Goal: Feedback & Contribution: Submit feedback/report problem

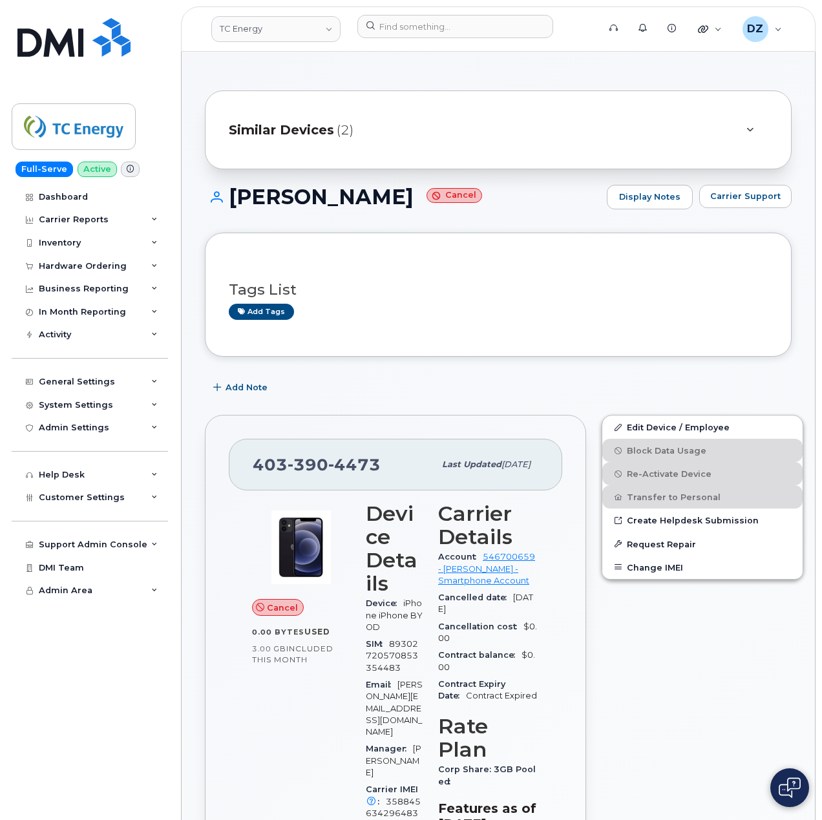
drag, startPoint x: 401, startPoint y: 500, endPoint x: 365, endPoint y: 376, distance: 129.5
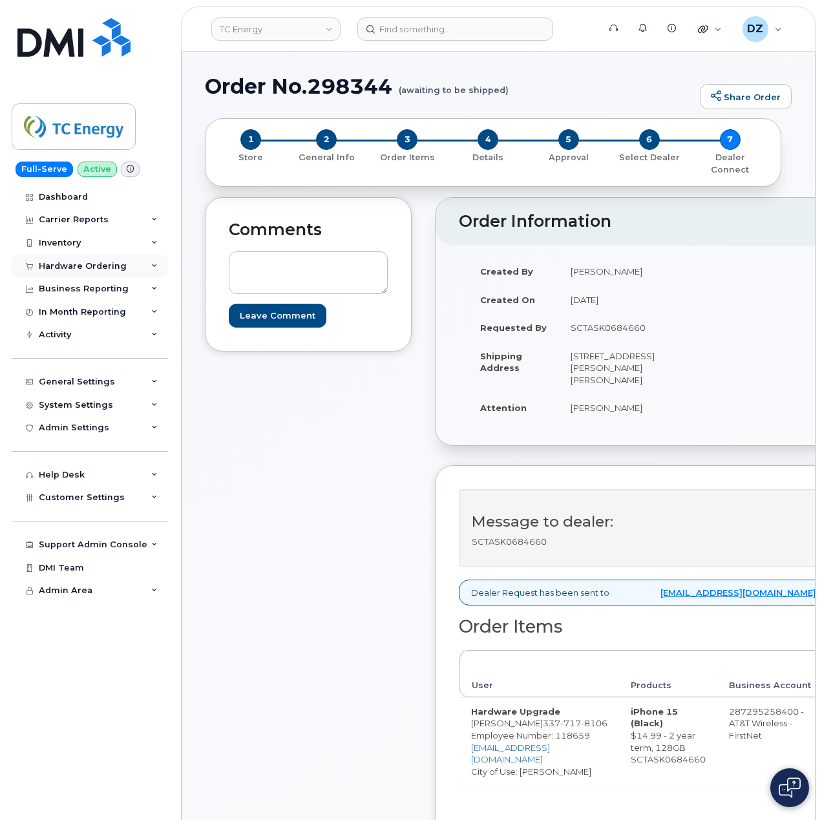
click at [133, 264] on div "Hardware Ordering" at bounding box center [90, 266] width 156 height 23
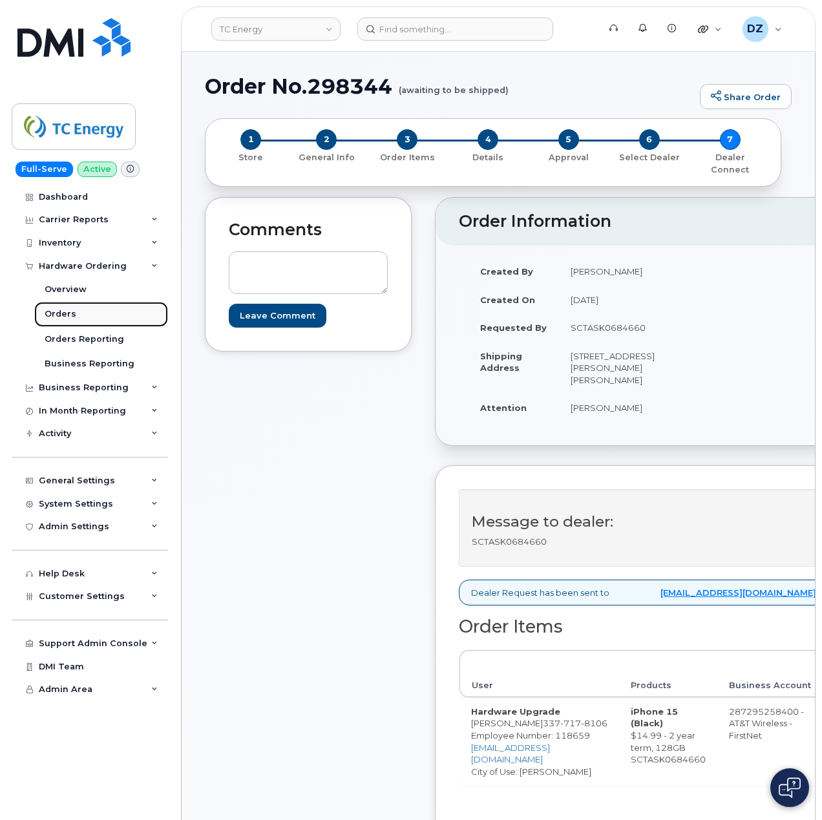
click at [97, 312] on link "Orders" at bounding box center [101, 314] width 134 height 25
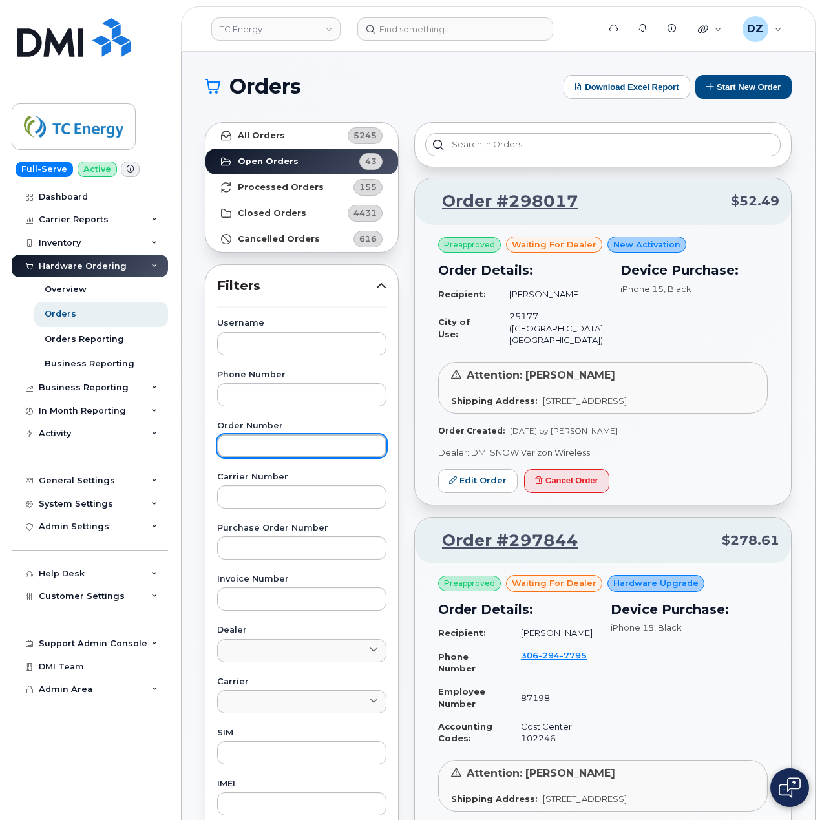
click at [259, 453] on input "text" at bounding box center [301, 445] width 169 height 23
paste input "298307"
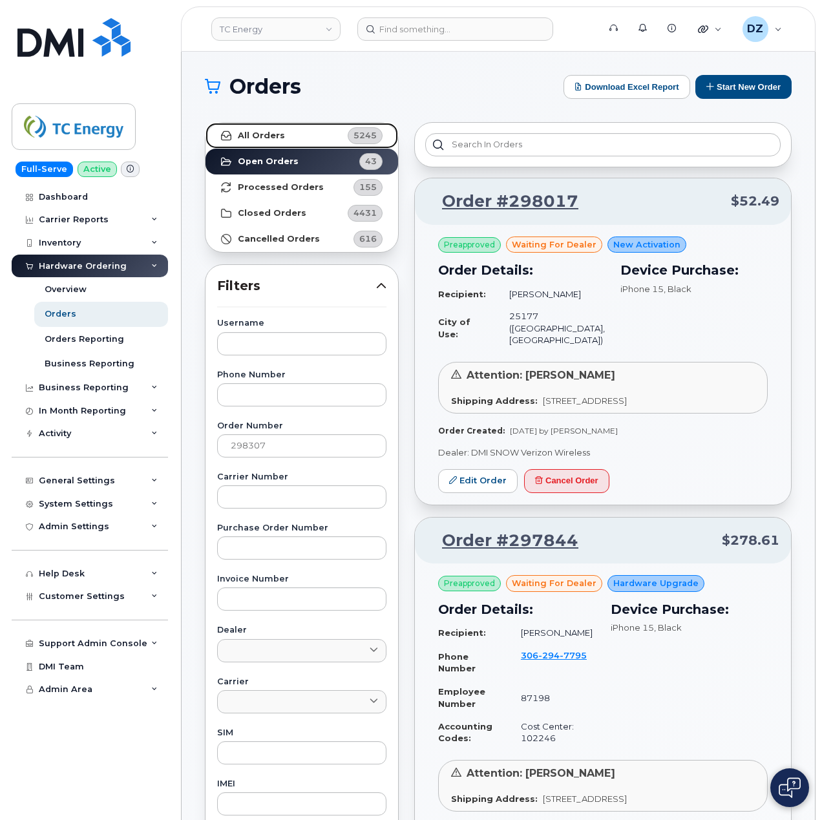
click at [303, 142] on link "All Orders 5245" at bounding box center [302, 136] width 193 height 26
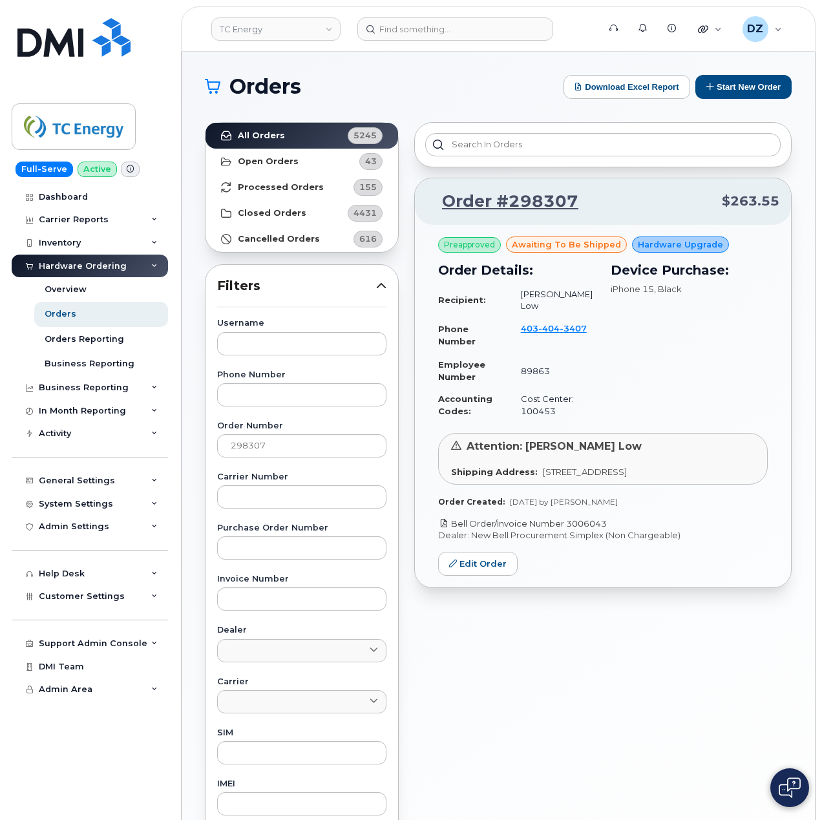
drag, startPoint x: 618, startPoint y: 511, endPoint x: 572, endPoint y: 515, distance: 46.7
click at [572, 518] on p "Bell Order/Invoice Number 3006043" at bounding box center [603, 524] width 330 height 12
copy link "3006043"
click at [264, 448] on input "298307" at bounding box center [301, 445] width 169 height 23
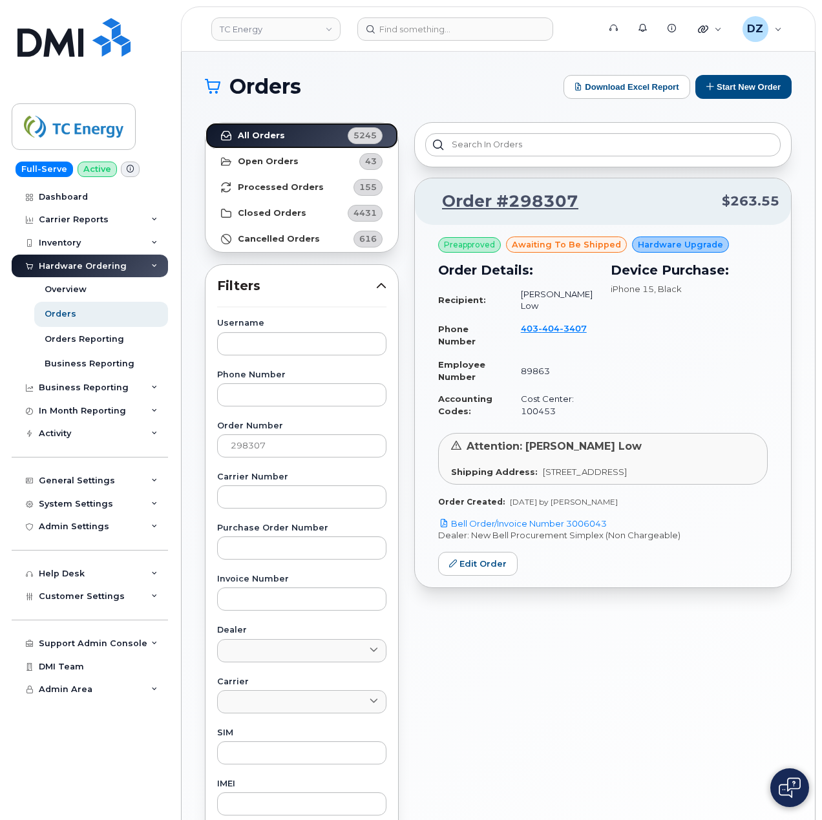
click at [277, 130] on link "All Orders 5245" at bounding box center [302, 136] width 193 height 26
click at [264, 451] on input "298307" at bounding box center [301, 445] width 169 height 23
paste input "128"
type input "298128"
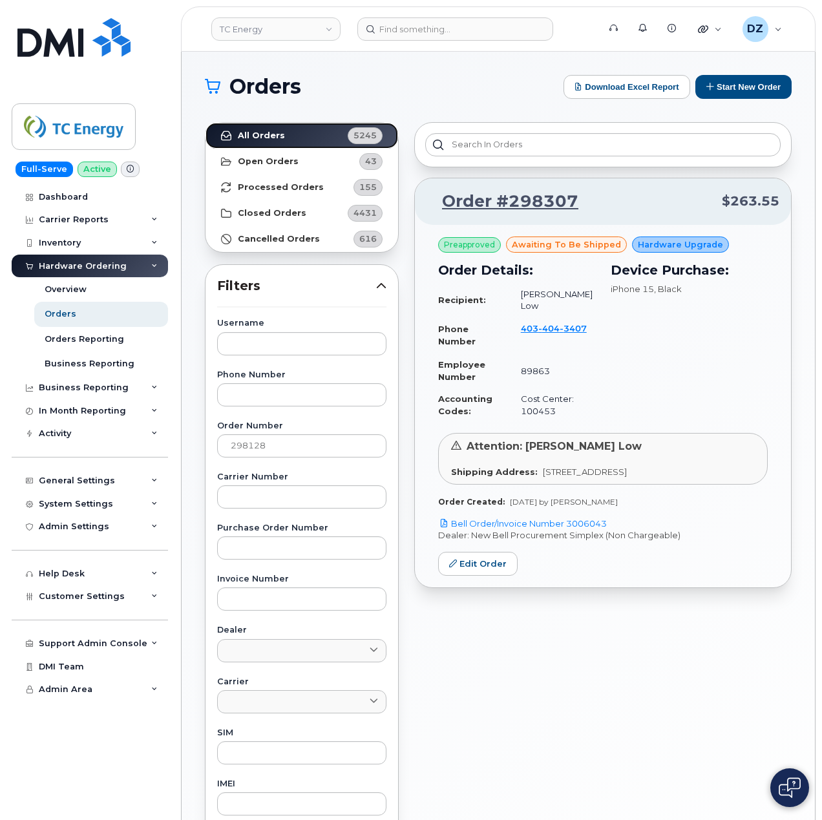
click at [301, 134] on link "All Orders 5245" at bounding box center [302, 136] width 193 height 26
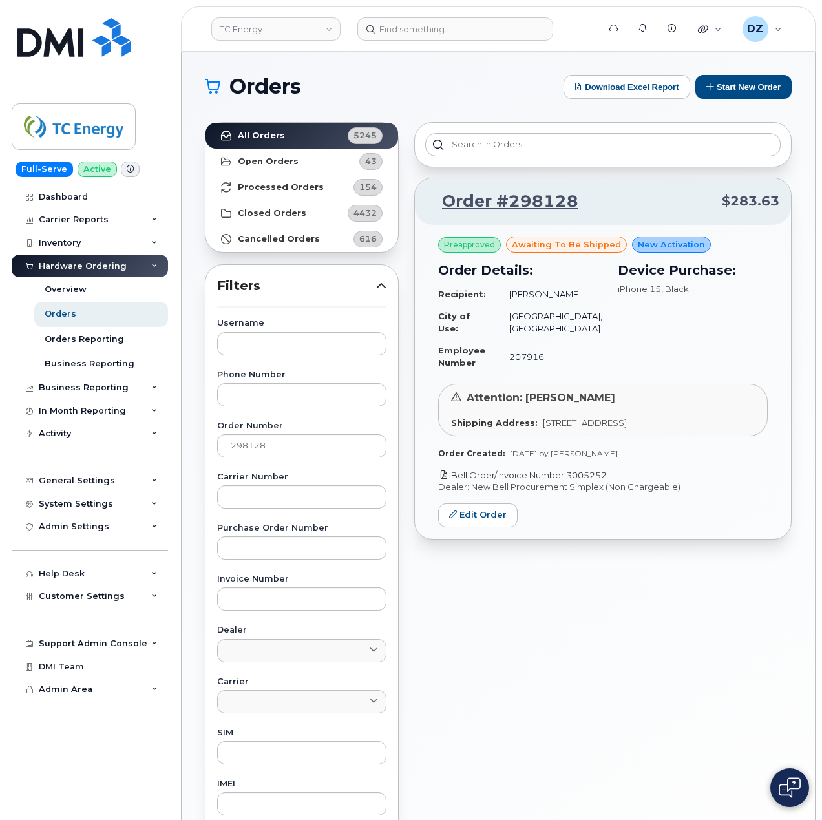
drag, startPoint x: 617, startPoint y: 476, endPoint x: 570, endPoint y: 478, distance: 46.6
click at [570, 478] on p "Bell Order/Invoice Number 3005252" at bounding box center [603, 475] width 330 height 12
copy link "3005252"
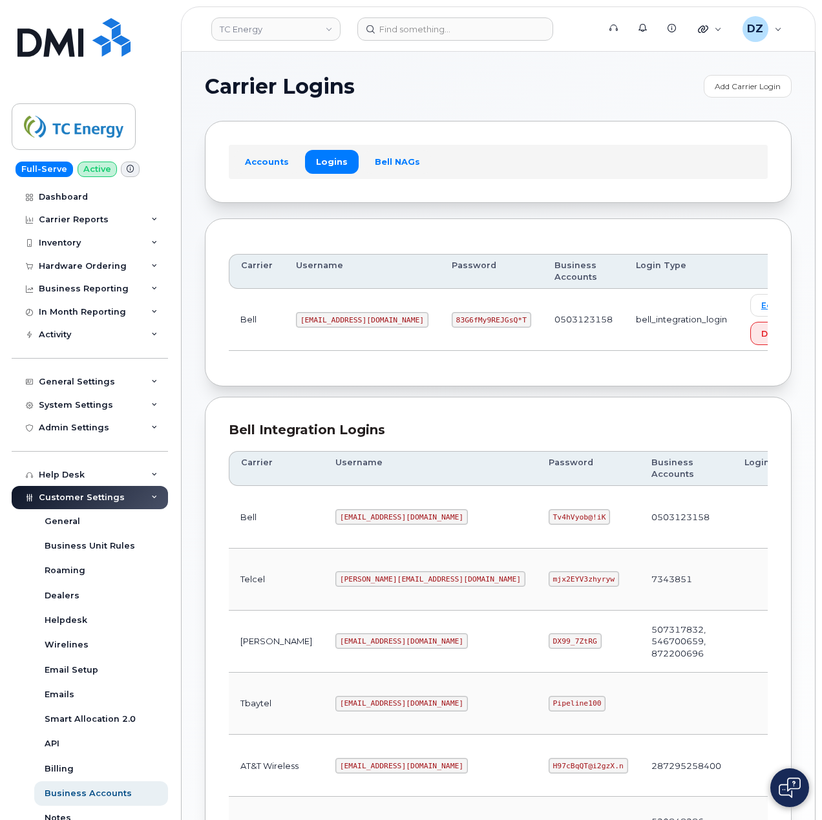
scroll to position [349, 0]
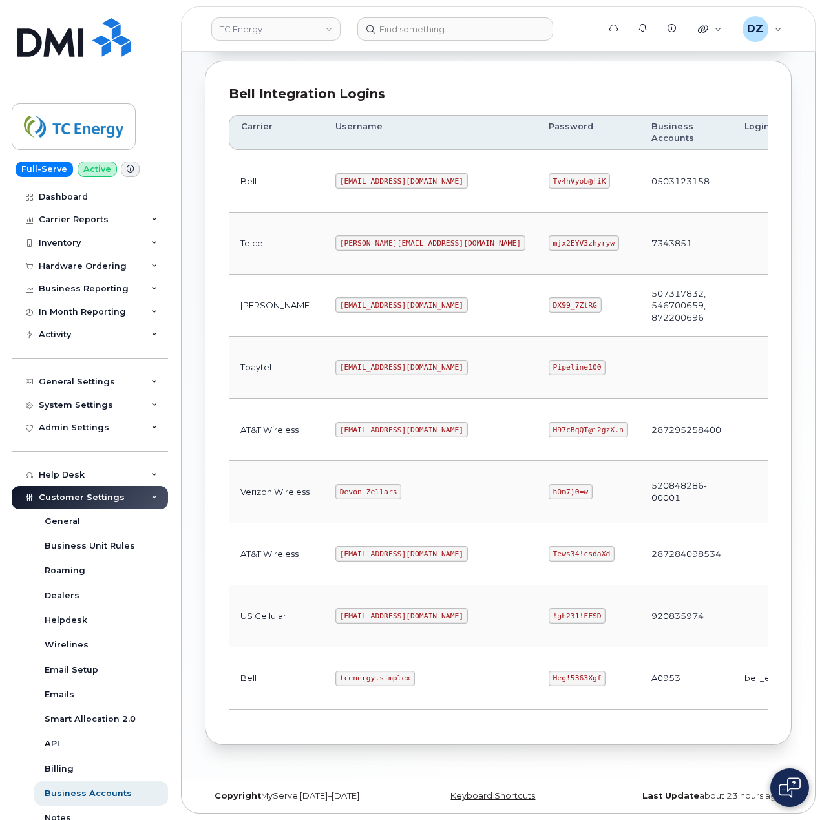
click at [336, 679] on code "tcenergy.simplex" at bounding box center [376, 679] width 80 height 16
click at [348, 673] on code "tcenergy.simplex" at bounding box center [376, 679] width 80 height 16
copy code "tcenergy.simplex"
click at [549, 673] on code "Heg!5363Xgf" at bounding box center [578, 679] width 58 height 16
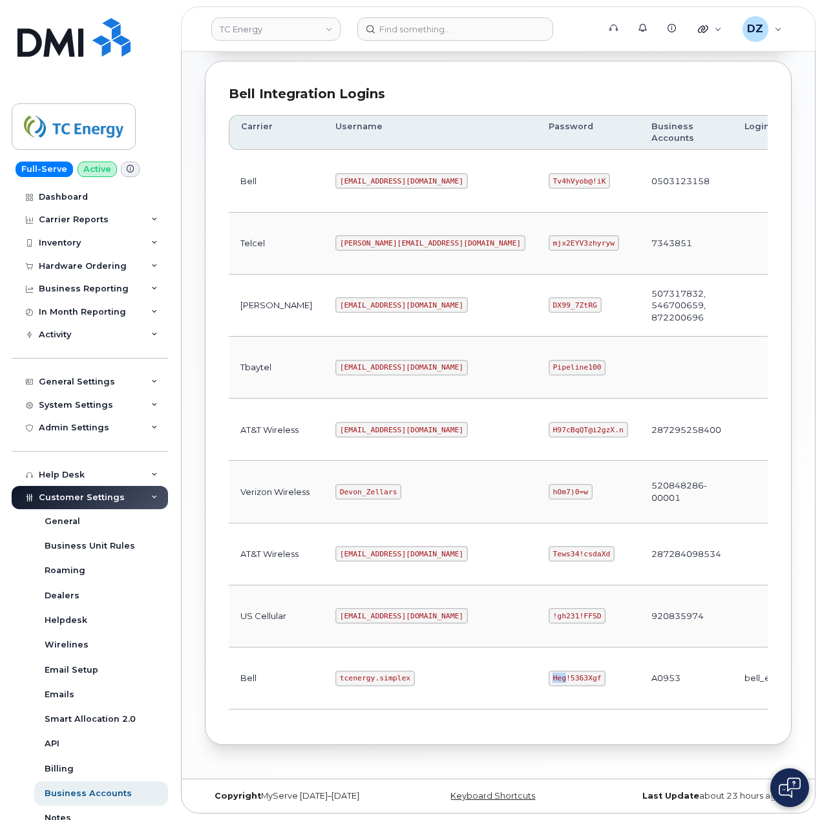
click at [549, 673] on code "Heg!5363Xgf" at bounding box center [578, 679] width 58 height 16
click at [549, 674] on code "Heg!5363Xgf" at bounding box center [578, 679] width 58 height 16
copy code "Heg!5363Xgf"
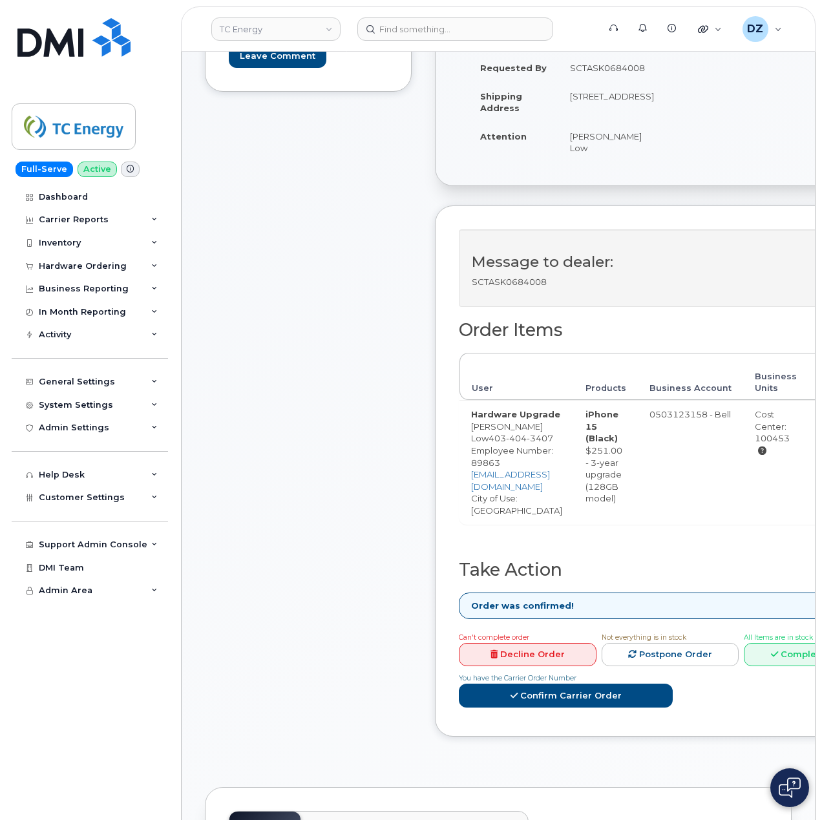
scroll to position [431, 0]
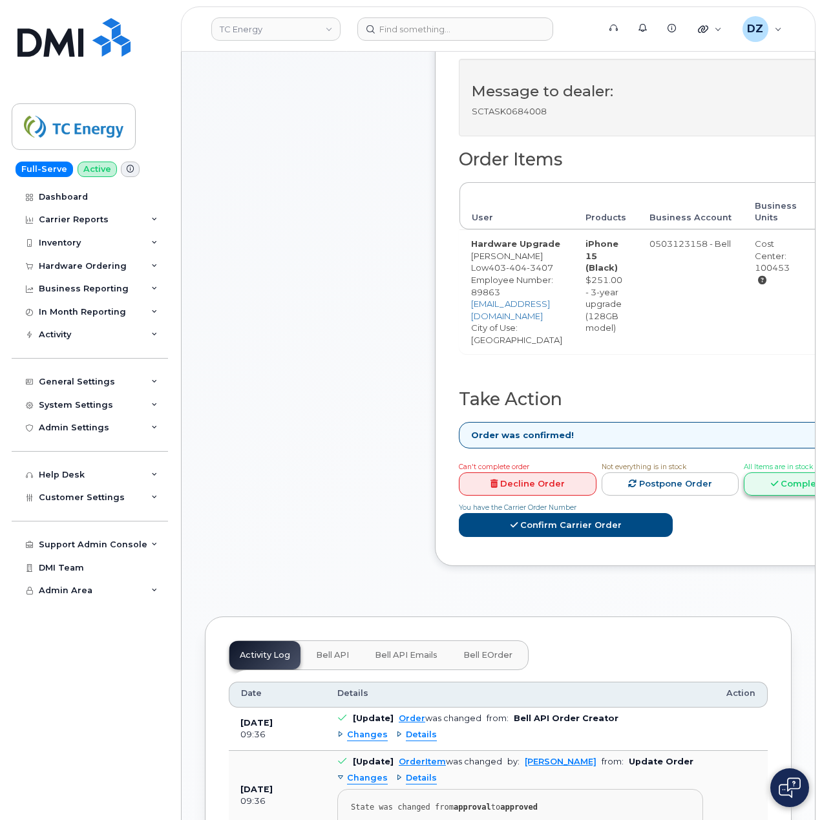
click at [771, 473] on link "Complete Order" at bounding box center [813, 485] width 138 height 24
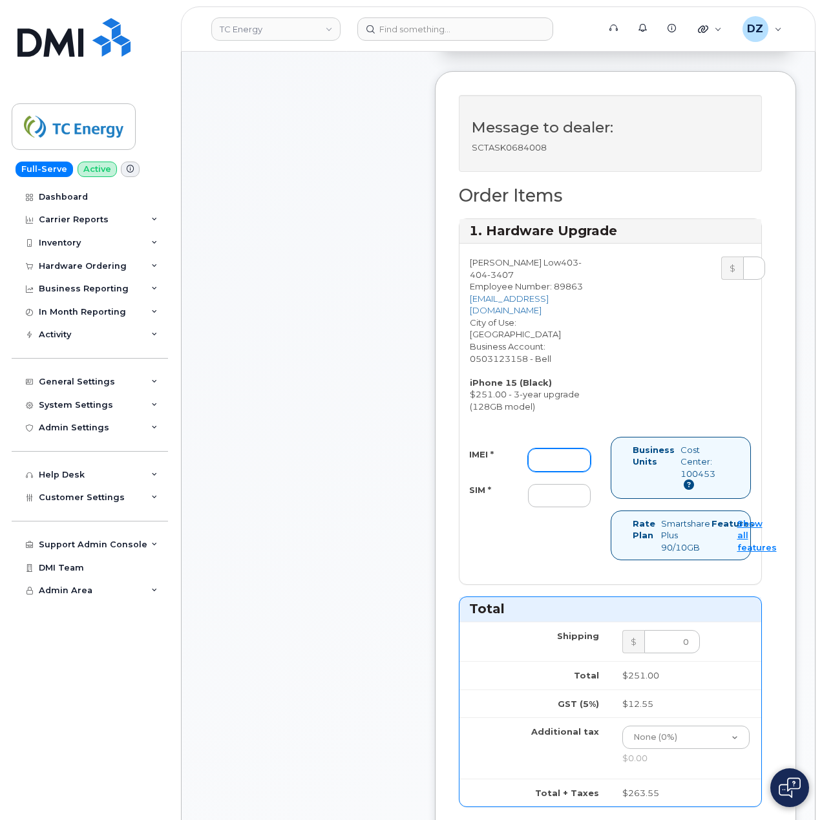
click at [546, 449] on input "IMEI *" at bounding box center [559, 460] width 63 height 23
paste input "354743527652298"
type input "354743527652298"
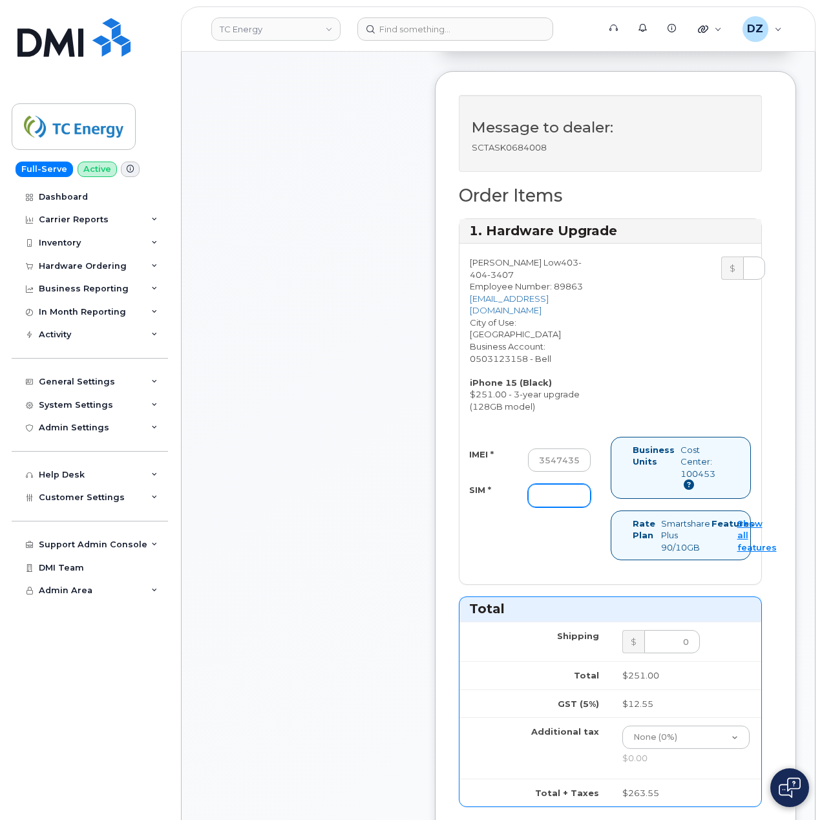
click at [546, 484] on input "SIM *" at bounding box center [559, 495] width 63 height 23
paste input "89302610207725857590"
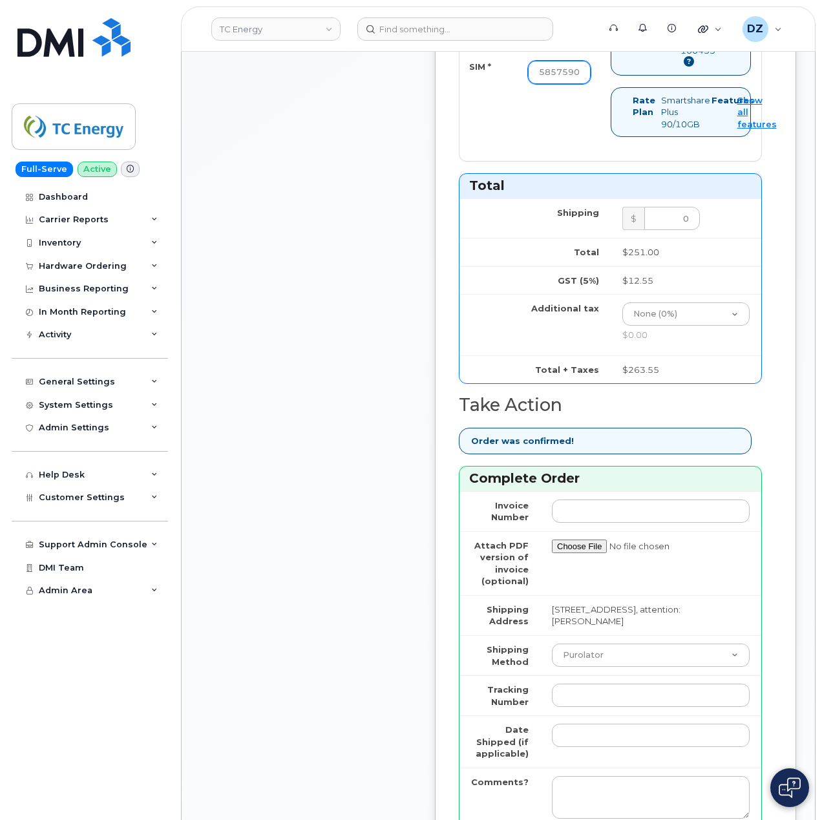
scroll to position [862, 0]
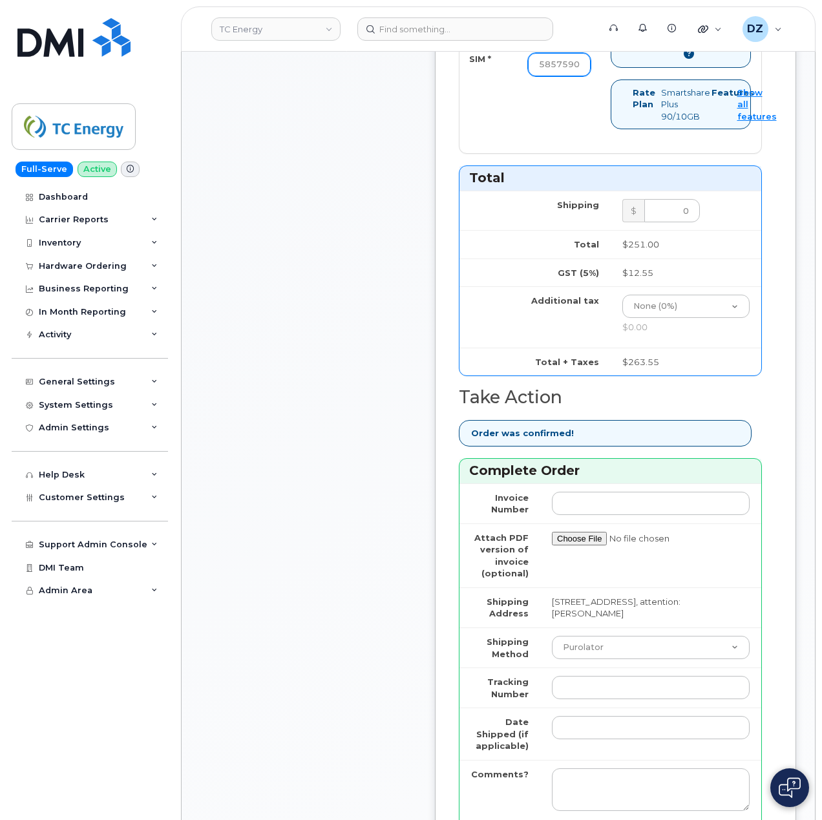
type input "89302610207725857590"
click at [562, 636] on select "Purolator UPS FedEx Canada Post Courier Other Drop Off Pick Up" at bounding box center [651, 647] width 198 height 23
select select "FedEx"
click at [552, 636] on select "Purolator UPS FedEx Canada Post Courier Other Drop Off Pick Up" at bounding box center [651, 647] width 198 height 23
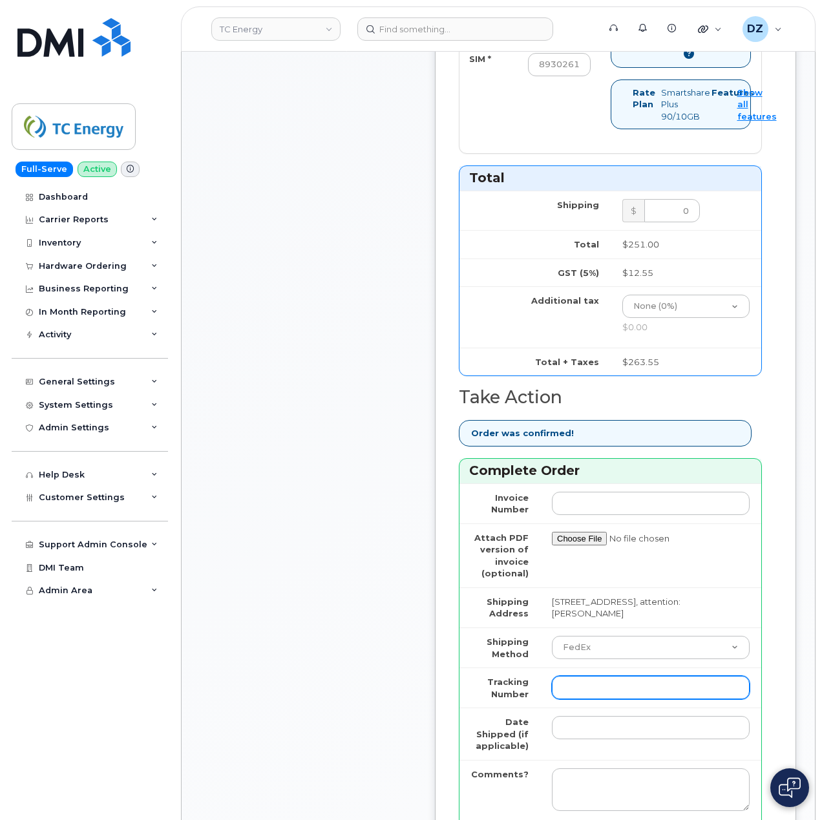
click at [595, 676] on input "Tracking Number" at bounding box center [651, 687] width 198 height 23
paste input "475744832314"
type input "475744832314"
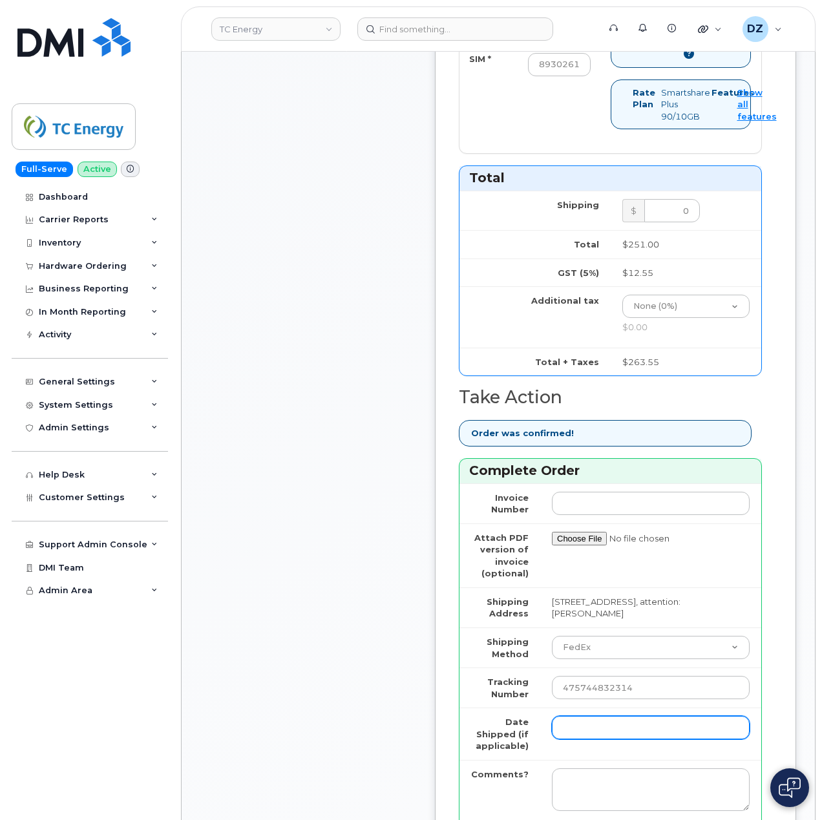
click at [574, 716] on input "Date Shipped (if applicable)" at bounding box center [651, 727] width 198 height 23
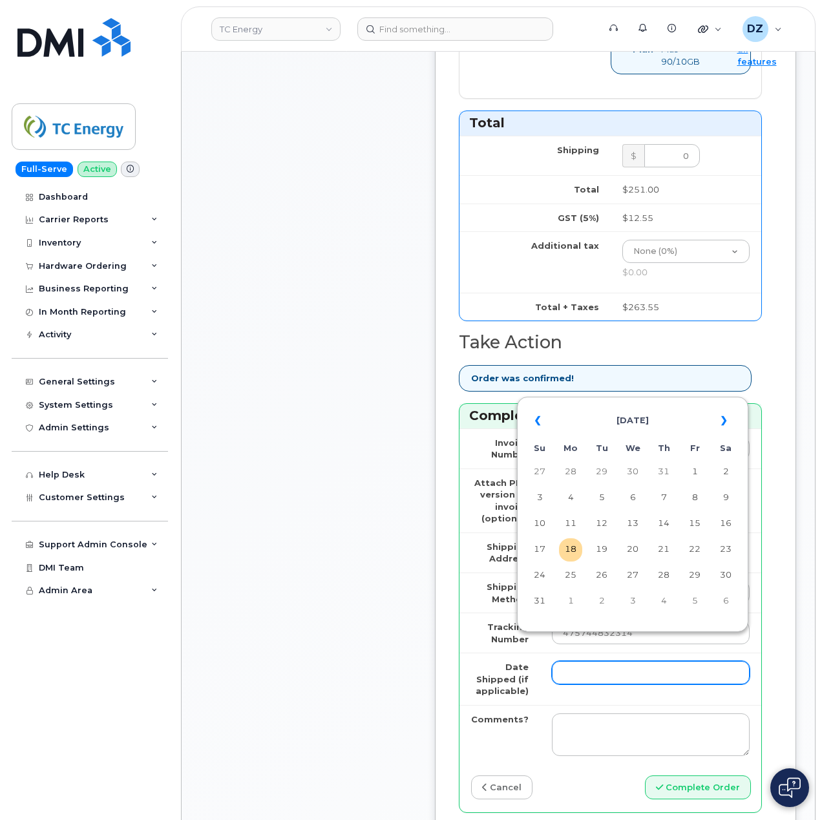
scroll to position [948, 0]
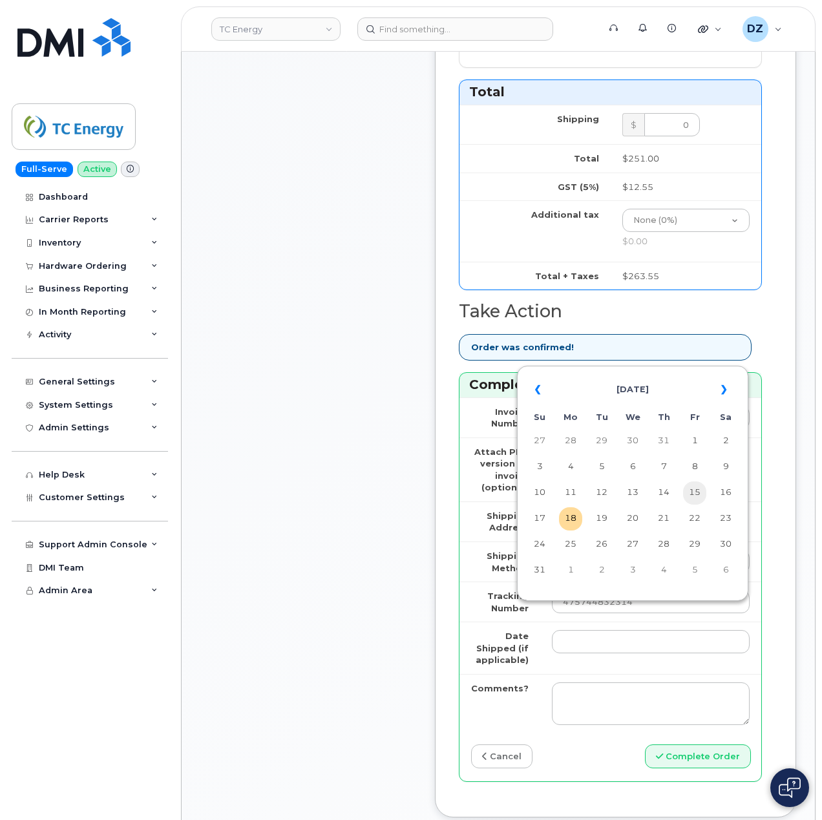
click at [699, 499] on td "15" at bounding box center [694, 493] width 23 height 23
type input "2025-08-15"
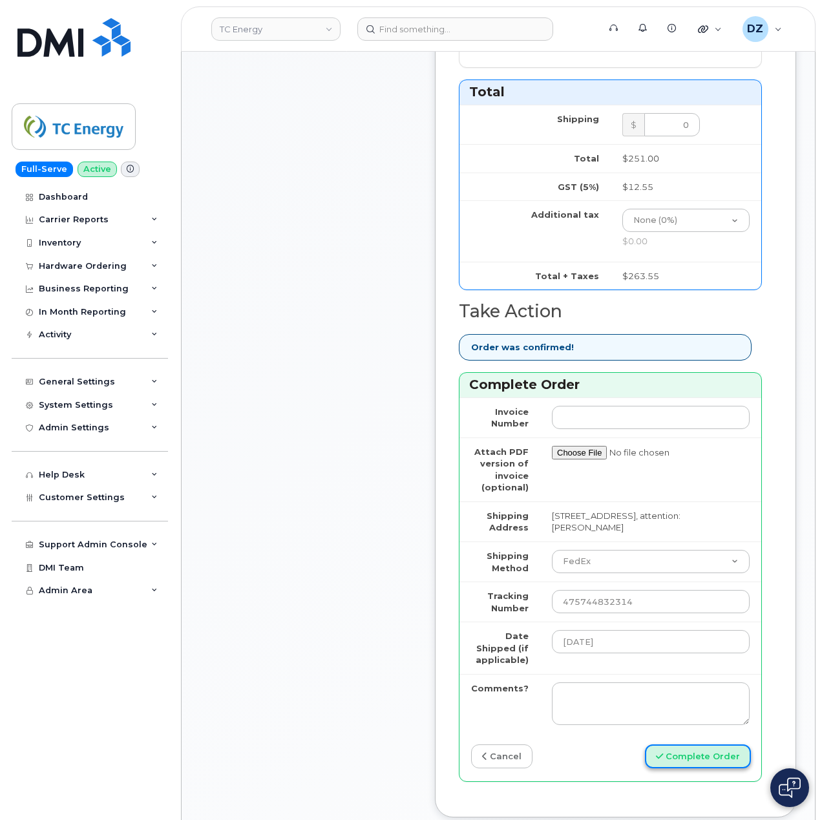
click at [704, 745] on button "Complete Order" at bounding box center [698, 757] width 106 height 24
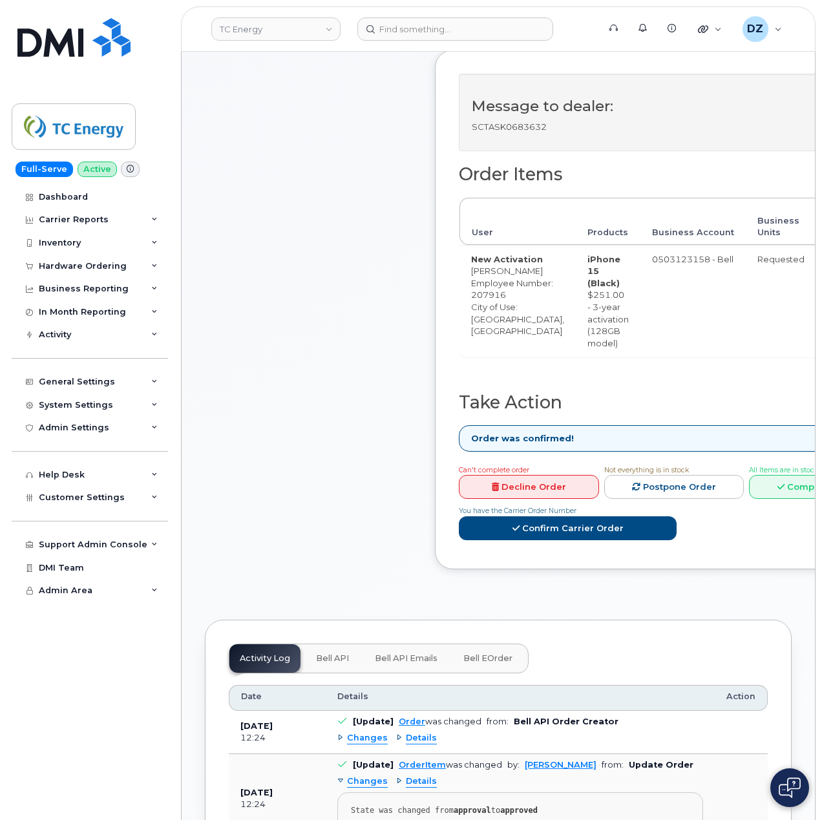
scroll to position [431, 0]
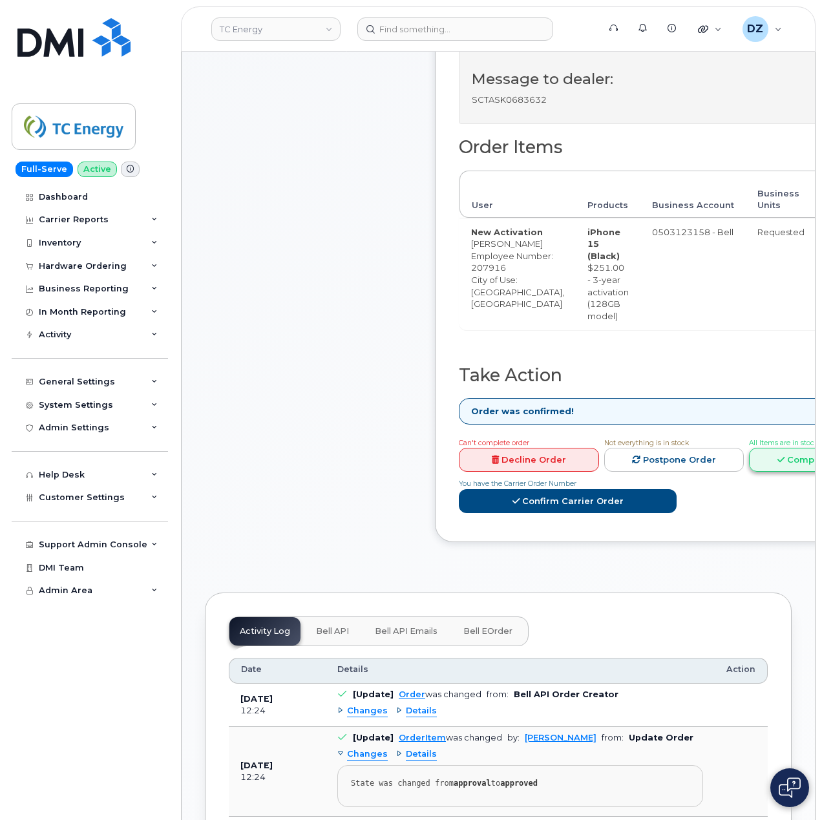
click at [776, 472] on link "Complete Order" at bounding box center [819, 460] width 140 height 24
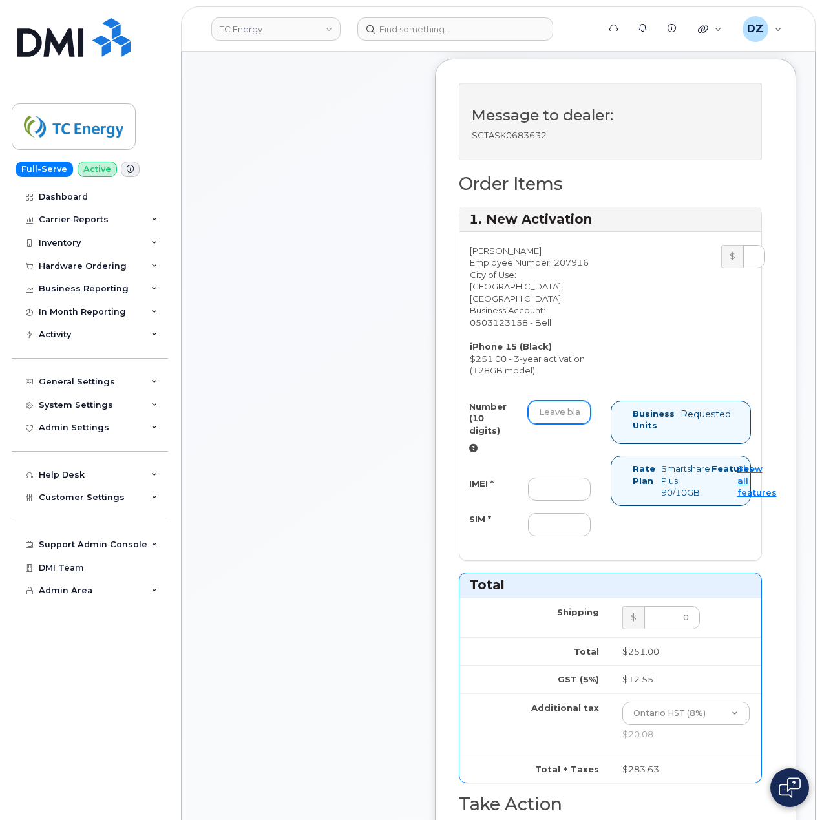
click at [565, 424] on input "Number (10 digits)" at bounding box center [559, 412] width 63 height 23
paste input "8073552054"
type input "8073552054"
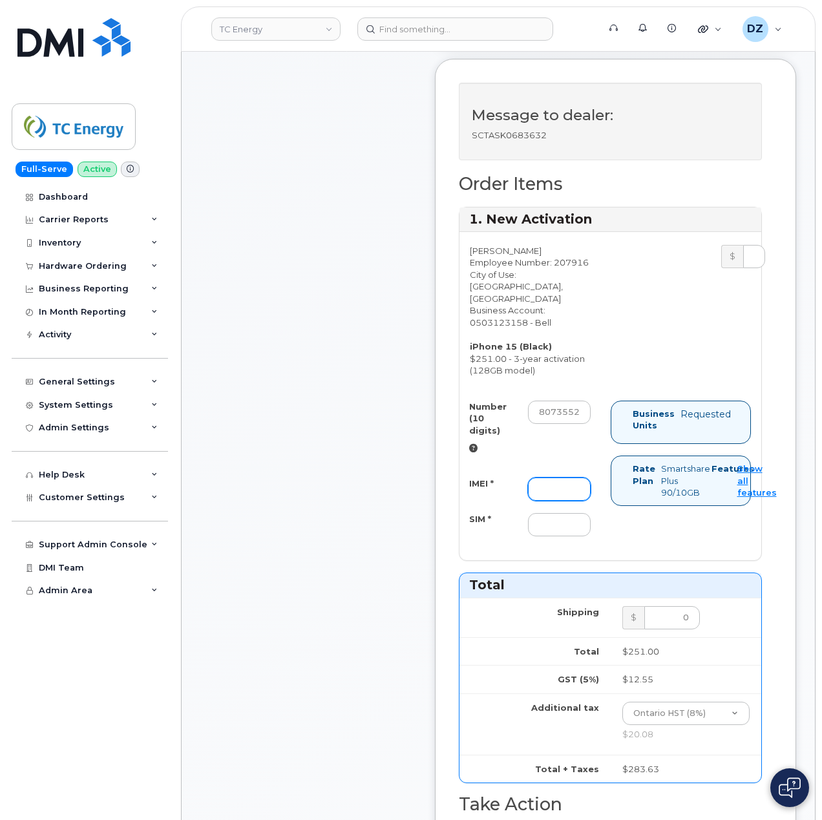
click at [569, 495] on input "IMEI *" at bounding box center [559, 489] width 63 height 23
paste input "353524881295820"
type input "353524881295820"
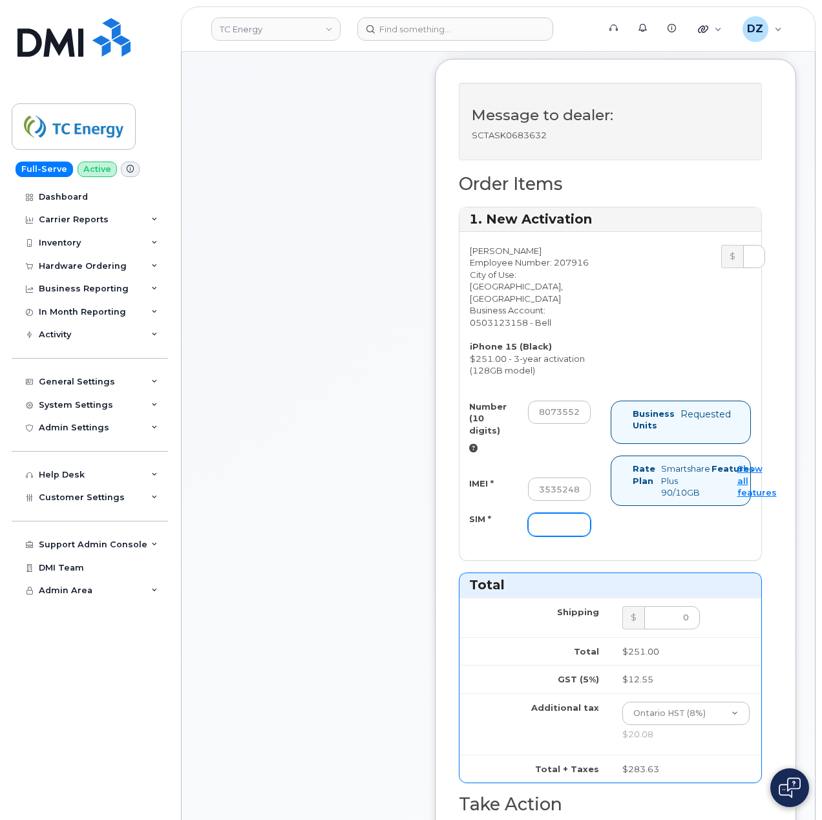
click at [570, 531] on input "SIM *" at bounding box center [559, 524] width 63 height 23
paste input "89302610207415006003"
type input "89302610207415006003"
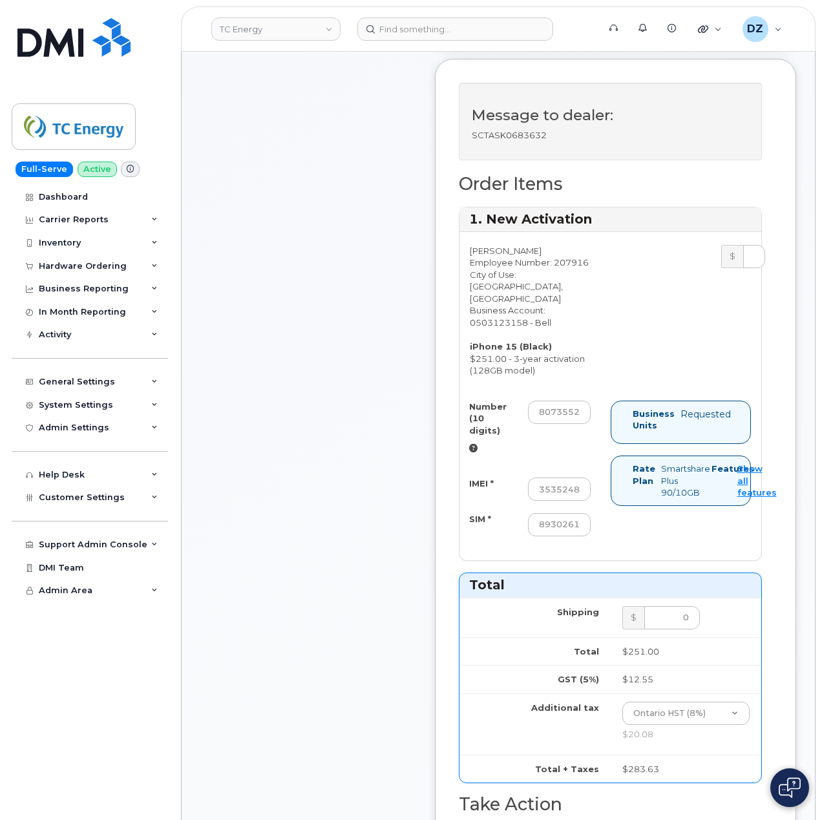
click at [370, 539] on div "Comments Leave Comment" at bounding box center [308, 549] width 207 height 1564
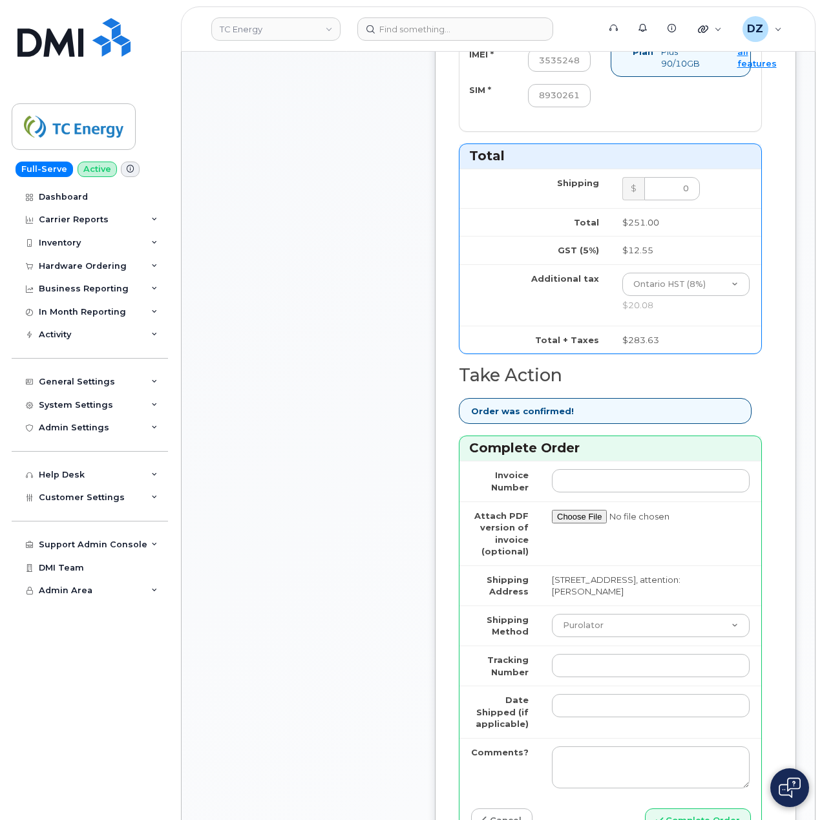
scroll to position [862, 0]
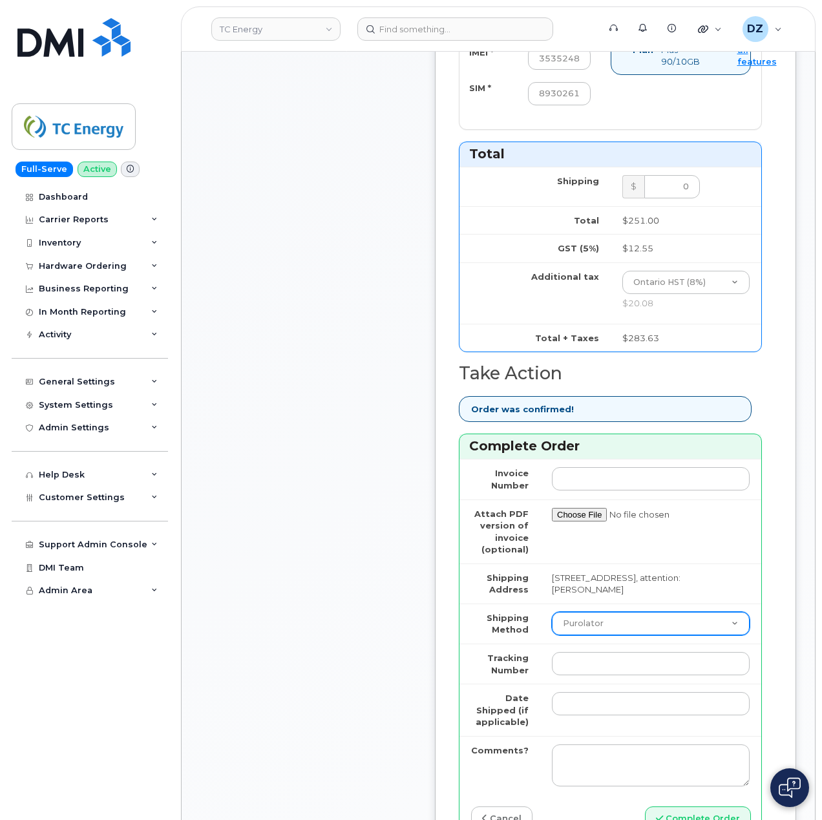
click at [619, 634] on select "Purolator UPS FedEx Canada Post Courier Other Drop Off Pick Up" at bounding box center [651, 623] width 198 height 23
select select "FedEx"
click at [552, 619] on select "Purolator UPS FedEx Canada Post Courier Other Drop Off Pick Up" at bounding box center [651, 623] width 198 height 23
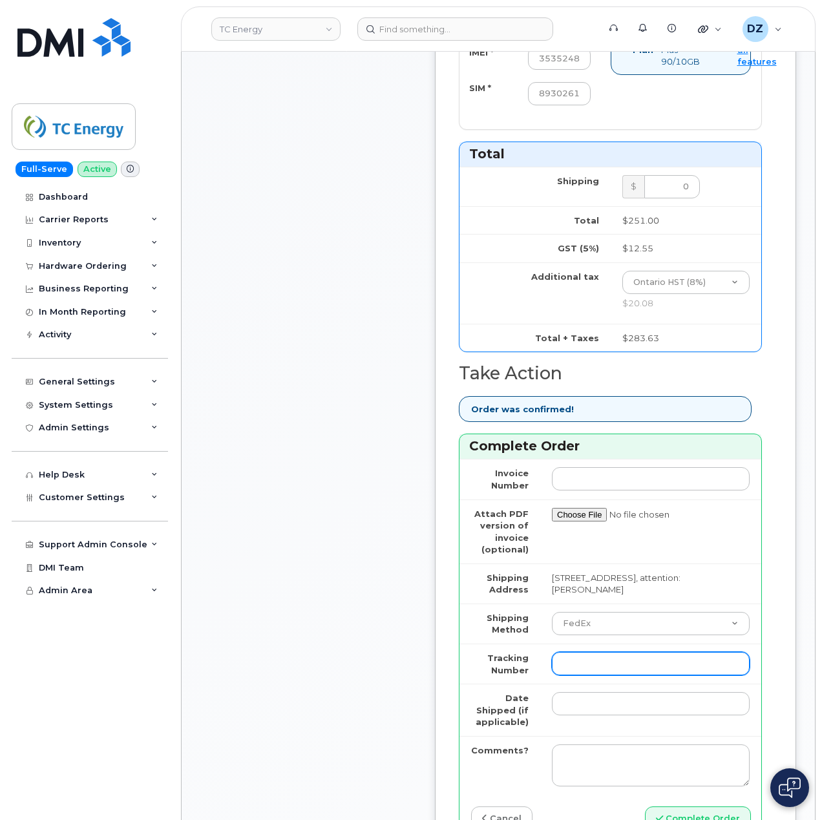
click at [606, 676] on input "Tracking Number" at bounding box center [651, 663] width 198 height 23
paste input "457221890633"
type input "457221890633"
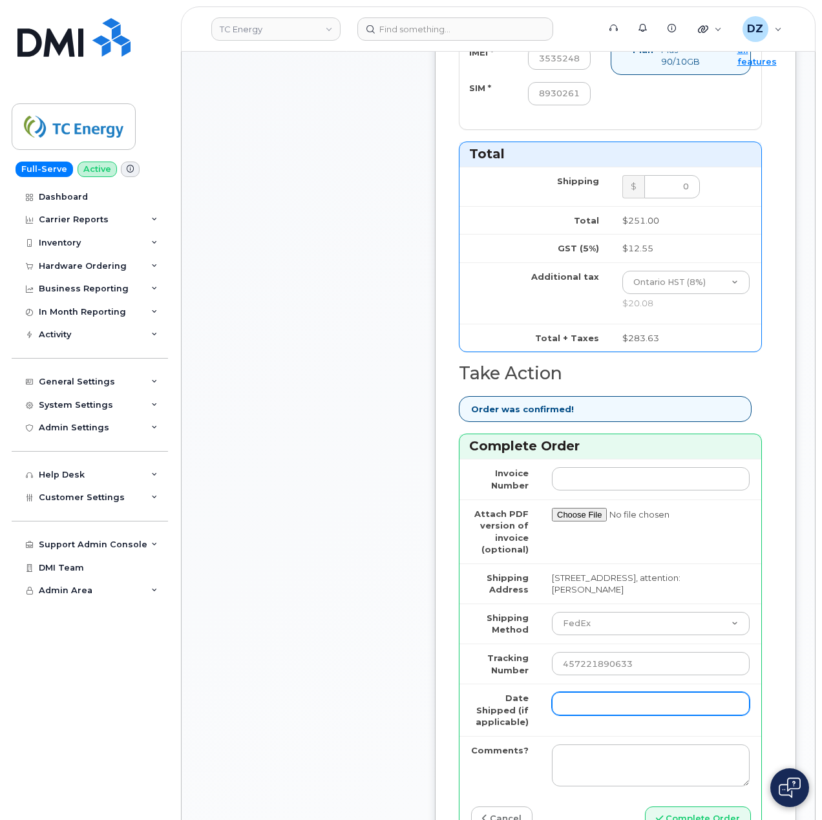
click at [587, 709] on input "Date Shipped (if applicable)" at bounding box center [651, 703] width 198 height 23
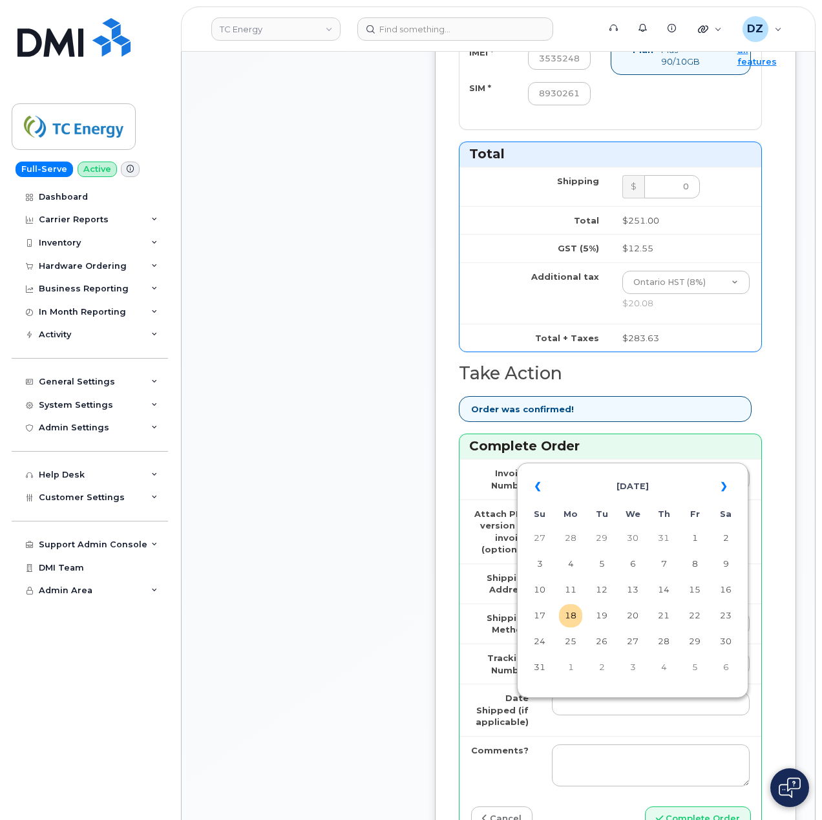
click at [675, 592] on td "14" at bounding box center [663, 590] width 23 height 23
type input "2025-08-14"
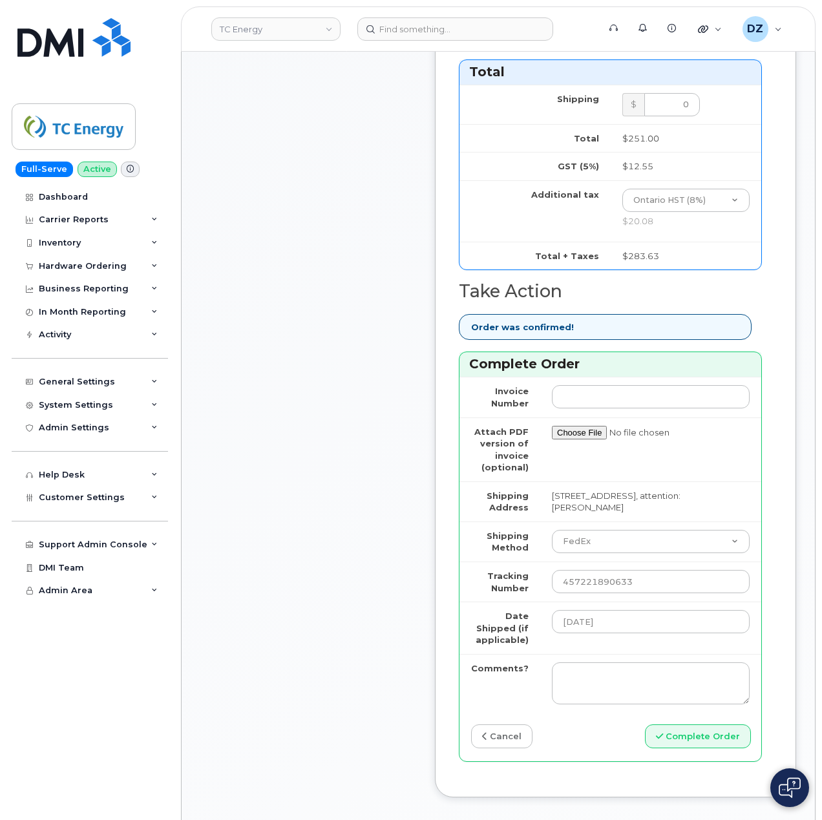
scroll to position [948, 0]
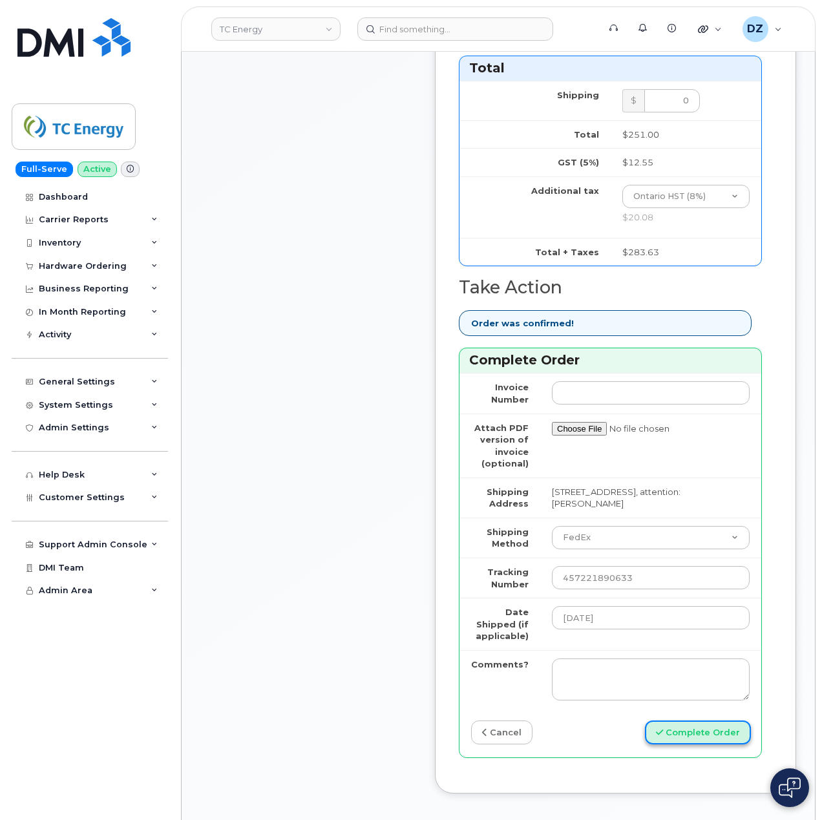
click at [696, 742] on button "Complete Order" at bounding box center [698, 733] width 106 height 24
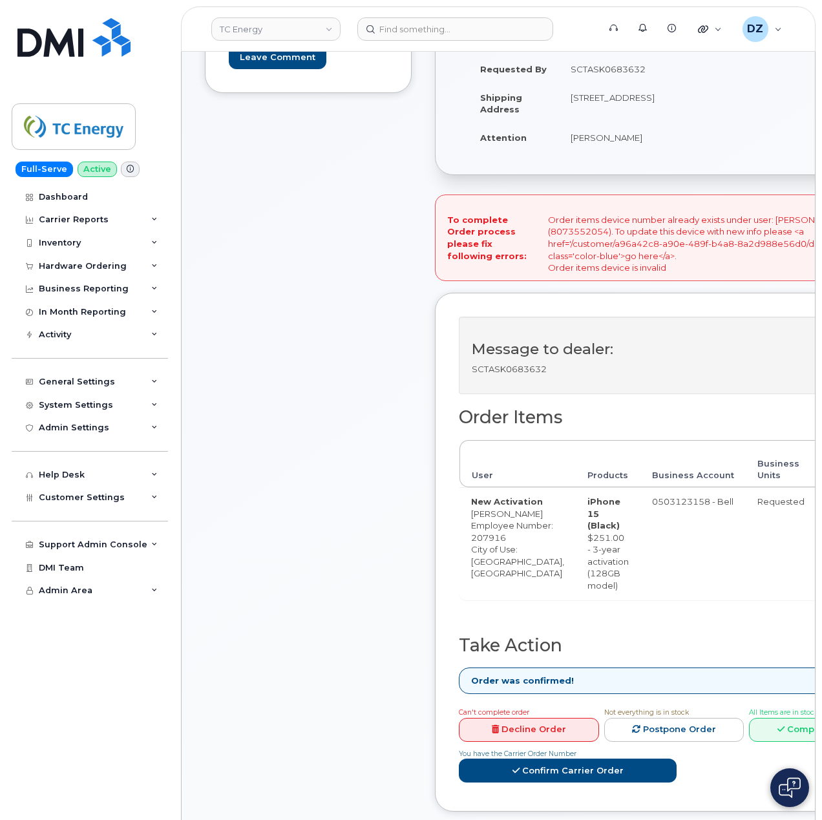
scroll to position [603, 0]
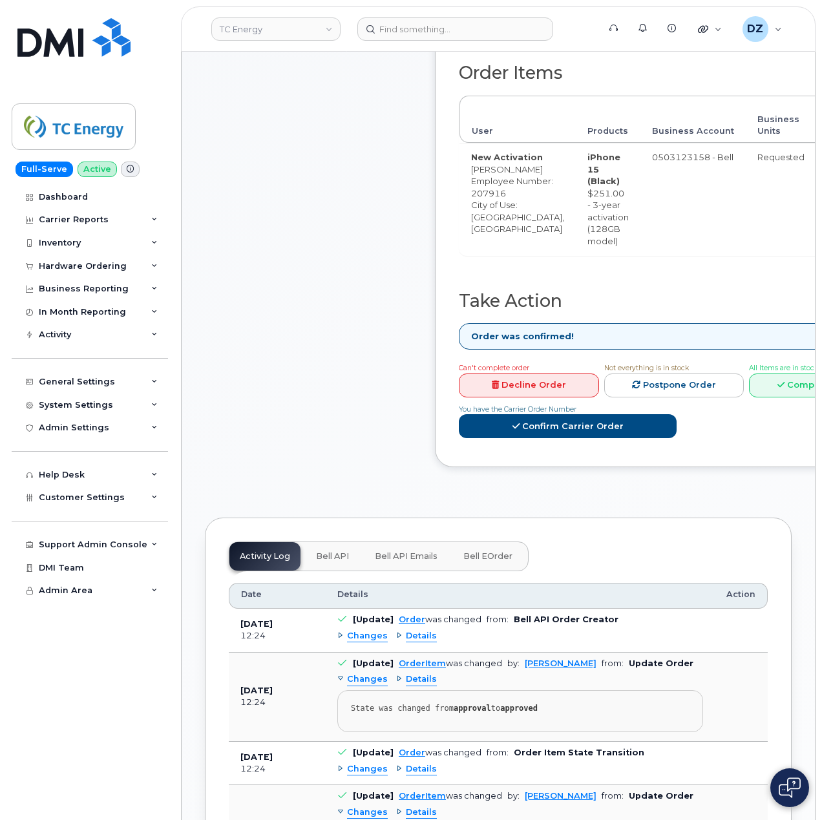
click at [534, 398] on link "Decline Order" at bounding box center [529, 386] width 140 height 24
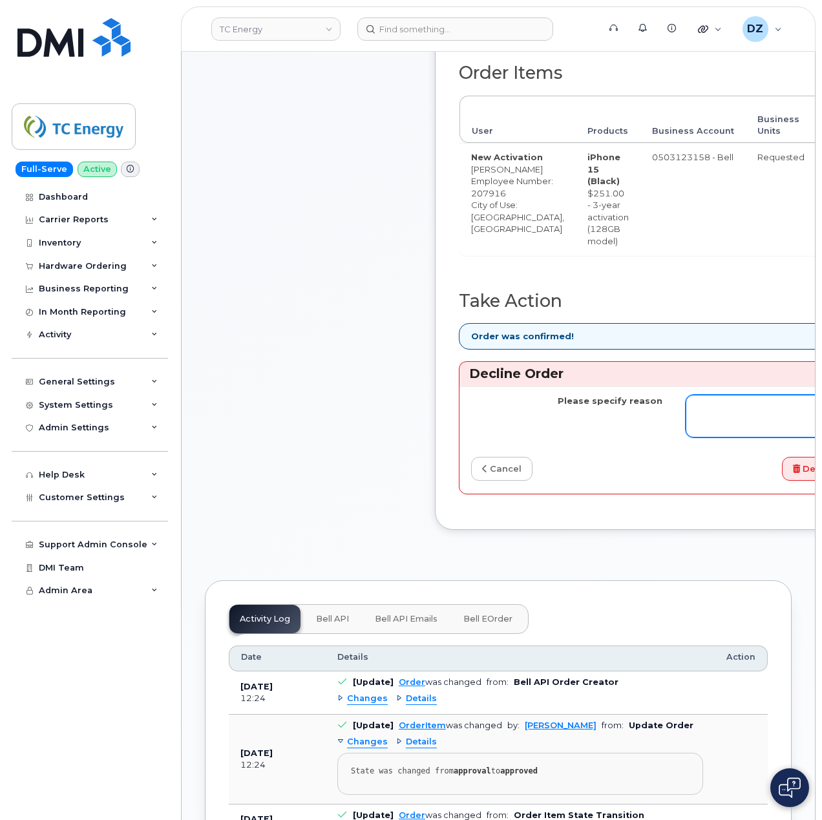
click at [700, 438] on textarea "Please specify reason" at bounding box center [781, 416] width 191 height 43
type textarea "line has already been updated in Myserve. Closing order"
click at [782, 481] on button "Decline Order" at bounding box center [830, 469] width 96 height 24
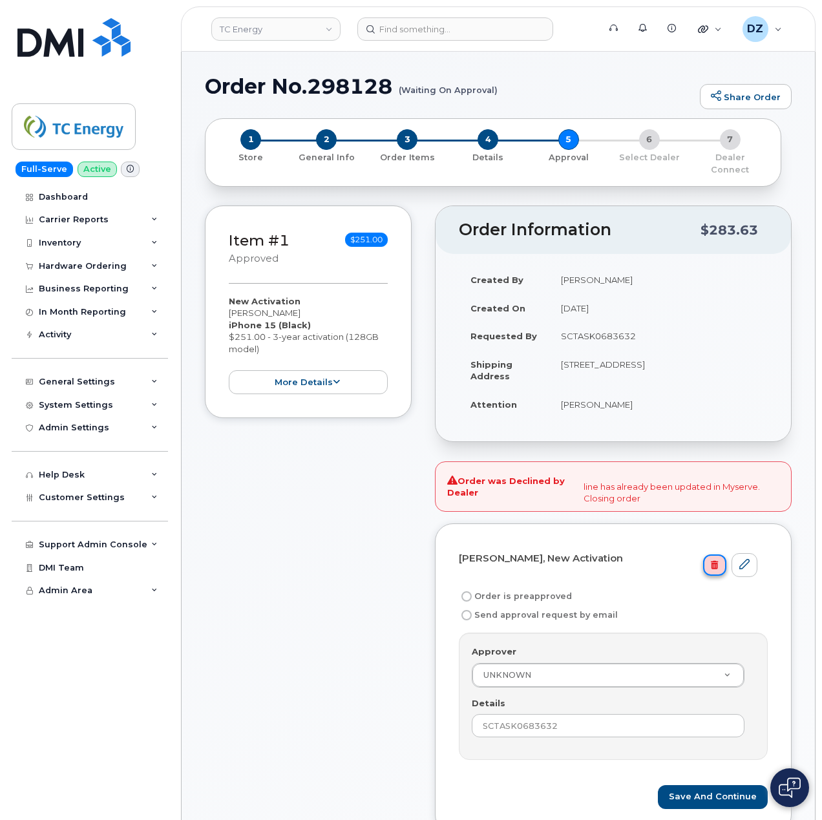
click at [707, 557] on link at bounding box center [714, 566] width 23 height 22
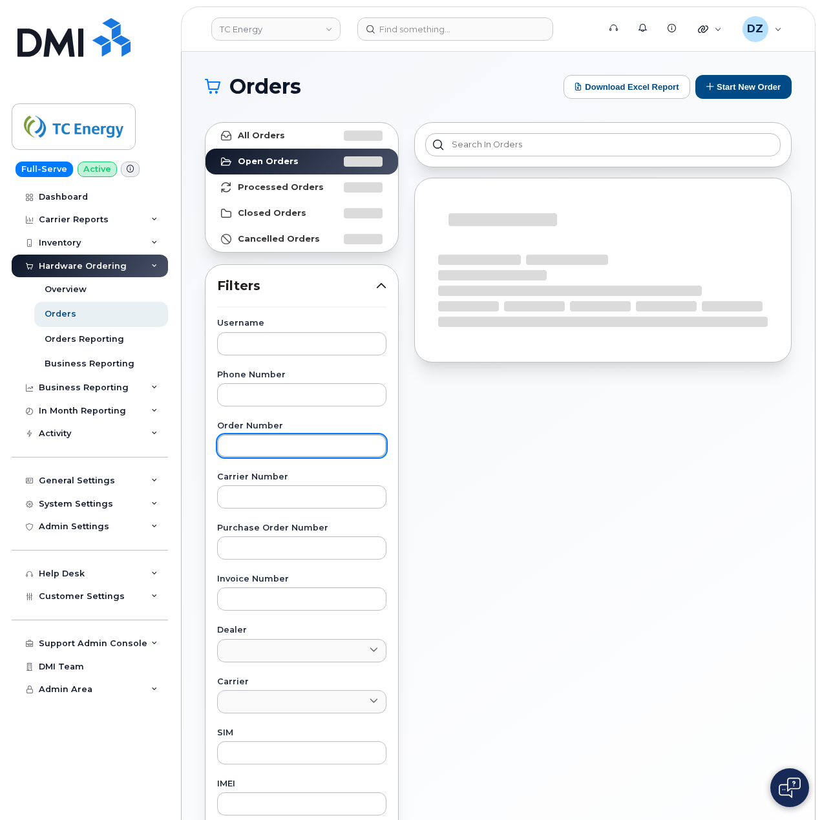
click at [274, 453] on input "text" at bounding box center [301, 445] width 169 height 23
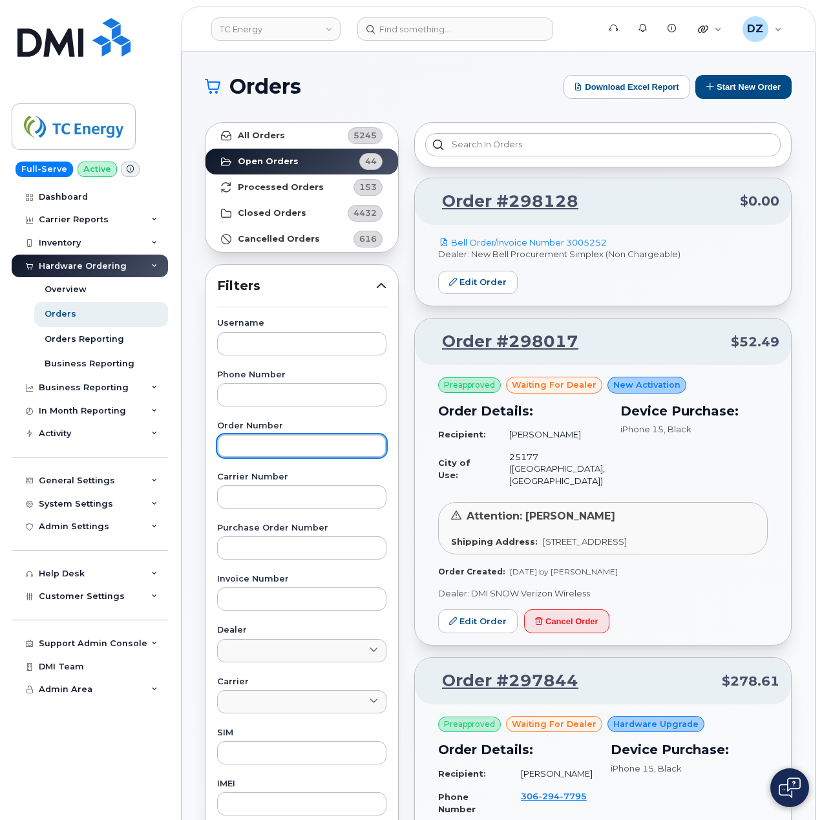
paste input "457221890633"
type input "457221890633"
click at [261, 448] on input "text" at bounding box center [301, 445] width 169 height 23
paste input "298319"
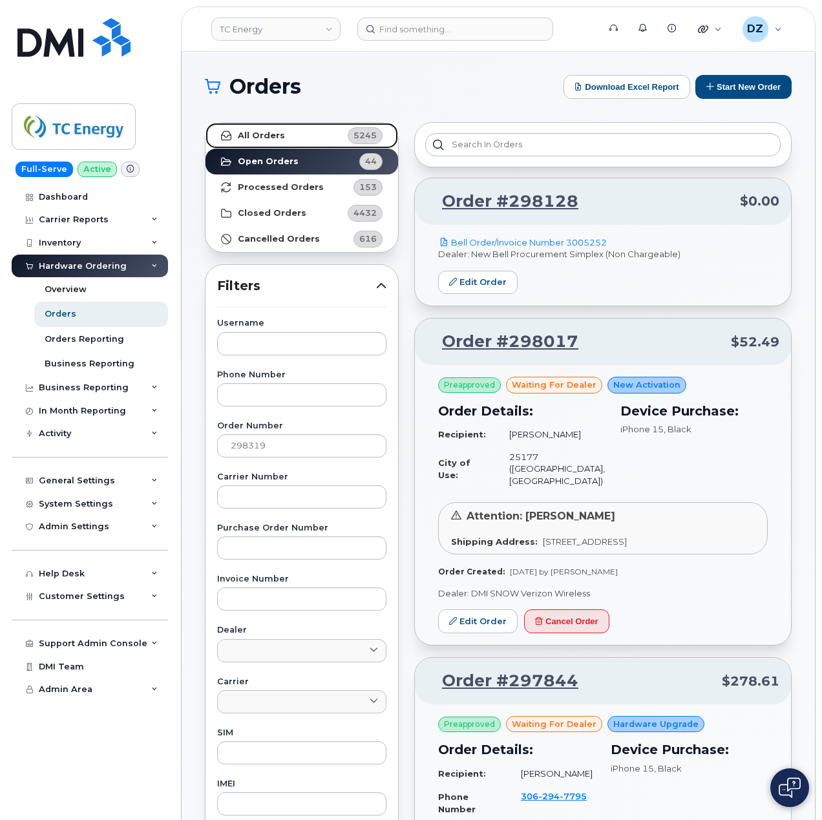
click at [283, 134] on link "All Orders 5245" at bounding box center [302, 136] width 193 height 26
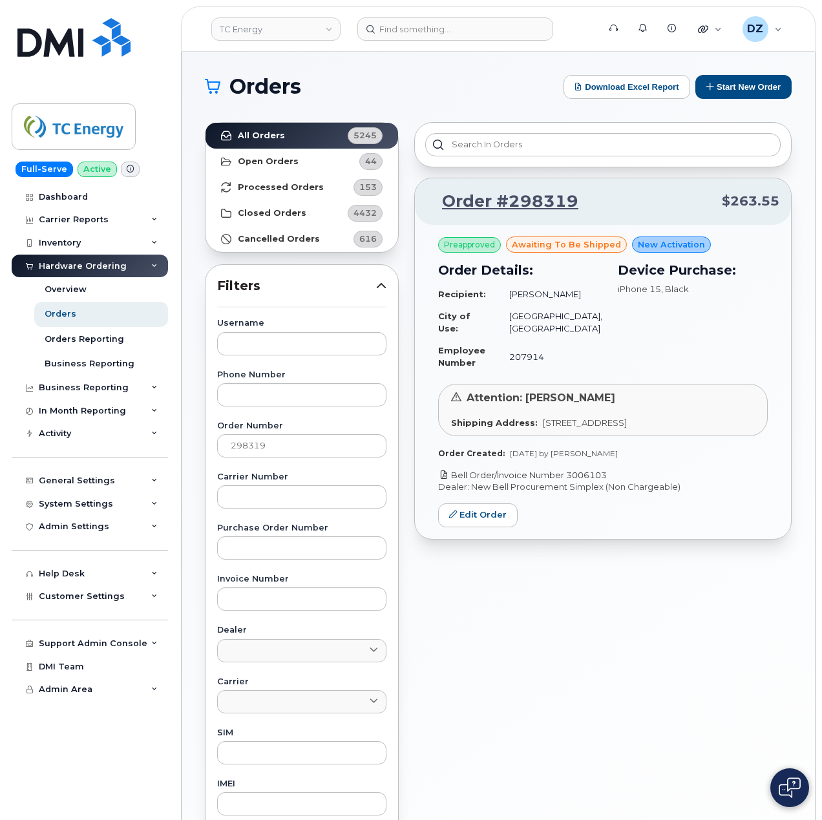
drag, startPoint x: 614, startPoint y: 477, endPoint x: 570, endPoint y: 478, distance: 44.6
click at [570, 478] on p "Bell Order/Invoice Number 3006103" at bounding box center [603, 475] width 330 height 12
copy link "3006103"
click at [252, 449] on input "298319" at bounding box center [301, 445] width 169 height 23
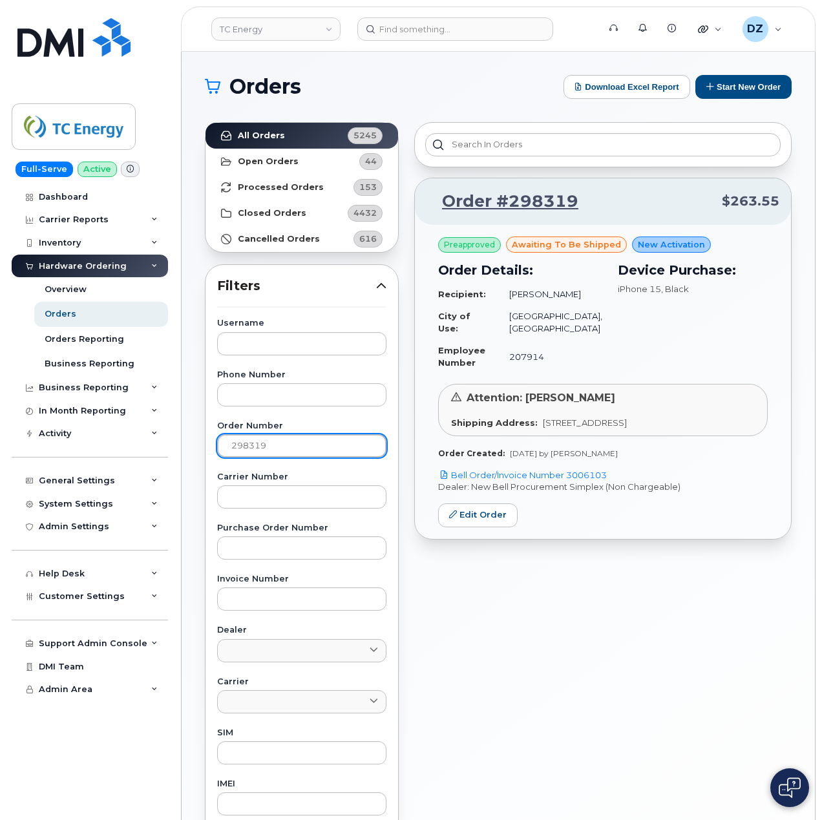
click at [252, 449] on input "298319" at bounding box center [301, 445] width 169 height 23
click at [303, 456] on input "298319" at bounding box center [301, 445] width 169 height 23
paste input "20"
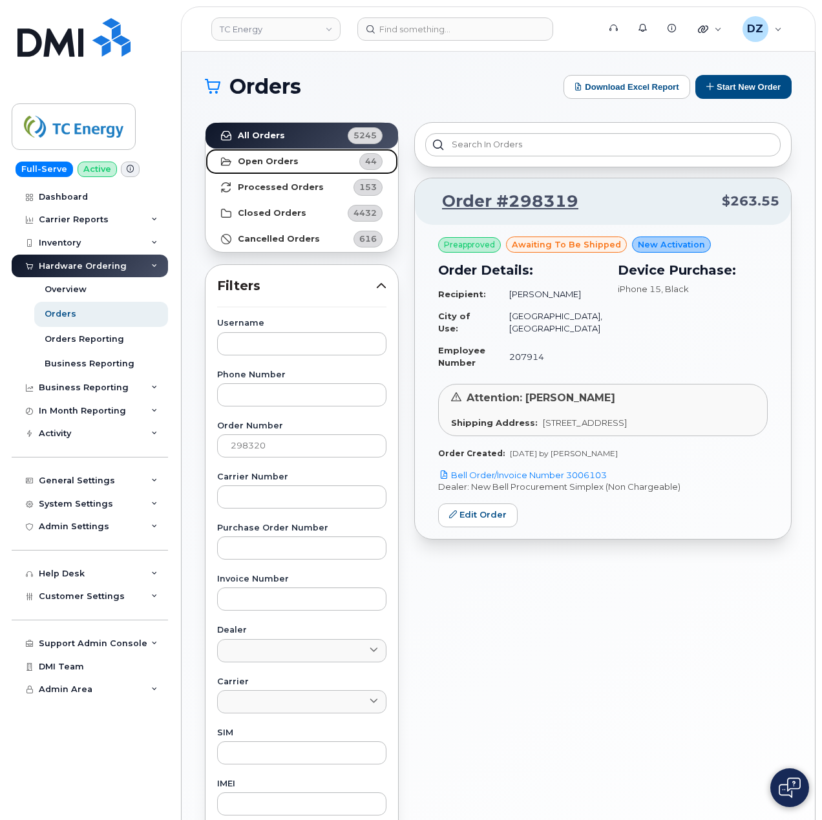
click at [290, 158] on strong "Open Orders" at bounding box center [268, 161] width 61 height 10
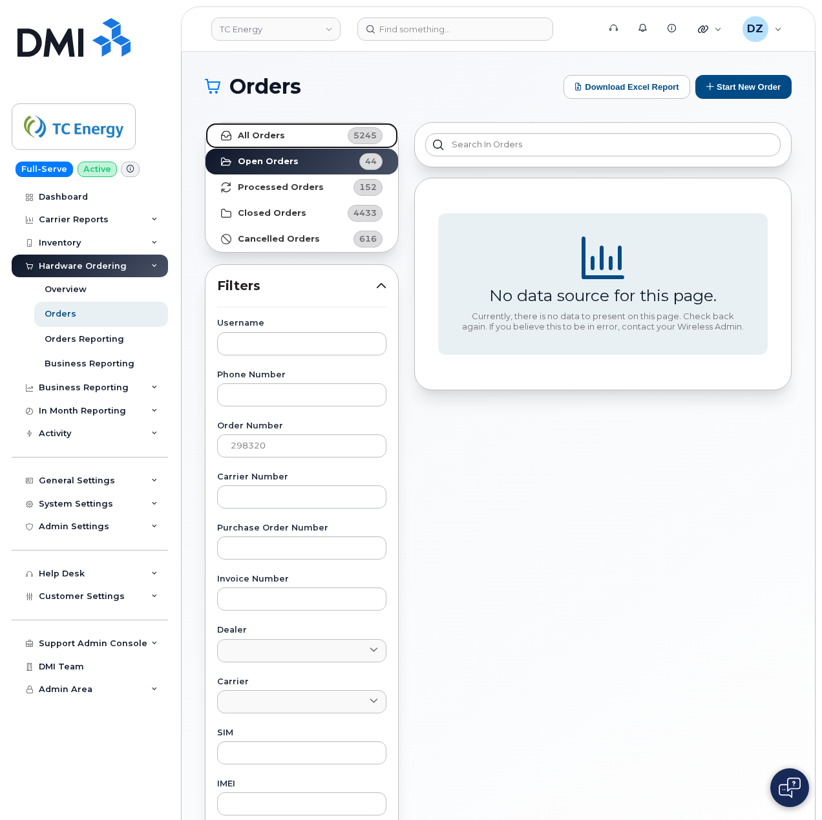
click at [288, 129] on link "All Orders 5245" at bounding box center [302, 136] width 193 height 26
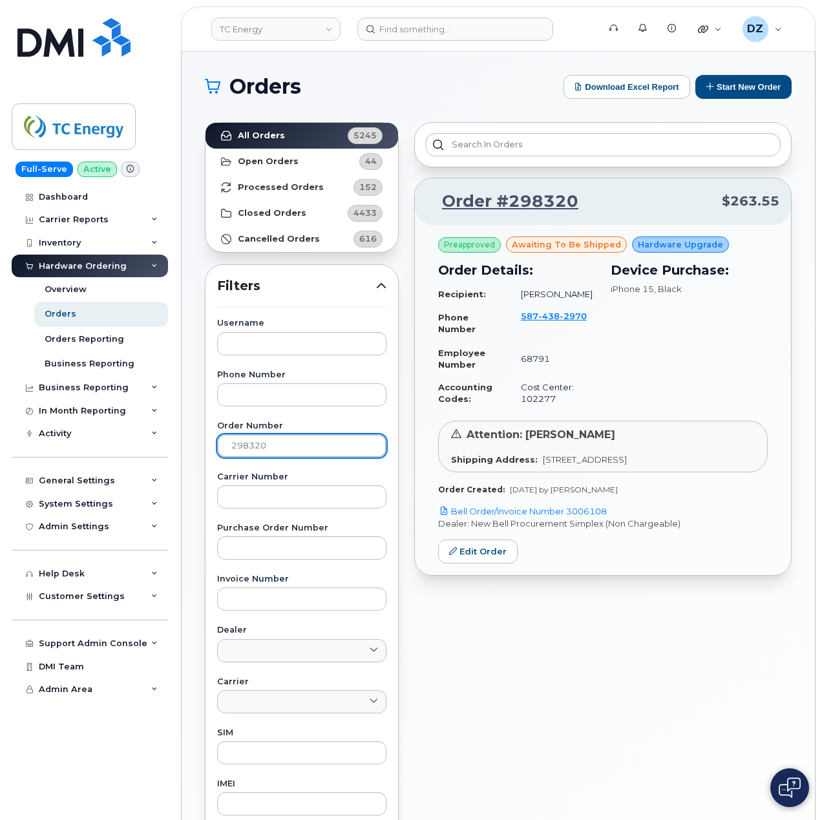
click at [250, 455] on input "298320" at bounding box center [301, 445] width 169 height 23
click at [257, 451] on input "298320" at bounding box center [301, 445] width 169 height 23
click at [286, 137] on link "All Orders 5245" at bounding box center [302, 136] width 193 height 26
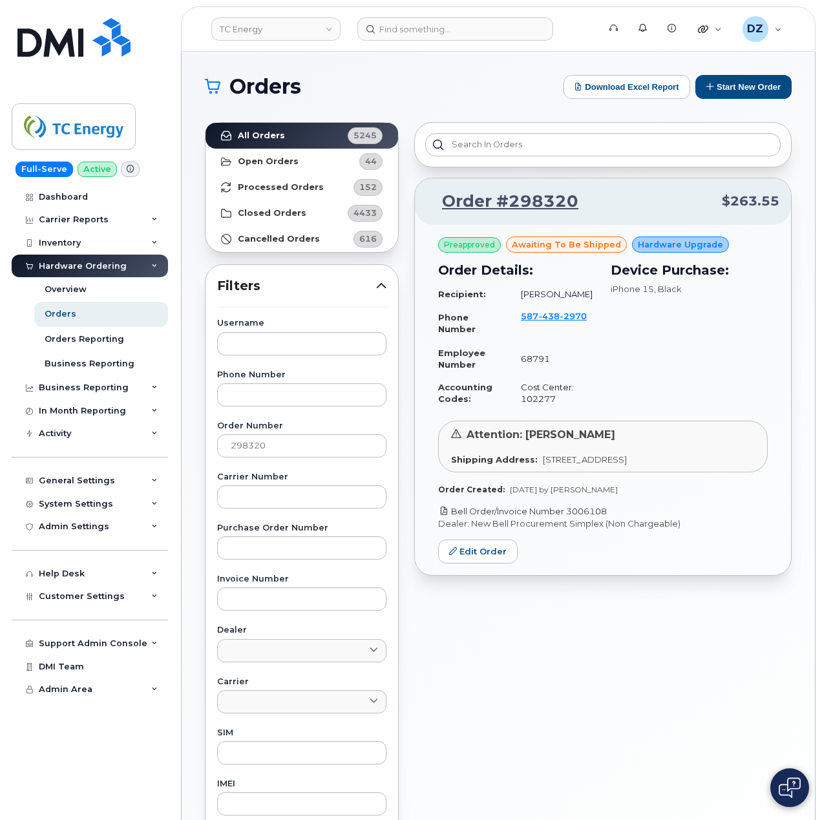
drag, startPoint x: 613, startPoint y: 528, endPoint x: 570, endPoint y: 524, distance: 43.6
click at [570, 518] on p "Bell Order/Invoice Number 3006108" at bounding box center [603, 512] width 330 height 12
copy link "3006108"
click at [250, 447] on input "298320" at bounding box center [301, 445] width 169 height 23
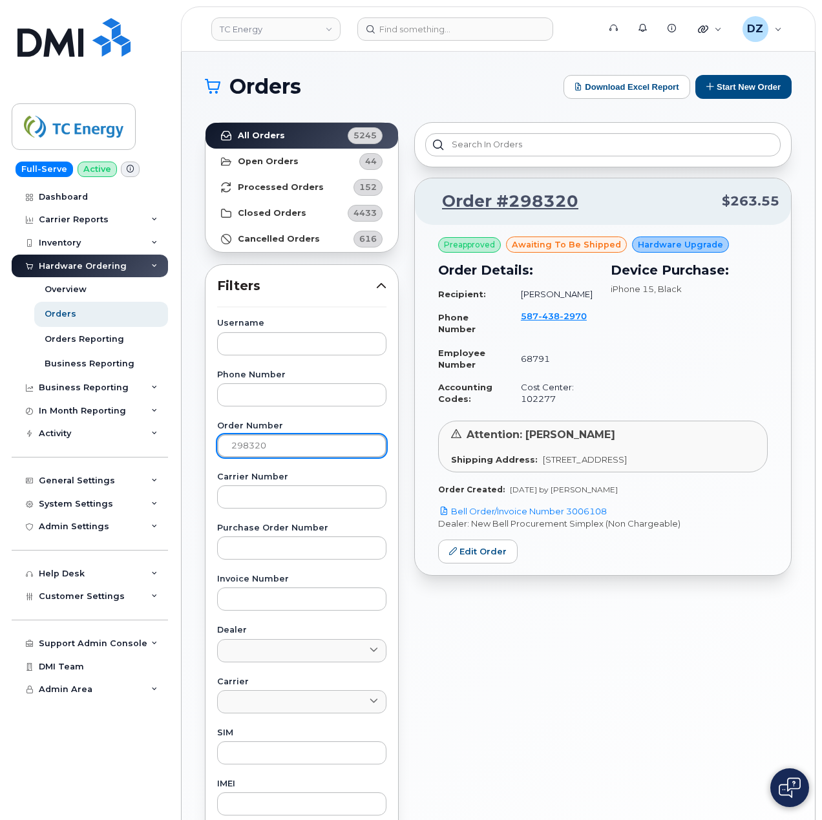
click at [250, 447] on input "298320" at bounding box center [301, 445] width 169 height 23
click at [281, 451] on input "298320" at bounding box center [301, 445] width 169 height 23
paste input "37"
type input "298337"
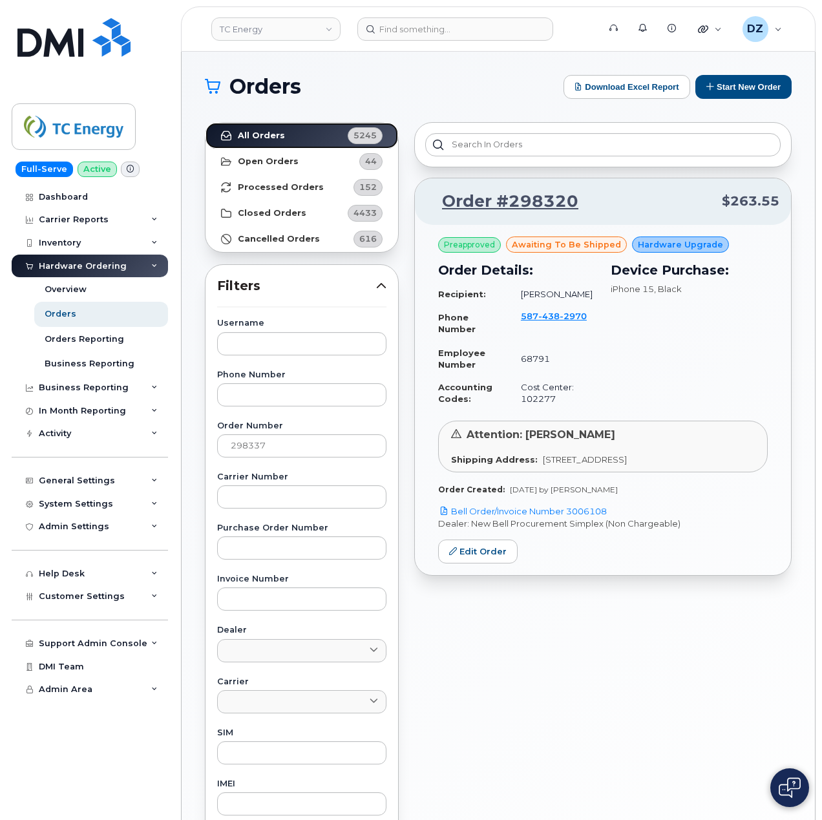
click at [303, 132] on link "All Orders 5245" at bounding box center [302, 136] width 193 height 26
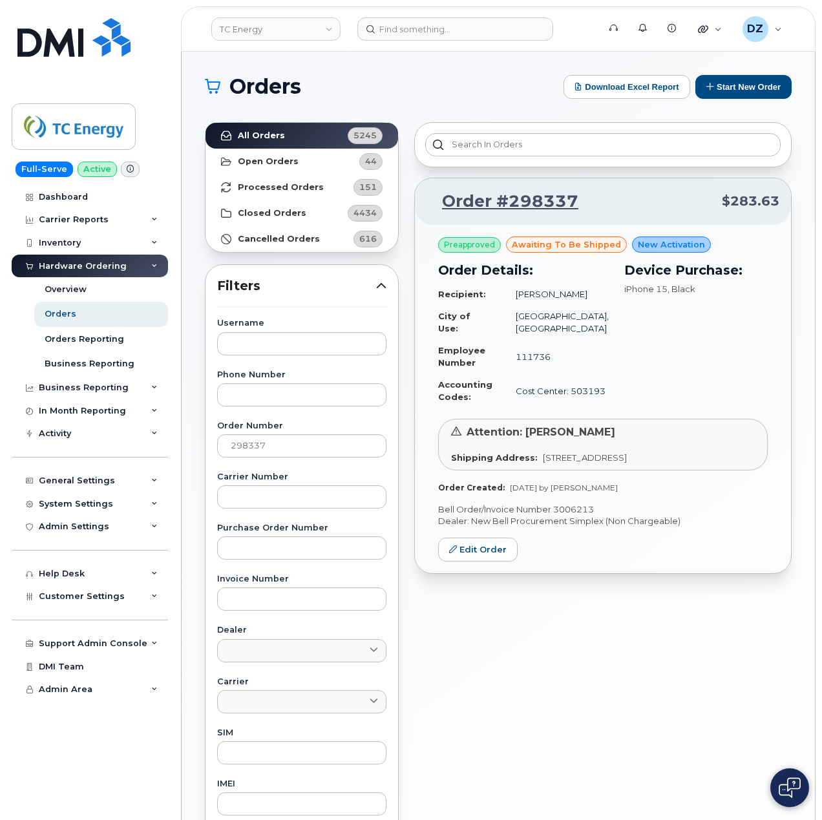
click at [568, 513] on p "Bell Order/Invoice Number 3006213" at bounding box center [603, 510] width 330 height 12
copy p "3006213"
click at [745, 87] on button "Start New Order" at bounding box center [744, 87] width 96 height 24
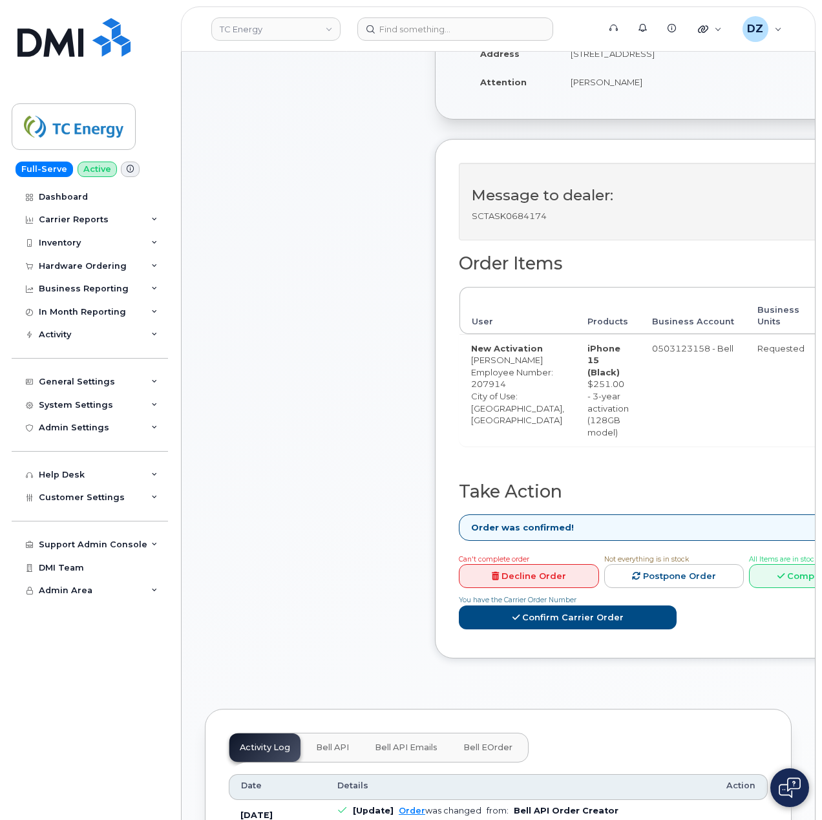
scroll to position [345, 0]
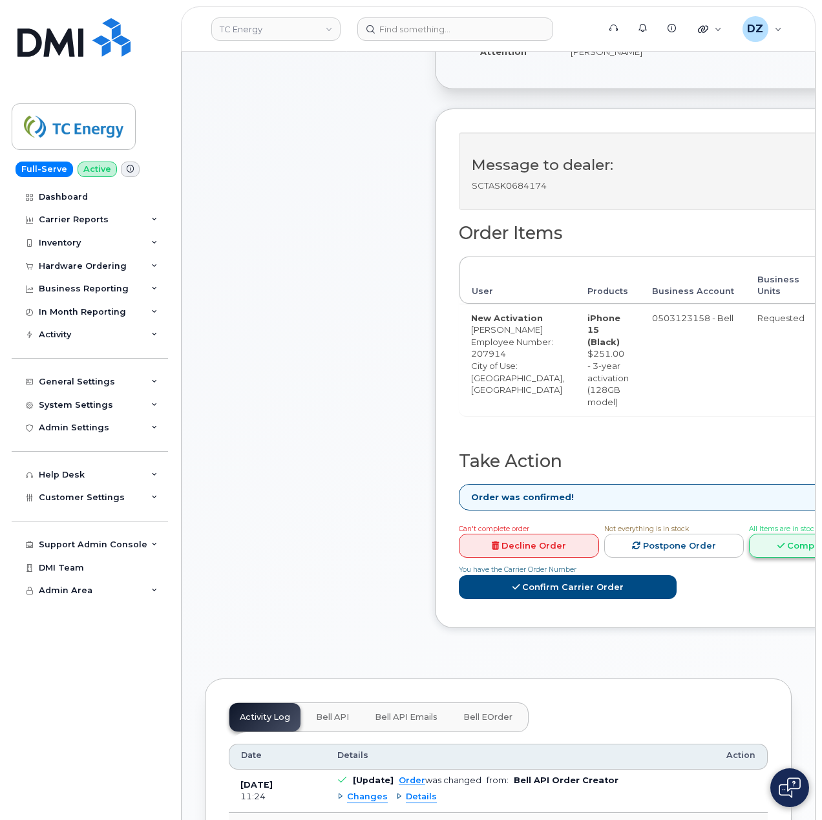
click at [784, 558] on link "Complete Order" at bounding box center [819, 546] width 140 height 24
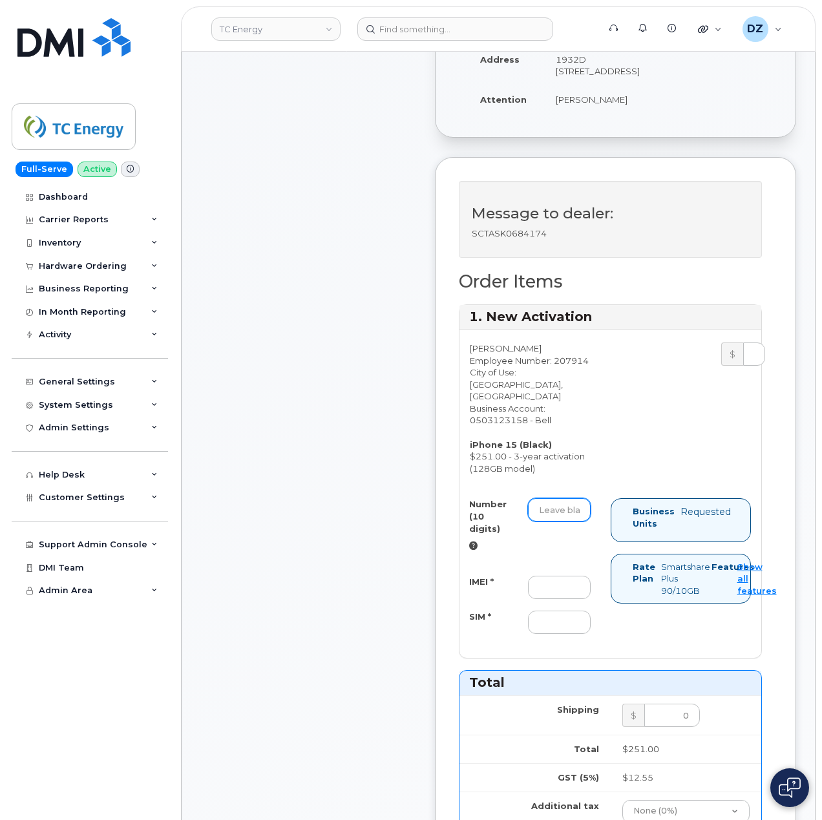
click at [561, 505] on input "Number (10 digits)" at bounding box center [559, 509] width 63 height 23
paste input "4038354912"
type input "4038354912"
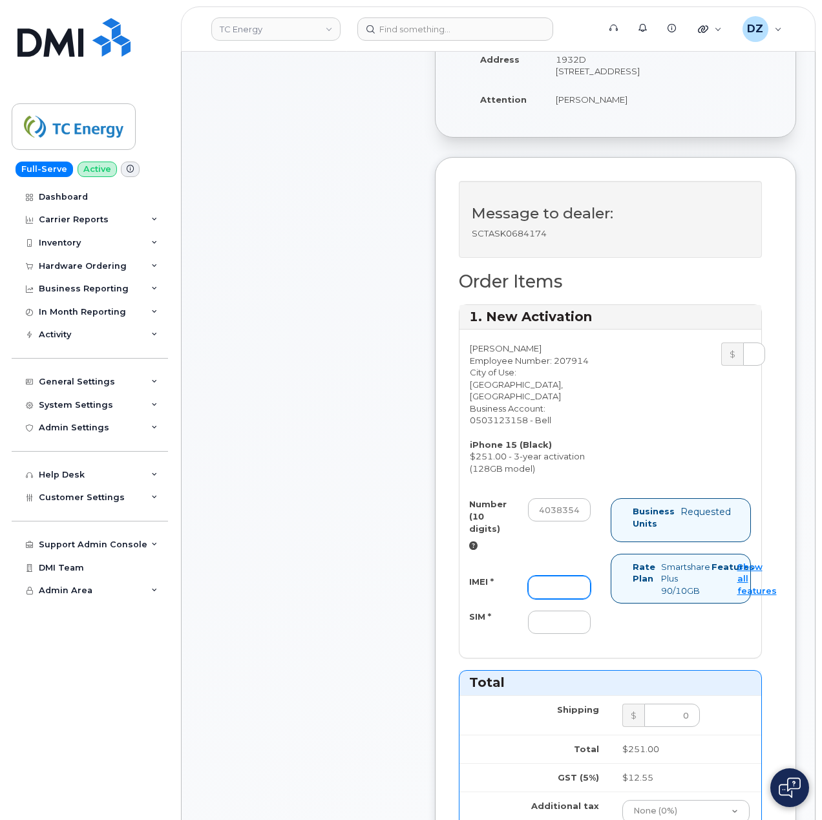
click at [560, 581] on input "IMEI *" at bounding box center [559, 587] width 63 height 23
paste input "354743527580010"
type input "354743527580010"
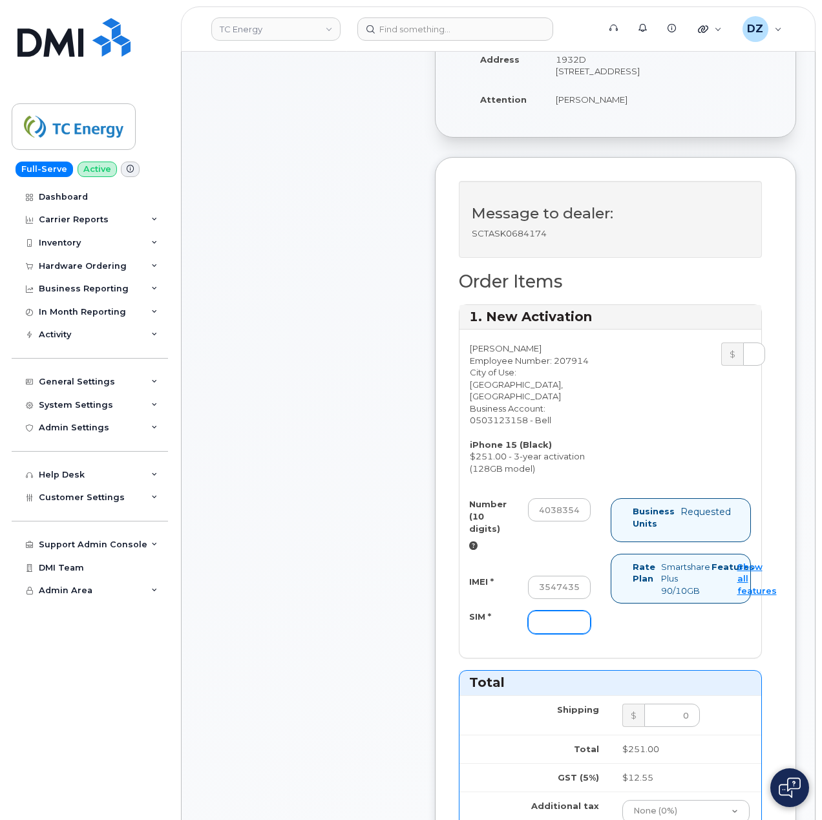
click at [549, 618] on input "SIM *" at bounding box center [559, 622] width 63 height 23
paste input "89302610207725857608"
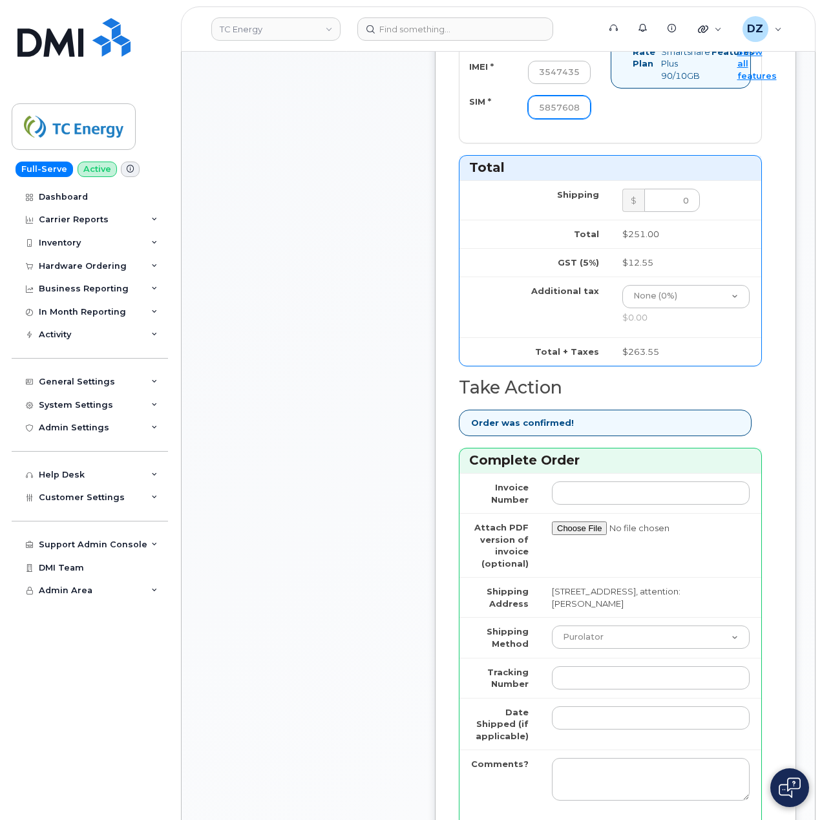
scroll to position [862, 0]
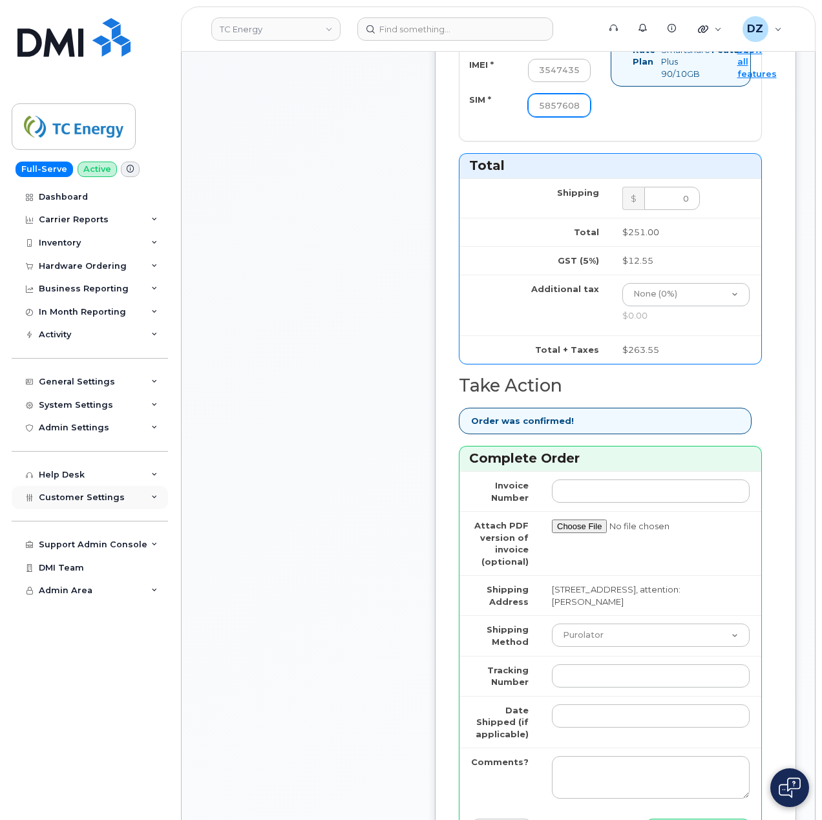
type input "89302610207725857608"
drag, startPoint x: 599, startPoint y: 630, endPoint x: 603, endPoint y: 637, distance: 9.0
click at [599, 630] on select "Purolator UPS FedEx Canada Post Courier Other Drop Off Pick Up" at bounding box center [651, 635] width 198 height 23
select select "FedEx"
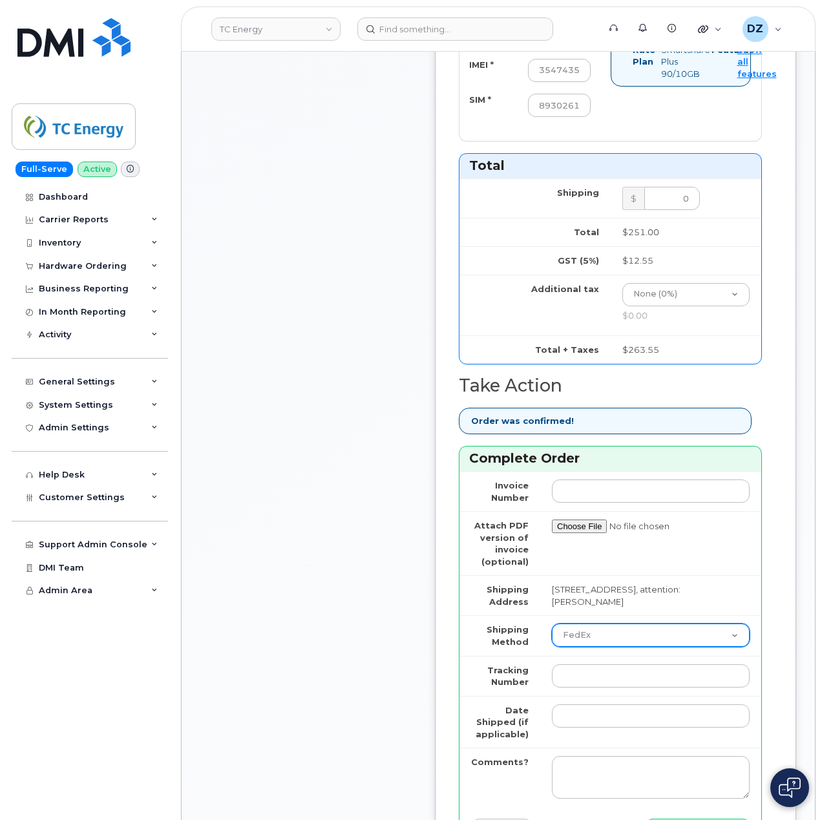
click at [552, 624] on select "Purolator UPS FedEx Canada Post Courier Other Drop Off Pick Up" at bounding box center [651, 635] width 198 height 23
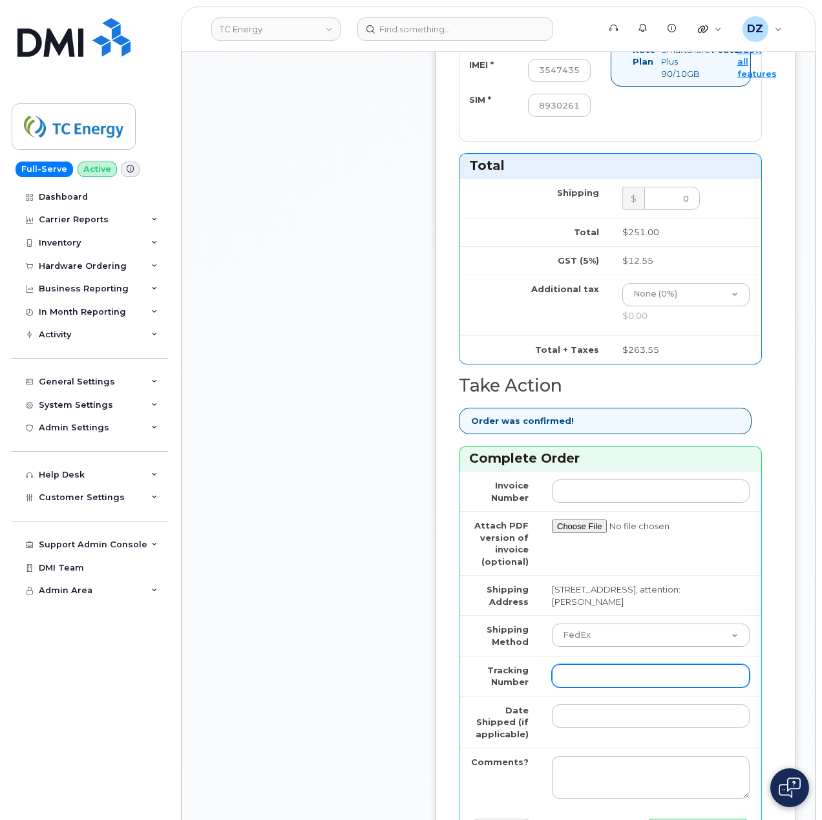
click at [601, 665] on input "Tracking Number" at bounding box center [651, 676] width 198 height 23
paste input "466379577398"
type input "466379577398"
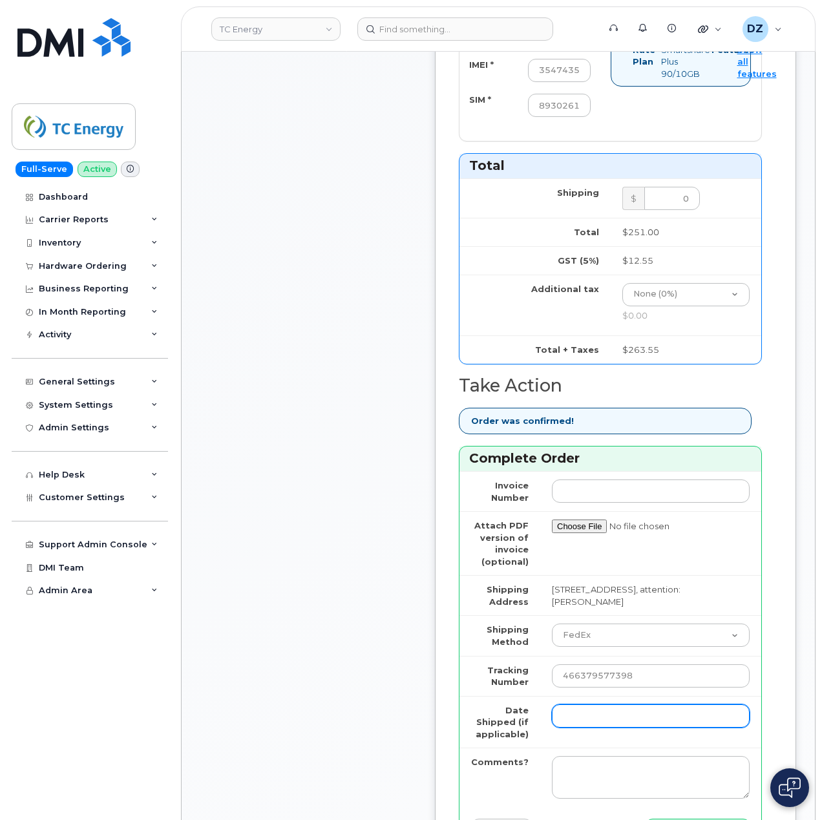
click at [577, 718] on input "Date Shipped (if applicable)" at bounding box center [651, 716] width 198 height 23
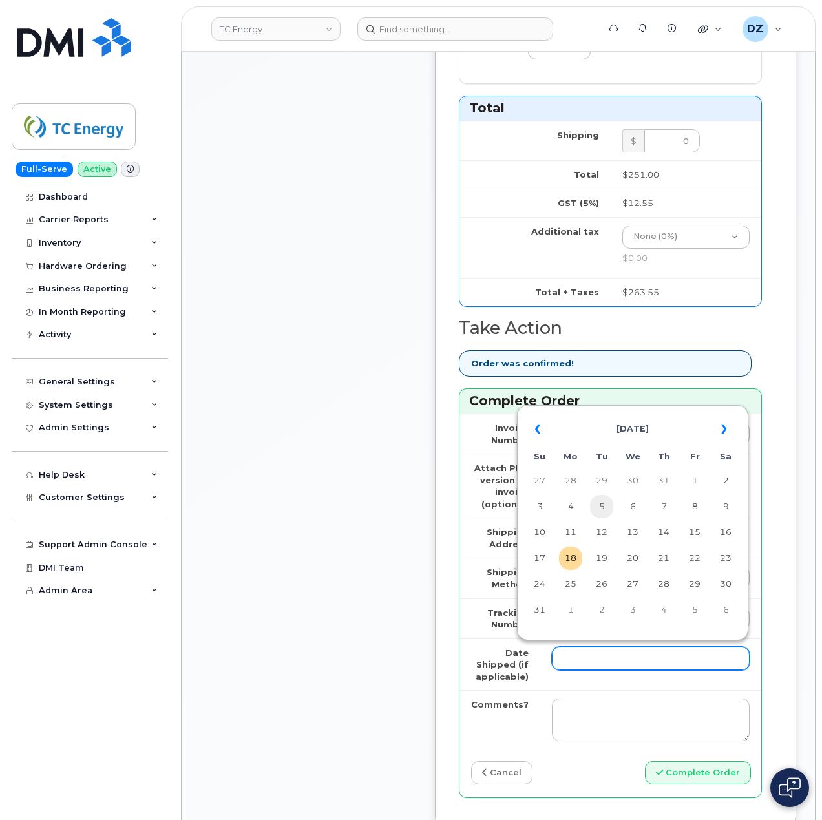
scroll to position [948, 0]
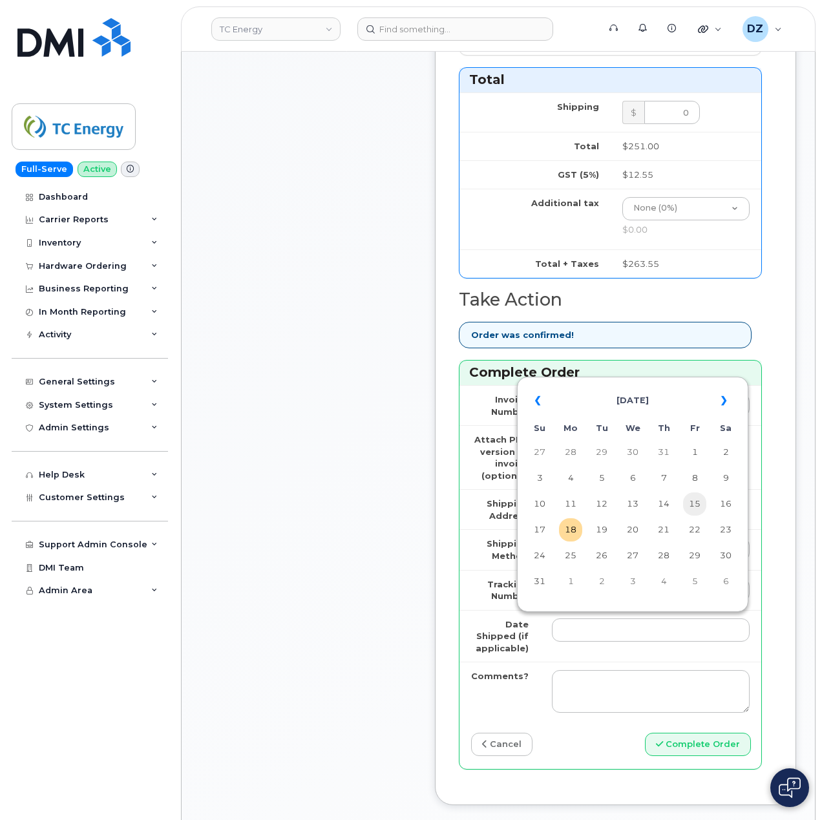
click at [691, 504] on td "15" at bounding box center [694, 504] width 23 height 23
type input "2025-08-15"
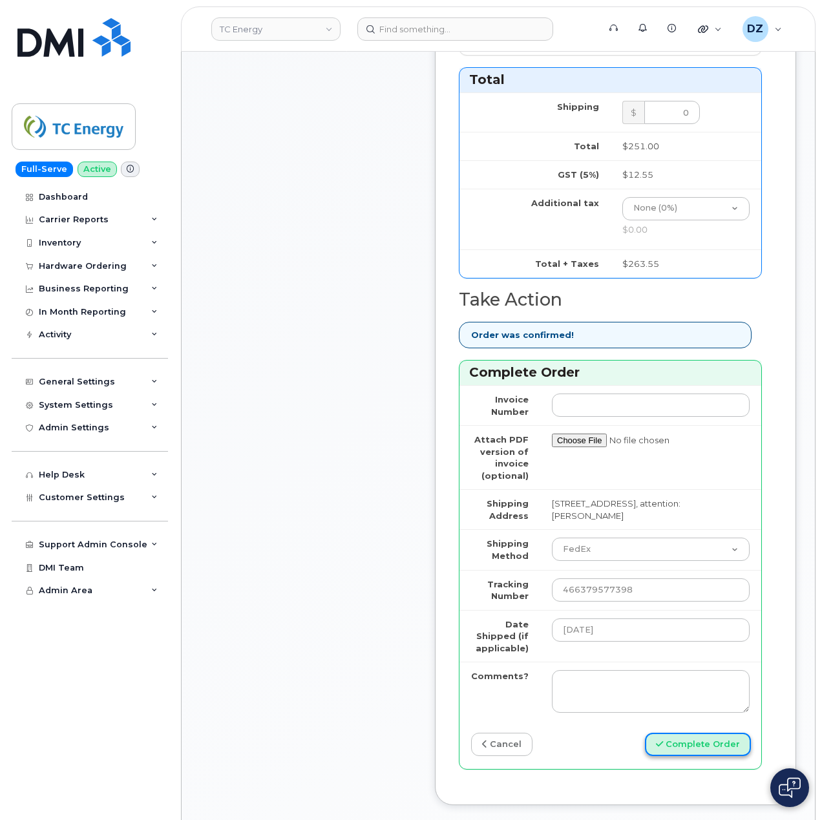
click at [691, 746] on button "Complete Order" at bounding box center [698, 745] width 106 height 24
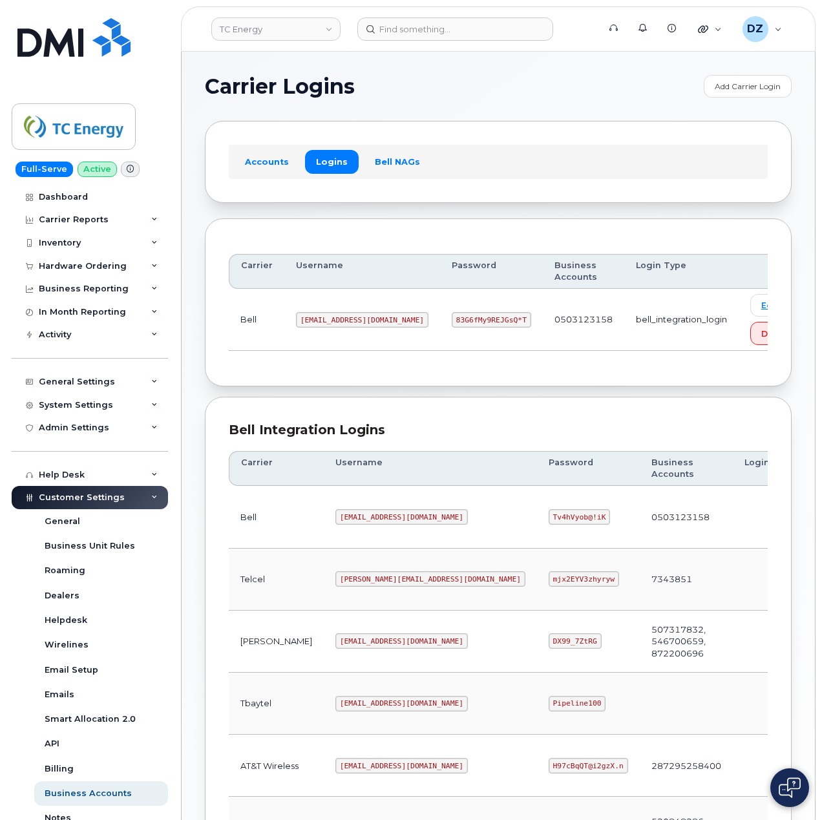
scroll to position [349, 0]
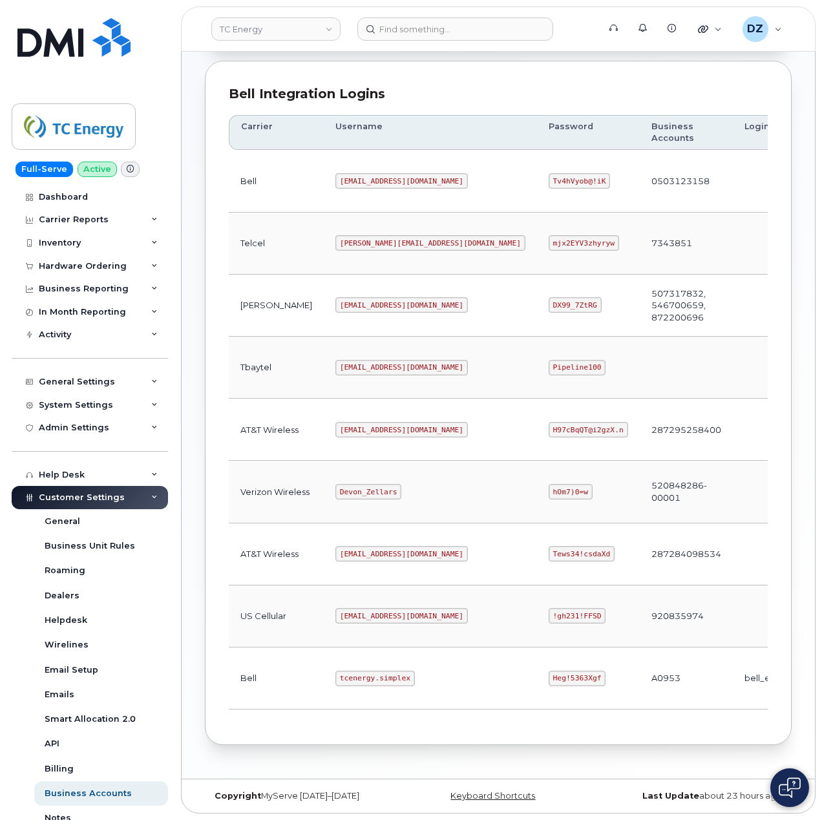
click at [336, 671] on code "tcenergy.simplex" at bounding box center [376, 679] width 80 height 16
click at [347, 671] on code "tcenergy.simplex" at bounding box center [376, 679] width 80 height 16
copy code "tcenergy.simplex"
click at [549, 675] on code "Heg!5363Xgf" at bounding box center [578, 679] width 58 height 16
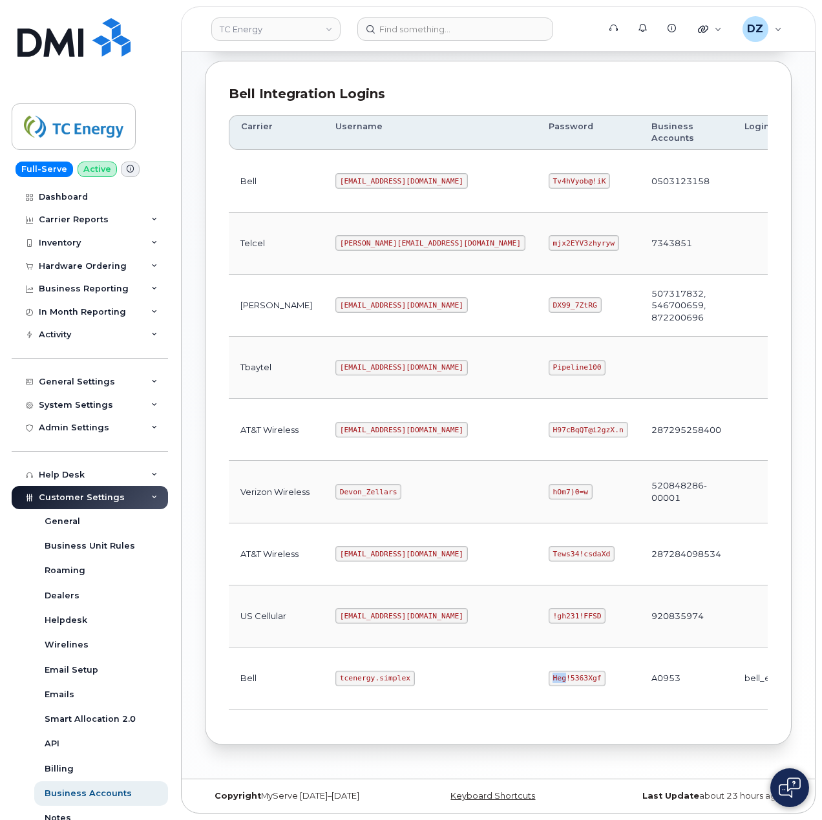
click at [549, 675] on code "Heg!5363Xgf" at bounding box center [578, 679] width 58 height 16
click at [549, 672] on code "Heg!5363Xgf" at bounding box center [578, 679] width 58 height 16
copy code "Heg!5363Xgf"
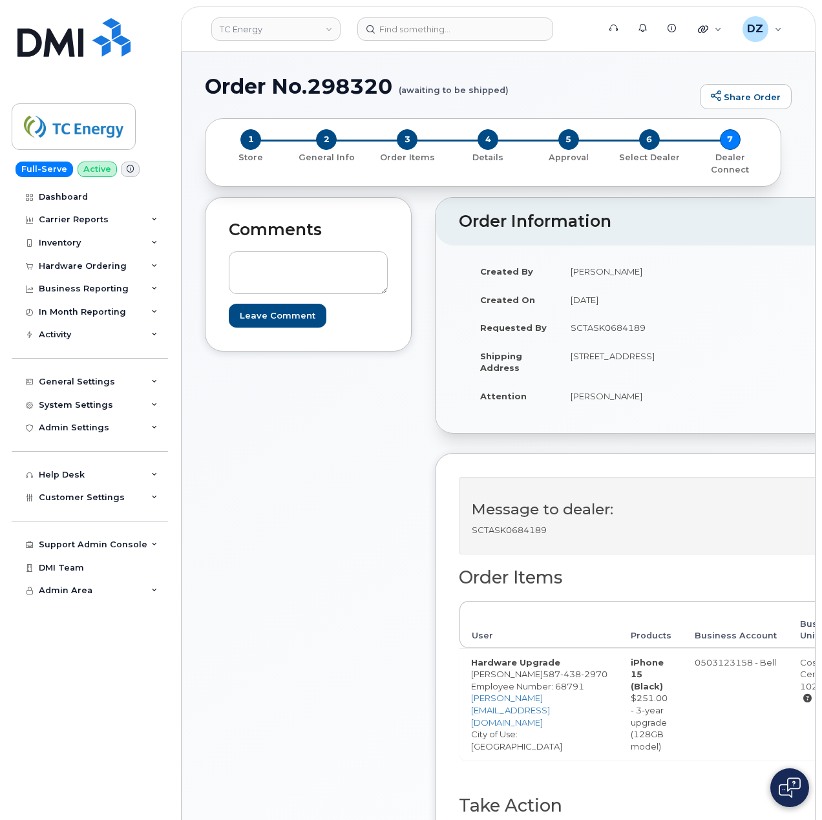
scroll to position [259, 0]
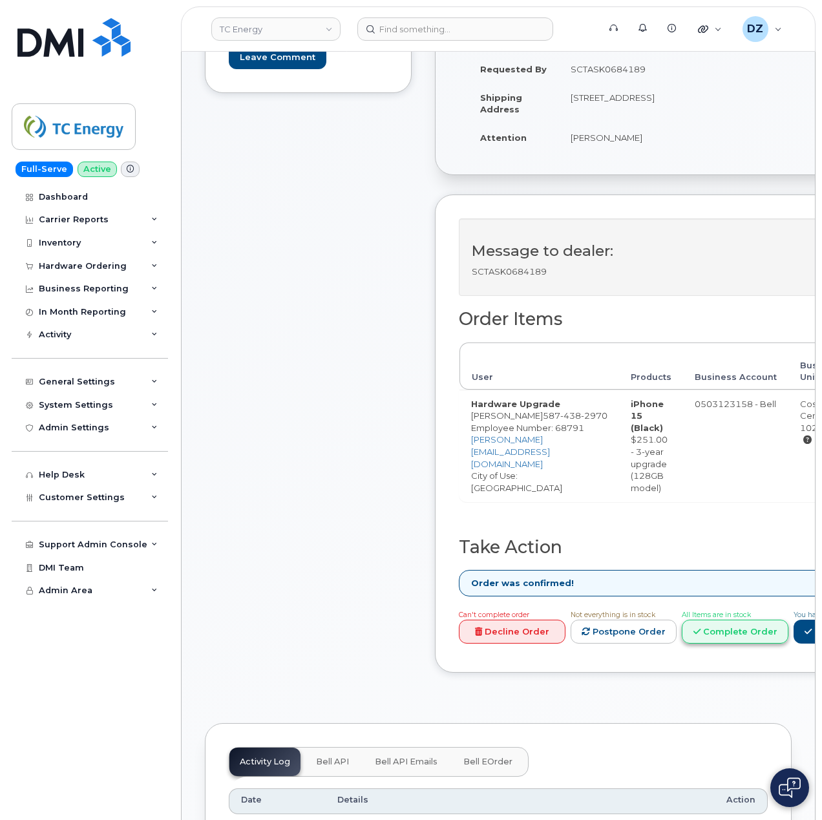
click at [751, 637] on link "Complete Order" at bounding box center [735, 632] width 107 height 24
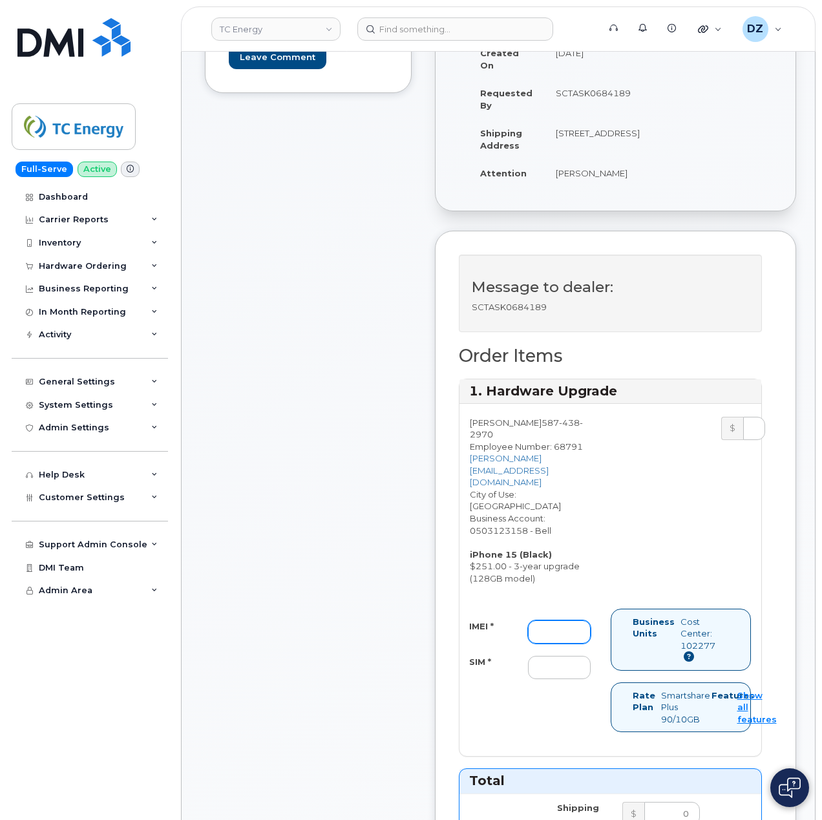
click at [546, 621] on input "IMEI *" at bounding box center [559, 632] width 63 height 23
paste input "354743527743972"
type input "354743527743972"
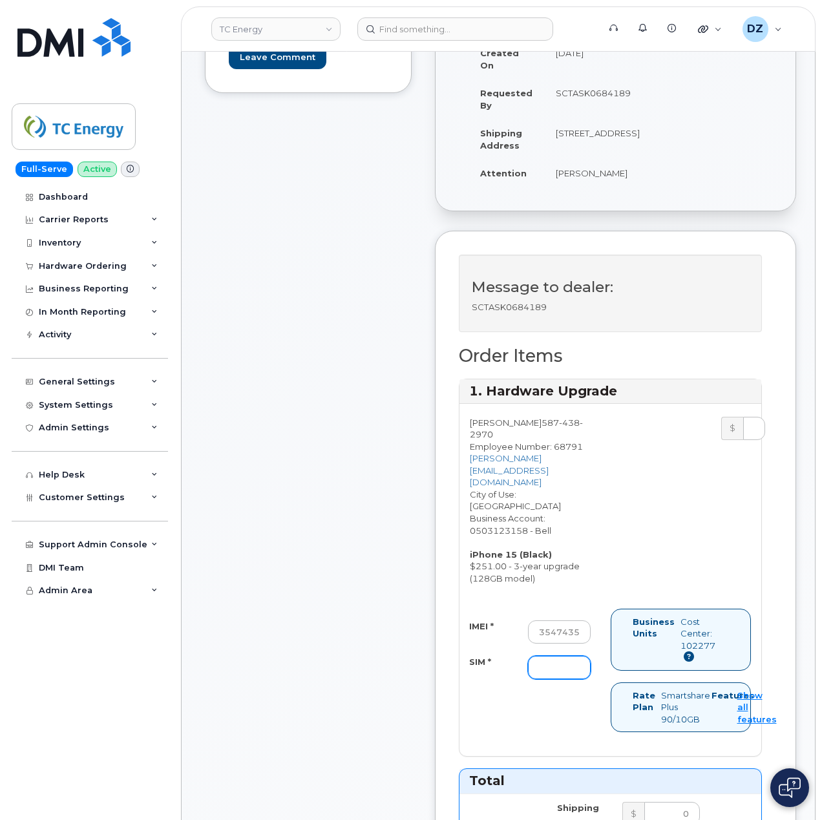
click at [546, 656] on input "SIM *" at bounding box center [559, 667] width 63 height 23
paste input "89302610207725857616"
type input "89302610207725857616"
click at [412, 636] on div "Comments Leave Comment Order Information $263.55 Created By Devon Zellars Creat…" at bounding box center [498, 733] width 587 height 1588
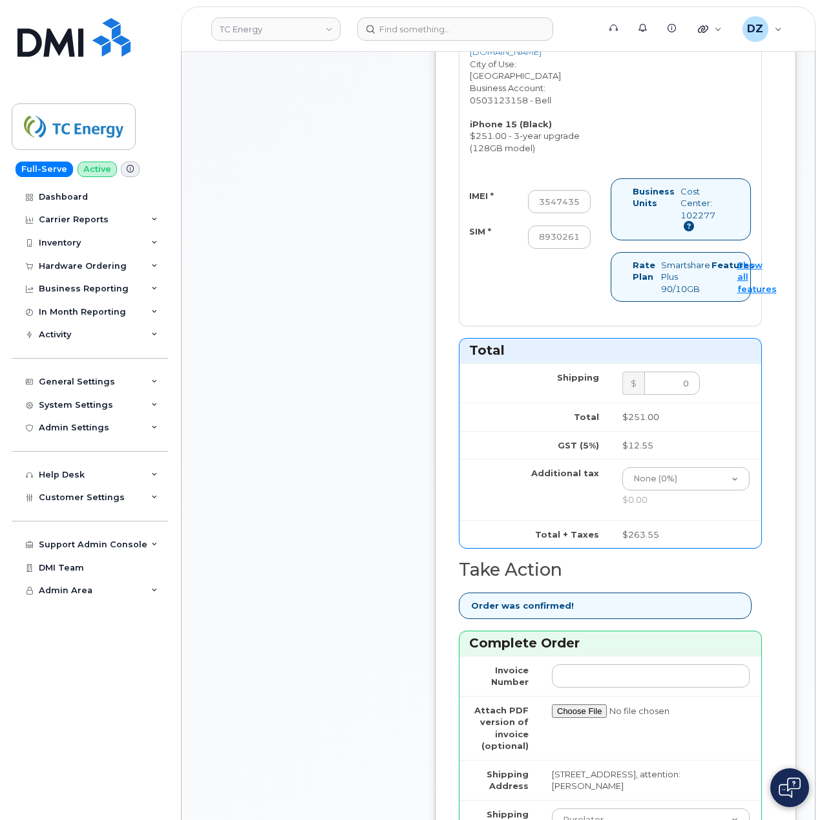
scroll to position [948, 0]
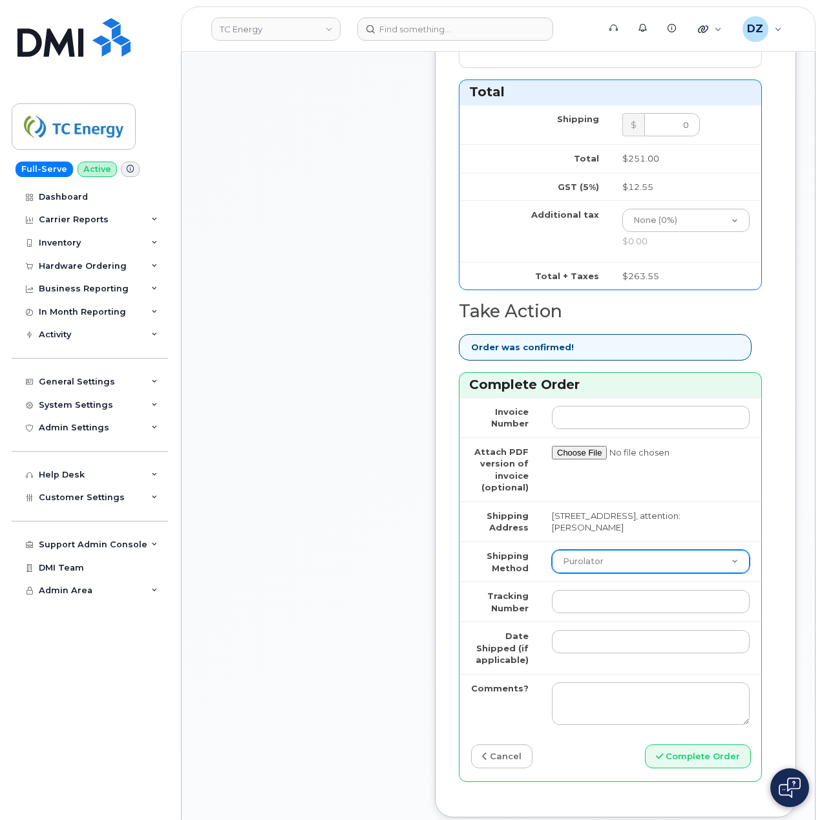
click at [626, 550] on select "Purolator UPS FedEx Canada Post Courier Other Drop Off Pick Up" at bounding box center [651, 561] width 198 height 23
select select "FedEx"
click at [552, 550] on select "Purolator UPS FedEx Canada Post Courier Other Drop Off Pick Up" at bounding box center [651, 561] width 198 height 23
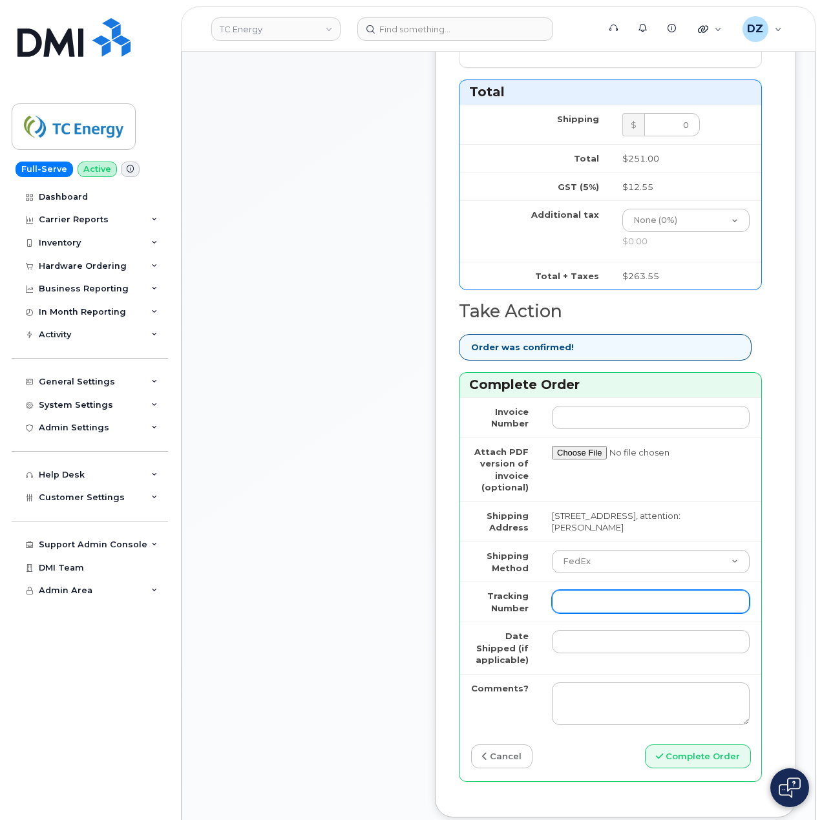
click at [570, 590] on input "Tracking Number" at bounding box center [651, 601] width 198 height 23
paste input "463192491715"
type input "463192491715"
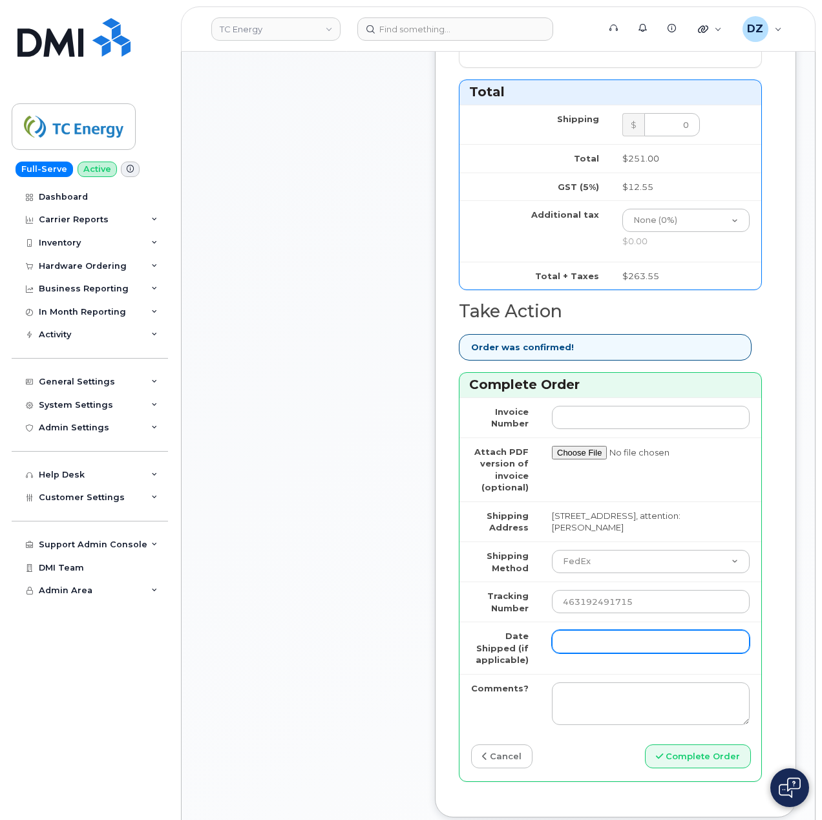
click at [572, 630] on input "Date Shipped (if applicable)" at bounding box center [651, 641] width 198 height 23
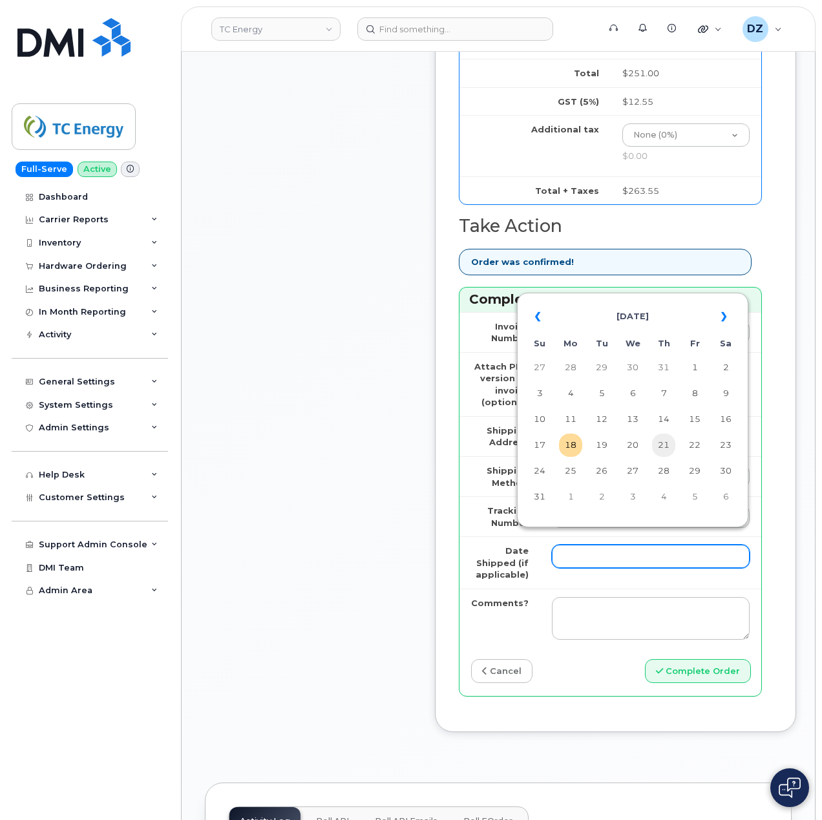
scroll to position [1034, 0]
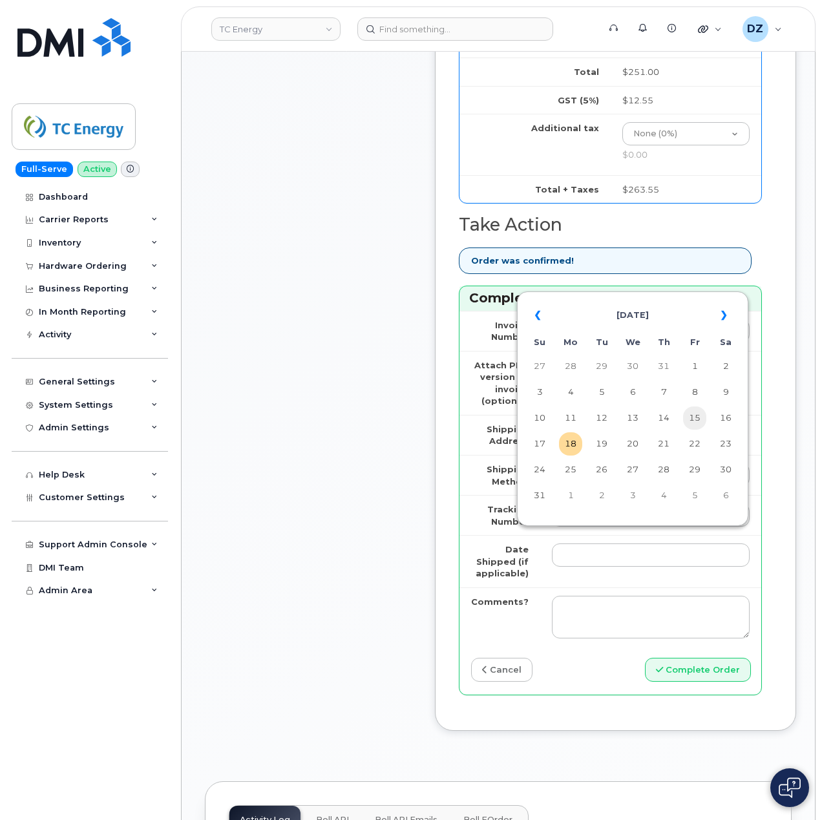
click at [690, 422] on td "15" at bounding box center [694, 418] width 23 height 23
type input "2025-08-15"
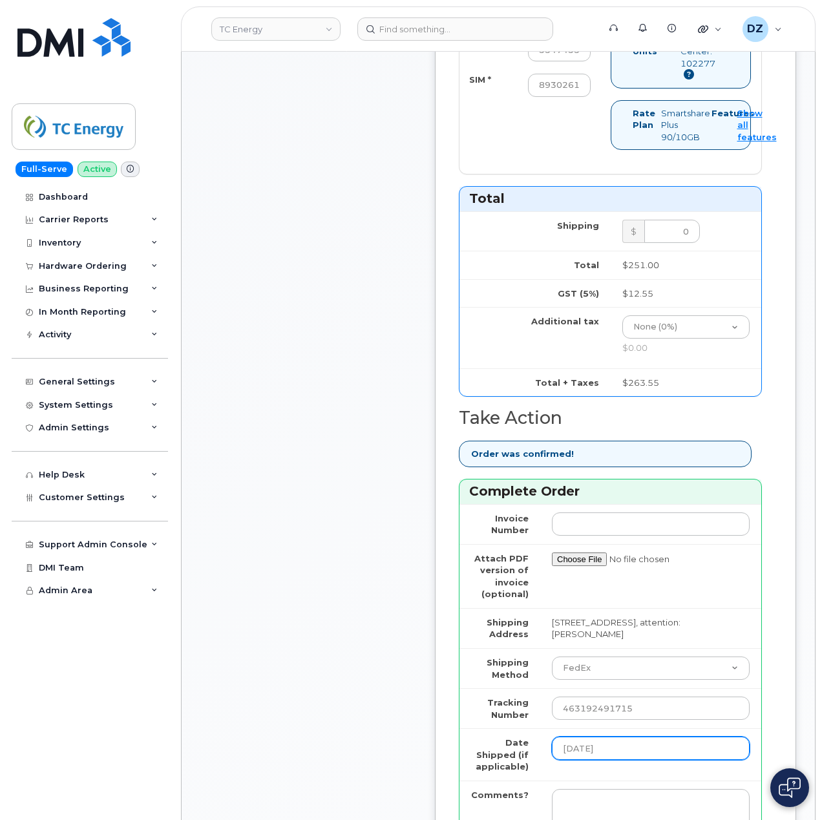
scroll to position [948, 0]
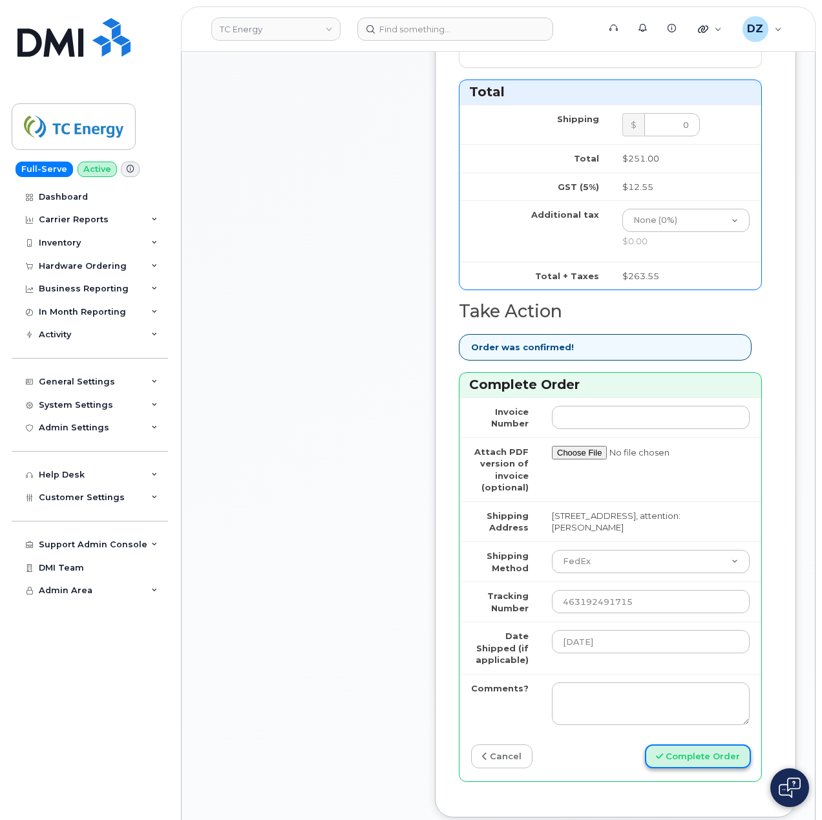
click at [704, 745] on button "Complete Order" at bounding box center [698, 757] width 106 height 24
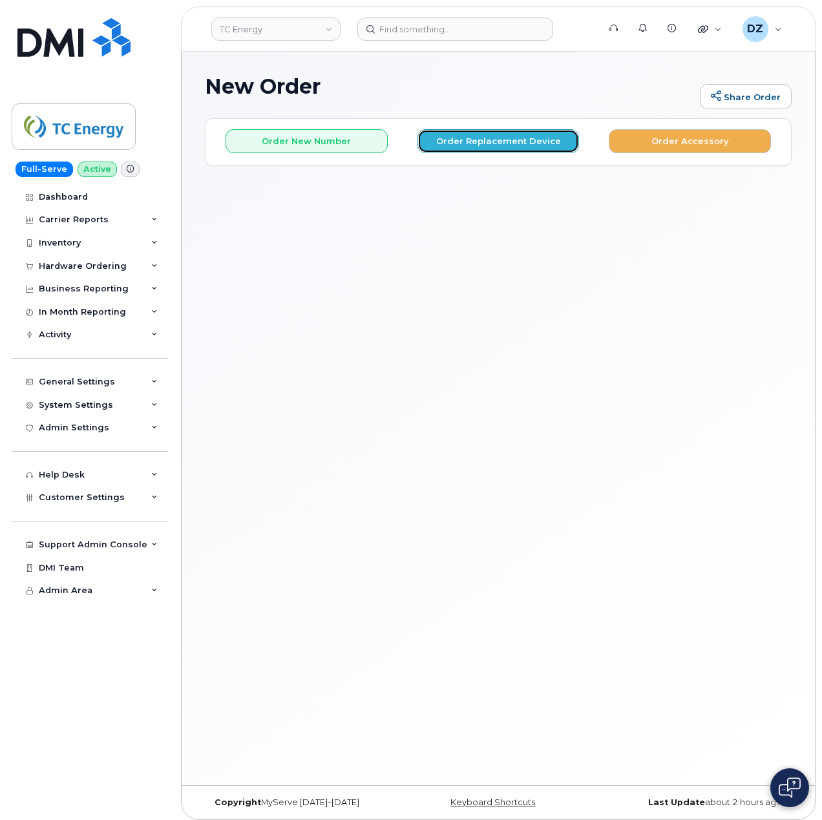
click at [487, 142] on button "Order Replacement Device" at bounding box center [499, 141] width 162 height 24
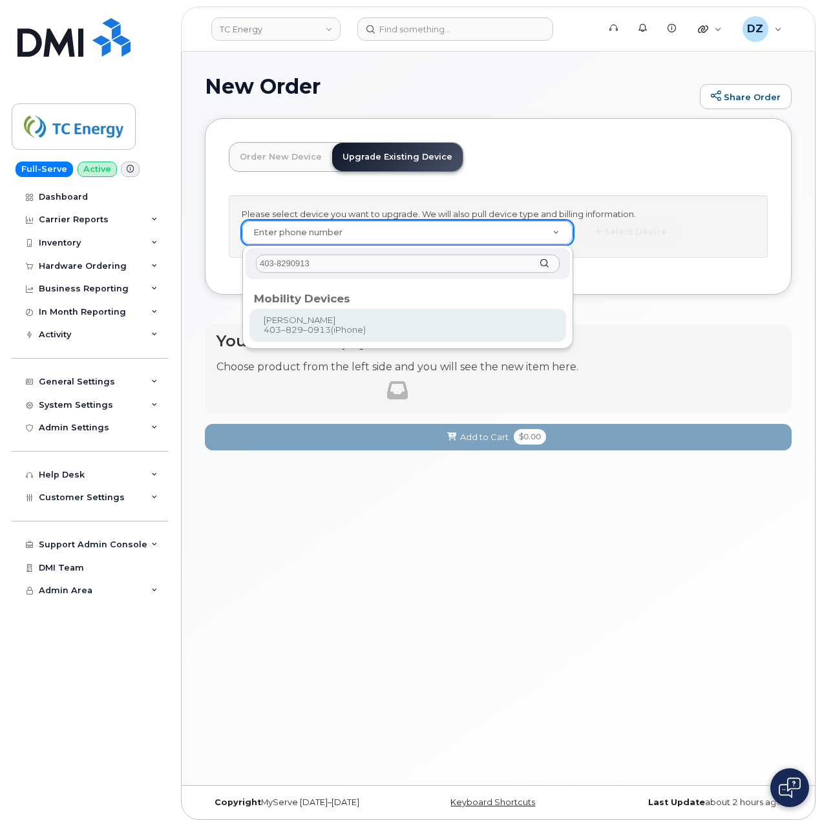
type input "403-8290913"
type input "559332"
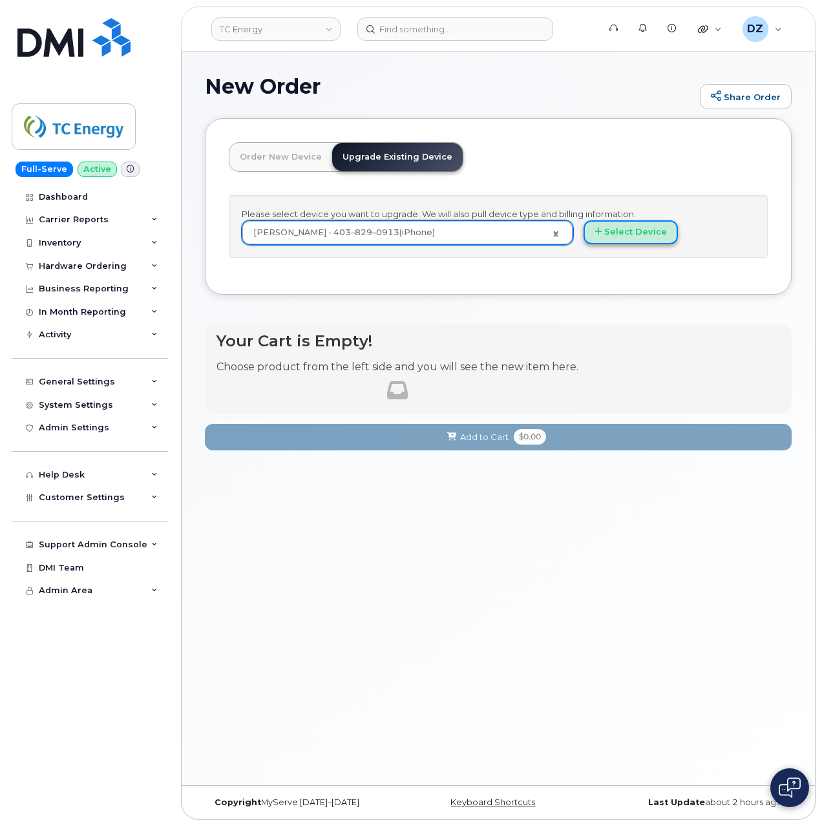
click at [650, 237] on button "Select Device" at bounding box center [631, 232] width 94 height 24
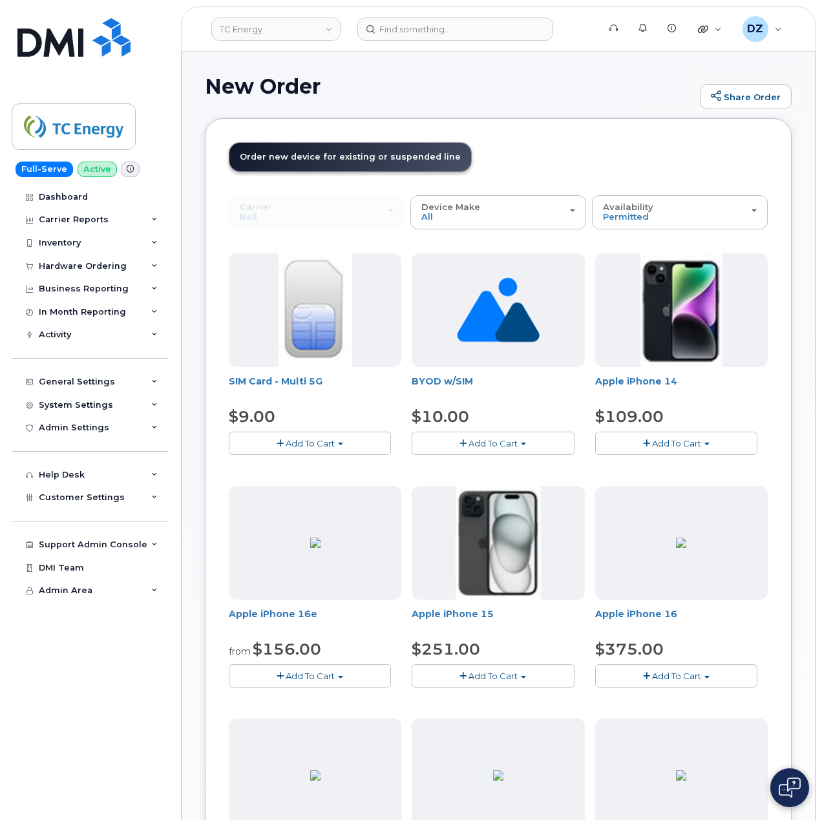
click at [502, 672] on span "Add To Cart" at bounding box center [493, 676] width 49 height 10
click at [523, 718] on link "$251.00 - 3-year upgrade (128GB model)" at bounding box center [516, 716] width 203 height 16
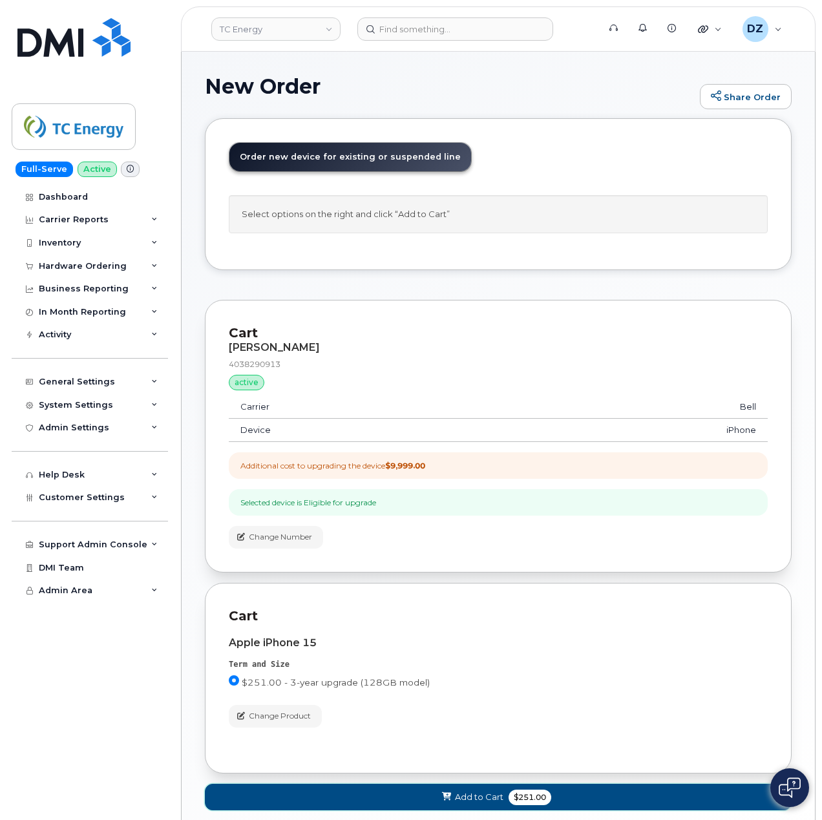
click at [489, 797] on span "Add to Cart" at bounding box center [479, 797] width 48 height 12
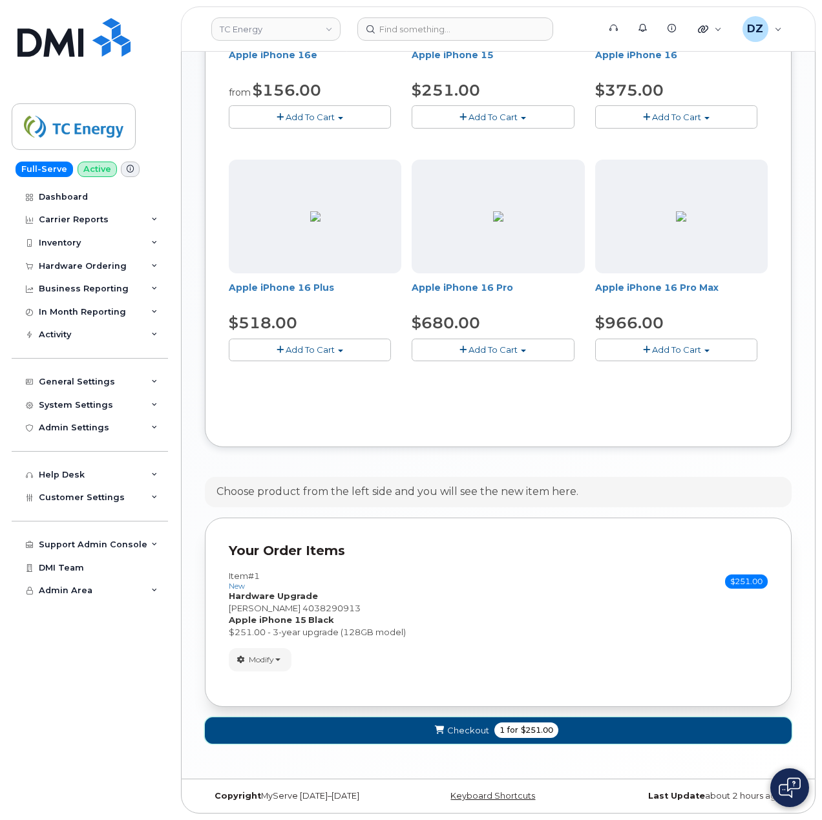
click at [528, 734] on span "$251.00" at bounding box center [537, 731] width 32 height 12
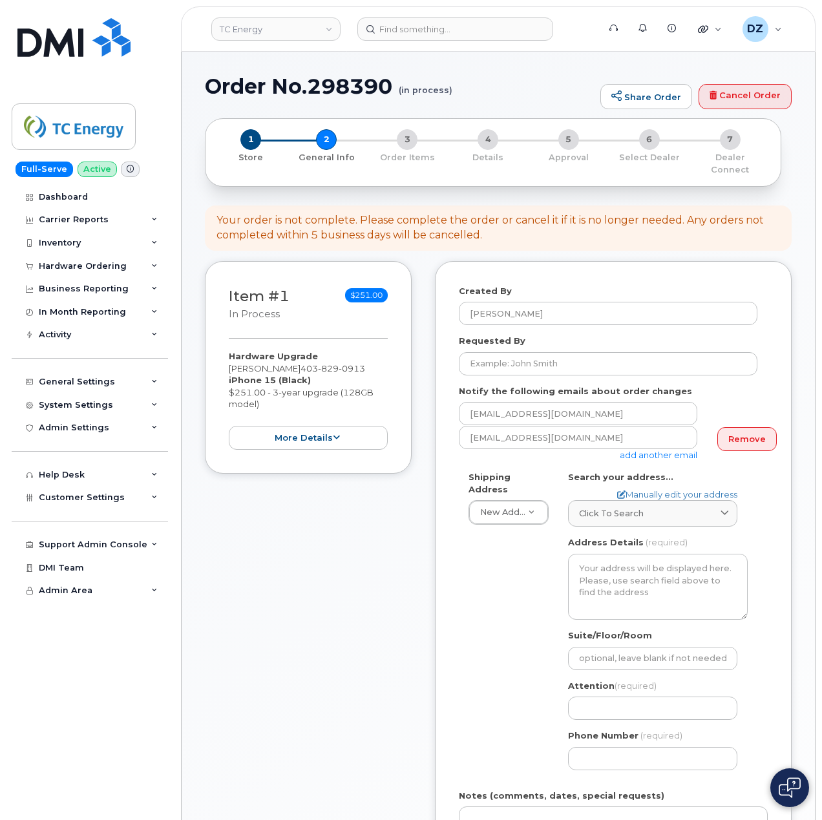
select select
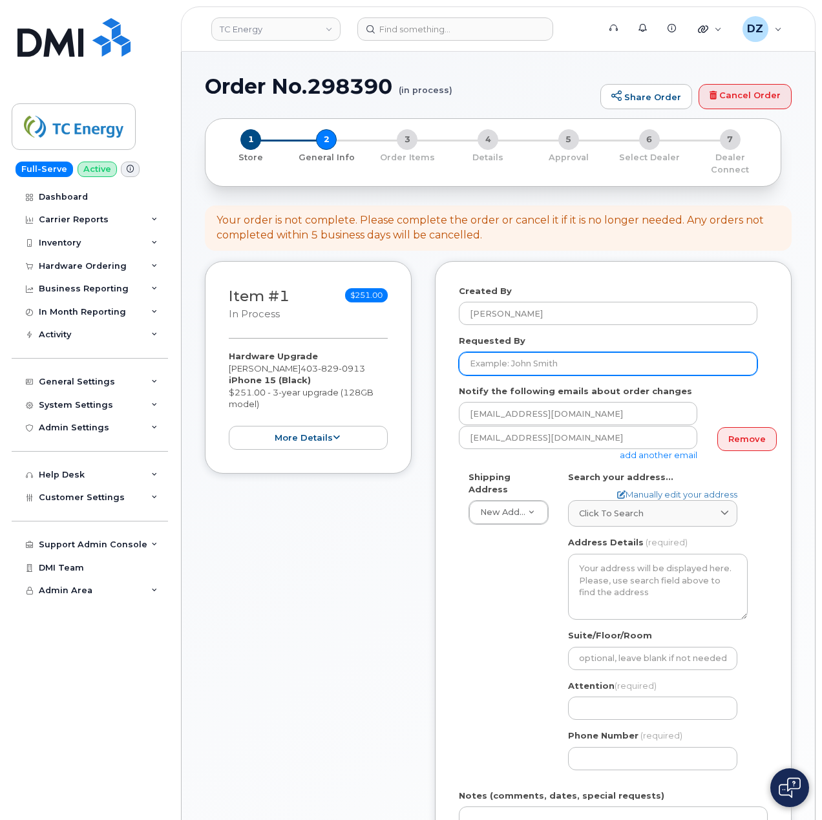
click at [554, 353] on input "Requested By" at bounding box center [608, 363] width 299 height 23
paste input "INC2963286"
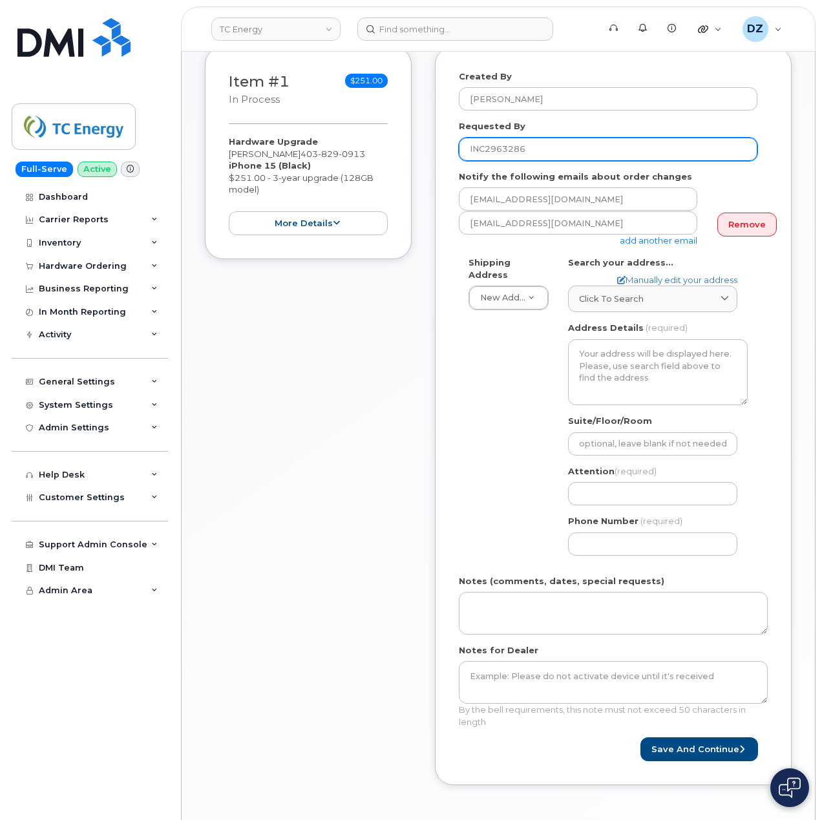
scroll to position [345, 0]
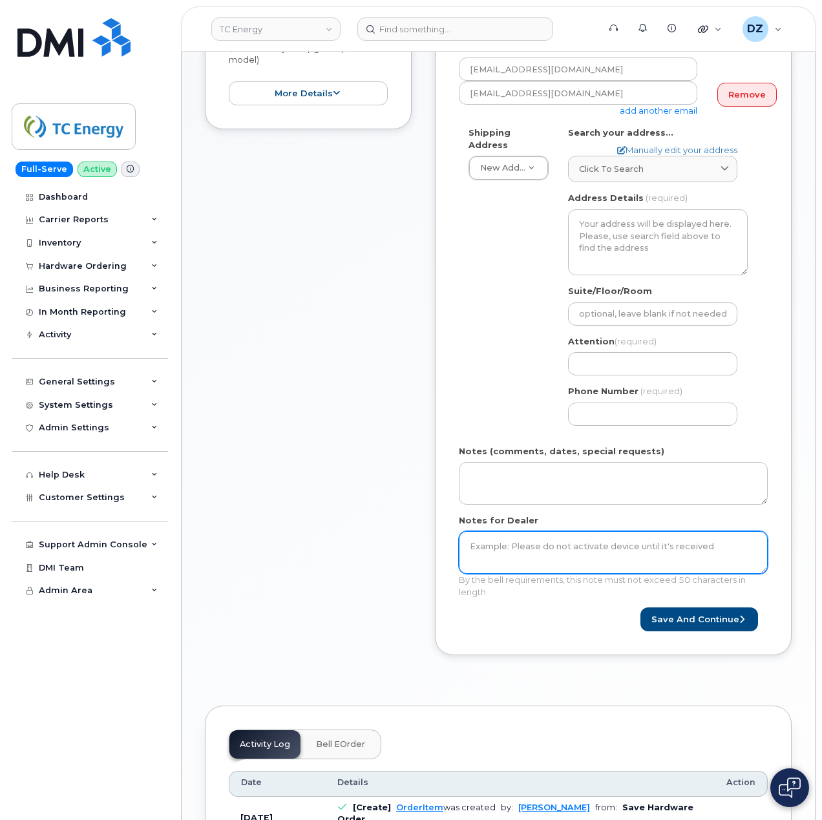
type input "INC2963286"
click at [553, 533] on textarea "Notes for Dealer" at bounding box center [613, 552] width 309 height 43
paste textarea "INC2963286"
type textarea "INC2963286"
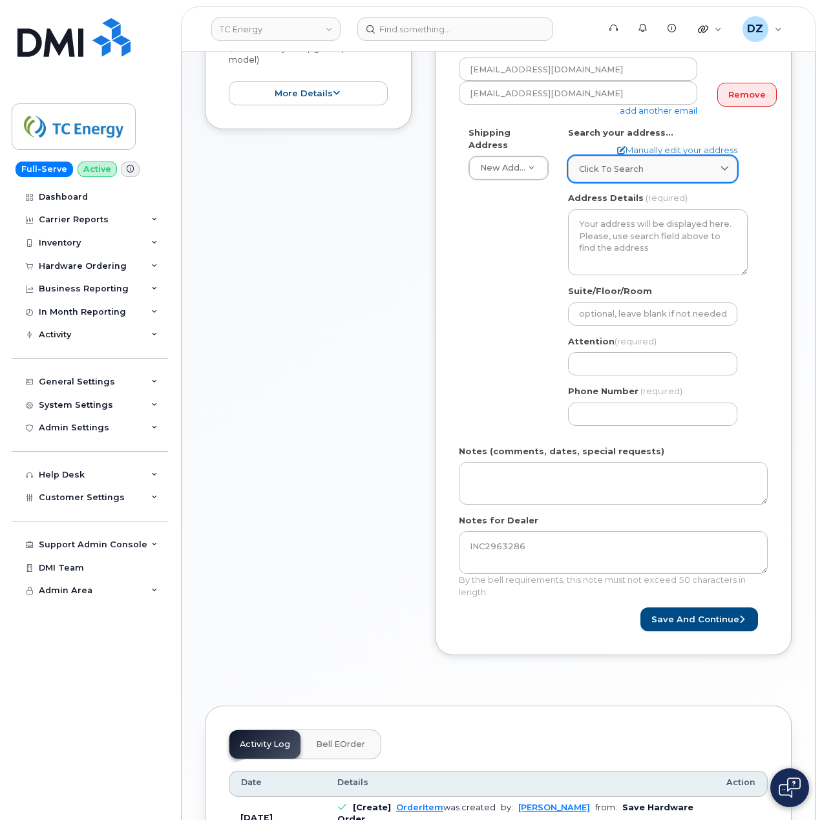
click at [659, 163] on div "Click to search" at bounding box center [652, 169] width 147 height 12
paste input "130 Edgeridge Park NW, Calgary, Alberta T3A6B2"
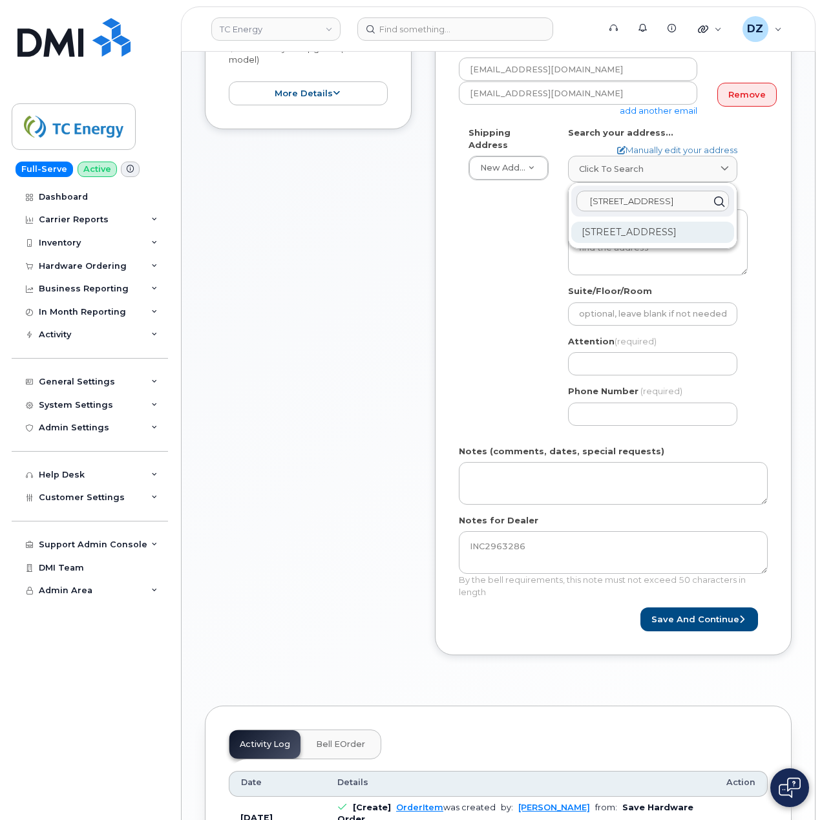
type input "130 Edgeridge Park NW, Calgary, Alberta T3A6B2"
click at [622, 231] on div "130 Edgeridge Pk NW Calgary AB T3A 6B2" at bounding box center [653, 232] width 163 height 21
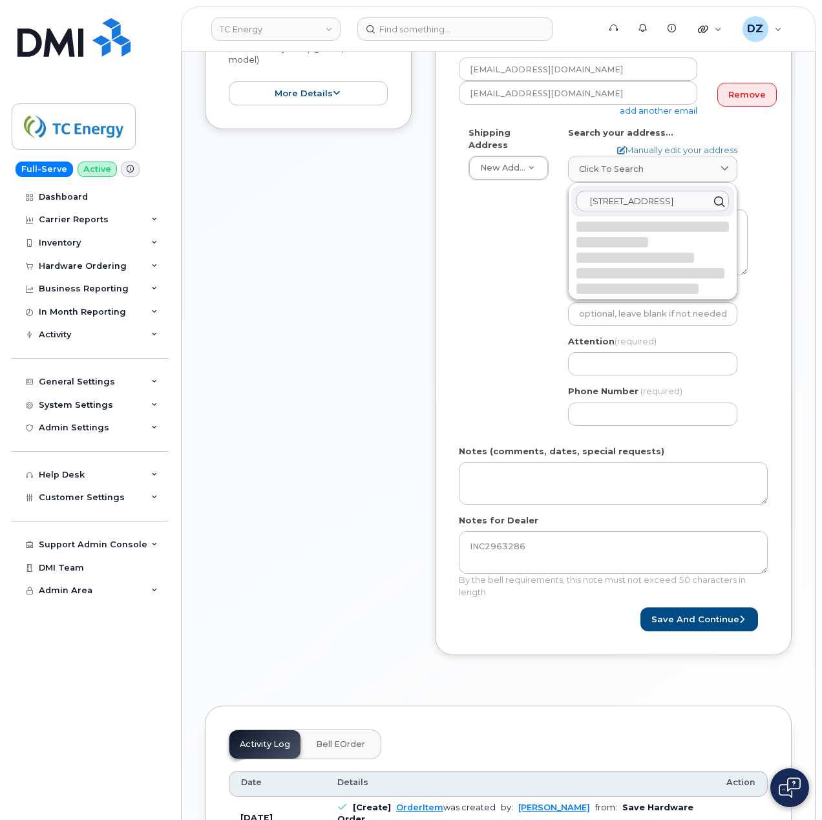
select select
type textarea "130 Edgeridge Pk NW CALGARY AB T3A 6B2 CANADA"
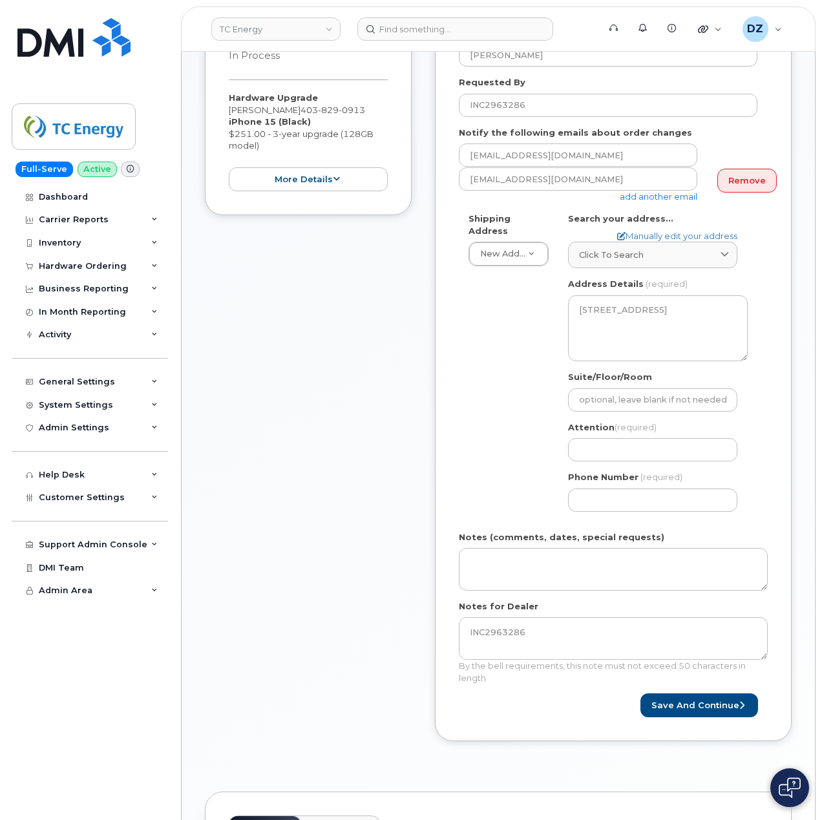
scroll to position [172, 0]
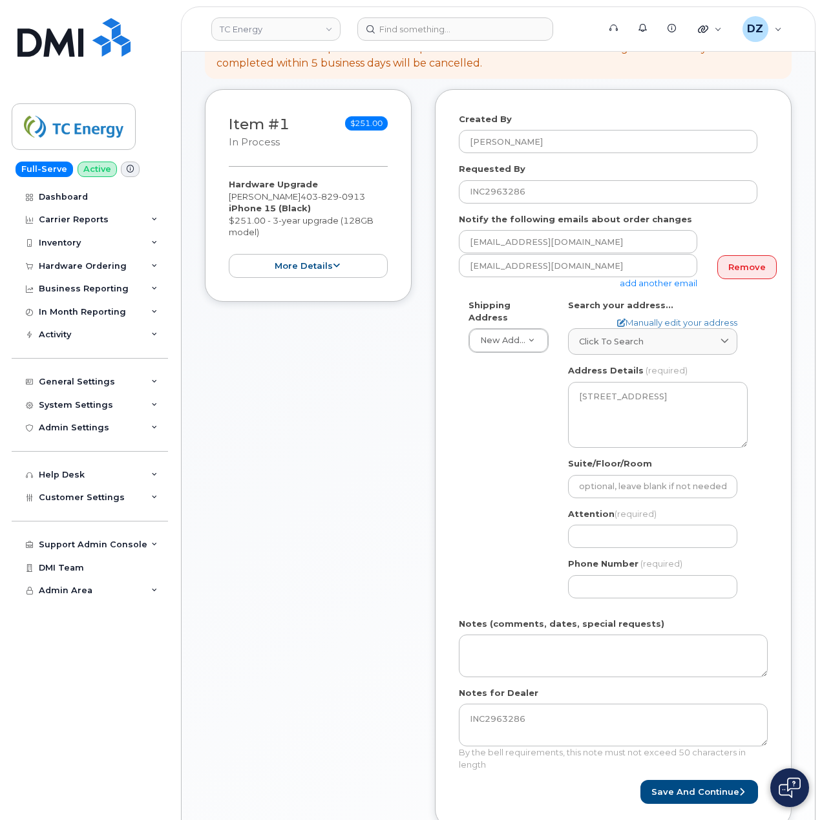
click at [239, 185] on div "Hardware Upgrade Mike Tang 403 829 0913 iPhone 15 (Black) $251.00 - 3-year upgr…" at bounding box center [308, 228] width 159 height 100
click at [256, 185] on div "Hardware Upgrade Mike Tang 403 829 0913 iPhone 15 (Black) $251.00 - 3-year upgr…" at bounding box center [308, 228] width 159 height 100
copy div "Mike Tang"
click at [624, 536] on input "Attention (required)" at bounding box center [652, 536] width 169 height 23
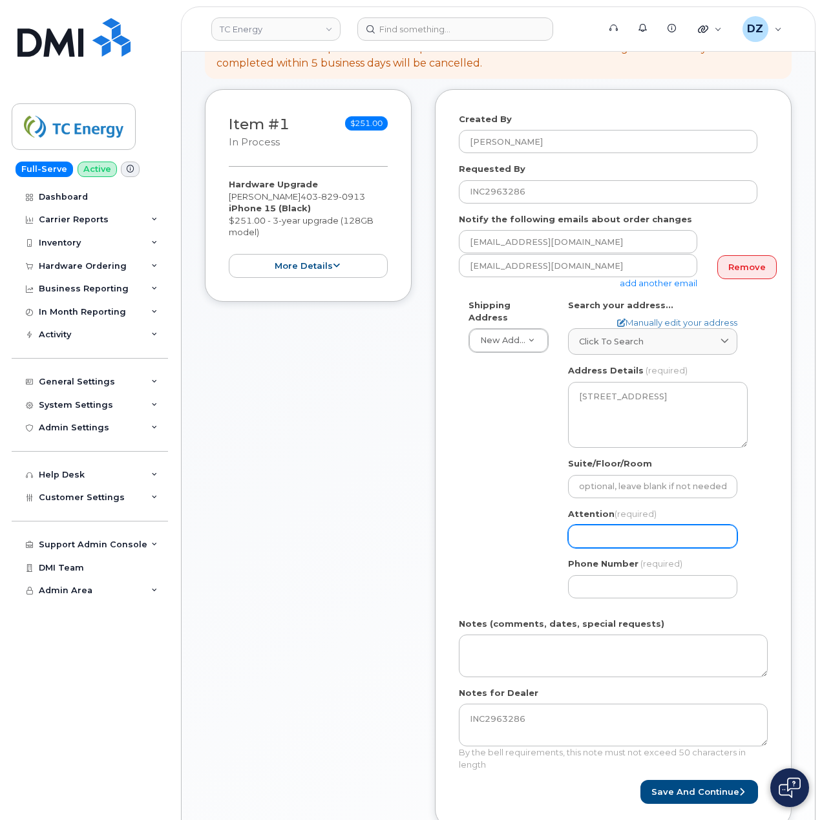
paste input "Mike Tang"
select select
type input "Mike Tang"
click at [301, 191] on span "403 829 0913" at bounding box center [333, 196] width 65 height 10
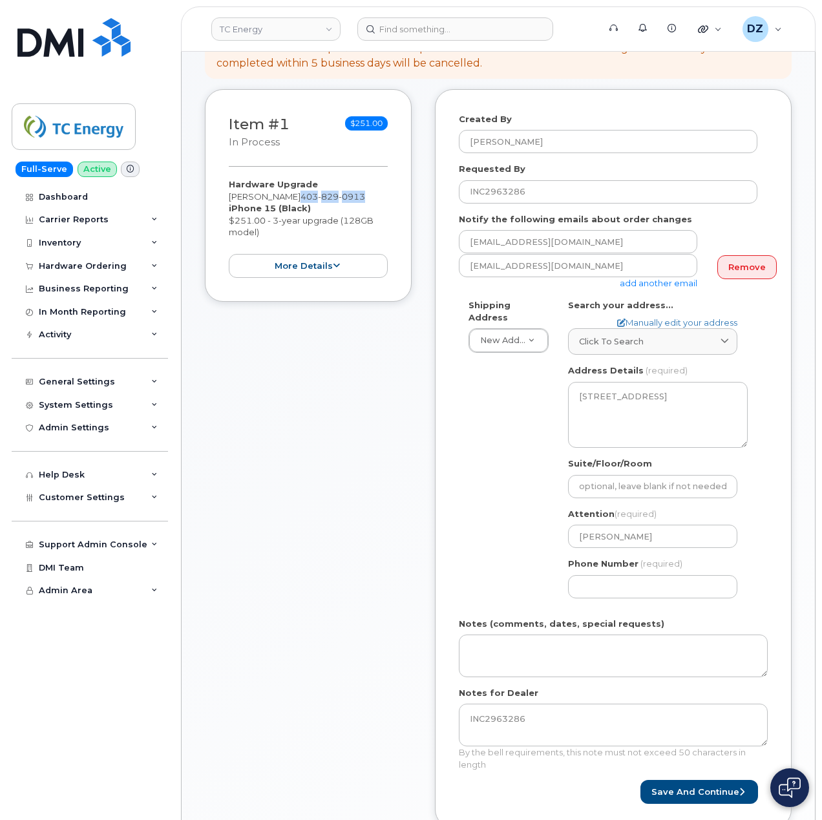
copy span "403 829 0913"
click at [626, 580] on input "Phone Number" at bounding box center [652, 586] width 169 height 23
paste input "4038290913"
type input "4038290913"
select select
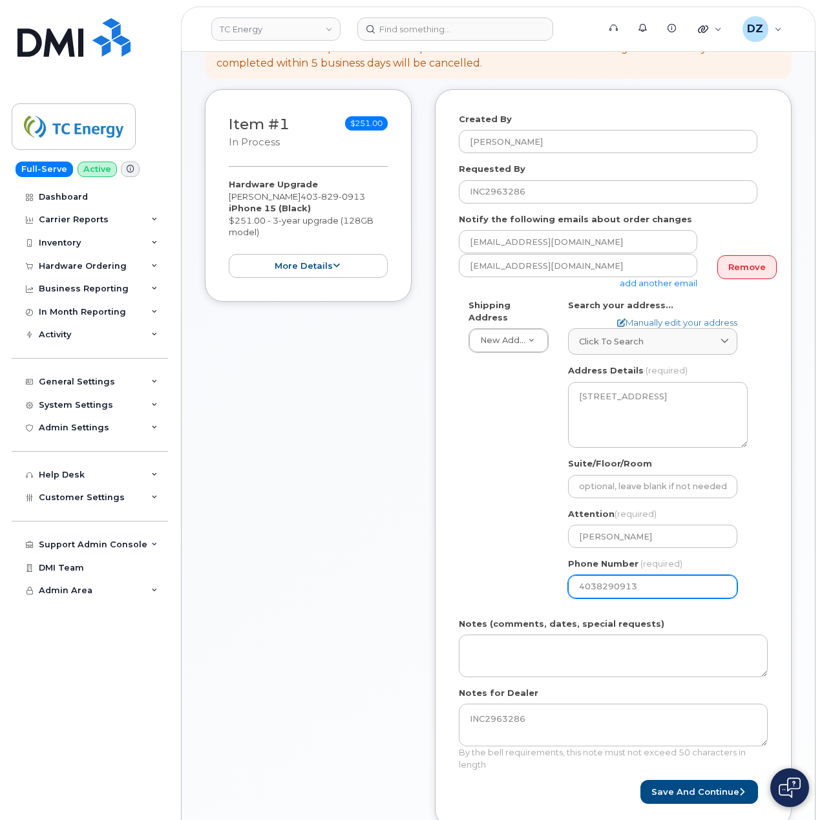
type input "4038290913"
click at [489, 533] on div "Shipping Address New Address New Address 1401 Veterans Blvd NE 450 1 St SW Ncnb…" at bounding box center [608, 453] width 299 height 309
click at [707, 784] on button "Save and Continue" at bounding box center [700, 792] width 118 height 24
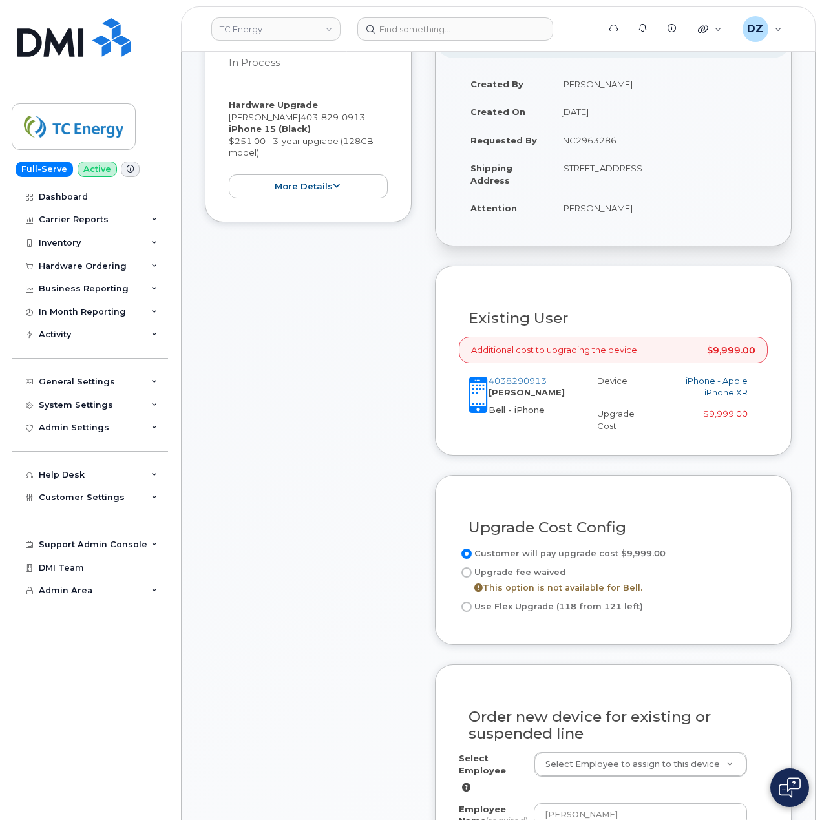
scroll to position [259, 0]
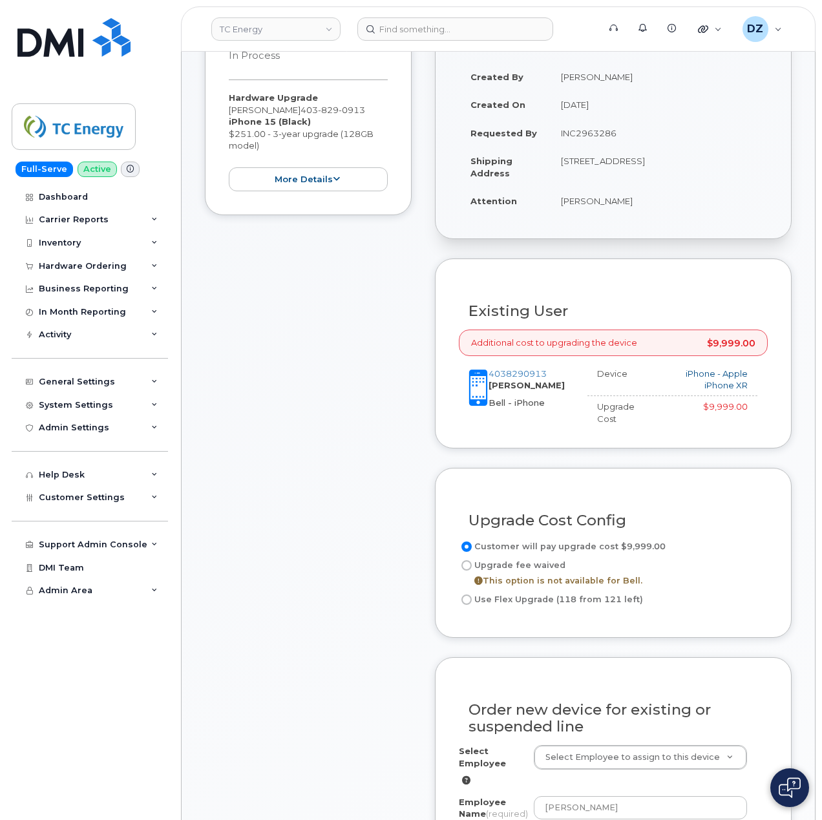
click at [469, 595] on input "Use Flex Upgrade (118 from 121 left)" at bounding box center [467, 600] width 10 height 10
radio input "true"
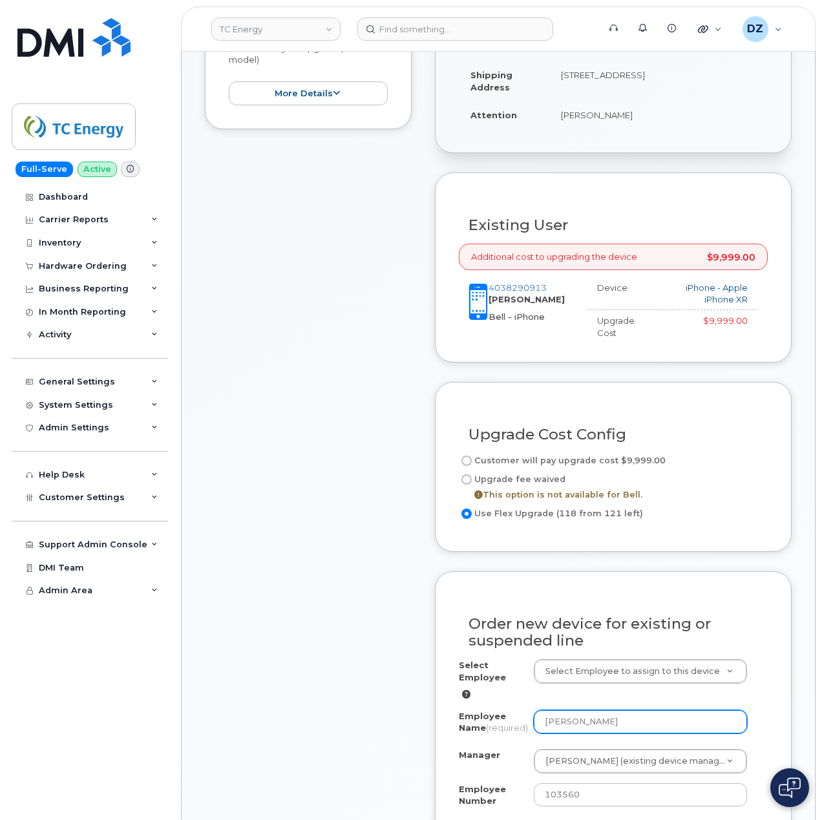
scroll to position [517, 0]
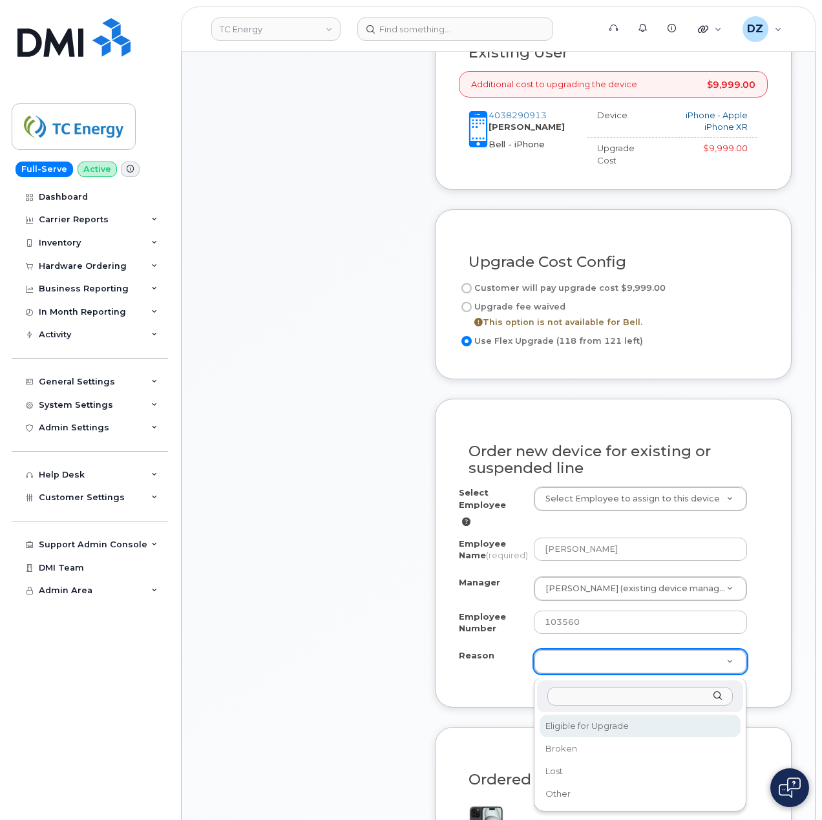
select select "eligible_for_upgrade"
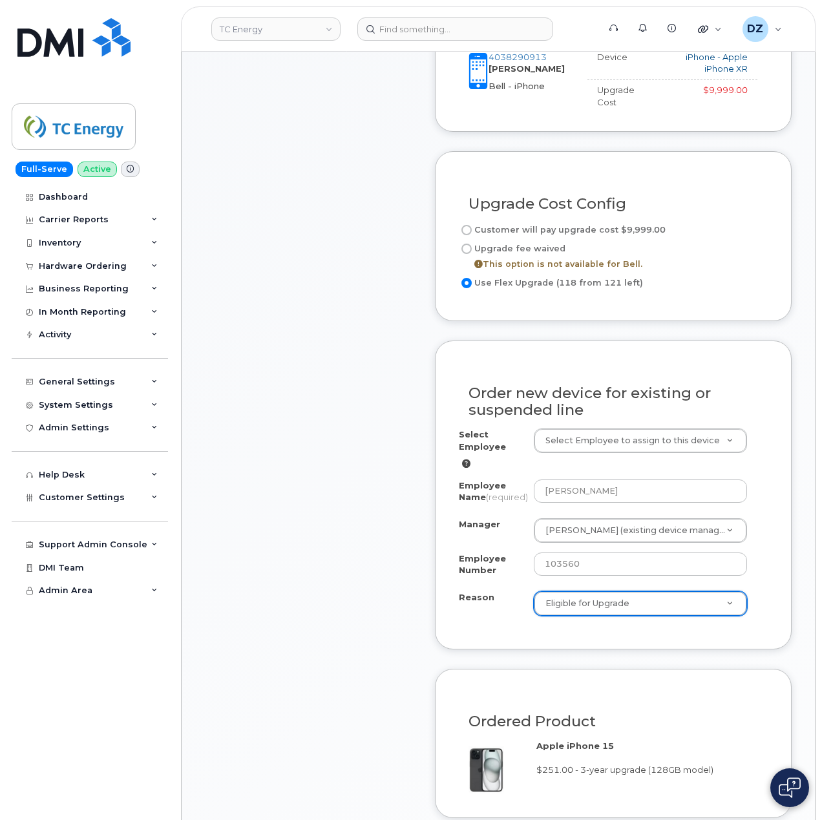
scroll to position [862, 0]
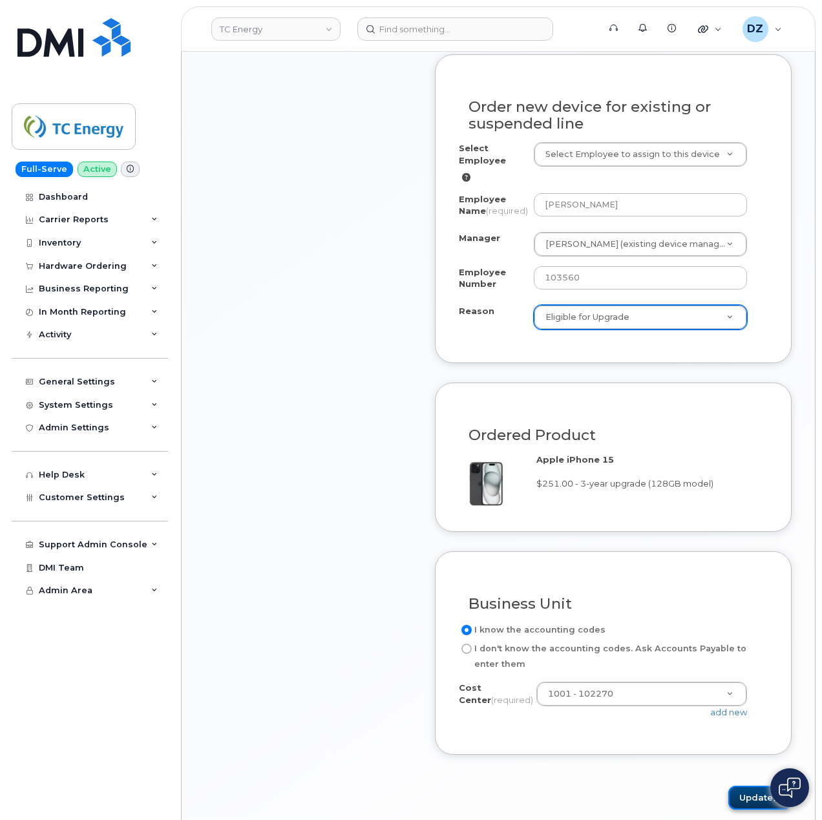
click at [735, 800] on button "Update" at bounding box center [760, 798] width 63 height 24
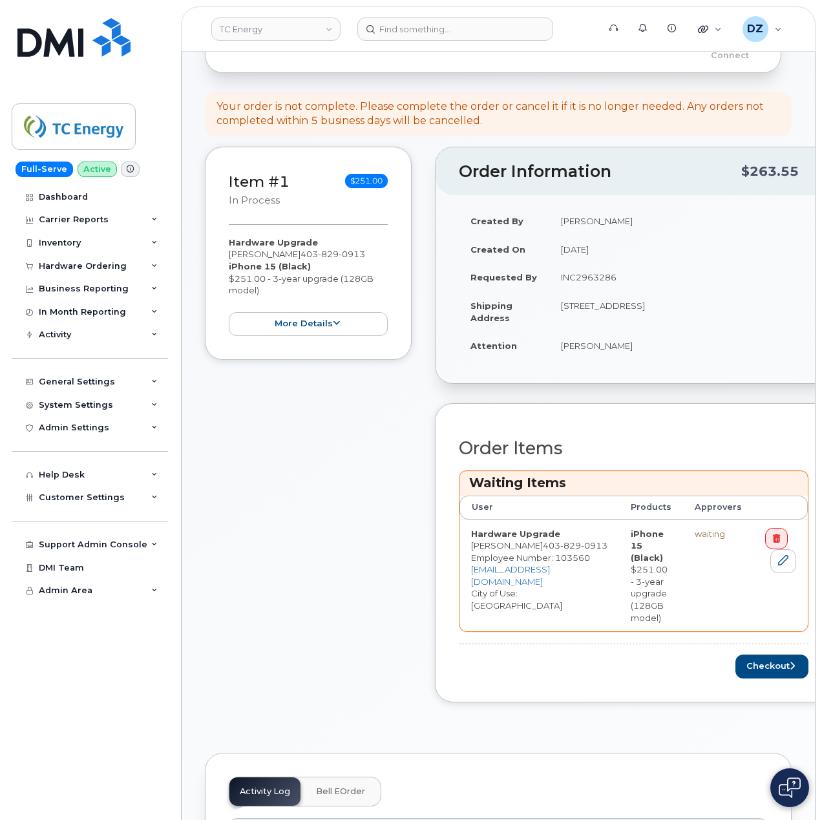
scroll to position [345, 0]
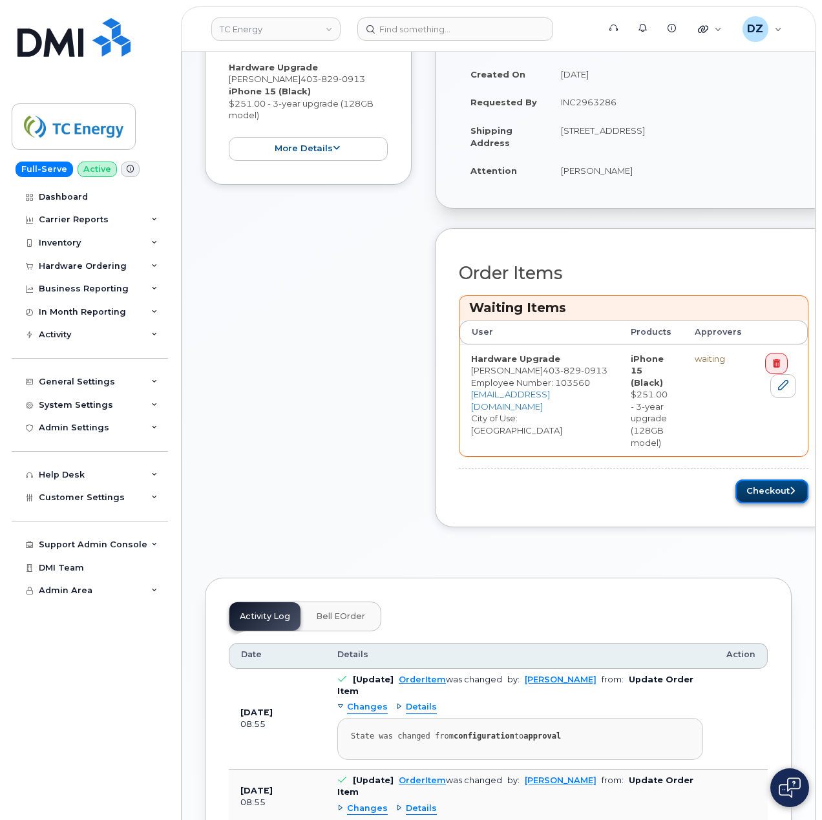
click at [750, 480] on button "Checkout" at bounding box center [772, 492] width 73 height 24
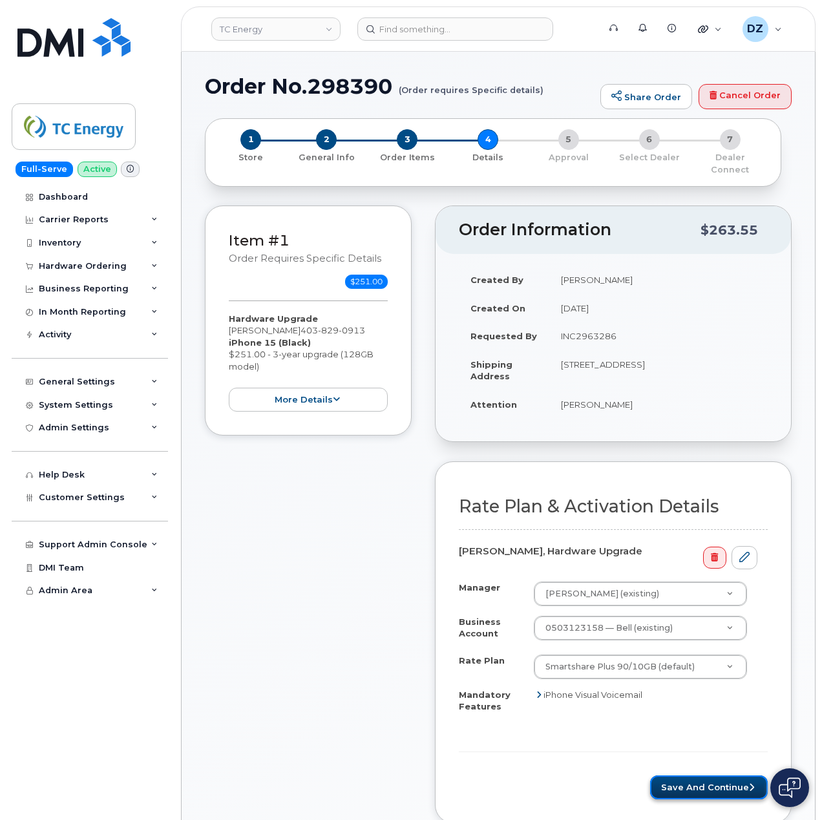
click at [683, 782] on button "Save and Continue" at bounding box center [709, 788] width 118 height 24
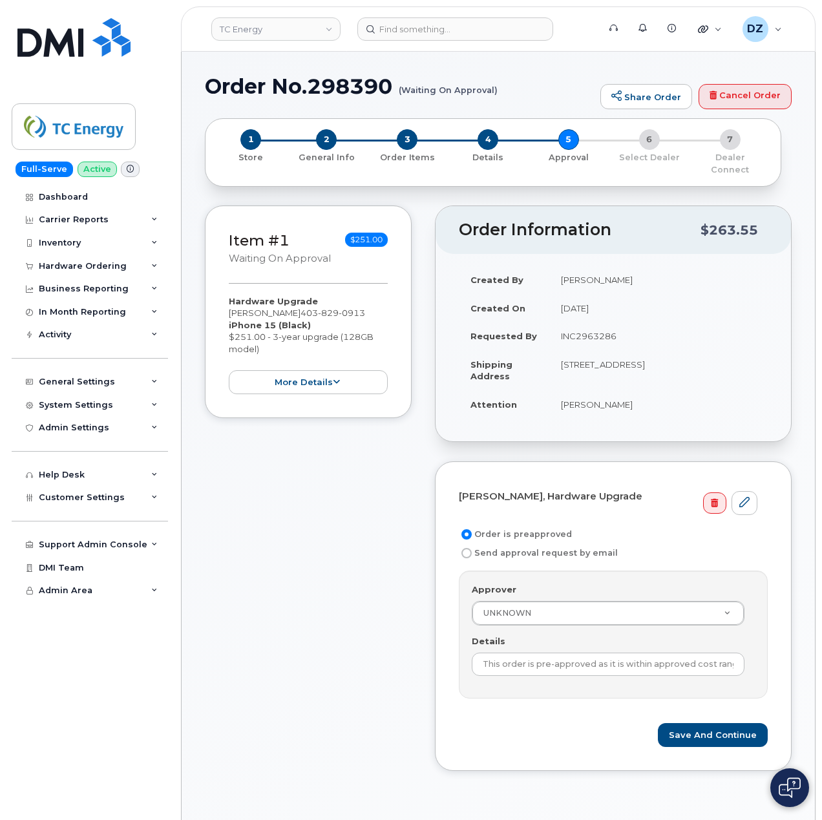
click at [577, 331] on td "INC2963286" at bounding box center [659, 336] width 219 height 28
click at [580, 326] on td "INC2963286" at bounding box center [659, 336] width 219 height 28
copy td "INC2963286"
click at [568, 659] on input "This order is pre-approved as it is within approved cost range." at bounding box center [608, 664] width 273 height 23
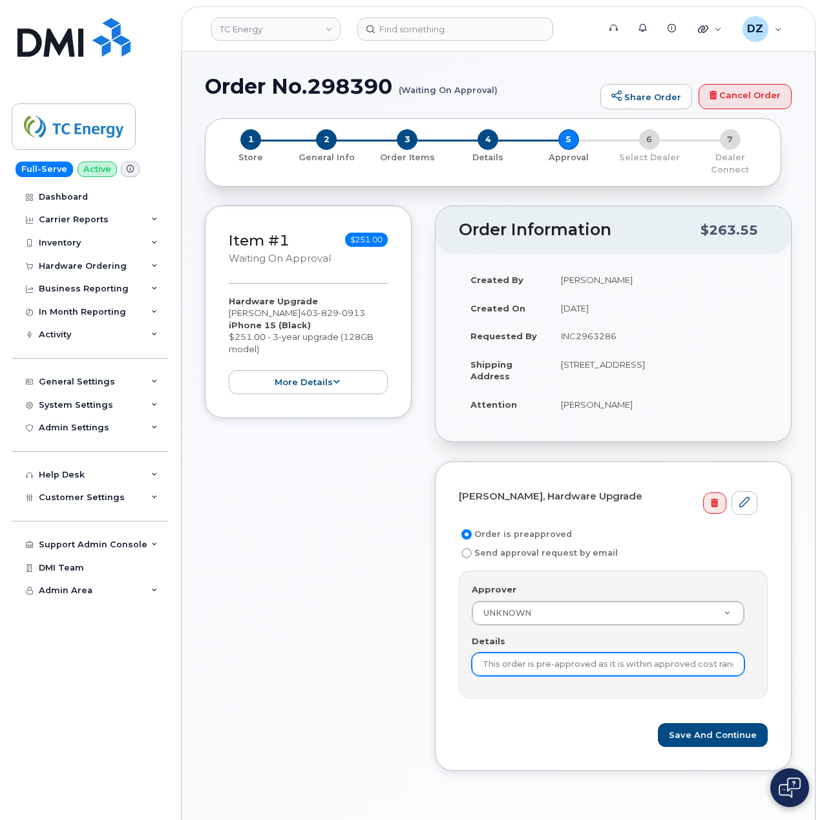
click at [568, 659] on input "This order is pre-approved as it is within approved cost range." at bounding box center [608, 664] width 273 height 23
paste input "INC2963286"
type input "INC2963286"
click at [319, 672] on div "Item #1 Waiting On Approval $251.00 Hardware Upgrade Mike Tang 403 829 0913 iPh…" at bounding box center [308, 498] width 207 height 585
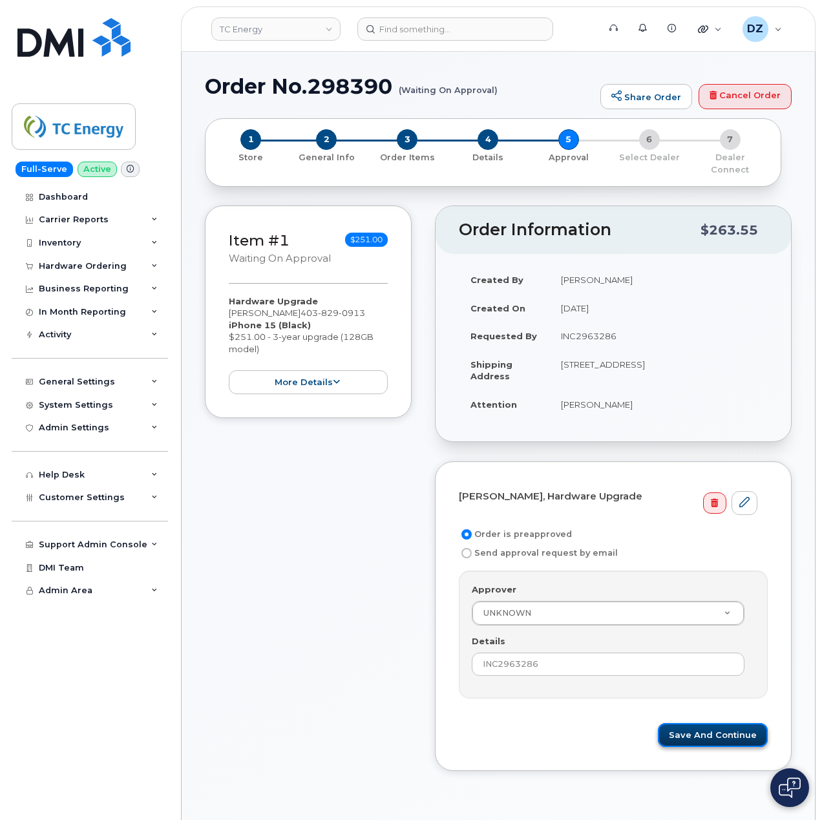
click at [699, 725] on button "Save and Continue" at bounding box center [713, 735] width 110 height 24
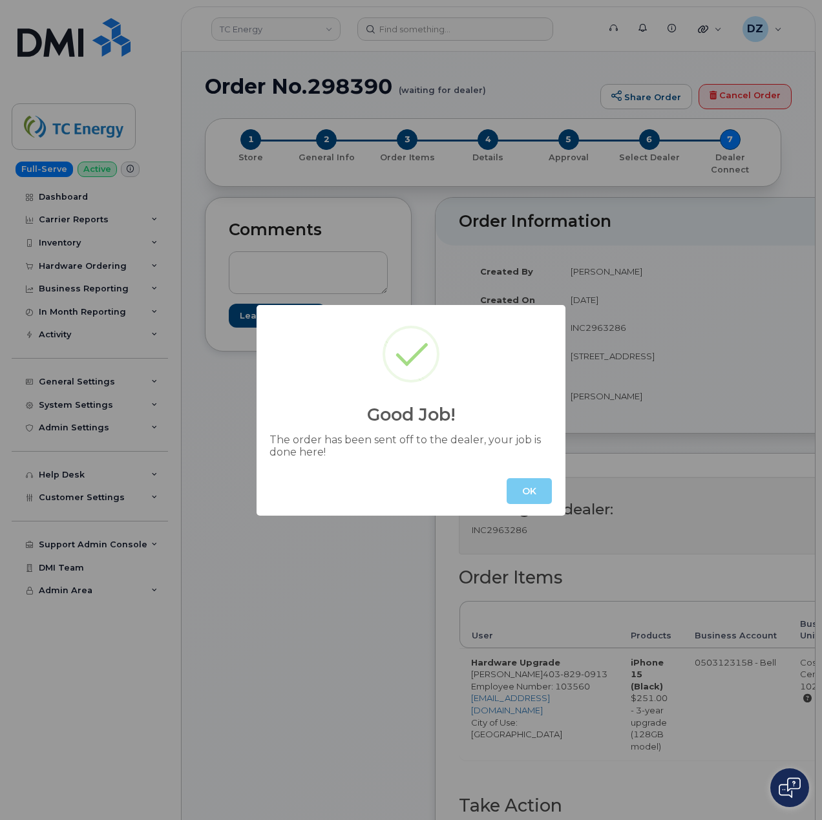
click at [540, 497] on button "OK" at bounding box center [529, 491] width 45 height 26
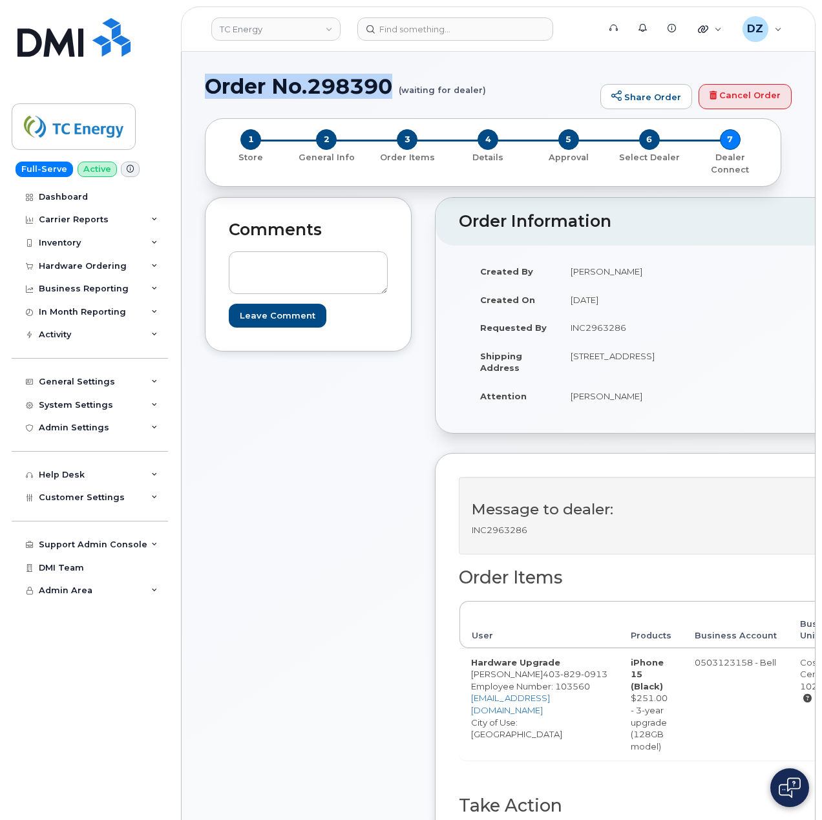
drag, startPoint x: 209, startPoint y: 79, endPoint x: 399, endPoint y: 86, distance: 189.6
click at [399, 86] on h1 "Order No.298390 (waiting for dealer)" at bounding box center [399, 86] width 389 height 23
copy h1 "Order No.298390"
click at [116, 262] on div "Hardware Ordering" at bounding box center [83, 266] width 88 height 10
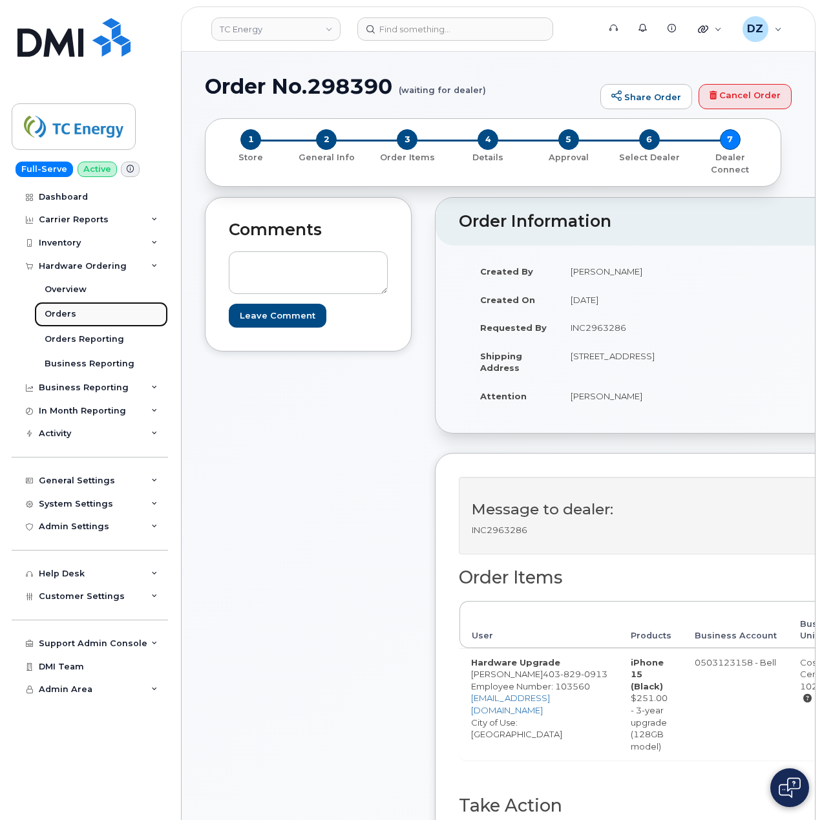
click at [81, 319] on link "Orders" at bounding box center [101, 314] width 134 height 25
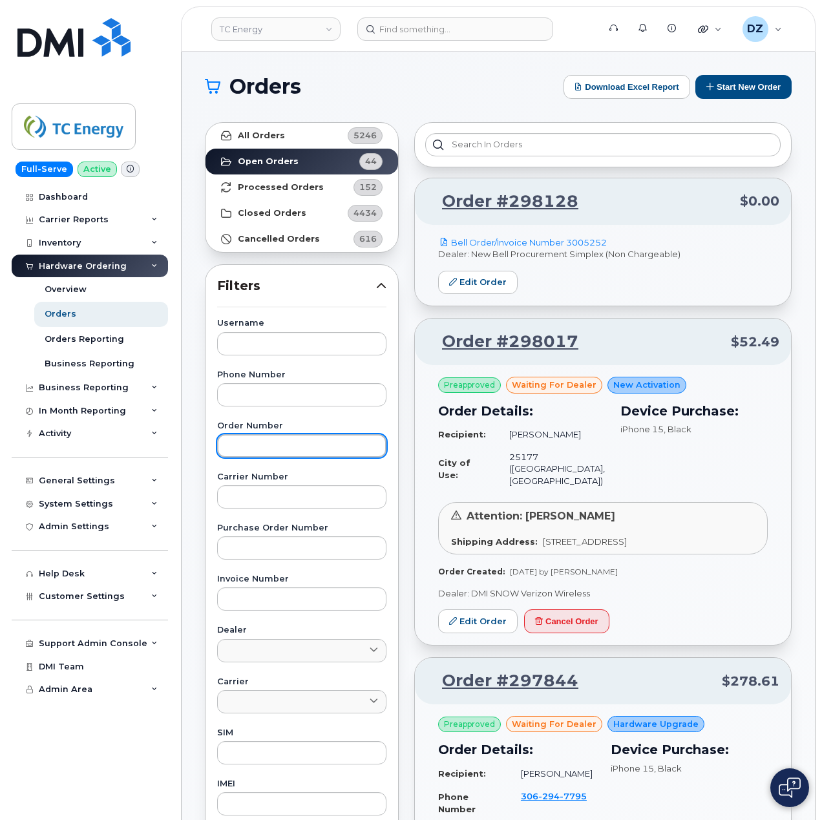
click at [262, 449] on input "text" at bounding box center [301, 445] width 169 height 23
paste input "298327"
type input "298327"
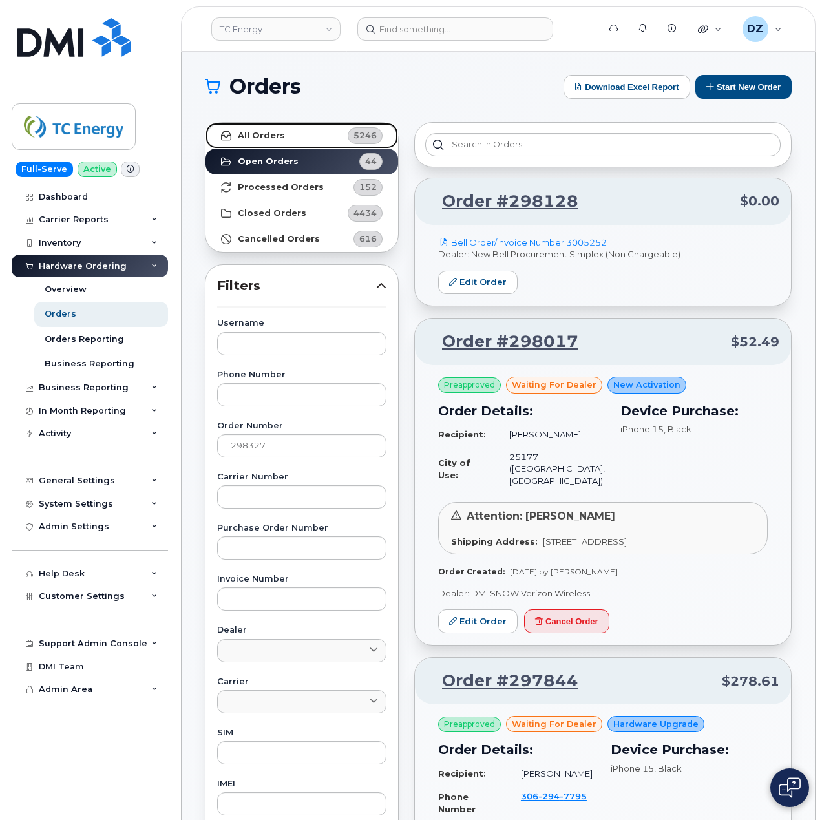
click at [306, 130] on link "All Orders 5246" at bounding box center [302, 136] width 193 height 26
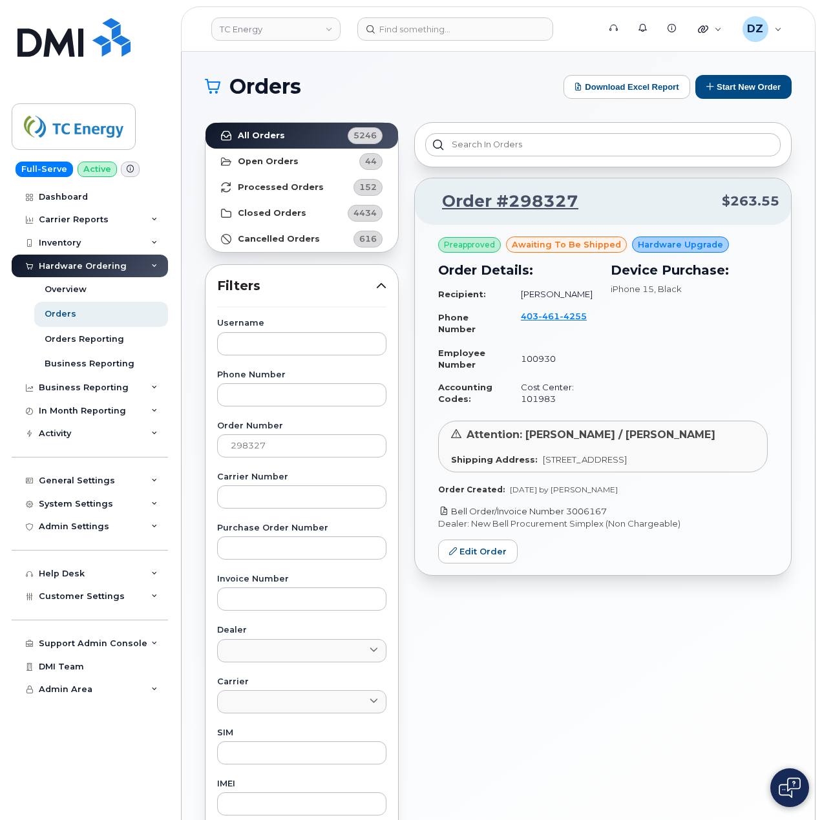
drag, startPoint x: 616, startPoint y: 513, endPoint x: 572, endPoint y: 515, distance: 44.7
click at [572, 515] on p "Bell Order/Invoice Number 3006167" at bounding box center [603, 512] width 330 height 12
copy link "3006167"
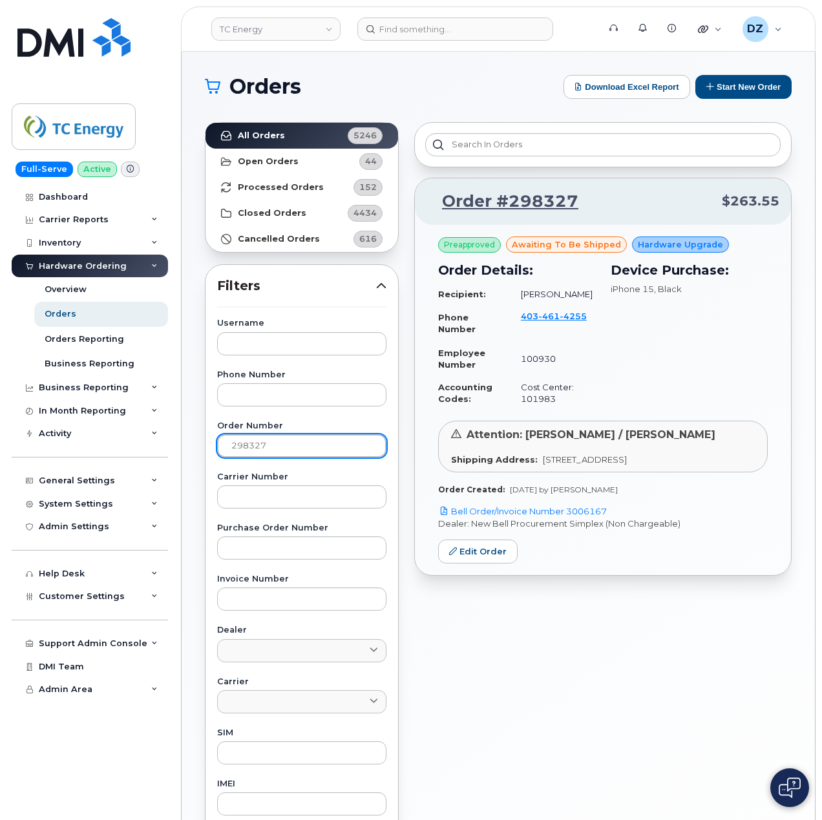
click at [237, 442] on input "298327" at bounding box center [301, 445] width 169 height 23
click at [736, 81] on button "Start New Order" at bounding box center [744, 87] width 96 height 24
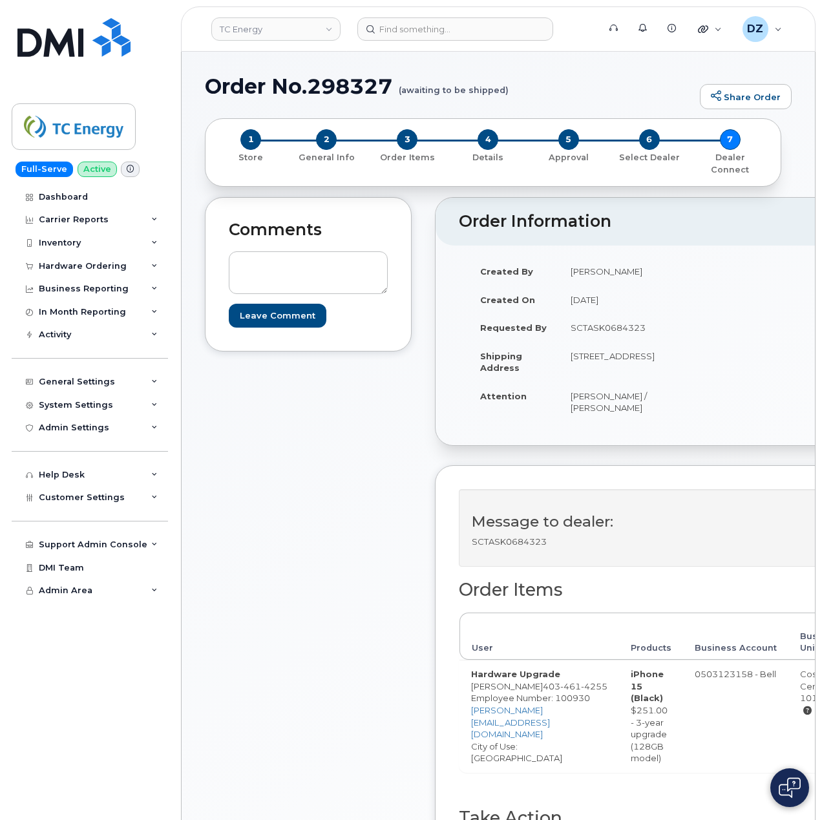
scroll to position [508, 0]
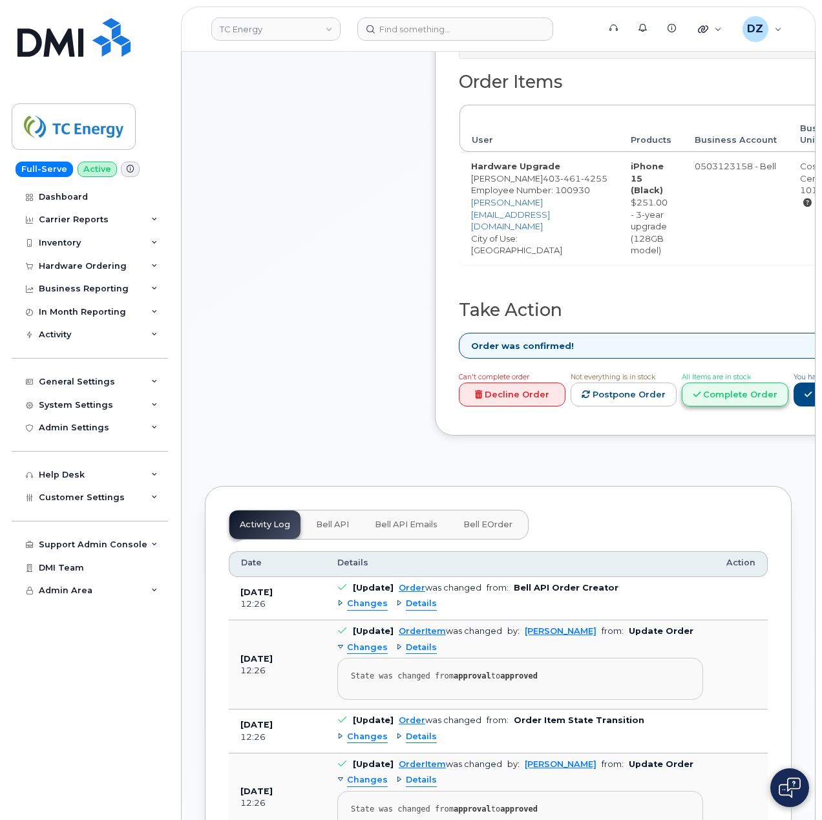
click at [714, 387] on link "Complete Order" at bounding box center [735, 395] width 107 height 24
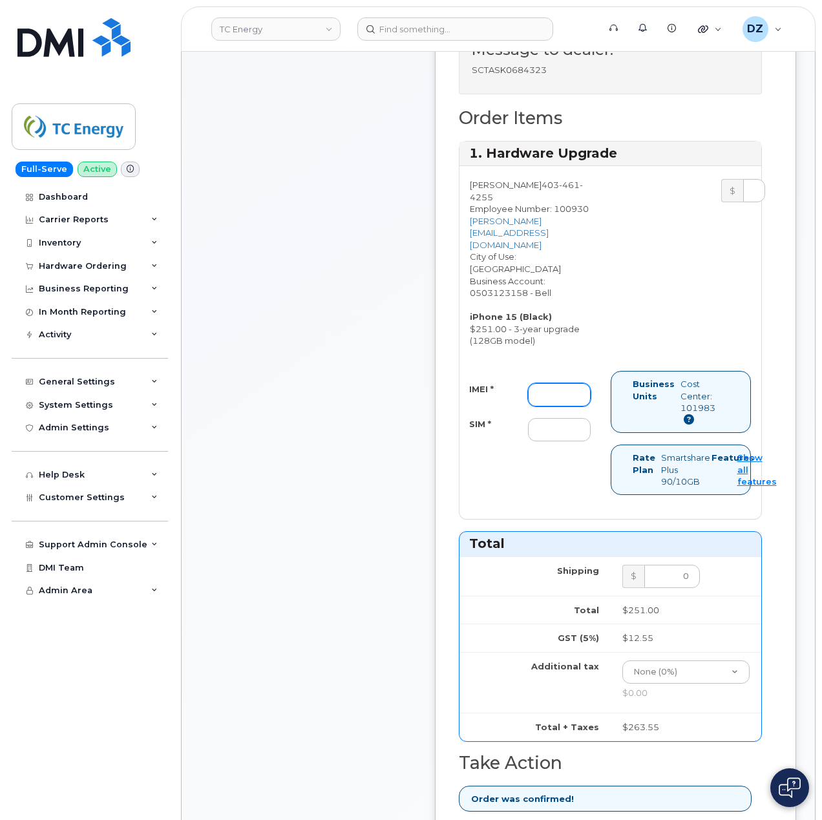
drag, startPoint x: 552, startPoint y: 376, endPoint x: 543, endPoint y: 376, distance: 9.1
click at [552, 383] on input "IMEI *" at bounding box center [559, 394] width 63 height 23
paste input "359336677703055"
type input "359336677703055"
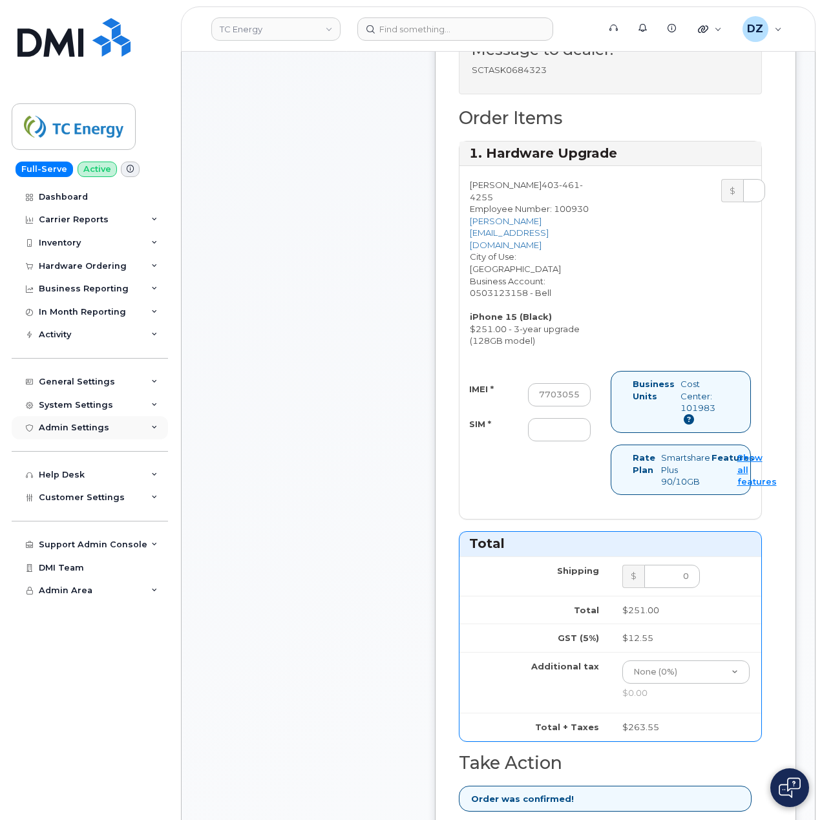
scroll to position [0, 0]
click at [562, 418] on input "SIM *" at bounding box center [559, 429] width 63 height 23
paste input "89302610207725857624"
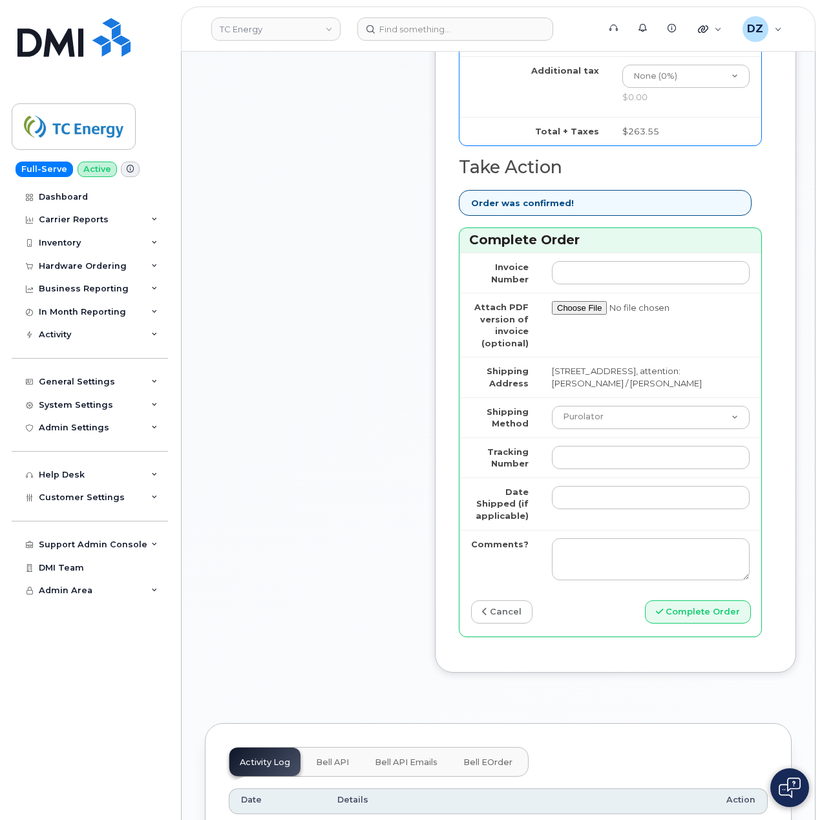
scroll to position [1112, 0]
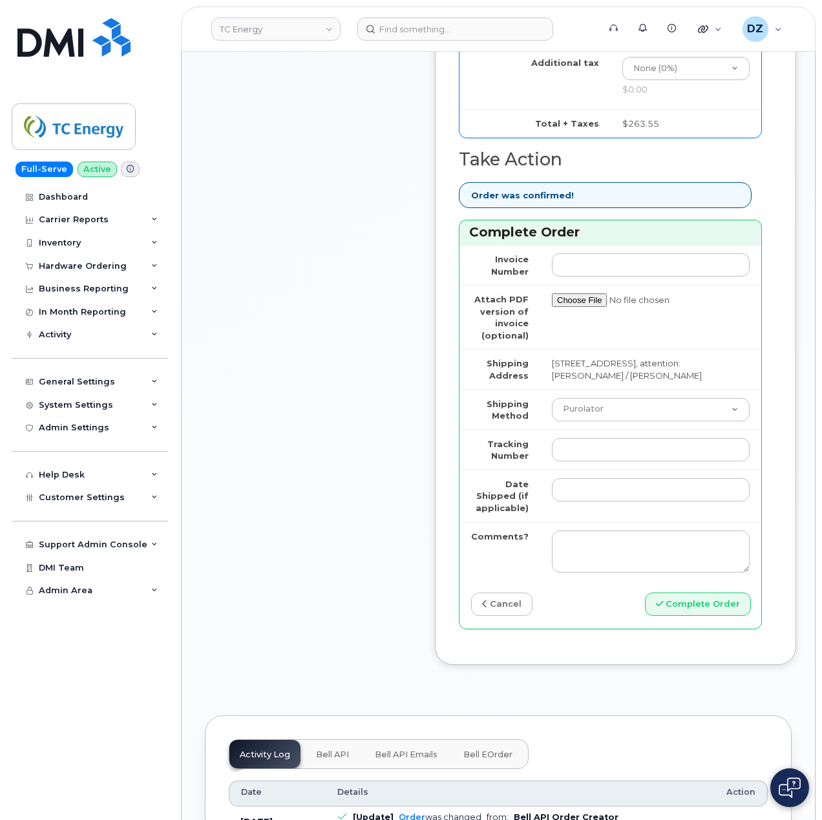
type input "89302610207725857624"
click at [599, 398] on select "Purolator UPS FedEx Canada Post Courier Other Drop Off Pick Up" at bounding box center [651, 409] width 198 height 23
select select "FedEx"
click at [552, 398] on select "Purolator UPS FedEx Canada Post Courier Other Drop Off Pick Up" at bounding box center [651, 409] width 198 height 23
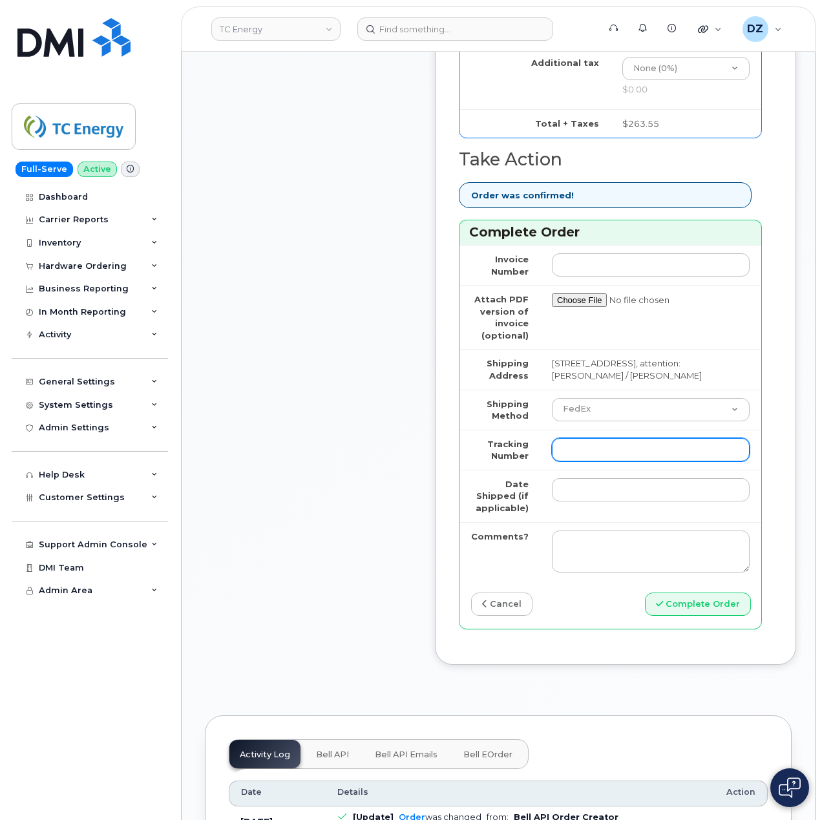
click at [595, 438] on input "Tracking Number" at bounding box center [651, 449] width 198 height 23
paste input "475744832266"
type input "475744832266"
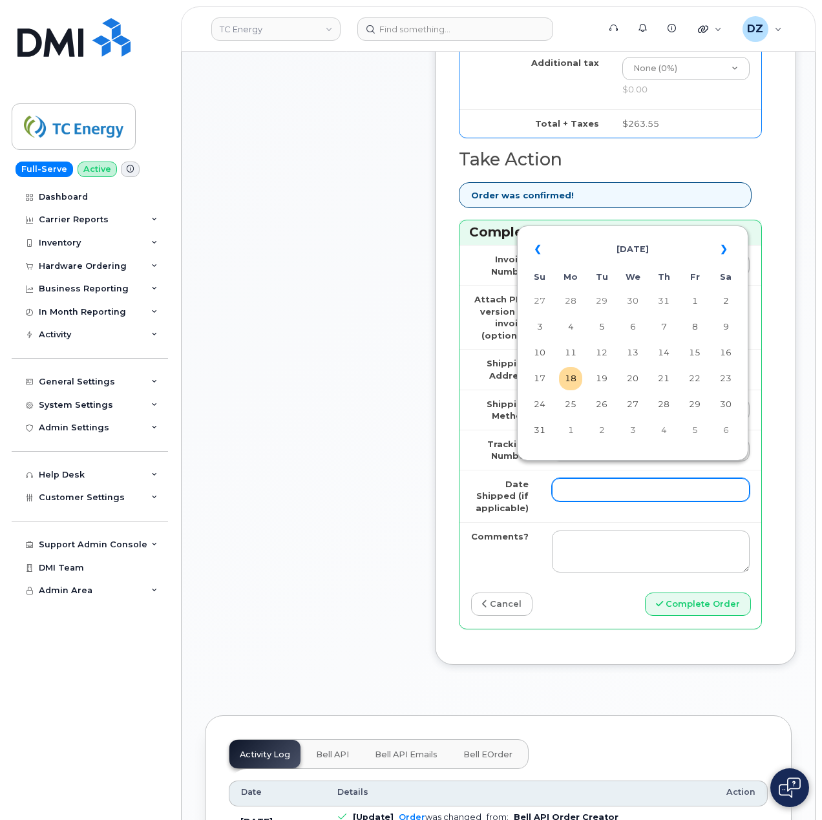
click at [588, 478] on input "Date Shipped (if applicable)" at bounding box center [651, 489] width 198 height 23
click at [694, 354] on td "15" at bounding box center [694, 352] width 23 height 23
type input "2025-08-15"
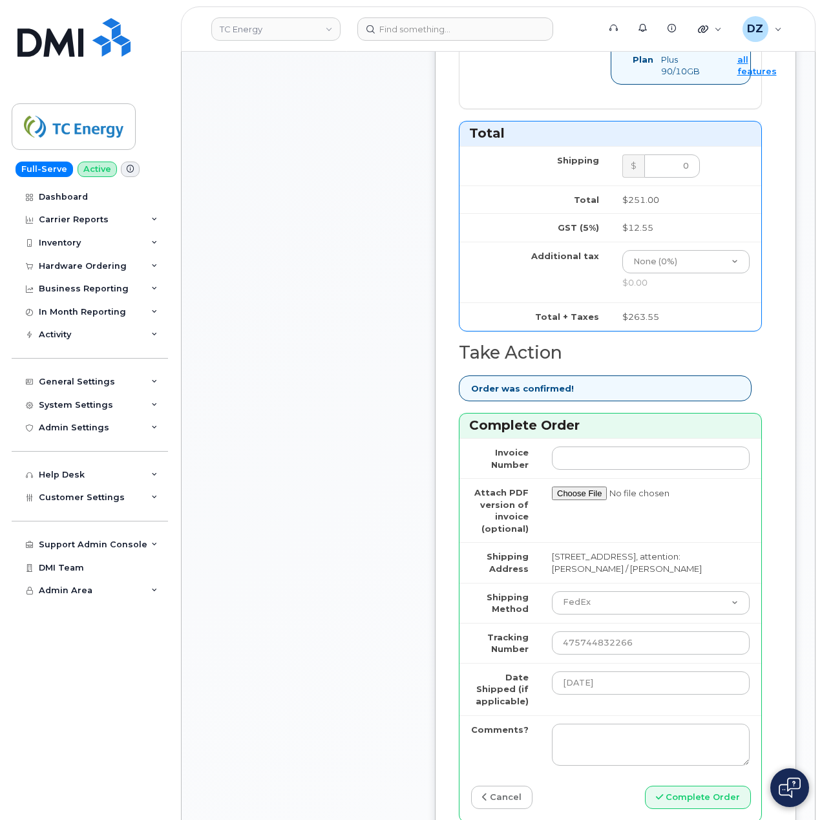
scroll to position [1025, 0]
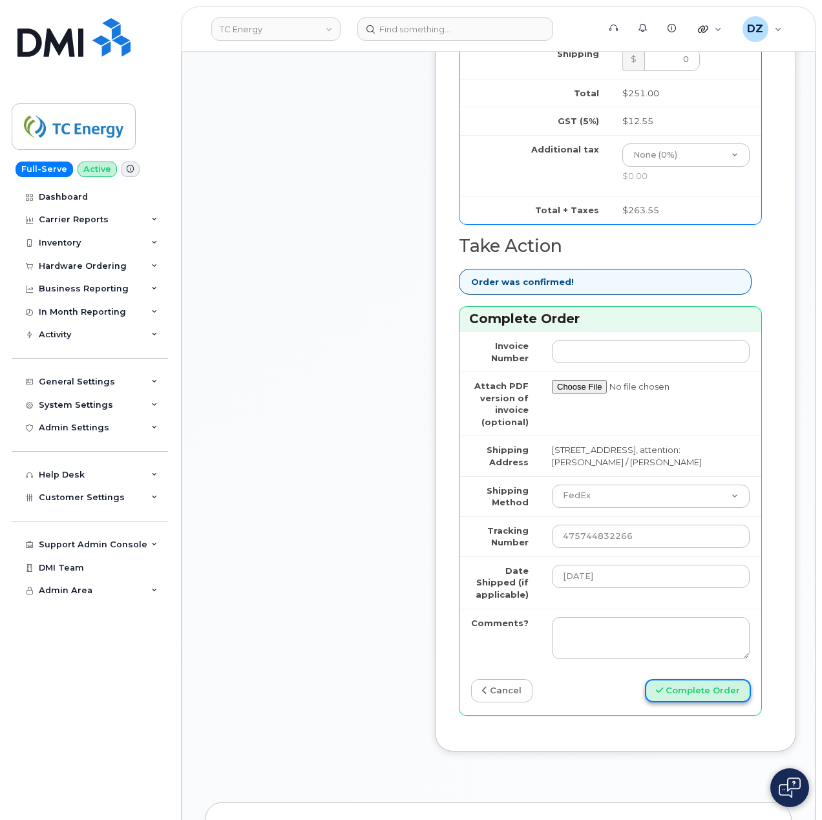
click at [671, 680] on button "Complete Order" at bounding box center [698, 691] width 106 height 24
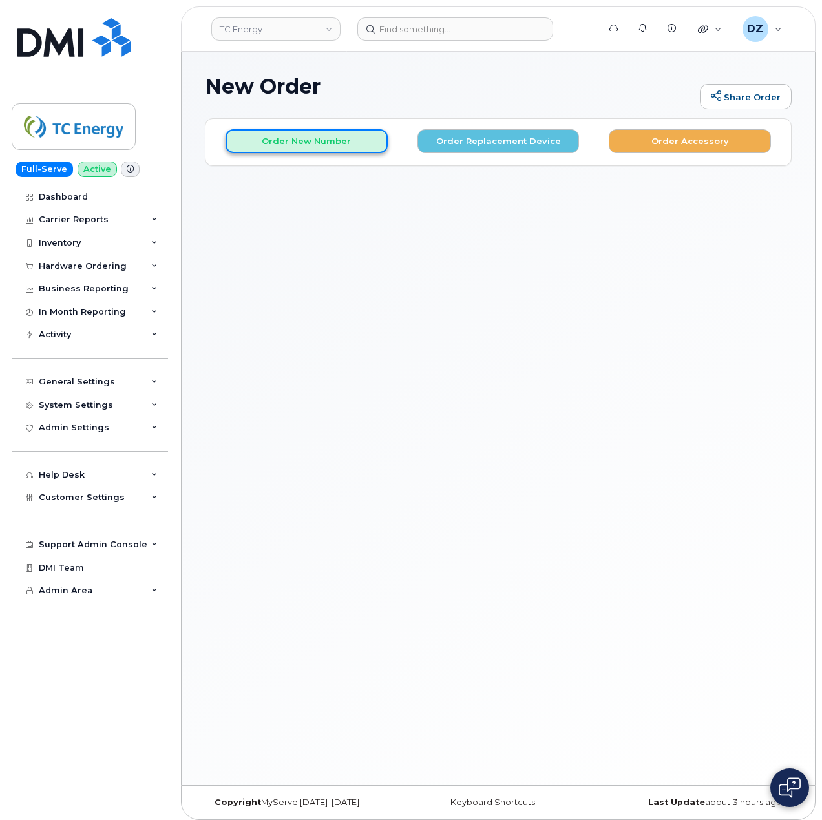
click at [331, 144] on button "Order New Number" at bounding box center [307, 141] width 162 height 24
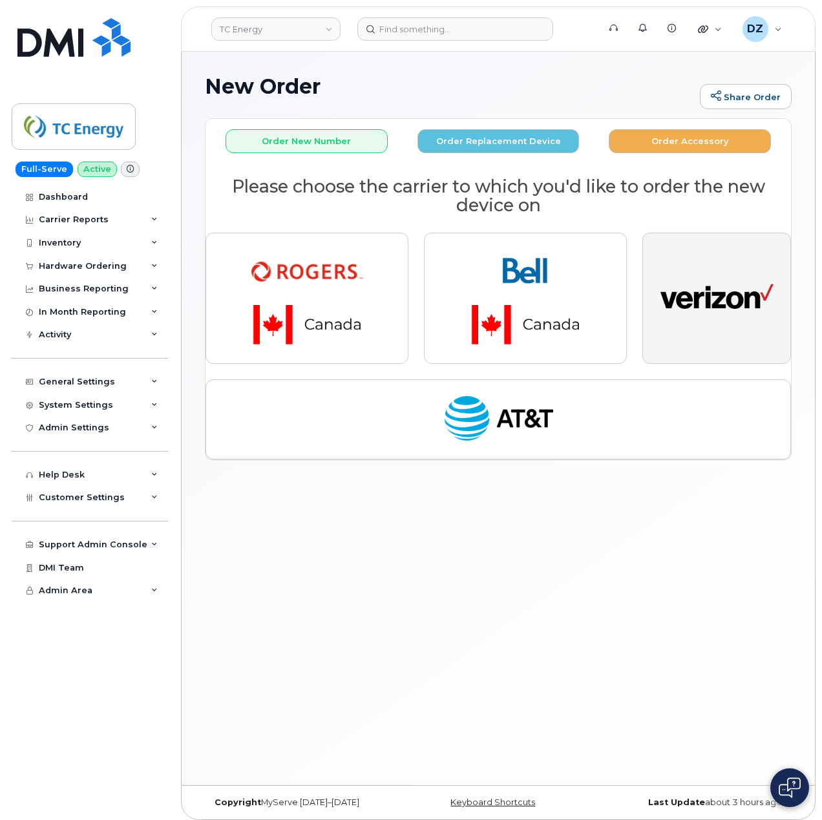
click at [701, 283] on img "button" at bounding box center [717, 299] width 113 height 58
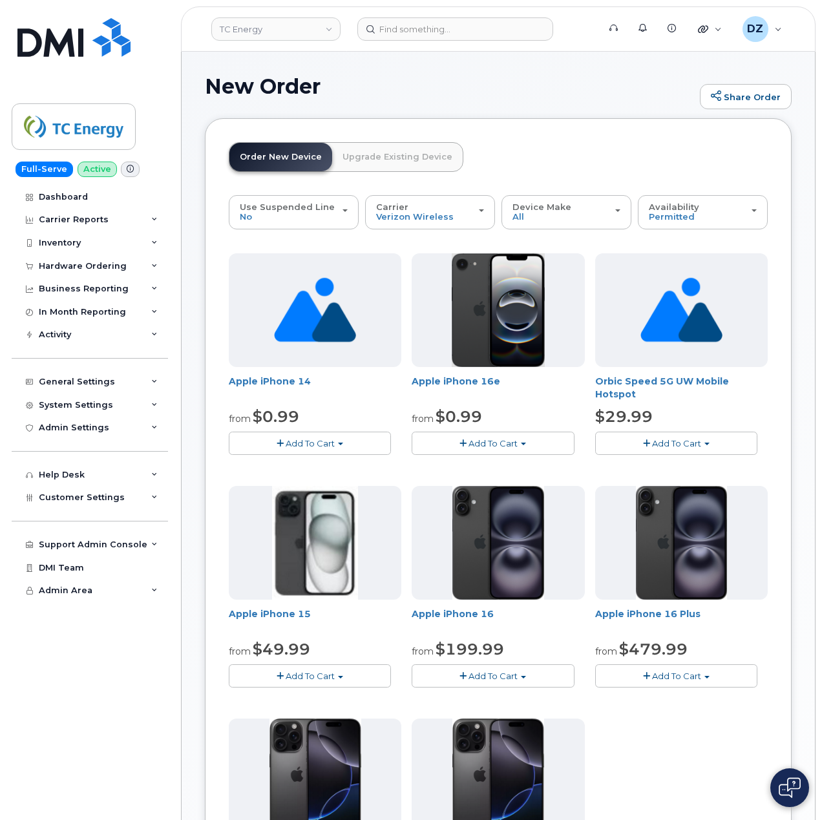
click at [319, 683] on button "Add To Cart" at bounding box center [310, 676] width 162 height 23
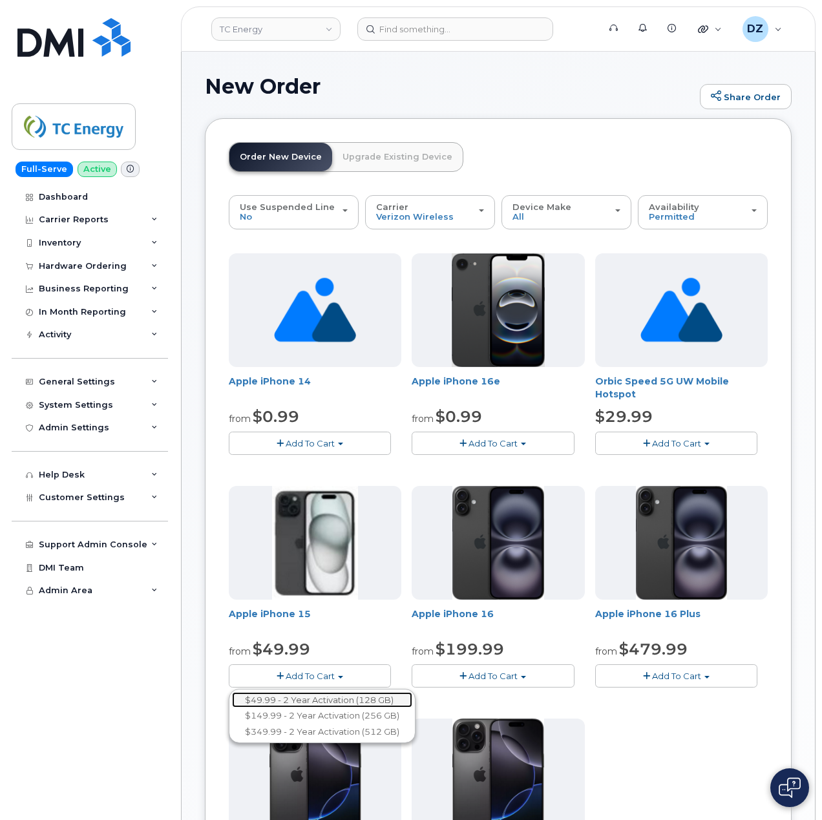
click at [352, 700] on link "$49.99 - 2 Year Activation (128 GB)" at bounding box center [322, 700] width 180 height 16
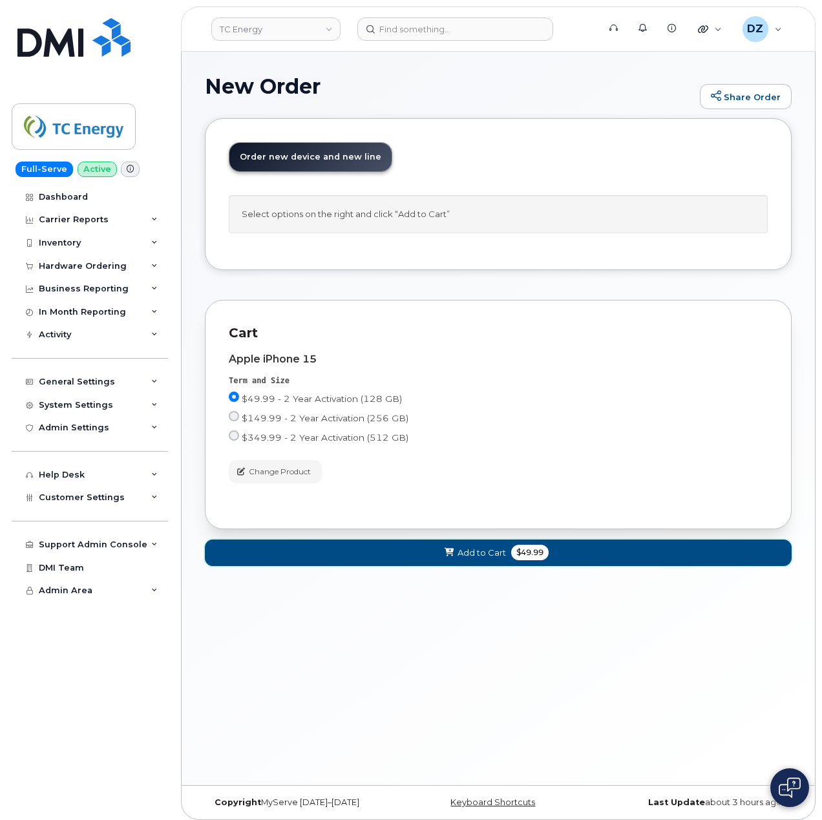
click at [521, 566] on button "Add to Cart $49.99" at bounding box center [498, 553] width 587 height 27
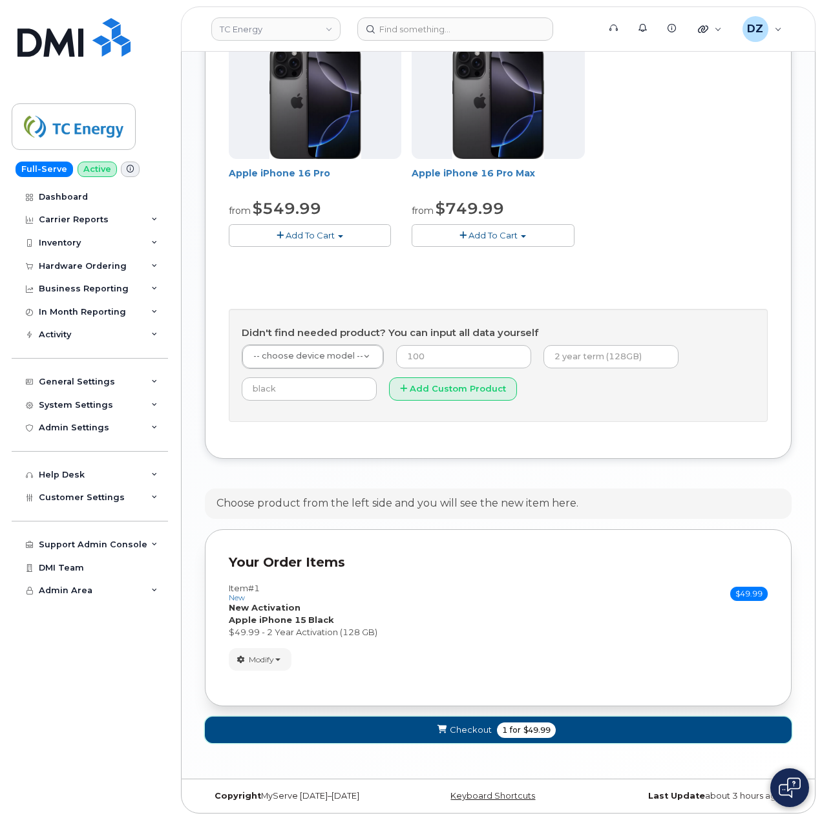
click at [539, 733] on span "$49.99" at bounding box center [537, 731] width 27 height 12
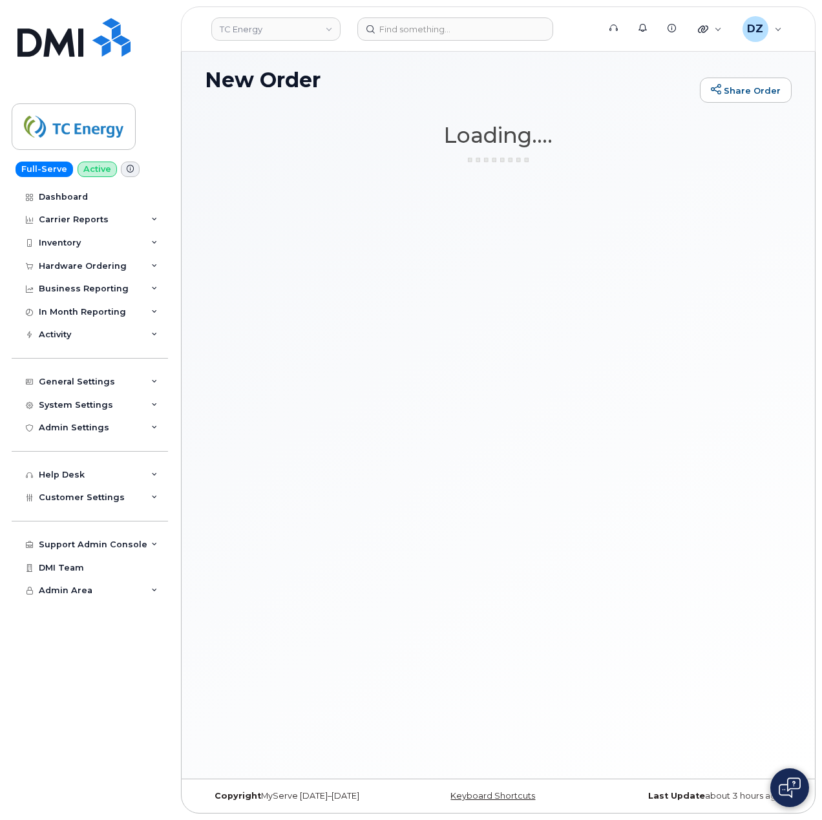
scroll to position [6, 0]
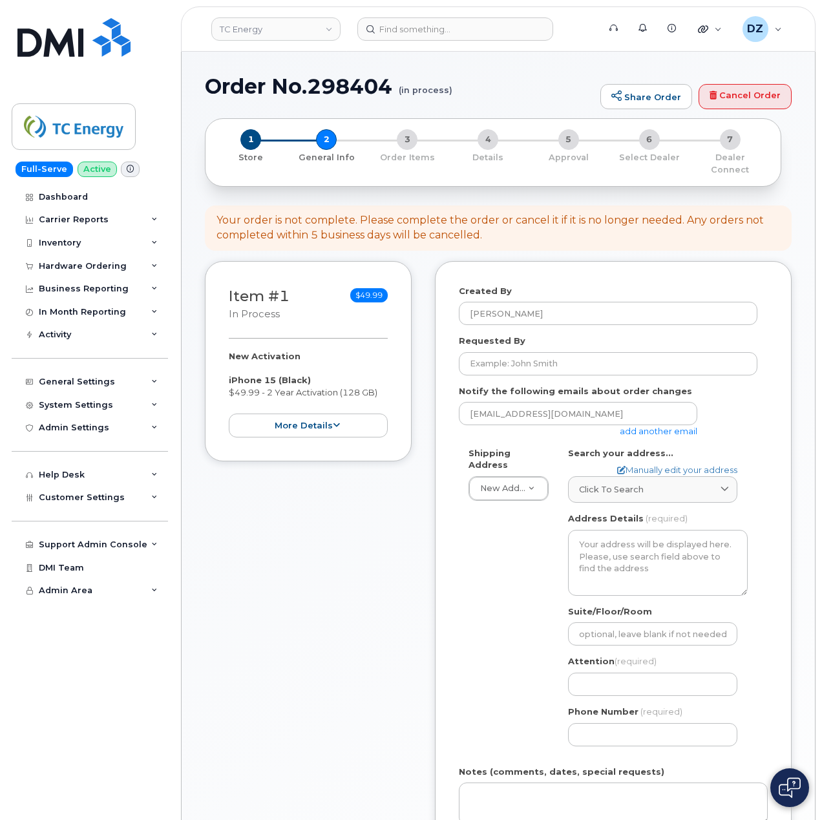
select select
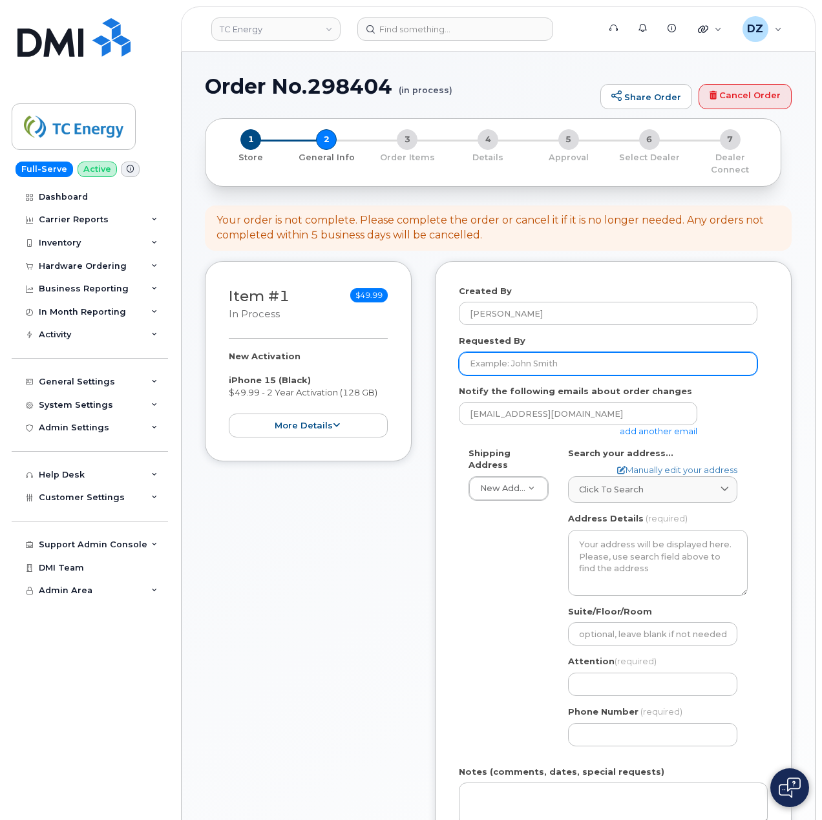
click at [549, 352] on input "Requested By" at bounding box center [608, 363] width 299 height 23
paste input "SCTASK0684687"
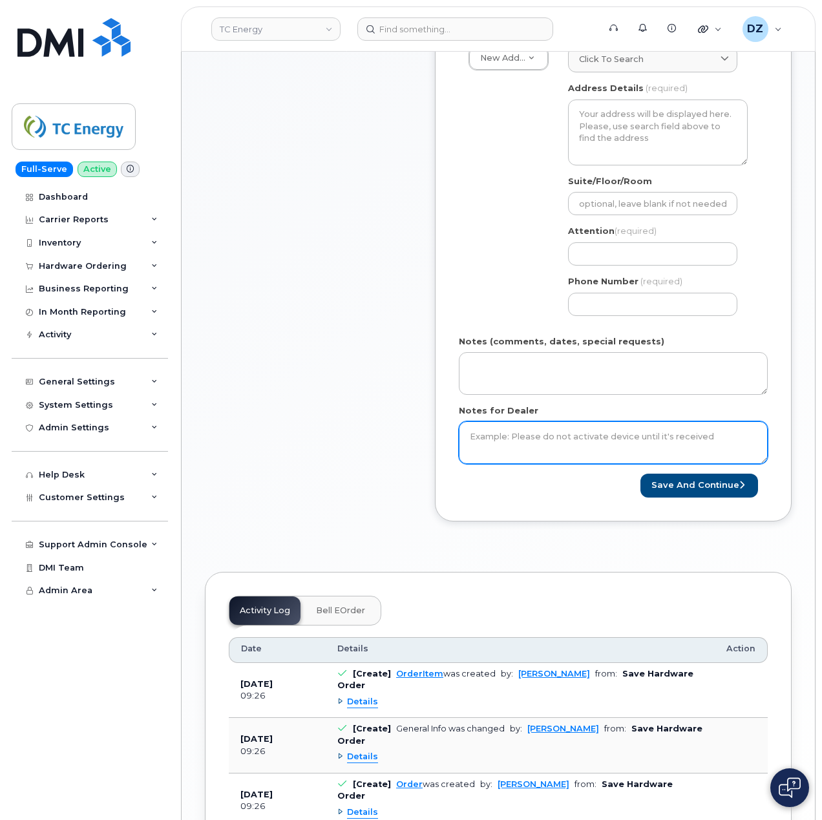
type input "SCTASK0684687"
click at [560, 422] on textarea "Notes for Dealer" at bounding box center [613, 443] width 309 height 43
paste textarea "SCTASK0684687"
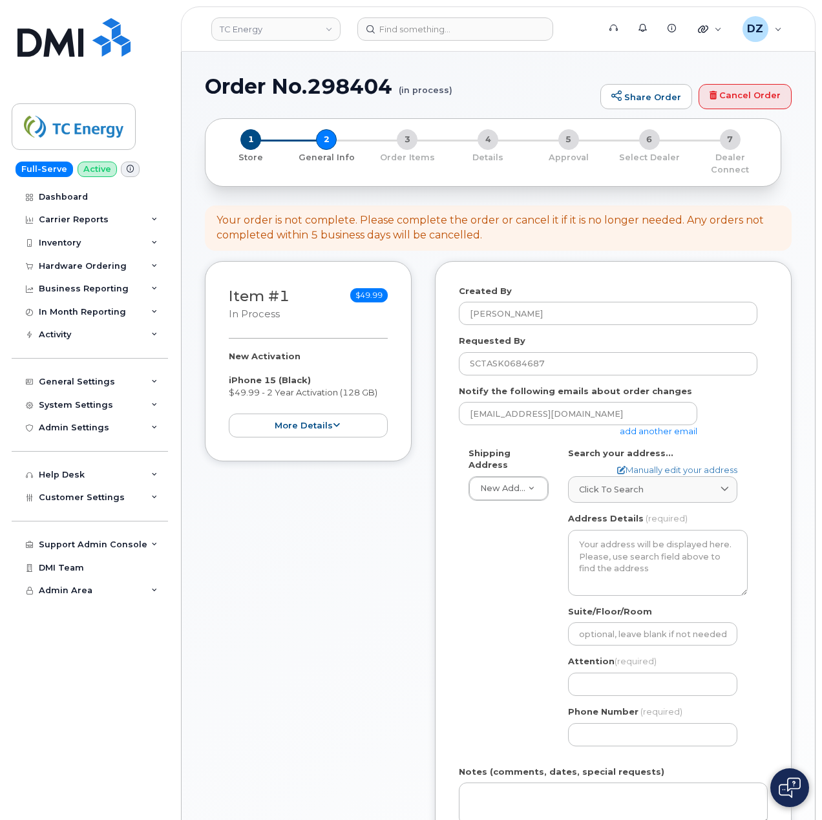
type textarea "SCTASK0684687"
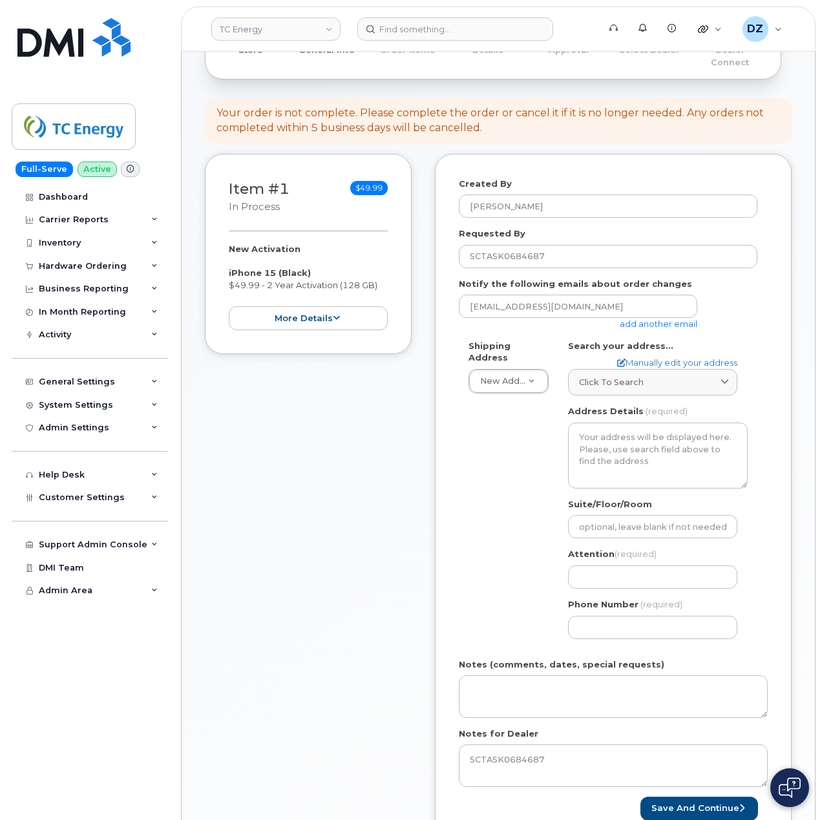
scroll to position [86, 0]
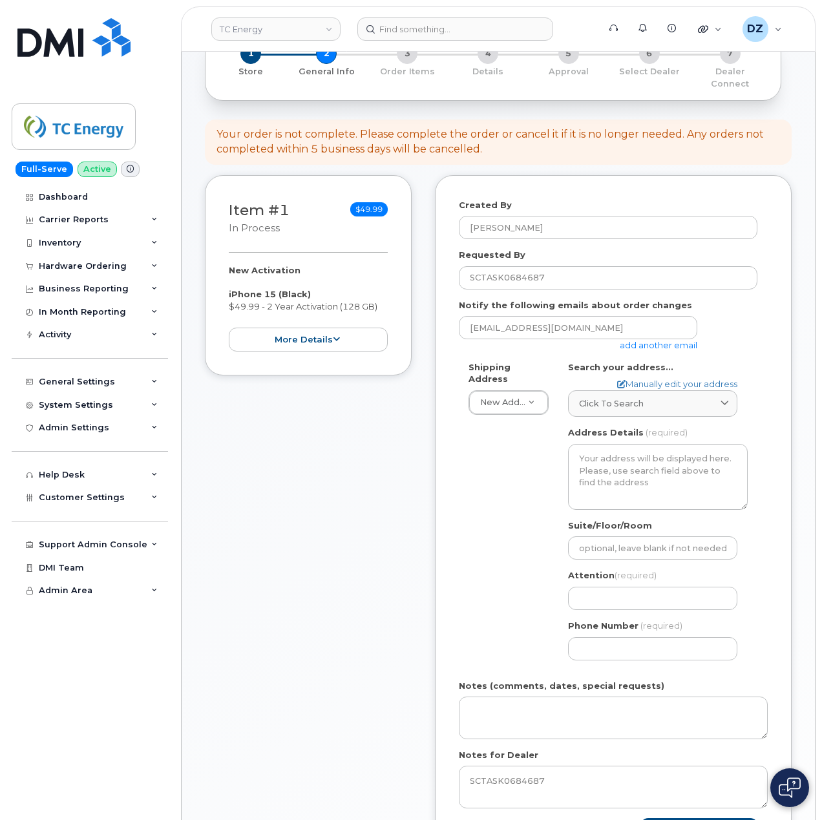
click at [671, 340] on link "add another email" at bounding box center [659, 345] width 78 height 10
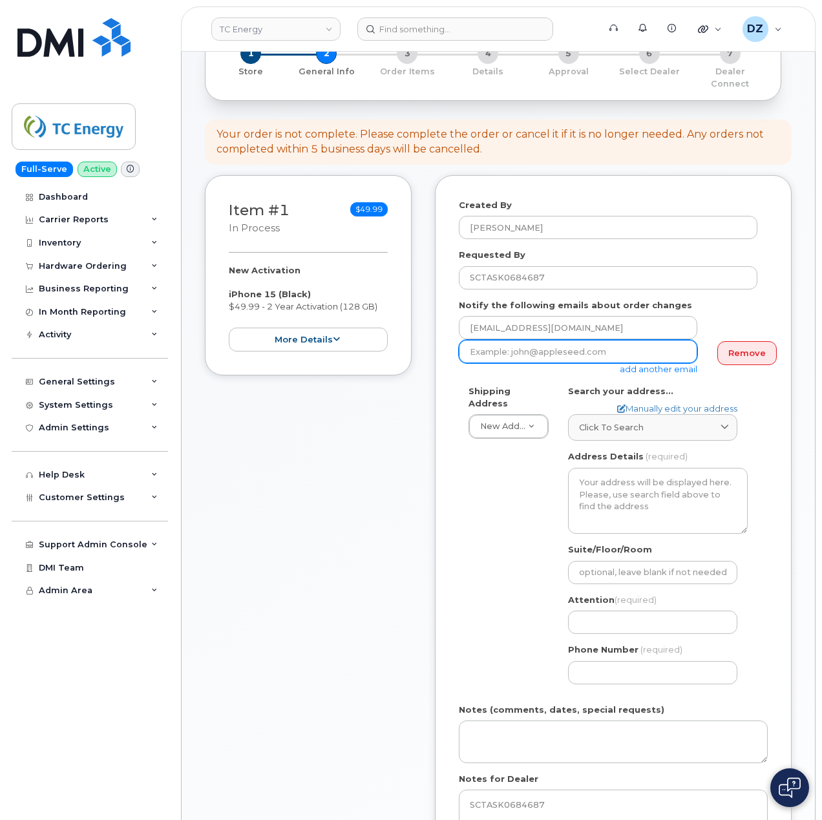
click at [541, 345] on input "email" at bounding box center [578, 351] width 239 height 23
paste input "jenna_cole@tcenergy.com"
type input "jenna_cole@tcenergy.com"
click at [396, 486] on div "Item #1 in process $49.99 New Activation iPhone 15 (Black) $49.99 - 2 Year Acti…" at bounding box center [308, 542] width 207 height 734
click at [623, 422] on span "Click to search" at bounding box center [611, 428] width 65 height 12
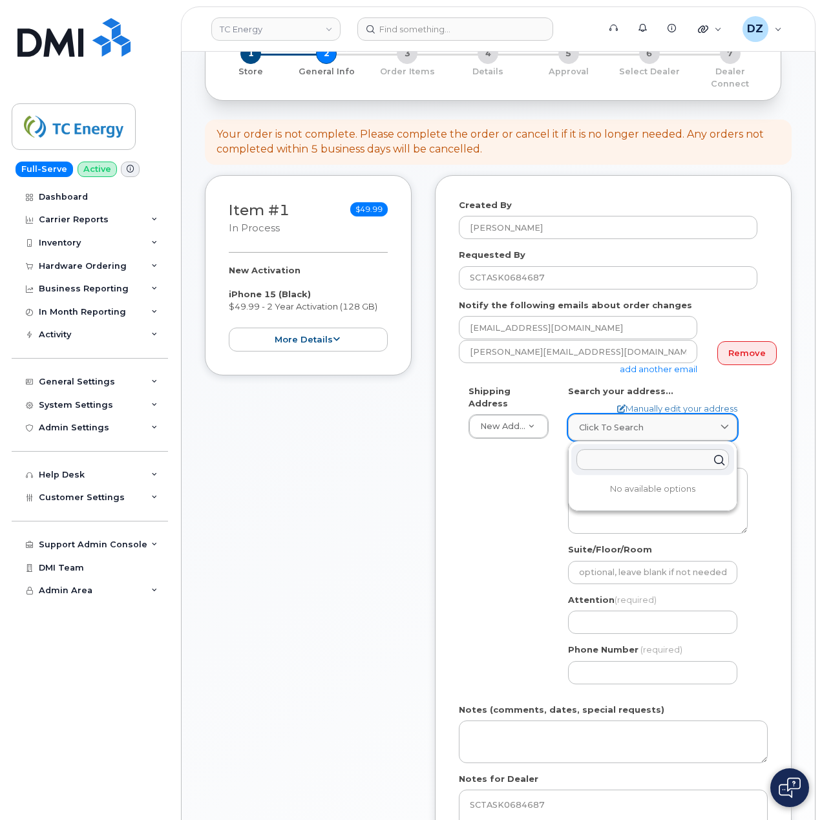
paste input "7845 Hwy 140 N, Cottage Grove, TN 38224"
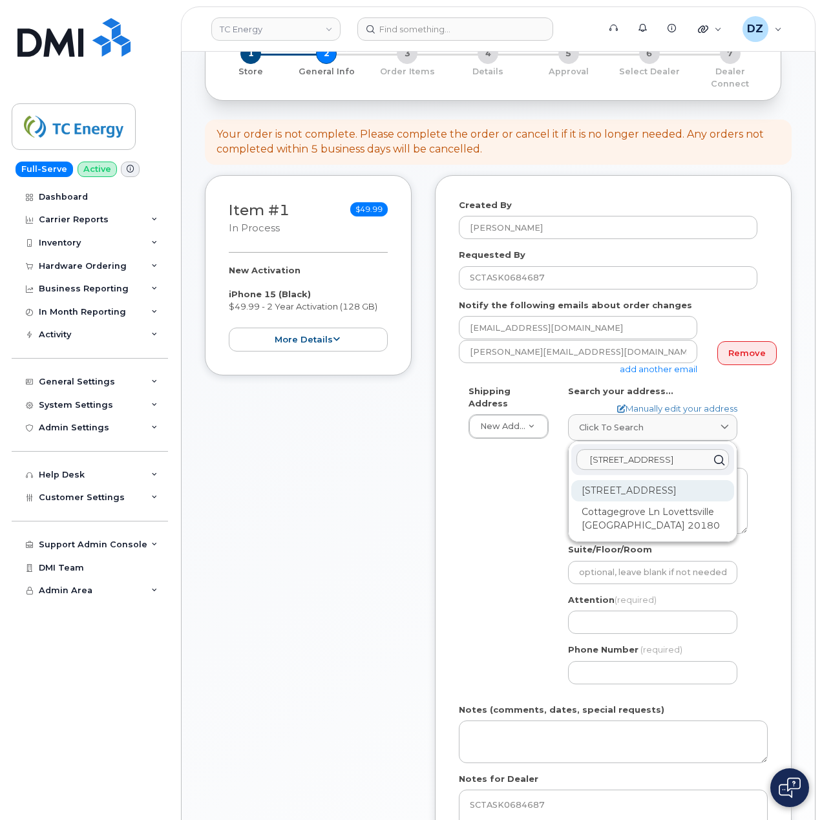
type input "7845 Hwy 140 N, Cottage Grove, TN 38224"
click at [693, 482] on div "7845 Highway 140 N Cottage Grove TN 38224-2117" at bounding box center [653, 490] width 163 height 21
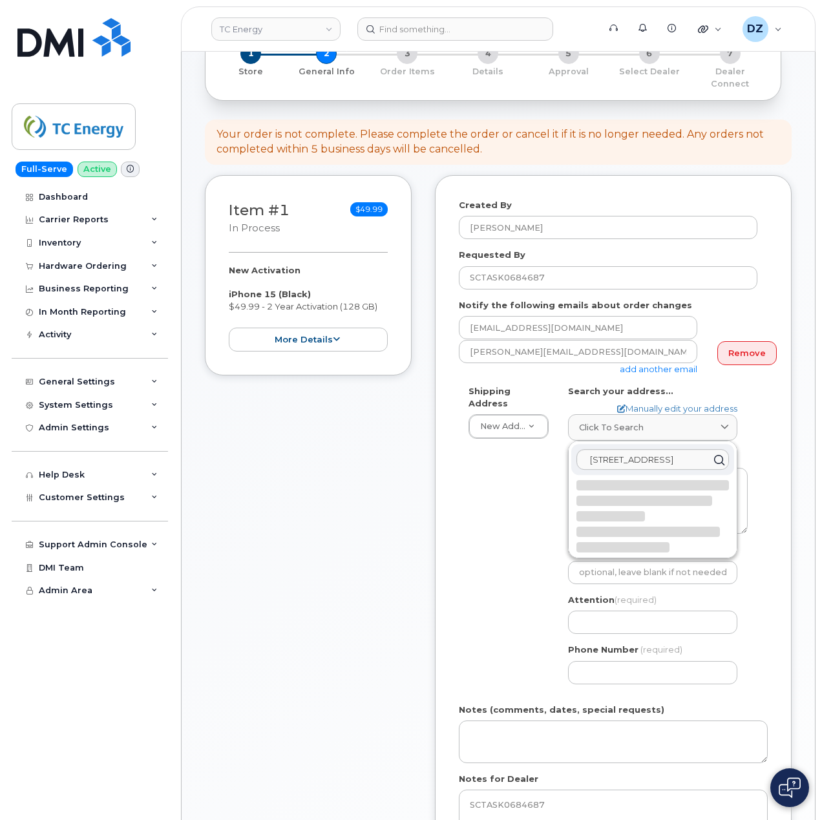
select select
type textarea "7845 Highway 140 N COTTAGE GROVE TN 38224-2117 UNITED STATES"
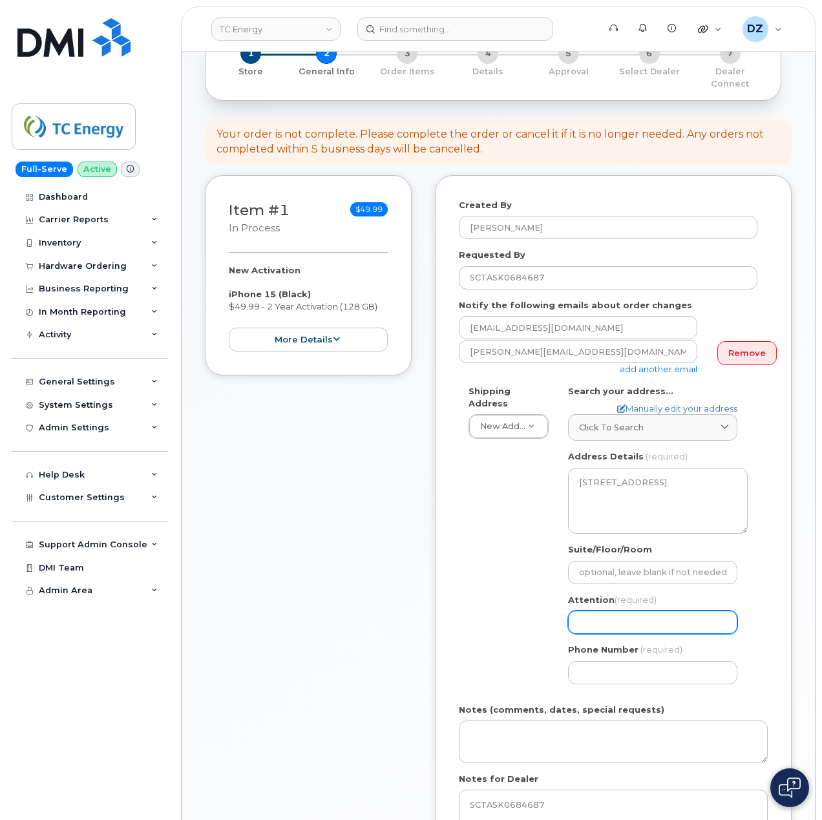
click at [632, 611] on input "Attention (required)" at bounding box center [652, 622] width 169 height 23
paste input "[PERSON_NAME]"
select select
type input "[PERSON_NAME]"
click at [634, 675] on div "TN Cottage Grove Search your address... Manually edit your address Click to sea…" at bounding box center [658, 539] width 199 height 309
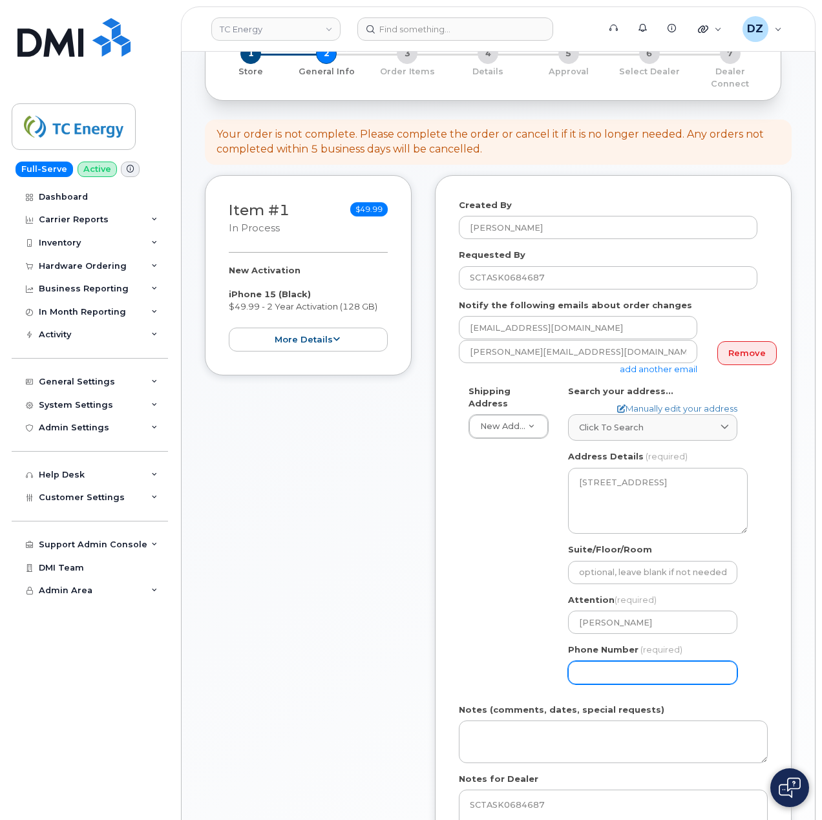
click at [636, 668] on input "Phone Number" at bounding box center [652, 672] width 169 height 23
type input "513354115"
select select
type input "5133541153"
click at [456, 601] on div "Created By Devon Zellars Requested By SCTASK0684687 Notify the following emails…" at bounding box center [613, 532] width 357 height 715
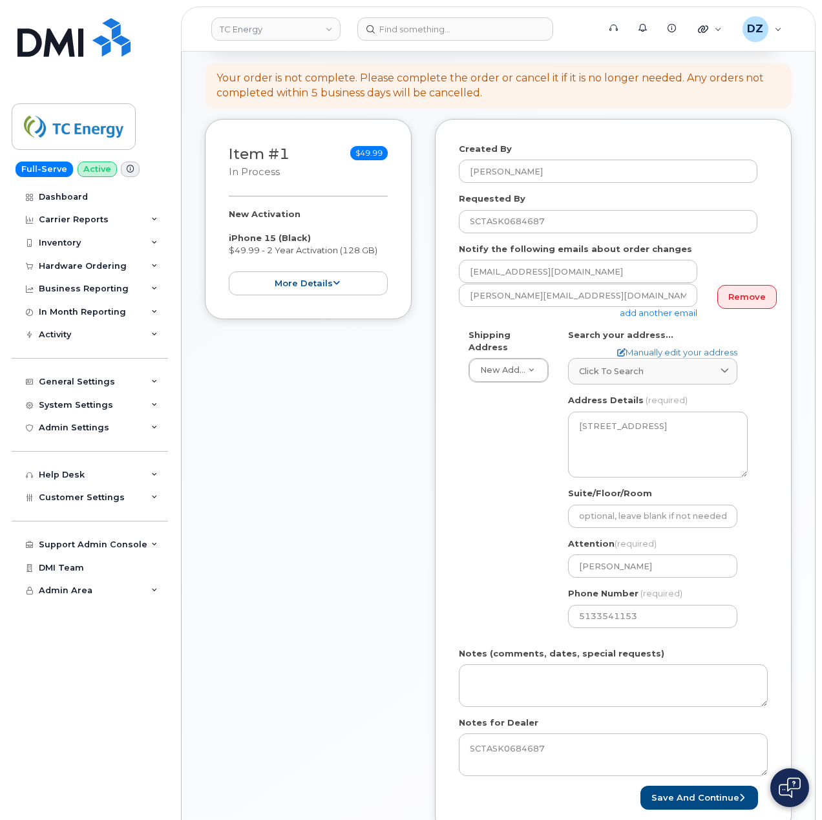
scroll to position [172, 0]
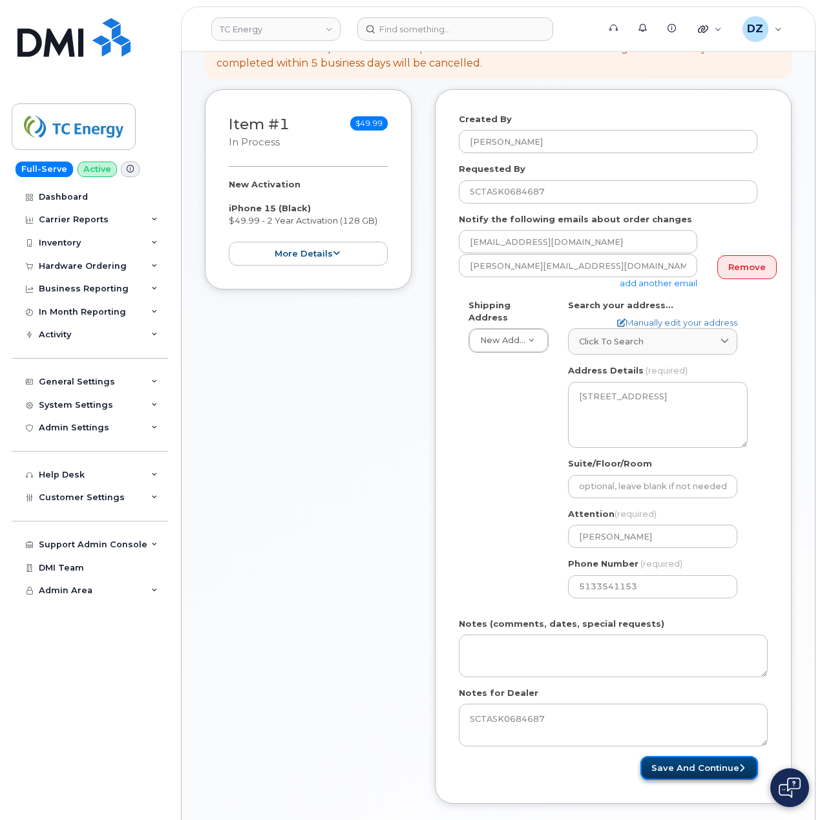
click at [701, 756] on button "Save and Continue" at bounding box center [700, 768] width 118 height 24
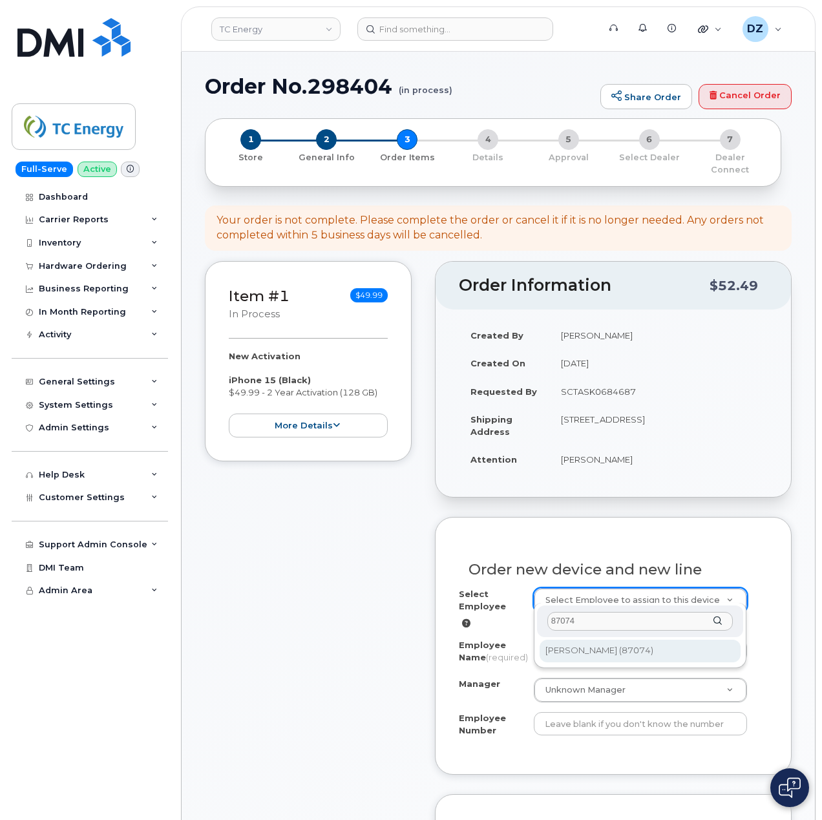
type input "87074"
type input "1371676"
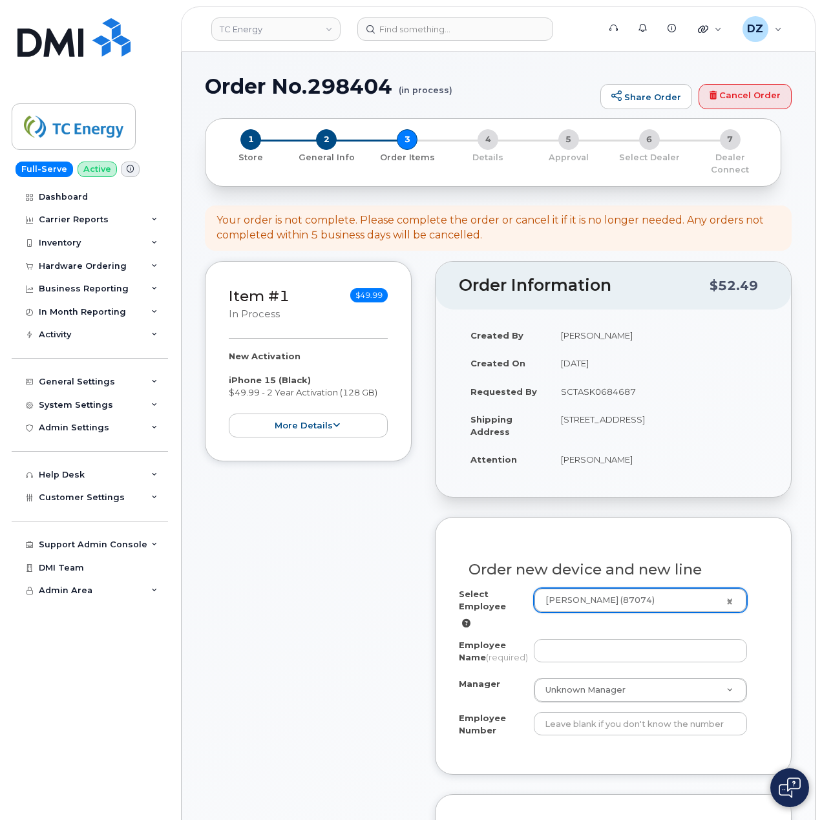
type input "[PERSON_NAME]"
select select "? number:1664479 ?"
type input "87074"
type input "[STREET_ADDRESS][PERSON_NAME]"
type input "301684"
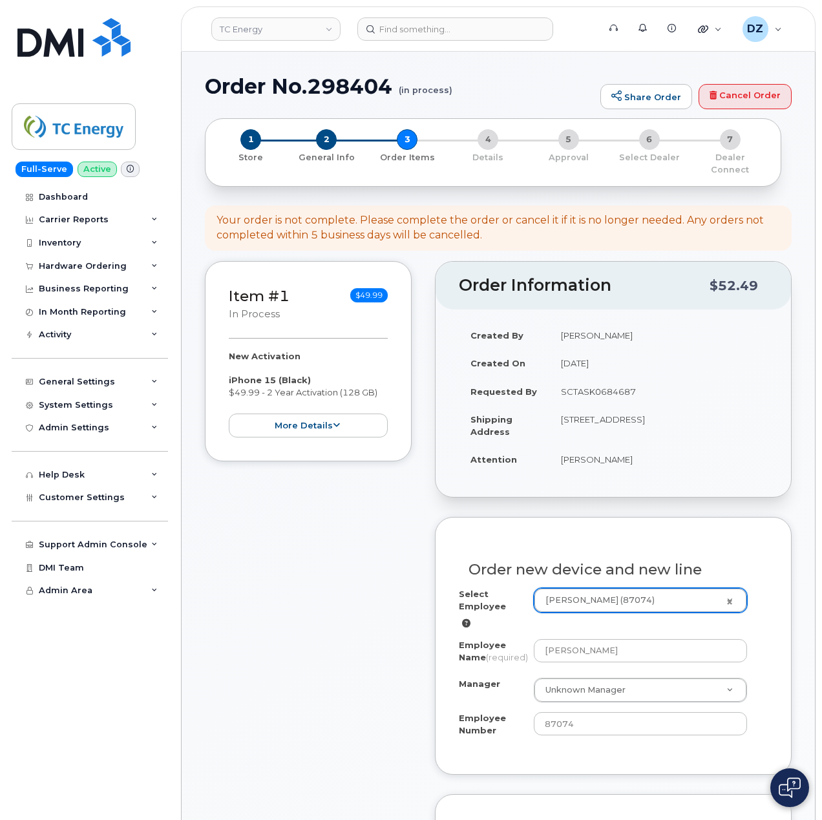
select select "1664479"
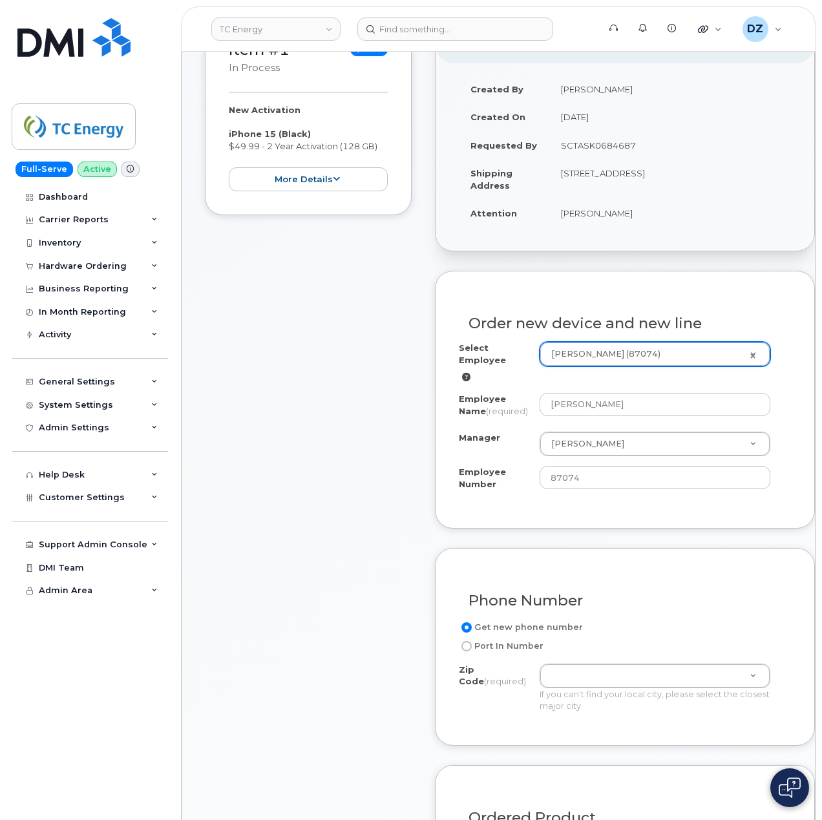
scroll to position [172, 0]
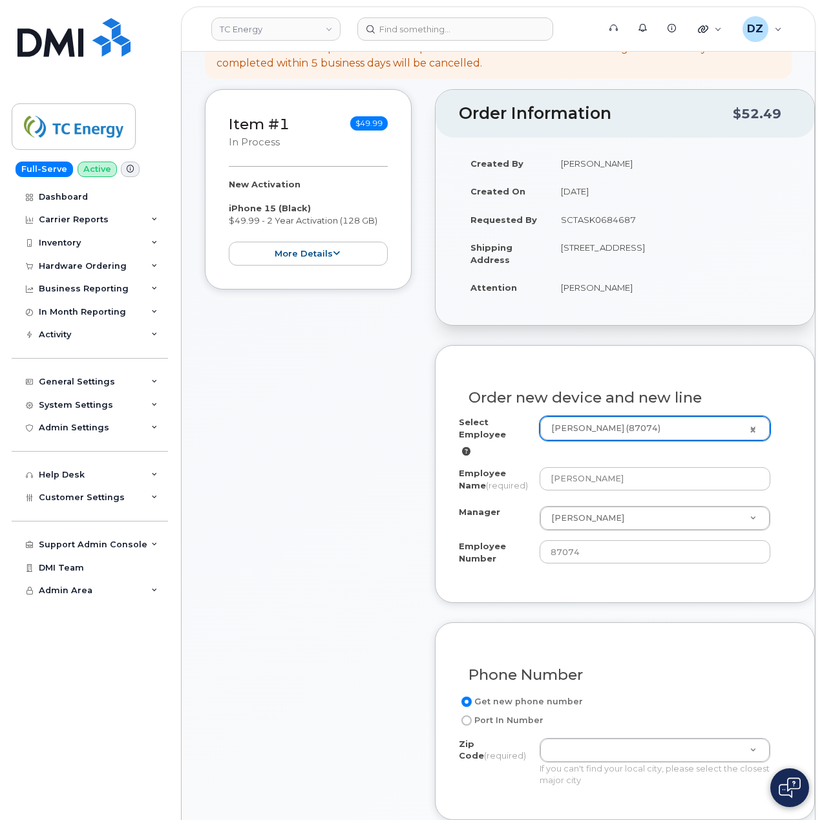
click at [575, 248] on td "[STREET_ADDRESS]" at bounding box center [671, 253] width 242 height 40
copy td "38224"
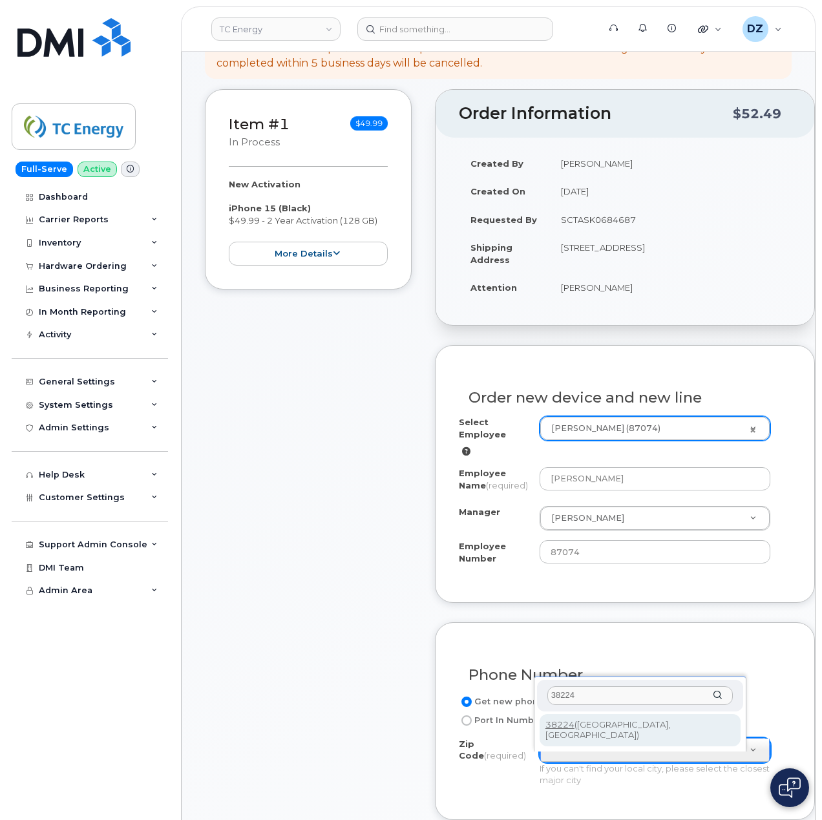
type input "38224"
type input "38224 ([GEOGRAPHIC_DATA], [GEOGRAPHIC_DATA])"
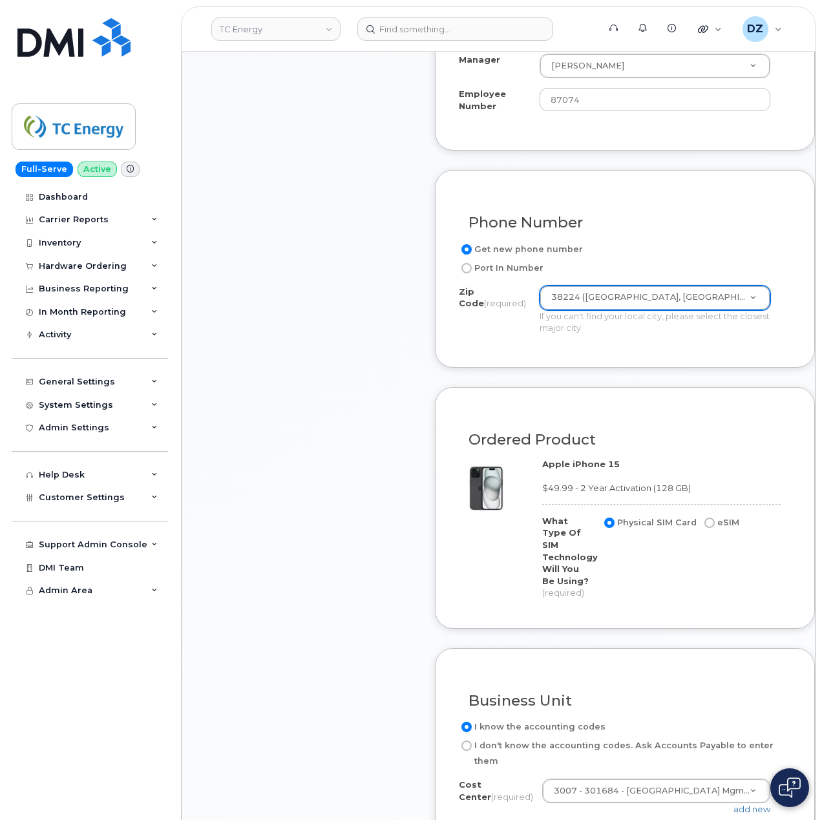
scroll to position [776, 0]
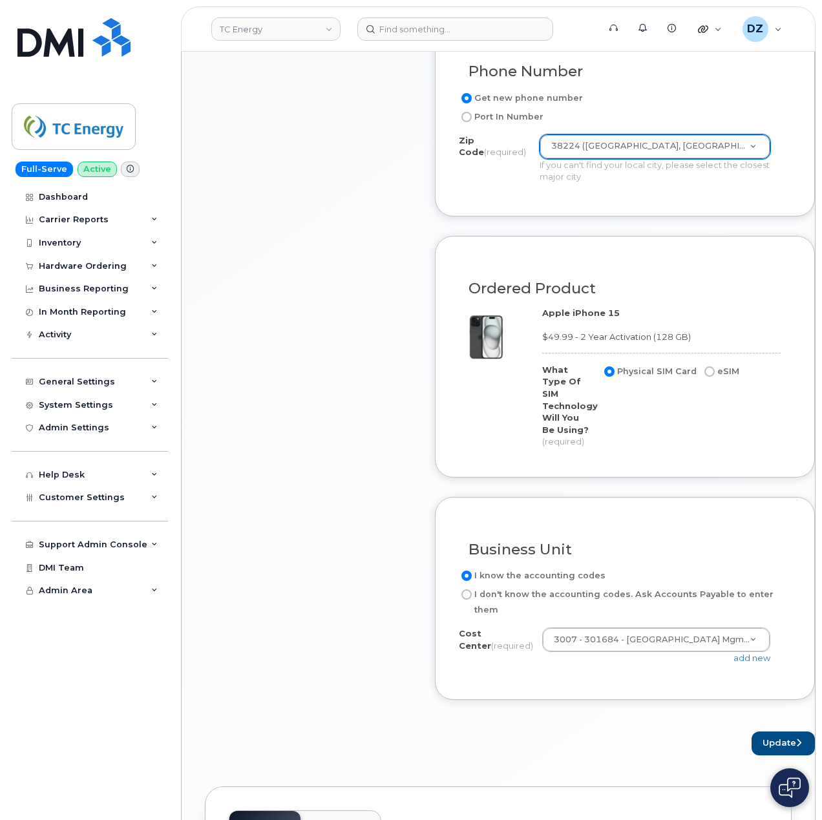
click at [705, 377] on input "eSIM" at bounding box center [710, 372] width 10 height 10
radio input "true"
click at [752, 746] on button "Update" at bounding box center [783, 744] width 63 height 24
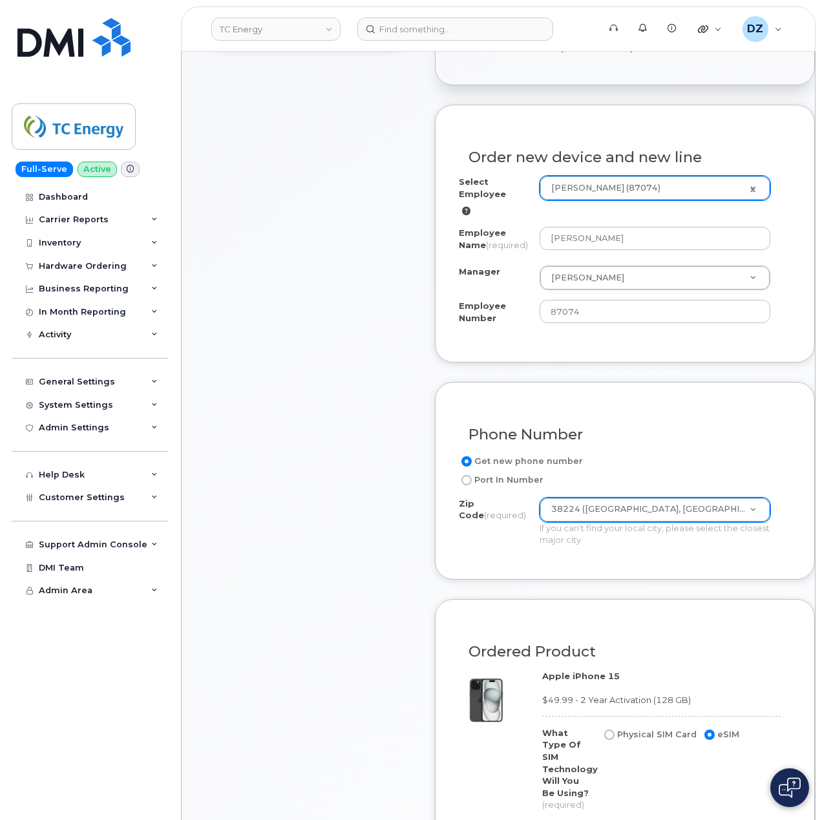
scroll to position [259, 0]
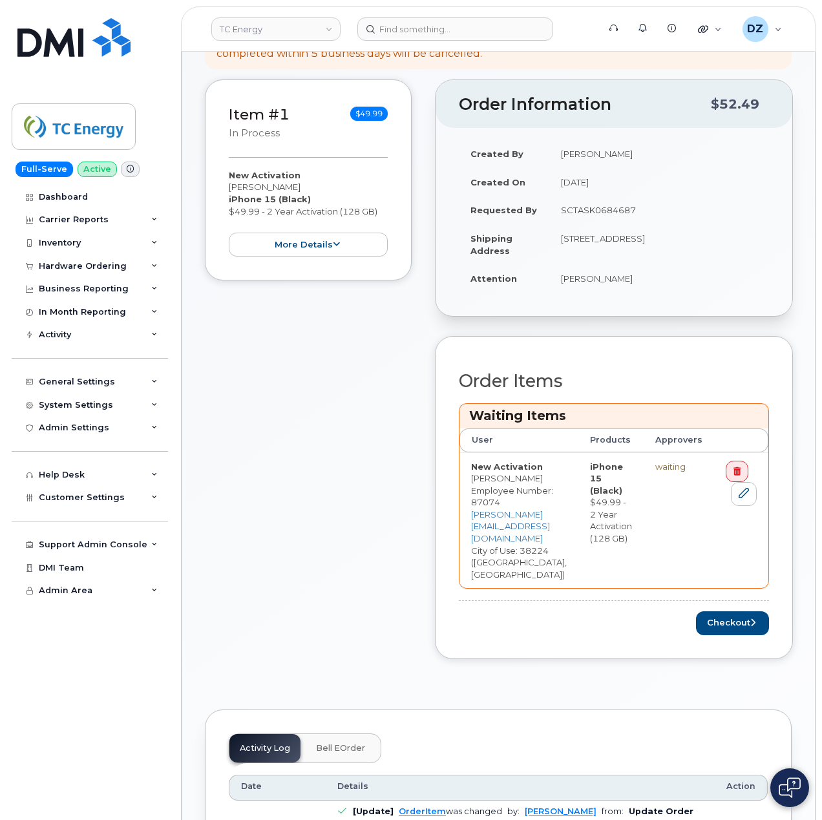
scroll to position [259, 0]
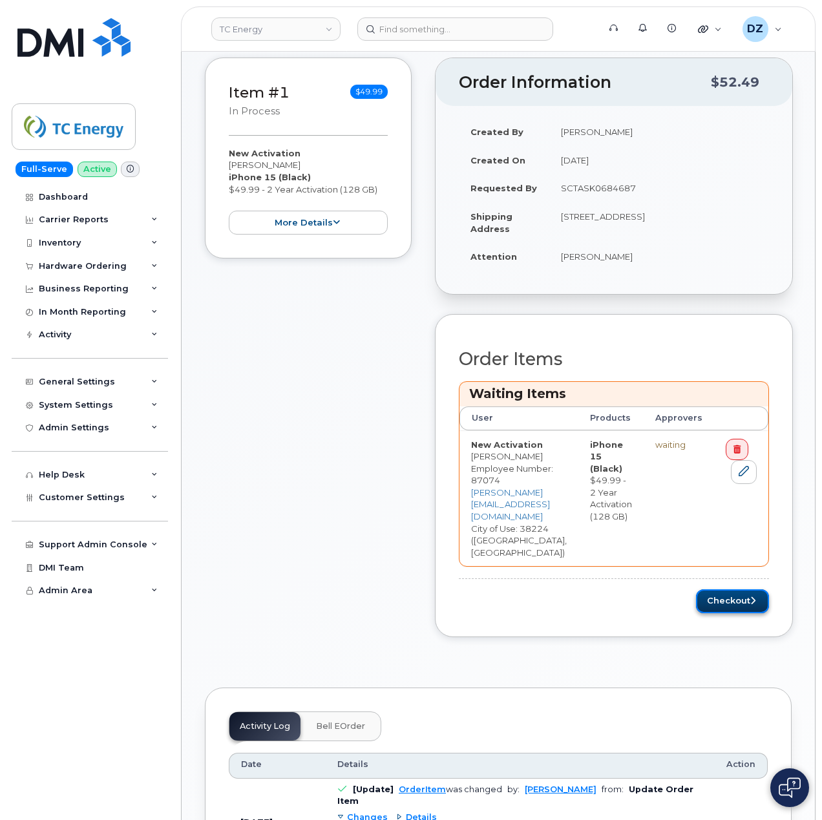
click at [748, 590] on button "Checkout" at bounding box center [732, 602] width 73 height 24
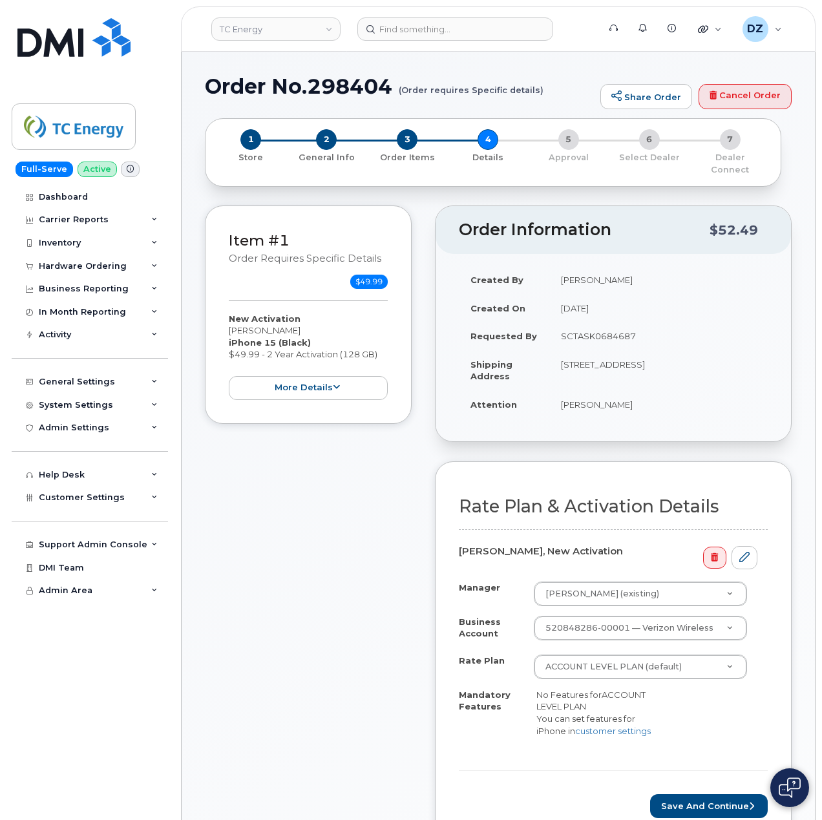
click at [575, 368] on td "[STREET_ADDRESS]" at bounding box center [659, 370] width 219 height 40
copy td "38224"
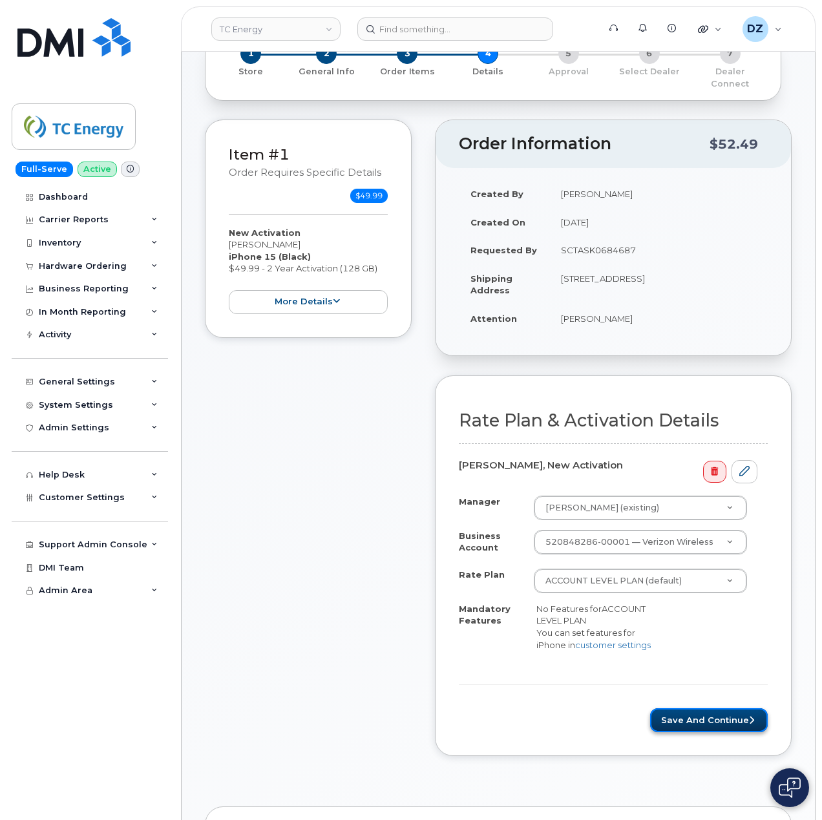
click at [694, 722] on button "Save and Continue" at bounding box center [709, 721] width 118 height 24
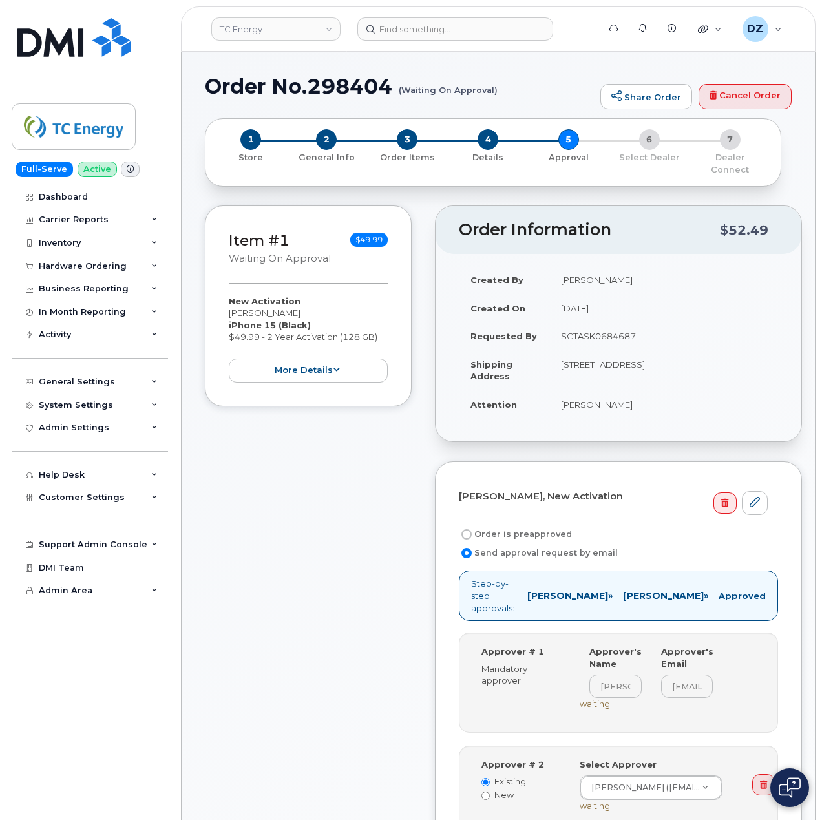
click at [502, 527] on label "Order is preapproved" at bounding box center [515, 535] width 113 height 16
click at [472, 529] on input "Order is preapproved" at bounding box center [467, 534] width 10 height 10
radio input "true"
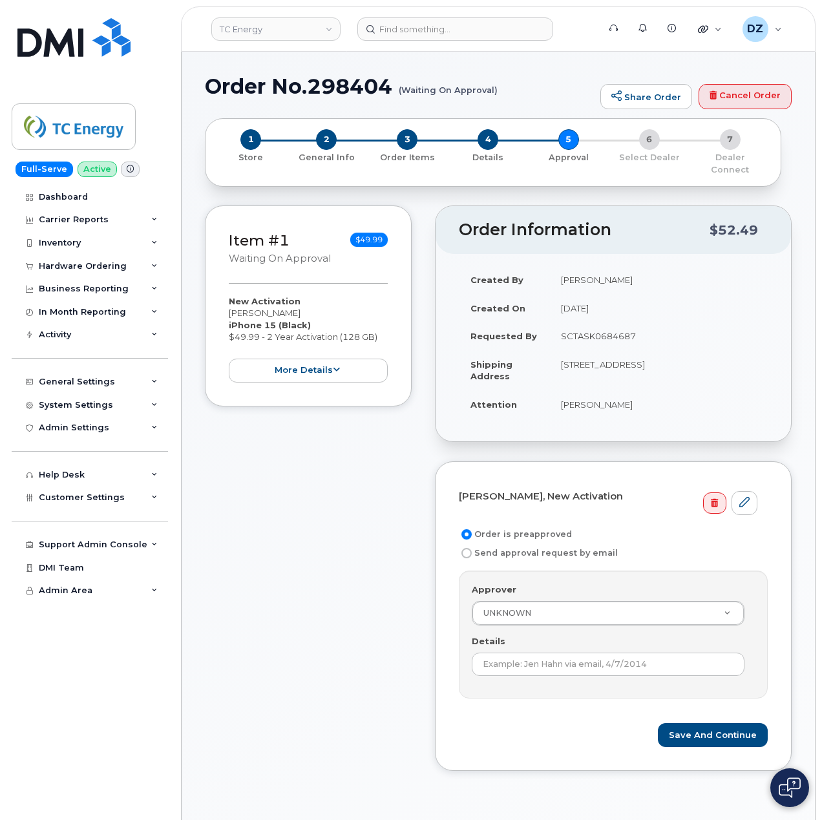
click at [590, 325] on td "SCTASK0684687" at bounding box center [659, 336] width 219 height 28
copy td "SCTASK0684687"
click at [580, 663] on input "Details" at bounding box center [608, 664] width 273 height 23
paste input "SCTASK0684687"
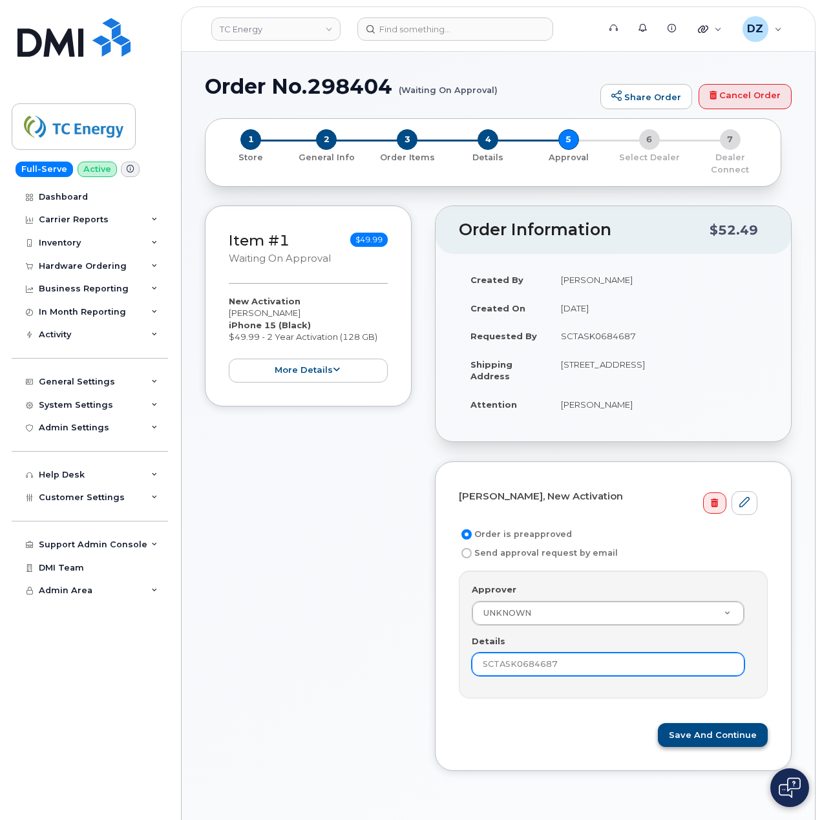
type input "SCTASK0684687"
click at [724, 730] on button "Save and Continue" at bounding box center [713, 735] width 110 height 24
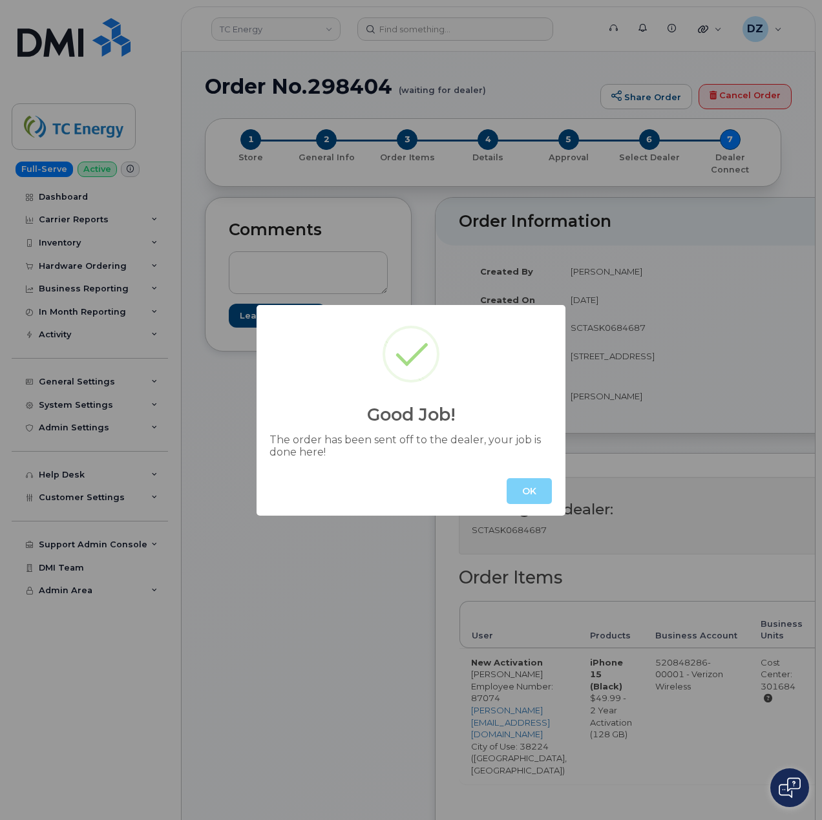
click at [528, 475] on div "OK" at bounding box center [411, 491] width 309 height 49
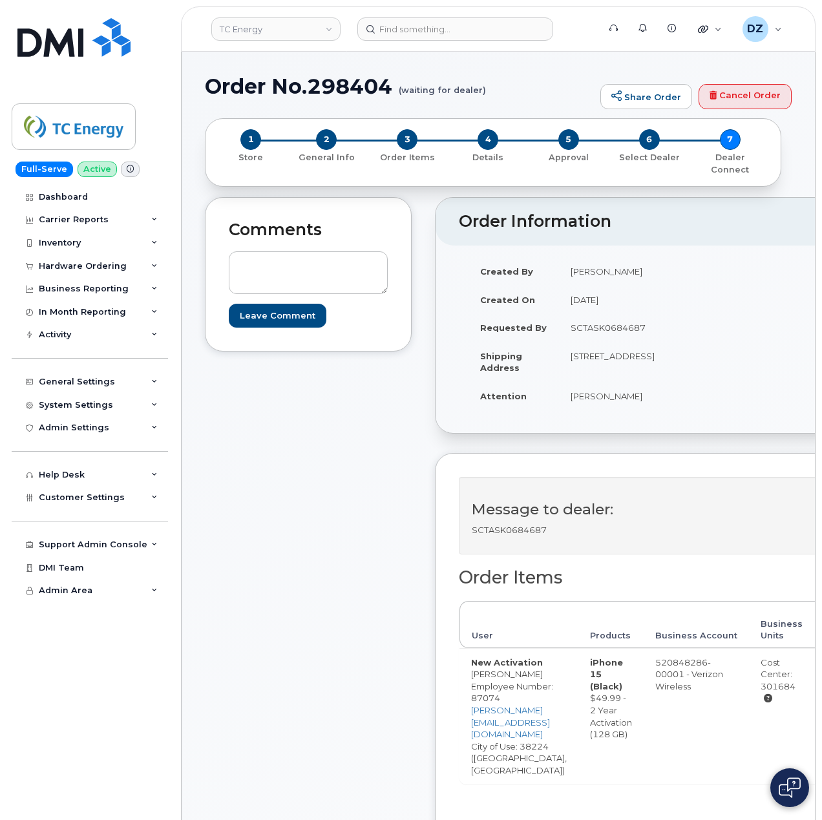
click at [578, 409] on td "[PERSON_NAME]" at bounding box center [612, 396] width 107 height 28
click at [605, 411] on td "[PERSON_NAME]" at bounding box center [612, 396] width 107 height 28
copy td "[PERSON_NAME]"
drag, startPoint x: 572, startPoint y: 345, endPoint x: 615, endPoint y: 367, distance: 48.6
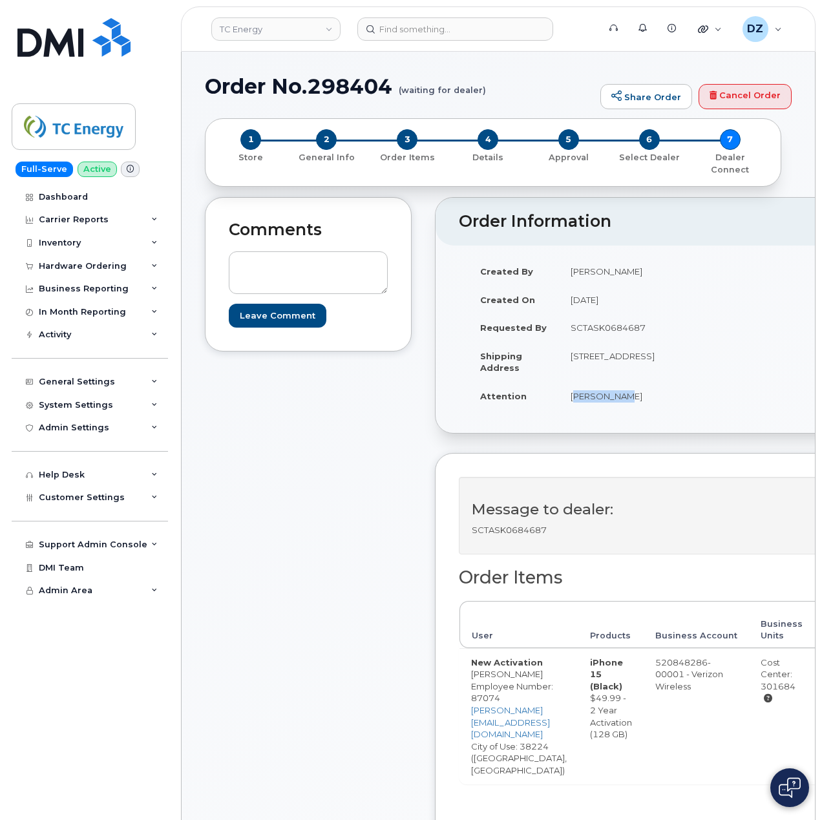
click at [615, 367] on td "[STREET_ADDRESS]" at bounding box center [612, 362] width 107 height 40
copy td "[STREET_ADDRESS]"
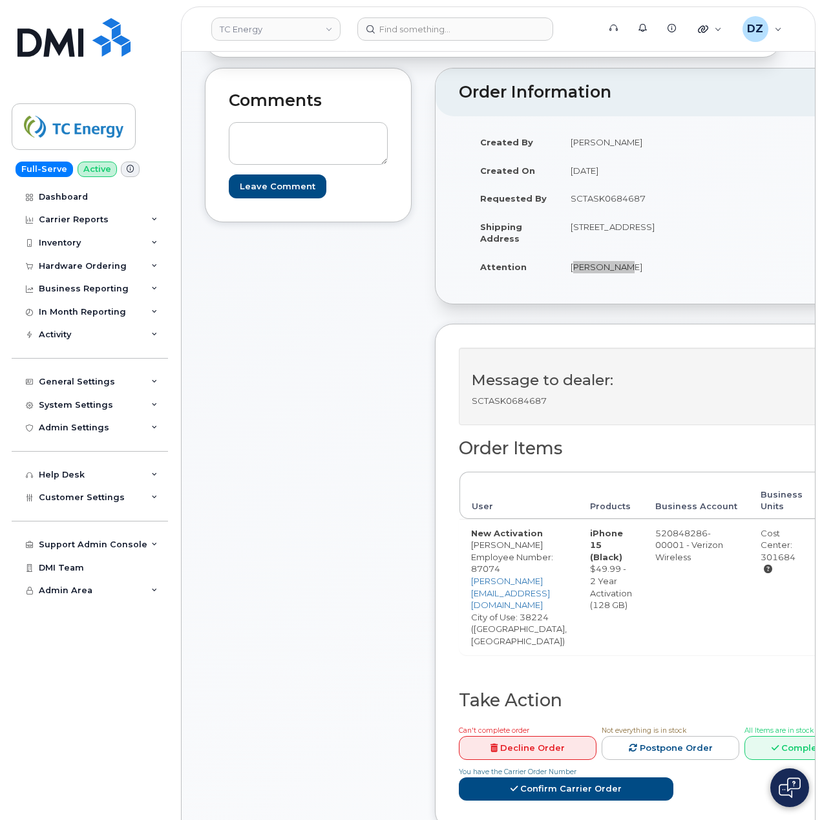
scroll to position [172, 0]
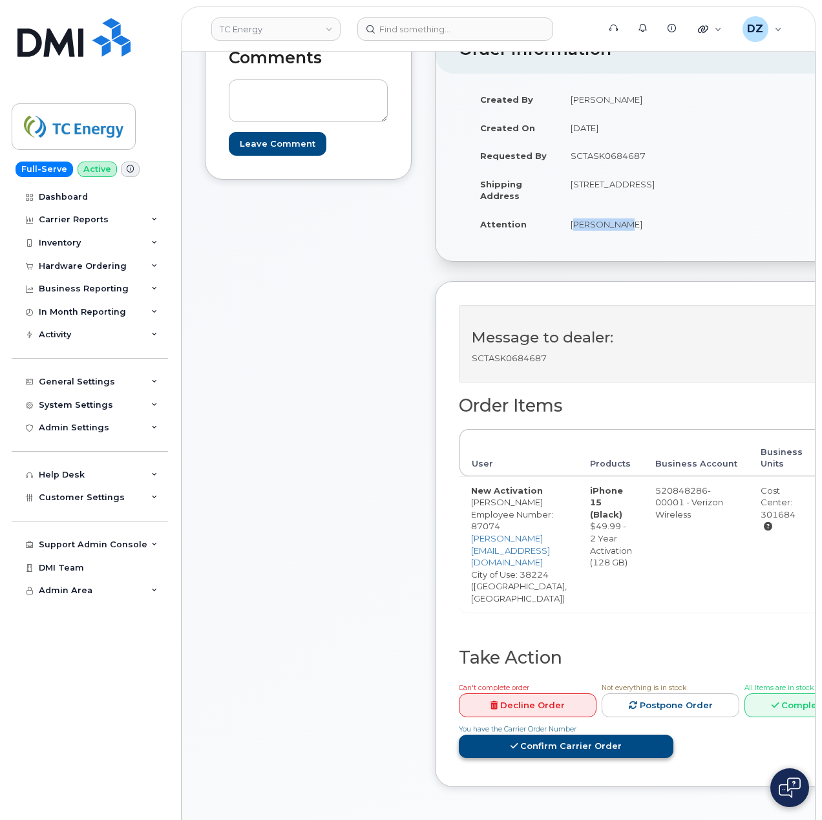
click at [584, 735] on link "Confirm Carrier Order" at bounding box center [566, 747] width 215 height 24
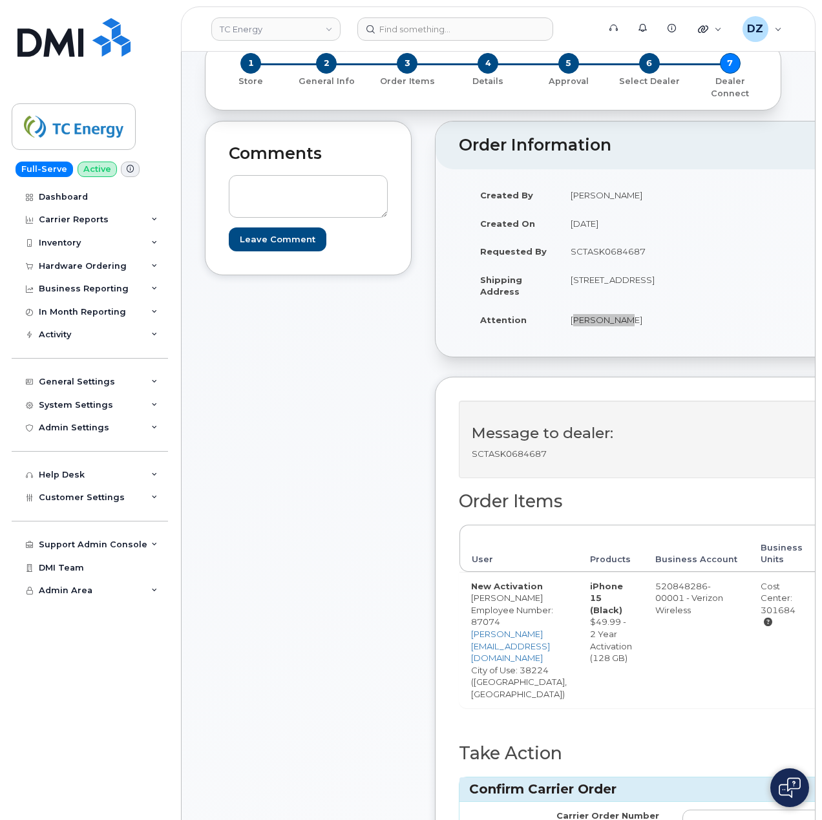
scroll to position [0, 0]
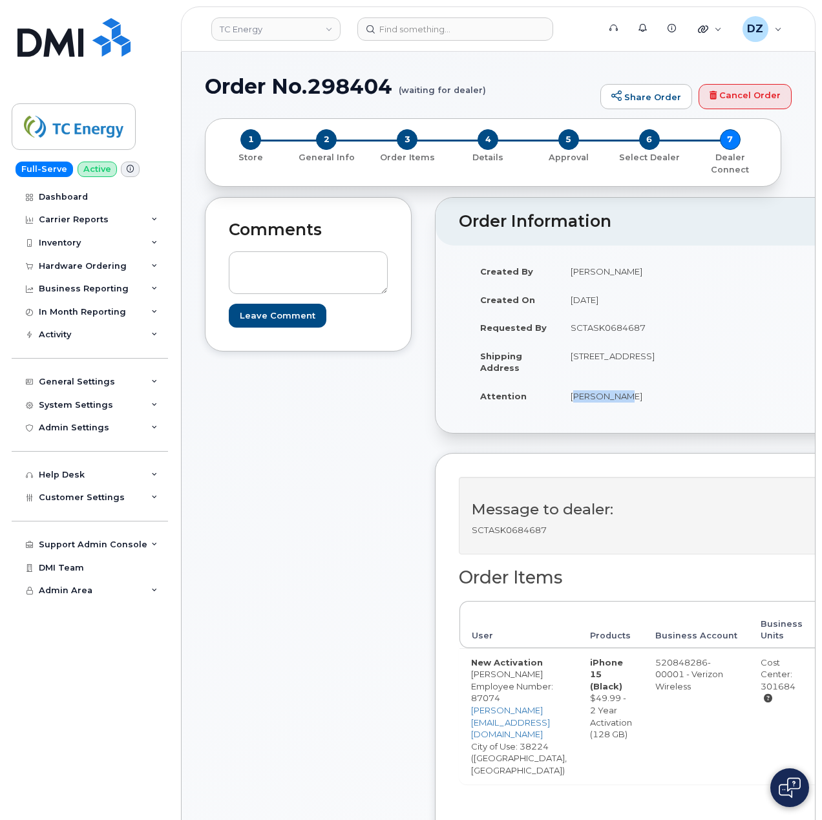
click at [247, 84] on h1 "Order No.298404 (waiting for dealer)" at bounding box center [399, 86] width 389 height 23
click at [259, 83] on h1 "Order No.298404 (waiting for dealer)" at bounding box center [399, 86] width 389 height 23
click at [371, 92] on h1 "Order No.298404 (waiting for dealer)" at bounding box center [399, 86] width 389 height 23
copy h1 "Order No.298404"
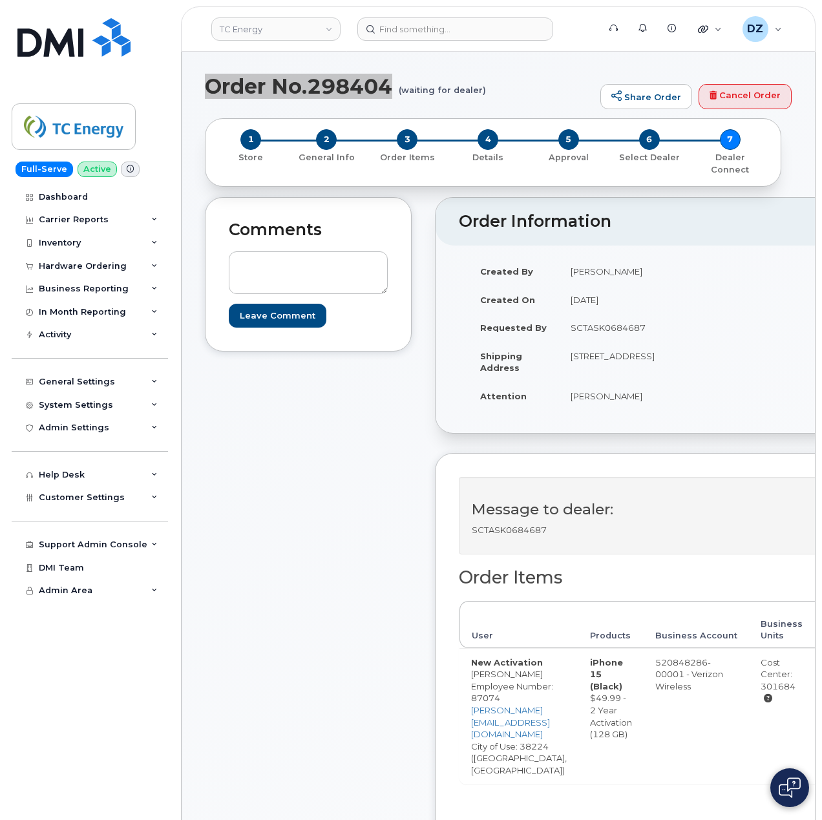
scroll to position [172, 0]
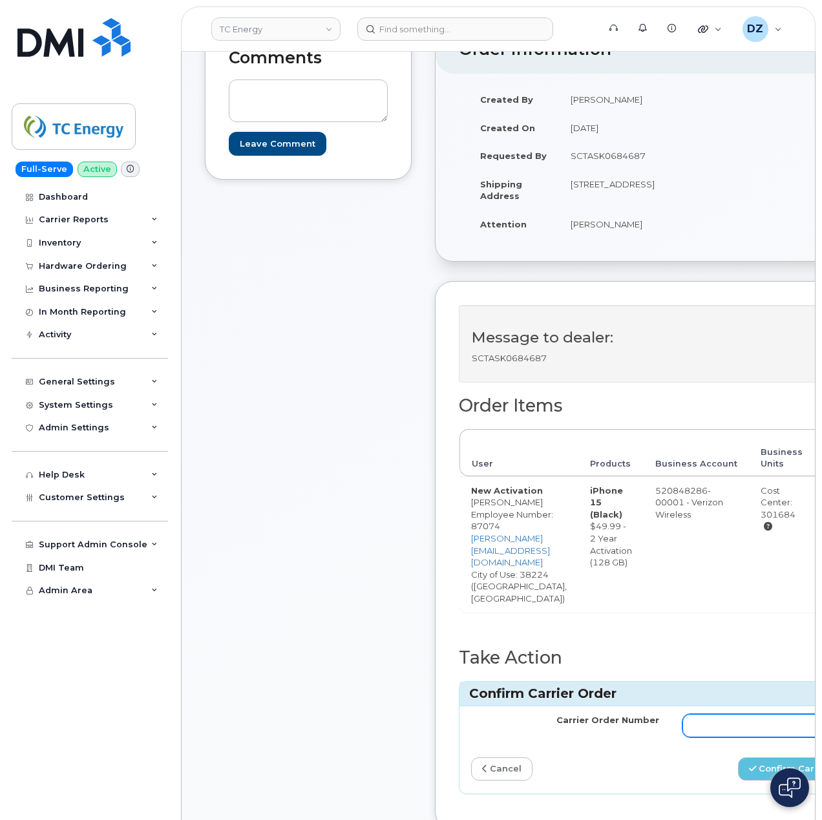
click at [734, 714] on input "Carrier Order Number" at bounding box center [777, 725] width 188 height 23
paste input "MB3000587947648"
type input "MB3000587947648"
click at [776, 758] on button "Confirm Carrier Order" at bounding box center [804, 770] width 133 height 24
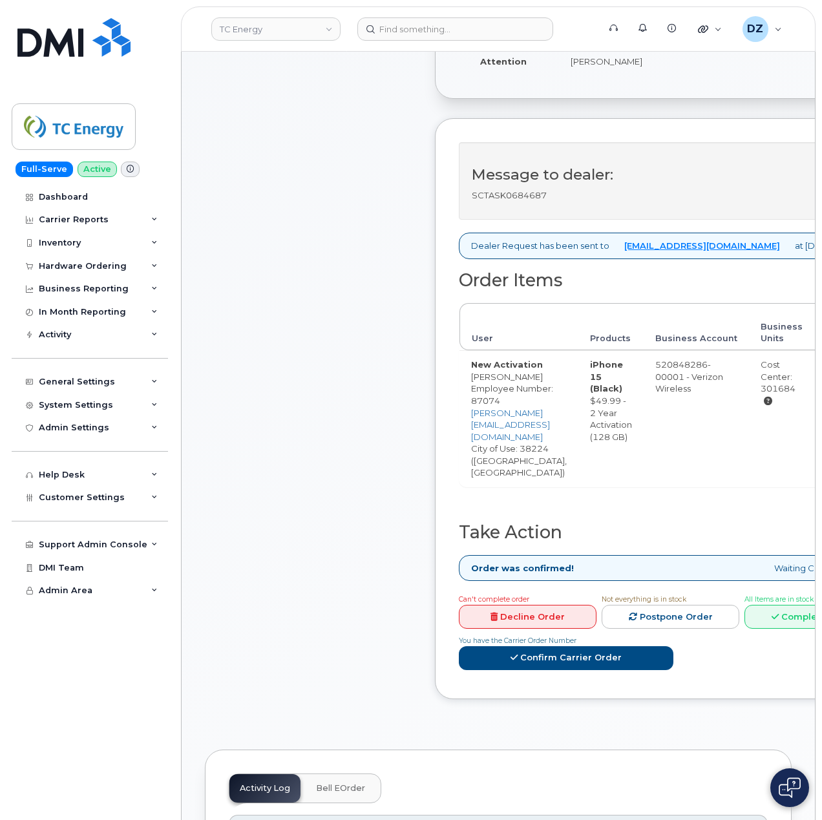
scroll to position [345, 0]
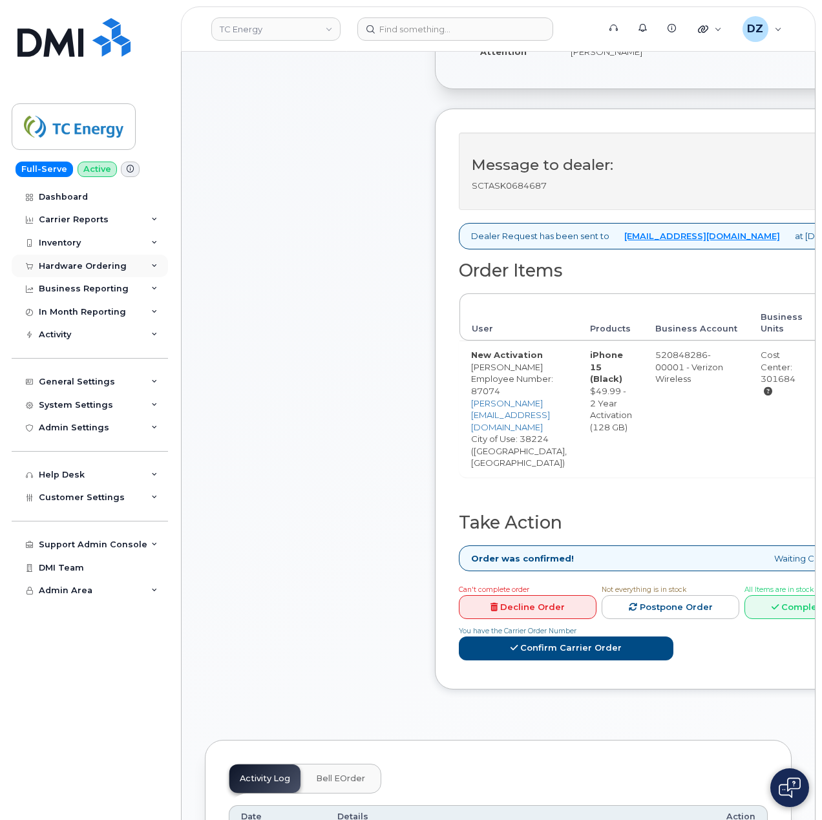
click at [107, 264] on div "Hardware Ordering" at bounding box center [83, 266] width 88 height 10
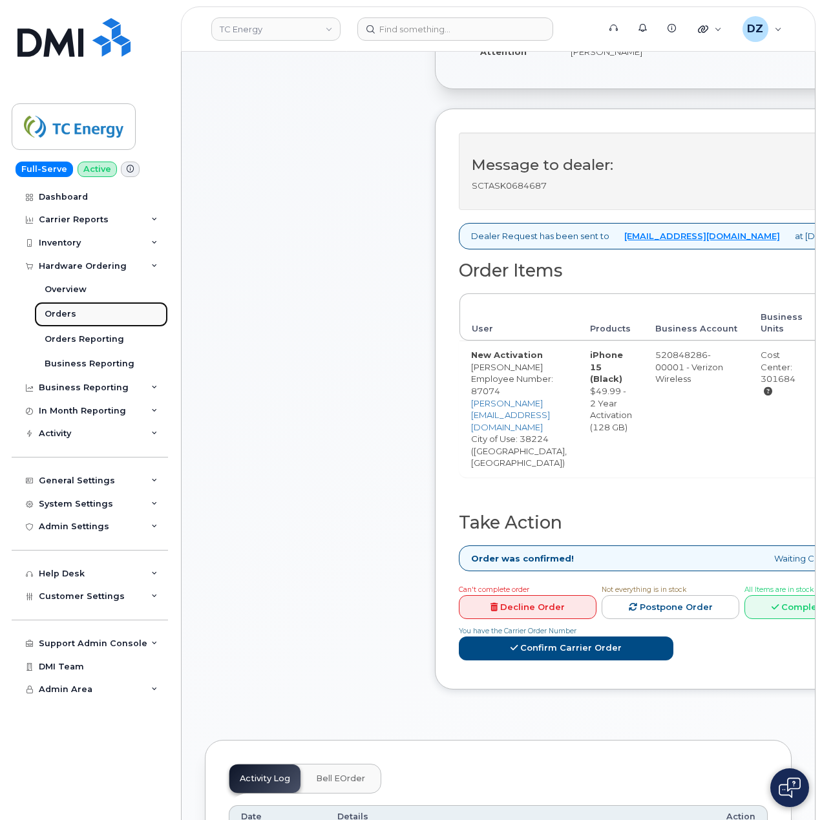
click at [83, 308] on link "Orders" at bounding box center [101, 314] width 134 height 25
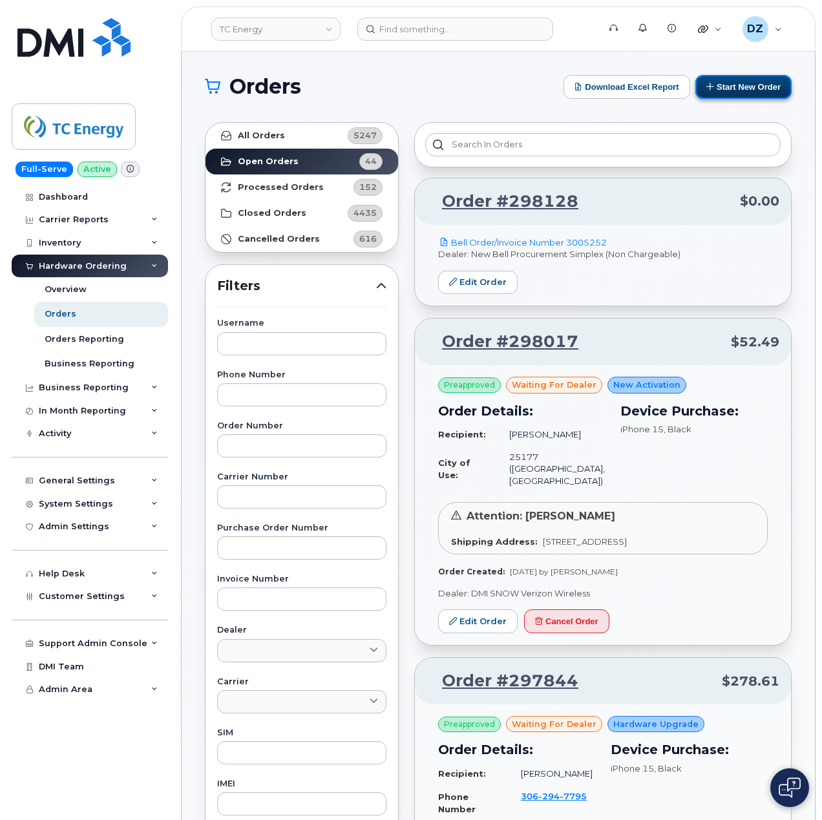
click at [732, 86] on button "Start New Order" at bounding box center [744, 87] width 96 height 24
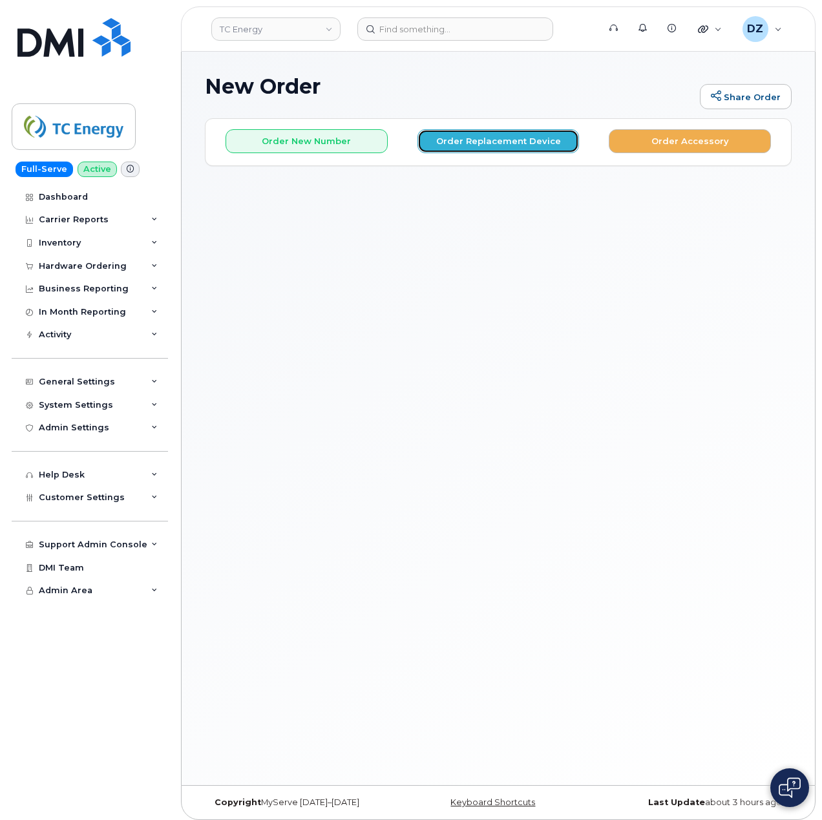
click at [513, 136] on button "Order Replacement Device" at bounding box center [499, 141] width 162 height 24
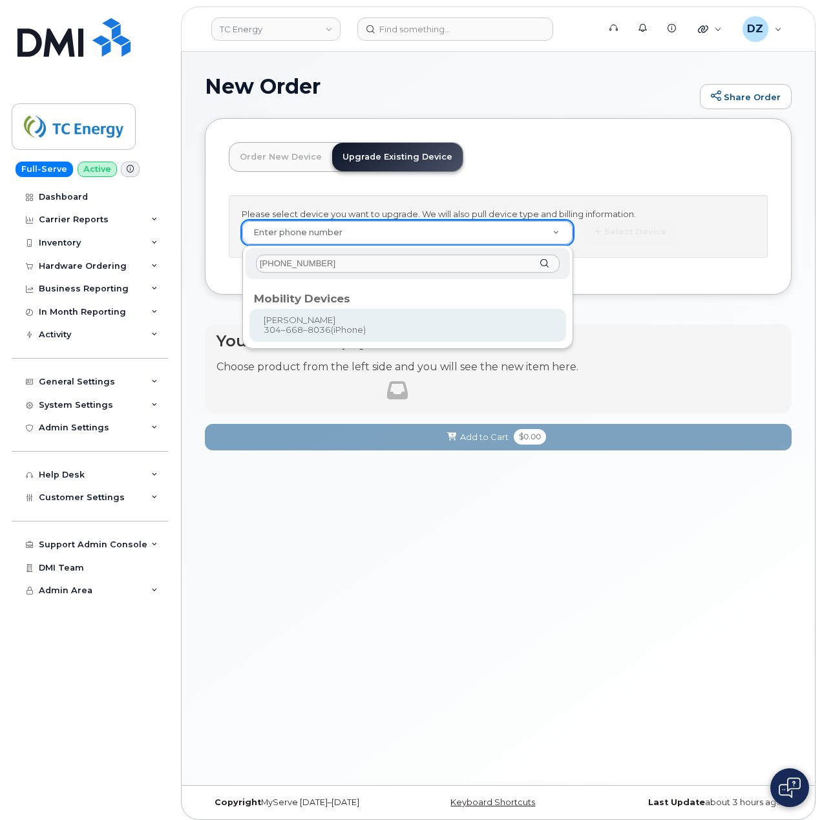
type input "[PHONE_NUMBER]"
type input "673573"
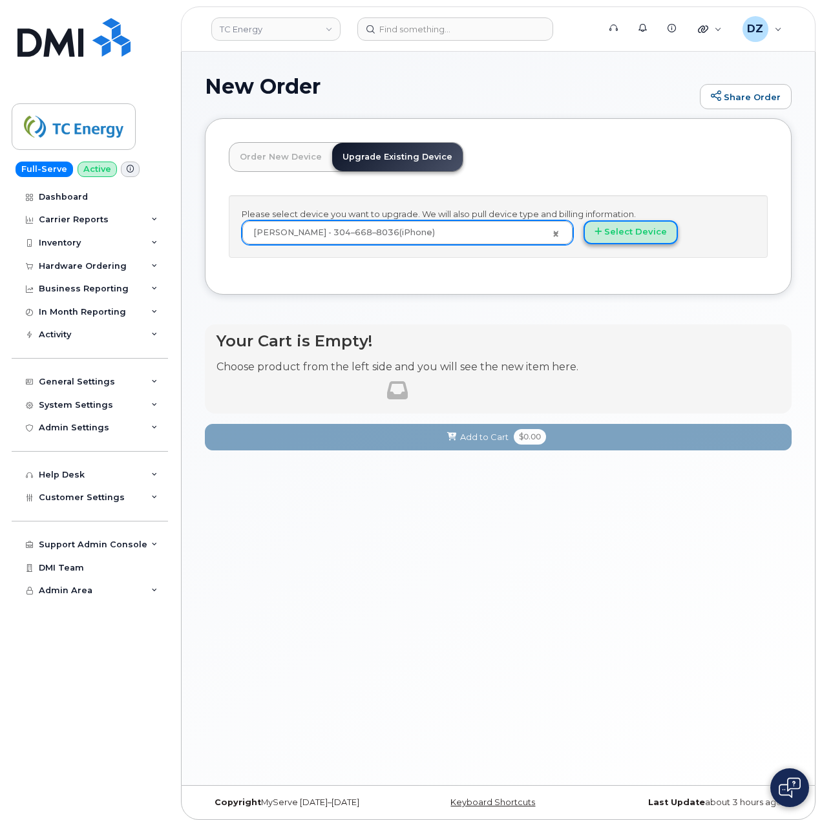
click at [634, 231] on button "Select Device" at bounding box center [631, 232] width 94 height 24
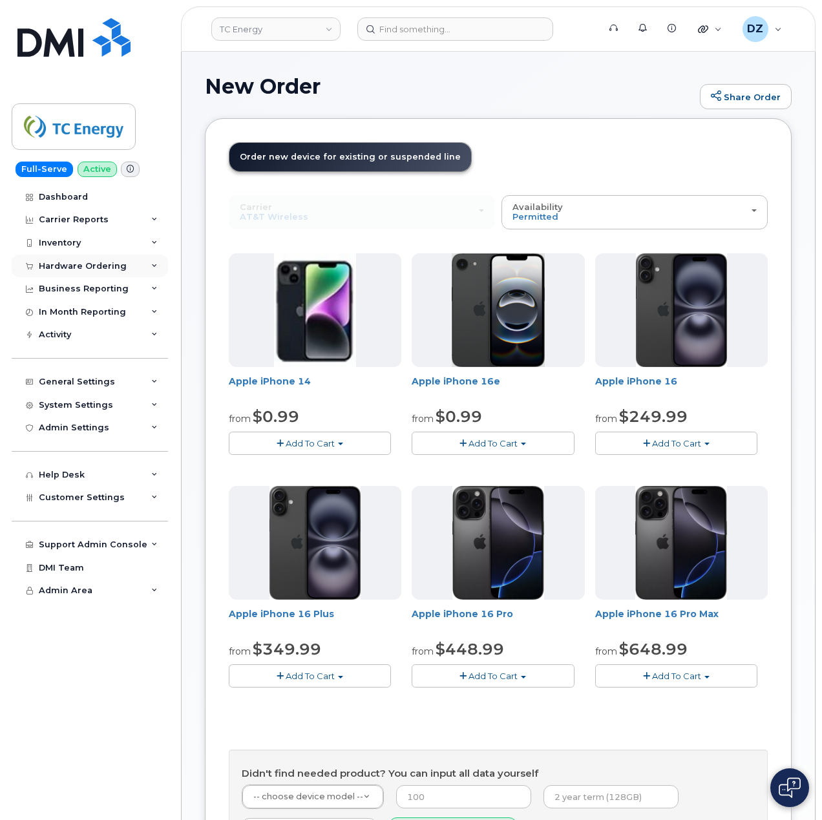
click at [94, 266] on div "Hardware Ordering" at bounding box center [83, 266] width 88 height 10
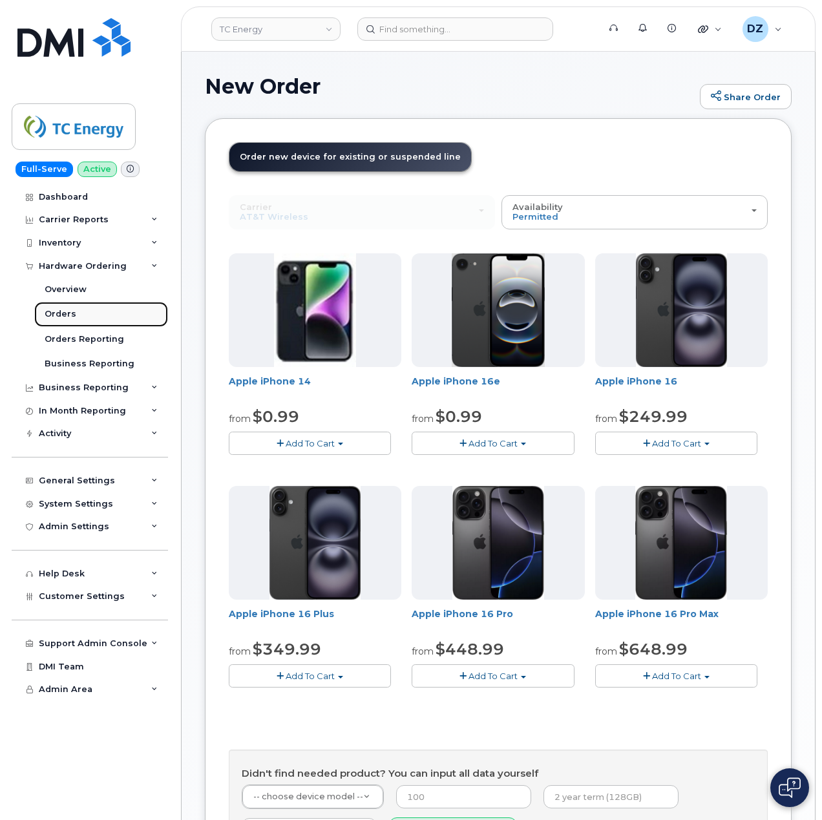
click at [67, 314] on div "Orders" at bounding box center [61, 314] width 32 height 12
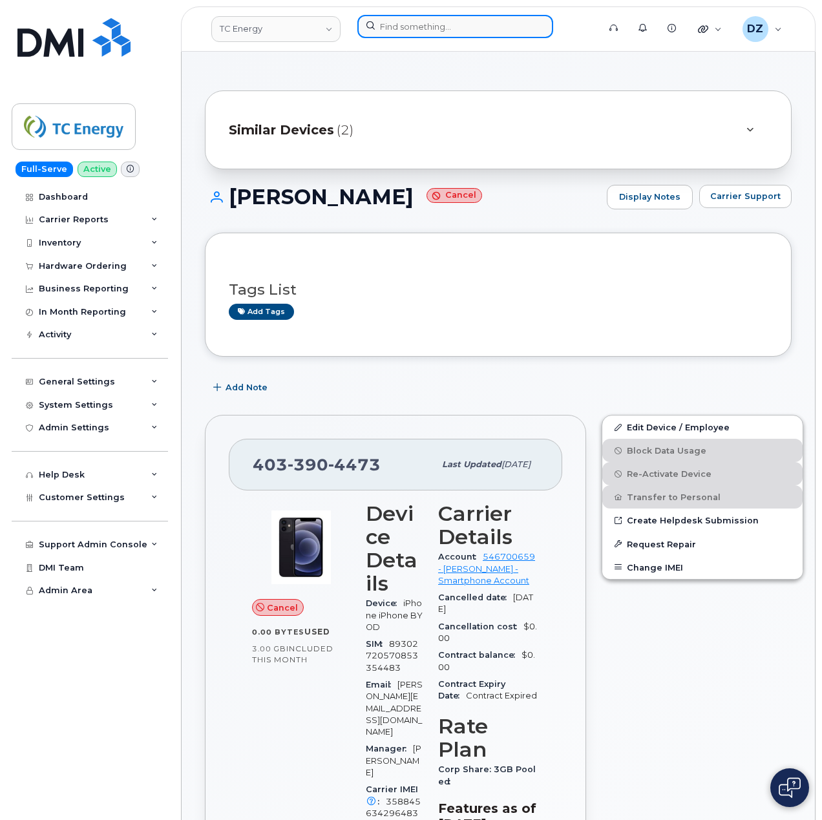
drag, startPoint x: 0, startPoint y: 0, endPoint x: 429, endPoint y: 22, distance: 429.8
click at [429, 22] on input at bounding box center [456, 26] width 196 height 23
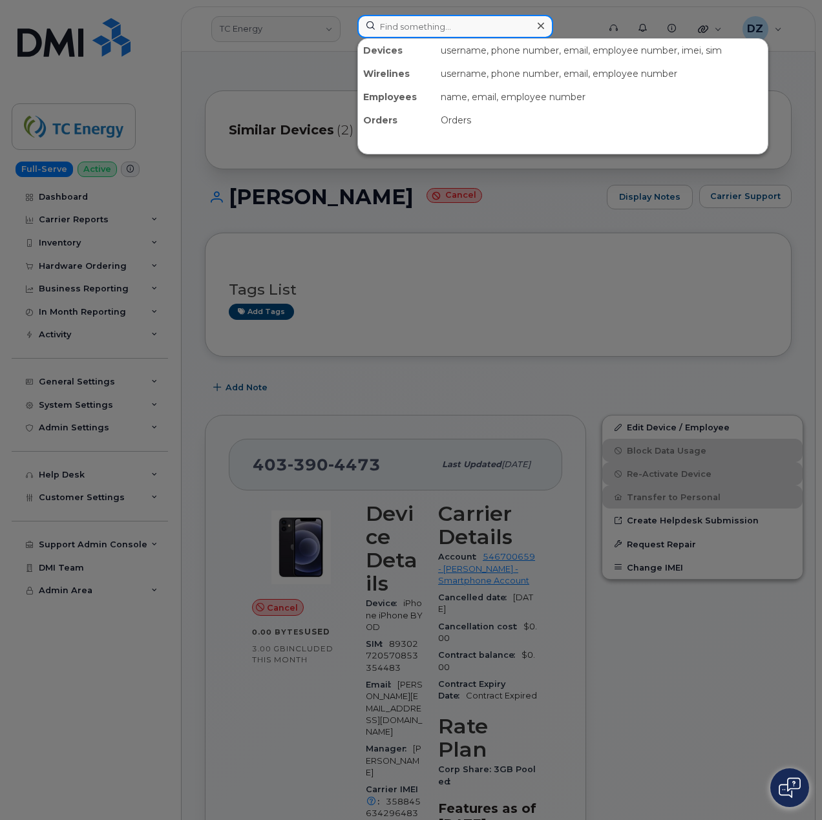
paste input "INC2968420"
type input "INC2968420"
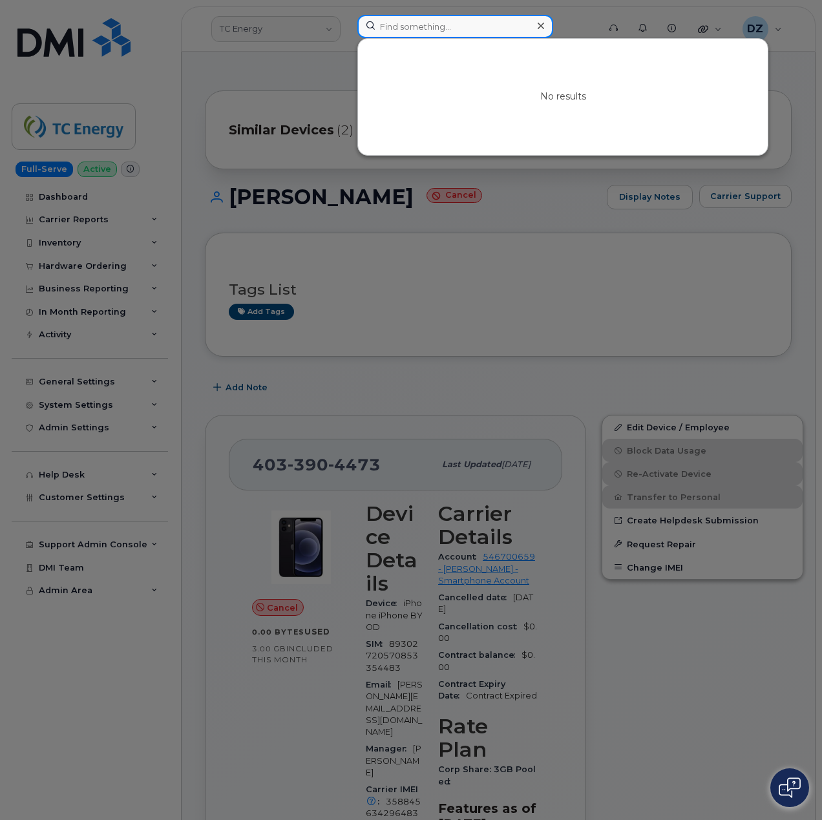
click at [478, 22] on input at bounding box center [456, 26] width 196 height 23
paste input "357981361046774"
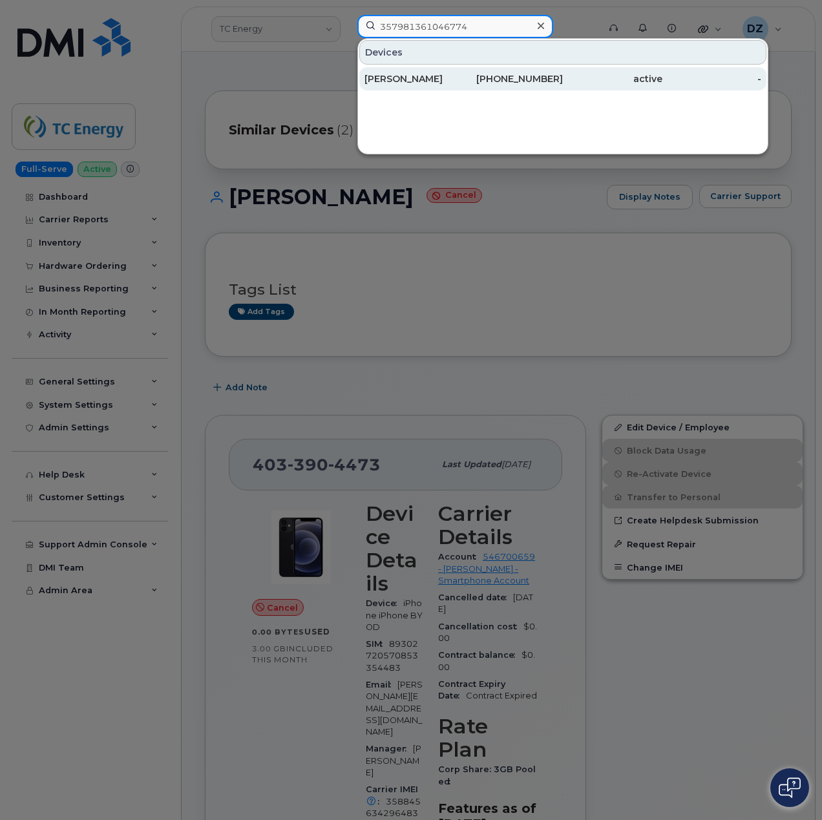
type input "357981361046774"
click at [420, 85] on div "[PERSON_NAME]" at bounding box center [415, 78] width 100 height 13
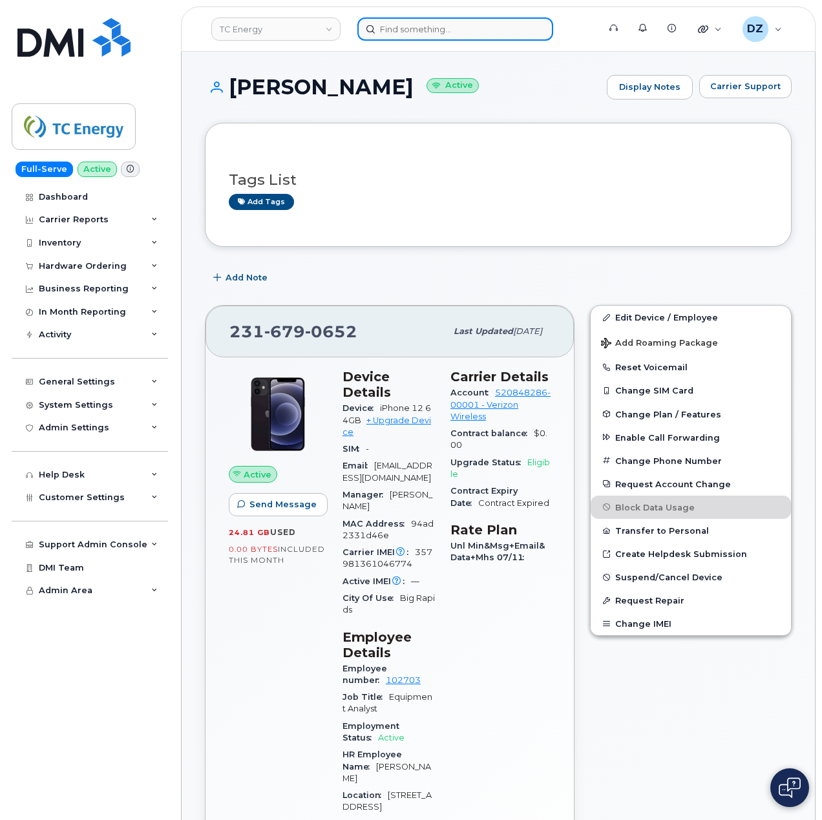
click at [429, 32] on input at bounding box center [456, 28] width 196 height 23
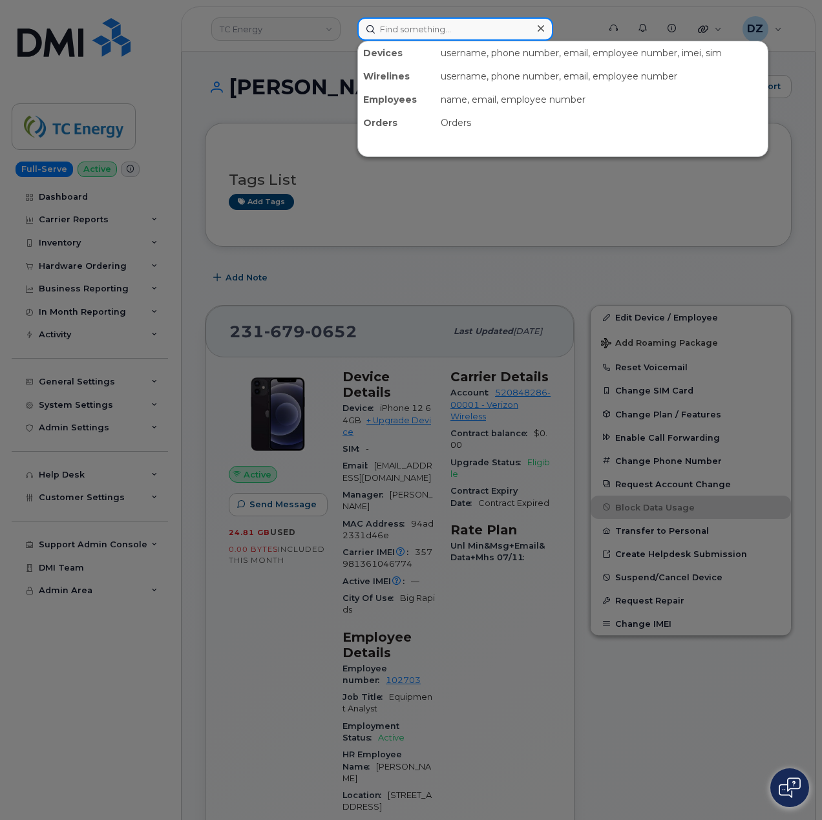
paste input "9032495844"
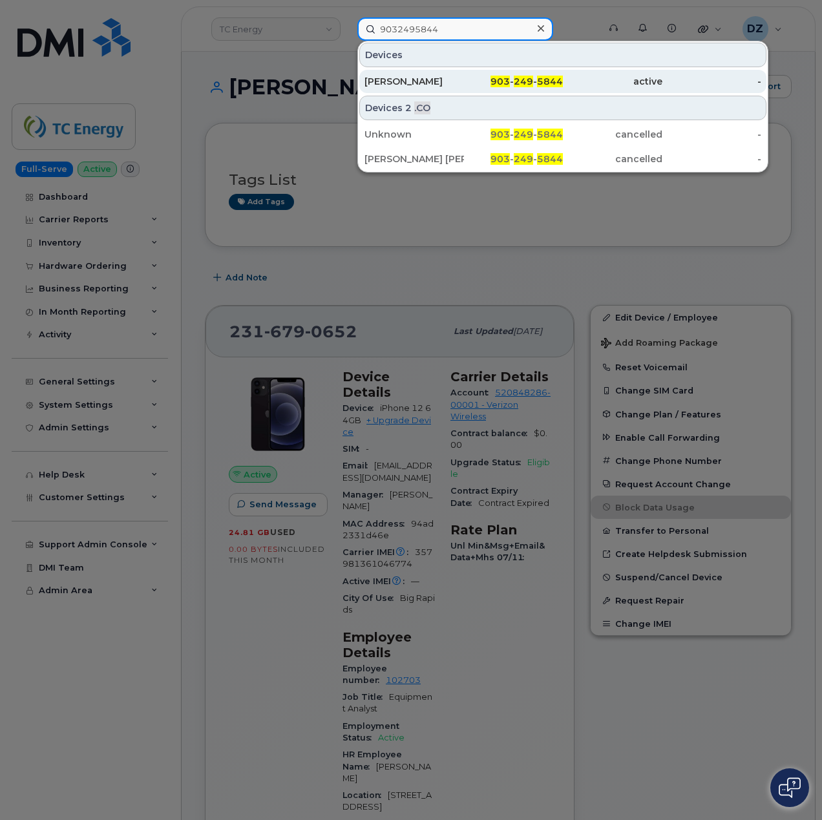
type input "9032495844"
click at [419, 83] on div "[PERSON_NAME]" at bounding box center [415, 81] width 100 height 13
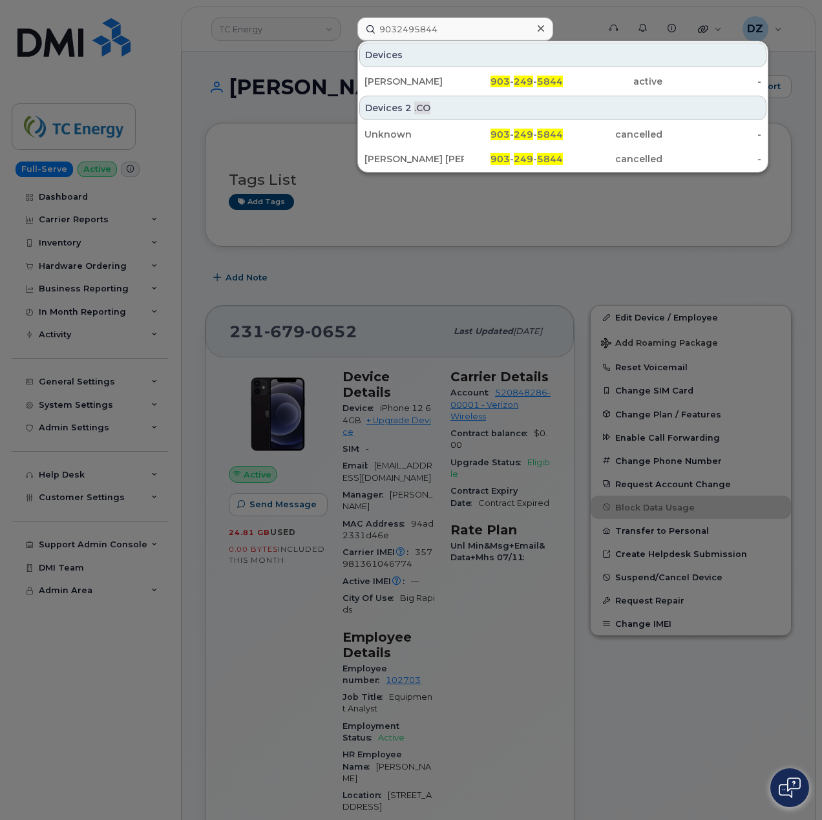
click at [303, 122] on div at bounding box center [411, 410] width 822 height 820
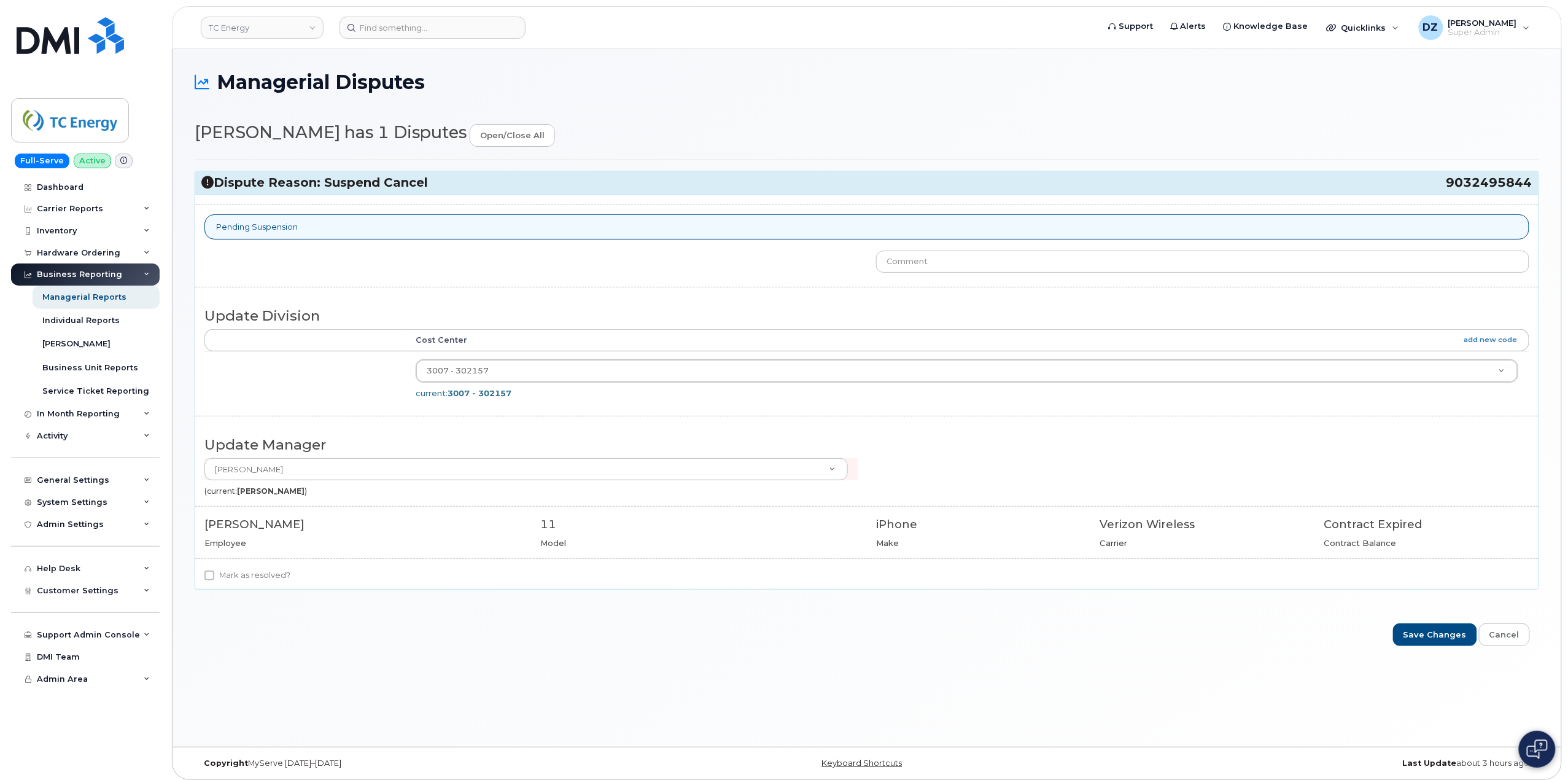
drag, startPoint x: 1445, startPoint y: 185, endPoint x: 1531, endPoint y: 187, distance: 86.0
click at [1531, 187] on h3 "Dispute Reason: Suspend Cancel 9032495844" at bounding box center [867, 182] width 1332 height 16
copy h3 "9032495844"
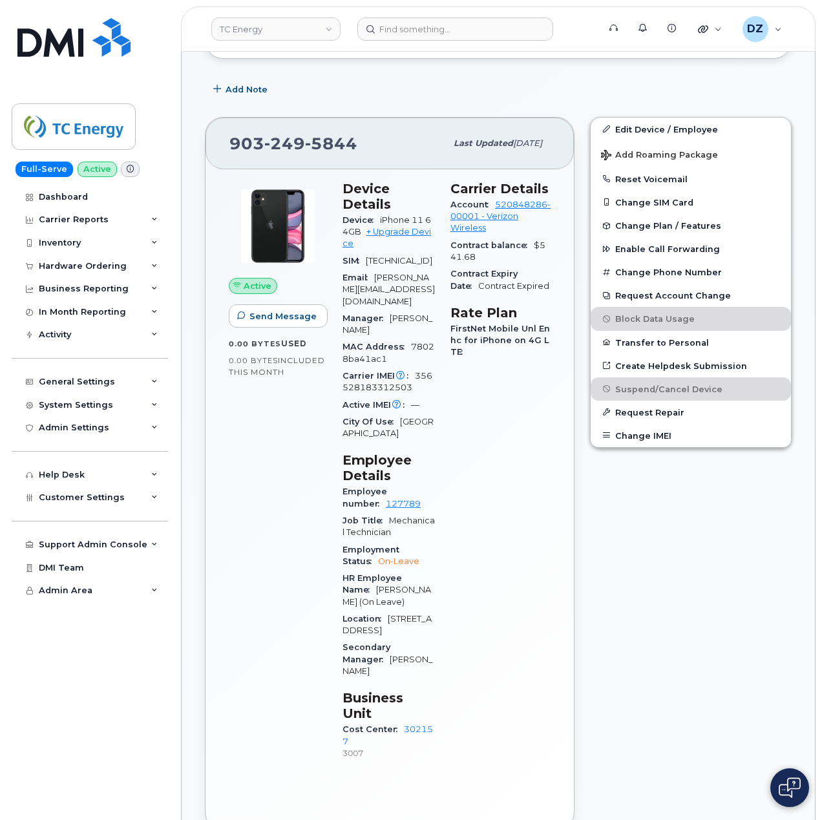
scroll to position [345, 0]
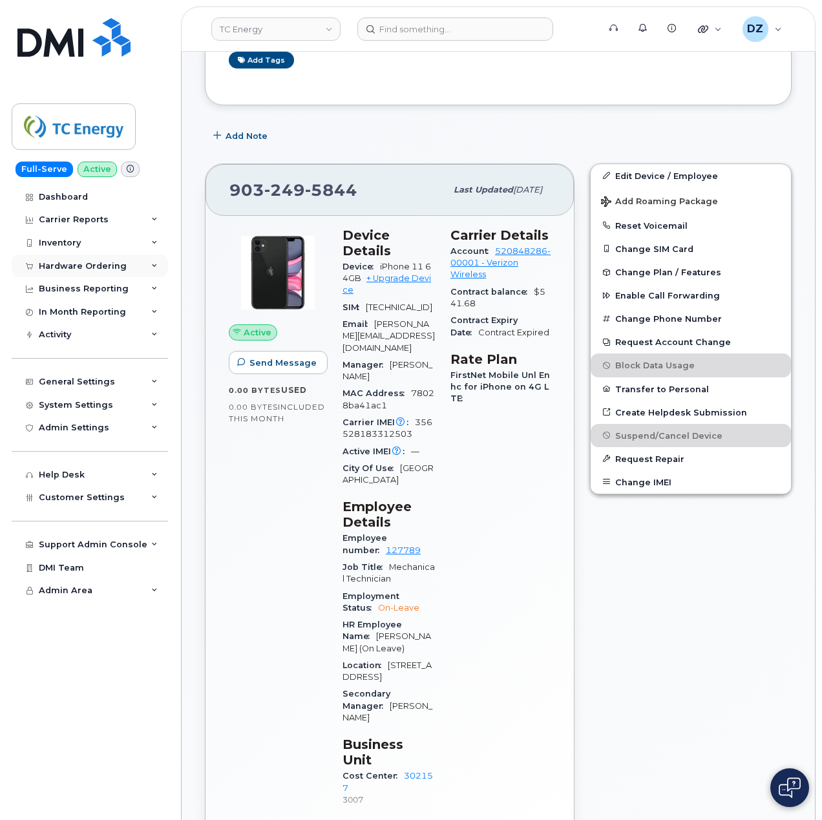
click at [127, 262] on div "Hardware Ordering" at bounding box center [90, 266] width 156 height 23
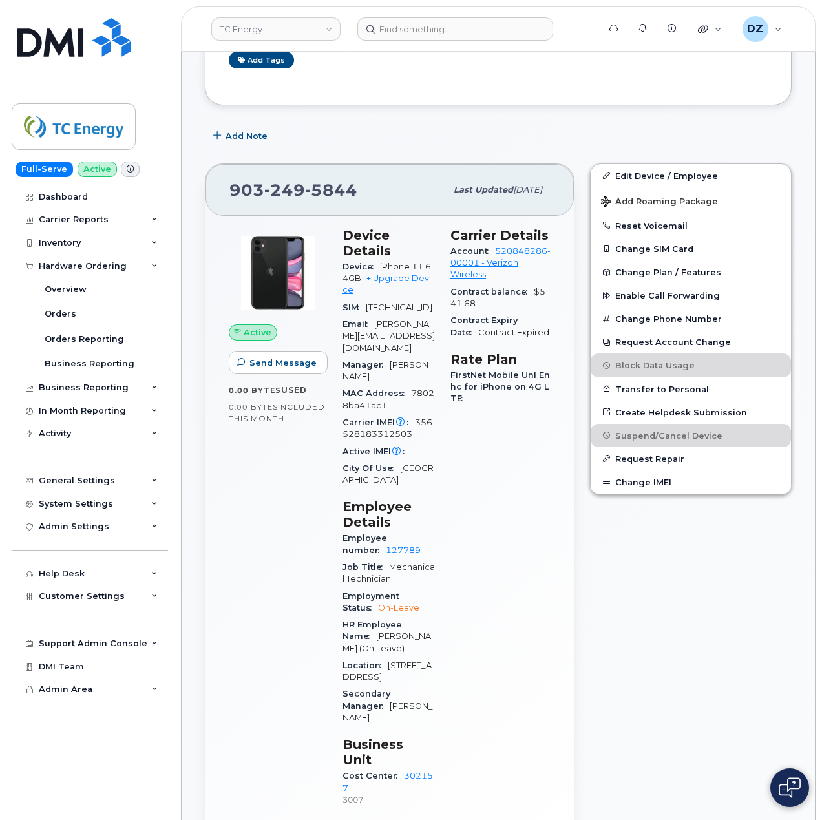
click at [247, 189] on span "[PHONE_NUMBER]" at bounding box center [294, 189] width 128 height 19
copy span "[PHONE_NUMBER]"
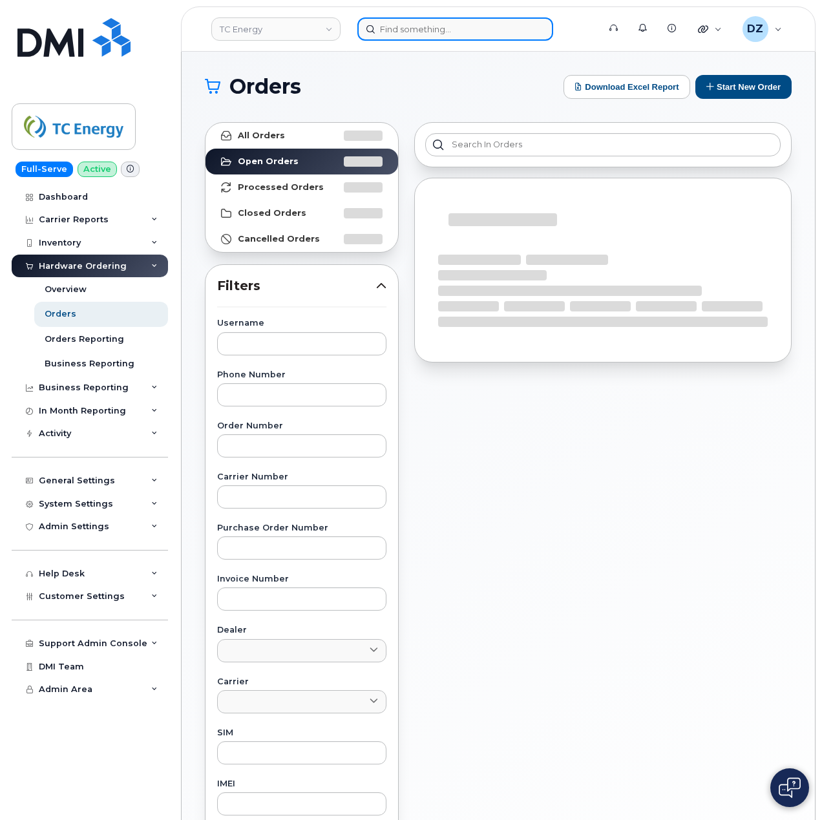
click at [412, 26] on input at bounding box center [456, 28] width 196 height 23
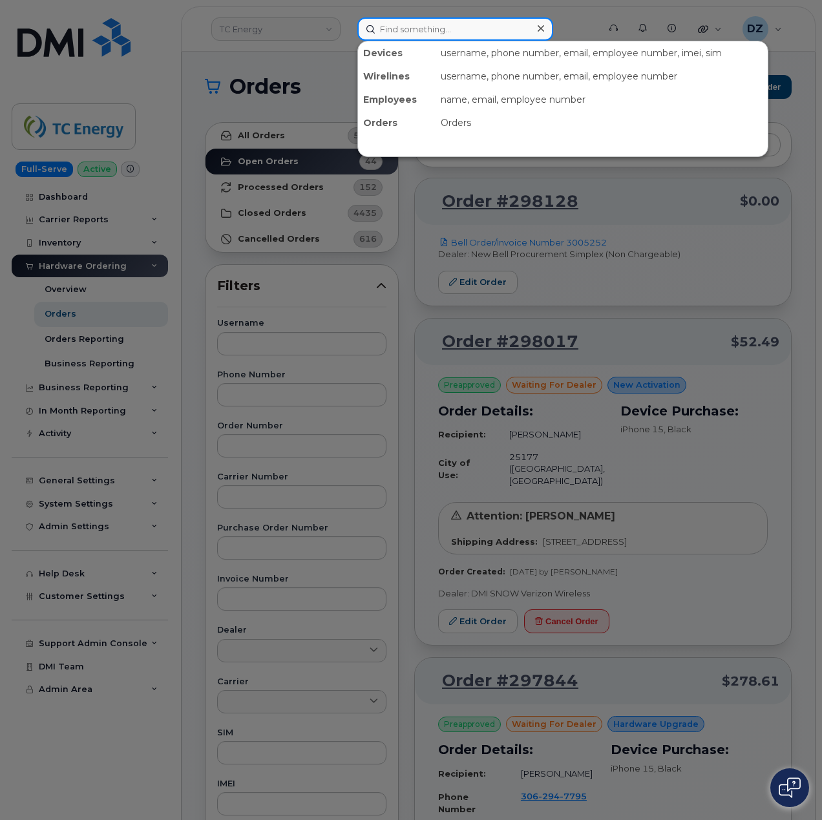
click at [427, 39] on input at bounding box center [456, 28] width 196 height 23
paste input "9032495844"
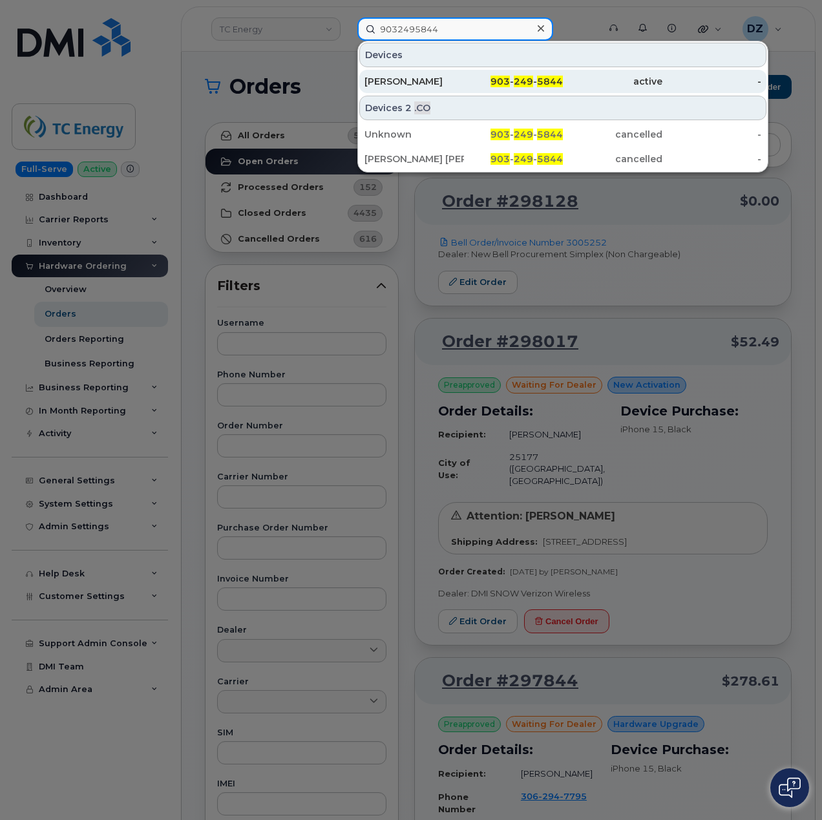
type input "9032495844"
click at [455, 78] on div "[PERSON_NAME]" at bounding box center [415, 81] width 100 height 13
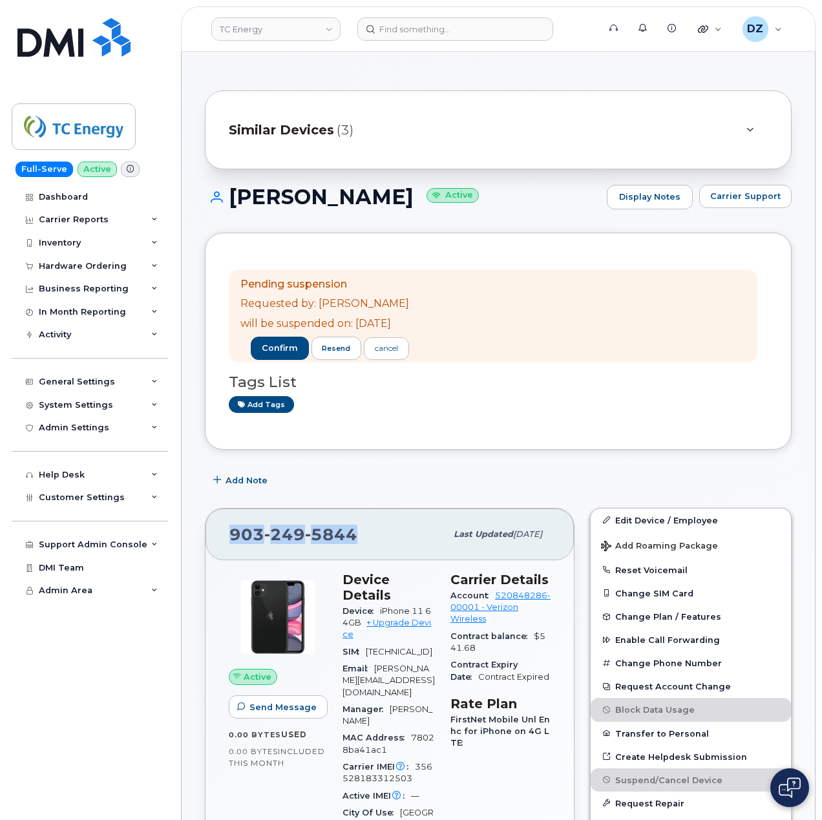
drag, startPoint x: 229, startPoint y: 538, endPoint x: 354, endPoint y: 538, distance: 125.4
click at [354, 538] on div "[PHONE_NUMBER] Last updated [DATE]" at bounding box center [390, 535] width 369 height 52
copy span "[PHONE_NUMBER]"
click at [114, 317] on div "In Month Reporting" at bounding box center [82, 312] width 87 height 10
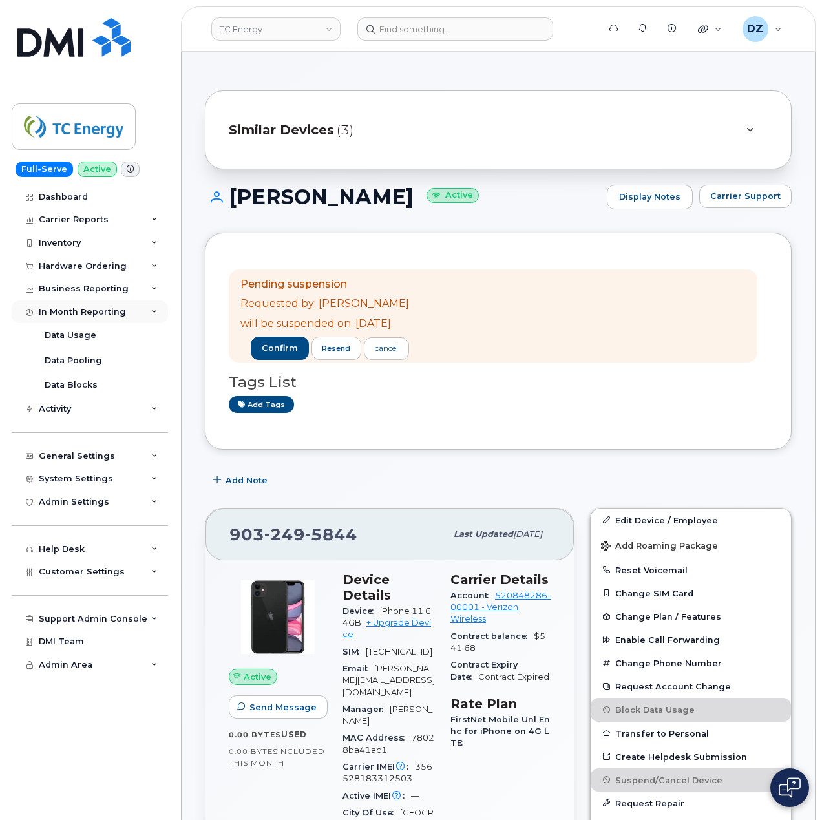
click at [127, 312] on div "In Month Reporting" at bounding box center [90, 312] width 156 height 23
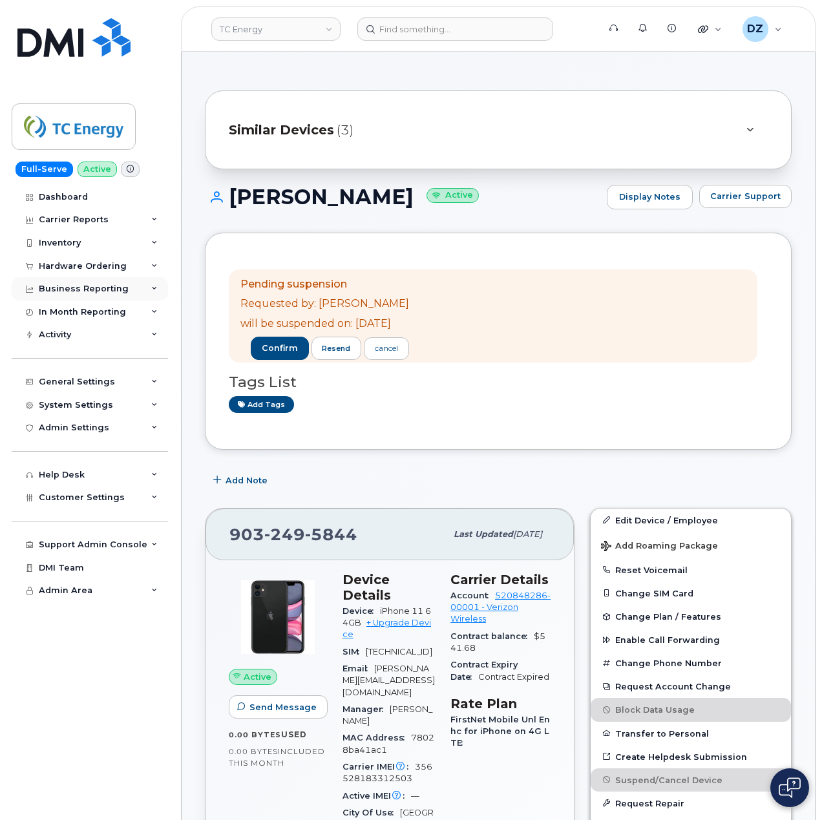
click at [141, 290] on div "Business Reporting" at bounding box center [90, 288] width 156 height 23
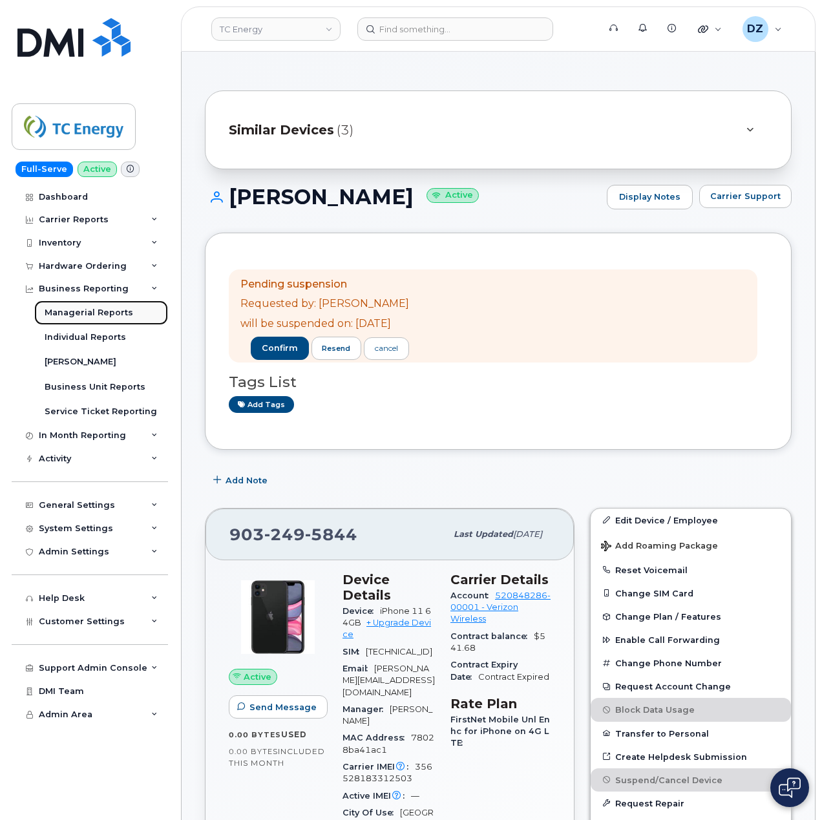
click at [102, 306] on link "Managerial Reports" at bounding box center [101, 313] width 134 height 25
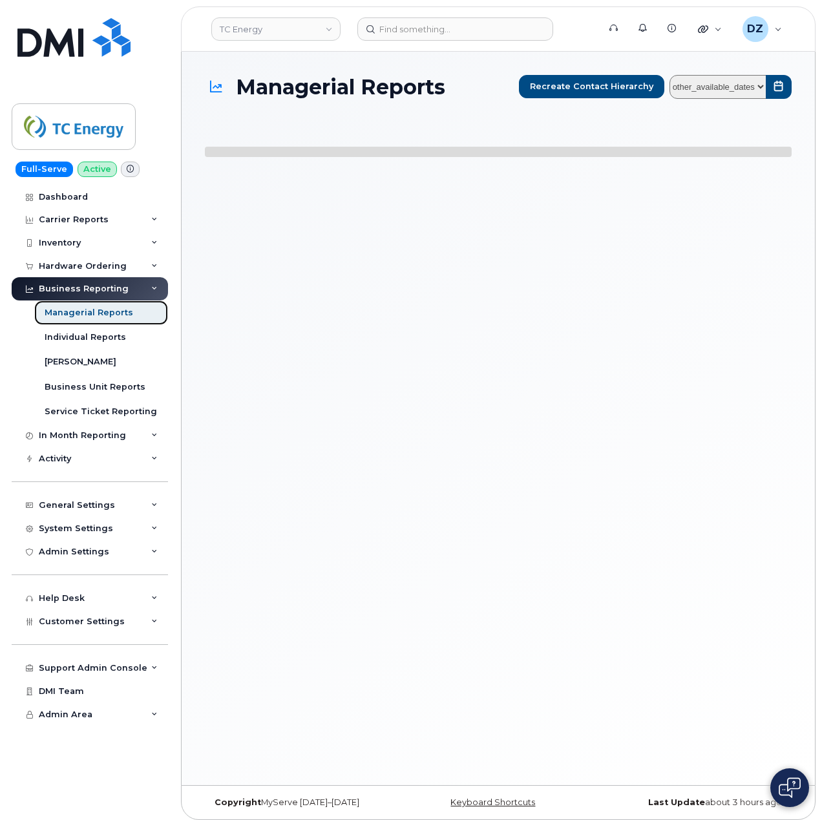
select select
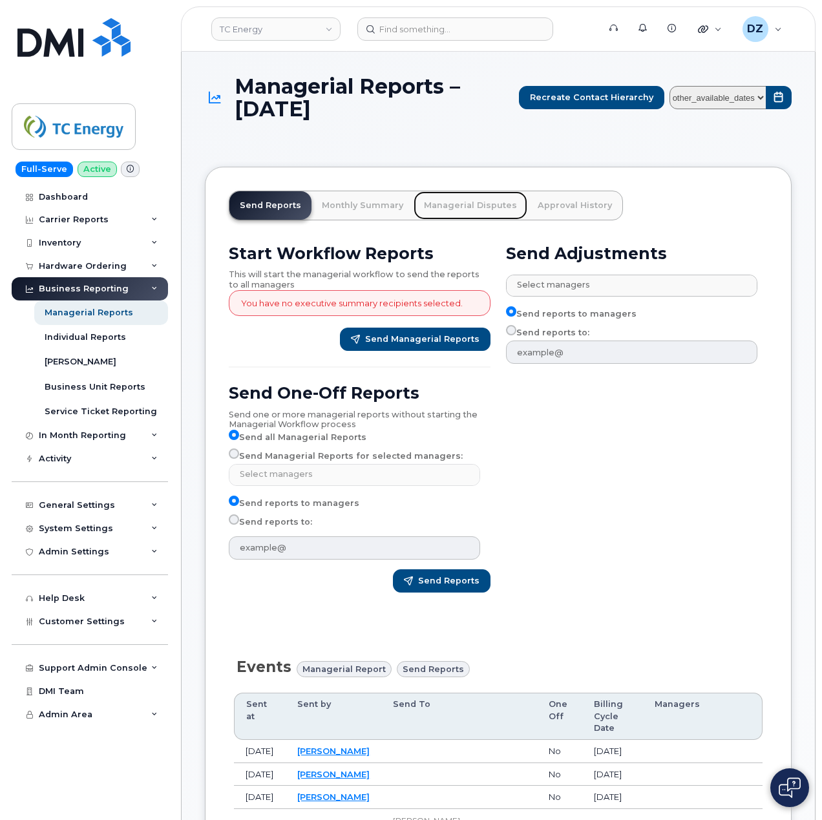
click at [456, 205] on link "Managerial Disputes" at bounding box center [471, 205] width 114 height 28
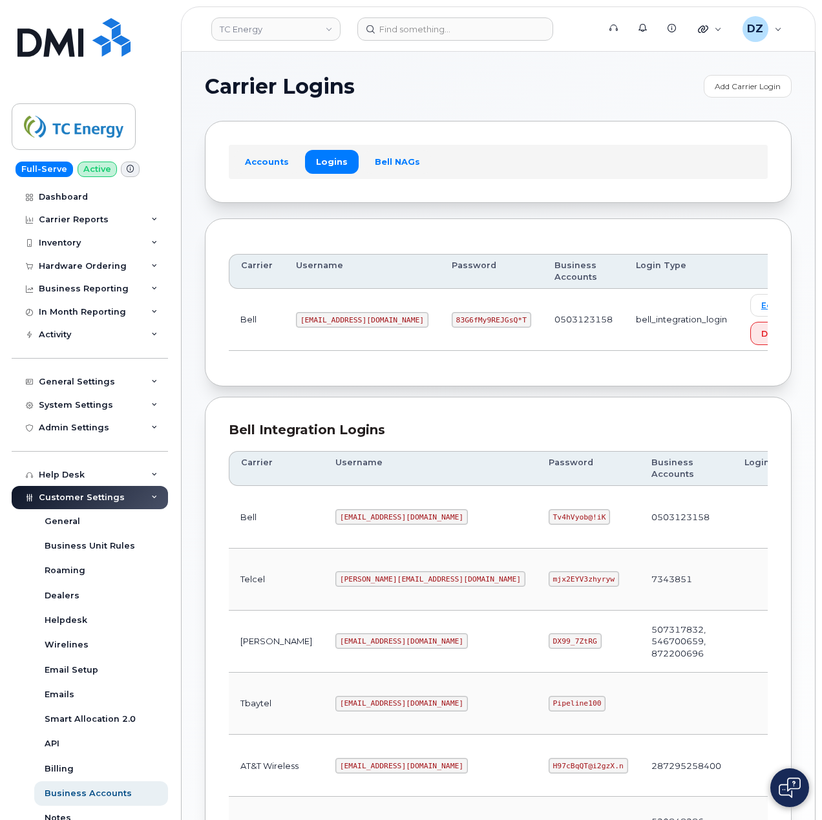
scroll to position [349, 0]
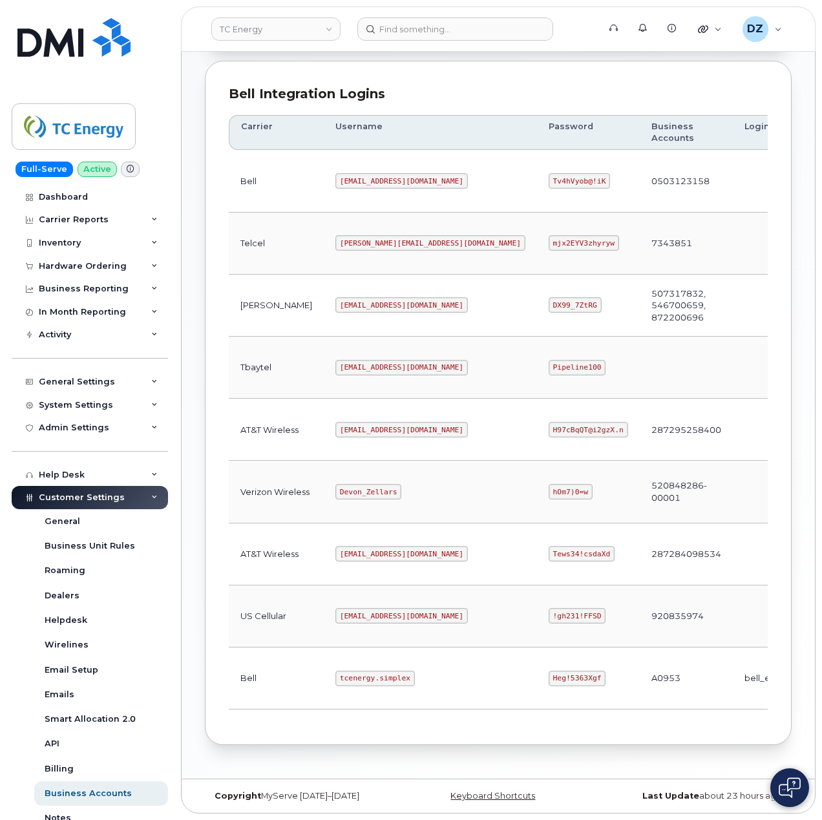
click at [336, 678] on code "tcenergy.simplex" at bounding box center [376, 679] width 80 height 16
click at [336, 423] on code "tcenergy@myserve.ca" at bounding box center [402, 430] width 133 height 16
click at [378, 423] on code "tcenergy@myserve.ca" at bounding box center [402, 430] width 133 height 16
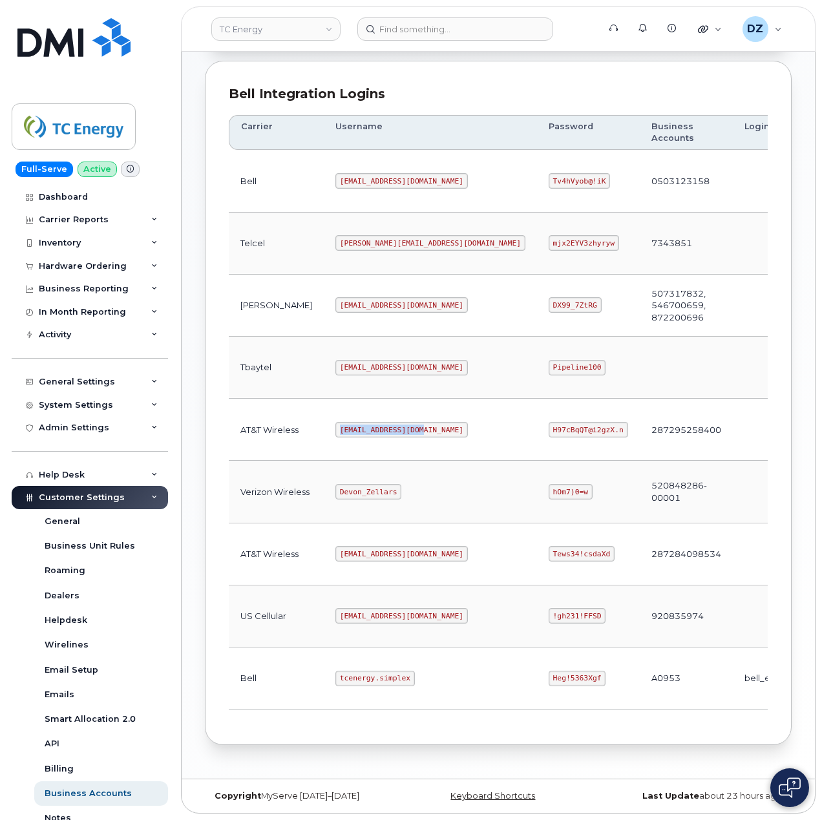
copy code "tcenergy@myserve.ca"
click at [549, 422] on code "H97cBqQT@i2gzX.n" at bounding box center [589, 430] width 80 height 16
copy code "H97cBqQT@i2gzX.n"
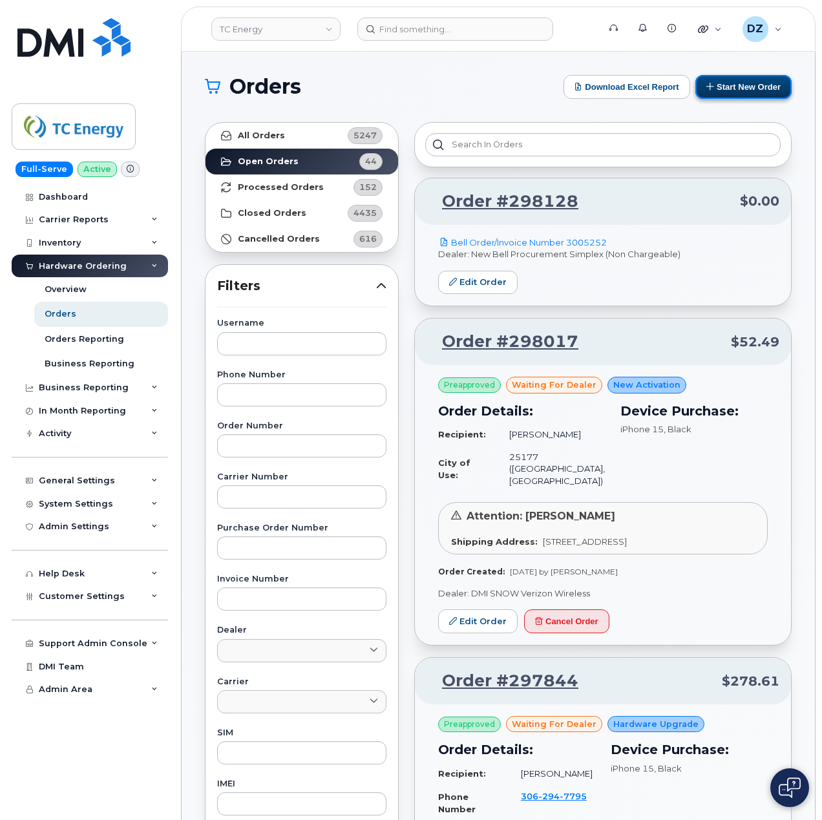
click at [740, 78] on button "Start New Order" at bounding box center [744, 87] width 96 height 24
click at [743, 83] on button "Start New Order" at bounding box center [744, 87] width 96 height 24
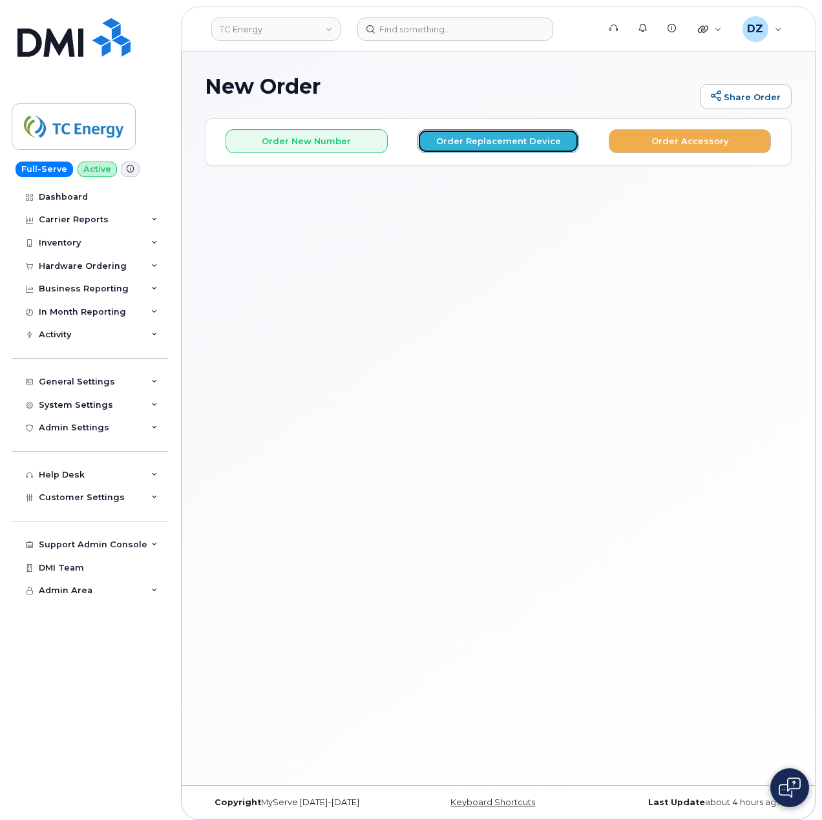
click at [499, 145] on button "Order Replacement Device" at bounding box center [499, 141] width 162 height 24
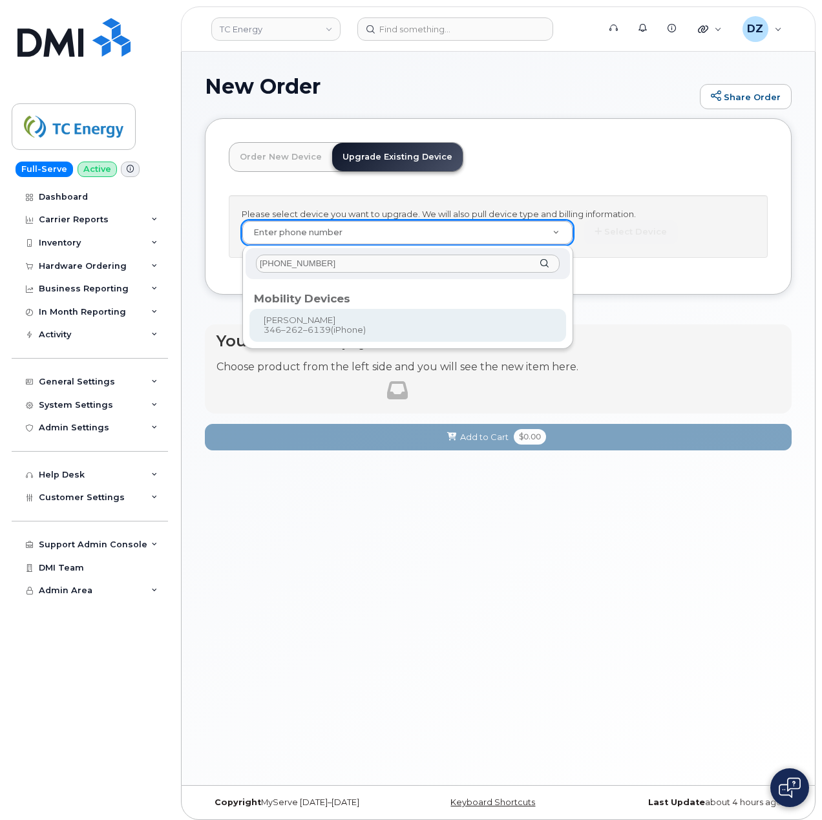
type input "346-262-6139"
type input "691988"
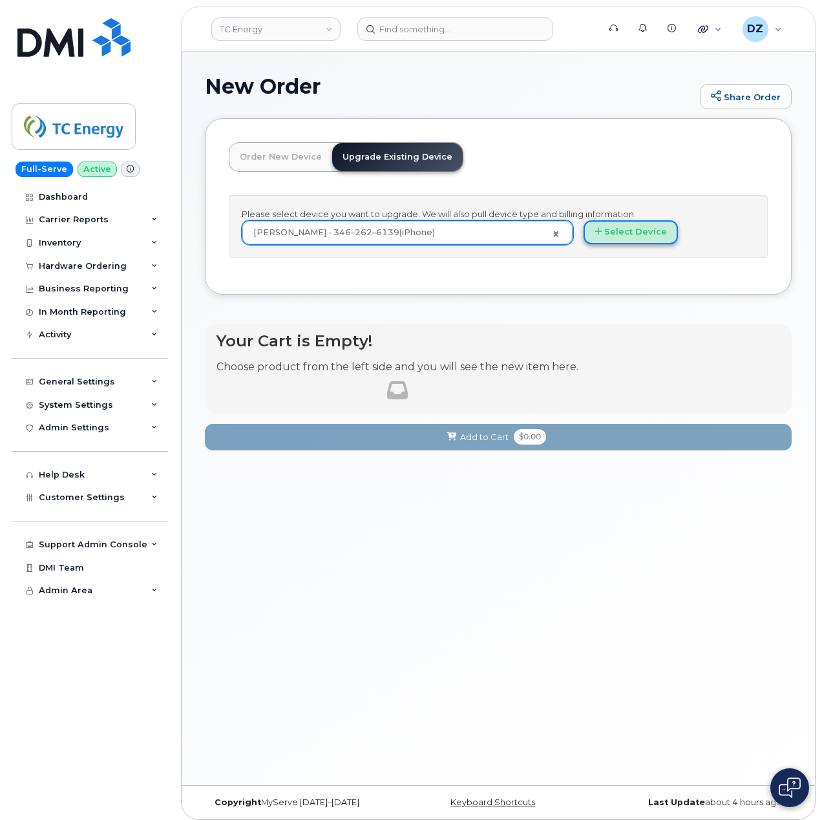
click at [595, 230] on icon "button" at bounding box center [598, 232] width 7 height 8
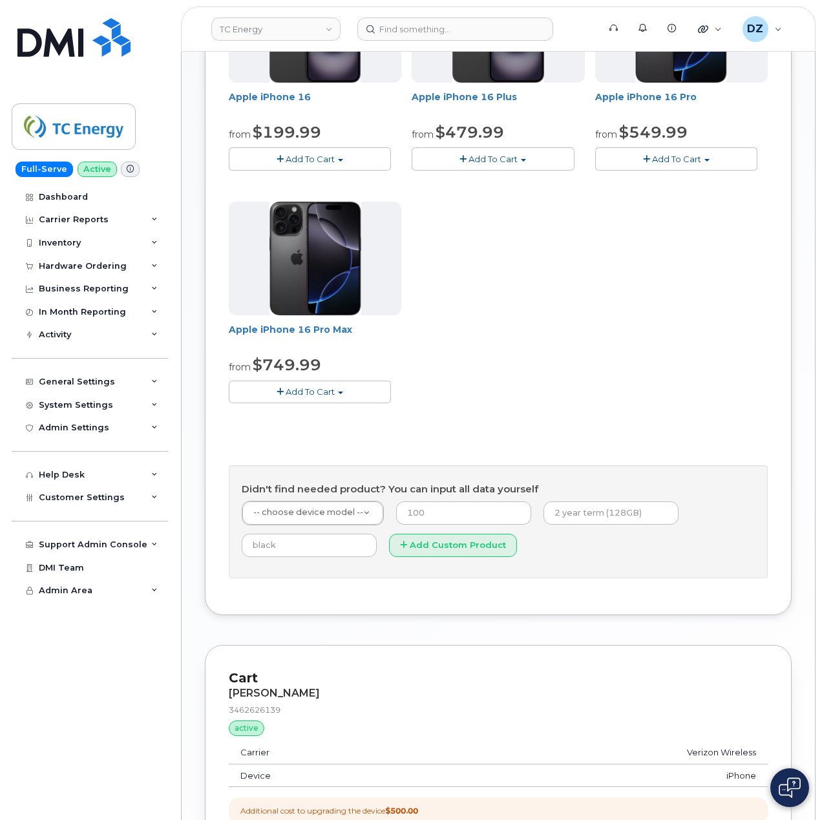
scroll to position [603, 0]
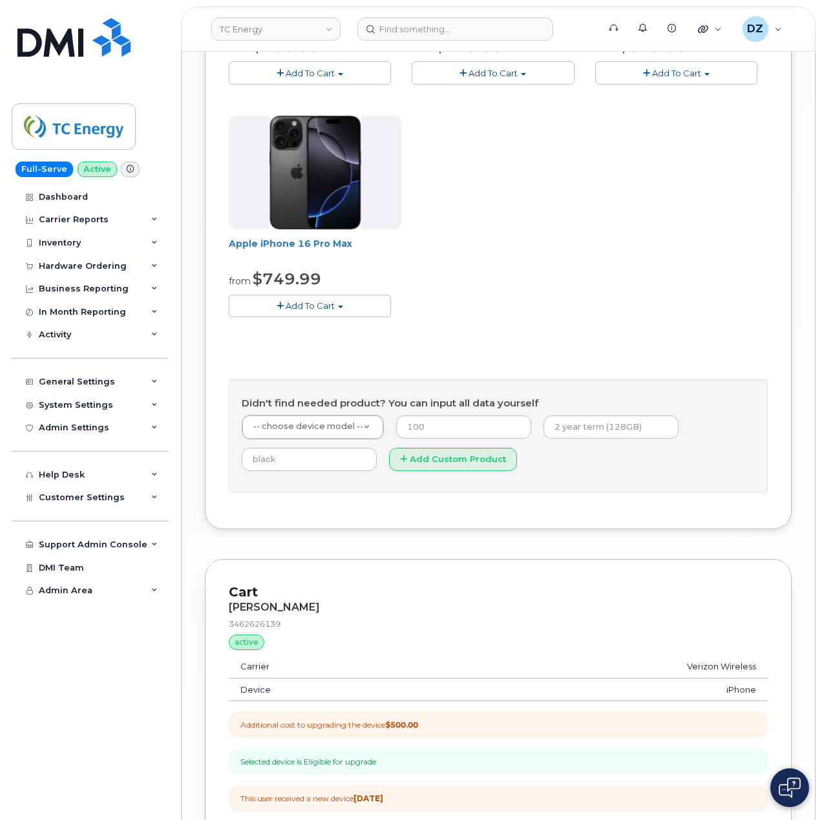
click at [272, 630] on div "3462626139" at bounding box center [498, 624] width 539 height 11
copy div "3462626139"
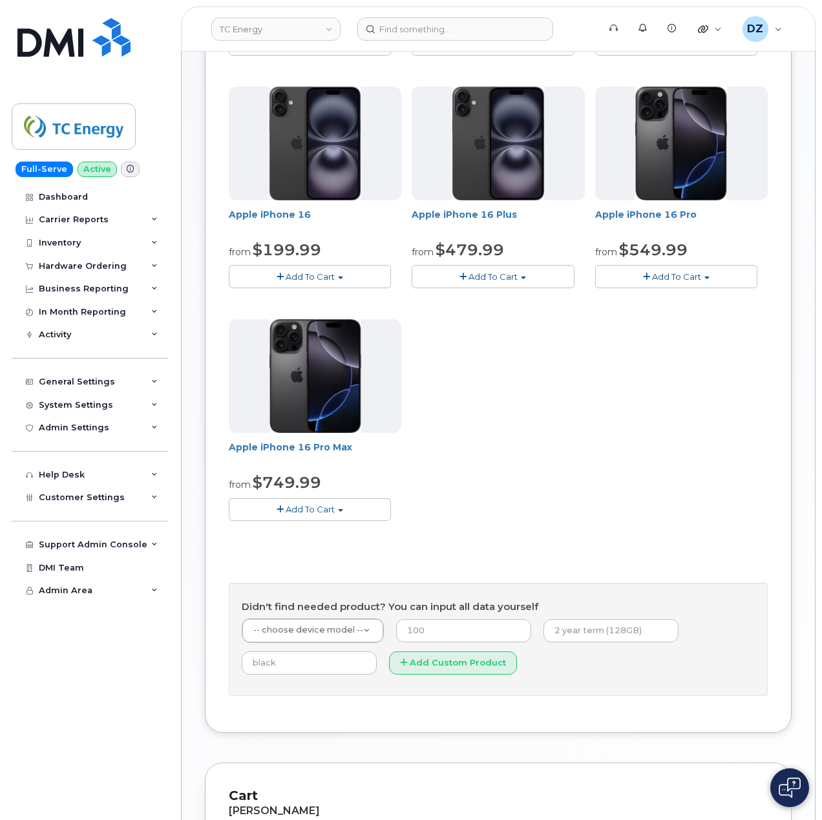
scroll to position [172, 0]
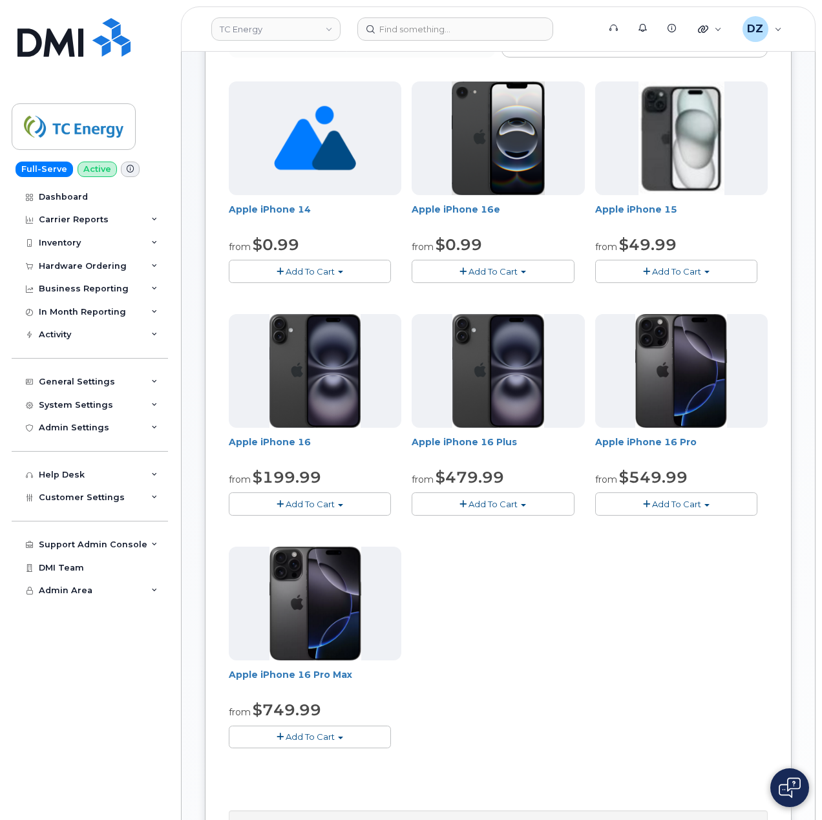
click at [704, 267] on button "Add To Cart" at bounding box center [676, 271] width 162 height 23
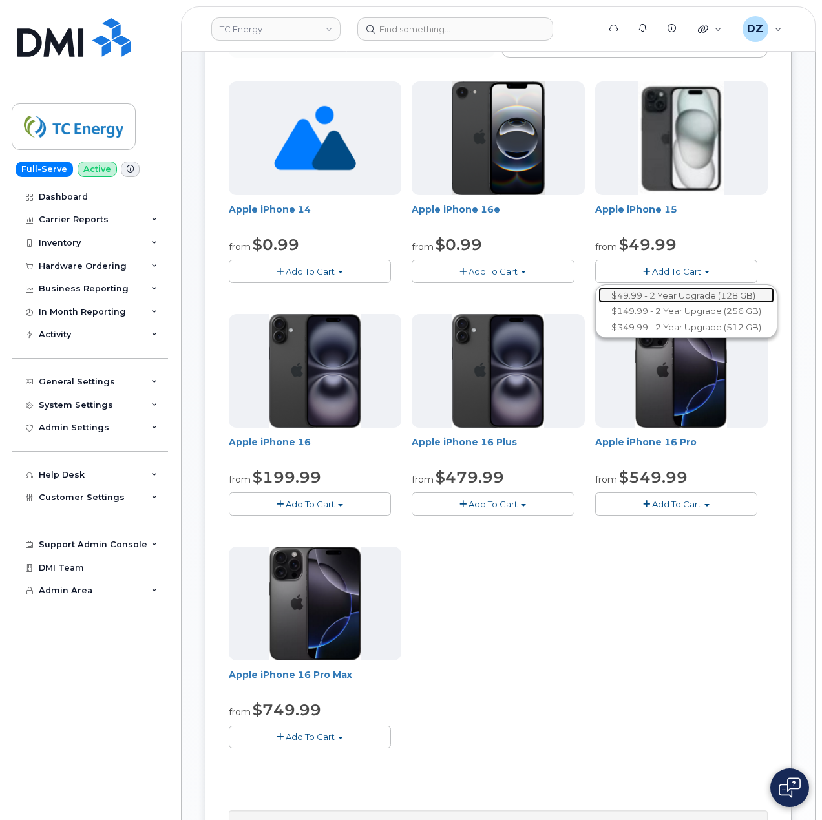
click at [697, 293] on link "$49.99 - 2 Year Upgrade (128 GB)" at bounding box center [687, 296] width 176 height 16
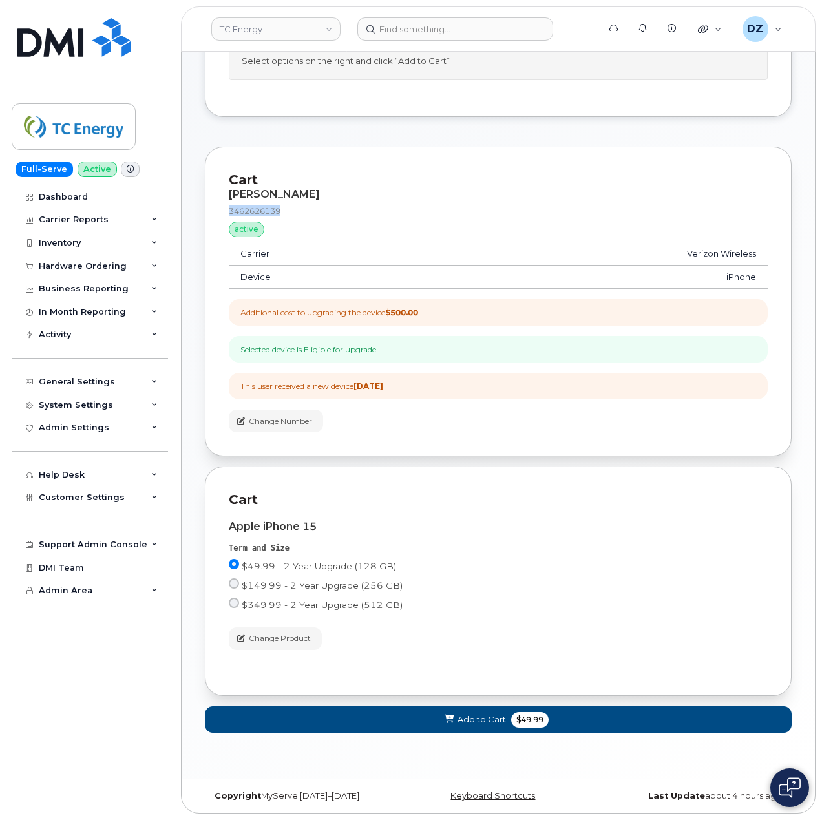
scroll to position [162, 0]
click at [531, 720] on span "$49.99" at bounding box center [529, 720] width 37 height 16
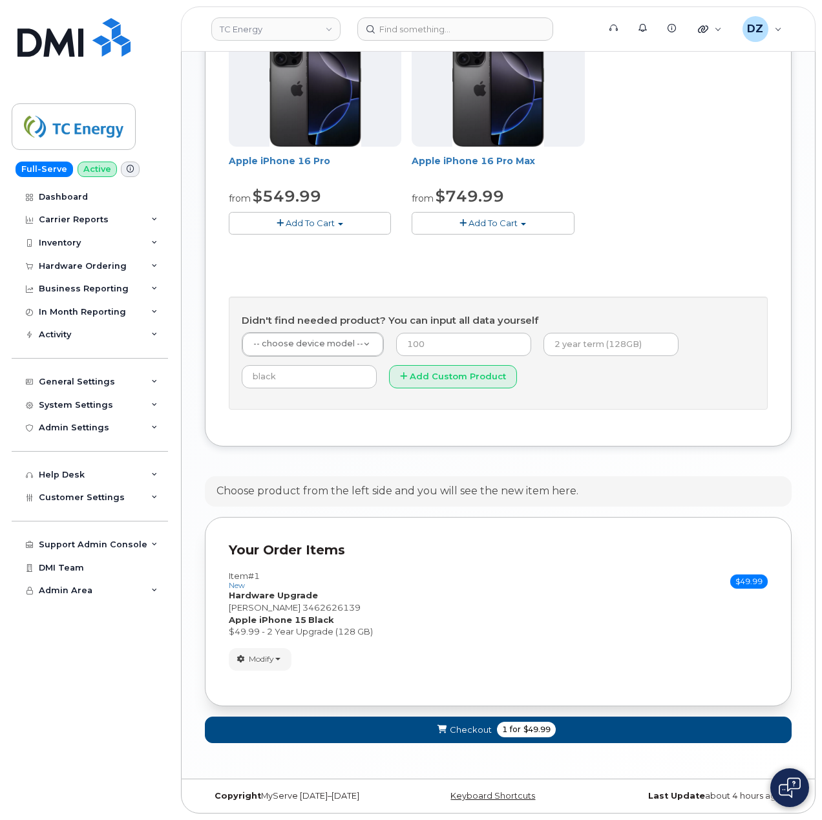
scroll to position [691, 0]
click at [508, 731] on span "for" at bounding box center [516, 730] width 16 height 12
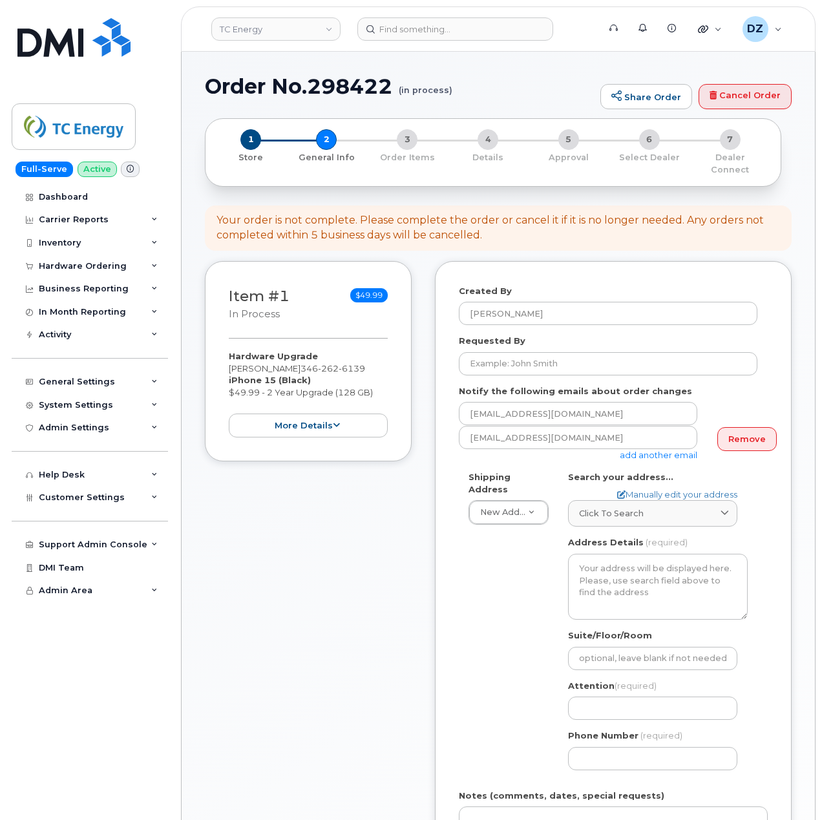
select select
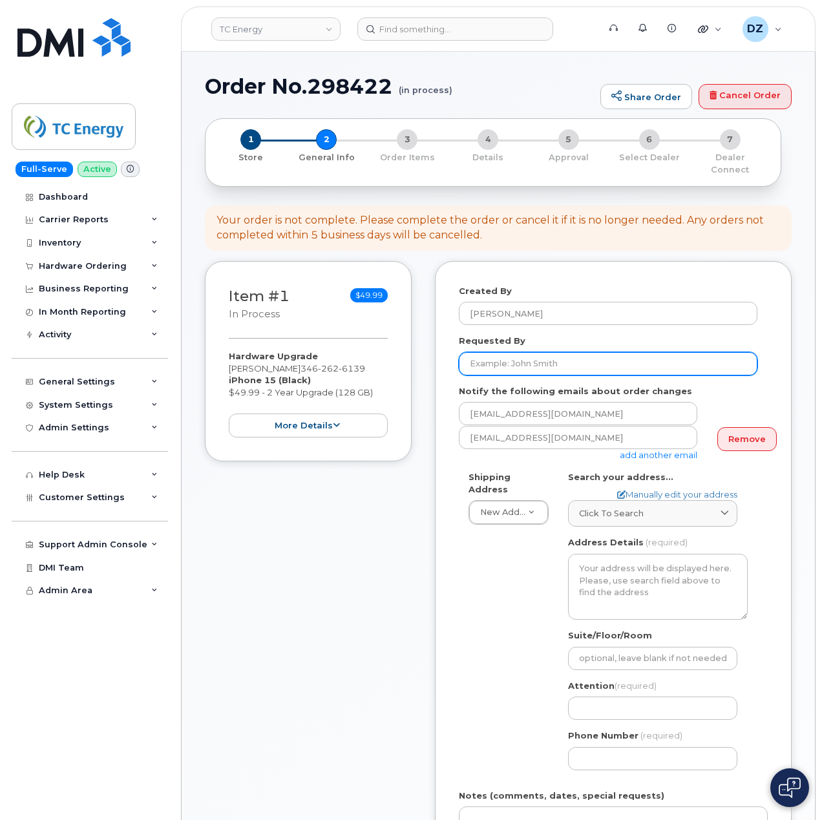
click at [593, 357] on input "Requested By" at bounding box center [608, 363] width 299 height 23
paste input "SCTASK0684814"
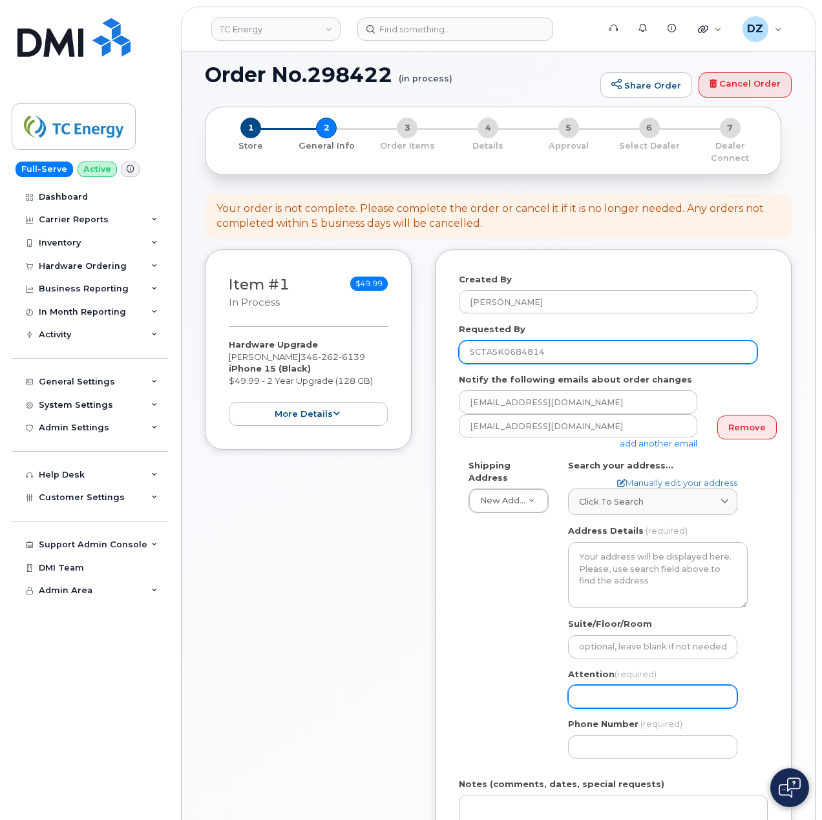
scroll to position [259, 0]
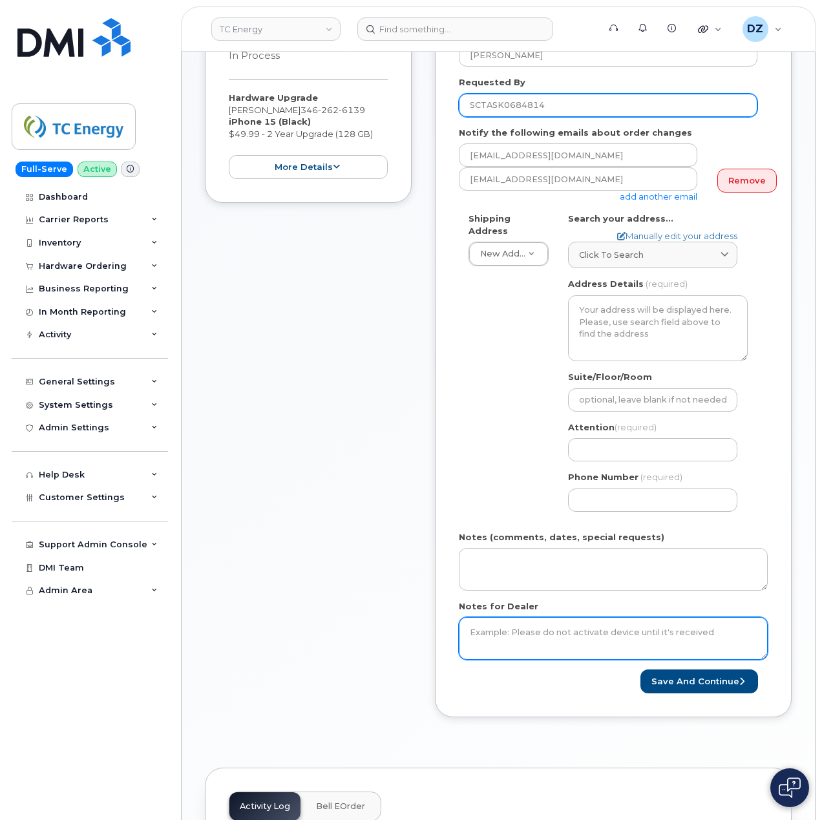
type input "SCTASK0684814"
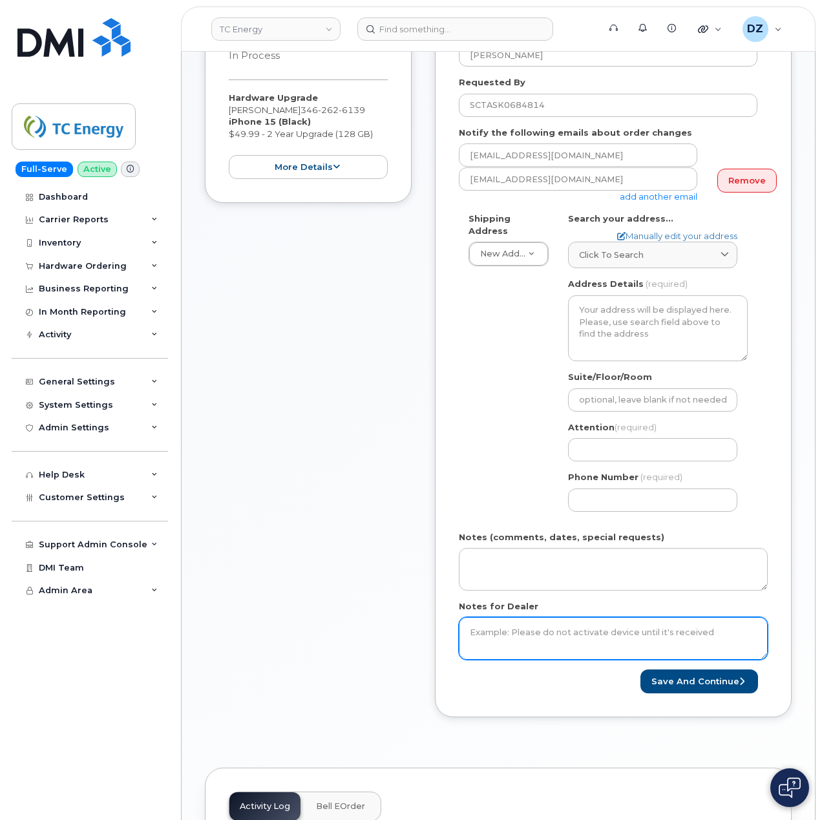
click at [542, 632] on textarea "Notes for Dealer" at bounding box center [613, 638] width 309 height 43
paste textarea "SCTASK0684814"
type textarea "SCTASK0684814"
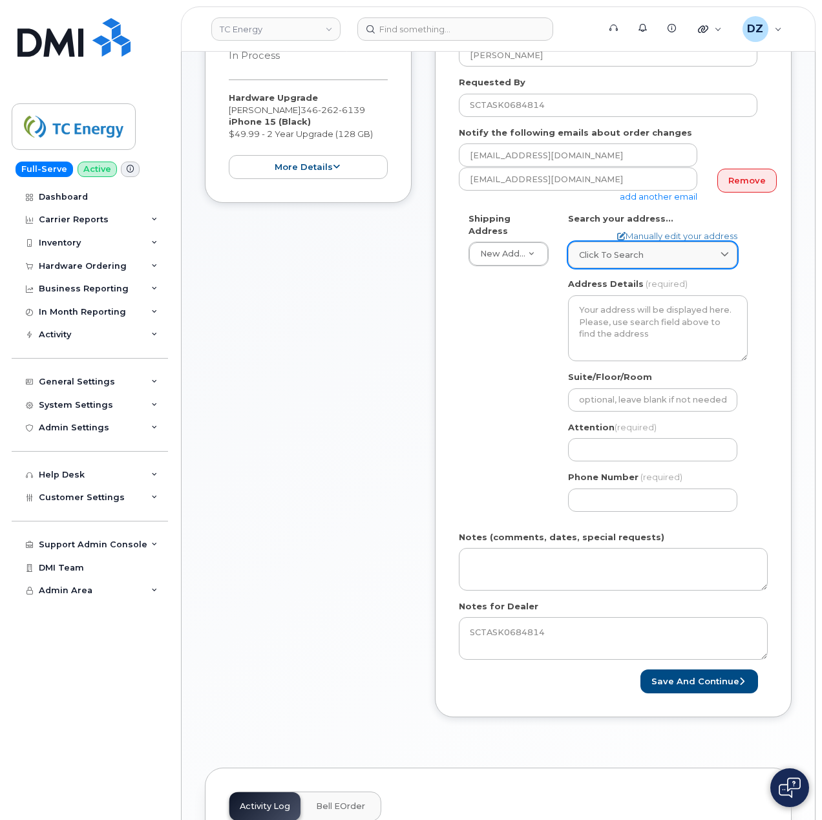
click at [639, 249] on span "Click to search" at bounding box center [611, 255] width 65 height 12
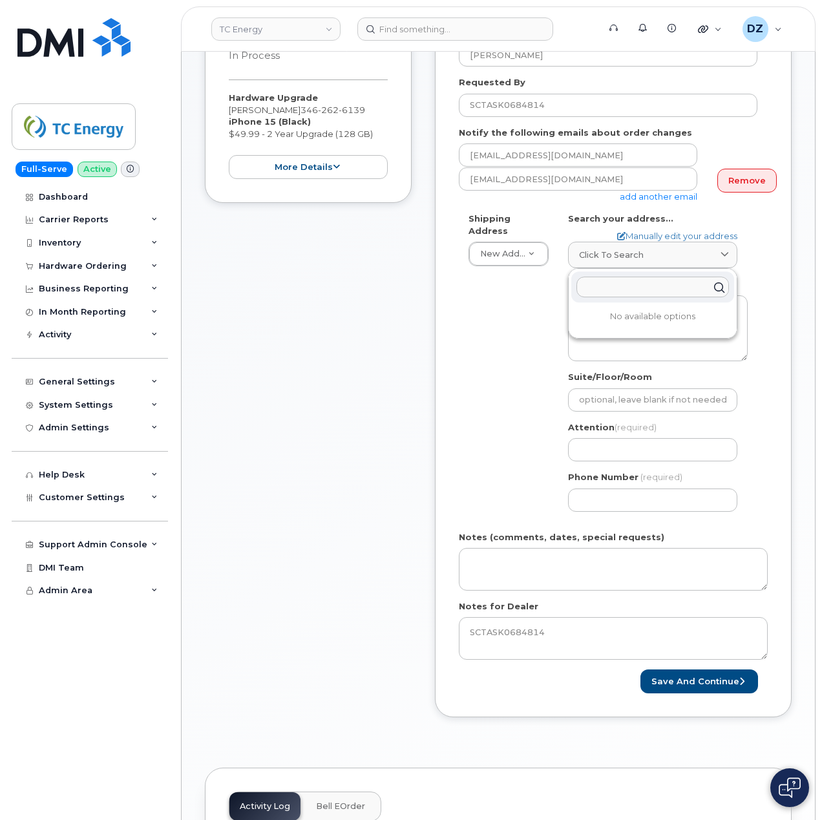
paste input "4193 134th St"
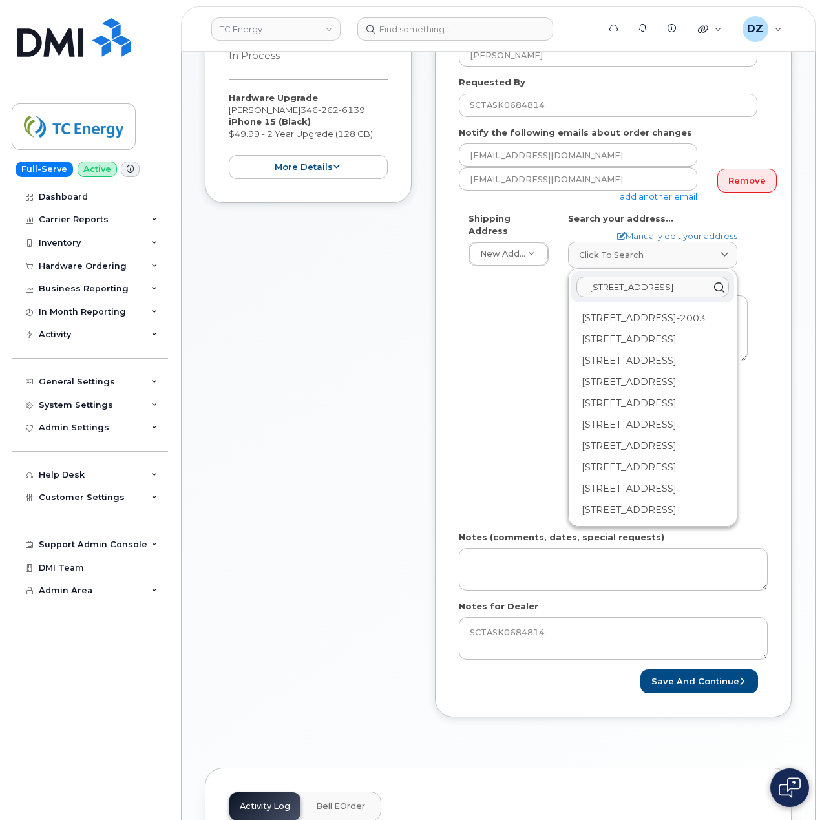
click at [670, 281] on input "4193 134th St" at bounding box center [653, 287] width 153 height 21
paste input "Hamilton"
click at [699, 277] on input "4193 134th St Hamilton" at bounding box center [653, 287] width 153 height 21
type input "4193 134th St Hamilton MI"
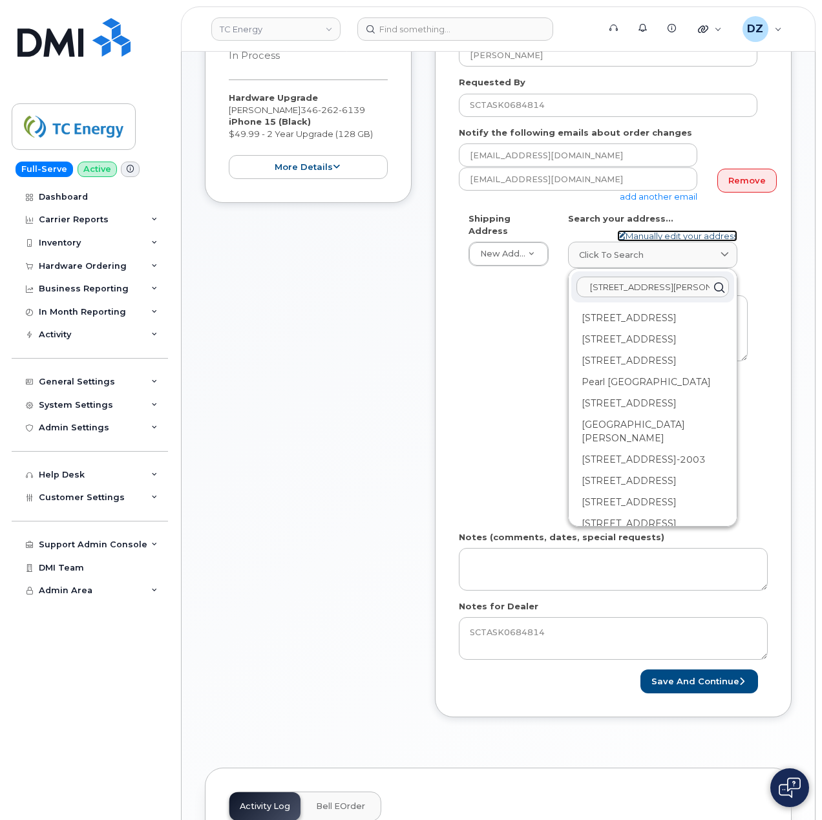
click at [720, 230] on link "Manually edit your address" at bounding box center [677, 236] width 120 height 12
select select
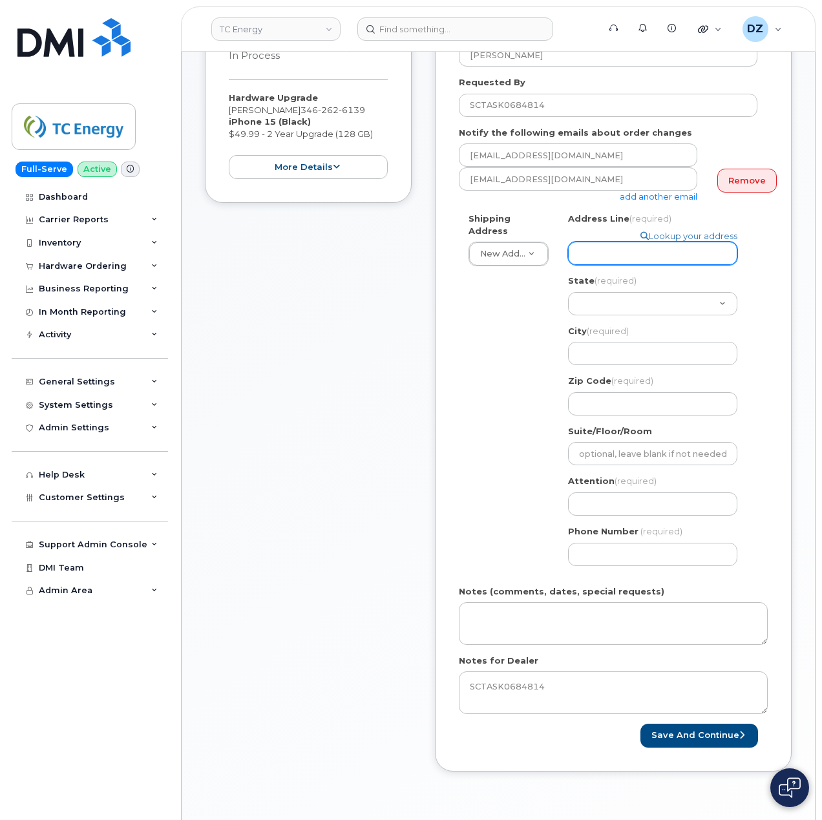
click at [644, 242] on input "Address Line (required)" at bounding box center [652, 253] width 169 height 23
paste input "4193 134th St"
type input "4193 134th St"
select select
type input "4193 134th St"
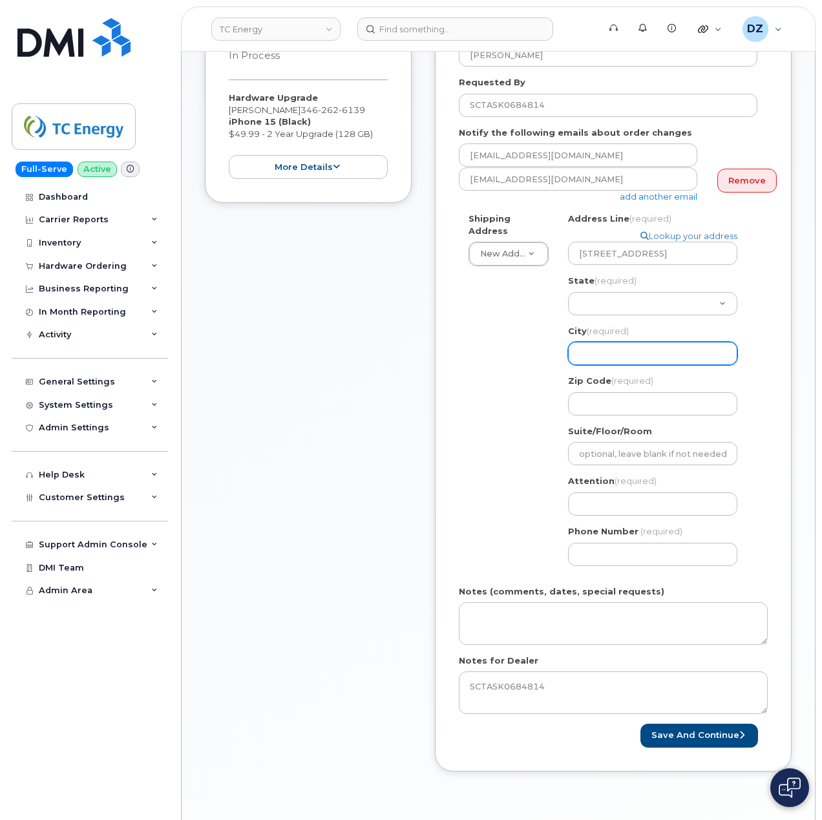
click at [650, 345] on input "City (required)" at bounding box center [652, 353] width 169 height 23
paste input "Hamilton"
type input "Hamilton"
select select
type input "Hamilton"
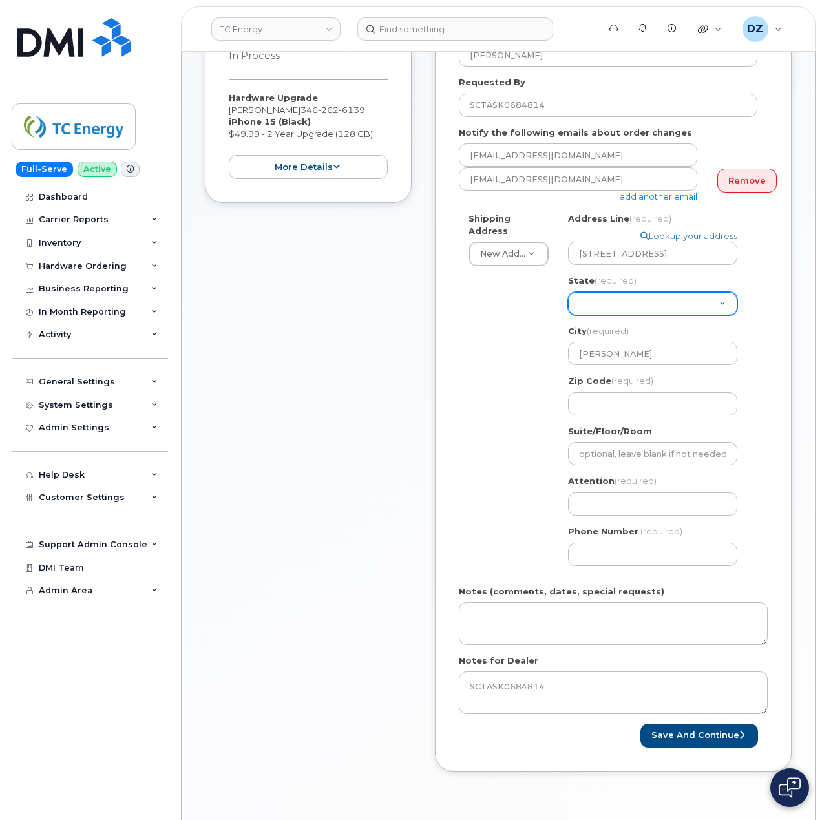
click at [643, 292] on select "Alabama Alaska American Samoa Arizona Arkansas California Colorado Connecticut …" at bounding box center [652, 303] width 169 height 23
select select "MI"
click at [568, 292] on select "Alabama Alaska American Samoa Arizona Arkansas California Colorado Connecticut …" at bounding box center [652, 303] width 169 height 23
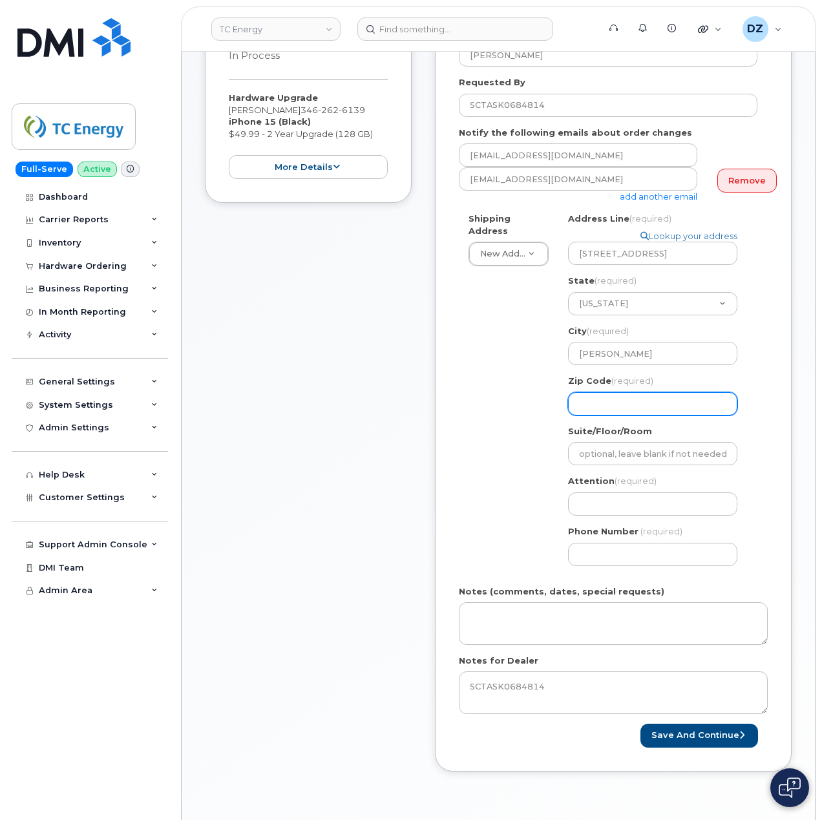
click at [634, 392] on input "Zip Code (required)" at bounding box center [652, 403] width 169 height 23
paste input "49419"
select select
type input "49419"
drag, startPoint x: 515, startPoint y: 444, endPoint x: 508, endPoint y: 464, distance: 21.3
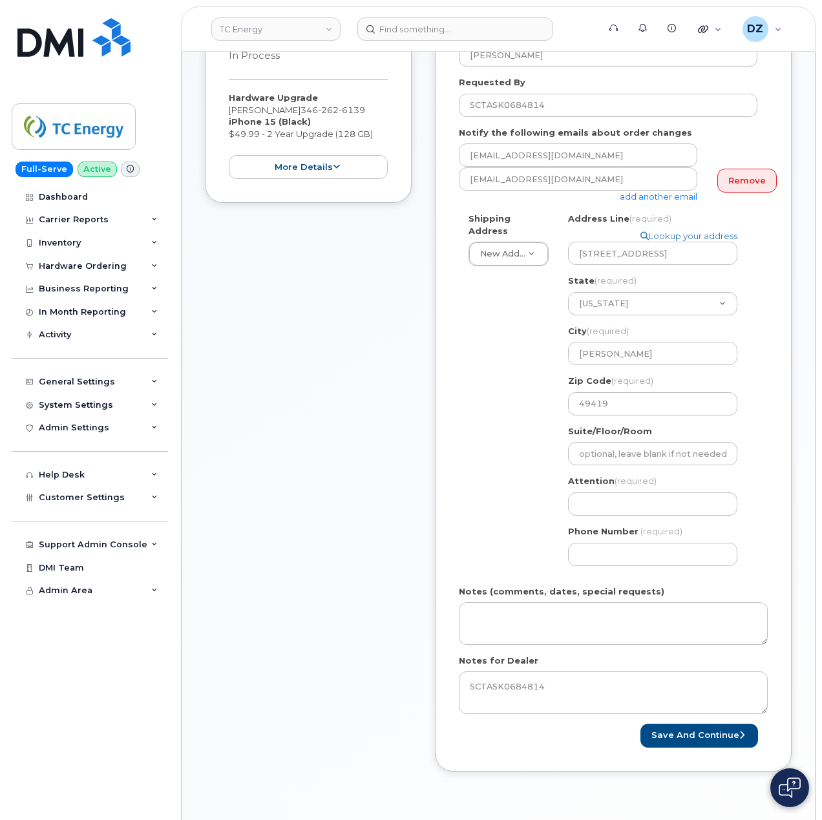
click at [512, 446] on div "Shipping Address New Address New Address 1401 Veterans Blvd NE 450 1 St SW Ncnb…" at bounding box center [608, 394] width 299 height 363
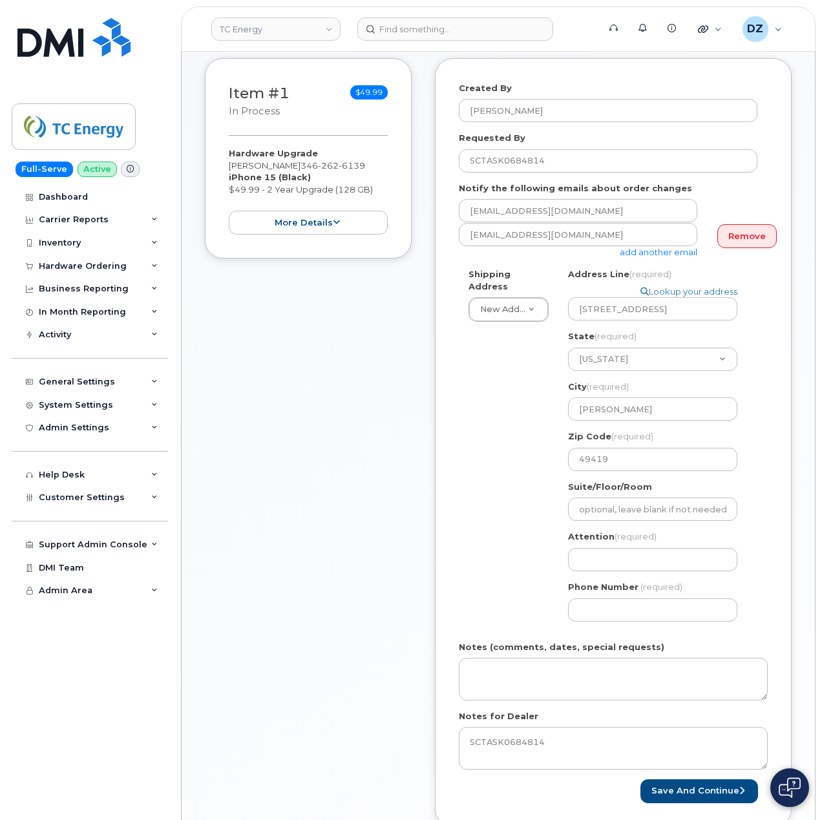
scroll to position [172, 0]
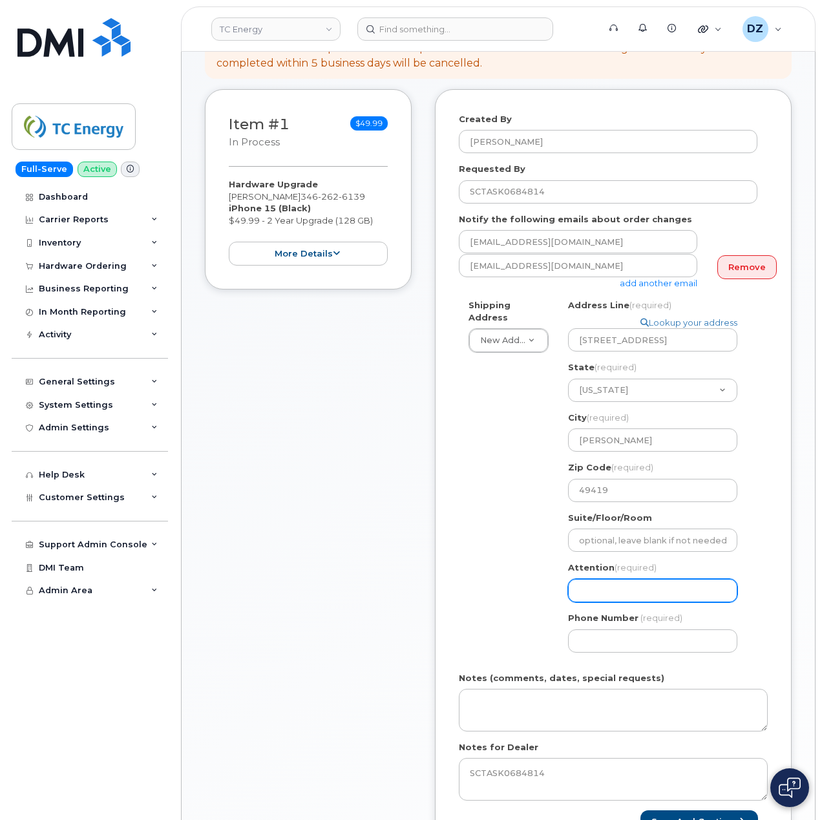
click at [615, 580] on input "Attention (required)" at bounding box center [652, 590] width 169 height 23
paste input "[PERSON_NAME]"
type input "[PERSON_NAME]"
select select
type input "[PERSON_NAME]"
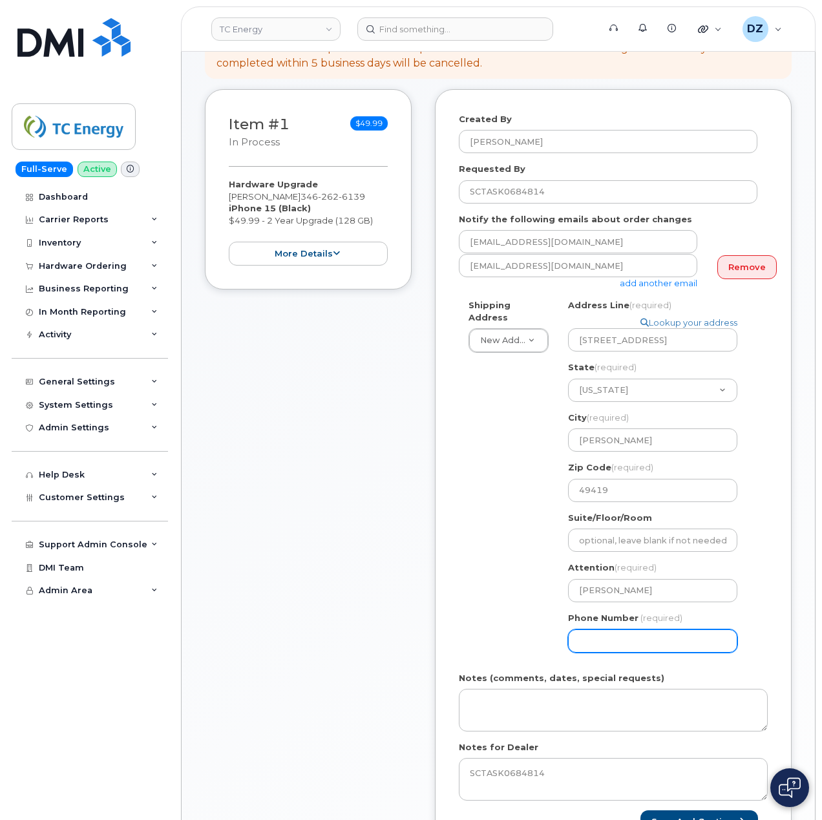
click at [600, 631] on input "Phone Number" at bounding box center [652, 641] width 169 height 23
type input "513354115"
select select
type input "5133541153"
click at [441, 469] on div "Created By Devon Zellars Requested By SCTASK0684814 Notify the following emails…" at bounding box center [613, 473] width 357 height 769
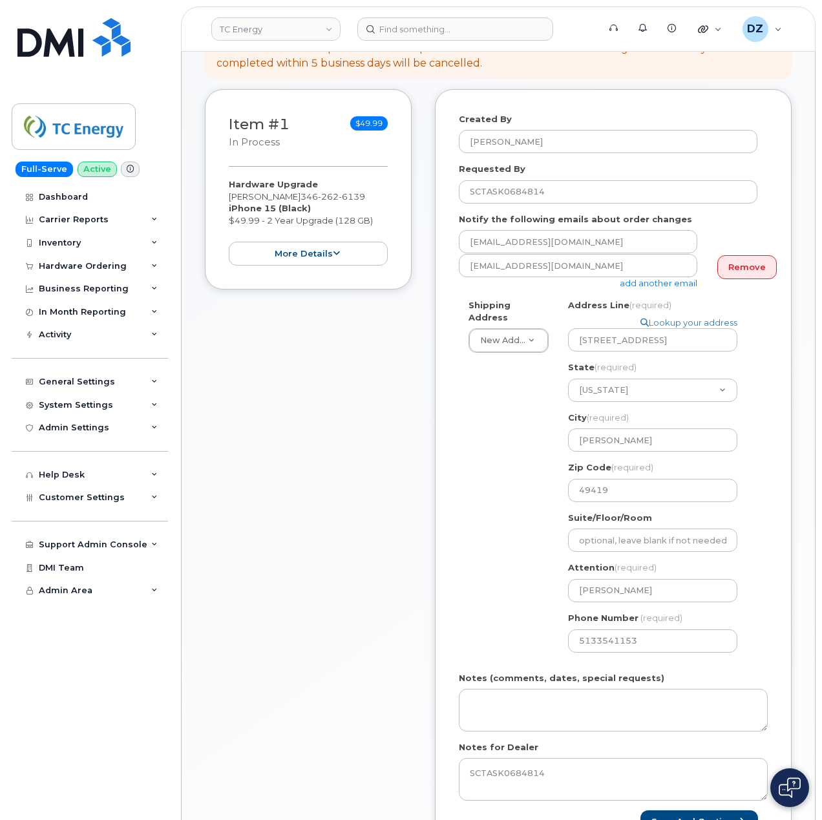
scroll to position [259, 0]
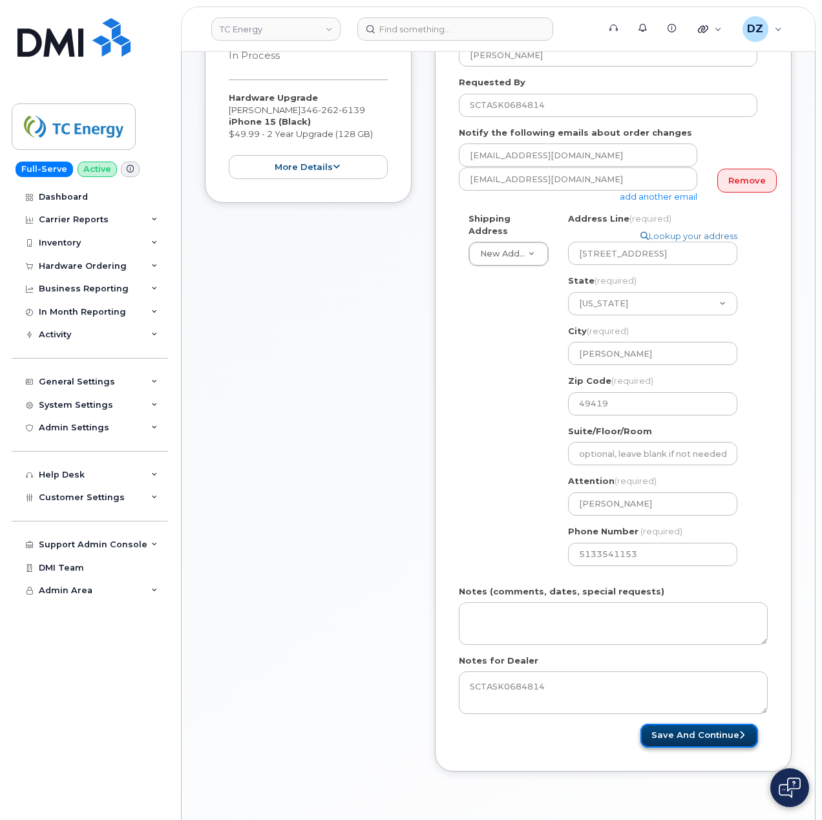
click at [723, 724] on button "Save and Continue" at bounding box center [700, 736] width 118 height 24
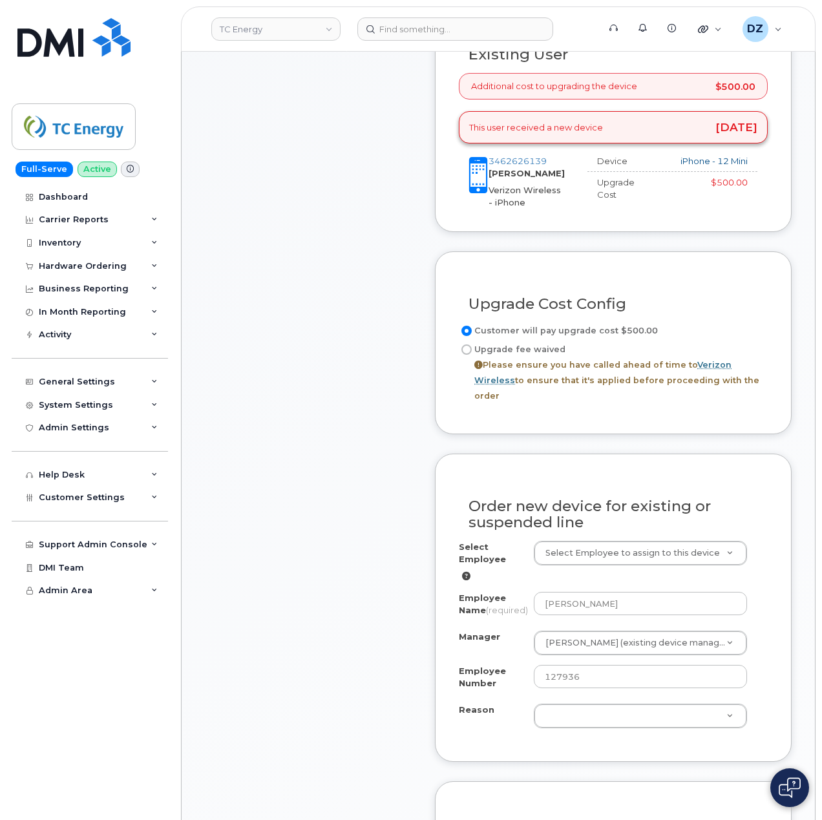
scroll to position [517, 0]
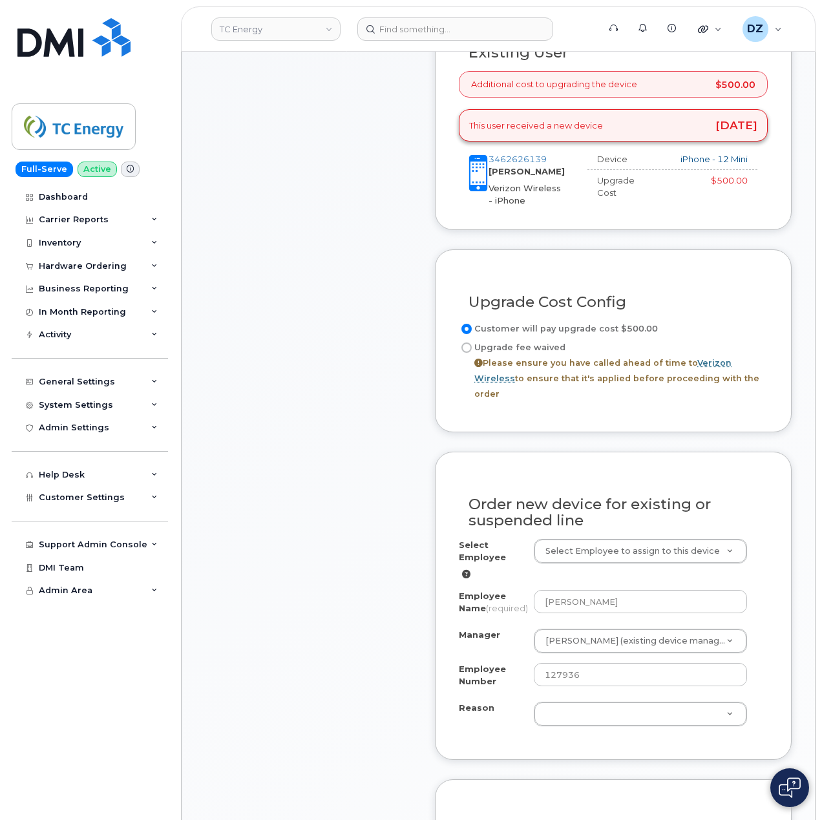
click at [466, 343] on input "Upgrade fee waived Please ensure you have called ahead of time to Verizon Wirel…" at bounding box center [467, 348] width 10 height 10
radio input "true"
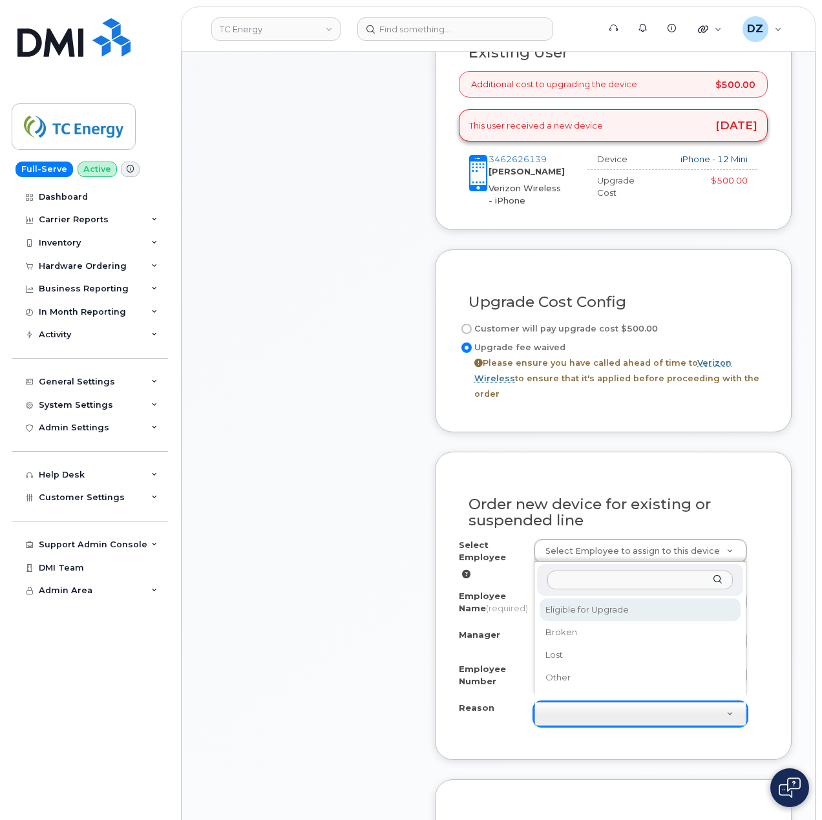
select select "eligible_for_upgrade"
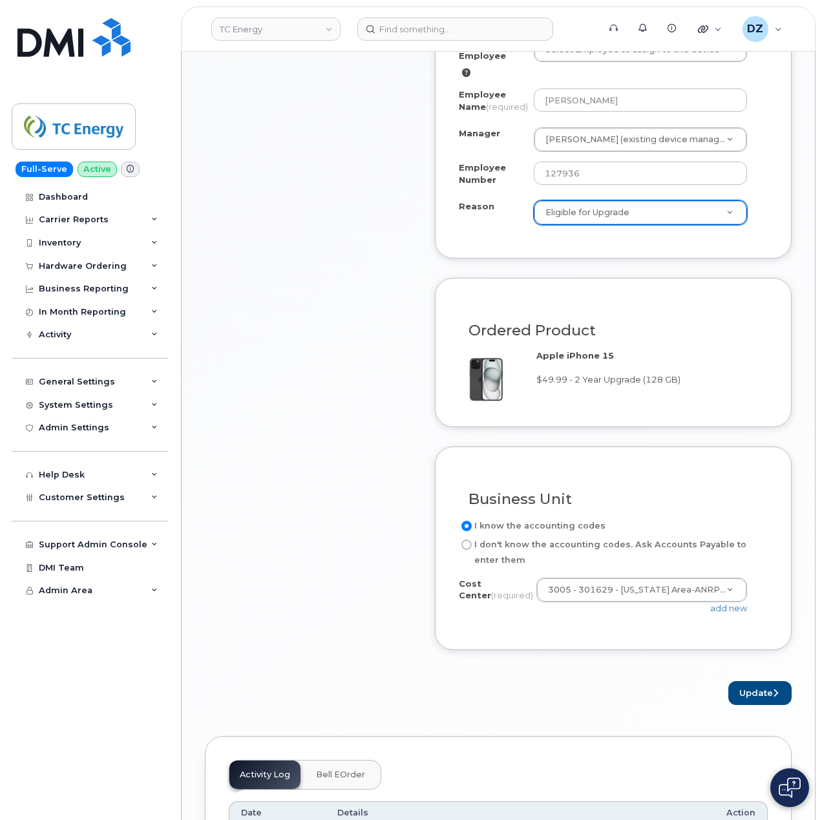
scroll to position [1034, 0]
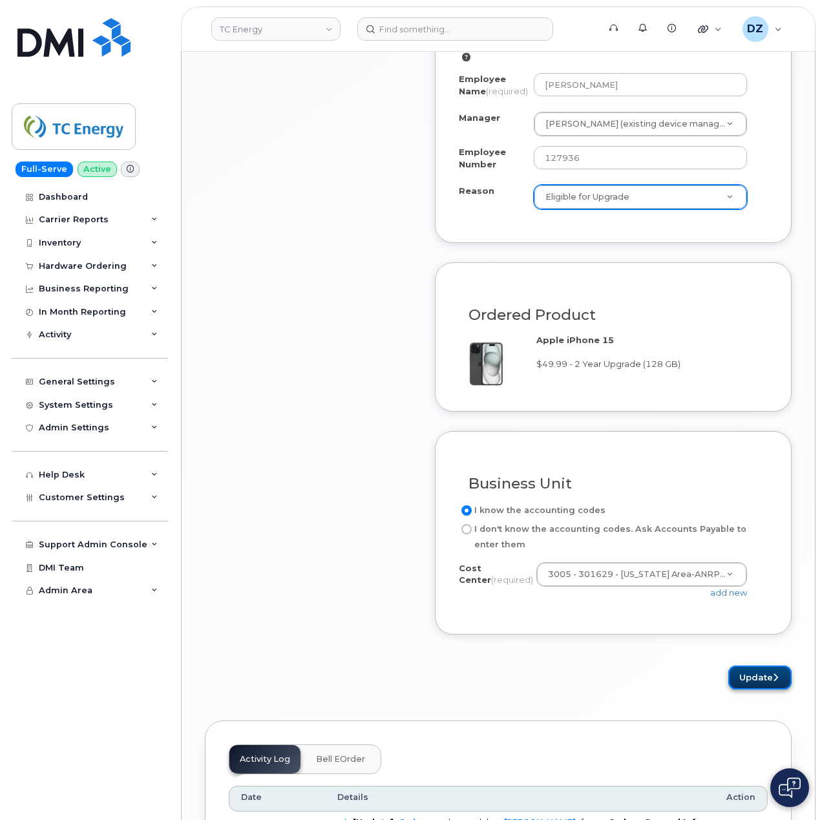
click at [745, 666] on button "Update" at bounding box center [760, 678] width 63 height 24
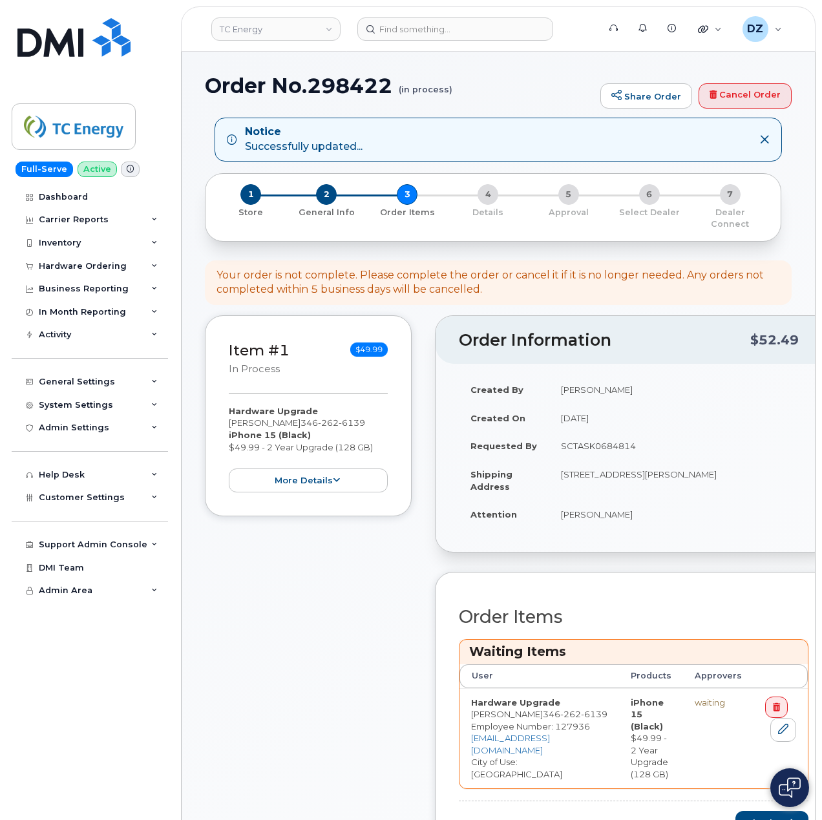
scroll to position [259, 0]
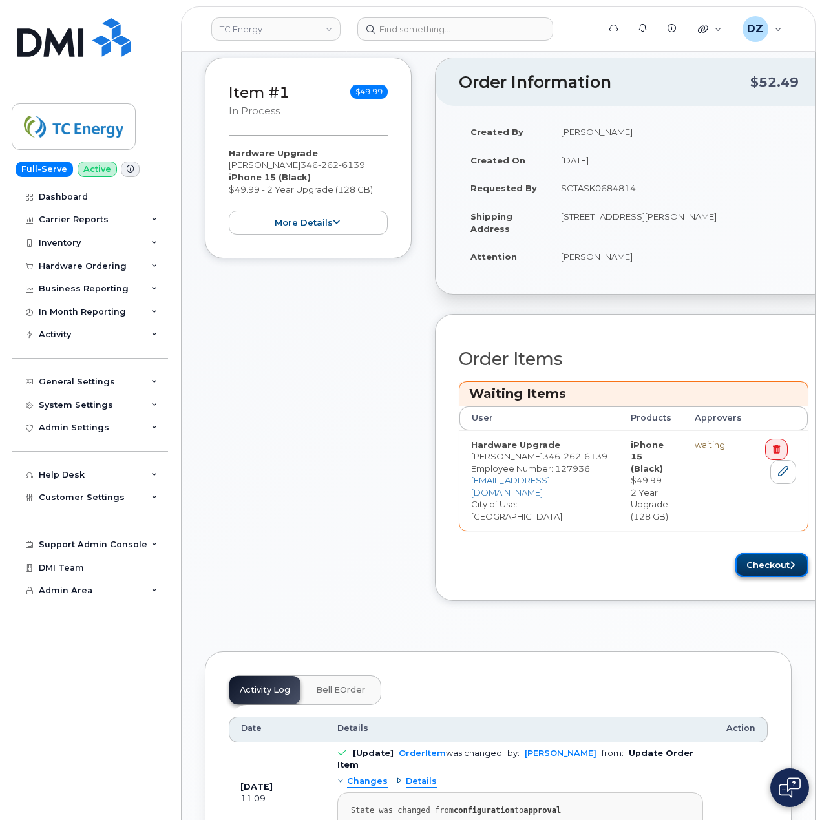
click at [754, 562] on button "Checkout" at bounding box center [772, 565] width 73 height 24
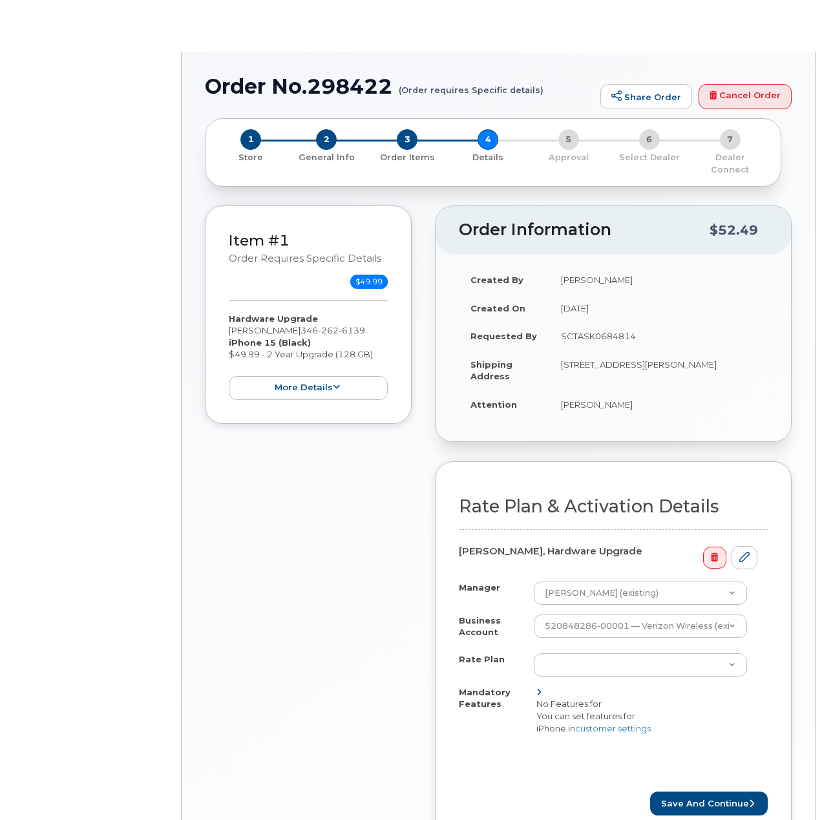
select select "ACCOUNT LEVEL PLAN"
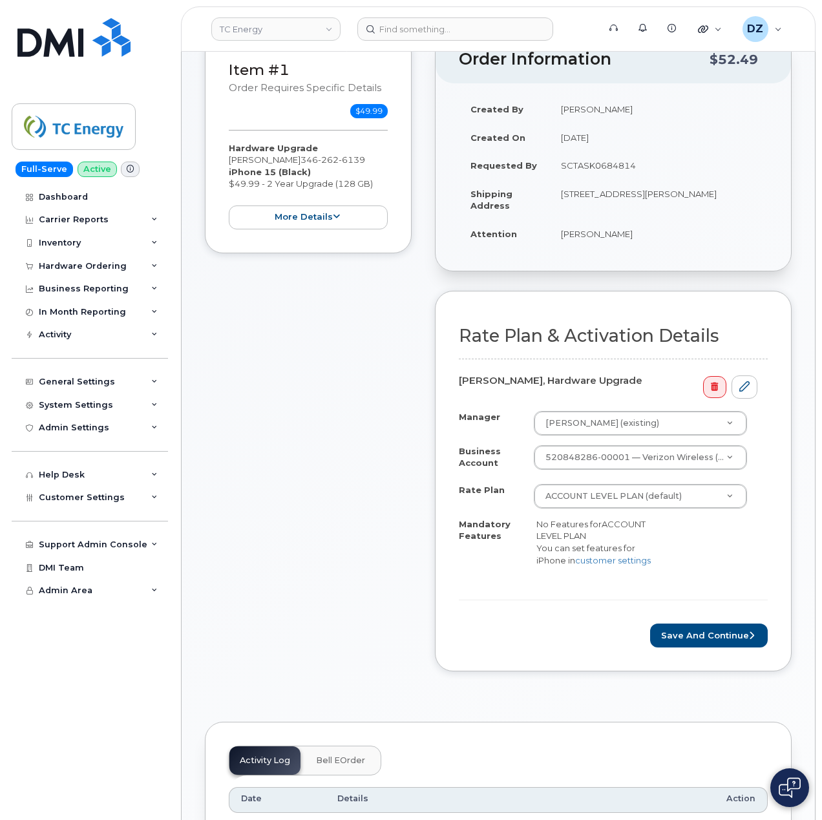
scroll to position [172, 0]
drag, startPoint x: 720, startPoint y: 643, endPoint x: 690, endPoint y: 195, distance: 449.0
click at [720, 643] on button "Save and Continue" at bounding box center [709, 635] width 118 height 24
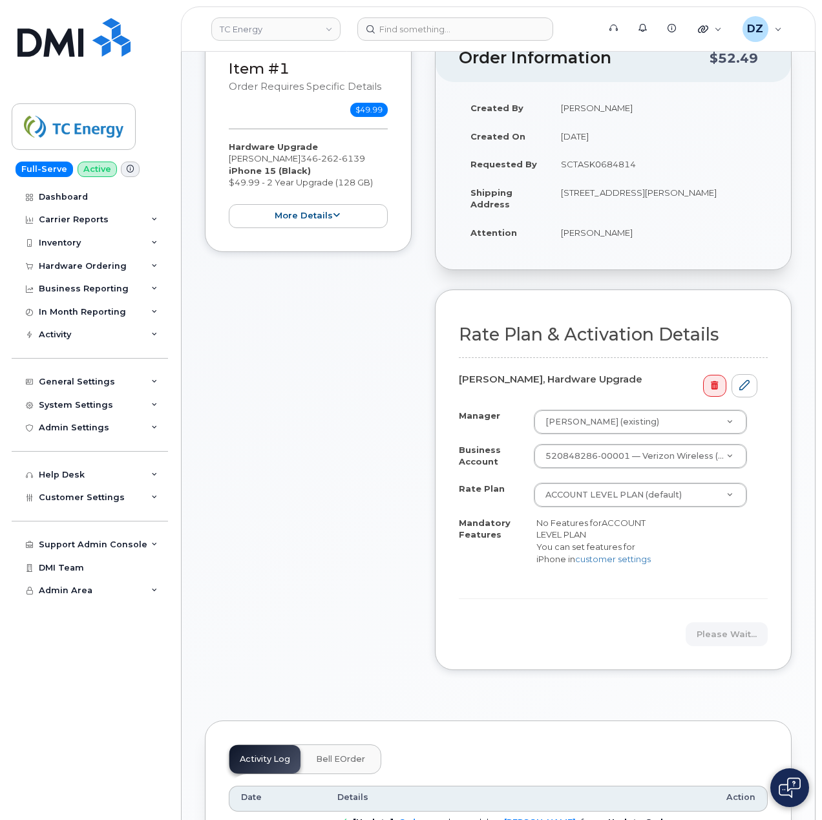
click at [600, 150] on td "SCTASK0684814" at bounding box center [659, 164] width 219 height 28
copy td "SCTASK0684814"
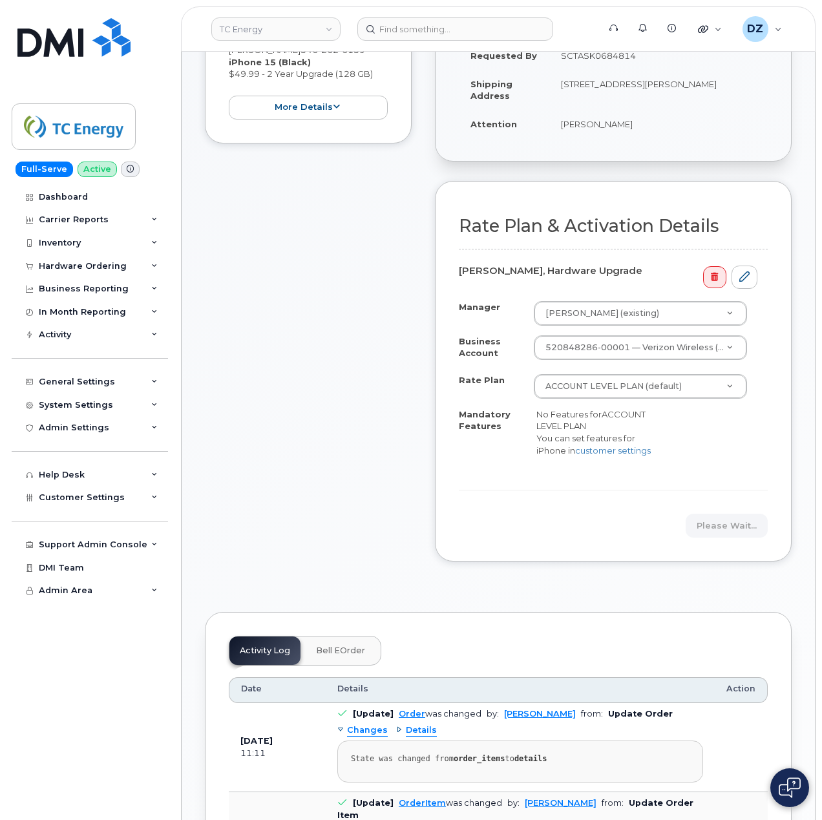
scroll to position [431, 0]
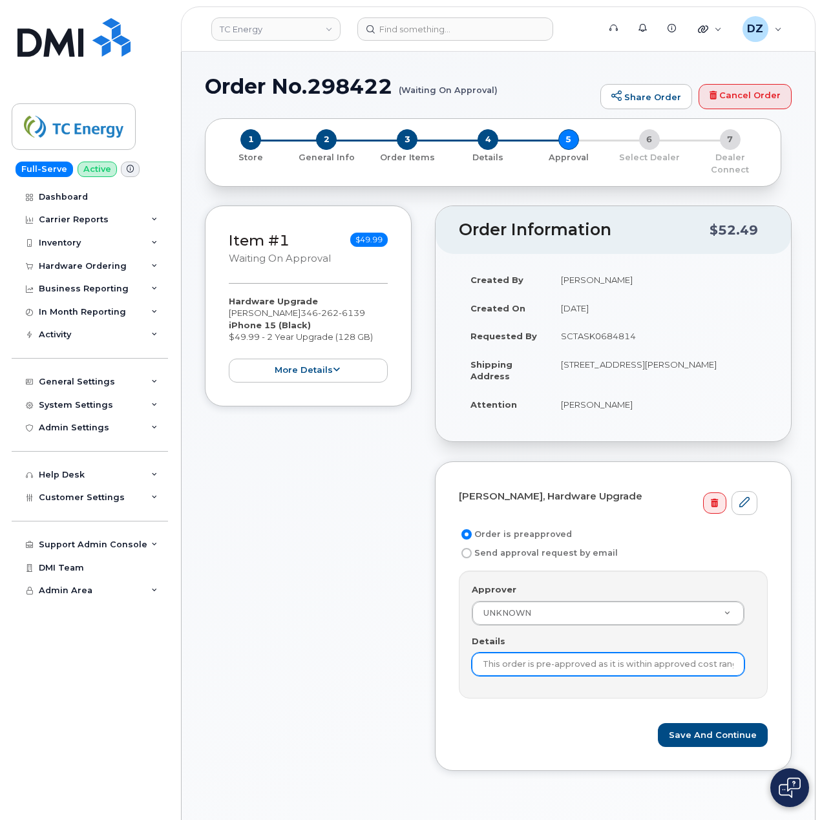
click at [592, 653] on input "This order is pre-approved as it is within approved cost range." at bounding box center [608, 664] width 273 height 23
paste input "SCTASK0684814"
type input "SCTASK0684814"
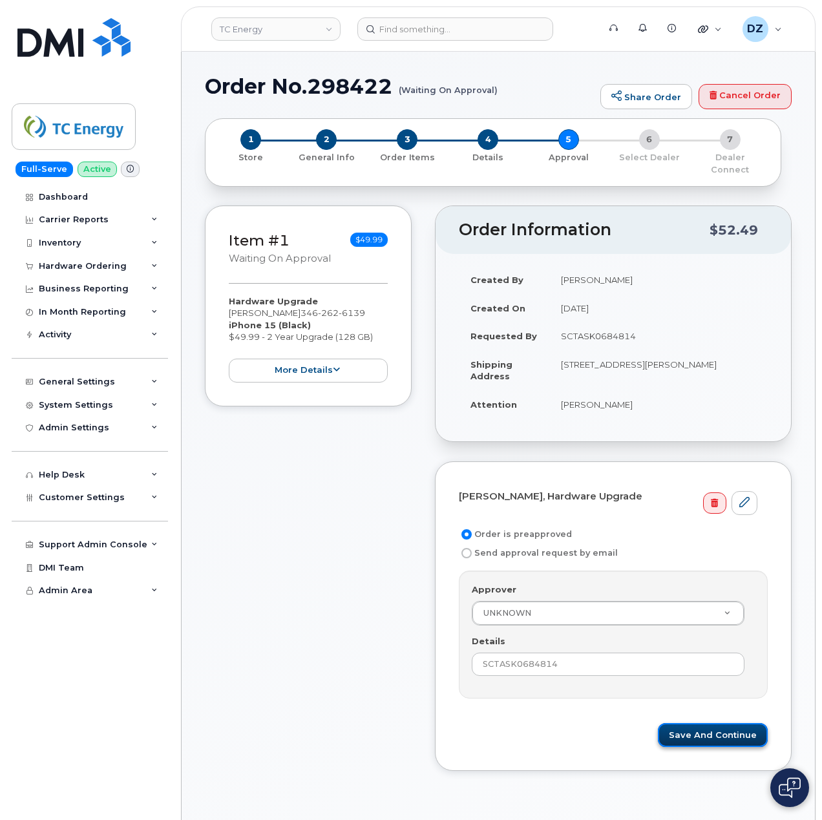
click at [738, 724] on button "Save and Continue" at bounding box center [713, 735] width 110 height 24
click at [239, 87] on h1 "Order No.298422 (Waiting On Approval)" at bounding box center [399, 86] width 389 height 23
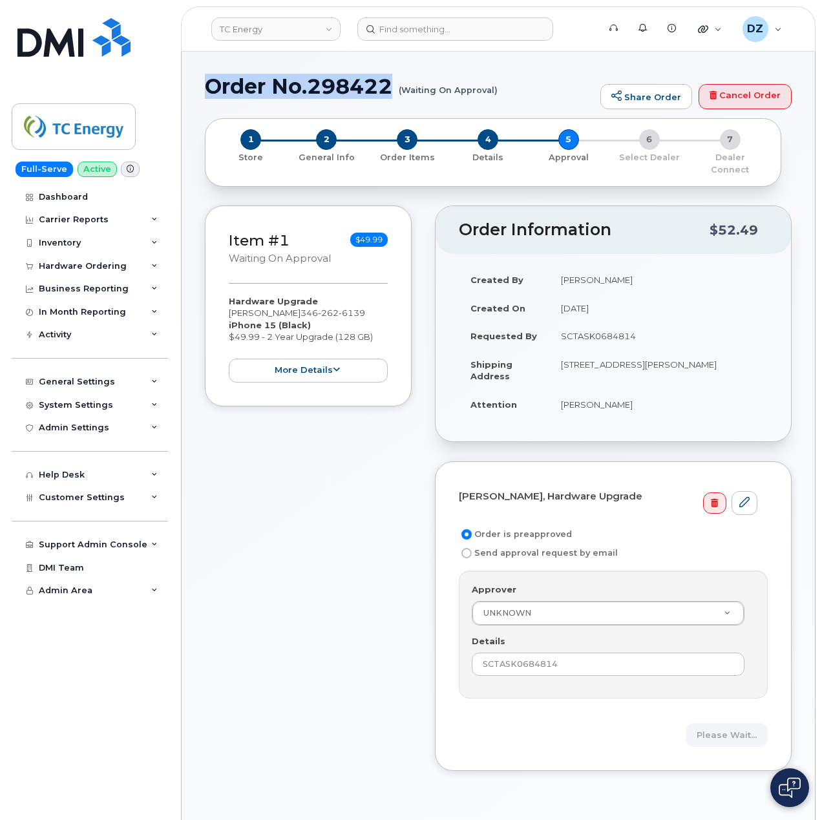
click at [356, 83] on h1 "Order No.298422 (Waiting On Approval)" at bounding box center [399, 86] width 389 height 23
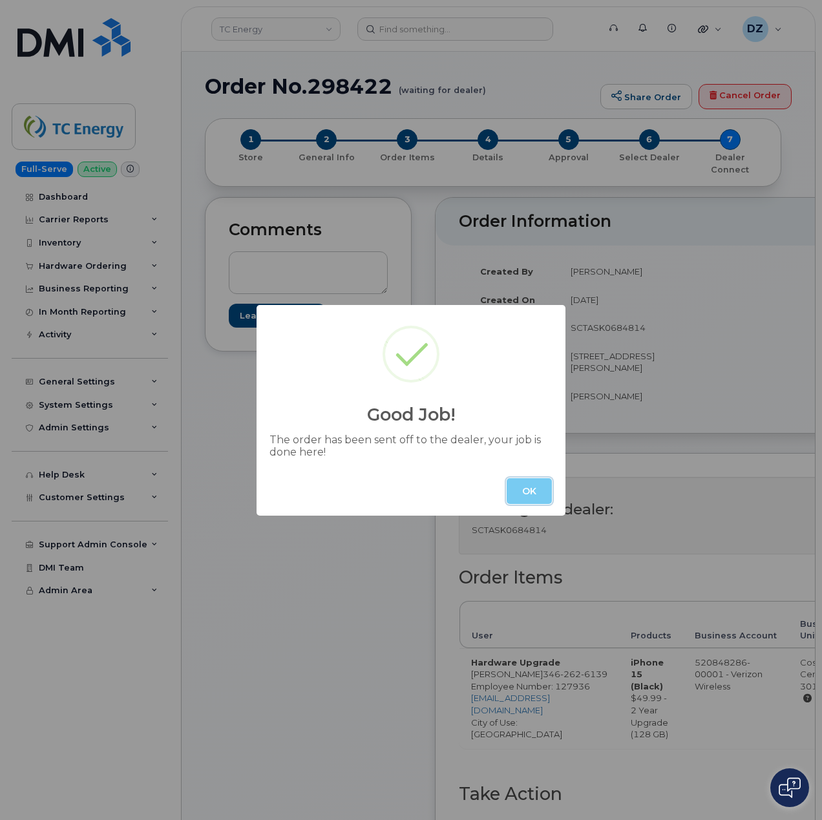
click at [543, 482] on button "OK" at bounding box center [529, 491] width 45 height 26
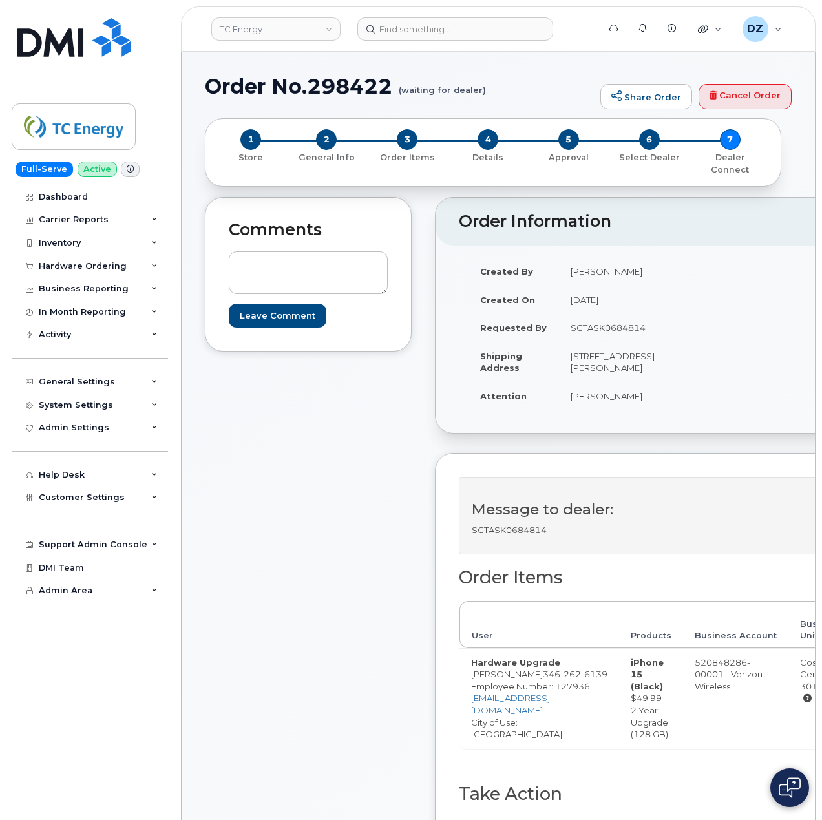
click at [254, 85] on h1 "Order No.298422 (waiting for dealer)" at bounding box center [399, 86] width 389 height 23
click at [372, 88] on h1 "Order No.298422 (waiting for dealer)" at bounding box center [399, 86] width 389 height 23
copy h1 "Order No.298422"
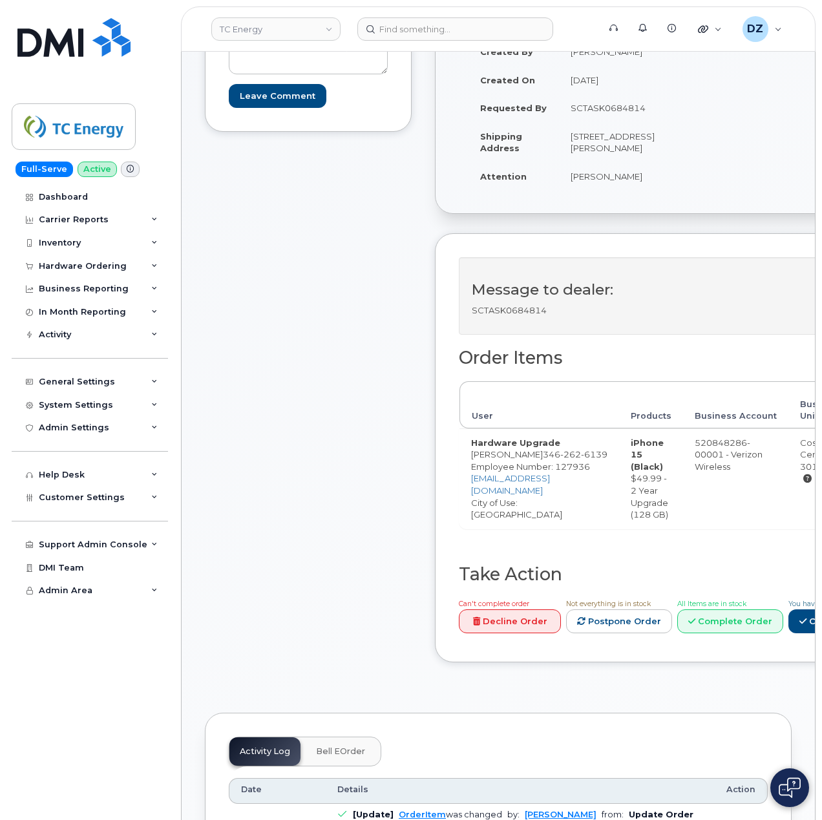
scroll to position [259, 0]
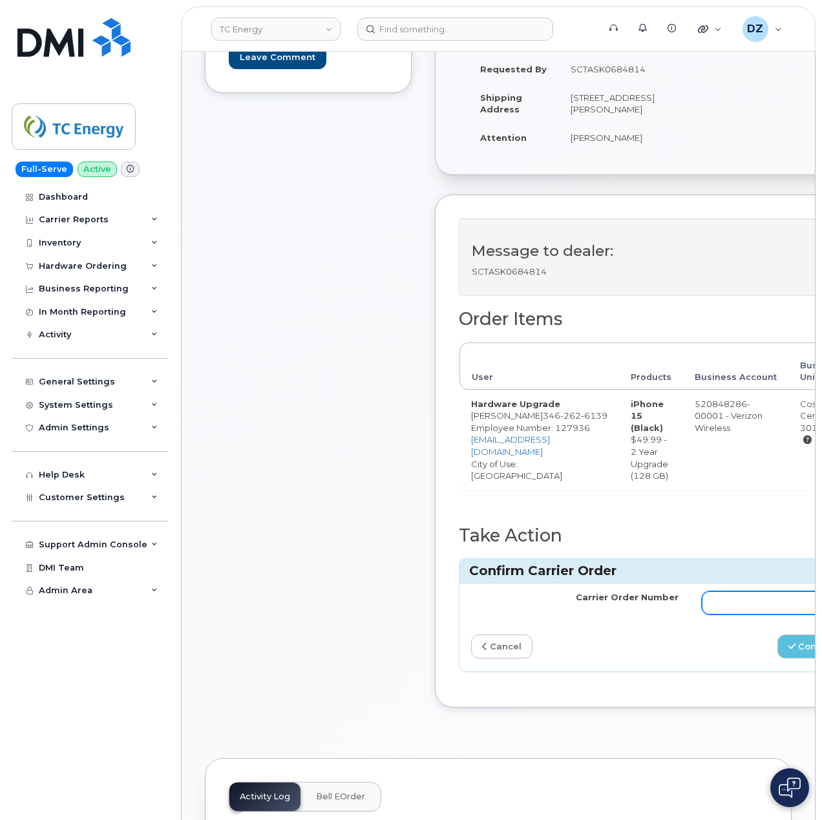
drag, startPoint x: 715, startPoint y: 610, endPoint x: 722, endPoint y: 615, distance: 8.8
click at [715, 610] on input "Carrier Order Number" at bounding box center [806, 603] width 208 height 23
paste input "MB3000587979028"
type input "MB3000587979028"
click at [789, 650] on icon "submit" at bounding box center [792, 647] width 7 height 8
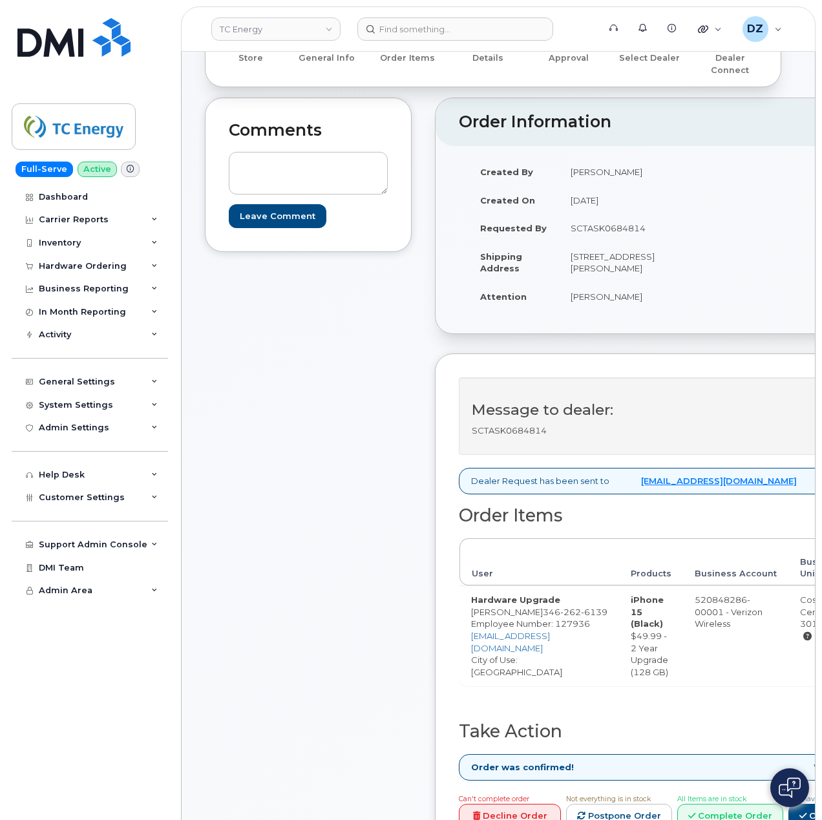
scroll to position [86, 0]
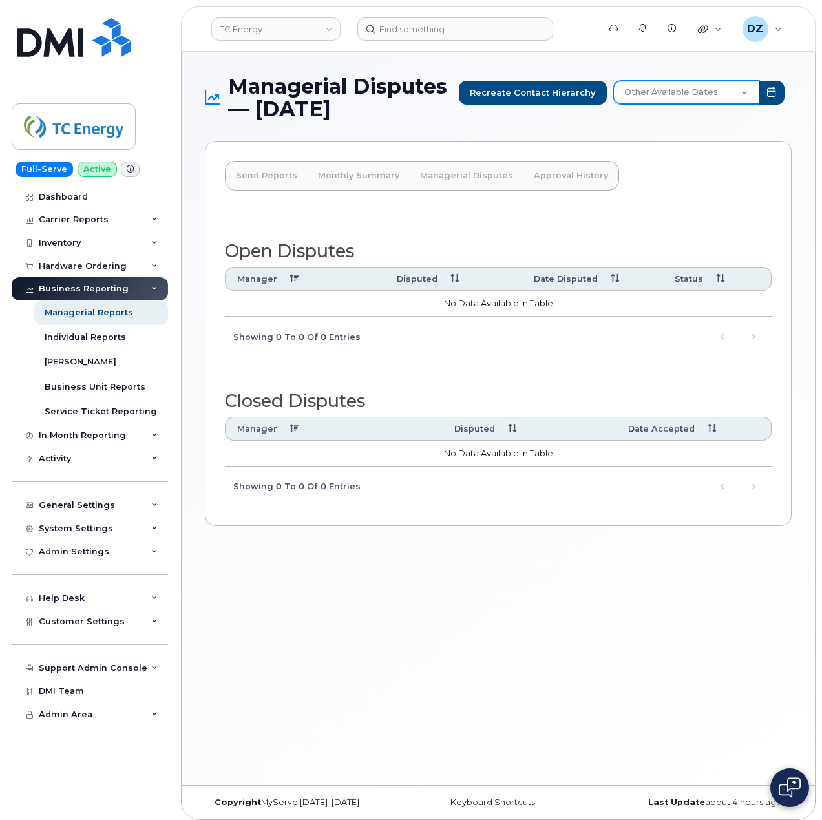
click at [701, 86] on select "Other Available Dates August July June May April March February January Decembe…" at bounding box center [687, 92] width 146 height 23
select select "/customer/a96a42c8-a90e-489f-b4a8-8a2d988e56d0/reports/01614974-5b6a-11f0-9a84-…"
click at [614, 81] on select "Other Available Dates August July June May April March February January Decembe…" at bounding box center [687, 92] width 146 height 23
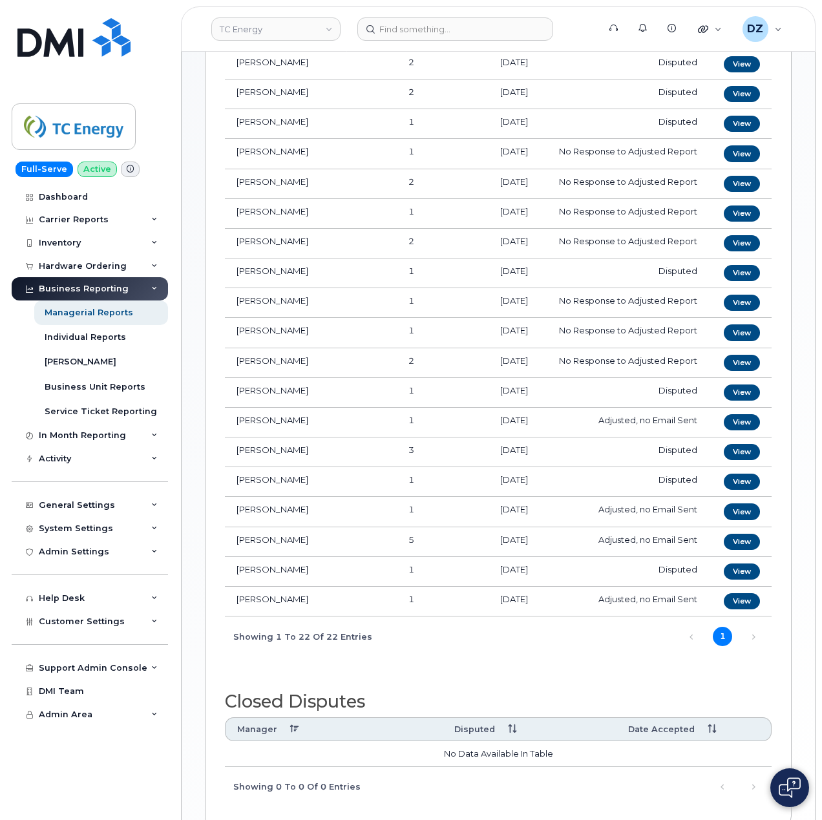
scroll to position [158, 0]
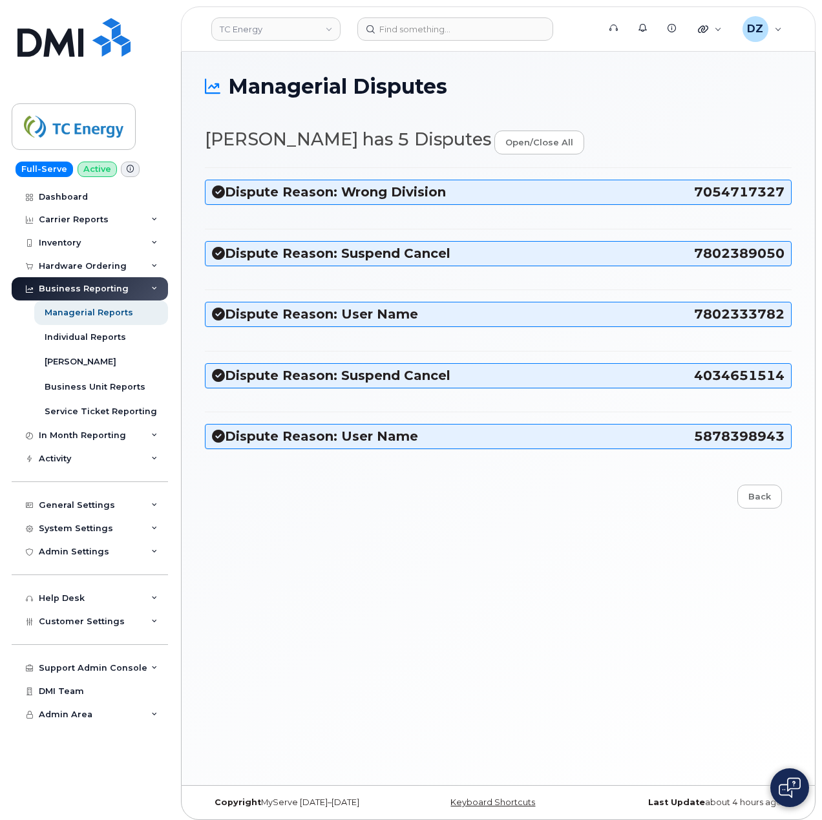
click at [733, 445] on span "5878398943" at bounding box center [739, 436] width 91 height 17
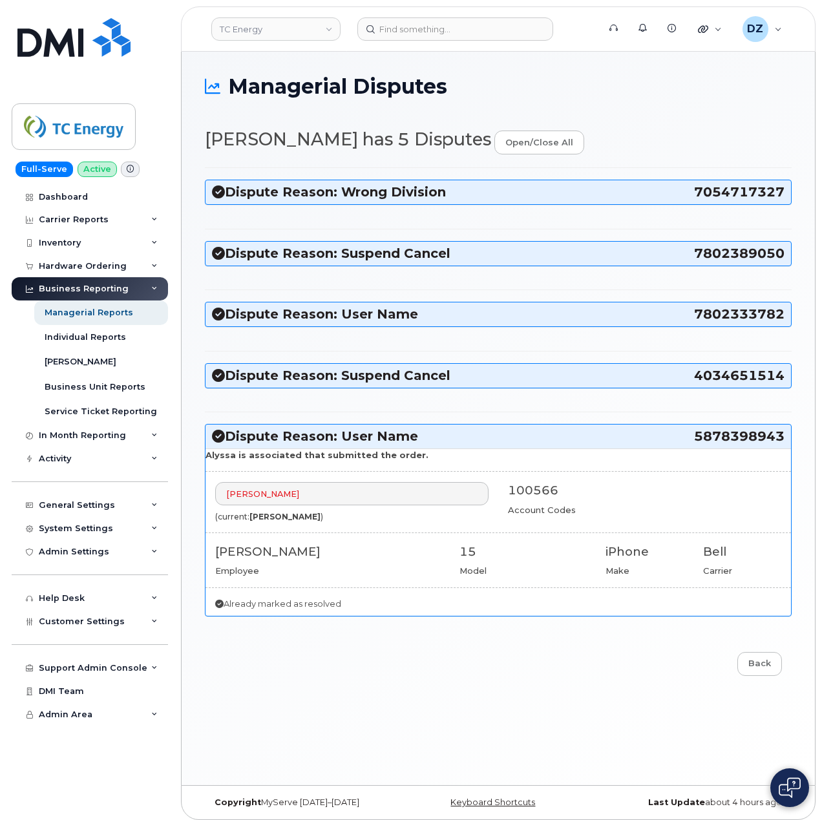
click at [734, 376] on span "4034651514" at bounding box center [739, 375] width 91 height 17
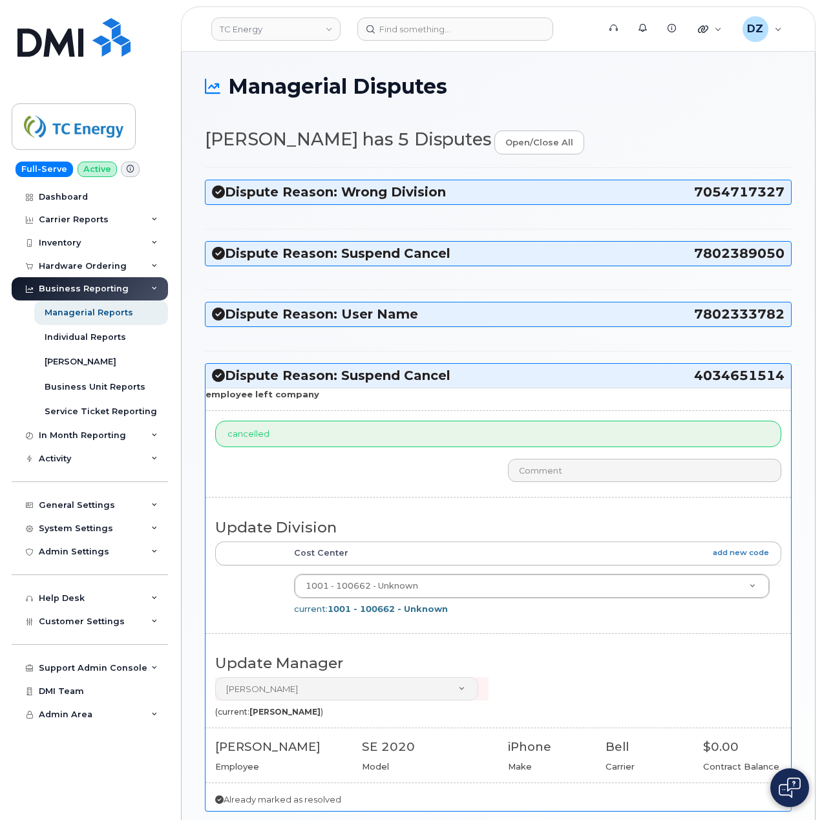
click at [743, 316] on span "7802333782" at bounding box center [739, 314] width 91 height 17
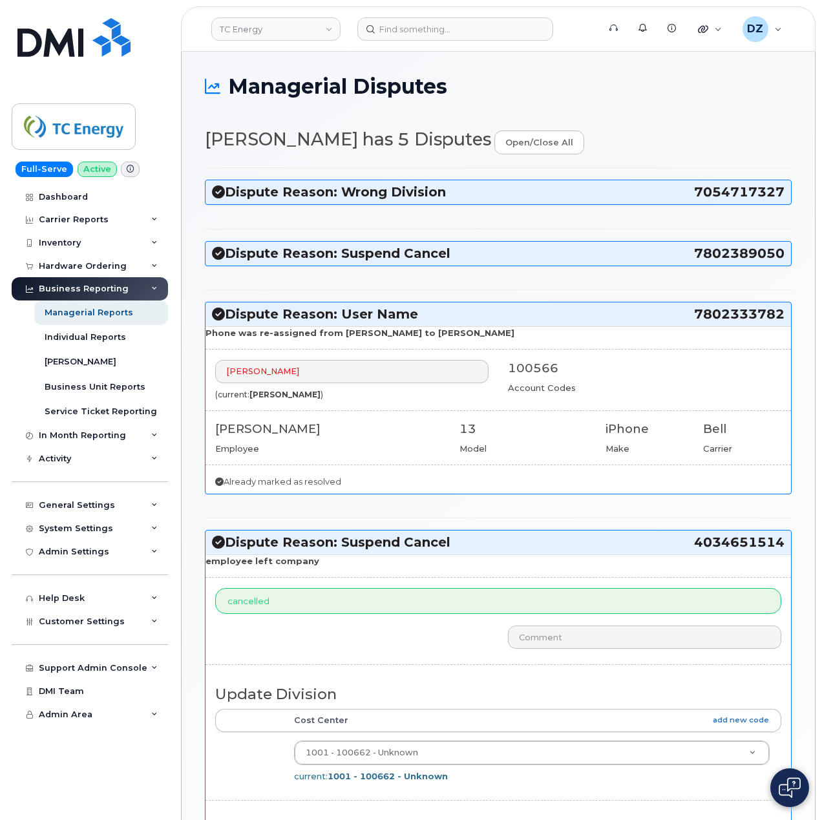
click at [716, 265] on div "Dispute Reason: Suspend Cancel 7802389050" at bounding box center [499, 254] width 586 height 24
click at [727, 257] on span "7802389050" at bounding box center [739, 253] width 91 height 17
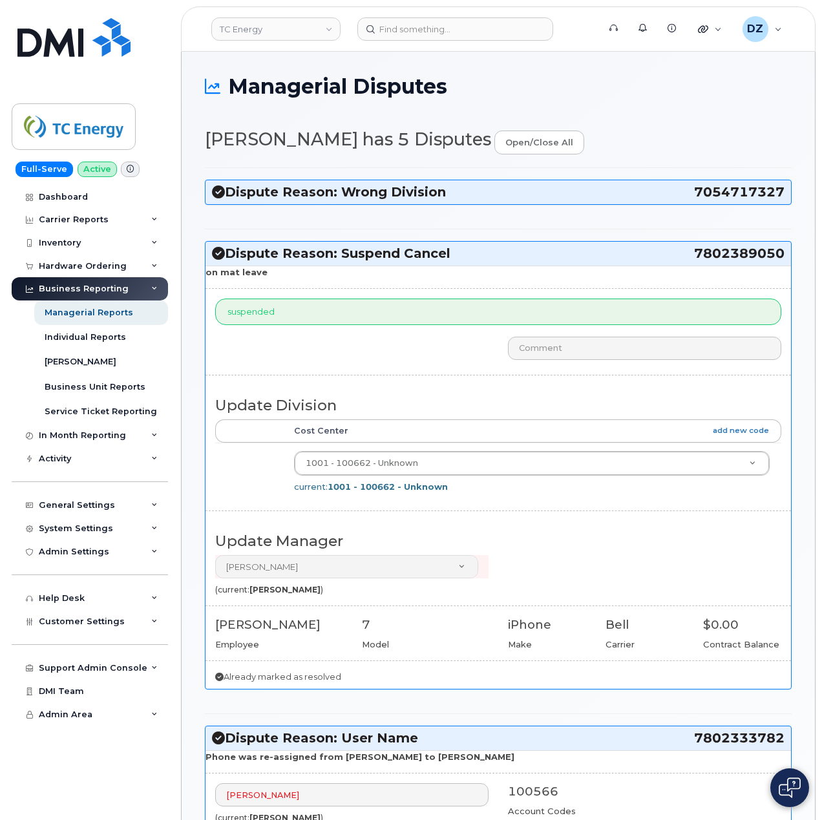
click at [741, 187] on span "7054717327" at bounding box center [739, 192] width 91 height 17
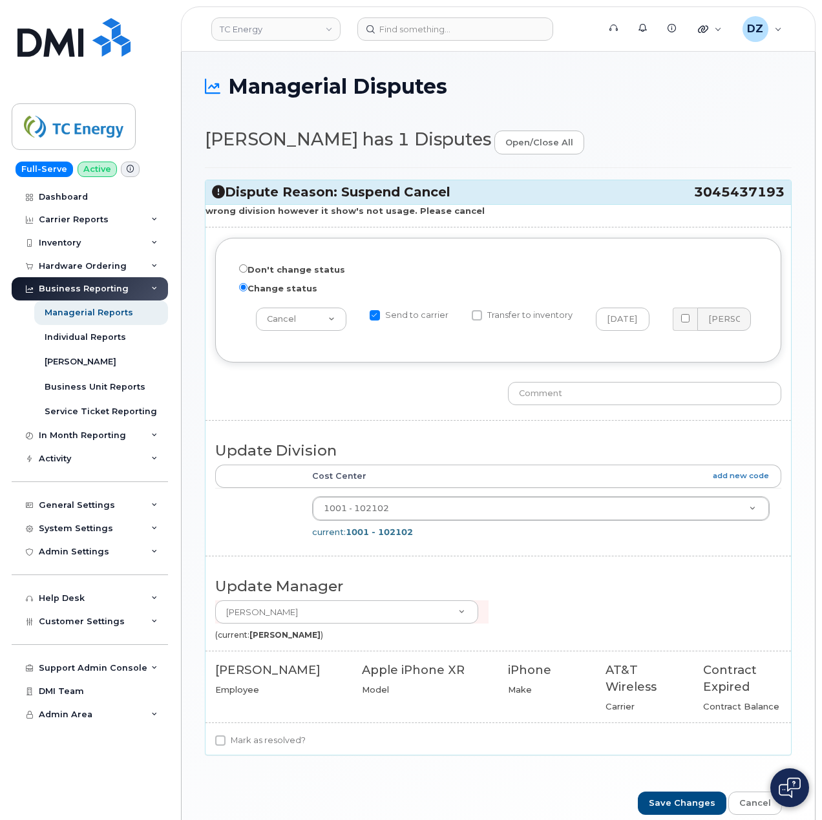
drag, startPoint x: 692, startPoint y: 187, endPoint x: 782, endPoint y: 197, distance: 91.0
click at [782, 197] on h3 "Dispute Reason: Suspend Cancel 3045437193" at bounding box center [498, 192] width 573 height 17
copy h3 "3045437193"
drag, startPoint x: 220, startPoint y: 746, endPoint x: 226, endPoint y: 751, distance: 8.3
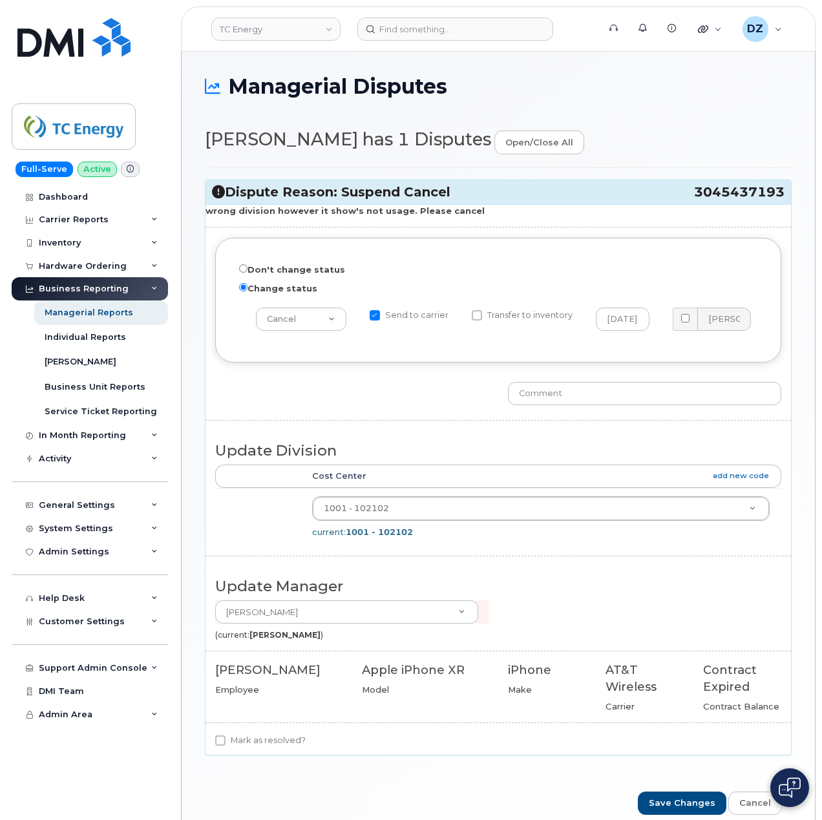
click at [220, 746] on input "Mark as resolved?" at bounding box center [220, 741] width 10 height 10
checkbox input "true"
click at [604, 389] on input "text" at bounding box center [644, 393] width 273 height 23
click at [745, 396] on input "Cancelled with carrier. Confirmation #" at bounding box center [644, 393] width 273 height 23
paste input "10-353043358494977"
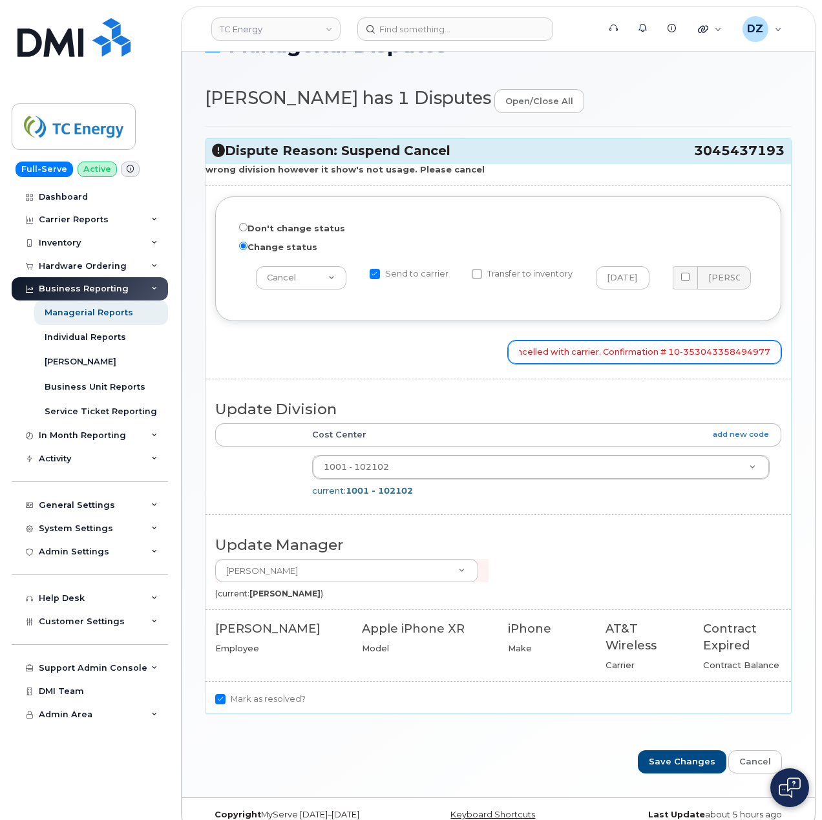
scroll to position [65, 0]
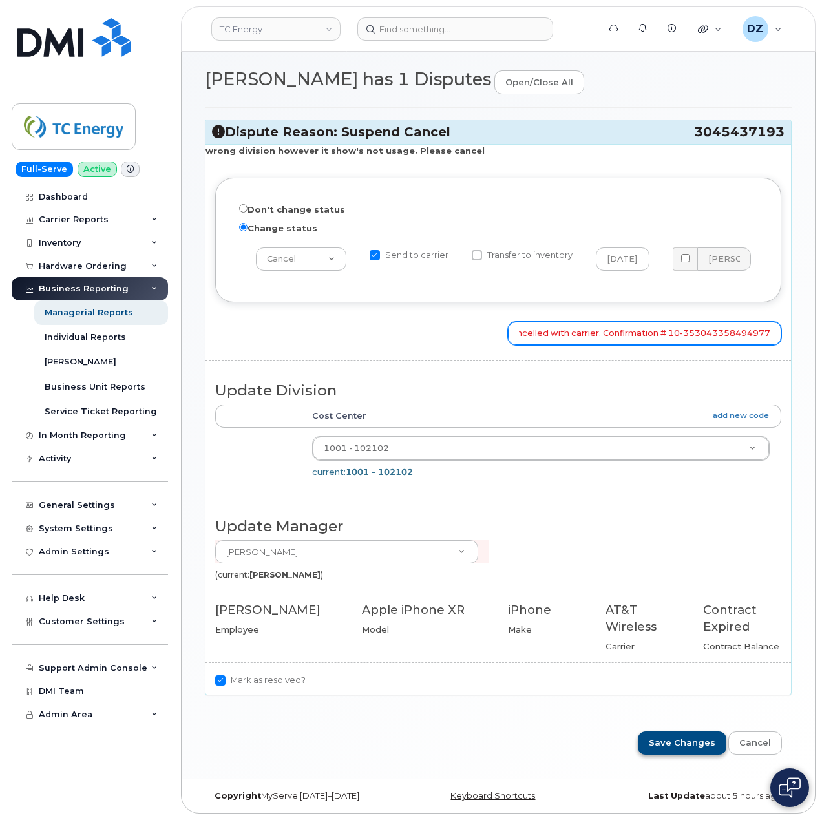
type input "Cancelled with carrier. Confirmation # 10-353043358494977"
click at [689, 742] on input "Save Changes" at bounding box center [682, 744] width 89 height 24
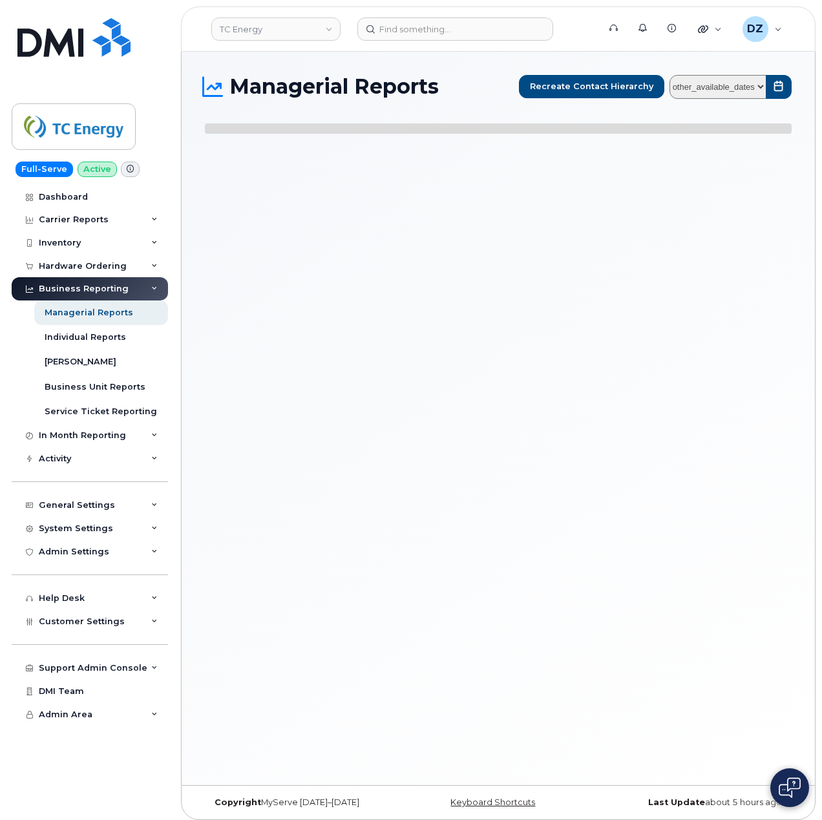
select select
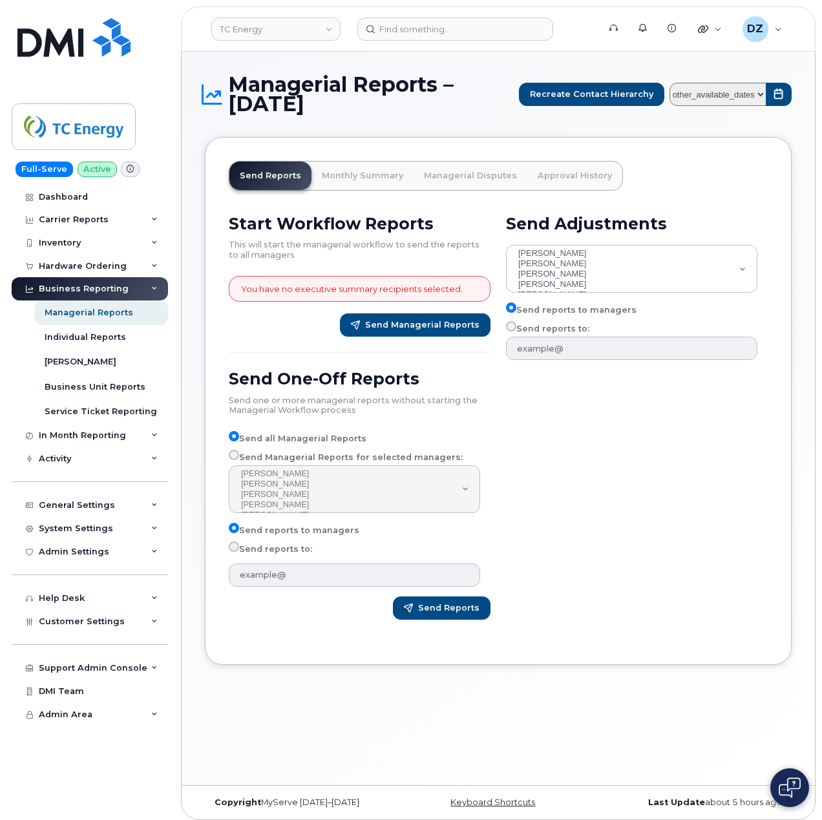
select select
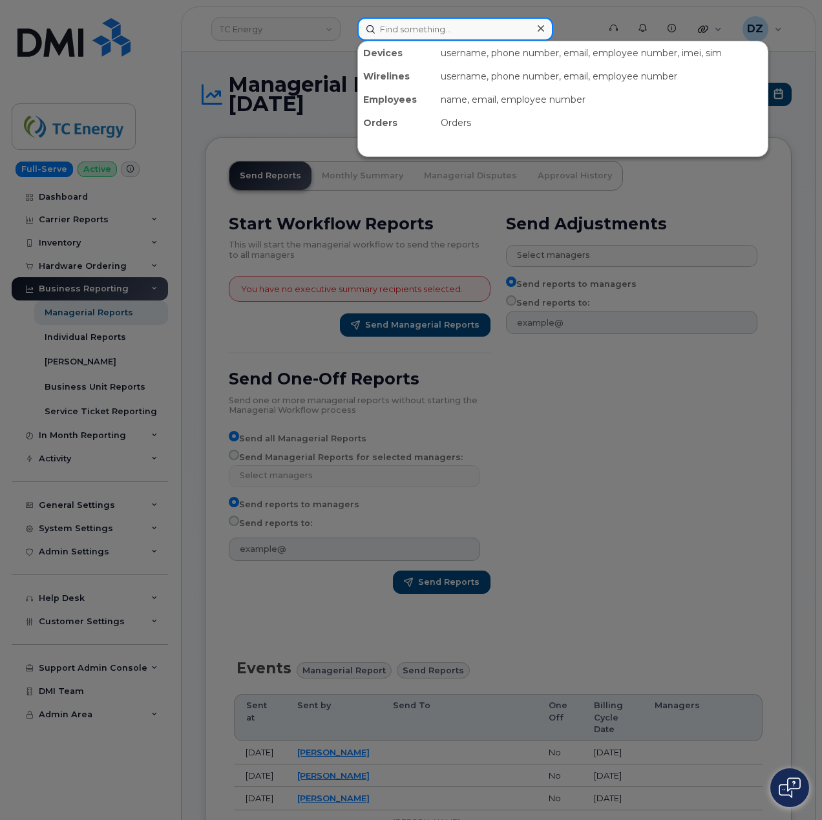
click at [427, 27] on input at bounding box center [456, 28] width 196 height 23
paste input "3045437193"
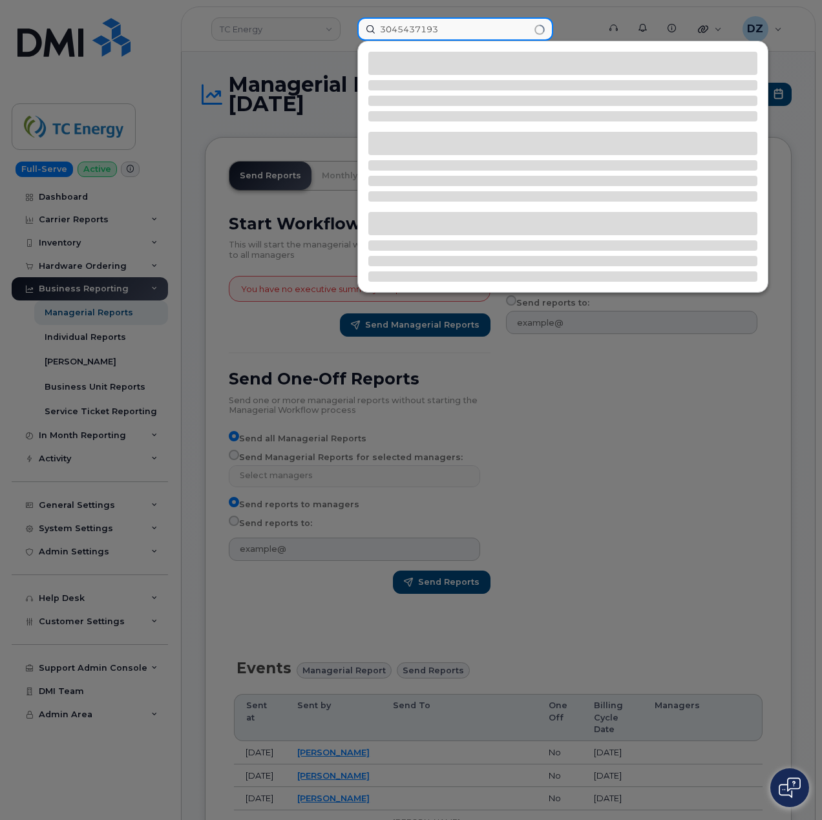
type input "3045437193"
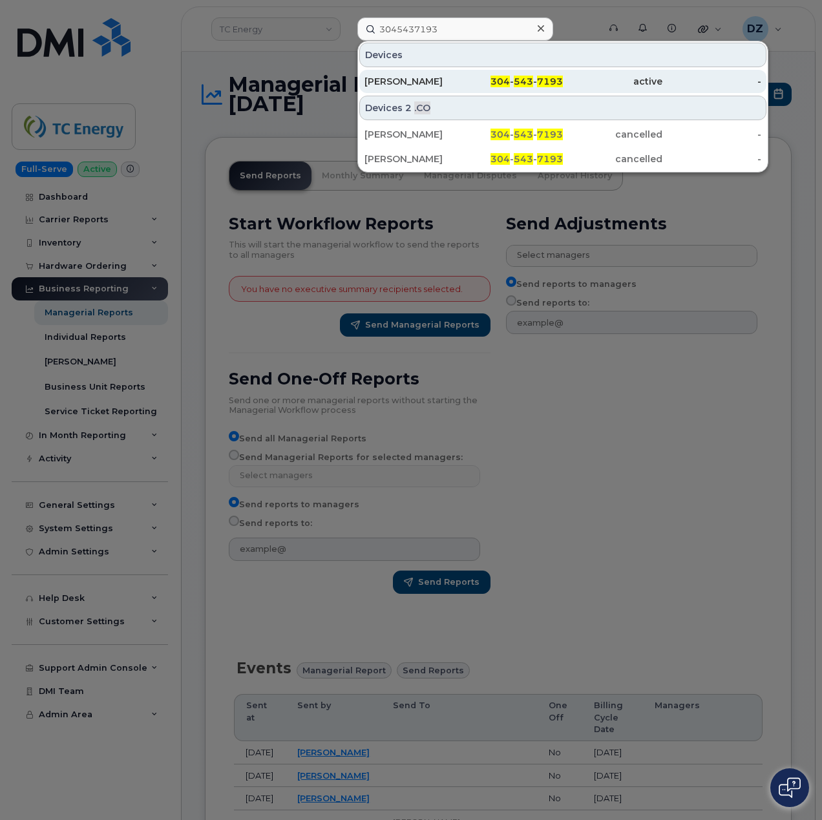
click at [459, 79] on div "[PERSON_NAME]" at bounding box center [415, 81] width 100 height 13
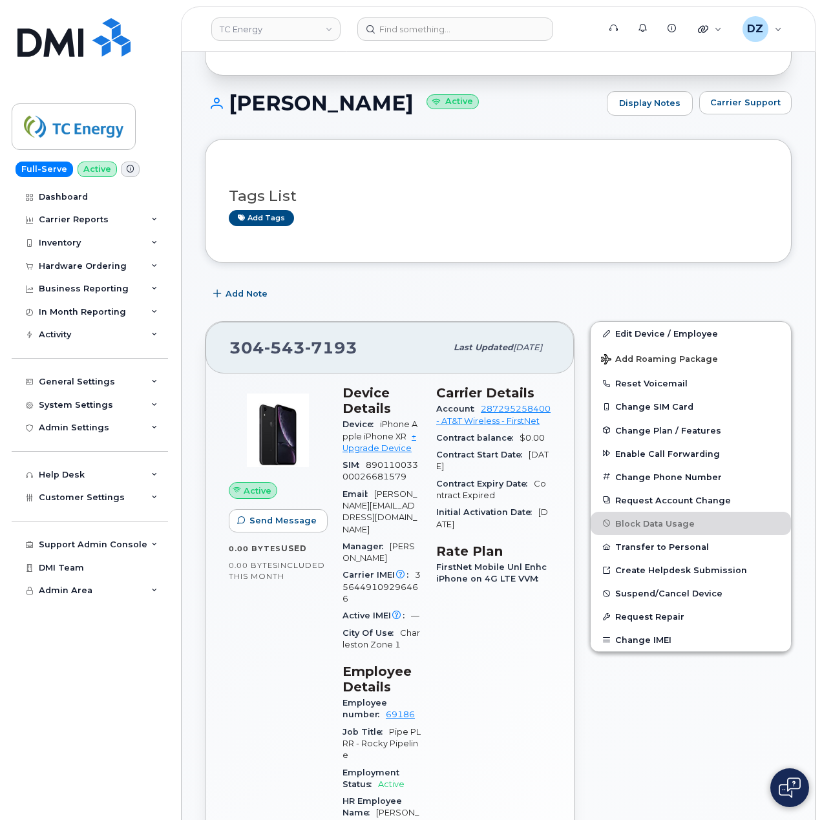
scroll to position [259, 0]
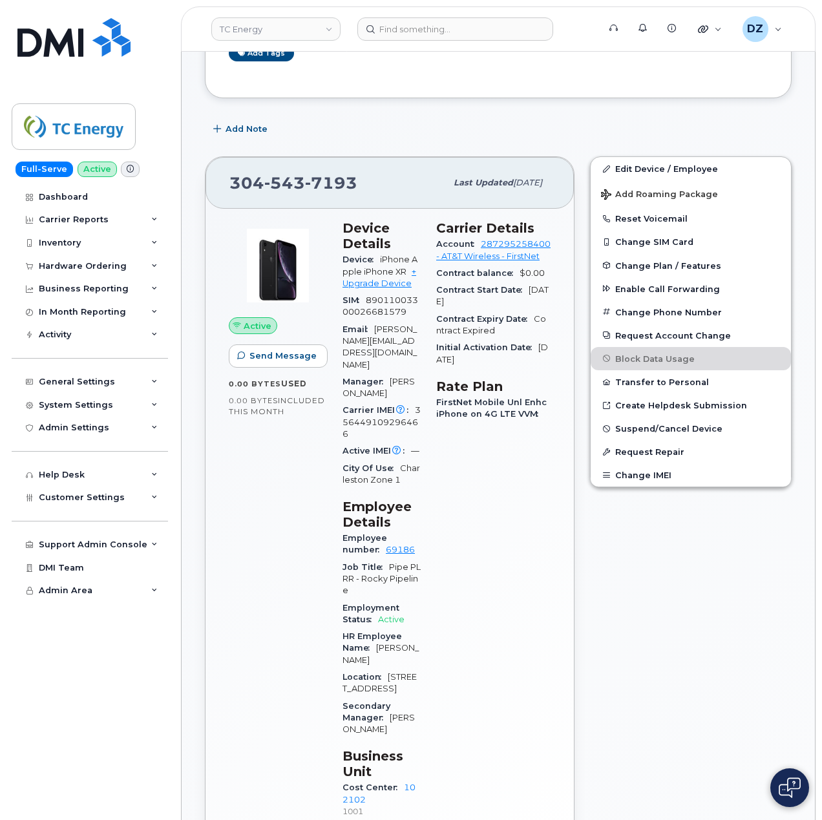
click at [405, 40] on header "TC Energy Support Alerts Knowledge Base Quicklinks Suspend / Cancel Device Chan…" at bounding box center [498, 28] width 635 height 45
click at [437, 31] on input at bounding box center [456, 28] width 196 height 23
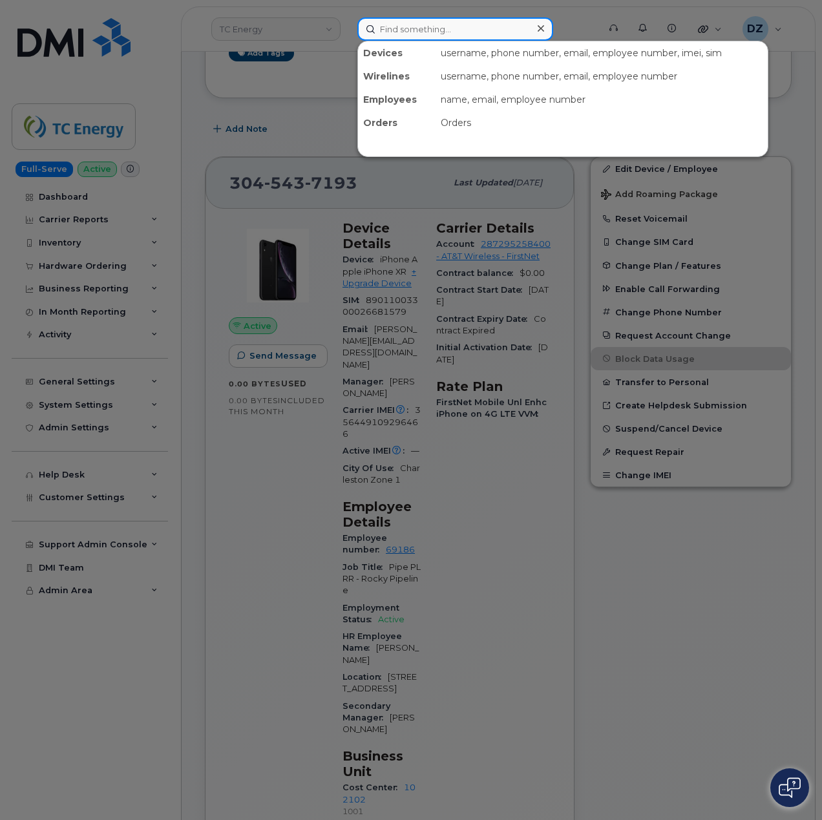
paste input "5878343903"
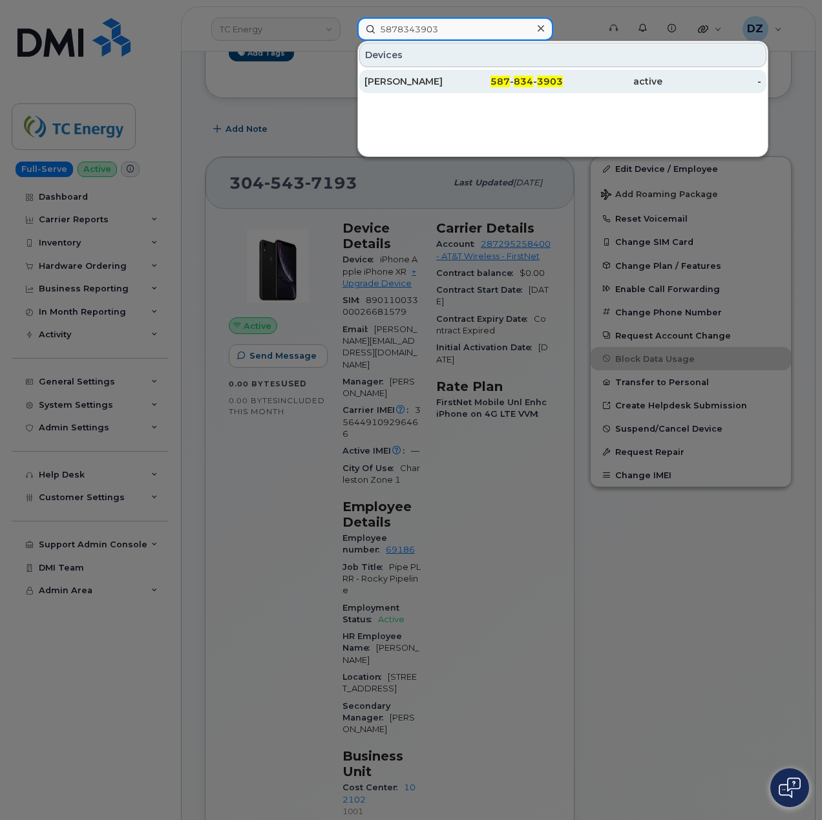
type input "5878343903"
click at [438, 81] on div "[PERSON_NAME]" at bounding box center [415, 81] width 100 height 13
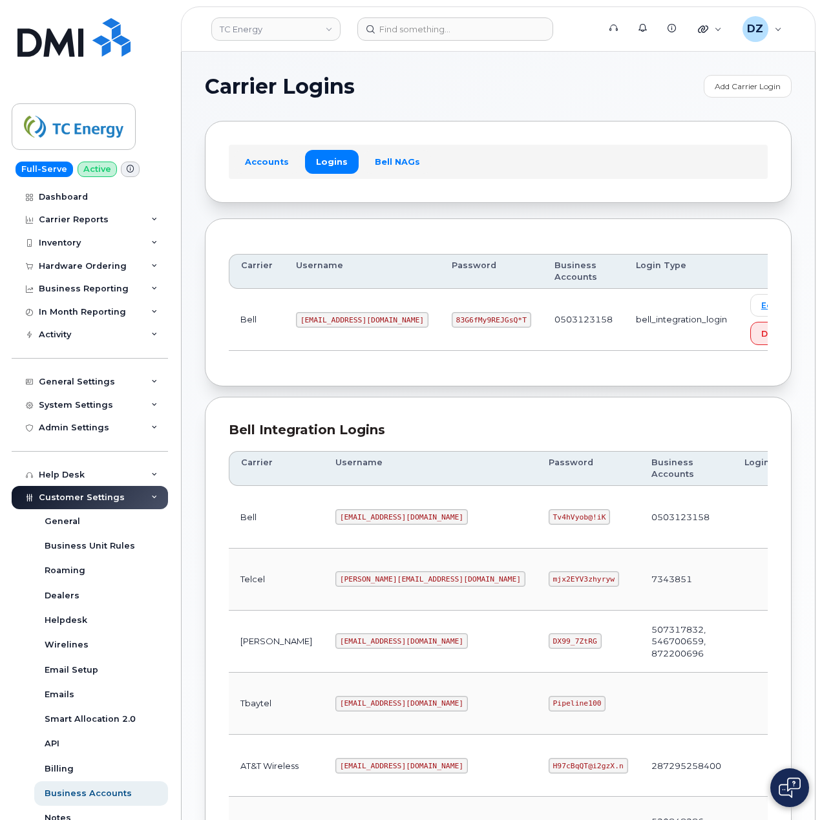
scroll to position [349, 0]
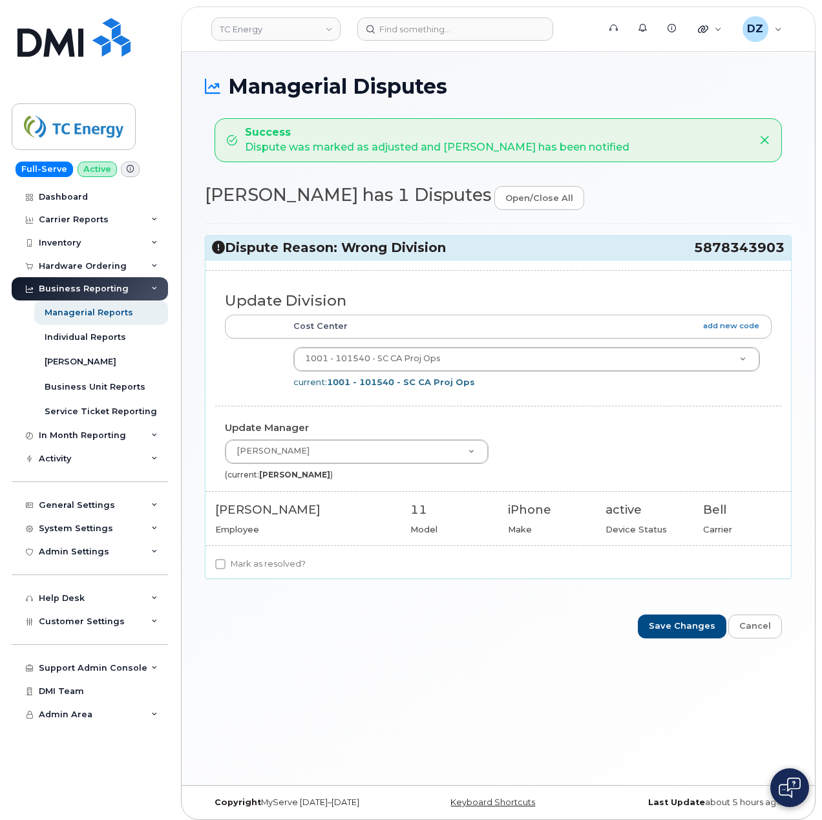
click at [727, 246] on span "5878343903" at bounding box center [739, 247] width 91 height 17
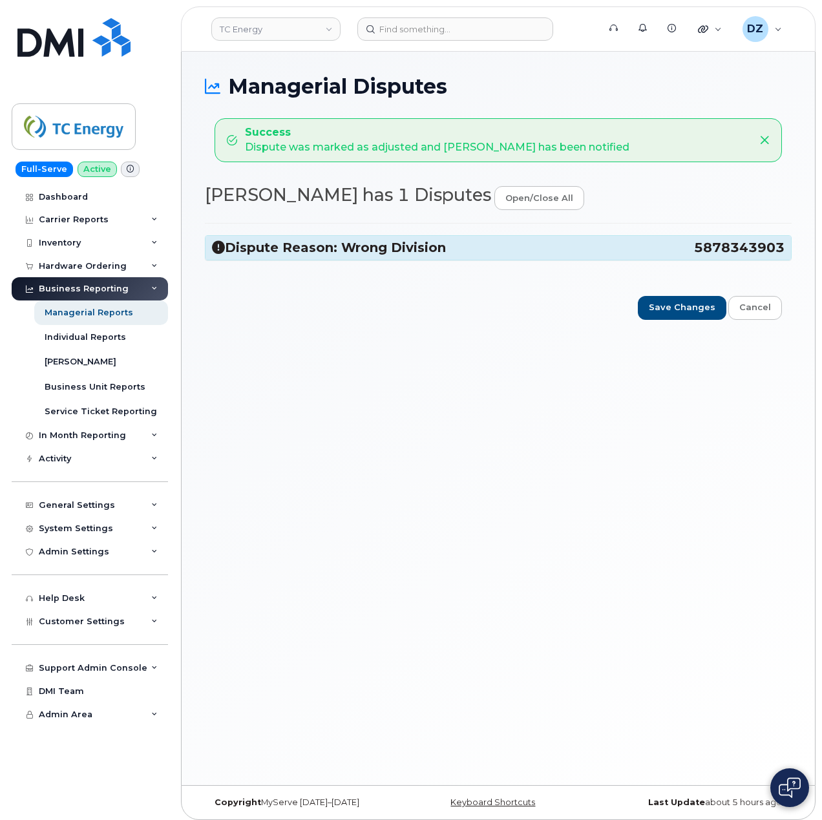
click at [727, 246] on span "5878343903" at bounding box center [739, 247] width 91 height 17
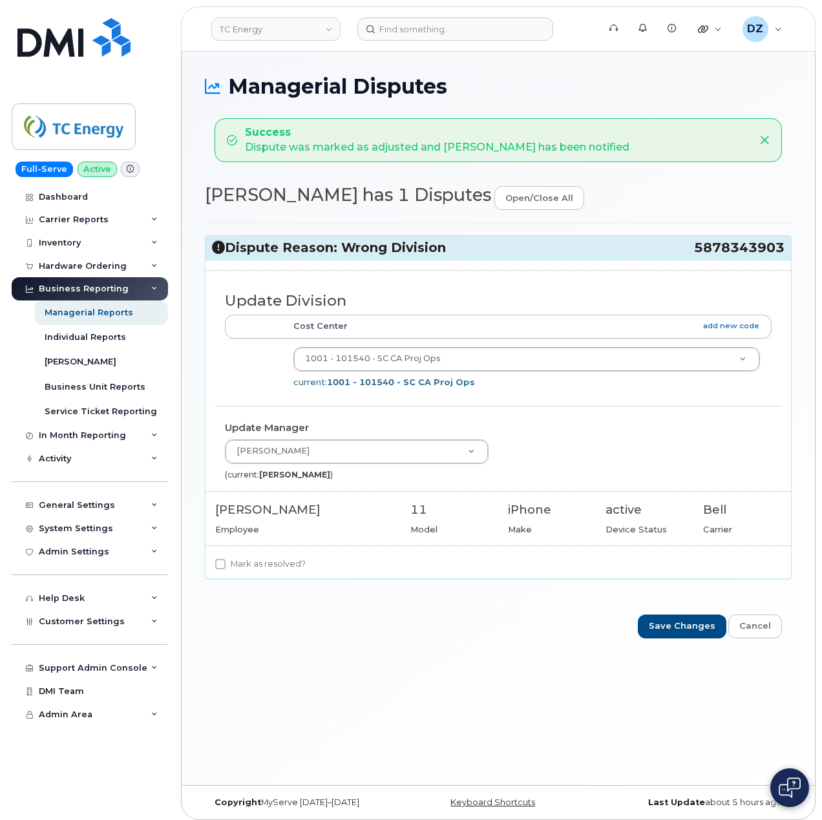
drag, startPoint x: 689, startPoint y: 250, endPoint x: 794, endPoint y: 246, distance: 105.4
click at [794, 246] on div "Managerial Disputes Success Dispute was marked as adjusted and Kent Armstrong h…" at bounding box center [499, 419] width 634 height 734
drag, startPoint x: 694, startPoint y: 244, endPoint x: 780, endPoint y: 253, distance: 86.5
click at [780, 253] on span "5878343903" at bounding box center [739, 247] width 91 height 17
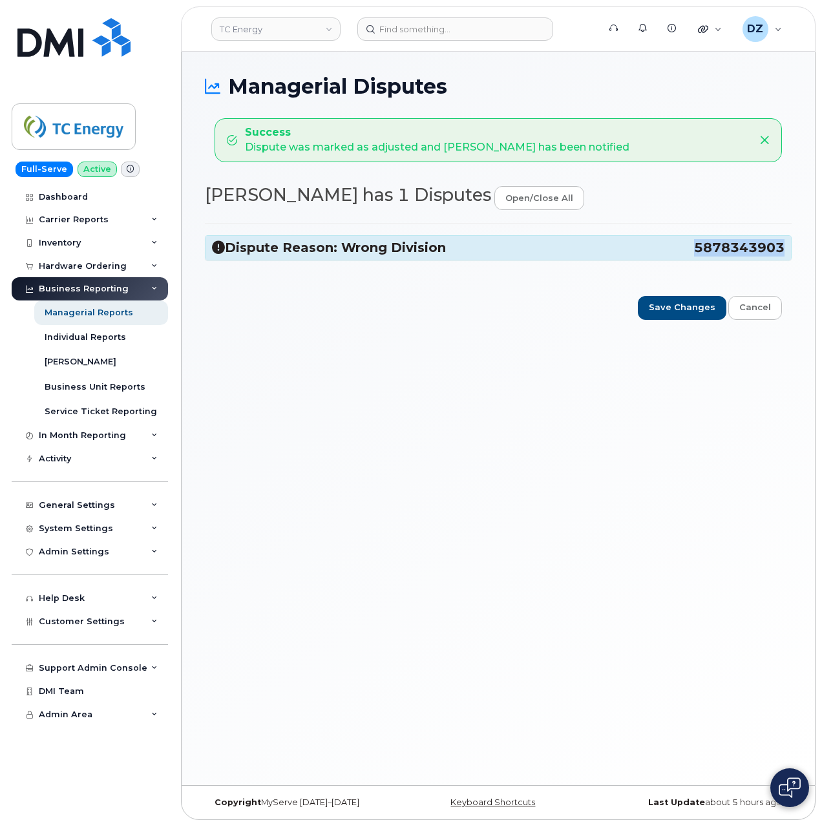
copy span "5878343903"
click at [611, 250] on h3 "Dispute Reason: Wrong Division 5878343903" at bounding box center [498, 247] width 573 height 17
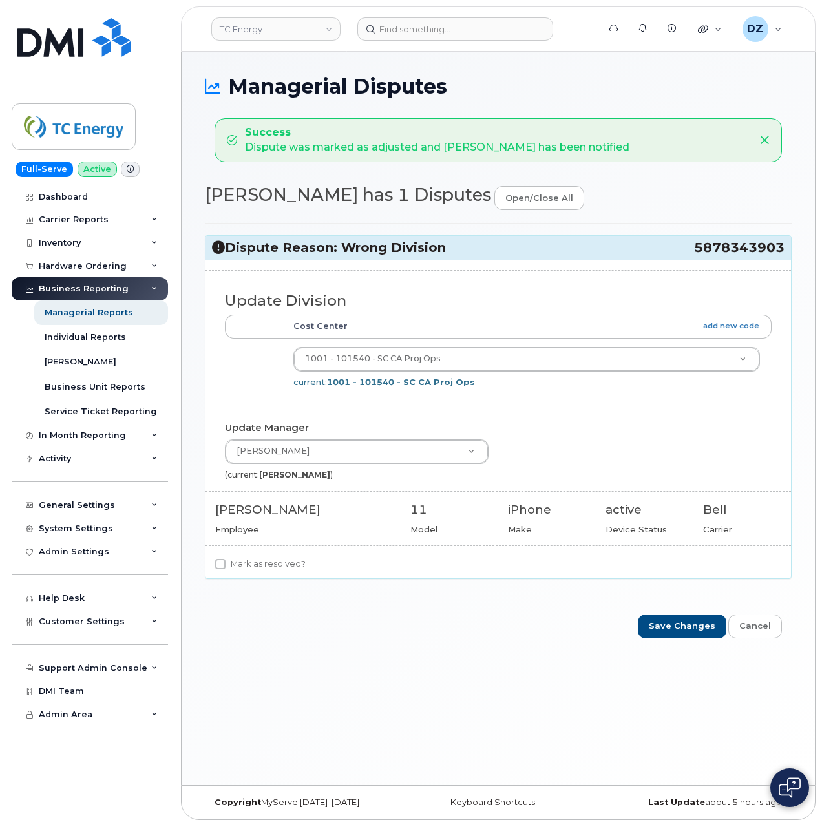
click at [636, 447] on div "Kevin Duffy Aaron Ledbetter Aaron Potter Aaron Salmons Aaron Thompson Aaron Woo…" at bounding box center [498, 460] width 566 height 41
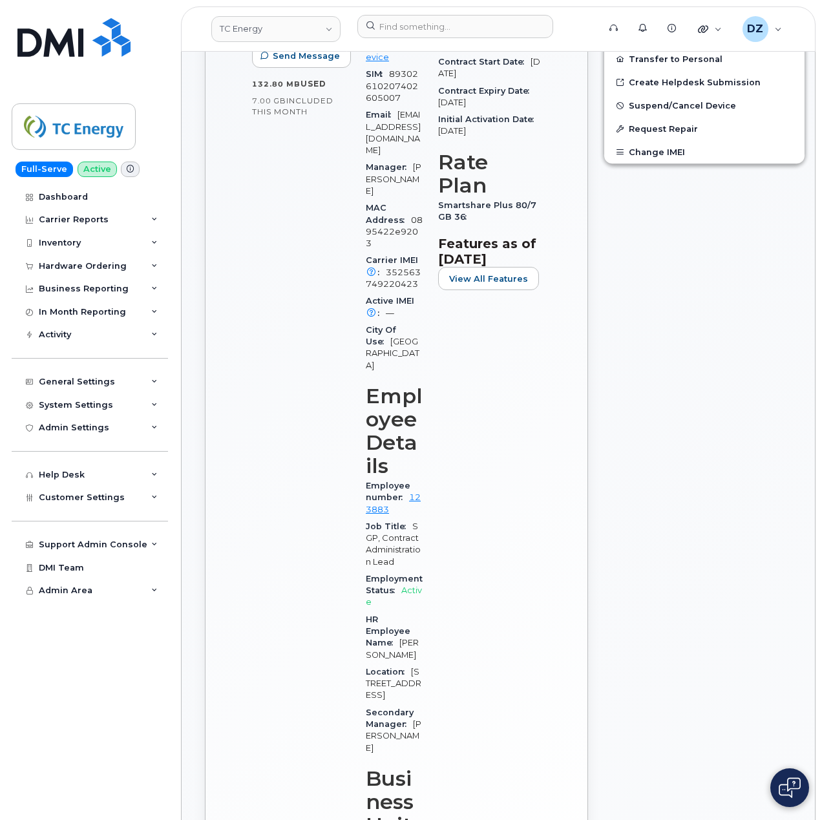
scroll to position [431, 0]
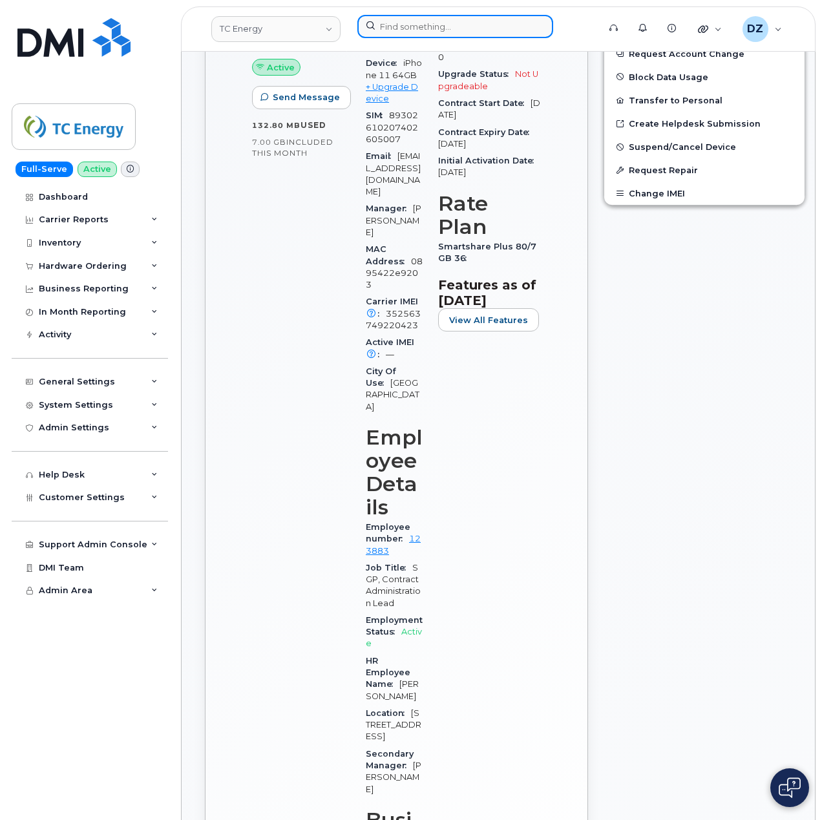
click at [441, 23] on input at bounding box center [456, 26] width 196 height 23
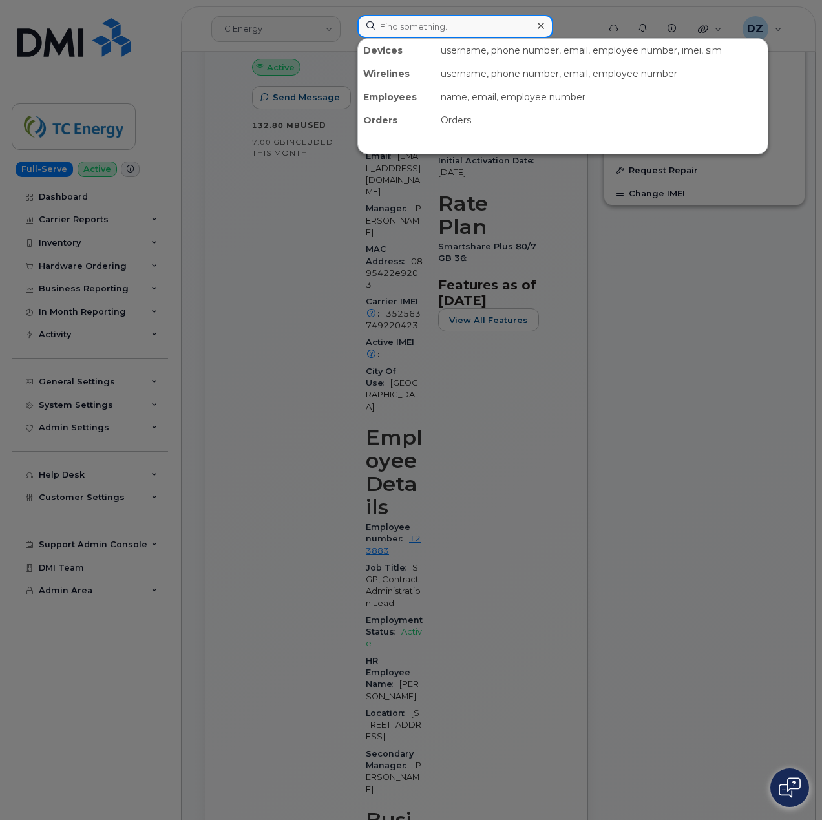
paste input "7472204147"
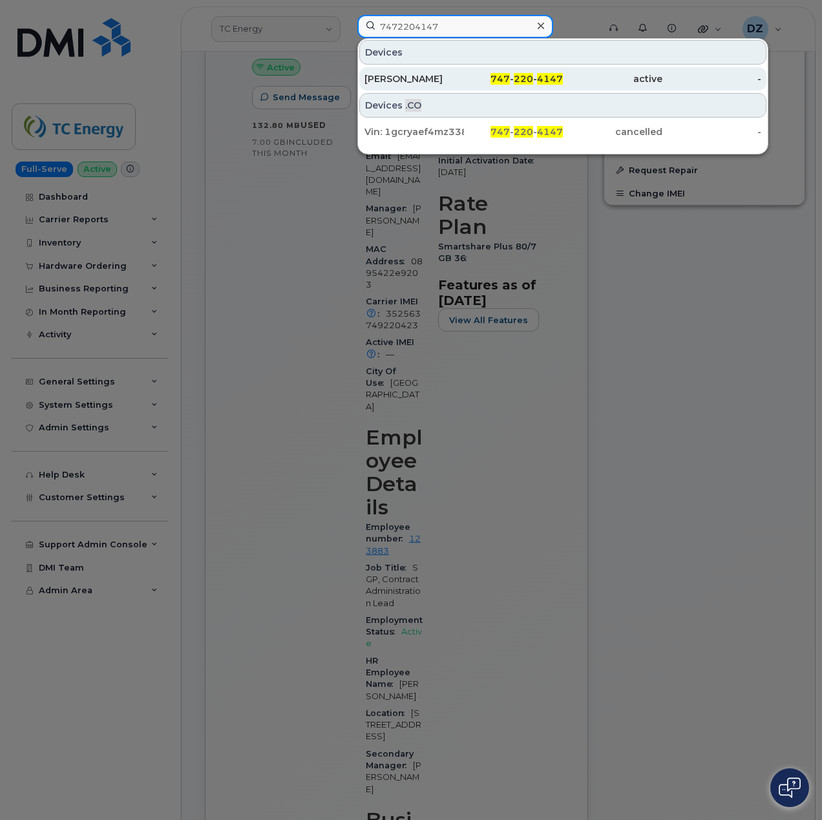
type input "7472204147"
click at [433, 81] on div "Caleb Prettyman" at bounding box center [415, 78] width 100 height 13
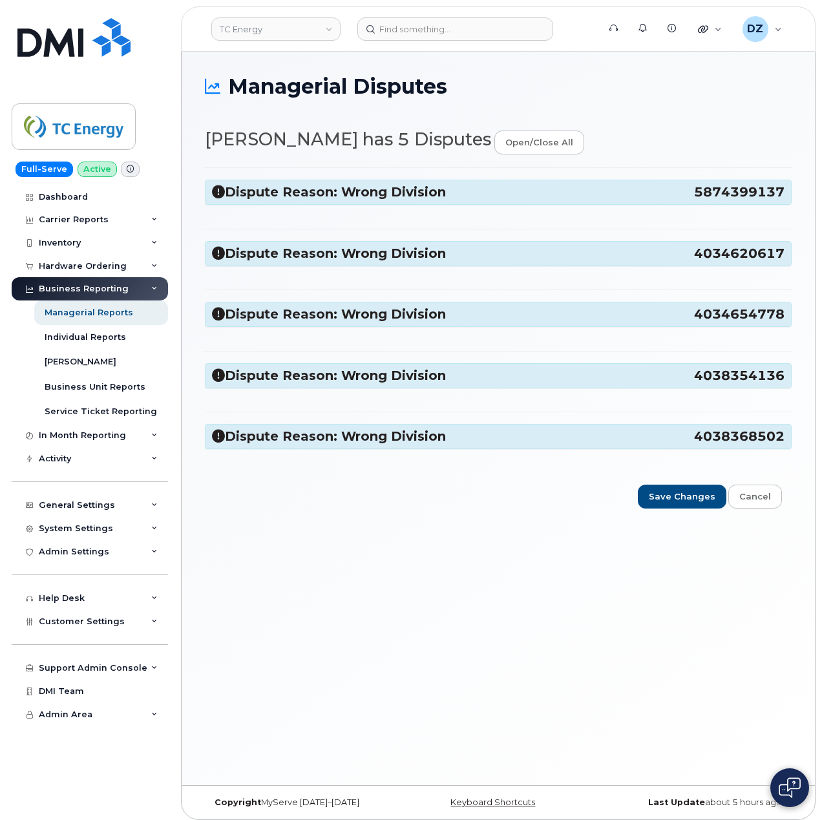
click at [688, 187] on h3 "Dispute Reason: Wrong Division 5874399137" at bounding box center [498, 192] width 573 height 17
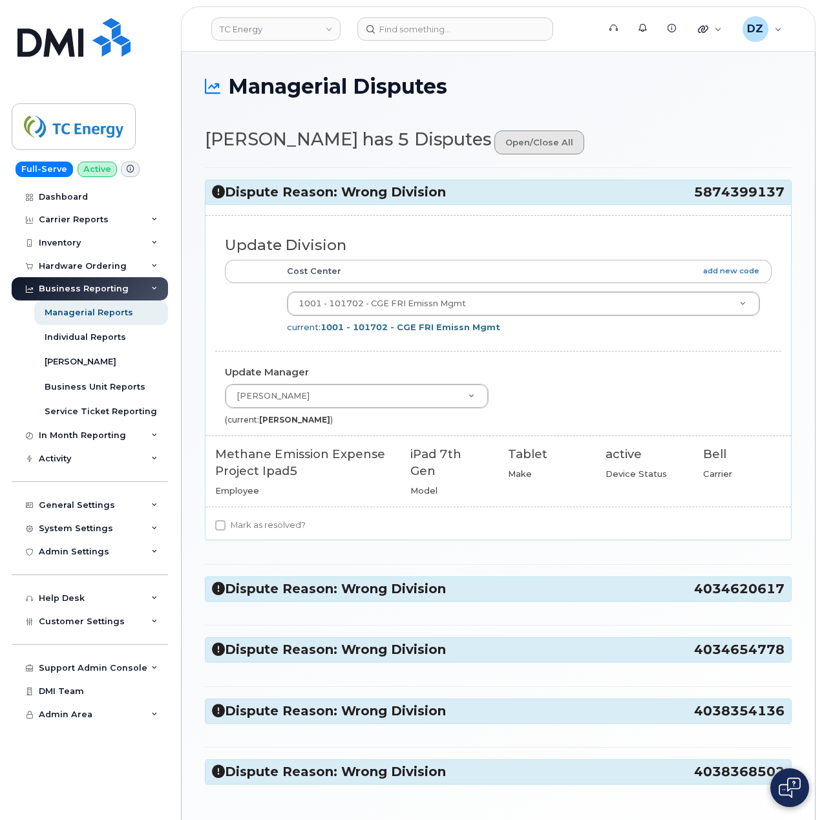
click at [553, 145] on link "open/close all" at bounding box center [540, 143] width 90 height 24
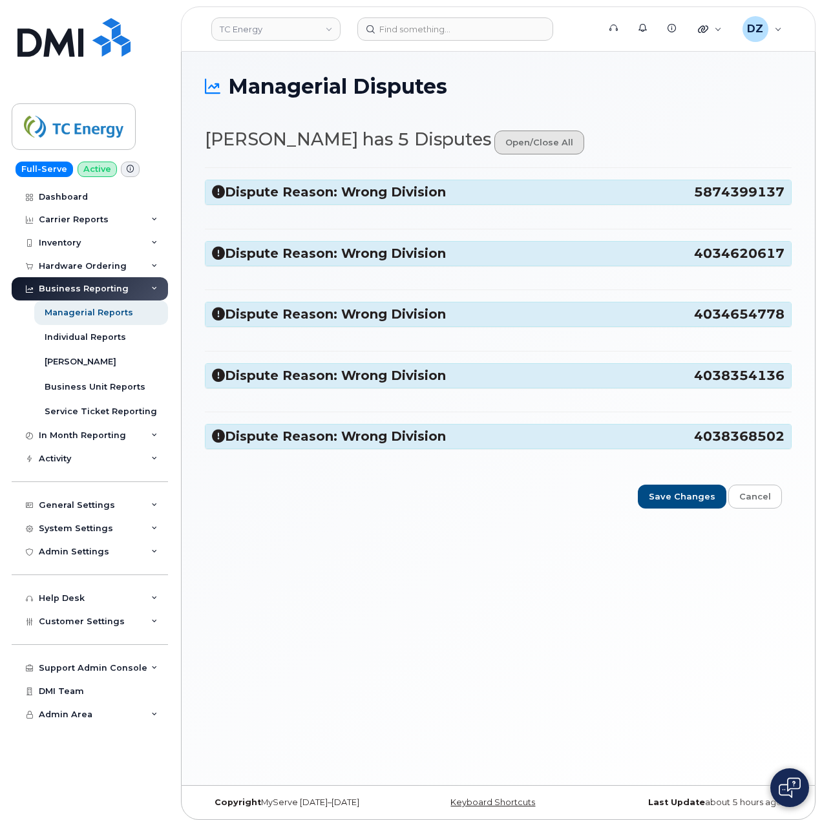
click at [517, 137] on link "open/close all" at bounding box center [540, 143] width 90 height 24
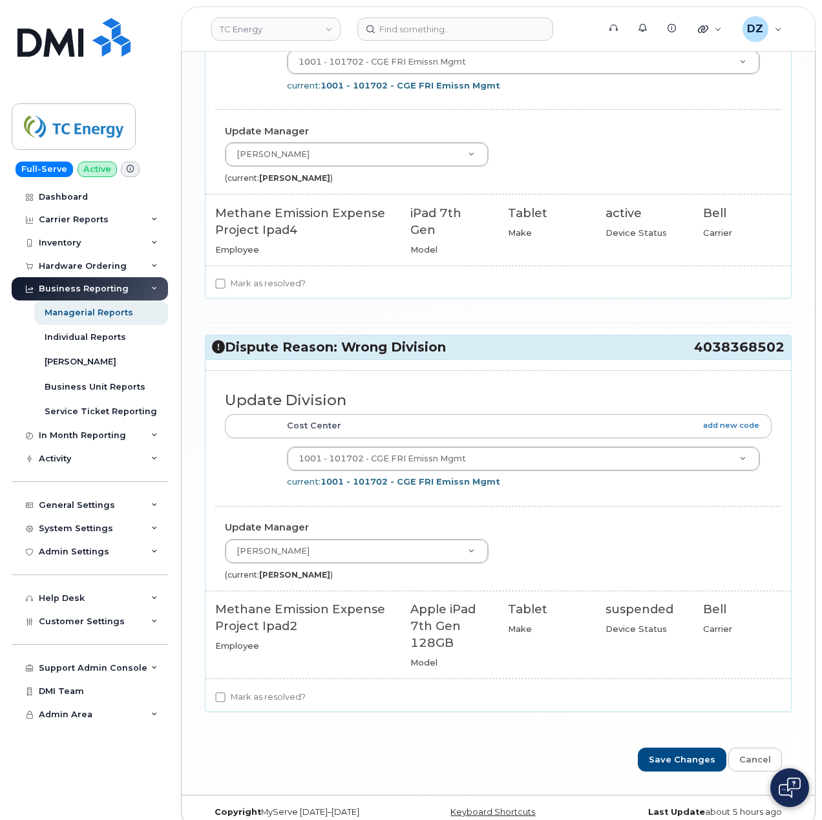
scroll to position [1497, 0]
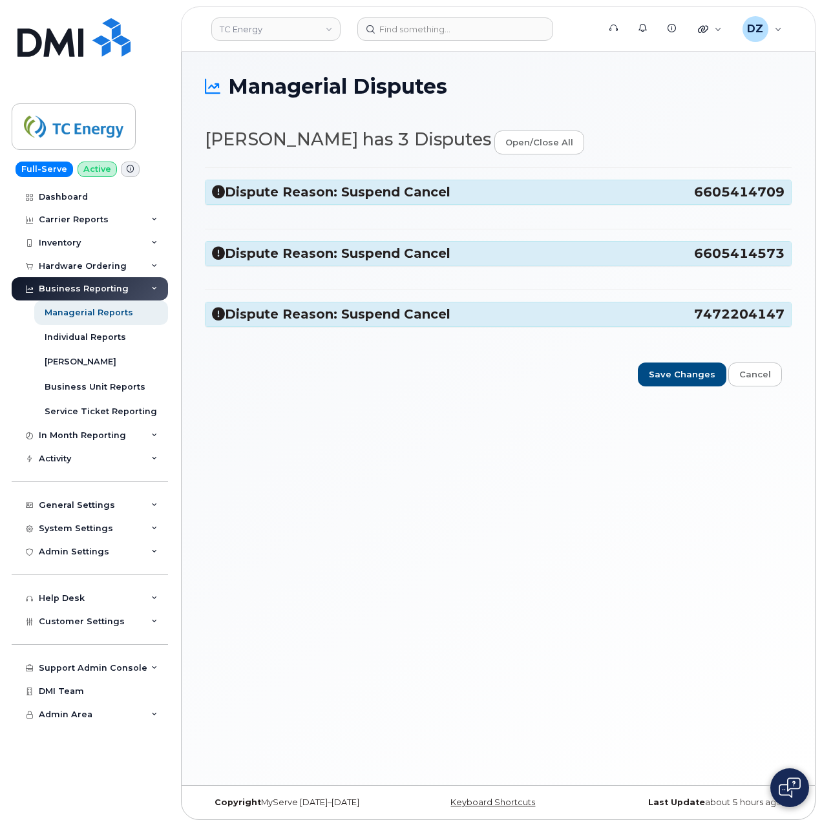
click at [712, 189] on span "6605414709" at bounding box center [739, 192] width 91 height 17
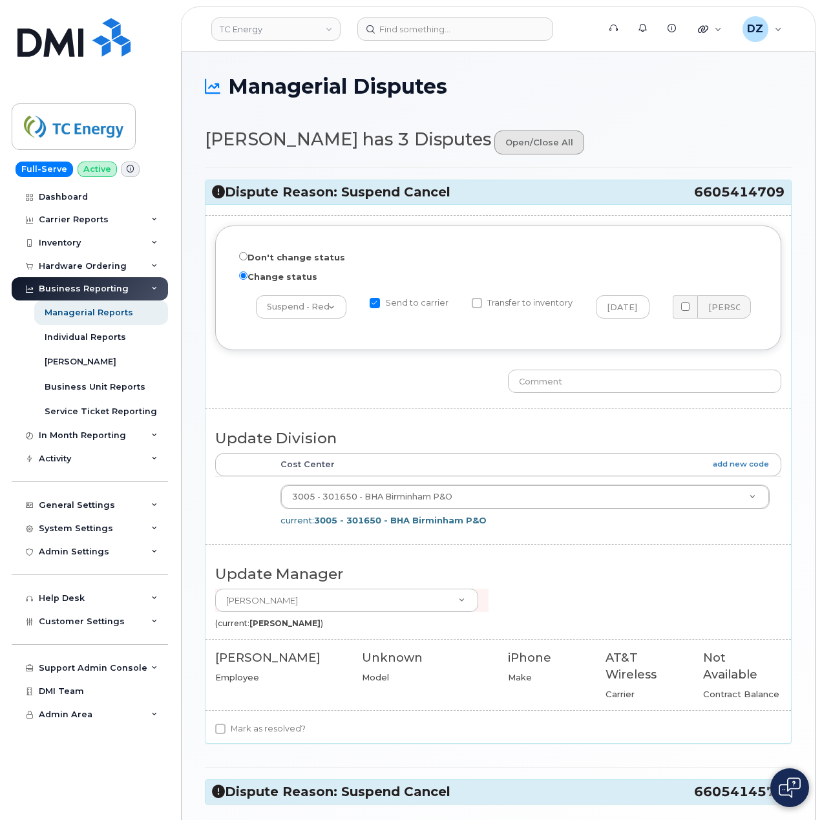
click at [541, 138] on link "open/close all" at bounding box center [540, 143] width 90 height 24
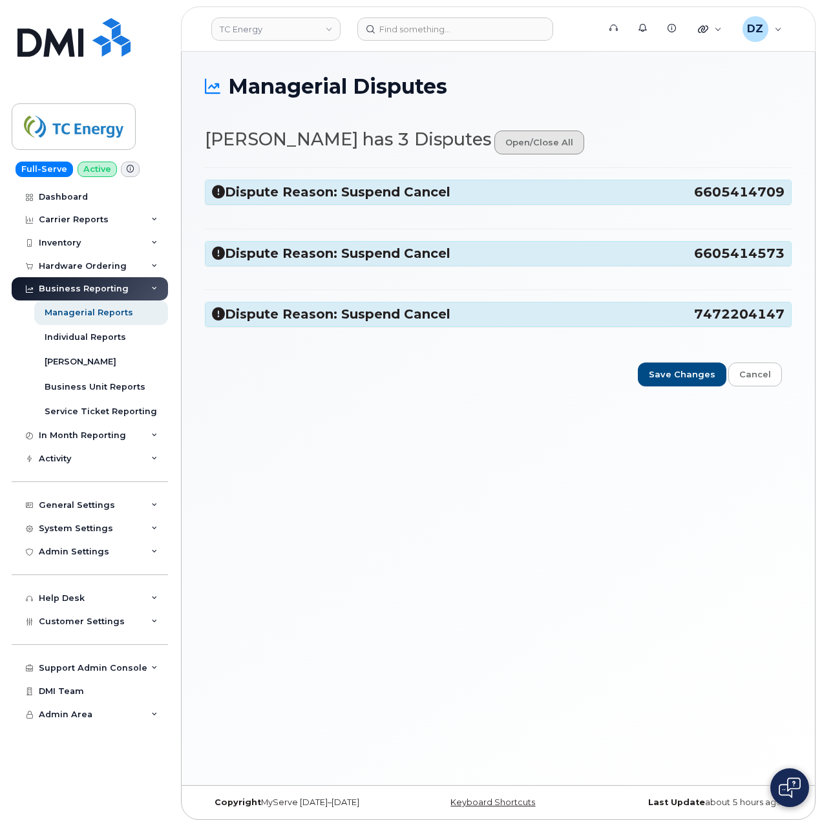
click at [541, 138] on link "open/close all" at bounding box center [540, 143] width 90 height 24
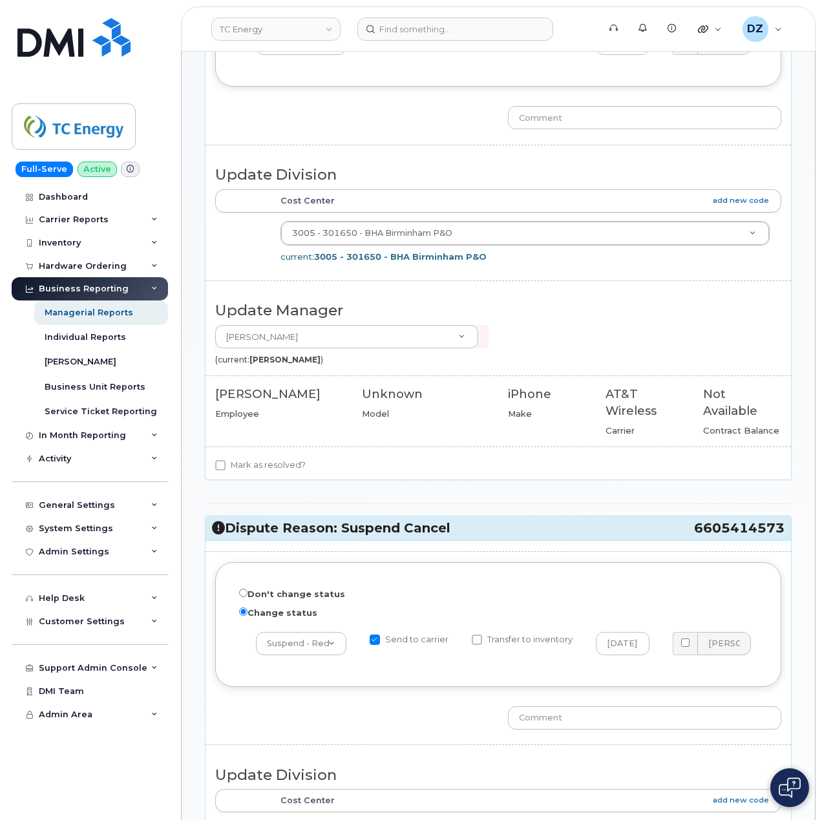
scroll to position [34, 0]
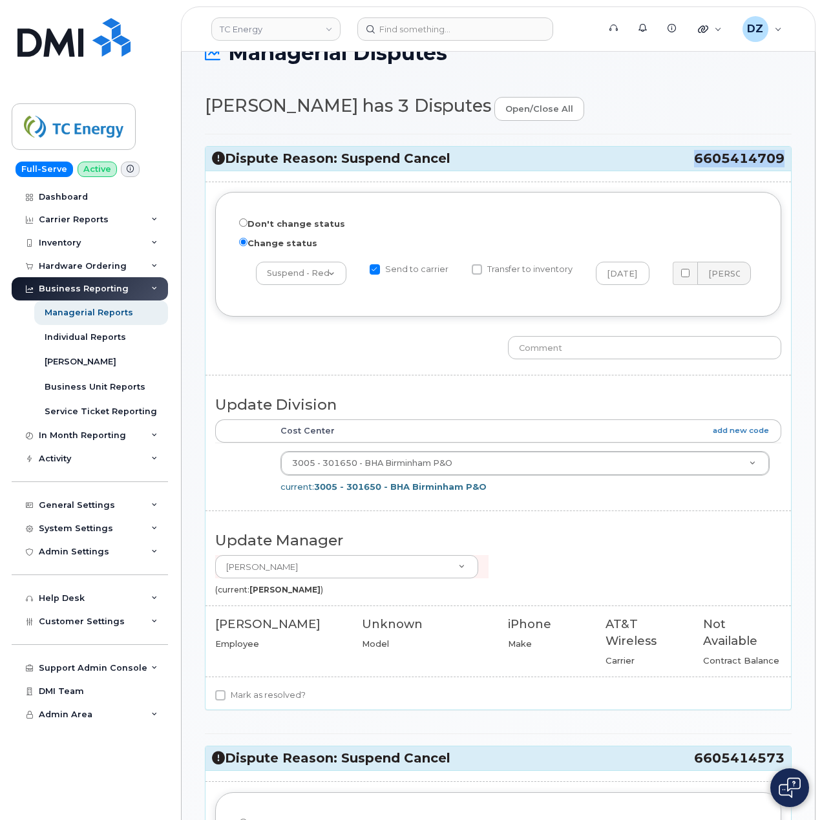
drag, startPoint x: 694, startPoint y: 158, endPoint x: 784, endPoint y: 161, distance: 89.9
click at [784, 161] on span "6605414709" at bounding box center [739, 158] width 91 height 17
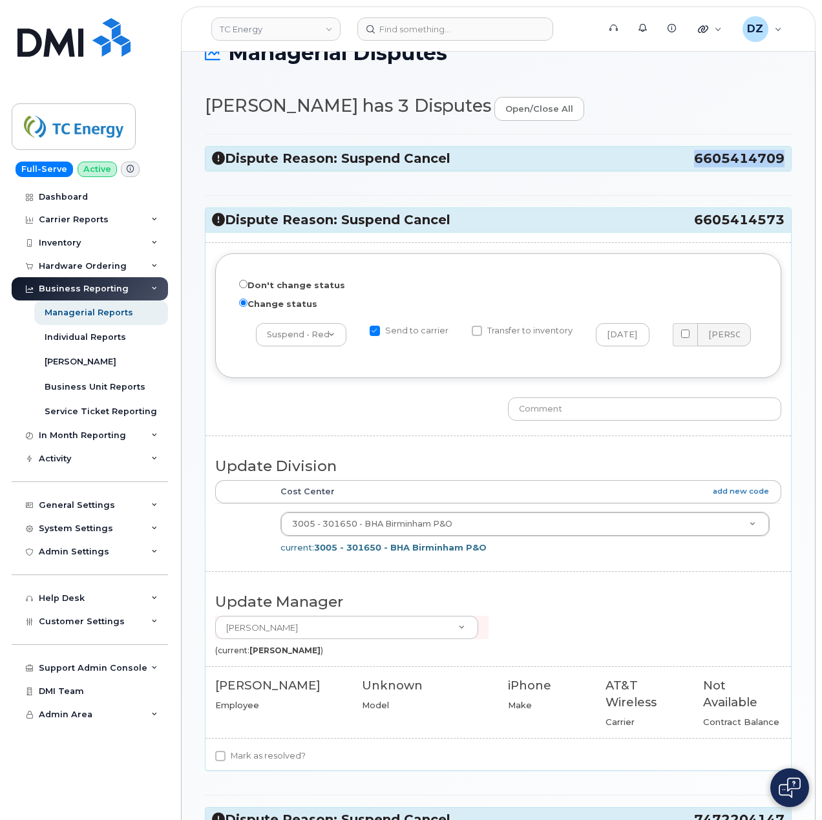
copy span "6605414709"
click at [656, 166] on h3 "Dispute Reason: Suspend Cancel 6605414709" at bounding box center [498, 158] width 573 height 17
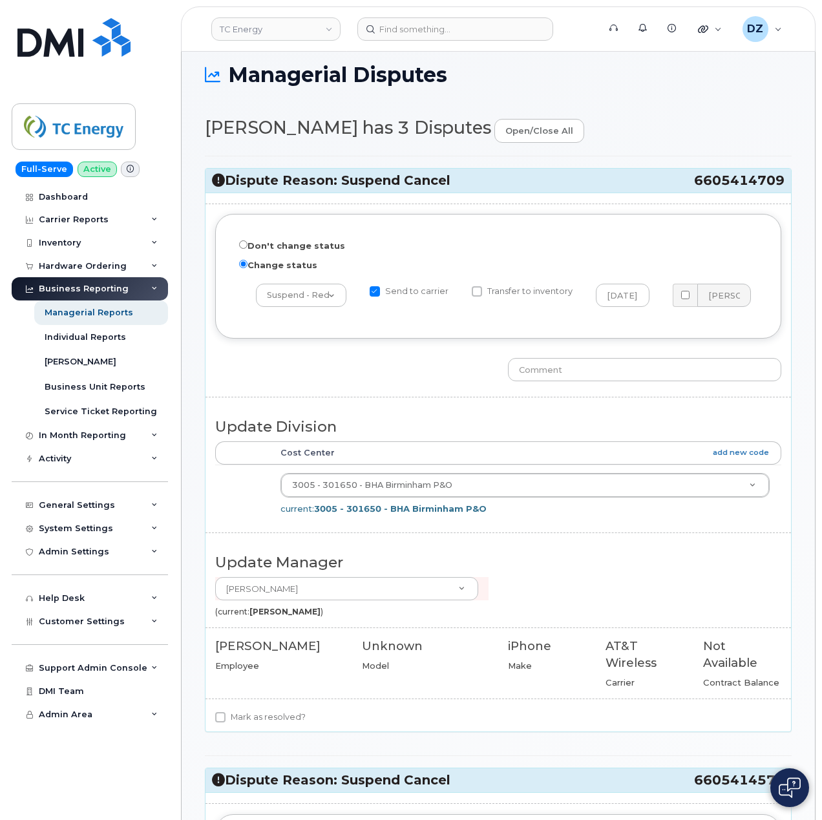
scroll to position [0, 0]
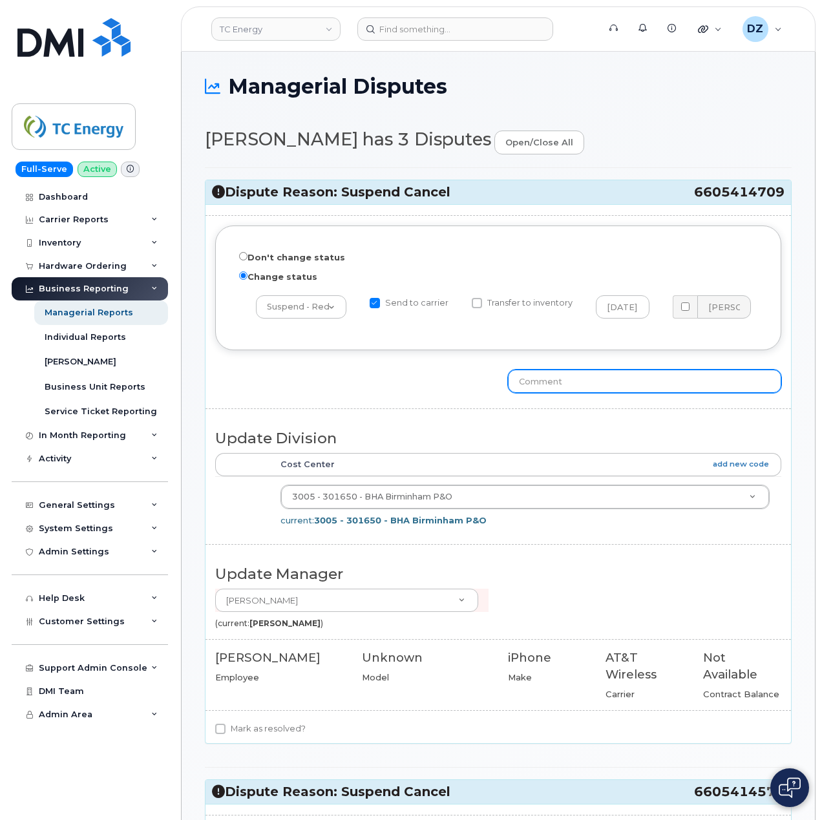
click at [577, 389] on input "text" at bounding box center [644, 381] width 273 height 23
paste input "10-353043358502500"
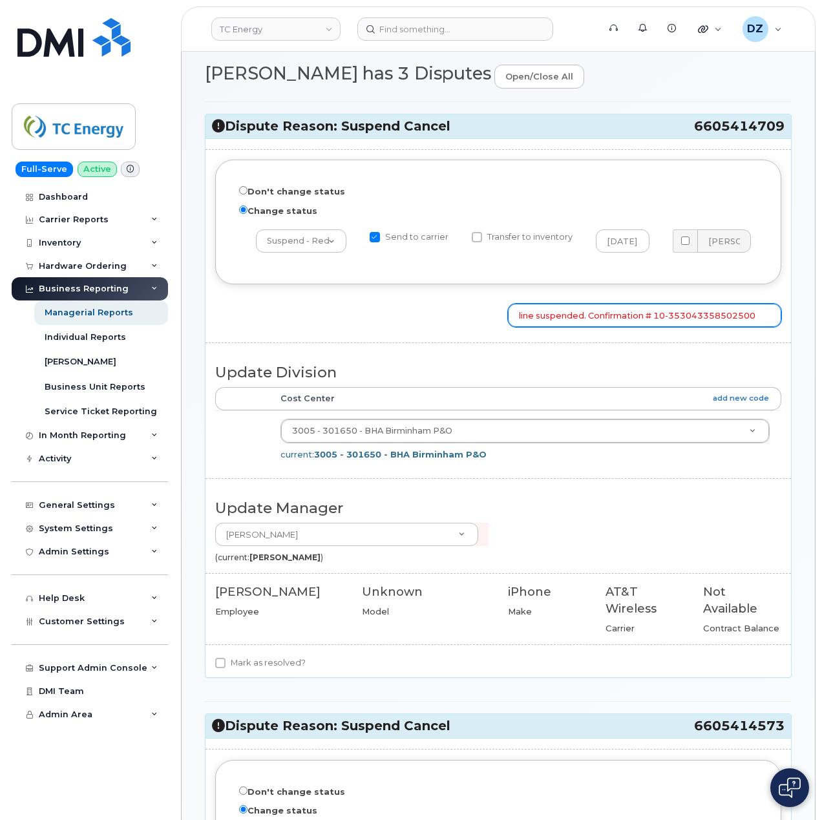
scroll to position [86, 0]
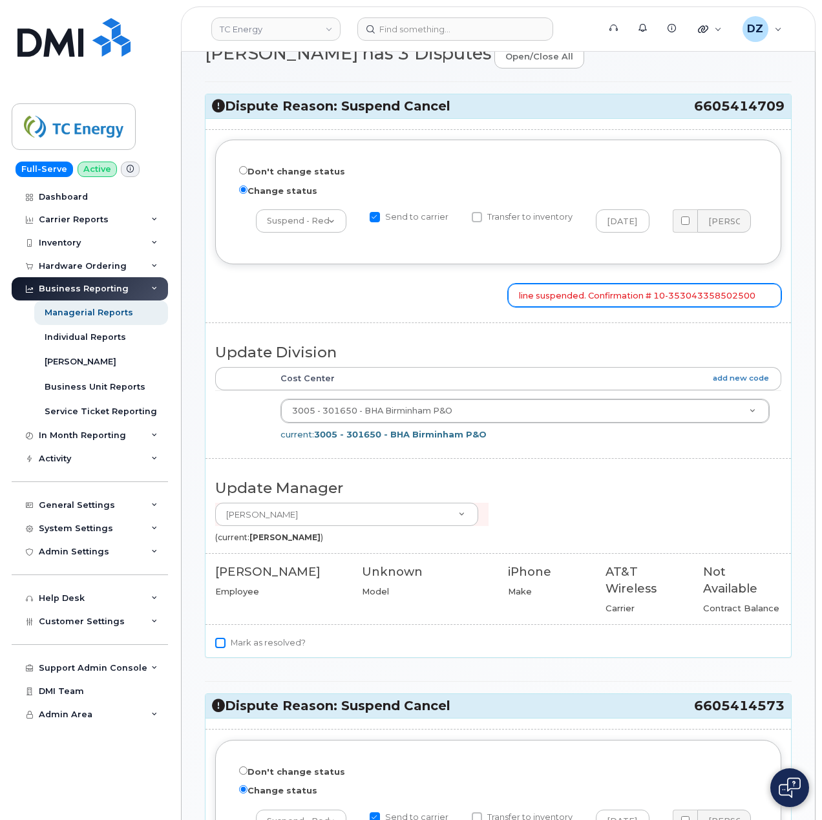
type input "line suspended. Confirmation # 10-353043358502500"
click at [219, 648] on input "Mark as resolved?" at bounding box center [220, 643] width 10 height 10
checkbox input "true"
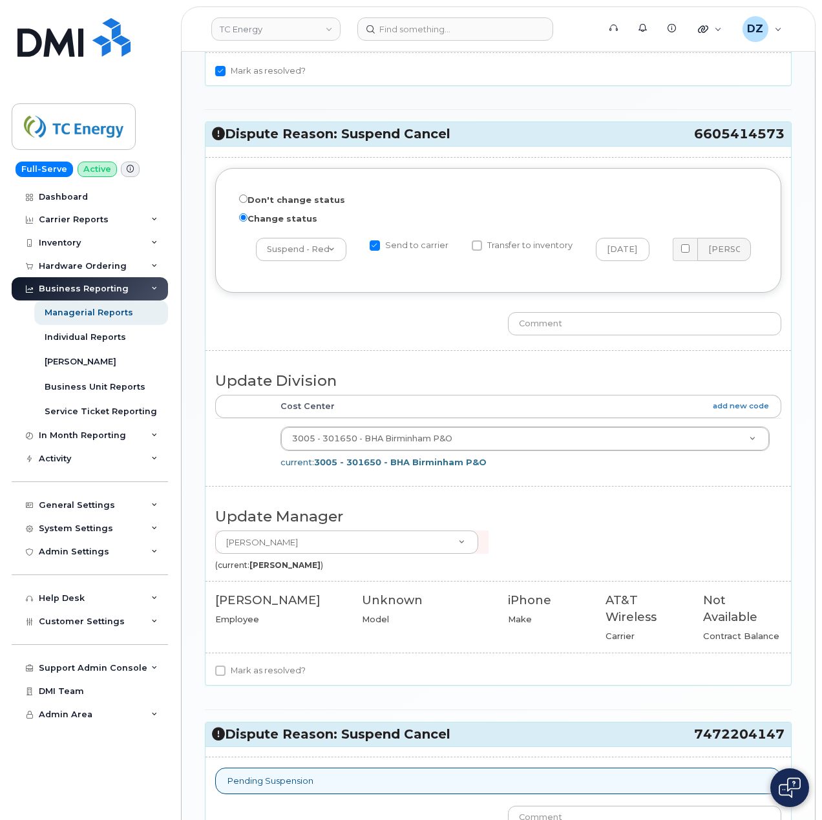
scroll to position [689, 0]
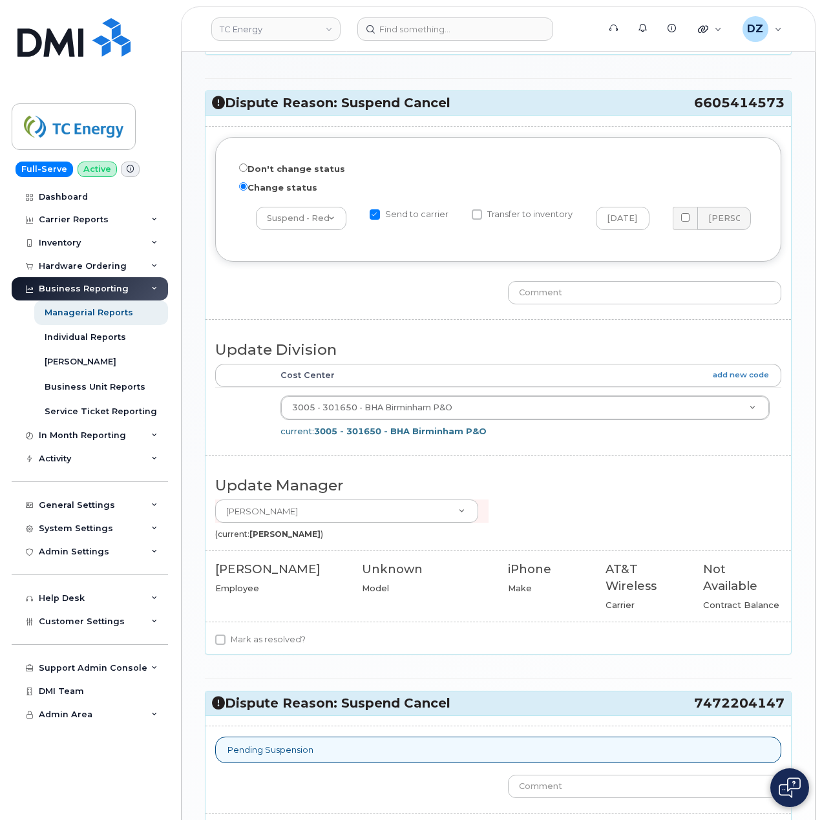
drag, startPoint x: 709, startPoint y: 107, endPoint x: 782, endPoint y: 109, distance: 73.1
click at [782, 109] on h3 "Dispute Reason: Suspend Cancel 6605414573" at bounding box center [498, 102] width 573 height 17
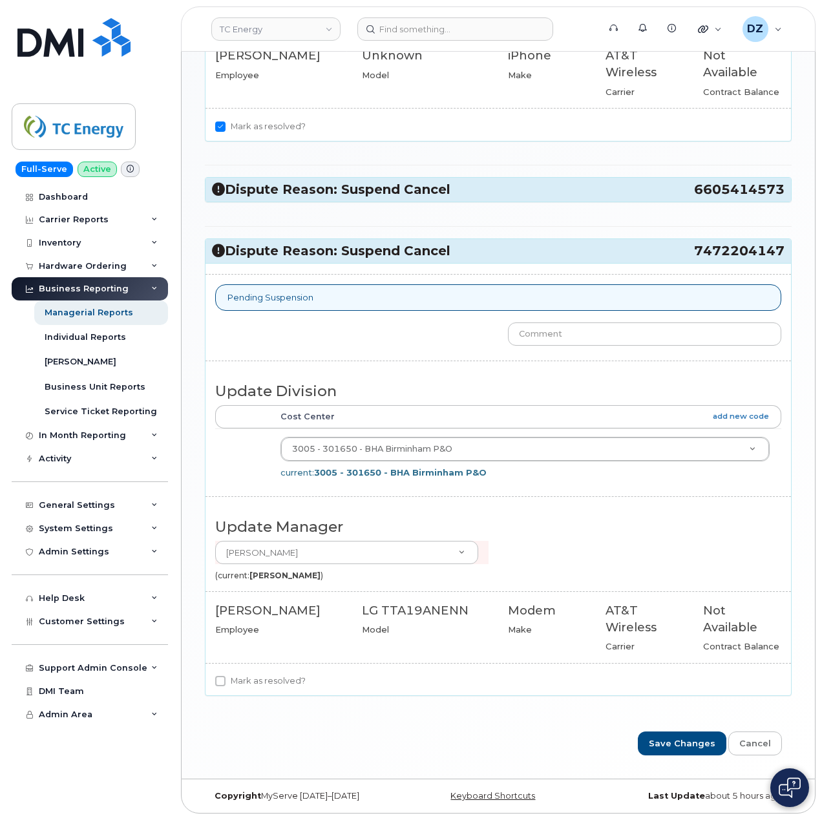
copy h3 "6605414573"
click at [683, 192] on h3 "Dispute Reason: Suspend Cancel 6605414573" at bounding box center [498, 189] width 573 height 17
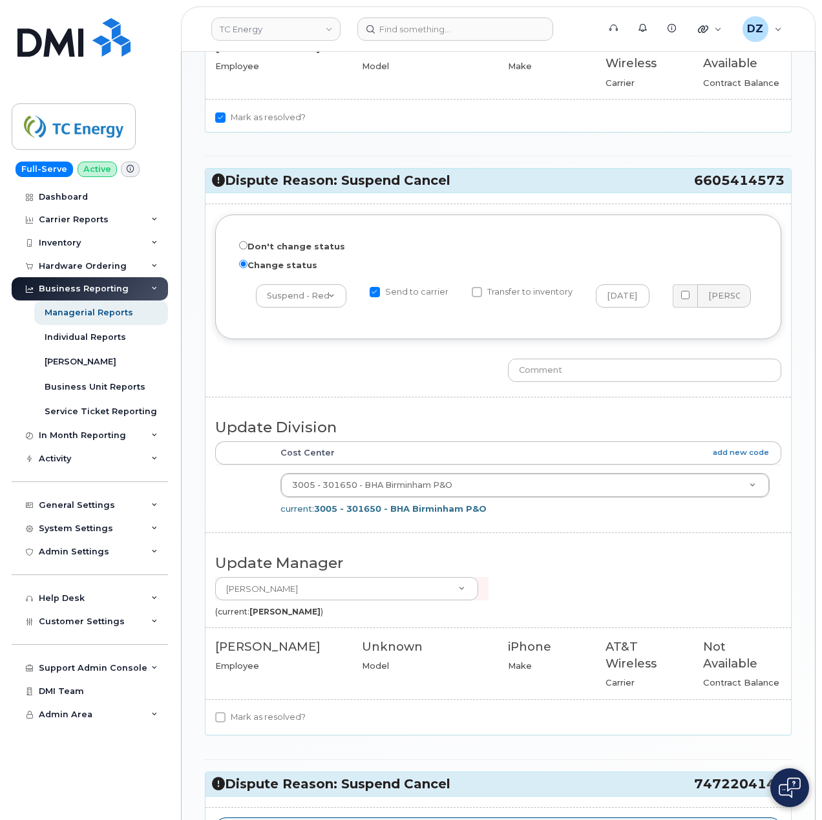
scroll to position [689, 0]
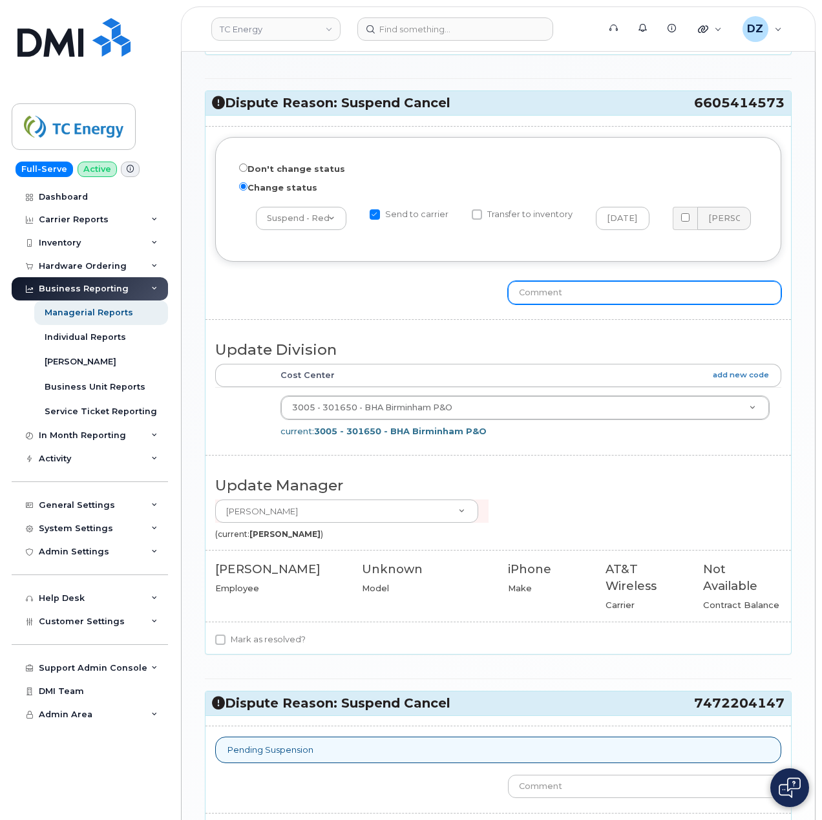
click at [580, 295] on input "text" at bounding box center [644, 292] width 273 height 23
click at [704, 292] on input "line suspended. Confirmation #" at bounding box center [644, 292] width 273 height 23
paste input "10-353043358464398"
type input "line suspended. Confirmation # 10-353043358464398"
click at [425, 328] on div "Don't change status Change status -- choose action -- Cancel Cancel with Churn …" at bounding box center [499, 384] width 586 height 539
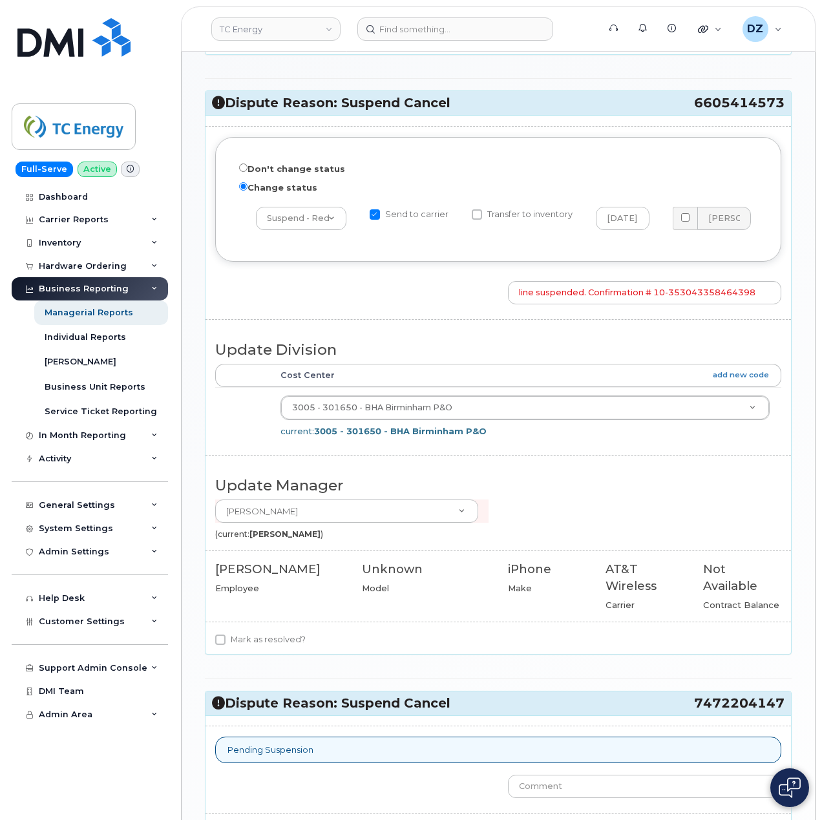
click at [228, 648] on label "Mark as resolved?" at bounding box center [260, 640] width 91 height 16
click at [226, 645] on input "Mark as resolved?" at bounding box center [220, 640] width 10 height 10
checkbox input "true"
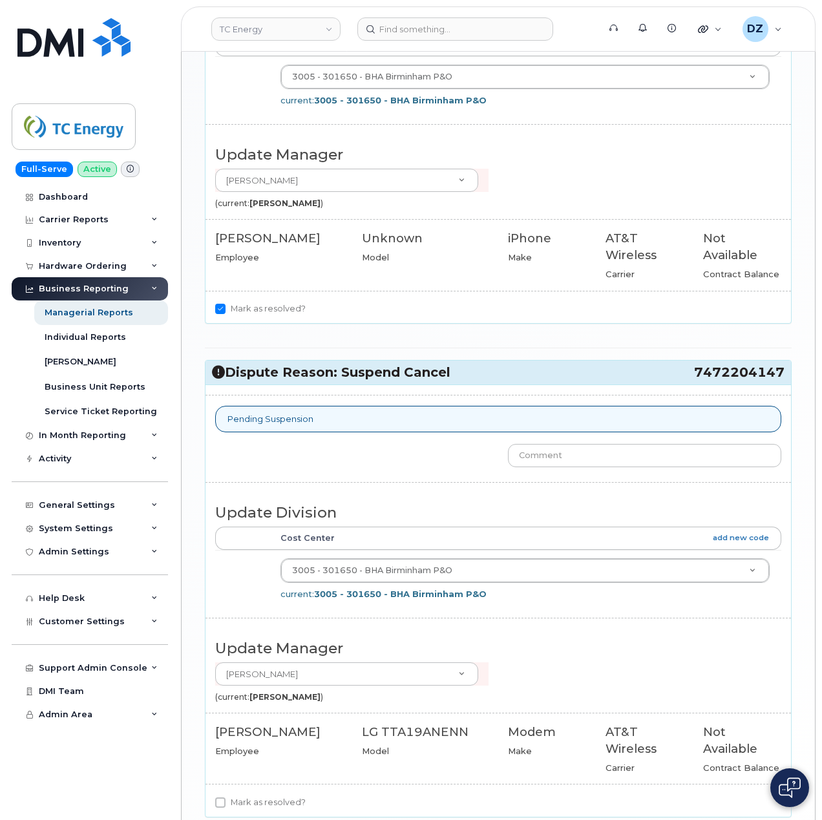
scroll to position [1034, 0]
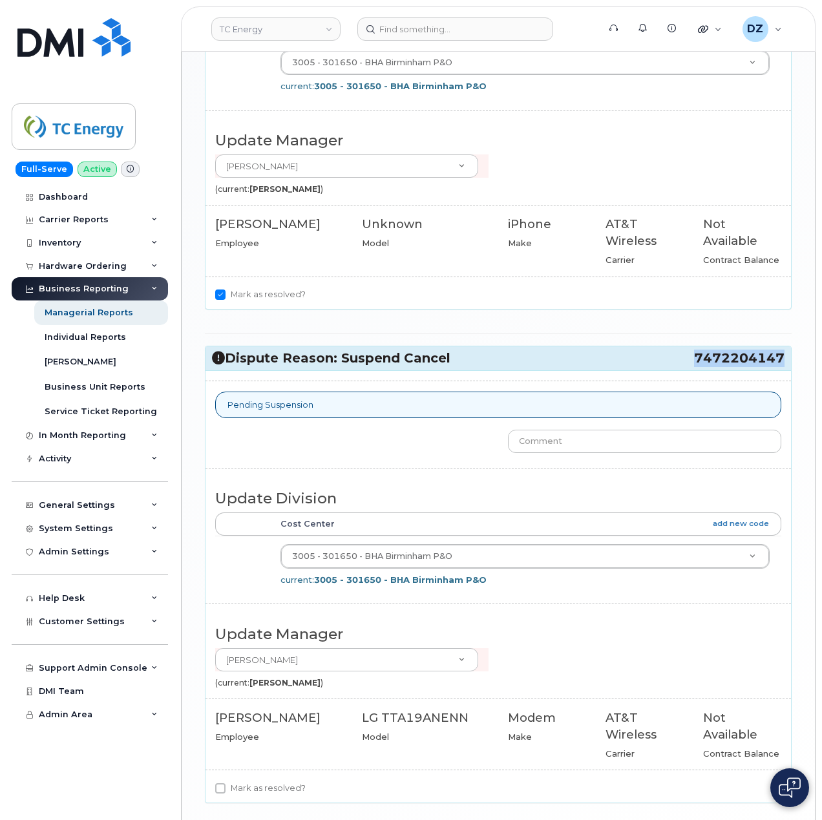
drag, startPoint x: 707, startPoint y: 368, endPoint x: 781, endPoint y: 370, distance: 74.4
click at [781, 367] on span "7472204147" at bounding box center [739, 358] width 91 height 17
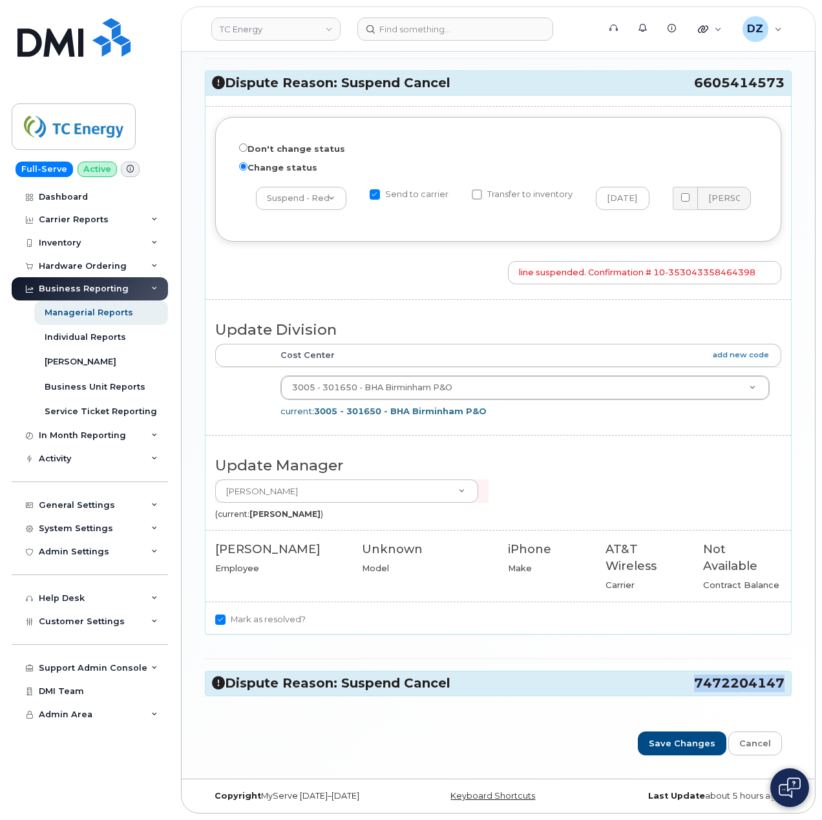
scroll to position [719, 0]
copy span "7472204147"
click at [626, 683] on h3 "Dispute Reason: Suspend Cancel 7472204147" at bounding box center [498, 683] width 573 height 17
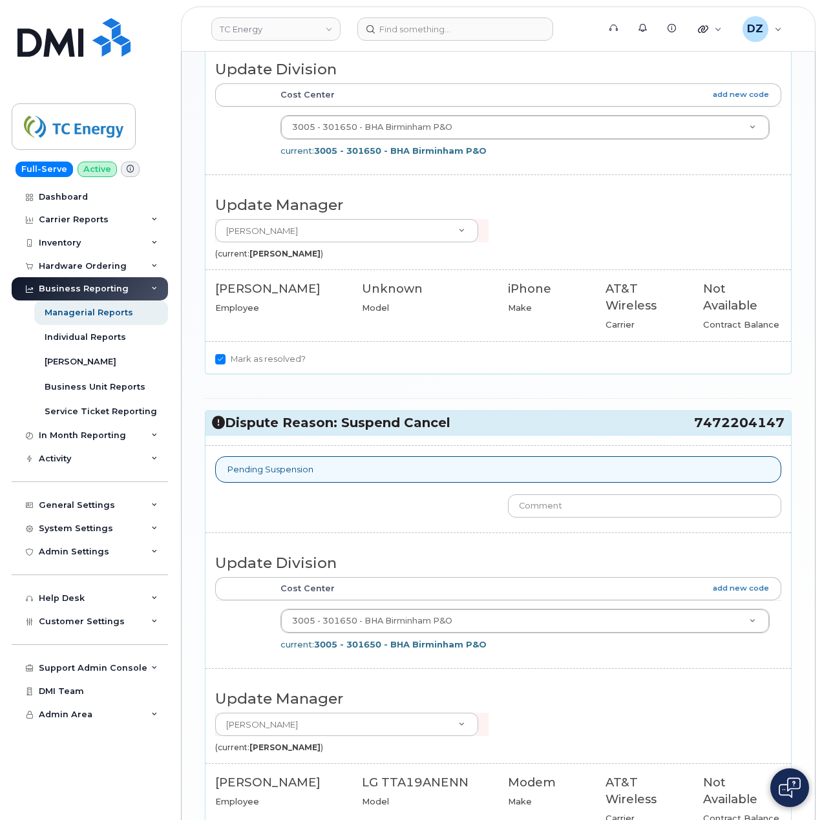
scroll to position [1034, 0]
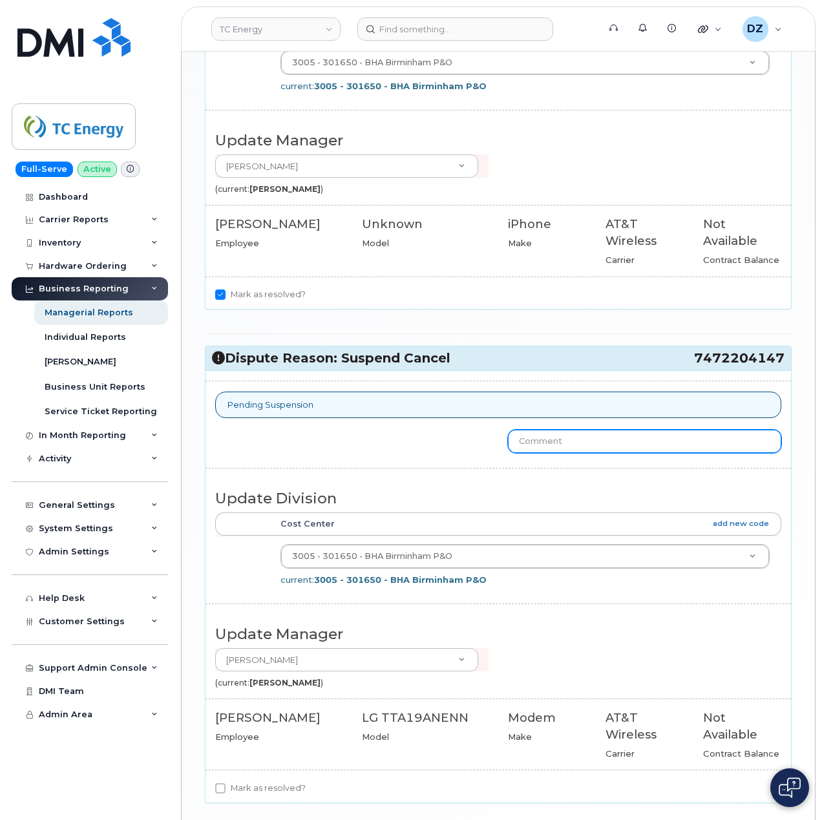
click at [590, 453] on input "text" at bounding box center [644, 441] width 273 height 23
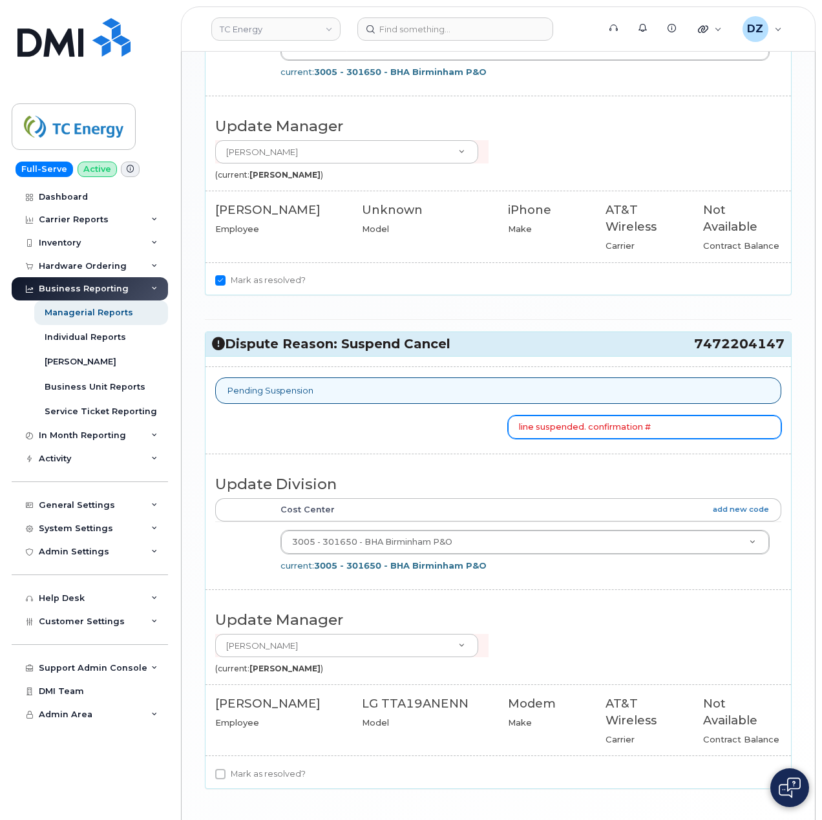
scroll to position [1154, 0]
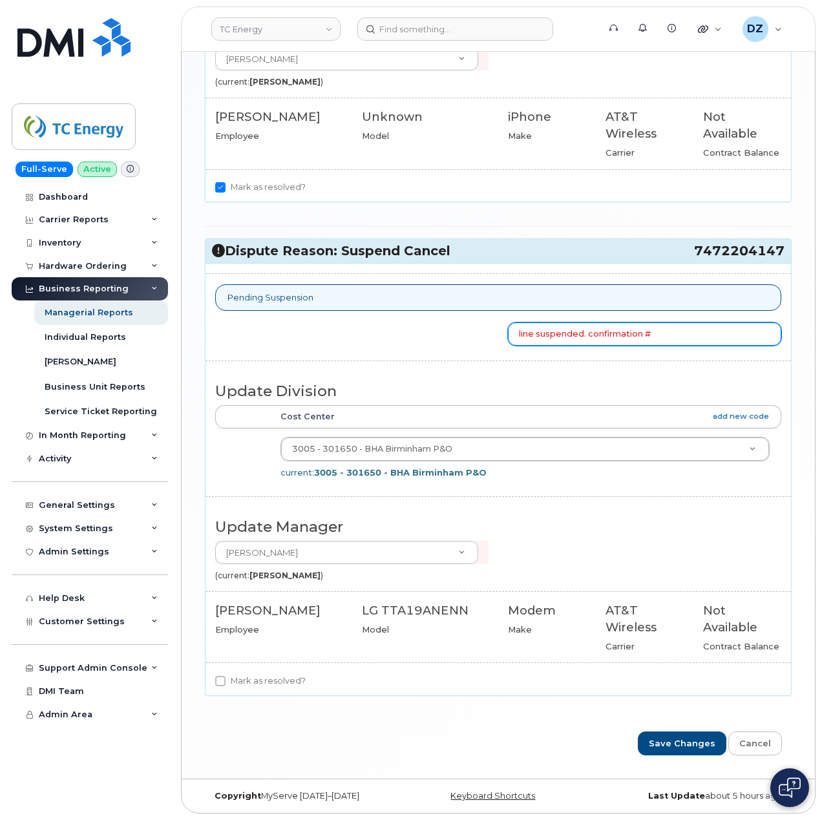
click at [674, 332] on input "line suspended. confirmation #" at bounding box center [644, 334] width 273 height 23
type input "line"
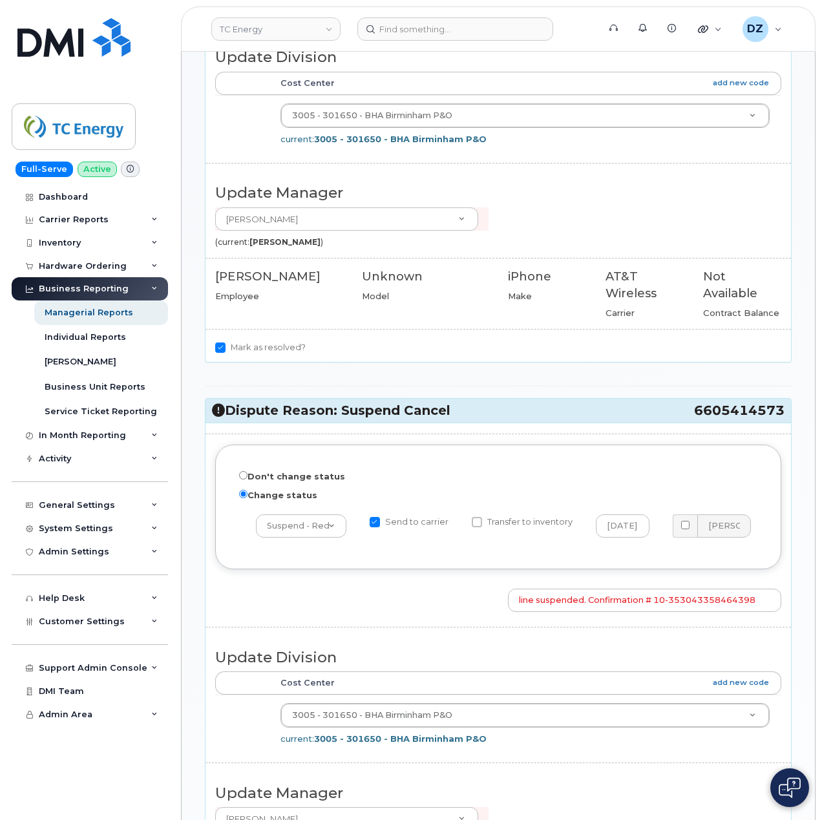
scroll to position [551, 0]
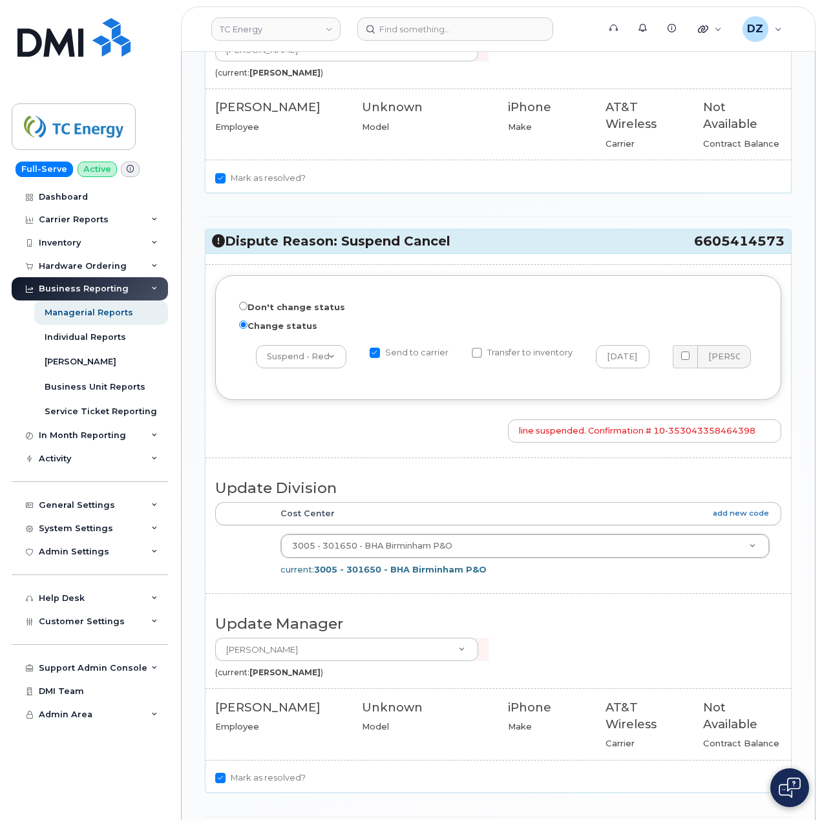
click at [376, 358] on input "Send to carrier" at bounding box center [375, 353] width 10 height 10
checkbox input "false"
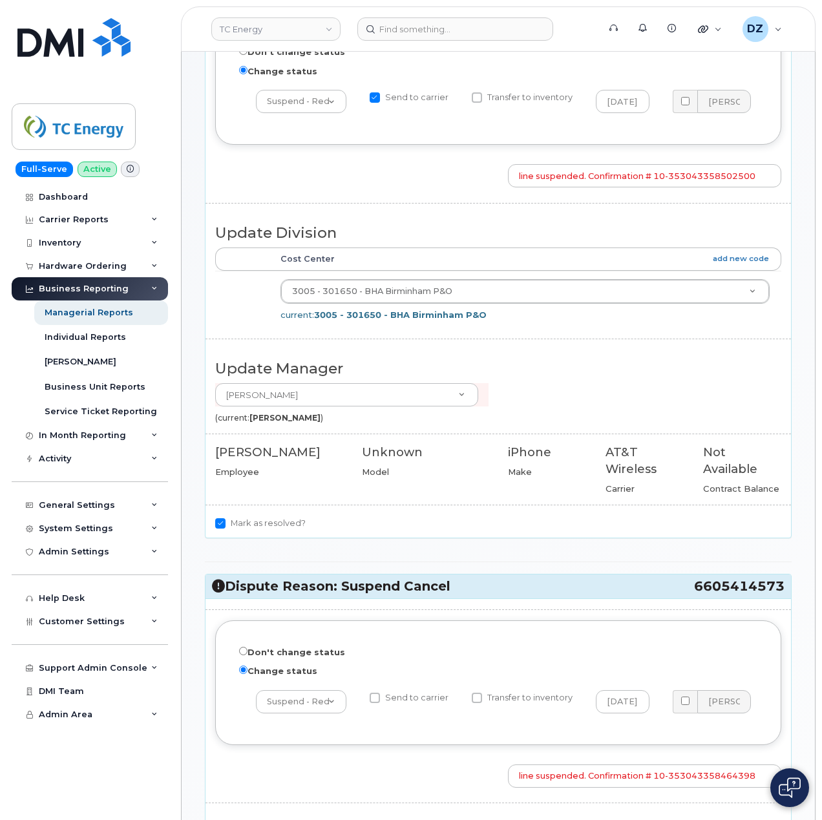
scroll to position [34, 0]
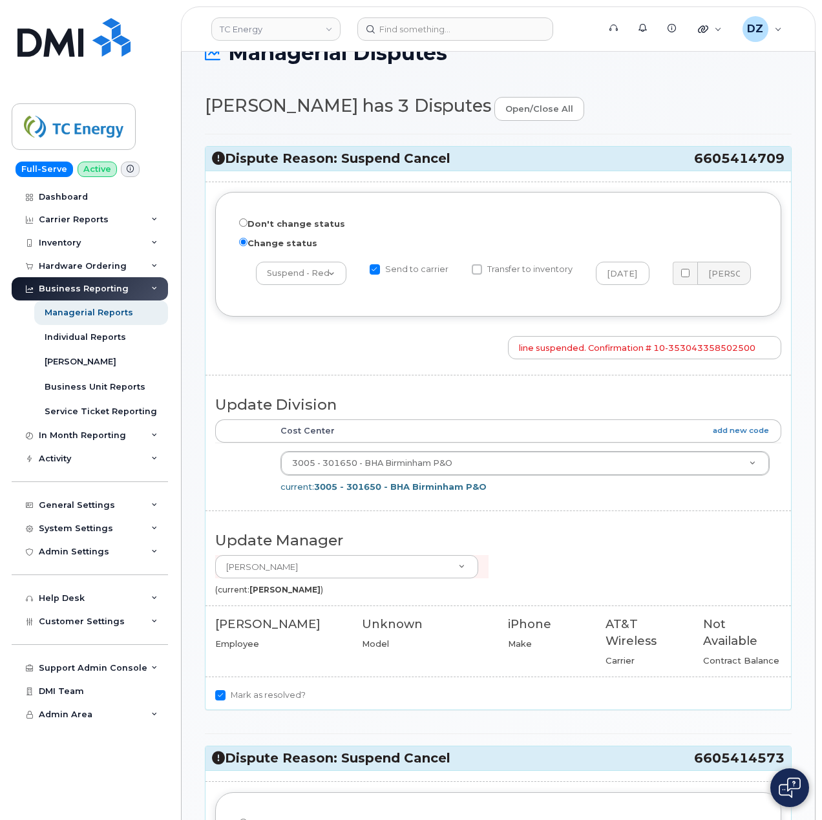
click at [376, 269] on input "Send to carrier" at bounding box center [375, 269] width 10 height 10
checkbox input "false"
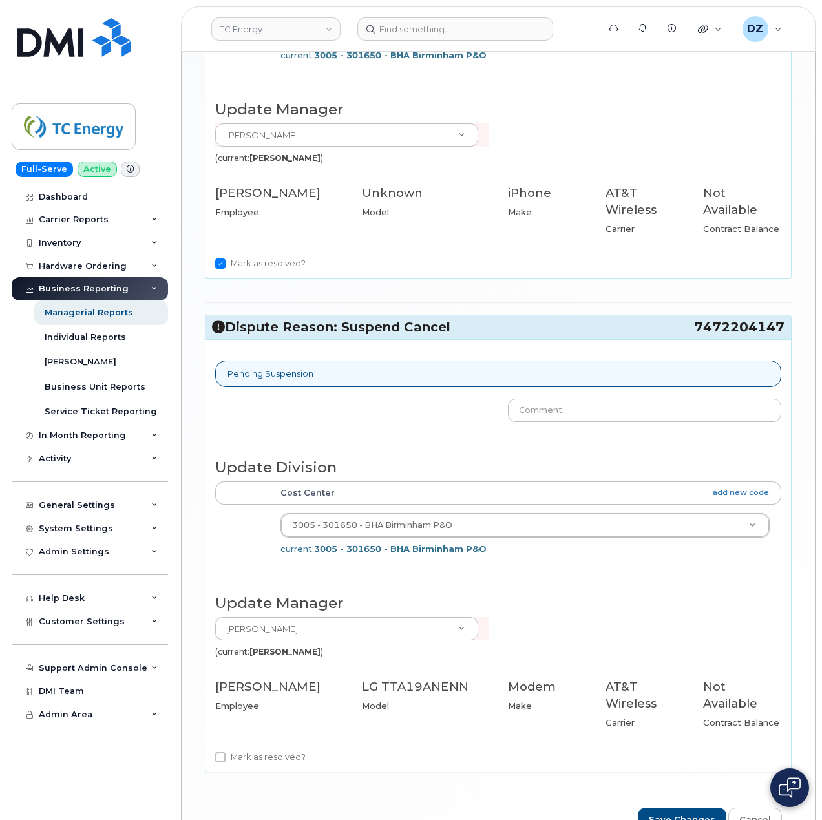
scroll to position [1154, 0]
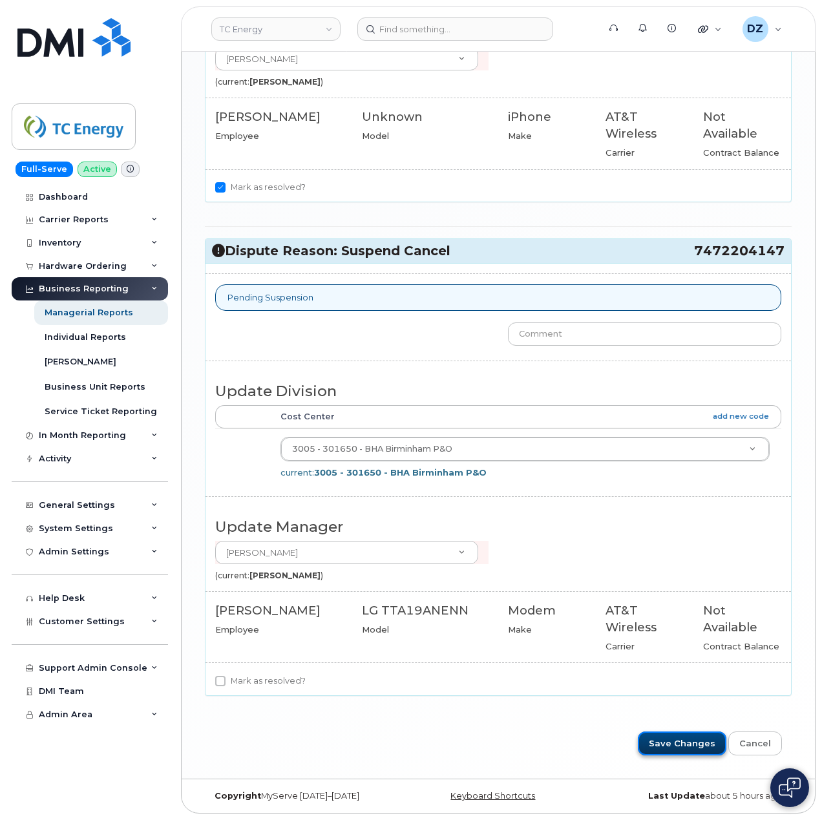
click at [694, 738] on input "Save Changes" at bounding box center [682, 744] width 89 height 24
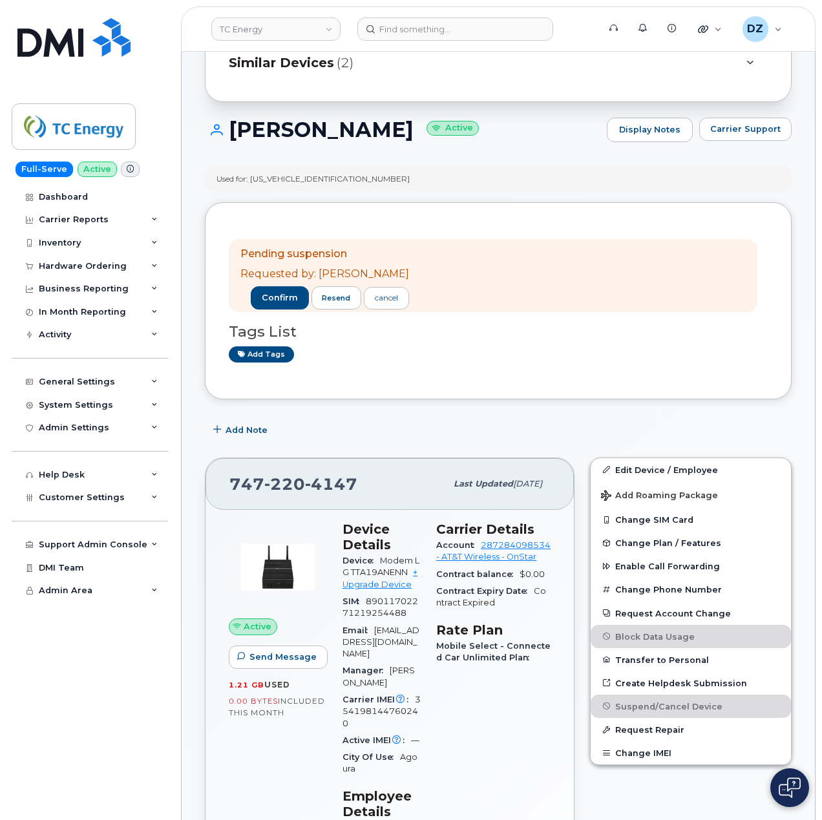
scroll to position [172, 0]
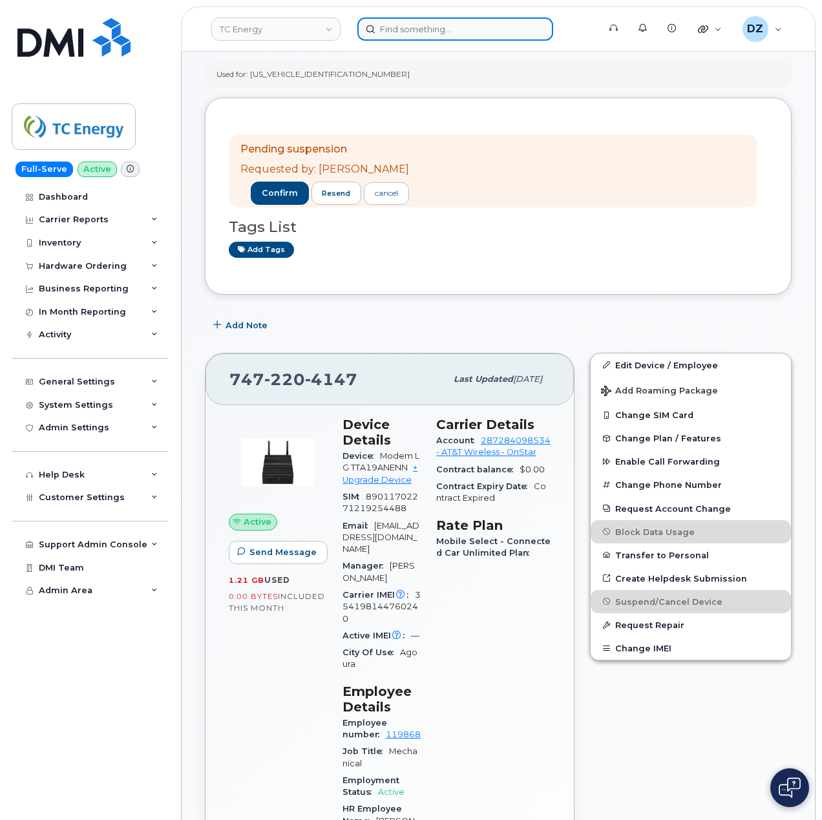
click at [424, 37] on input at bounding box center [456, 28] width 196 height 23
paste input "3374581996"
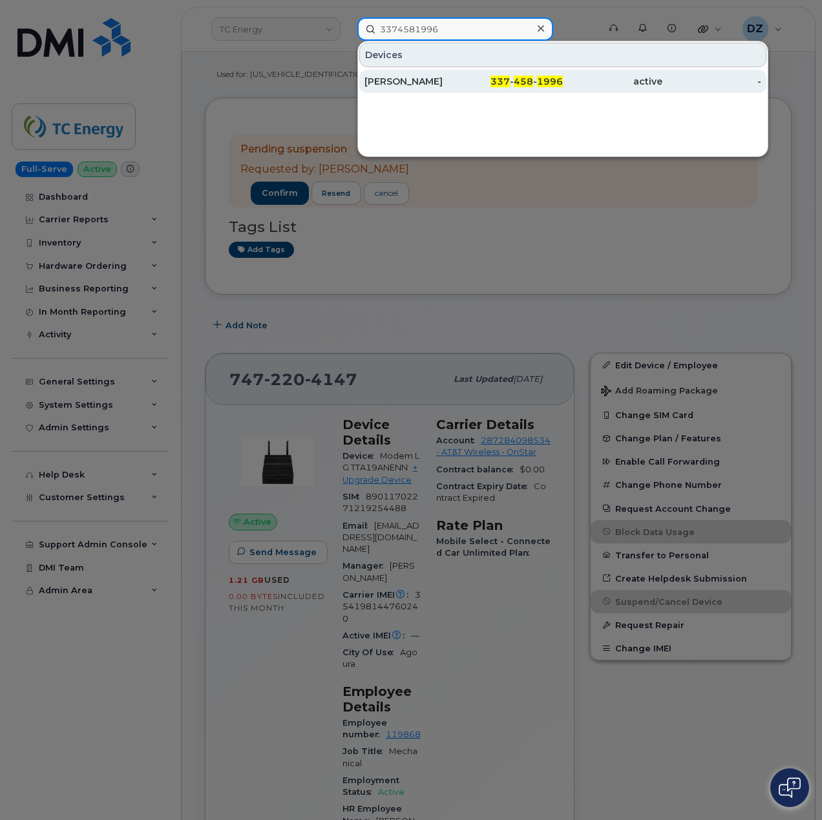
type input "3374581996"
click at [484, 83] on div "337 - 458 - 1996" at bounding box center [514, 81] width 100 height 13
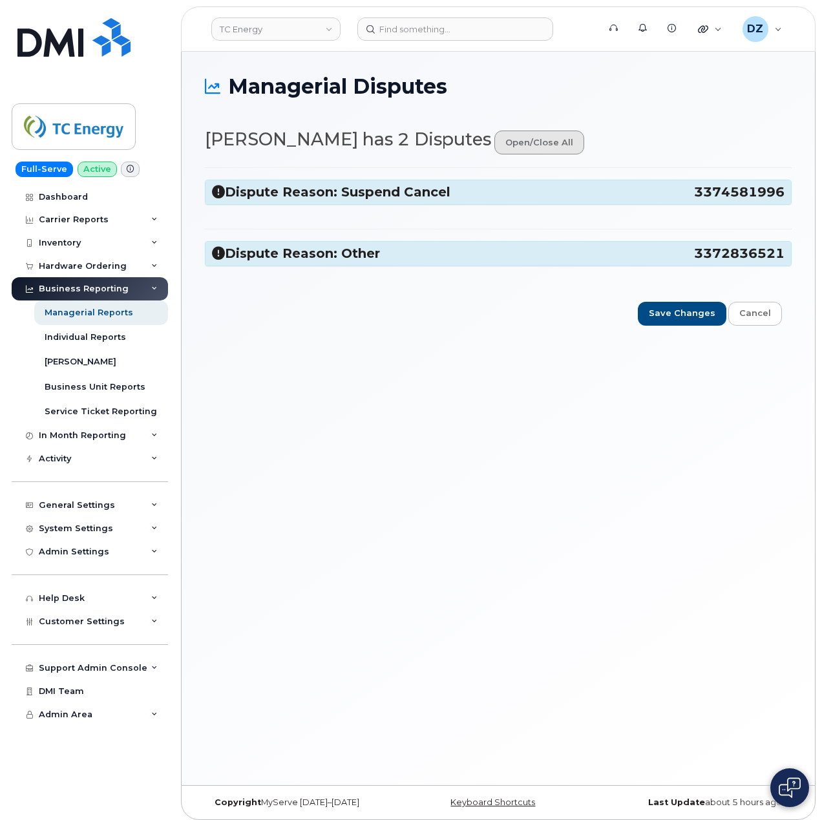
click at [538, 149] on link "open/close all" at bounding box center [540, 143] width 90 height 24
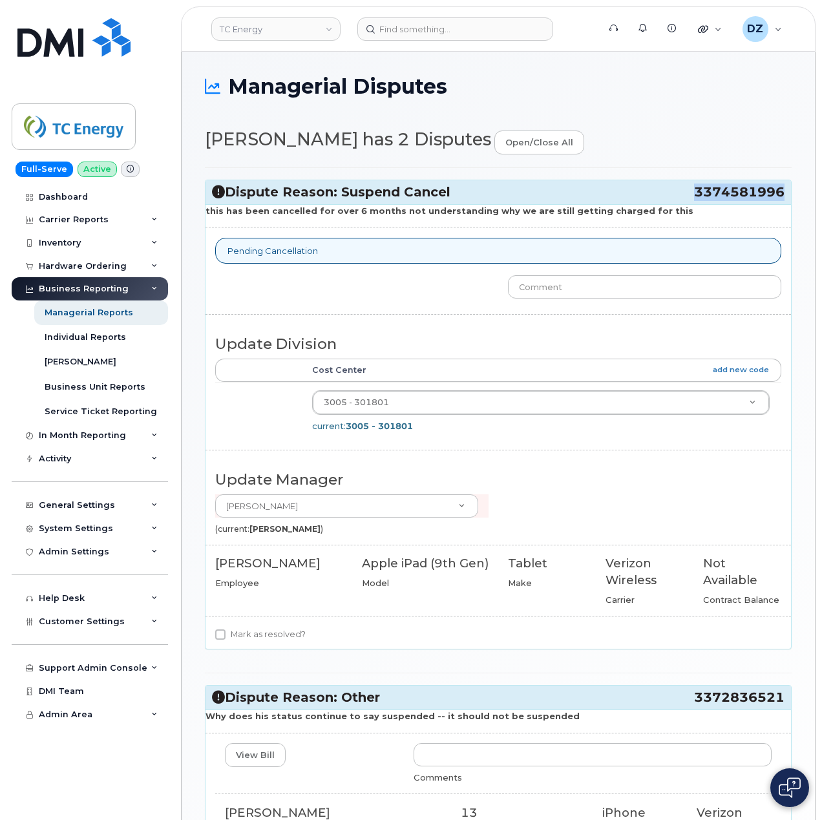
drag, startPoint x: 694, startPoint y: 193, endPoint x: 781, endPoint y: 193, distance: 86.6
click at [781, 193] on span "3374581996" at bounding box center [739, 192] width 91 height 17
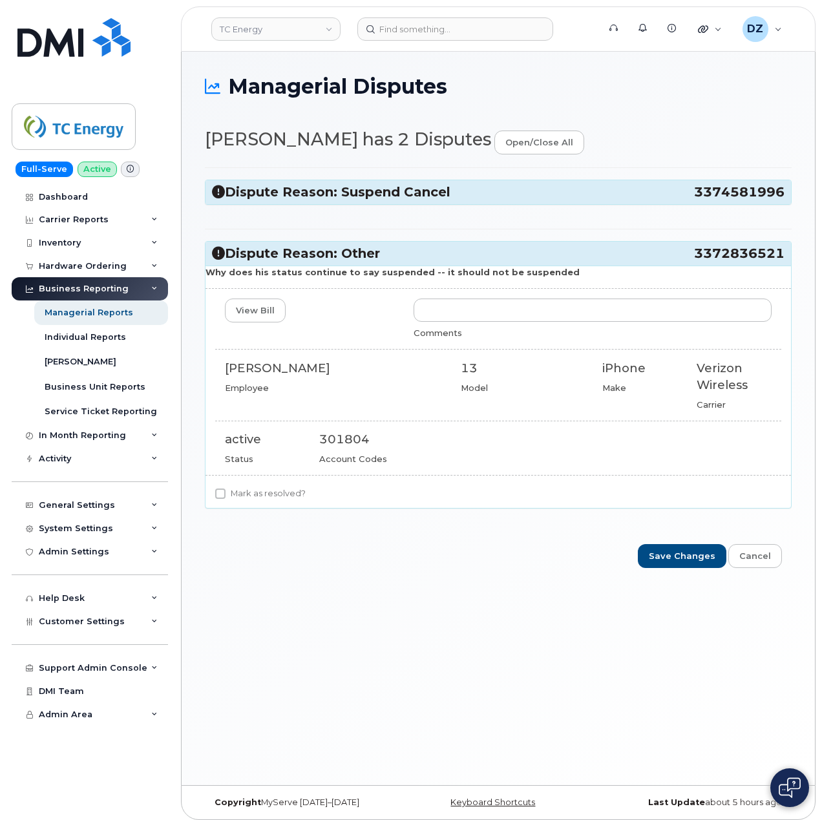
click at [687, 194] on h3 "Dispute Reason: Suspend Cancel 3374581996" at bounding box center [498, 192] width 573 height 17
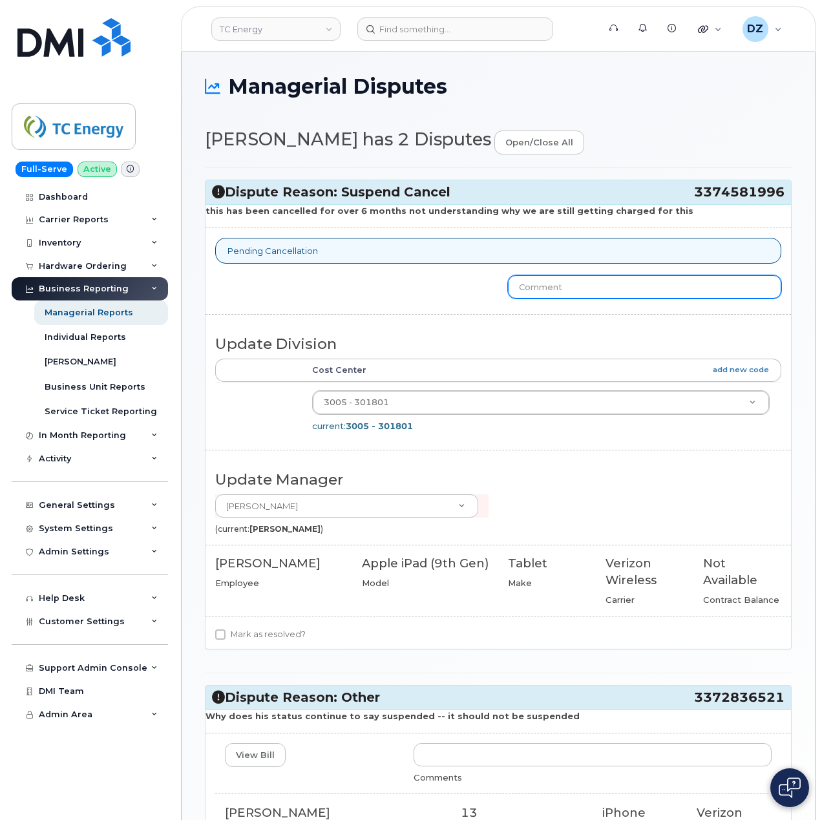
click at [601, 288] on input "text" at bounding box center [644, 286] width 273 height 23
click at [668, 285] on input "line cancelled. confirmation #" at bounding box center [644, 286] width 273 height 23
paste input "3639260008"
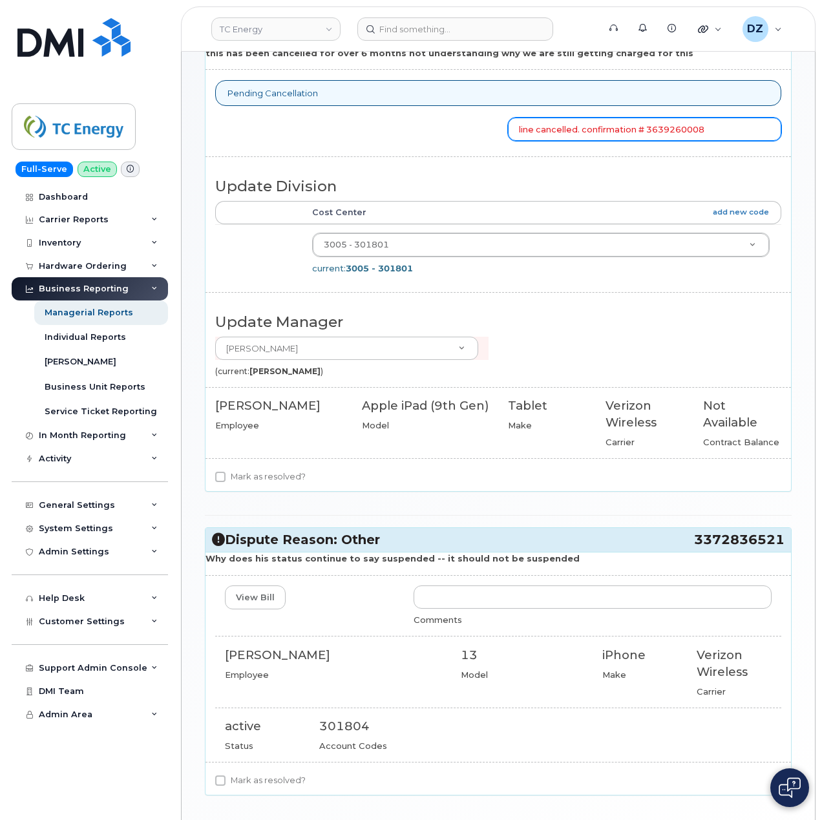
scroll to position [172, 0]
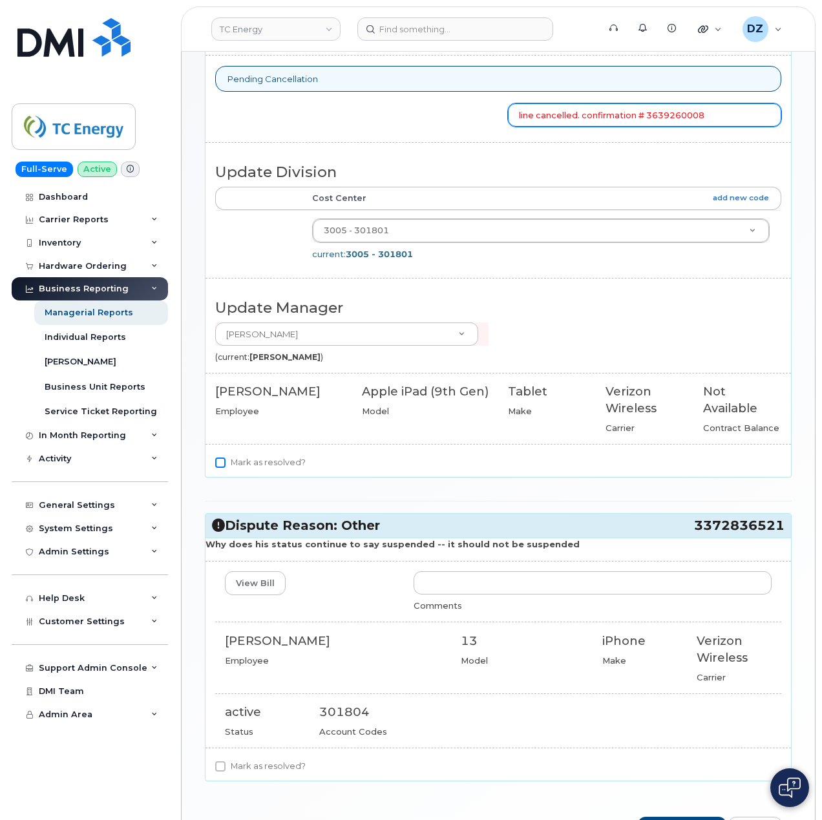
type input "line cancelled. confirmation # 3639260008"
click at [218, 462] on input "Mark as resolved?" at bounding box center [220, 463] width 10 height 10
checkbox input "true"
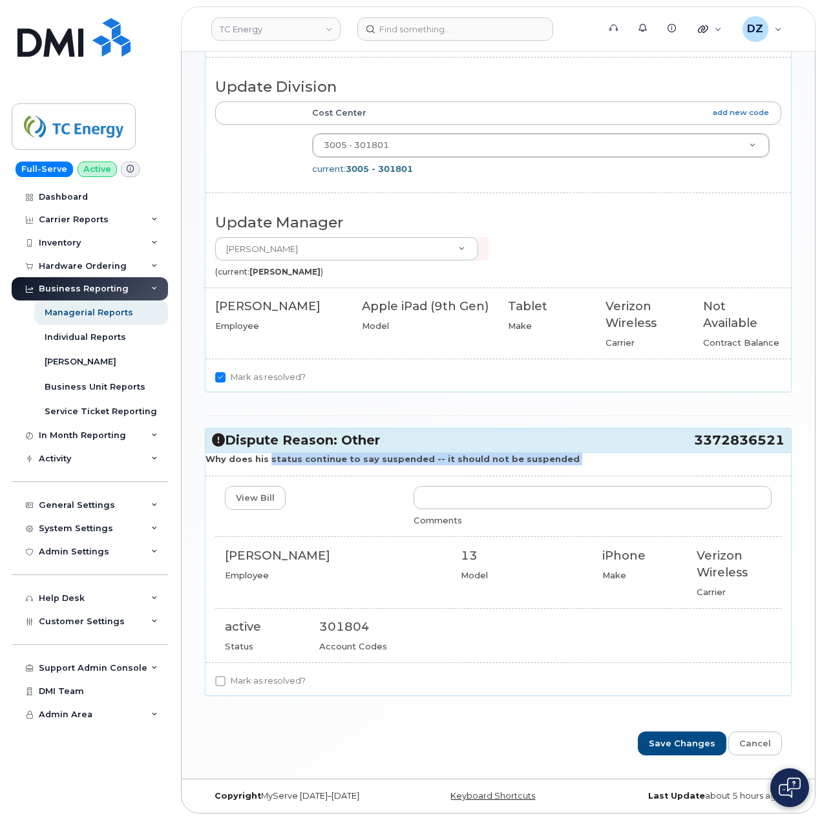
drag, startPoint x: 269, startPoint y: 461, endPoint x: 559, endPoint y: 464, distance: 289.7
click at [559, 464] on div "Why does his status continue to say suspended -- it should not be suspended Vie…" at bounding box center [499, 574] width 586 height 242
drag, startPoint x: 697, startPoint y: 443, endPoint x: 781, endPoint y: 441, distance: 84.1
click at [781, 441] on span "3372836521" at bounding box center [739, 440] width 91 height 17
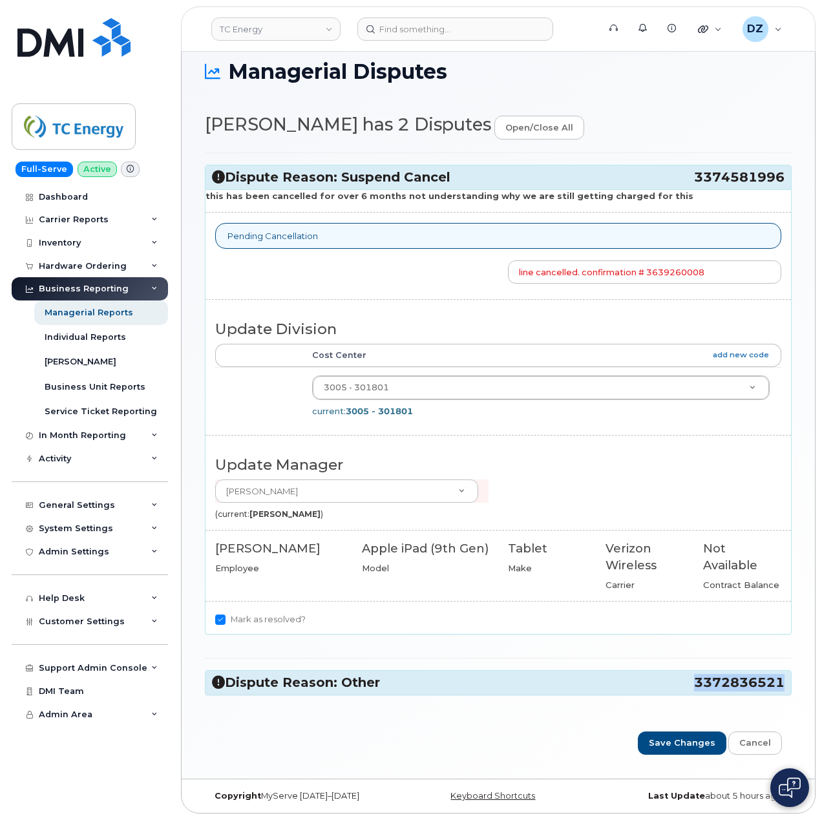
scroll to position [19, 0]
copy span "3372836521"
click at [585, 683] on h3 "Dispute Reason: Other 3372836521" at bounding box center [498, 682] width 573 height 17
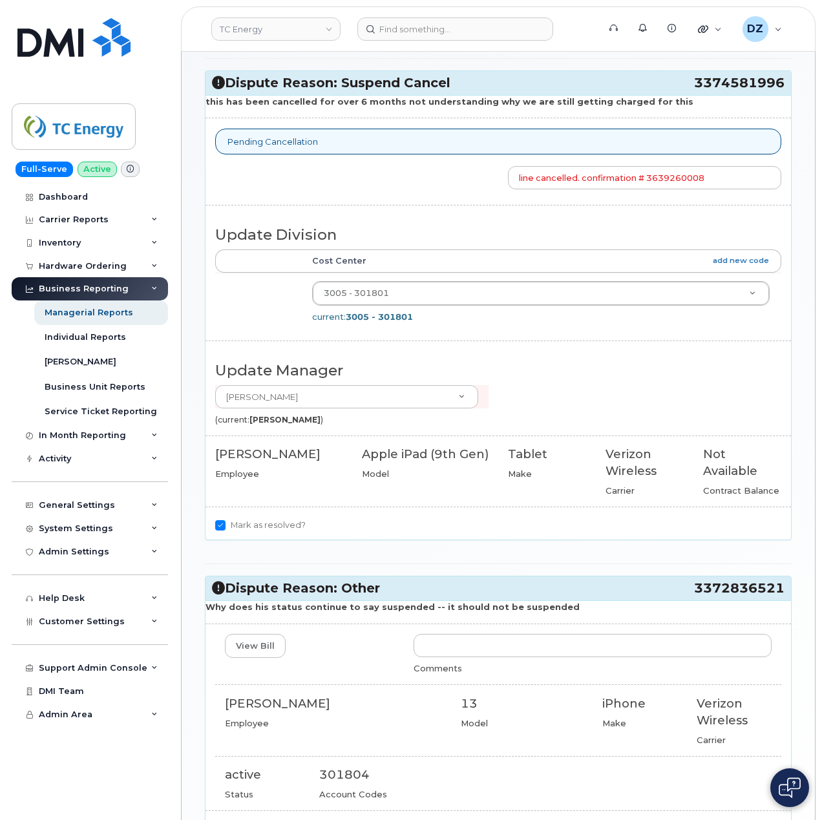
scroll to position [262, 0]
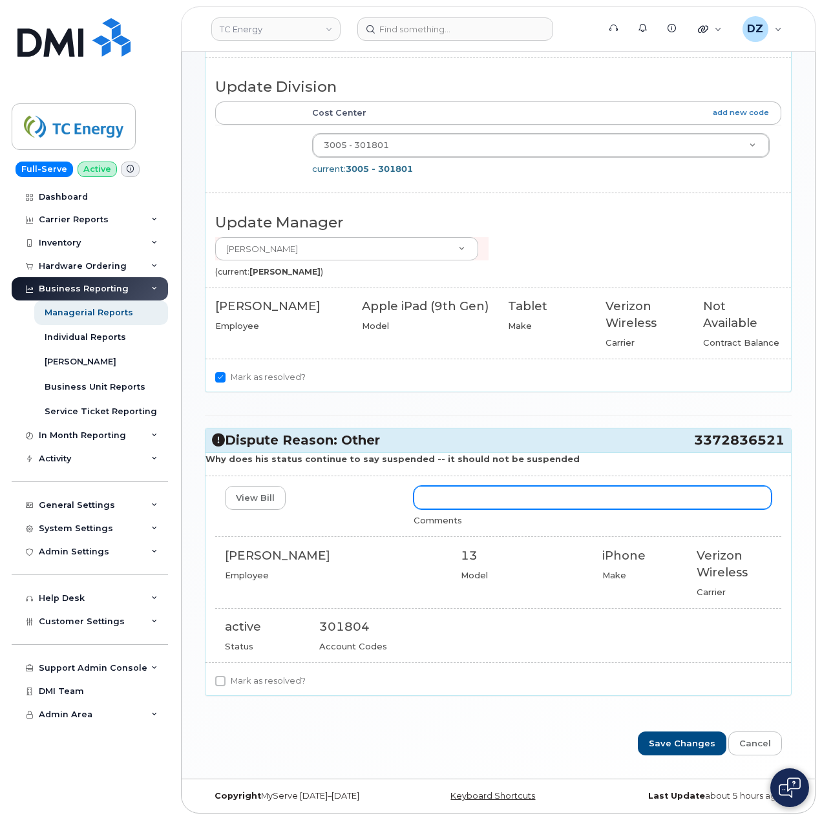
click at [453, 494] on input "text" at bounding box center [593, 497] width 358 height 23
type input "Line"
type input "Confirmed line is not suspended with carrier. Line is active per carrier portal"
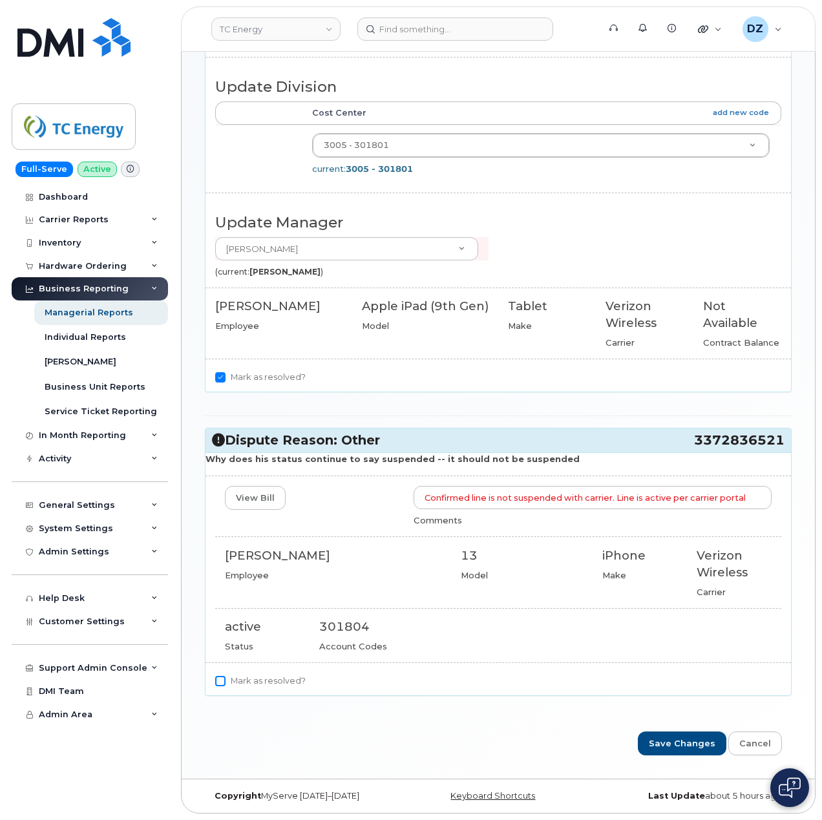
click at [221, 680] on input "Mark as resolved?" at bounding box center [220, 681] width 10 height 10
checkbox input "true"
click at [689, 742] on input "Save Changes" at bounding box center [682, 744] width 89 height 24
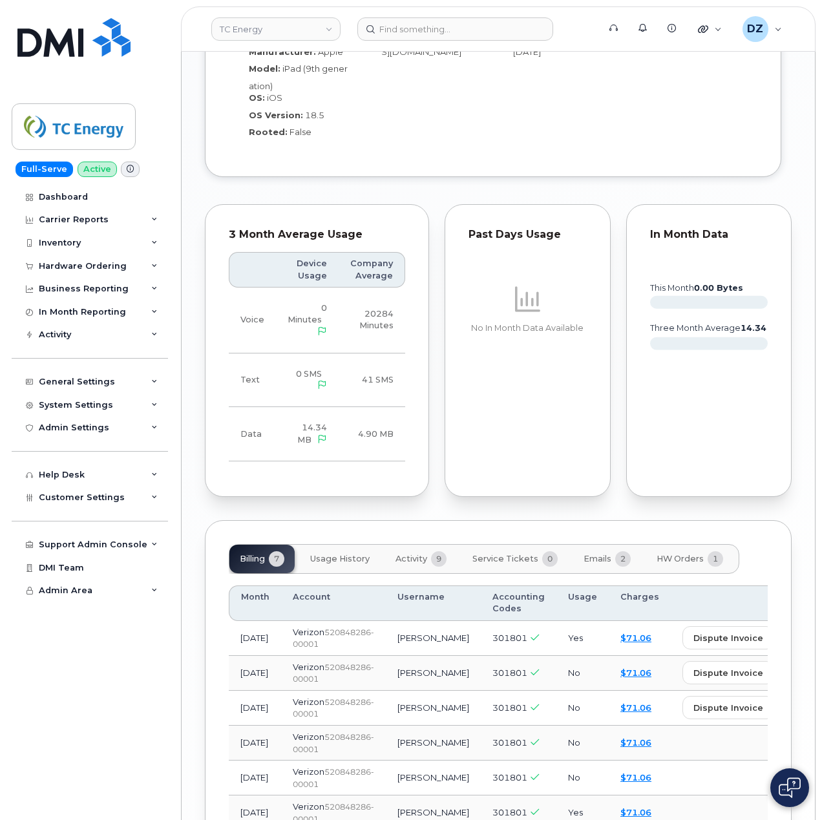
scroll to position [1312, 0]
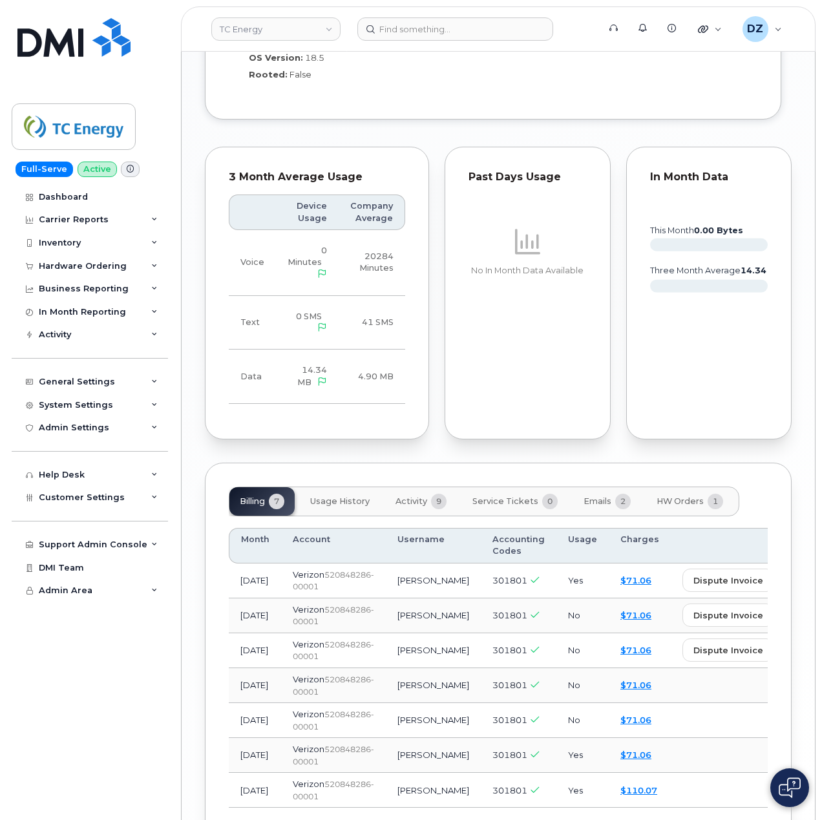
click at [593, 497] on span "Emails" at bounding box center [598, 502] width 28 height 10
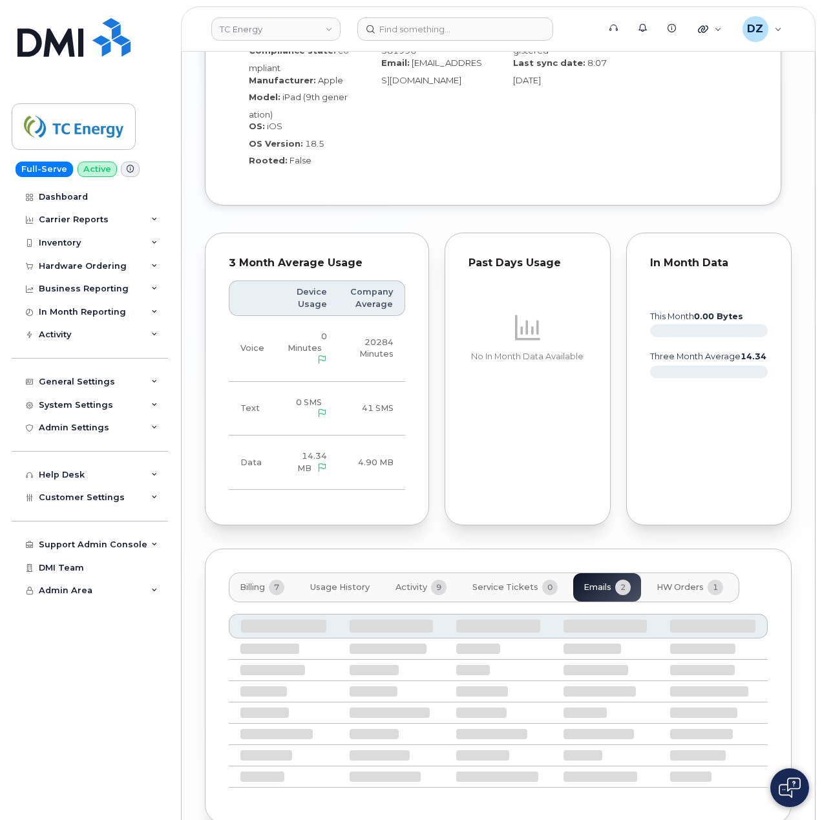
scroll to position [1121, 0]
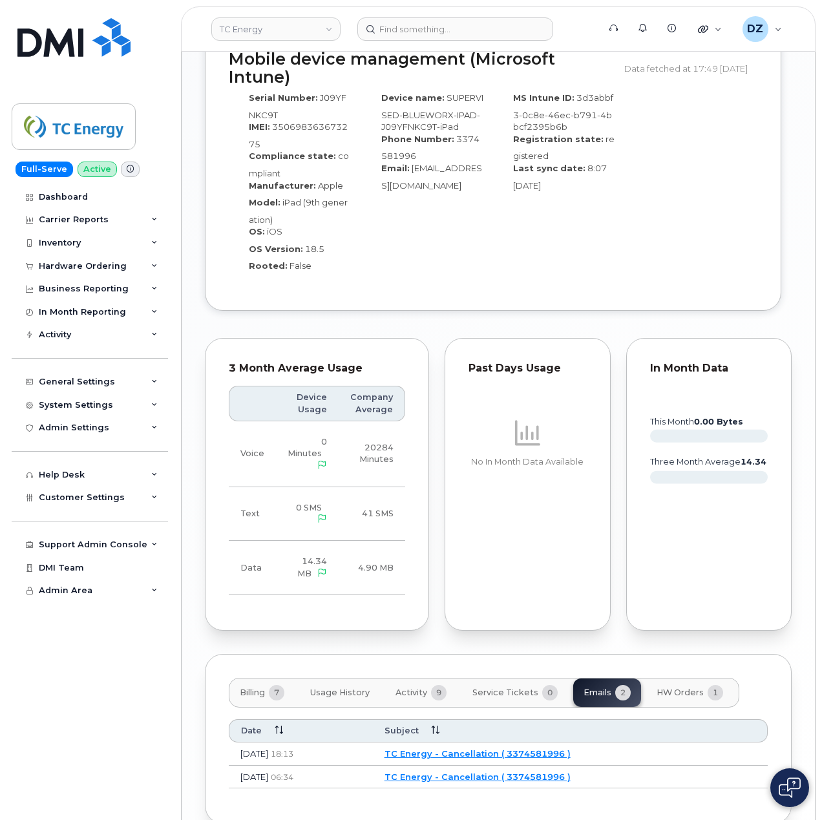
click at [475, 749] on link "TC Energy - Cancellation ( 3374581996 )" at bounding box center [478, 754] width 186 height 10
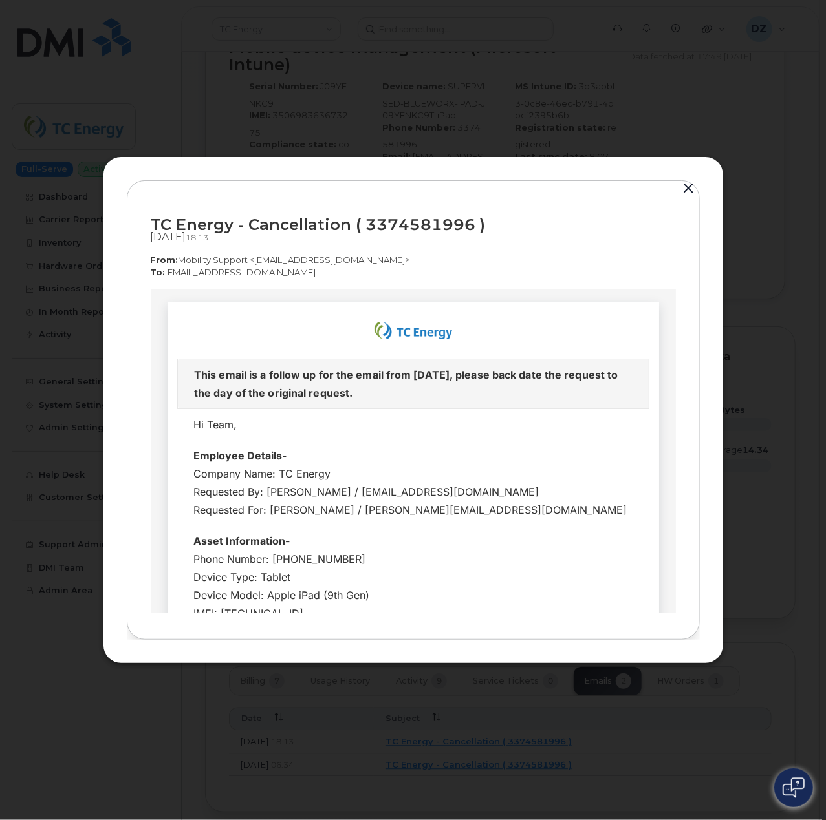
scroll to position [0, 0]
click at [688, 191] on button "button" at bounding box center [688, 189] width 19 height 18
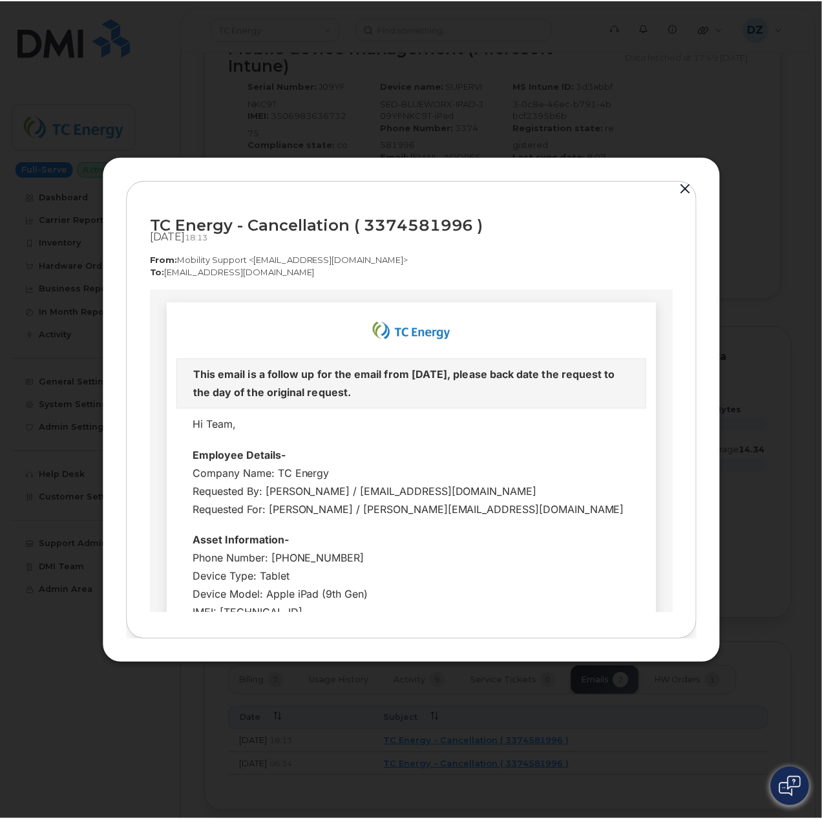
scroll to position [1121, 0]
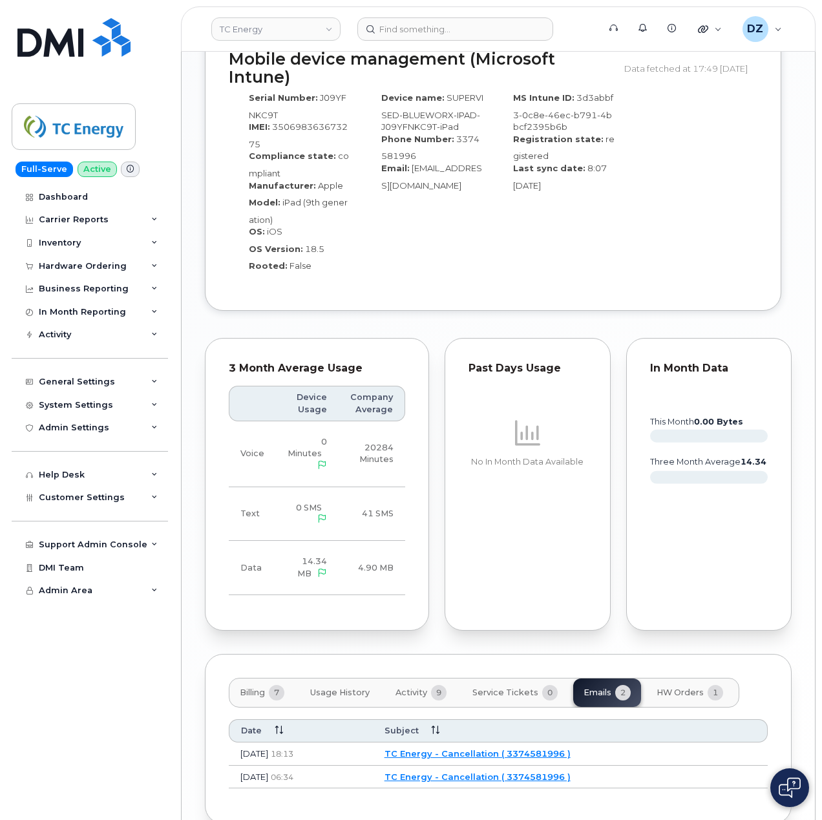
click at [518, 772] on link "TC Energy - Cancellation ( 3374581996 )" at bounding box center [478, 777] width 186 height 10
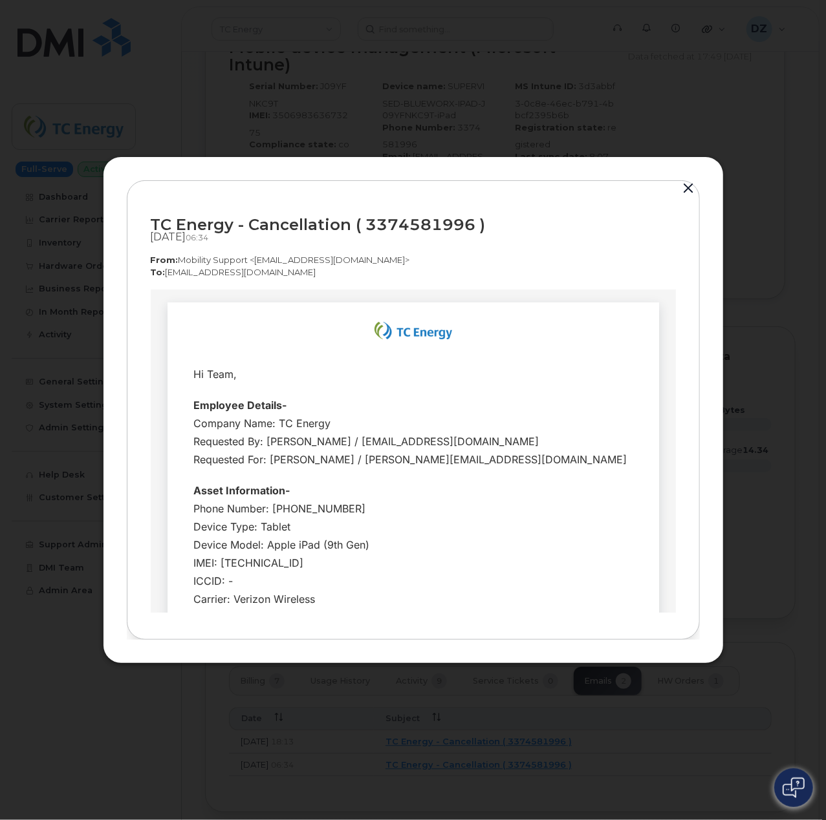
scroll to position [0, 0]
click at [688, 190] on button "button" at bounding box center [688, 189] width 19 height 18
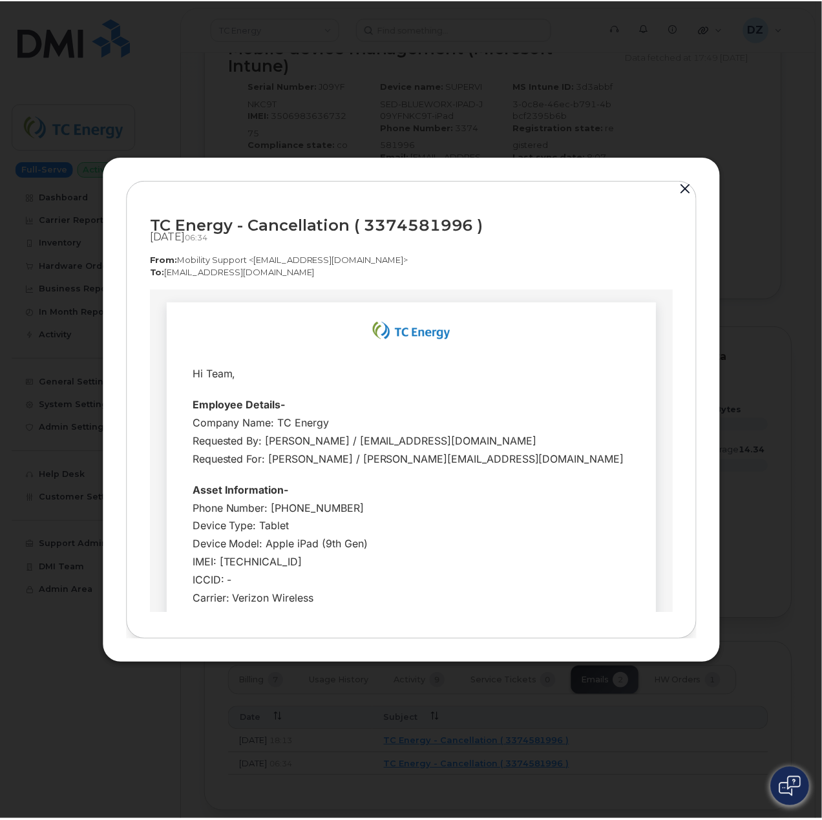
scroll to position [1121, 0]
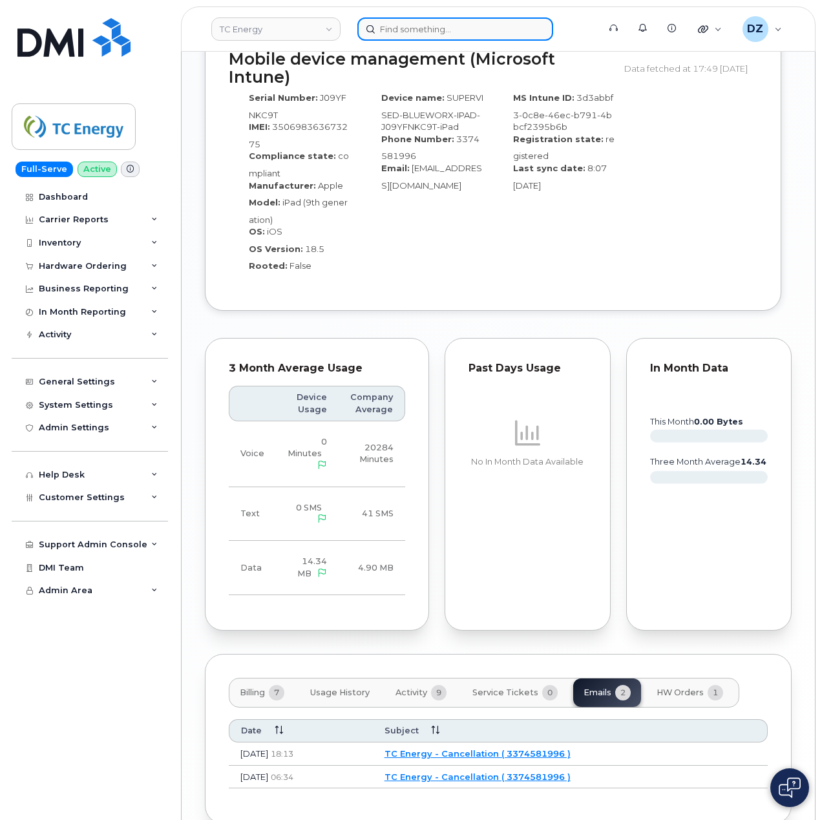
click at [400, 39] on input at bounding box center [456, 28] width 196 height 23
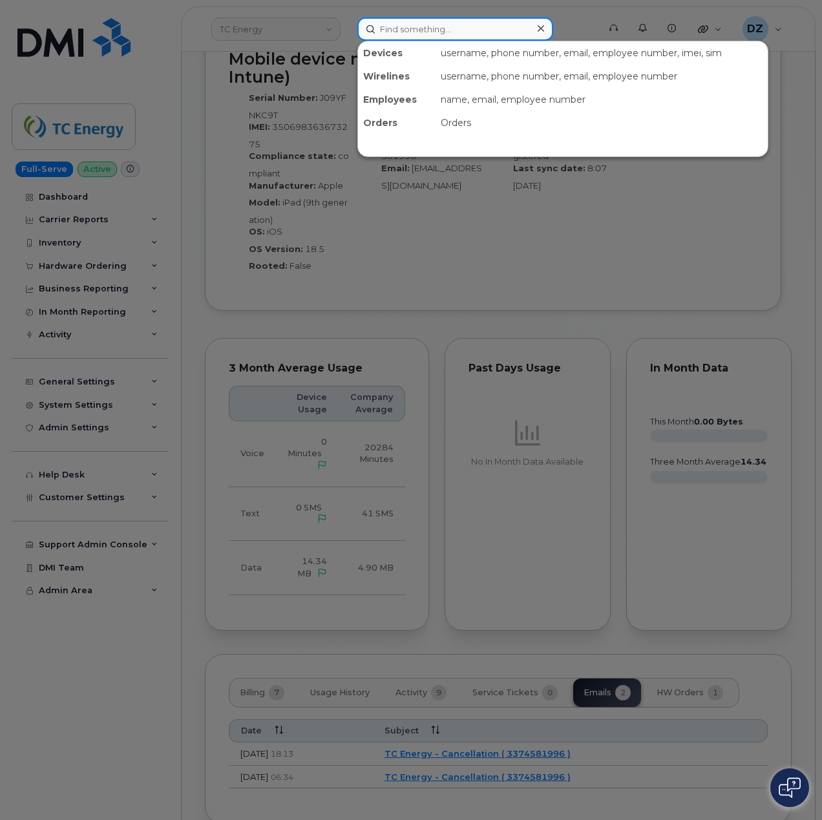
paste input "3372836521"
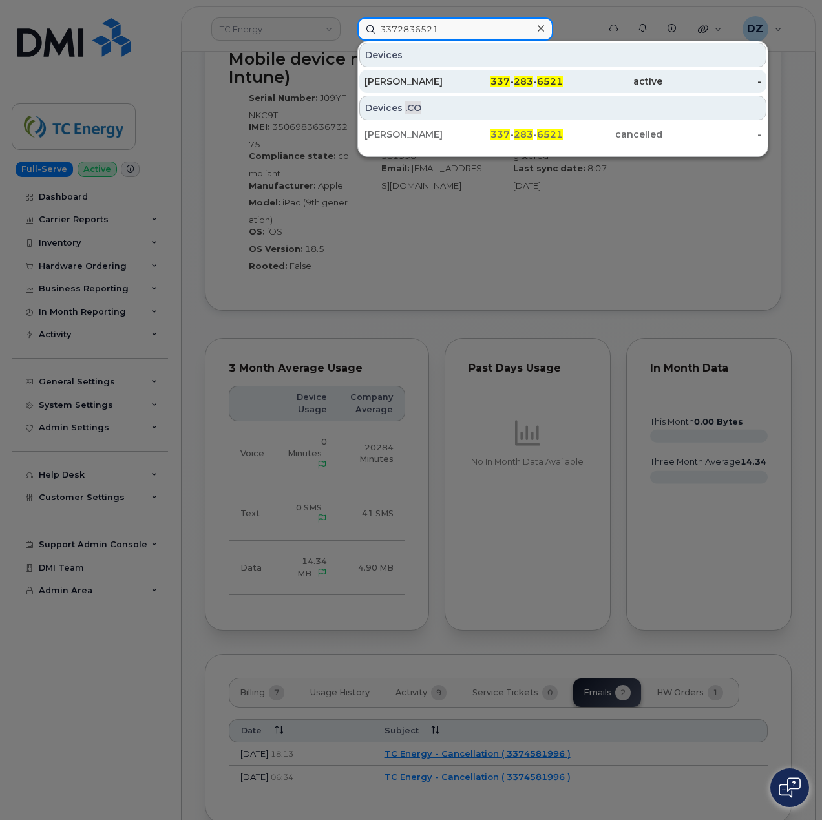
type input "3372836521"
click at [473, 78] on div "337 - 283 - 6521" at bounding box center [514, 81] width 100 height 13
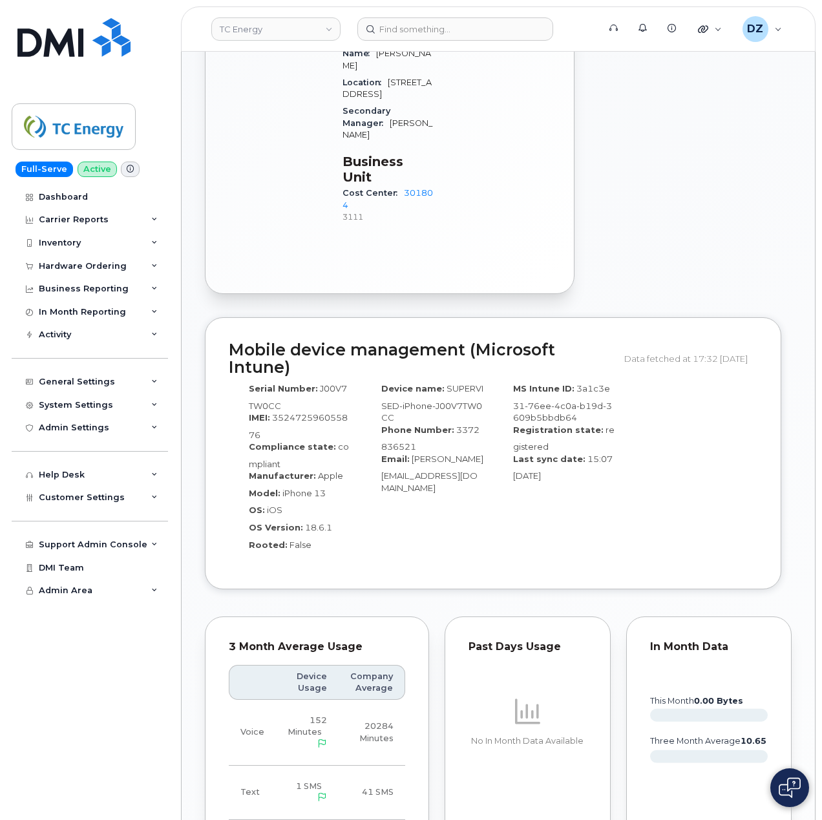
scroll to position [1120, 0]
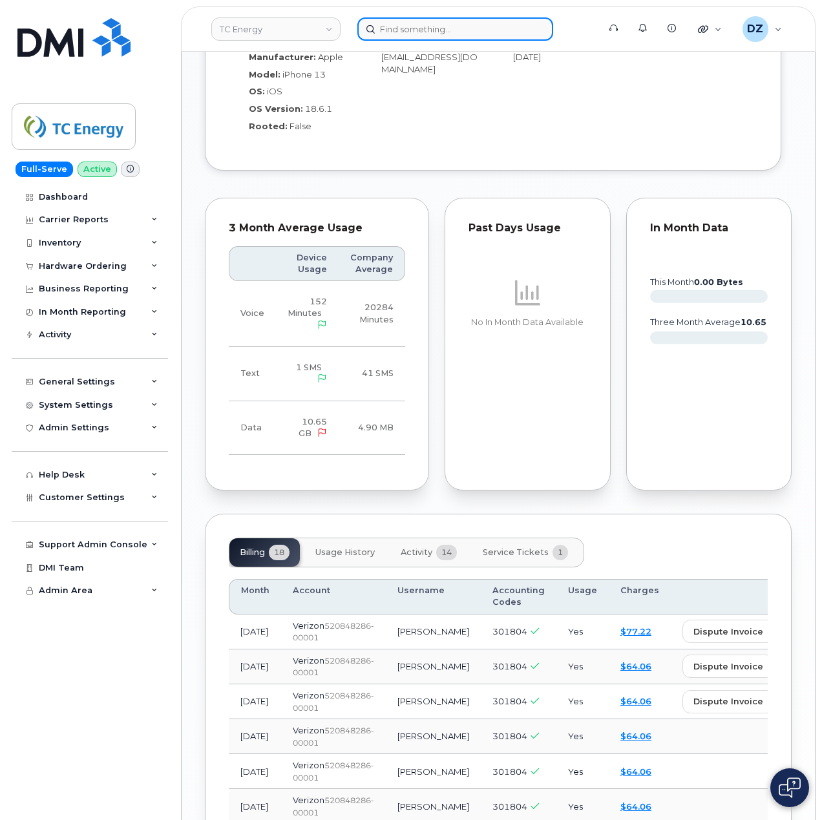
click at [441, 31] on input at bounding box center [456, 28] width 196 height 23
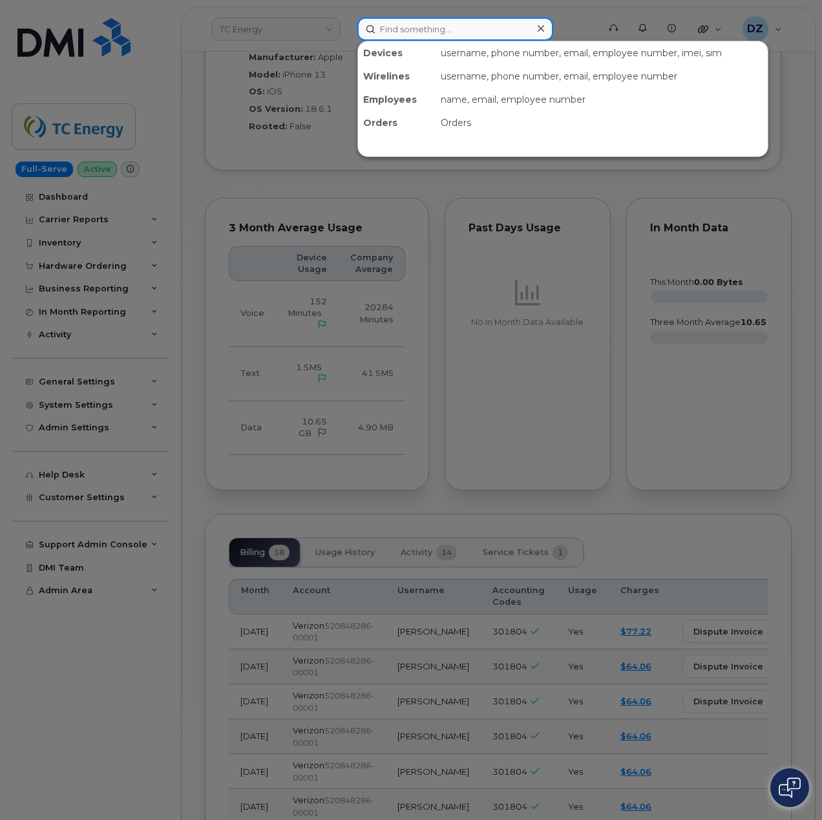
paste input "3045437193"
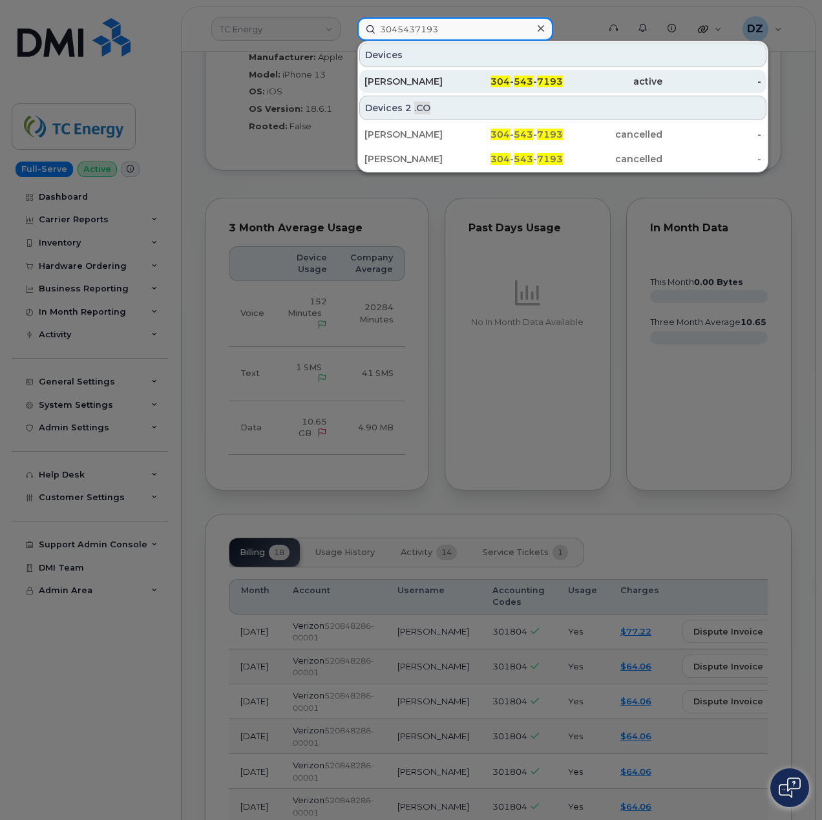
type input "3045437193"
click at [475, 85] on div "304 - 543 - 7193" at bounding box center [514, 81] width 100 height 13
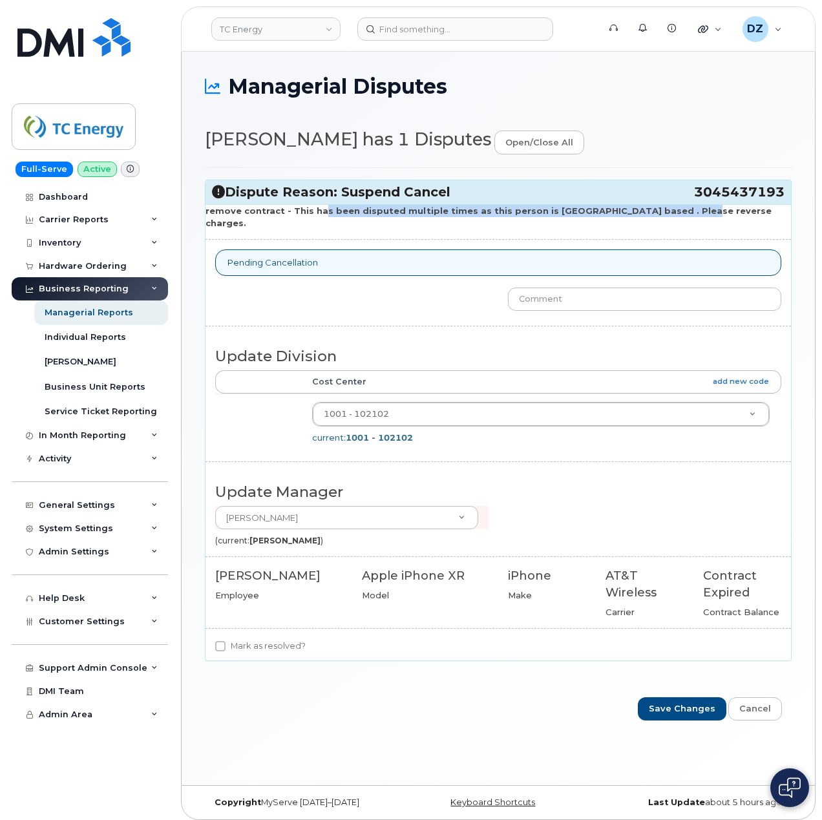
drag, startPoint x: 315, startPoint y: 217, endPoint x: 662, endPoint y: 213, distance: 346.5
click at [662, 213] on p "remove contract - This has been disputed multiple times as this person is USA b…" at bounding box center [499, 217] width 586 height 24
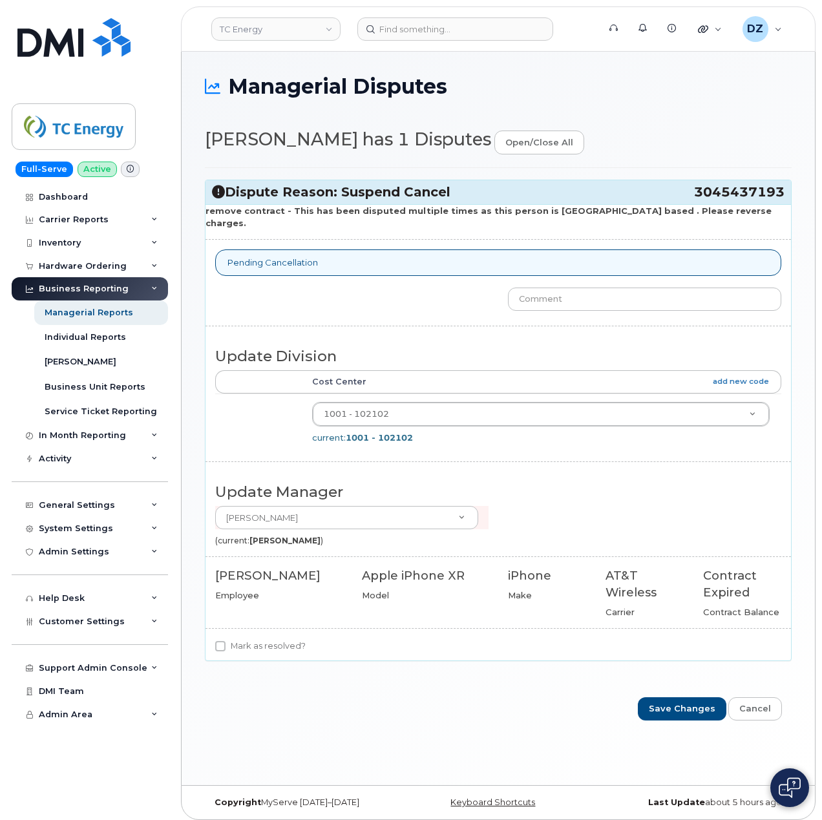
drag, startPoint x: 732, startPoint y: 223, endPoint x: 724, endPoint y: 220, distance: 8.2
click at [732, 222] on div "remove contract - This has been disputed multiple times as this person is USA b…" at bounding box center [499, 432] width 586 height 456
drag, startPoint x: 697, startPoint y: 195, endPoint x: 782, endPoint y: 202, distance: 85.0
click at [782, 201] on span "3045437193" at bounding box center [739, 192] width 91 height 17
copy span "3045437193"
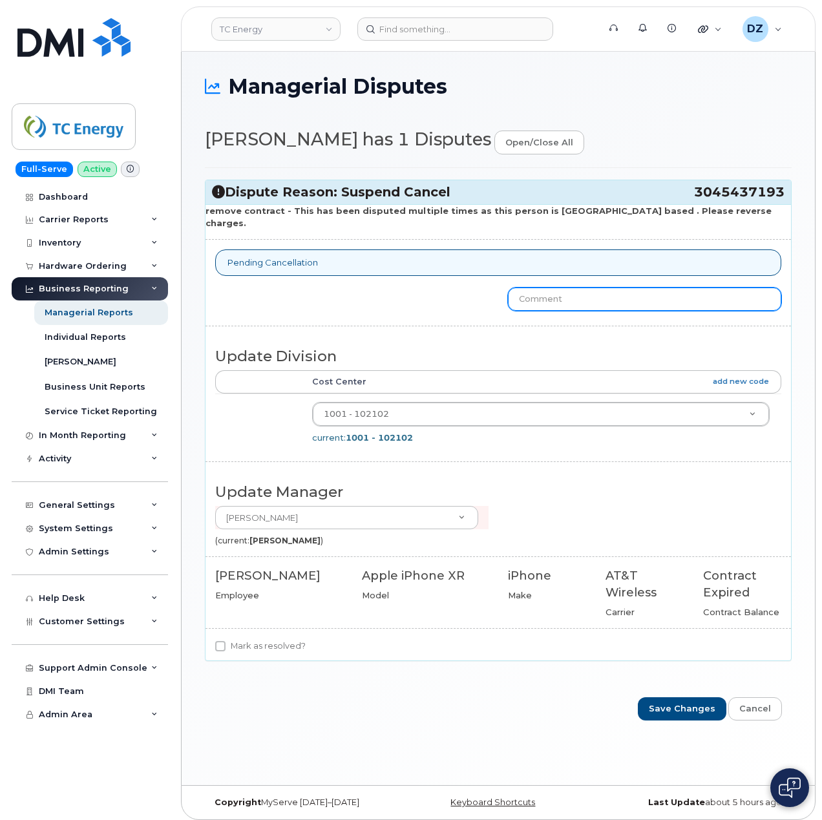
click at [564, 288] on input "text" at bounding box center [644, 299] width 273 height 23
type input "Confirm line has already been cancelled. No charges on line since"
click at [218, 641] on input "Mark as resolved?" at bounding box center [220, 646] width 10 height 10
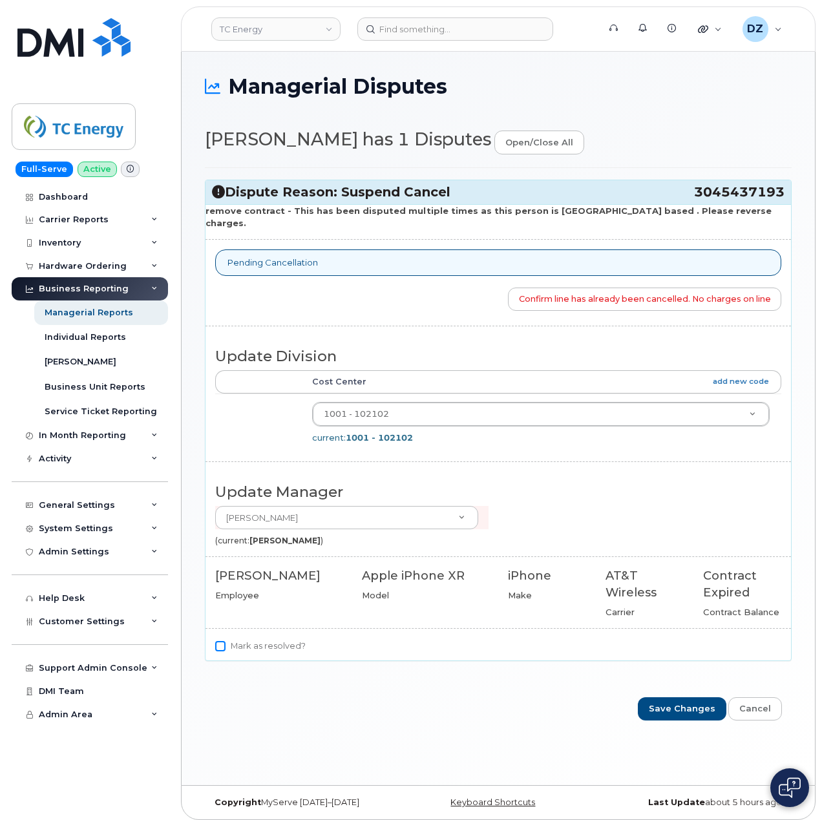
checkbox input "true"
click at [727, 296] on input "Confirm line has already been cancelled. No charges on line since" at bounding box center [644, 299] width 273 height 23
type input "Confirm line has already been cancelled for more than 60 days."
click at [689, 703] on input "Save Changes" at bounding box center [682, 710] width 89 height 24
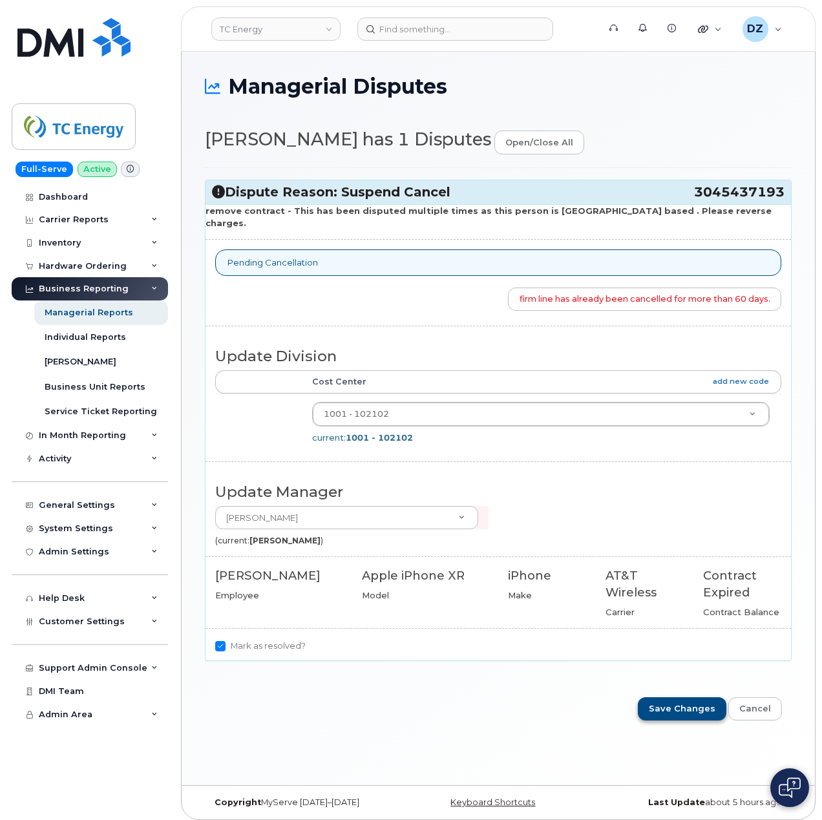
scroll to position [0, 0]
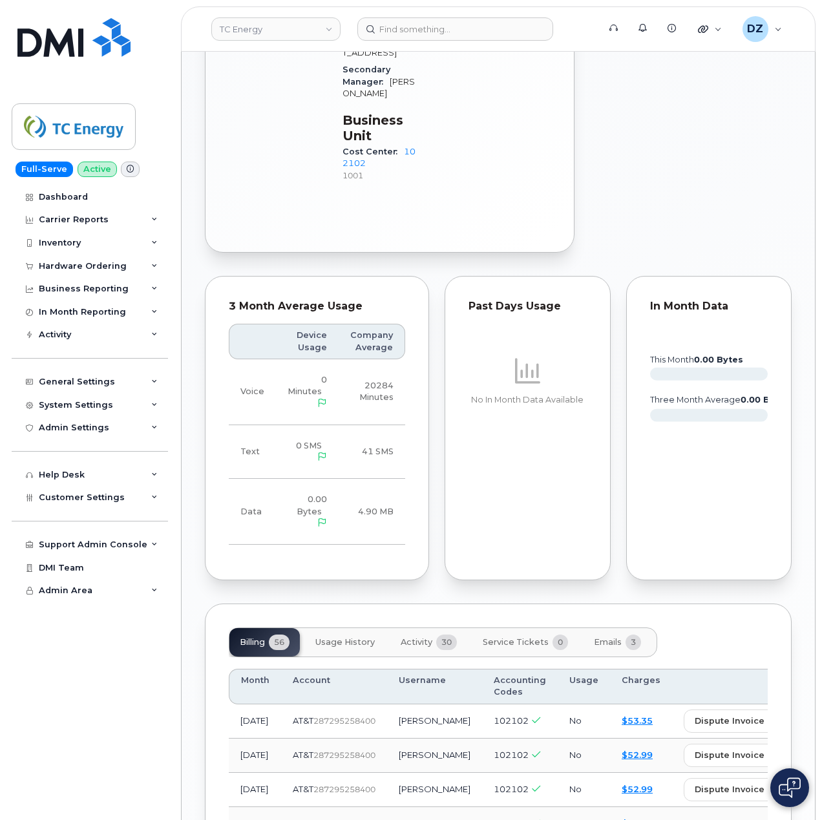
scroll to position [1293, 0]
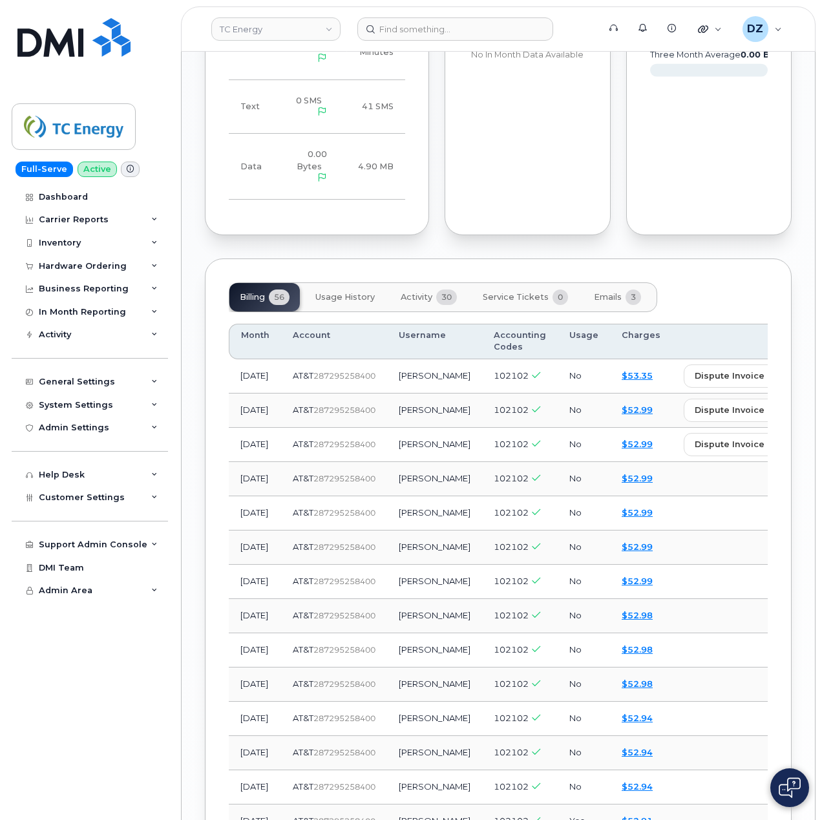
click at [610, 292] on span "Emails" at bounding box center [608, 297] width 28 height 10
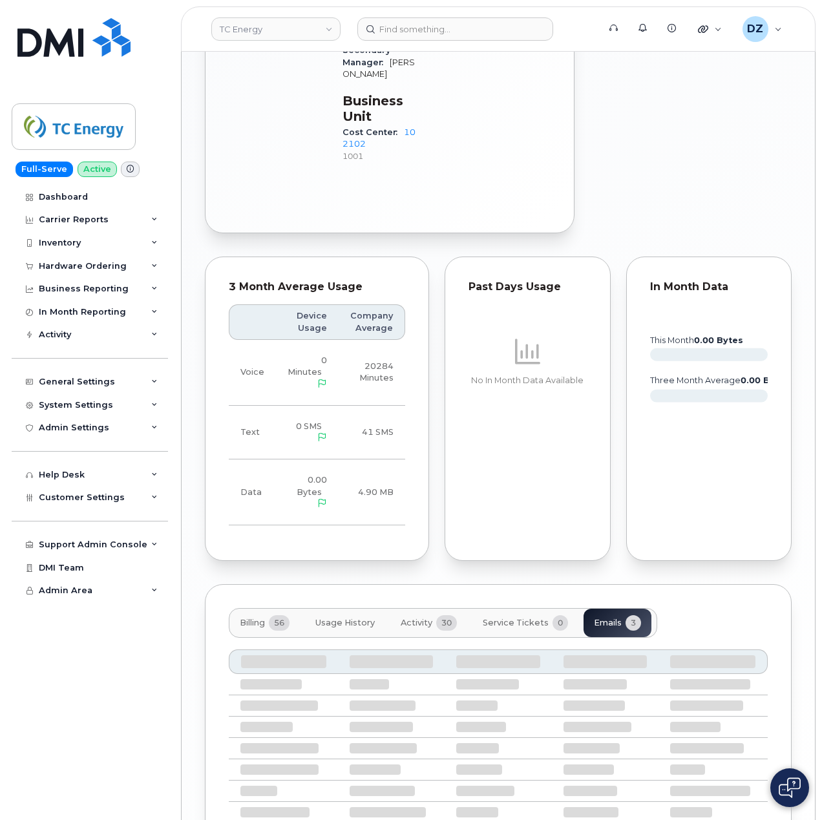
scroll to position [885, 0]
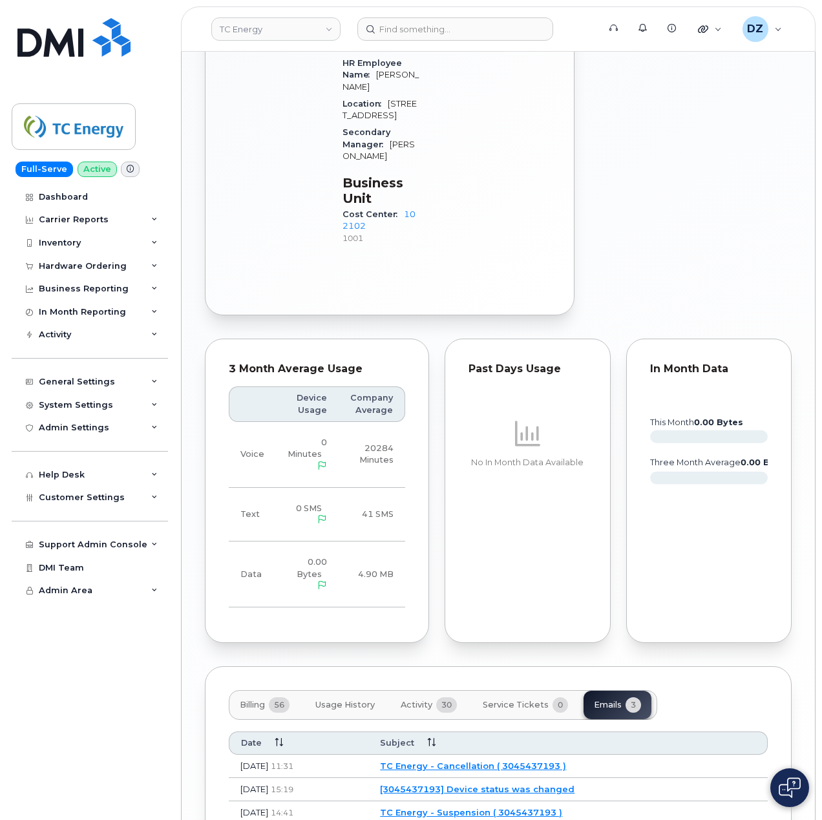
click at [476, 761] on link "TC Energy - Cancellation ( 3045437193 )" at bounding box center [473, 766] width 186 height 10
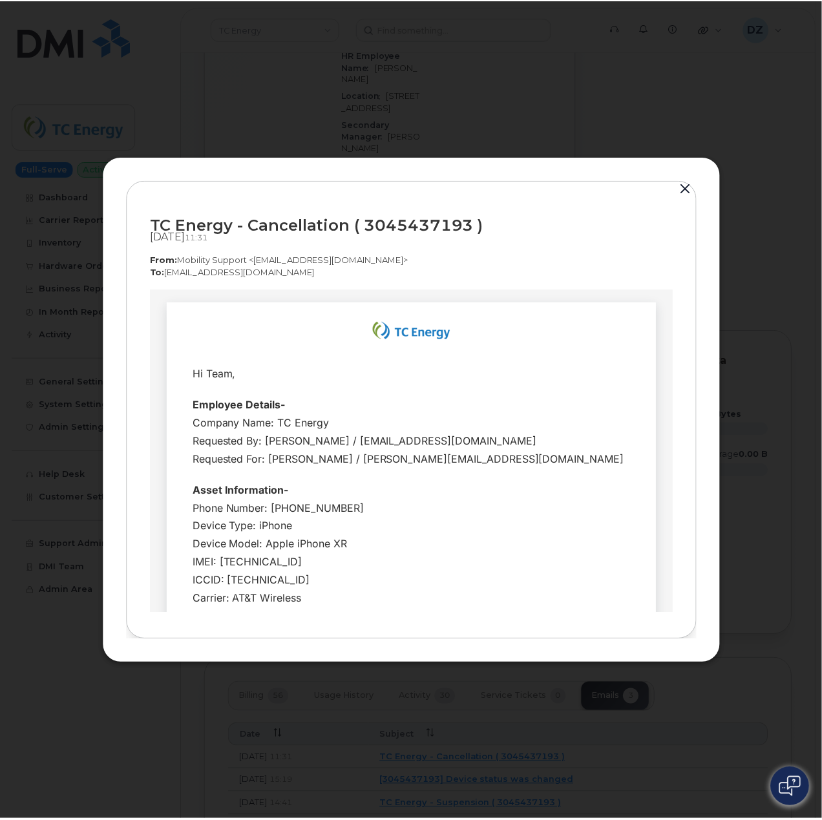
scroll to position [0, 0]
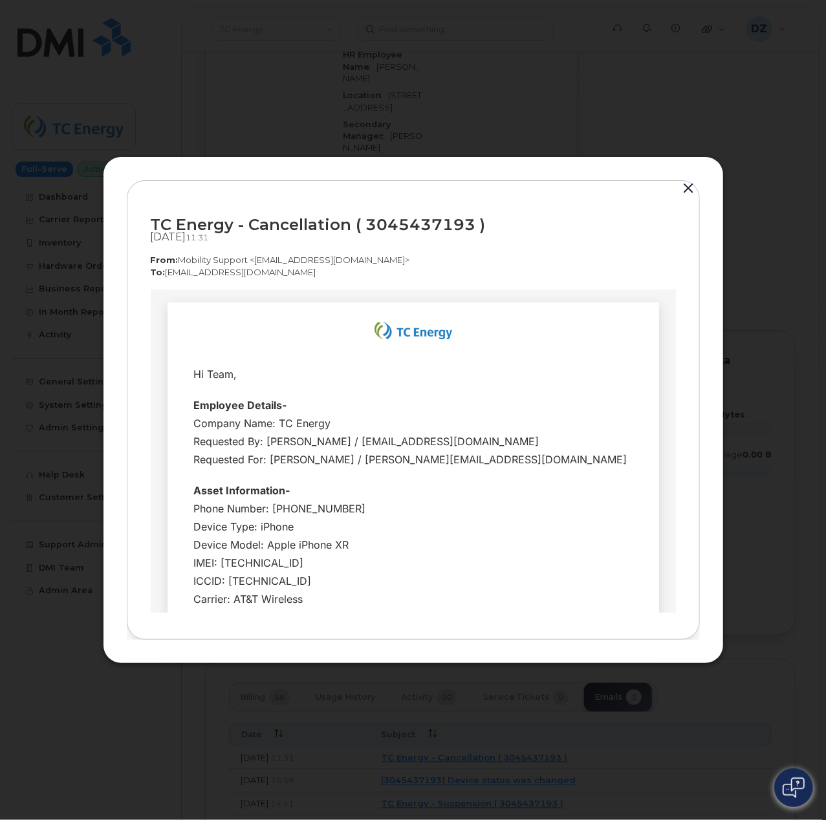
click at [690, 189] on button "button" at bounding box center [688, 189] width 19 height 18
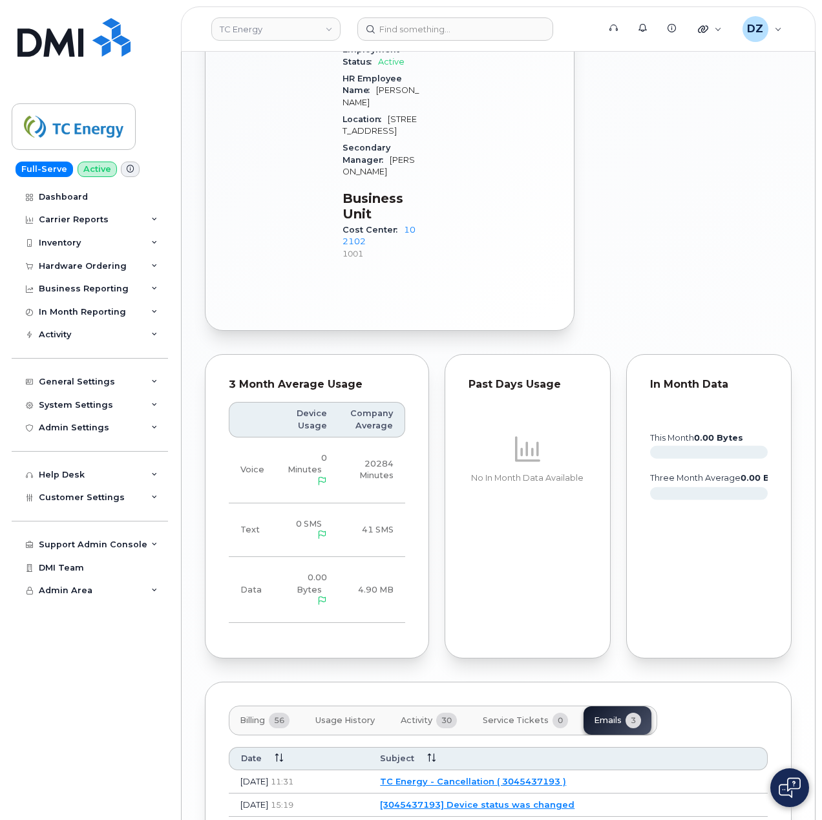
click at [250, 716] on span "Billing" at bounding box center [252, 721] width 25 height 10
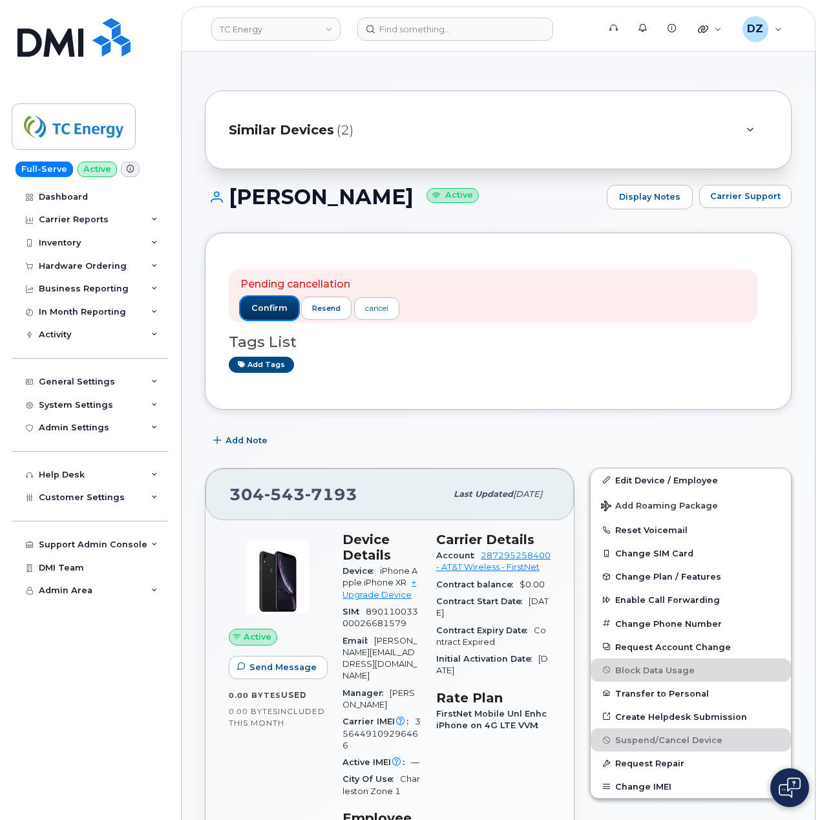
click at [265, 304] on span "confirm" at bounding box center [269, 309] width 36 height 12
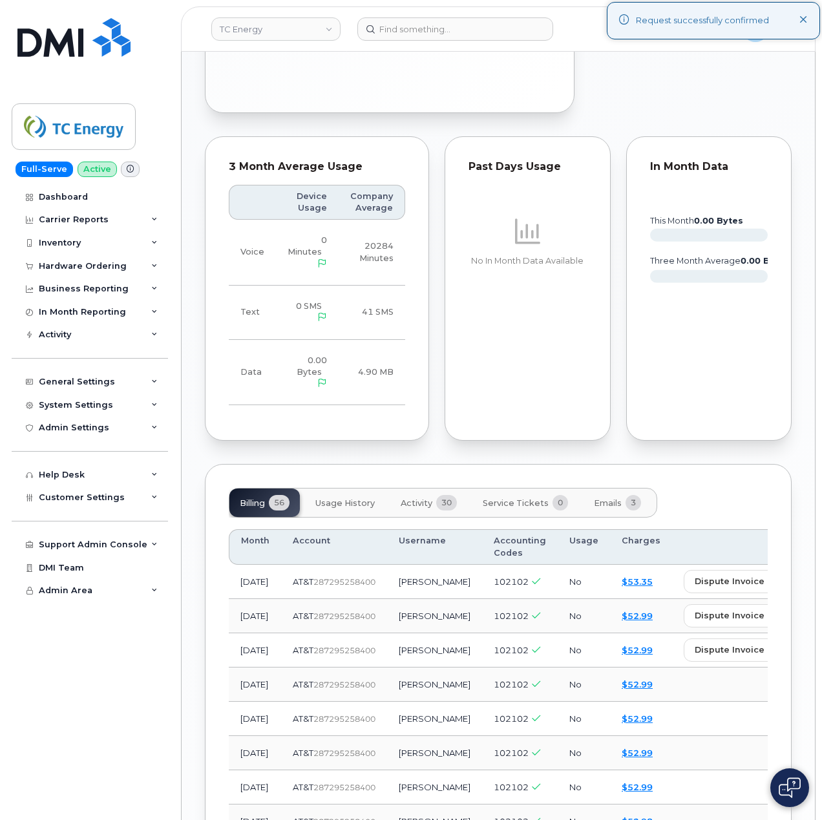
click at [594, 498] on span "Emails" at bounding box center [608, 503] width 28 height 10
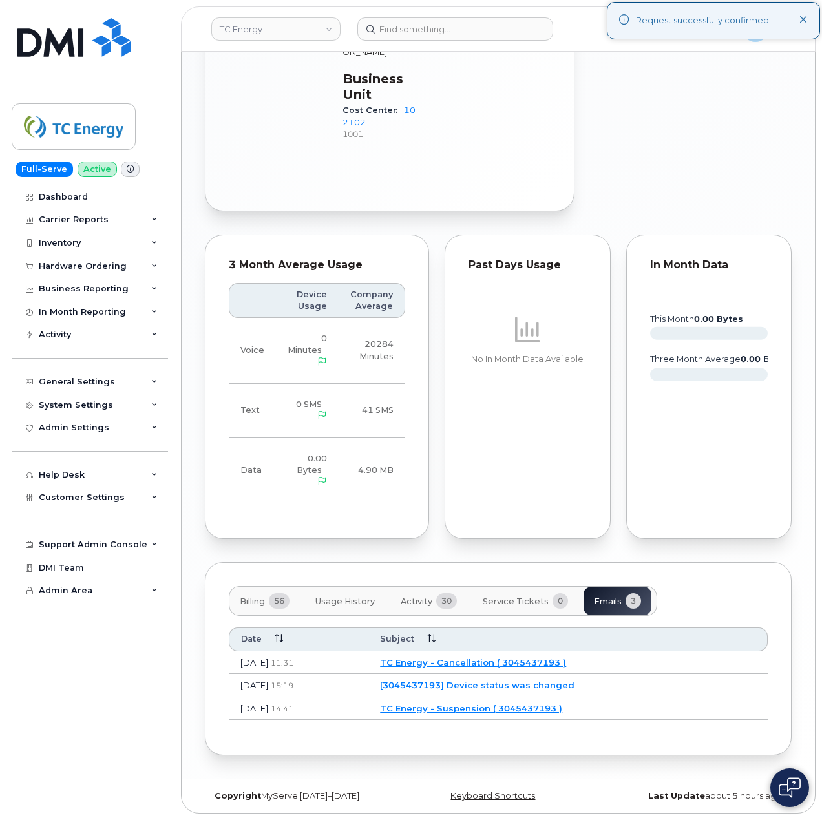
scroll to position [833, 0]
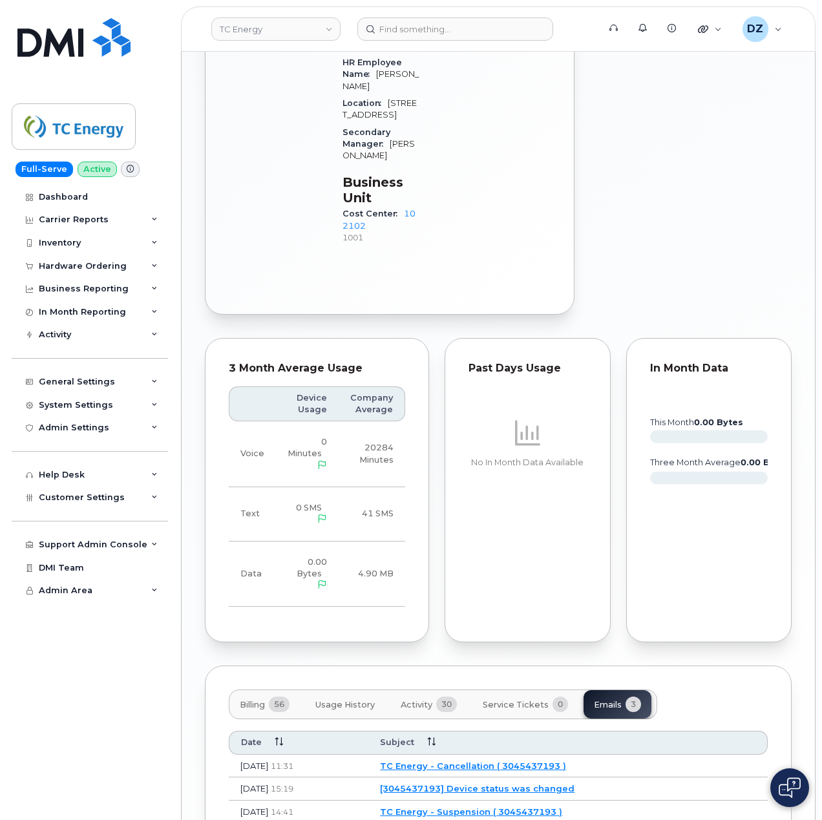
click at [252, 700] on span "Billing" at bounding box center [252, 705] width 25 height 10
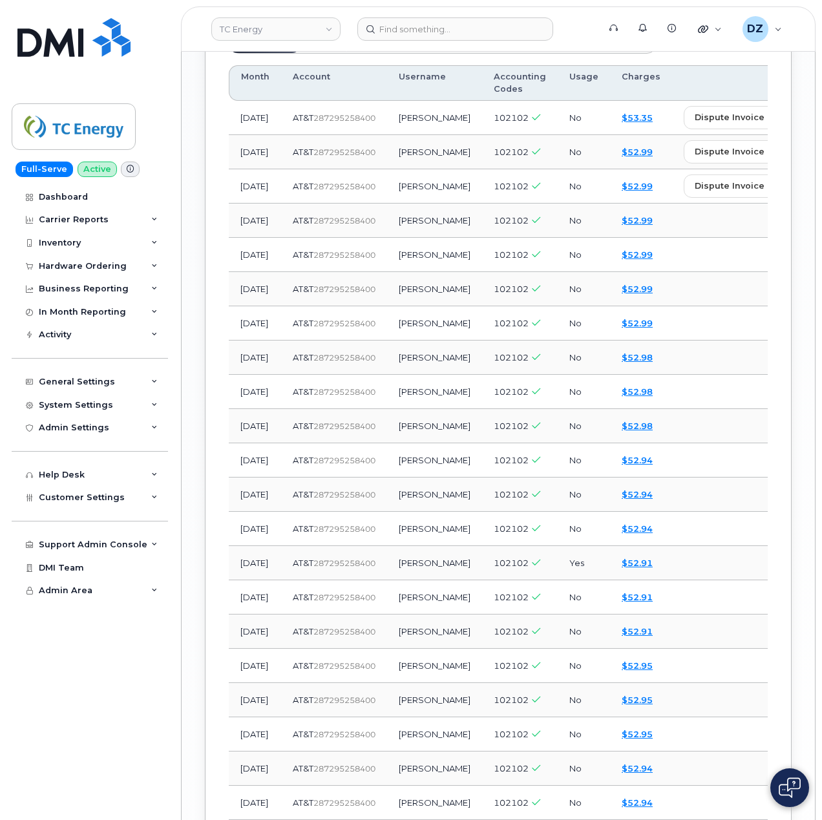
scroll to position [1350, 0]
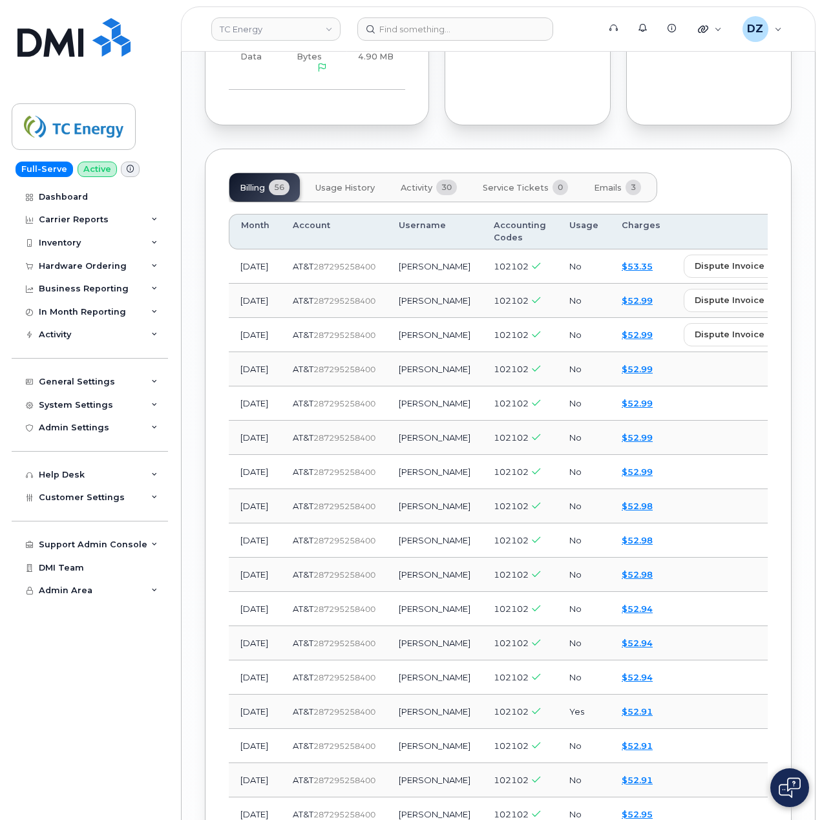
click at [614, 183] on span "Emails" at bounding box center [608, 188] width 28 height 10
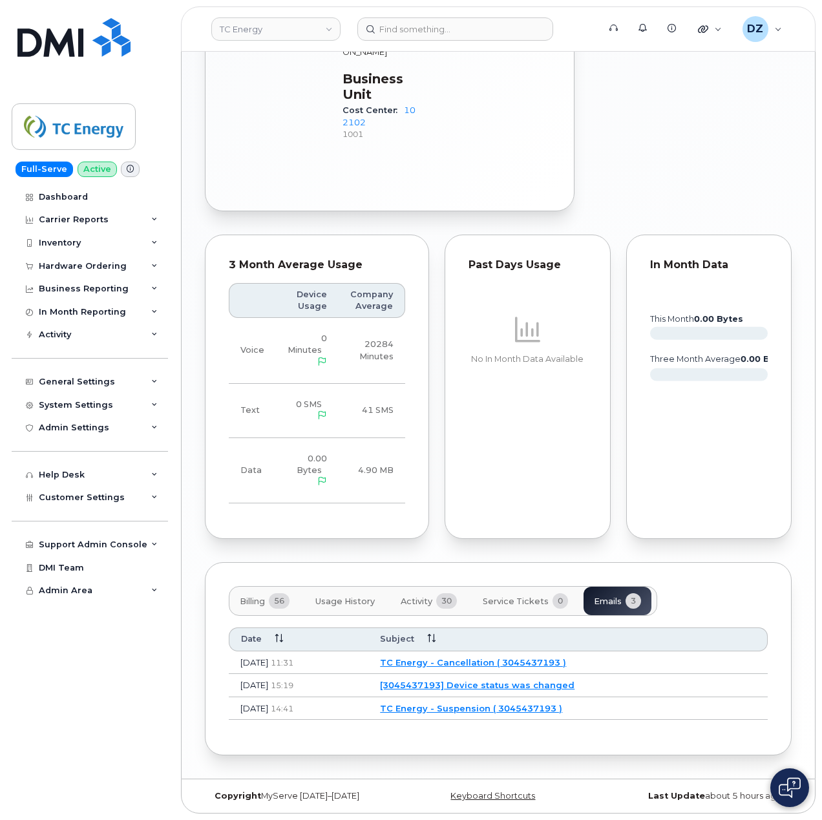
scroll to position [833, 0]
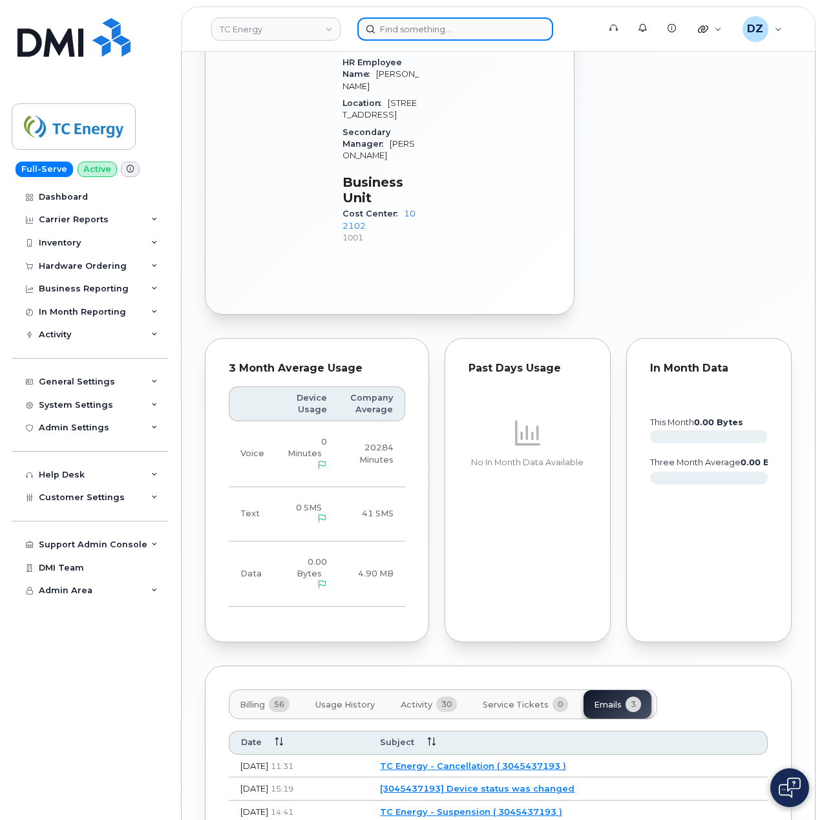
click at [412, 18] on input at bounding box center [456, 28] width 196 height 23
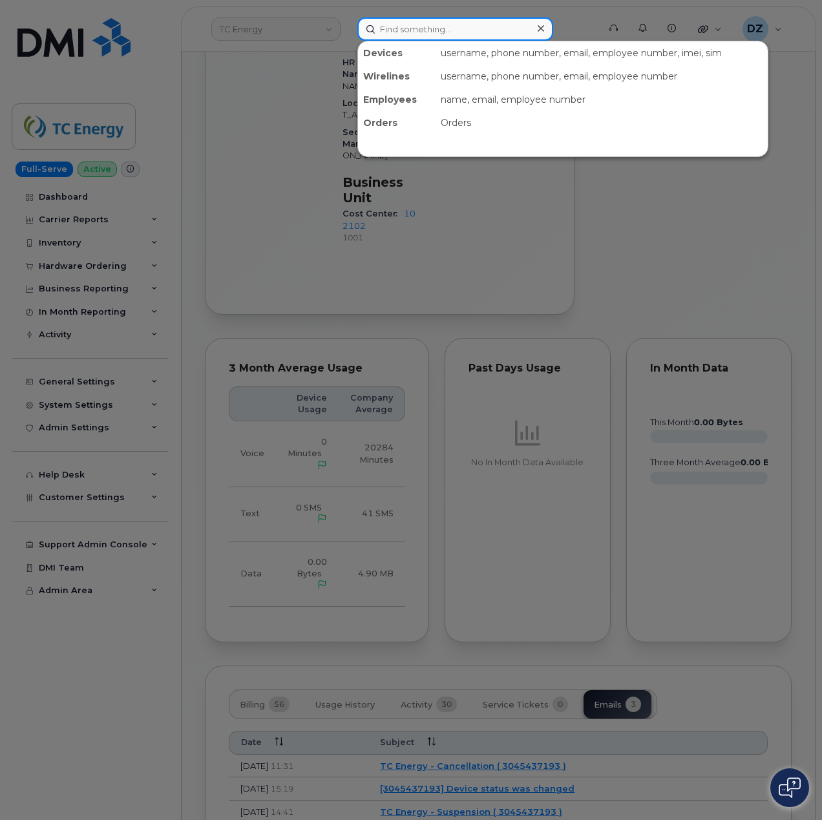
paste input "3372836585"
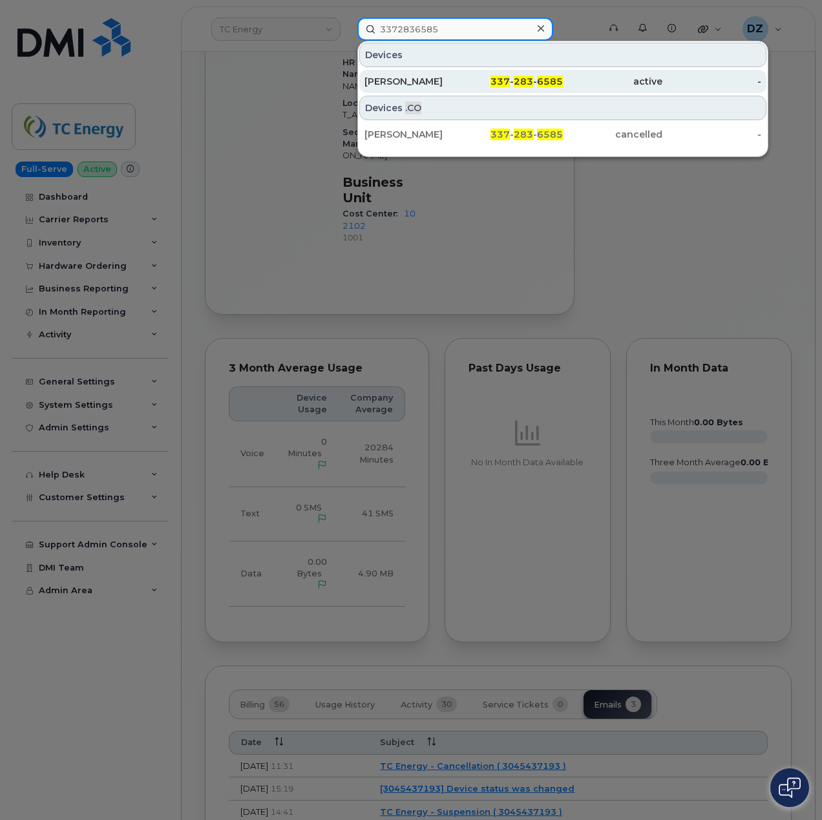
type input "3372836585"
click at [463, 76] on div "[PERSON_NAME]" at bounding box center [415, 81] width 100 height 13
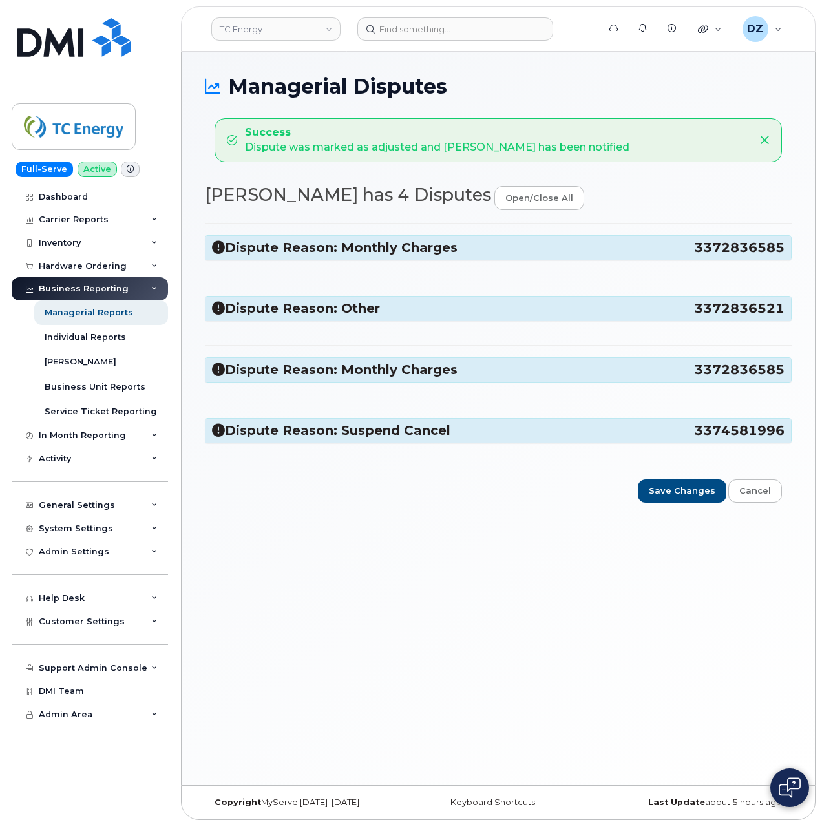
click at [652, 244] on h3 "Dispute Reason: Monthly Charges 3372836585" at bounding box center [498, 247] width 573 height 17
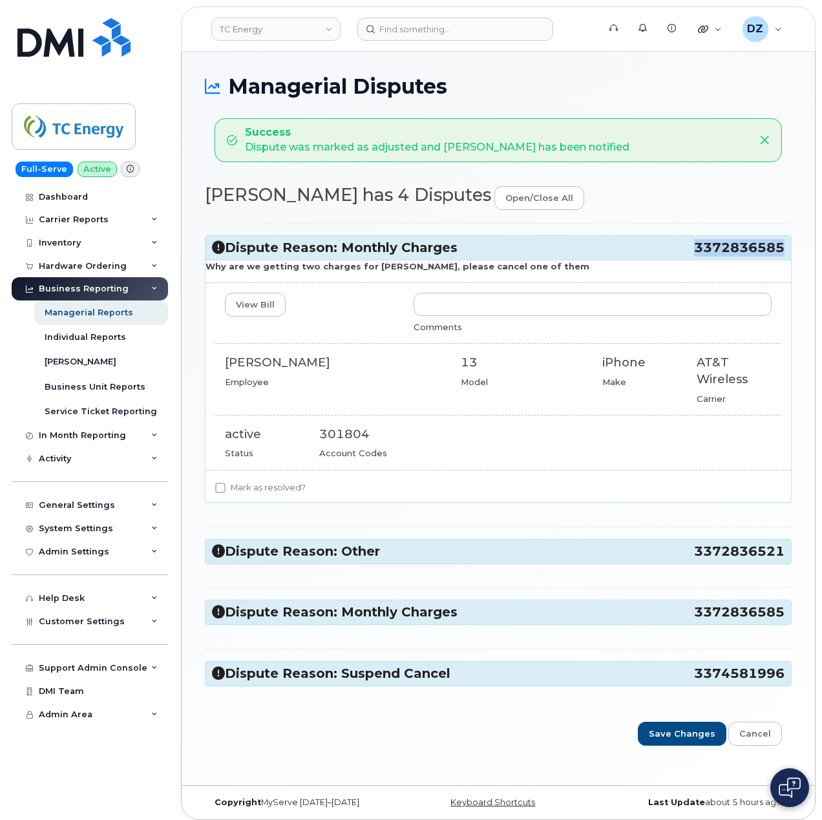
drag, startPoint x: 697, startPoint y: 248, endPoint x: 782, endPoint y: 255, distance: 85.6
click at [782, 255] on span "3372836585" at bounding box center [739, 247] width 91 height 17
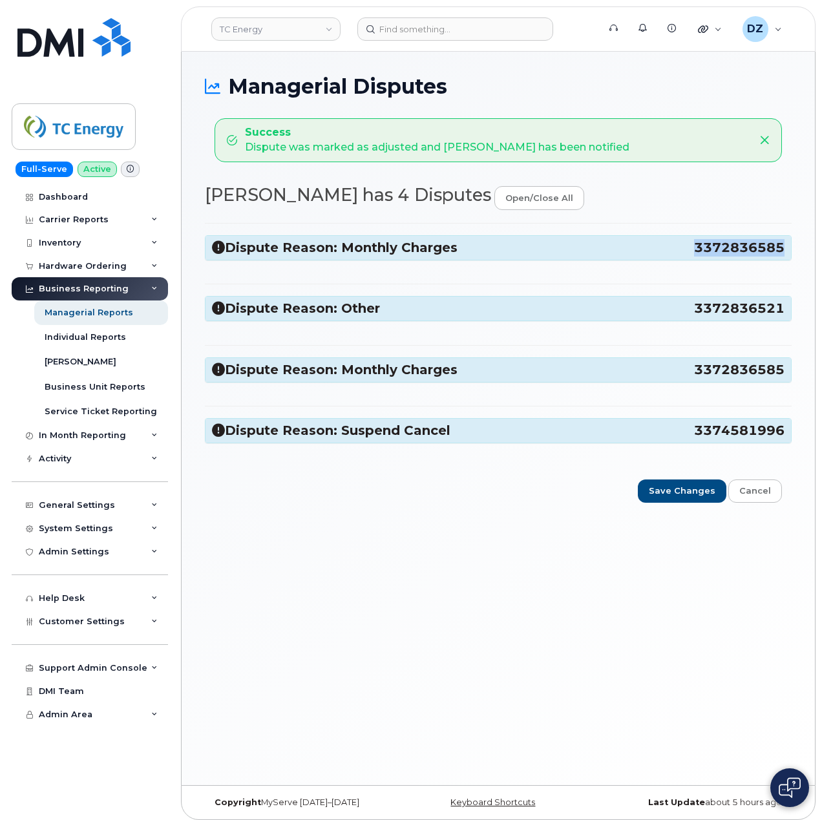
copy span "3372836585"
click at [590, 251] on h3 "Dispute Reason: Monthly Charges 3372836585" at bounding box center [498, 247] width 573 height 17
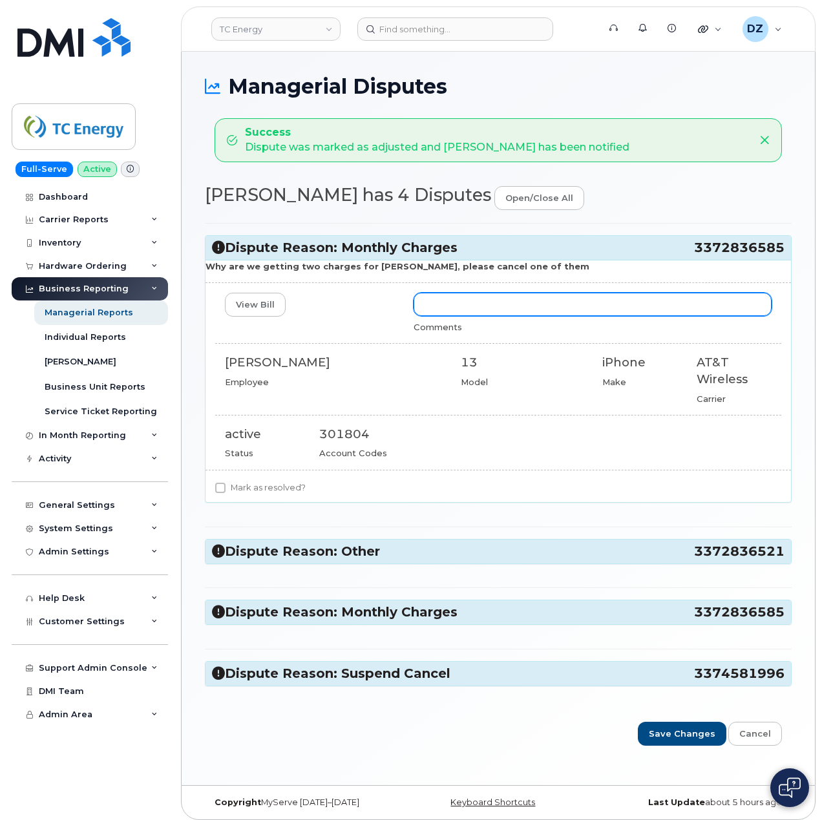
click at [476, 308] on input "text" at bounding box center [593, 304] width 358 height 23
click at [667, 297] on input "line has been cancelled. confirmation #" at bounding box center [593, 304] width 358 height 23
paste input "10-353043358518553"
type input "line has been cancelled. confirmation # 10-353043358518553"
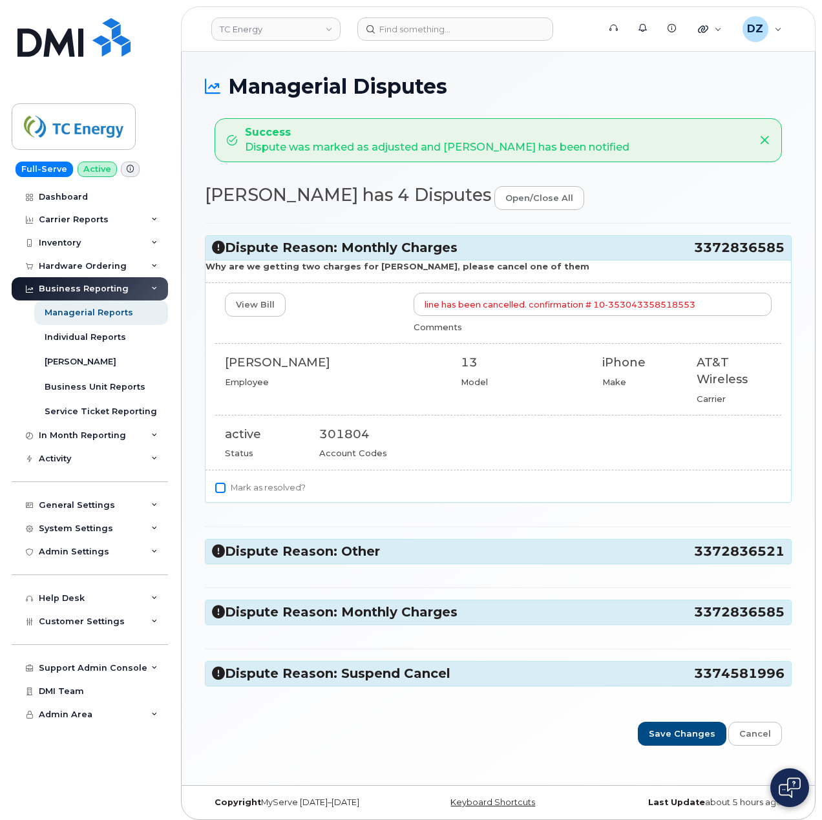
click at [219, 489] on input "Mark as resolved?" at bounding box center [220, 488] width 10 height 10
checkbox input "true"
click at [694, 556] on span "3372836521" at bounding box center [739, 551] width 91 height 17
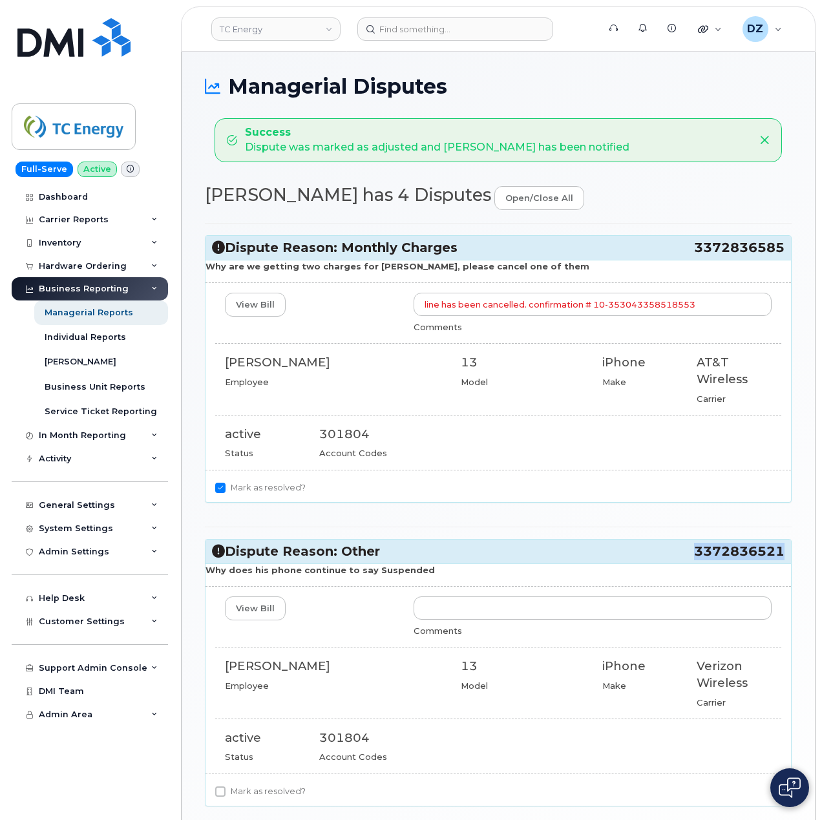
drag, startPoint x: 694, startPoint y: 555, endPoint x: 782, endPoint y: 553, distance: 87.9
click at [782, 553] on span "3372836521" at bounding box center [739, 551] width 91 height 17
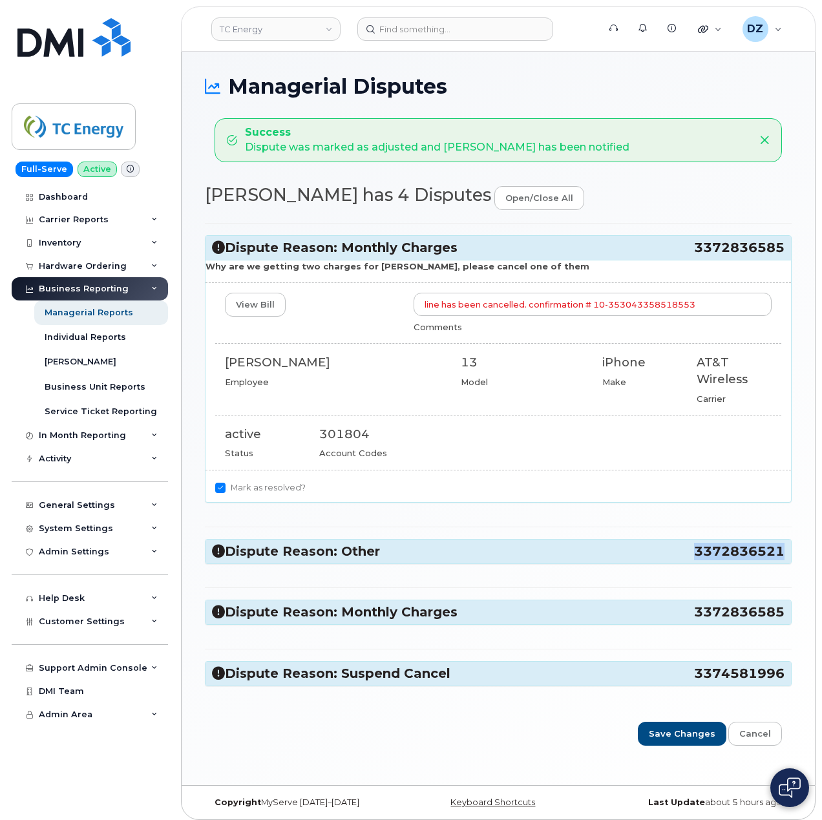
copy span "3372836521"
click at [643, 250] on h3 "Dispute Reason: Monthly Charges 3372836585" at bounding box center [498, 247] width 573 height 17
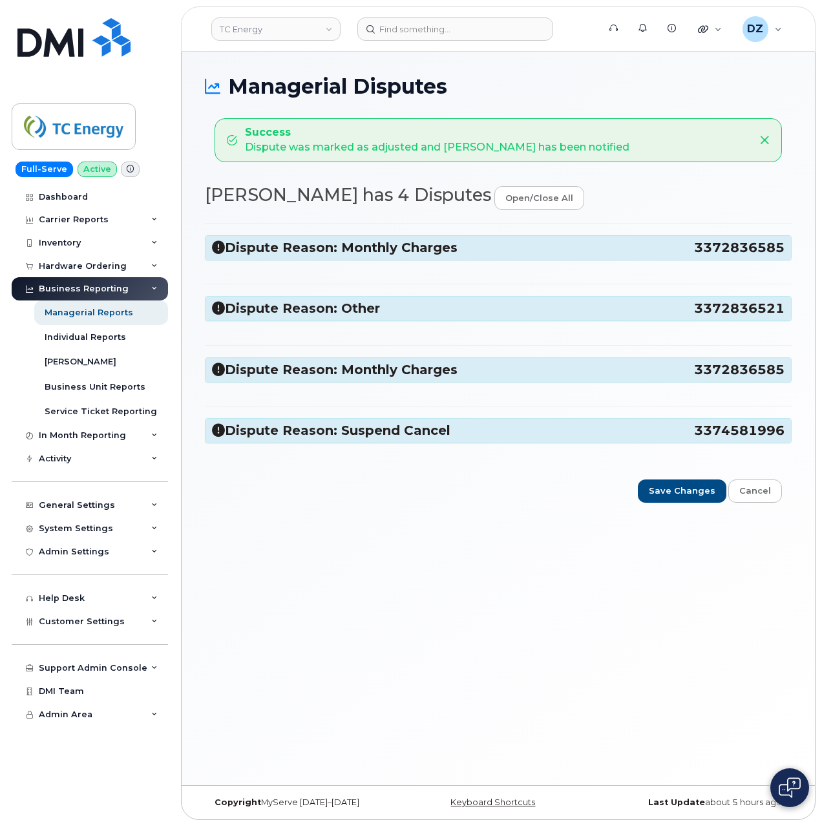
click at [635, 305] on h3 "Dispute Reason: Other 3372836521" at bounding box center [498, 308] width 573 height 17
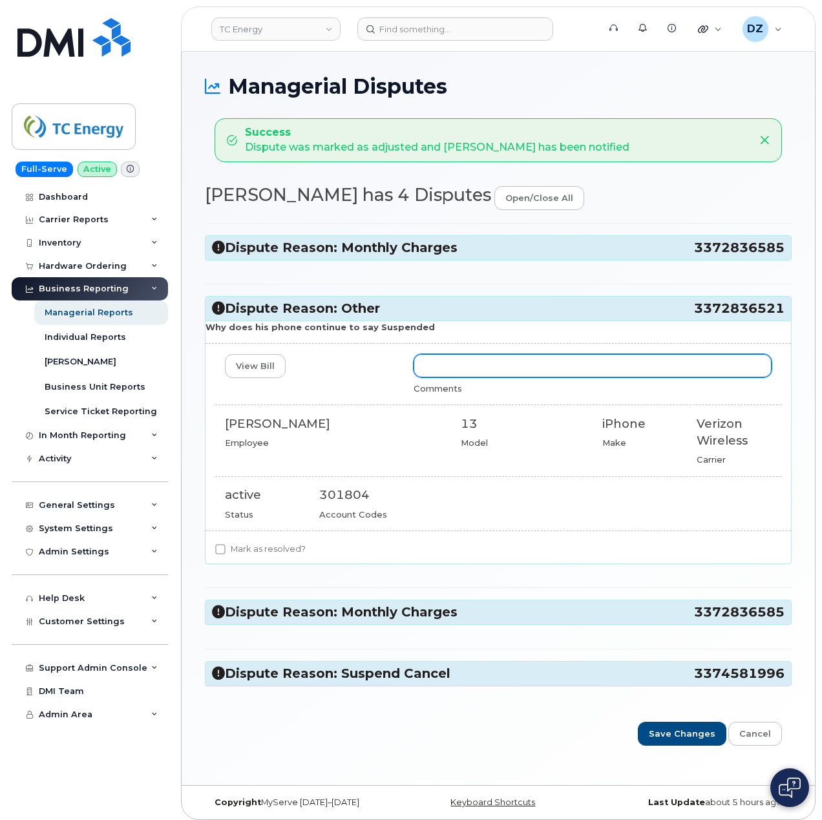
click at [484, 370] on input "text" at bounding box center [593, 365] width 358 height 23
click at [634, 378] on input "Confirmed line is active per Verizon portal" at bounding box center [593, 365] width 358 height 23
type input "Confirmed line is active per Verizon portal. Line showing as active in Myserve …"
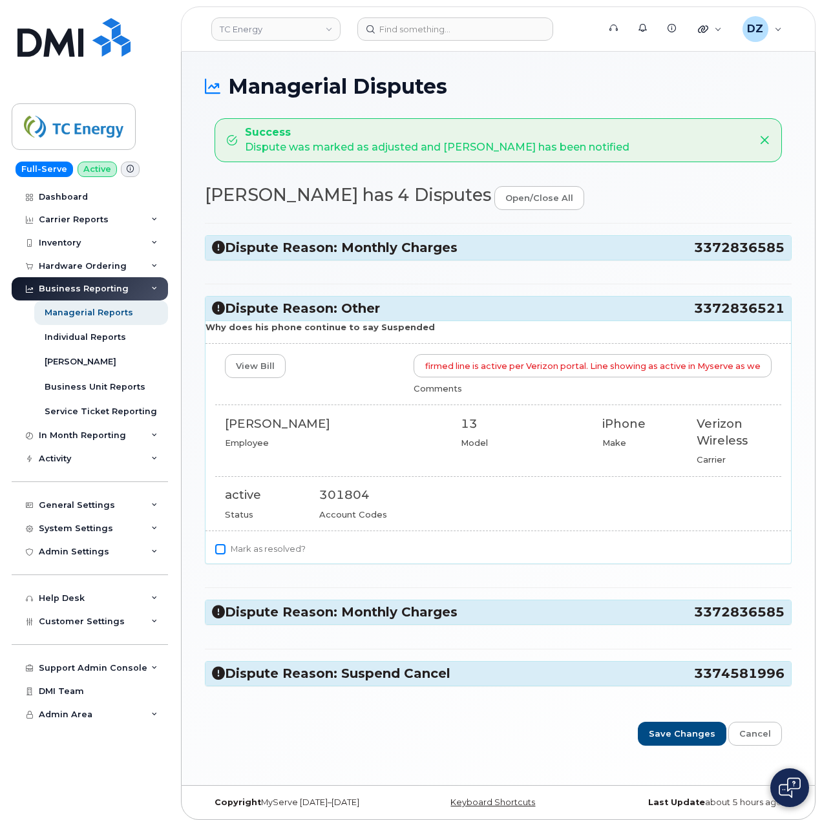
click at [215, 552] on input "Mark as resolved?" at bounding box center [220, 549] width 10 height 10
checkbox input "true"
drag, startPoint x: 692, startPoint y: 614, endPoint x: 782, endPoint y: 619, distance: 90.6
click at [782, 619] on h3 "Dispute Reason: Monthly Charges 3372836585" at bounding box center [498, 612] width 573 height 17
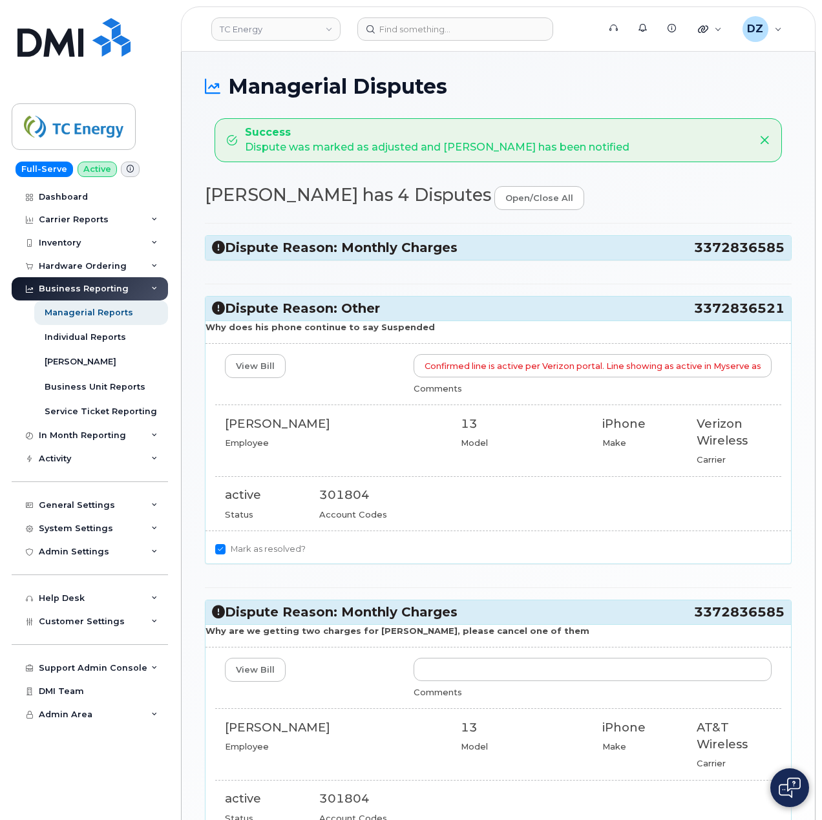
copy h3 "3372836585"
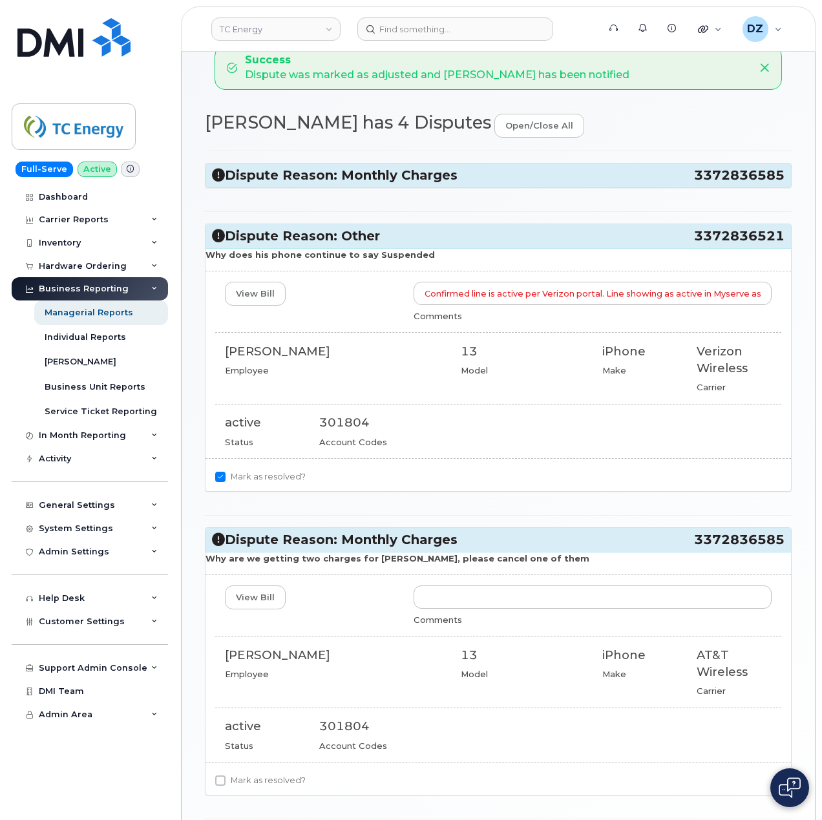
scroll to position [172, 0]
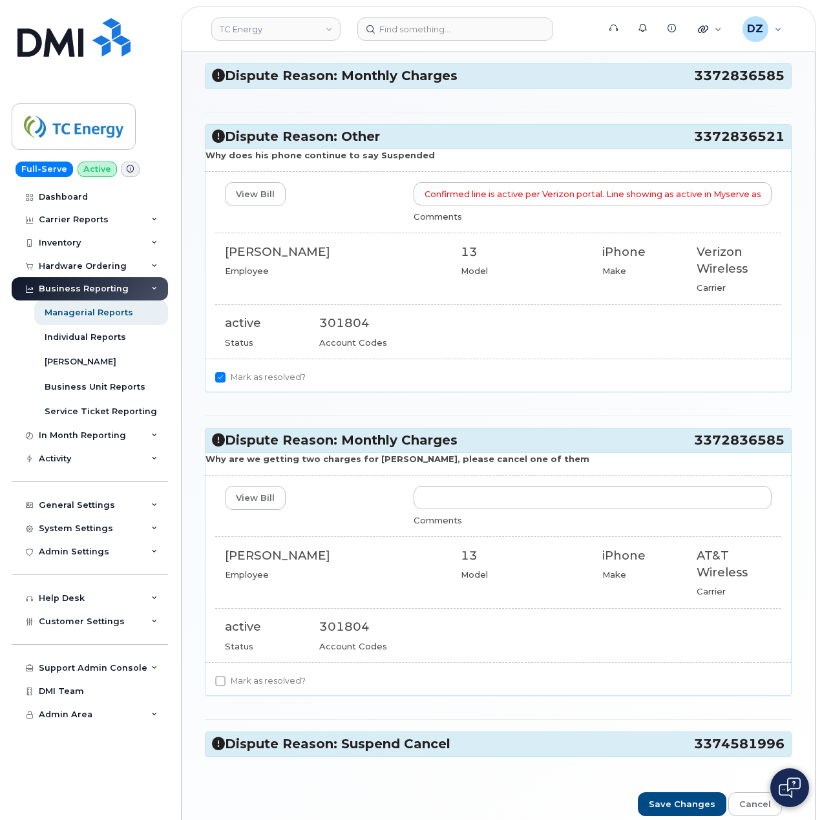
click at [631, 78] on h3 "Dispute Reason: Monthly Charges 3372836585" at bounding box center [498, 75] width 573 height 17
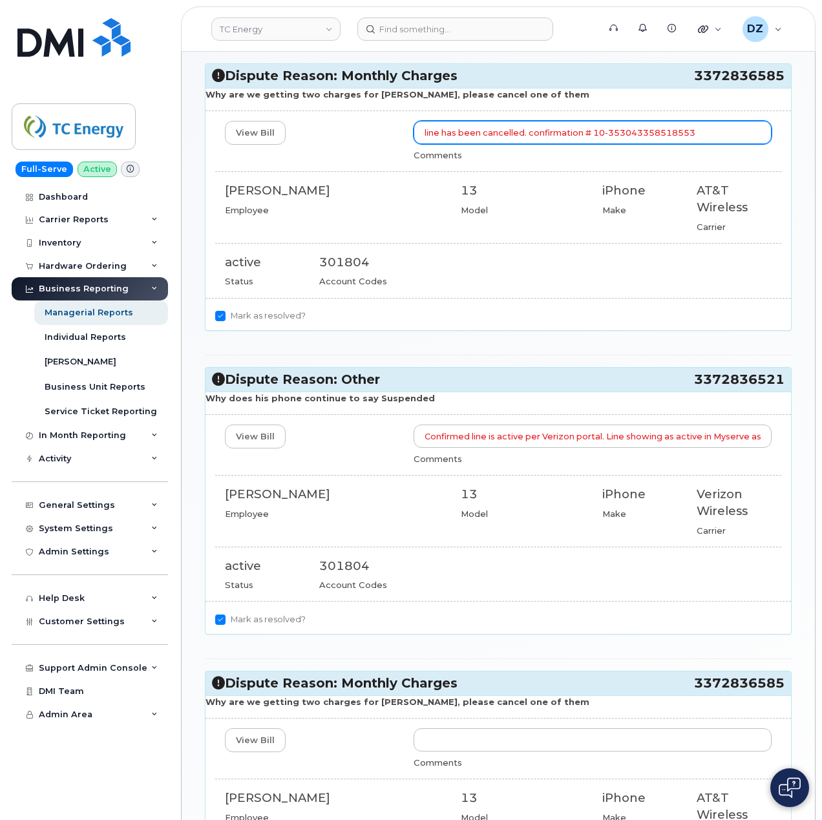
drag, startPoint x: 425, startPoint y: 133, endPoint x: 699, endPoint y: 131, distance: 273.5
click at [699, 131] on input "line has been cancelled. confirmation # 10-353043358518553" at bounding box center [593, 132] width 358 height 23
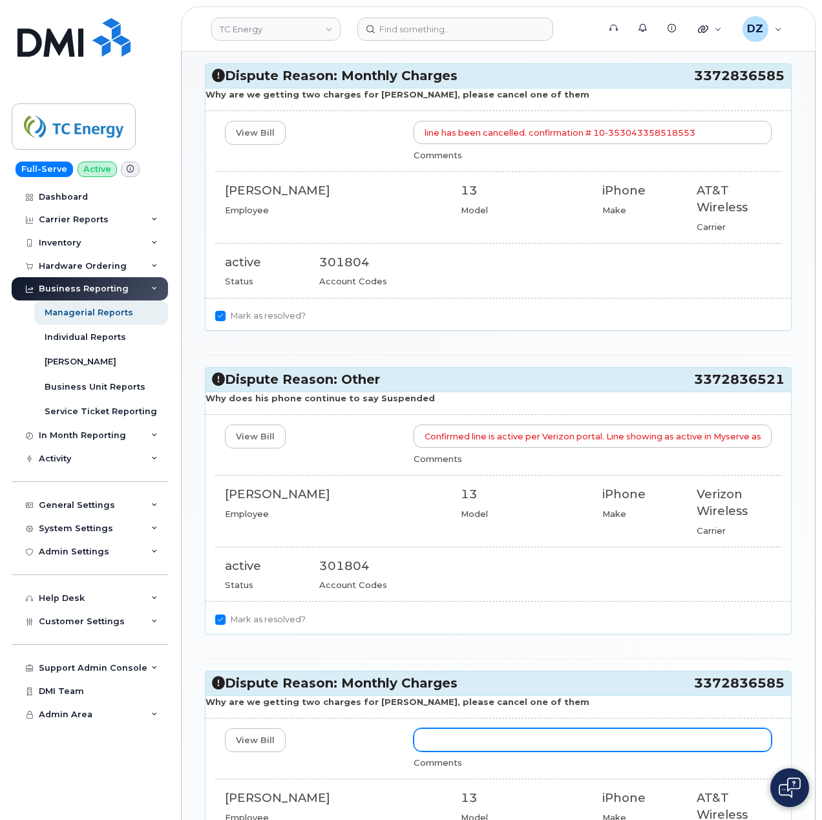
click at [495, 742] on input "text" at bounding box center [593, 740] width 358 height 23
paste input "line has been cancelled. confirmation # 10-353043358518553"
type input "line has been cancelled. confirmation # 10-353043358518553"
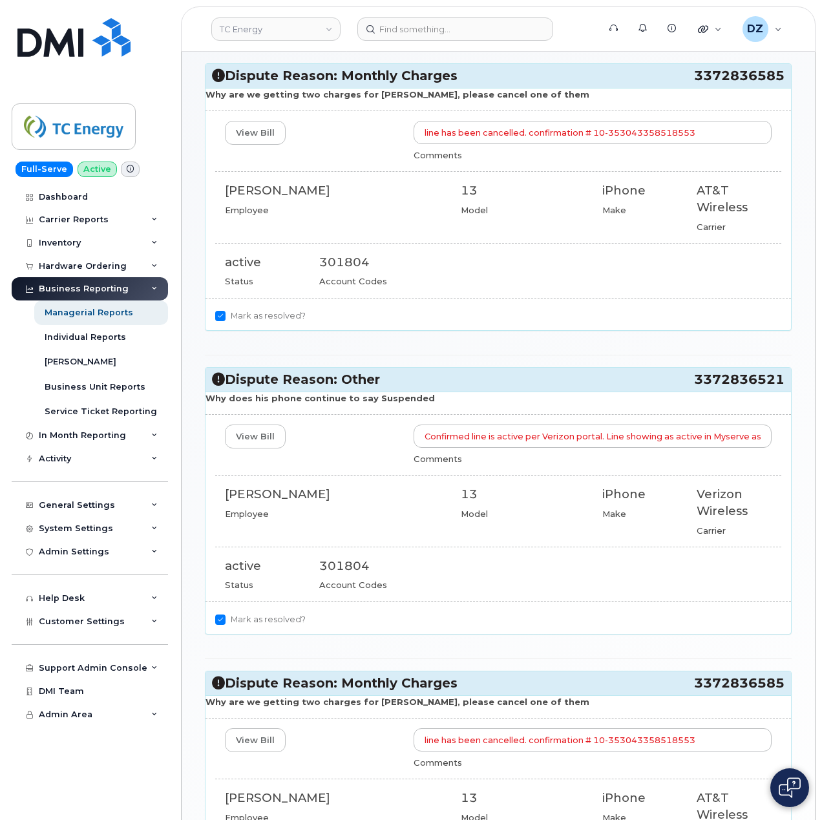
click at [461, 78] on h3 "Dispute Reason: Monthly Charges 3372836585" at bounding box center [498, 75] width 573 height 17
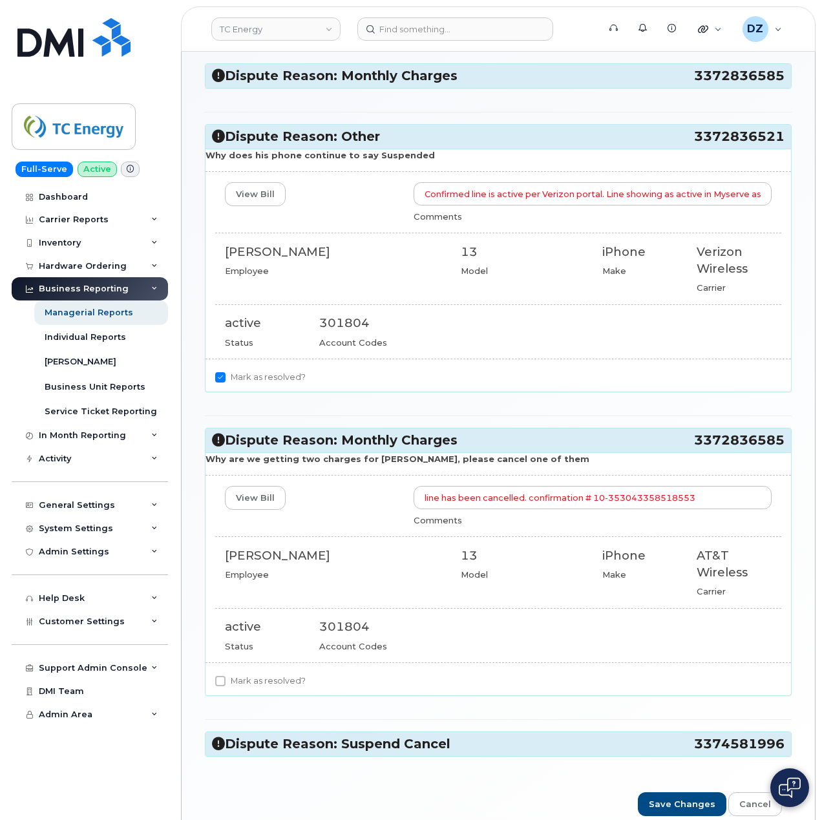
click at [473, 137] on h3 "Dispute Reason: Other 3372836521" at bounding box center [498, 136] width 573 height 17
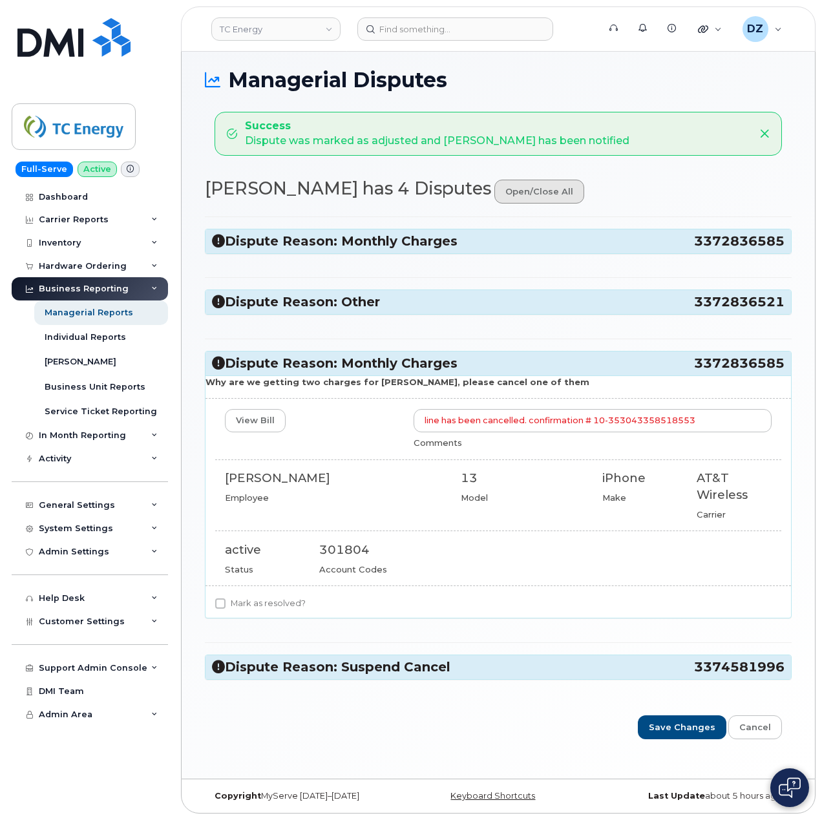
scroll to position [6, 0]
click at [220, 609] on input "Mark as resolved?" at bounding box center [220, 604] width 10 height 10
checkbox input "true"
click at [445, 305] on h3 "Dispute Reason: Other 3372836521" at bounding box center [498, 302] width 573 height 17
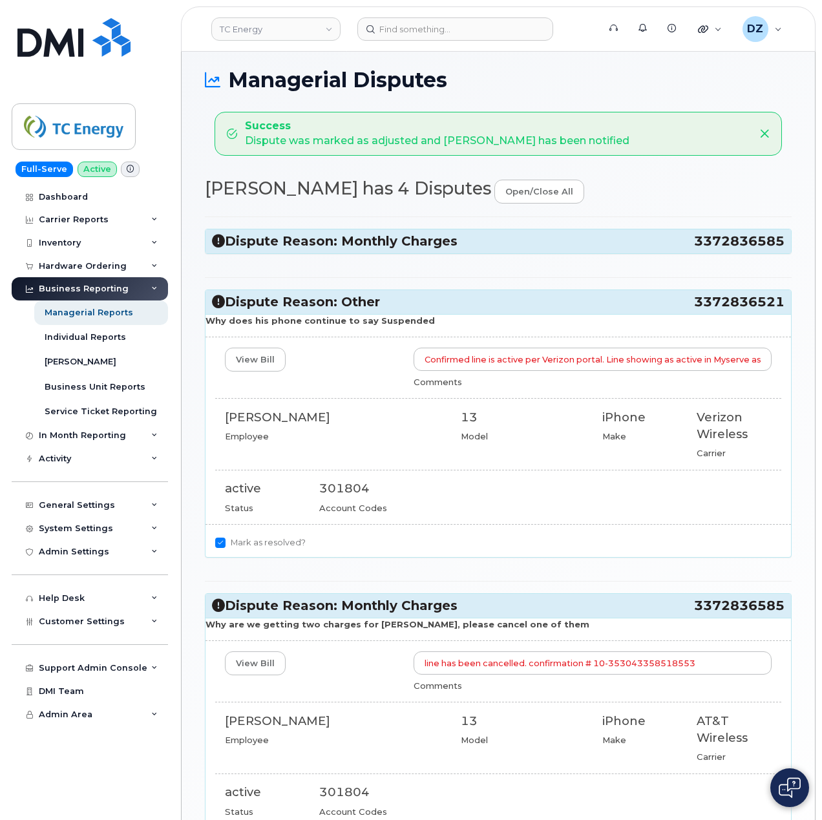
click at [444, 249] on h3 "Dispute Reason: Monthly Charges 3372836585" at bounding box center [498, 241] width 573 height 17
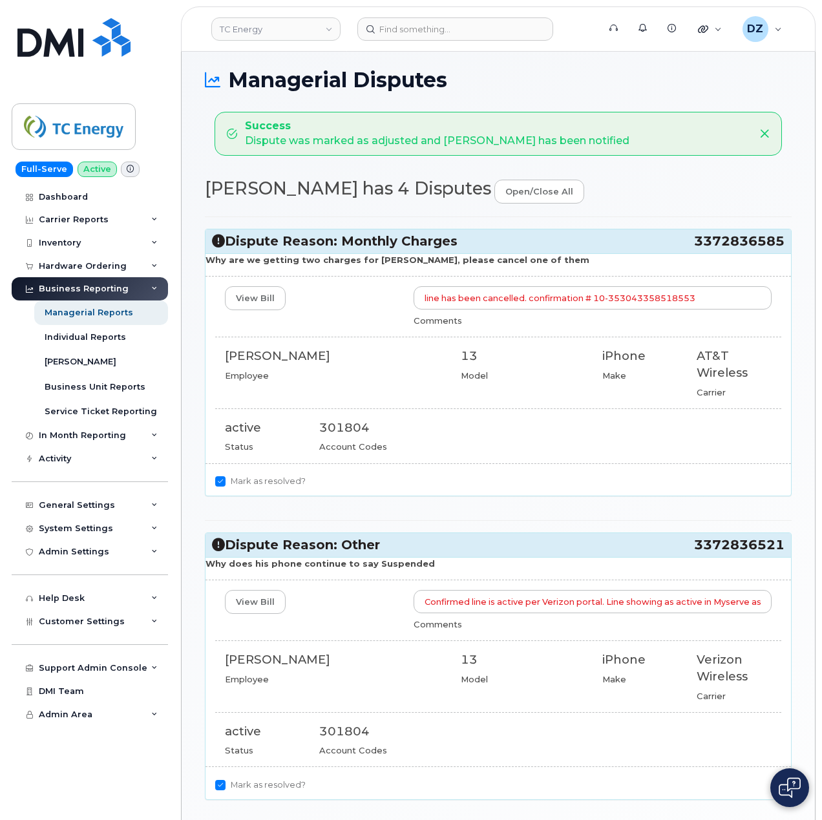
click at [447, 235] on h3 "Dispute Reason: Monthly Charges 3372836585" at bounding box center [498, 241] width 573 height 17
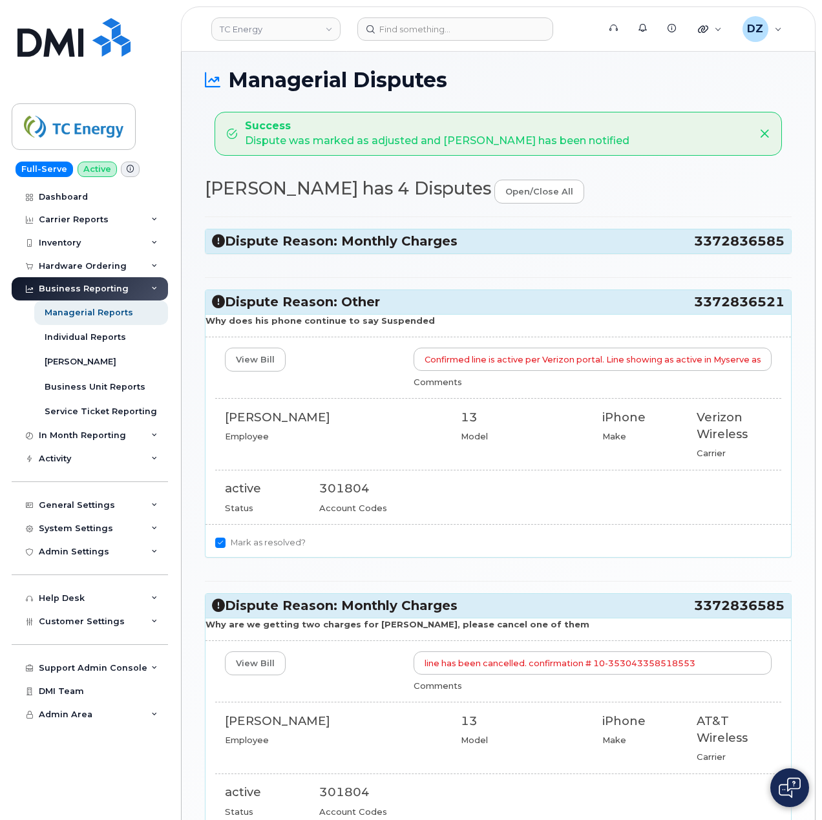
click at [443, 295] on h3 "Dispute Reason: Other 3372836521" at bounding box center [498, 302] width 573 height 17
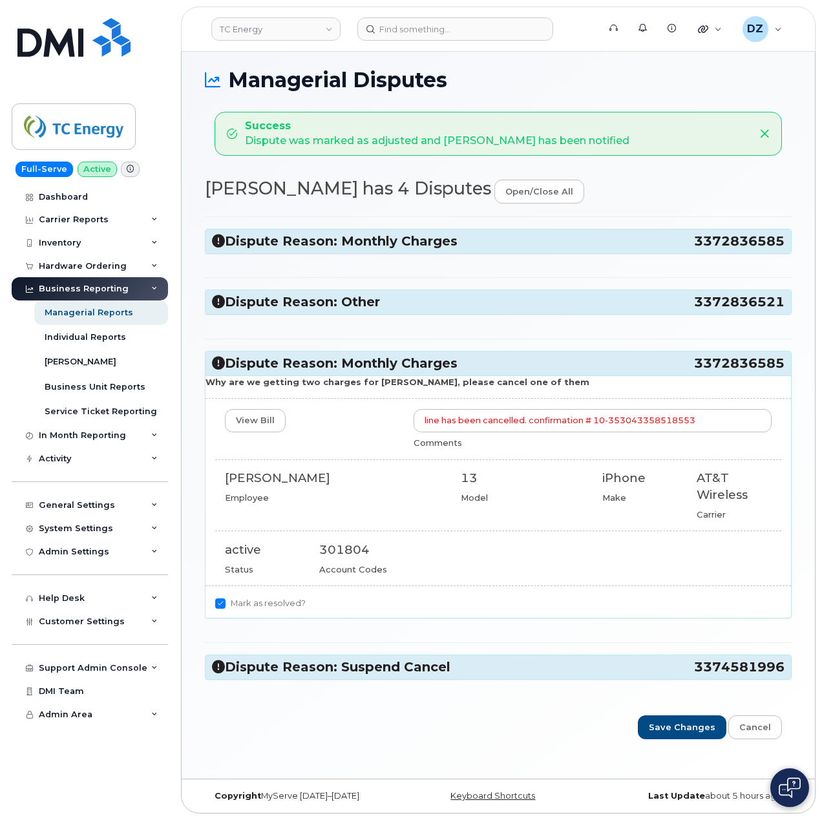
click at [445, 368] on h3 "Dispute Reason: Monthly Charges 3372836585" at bounding box center [498, 363] width 573 height 17
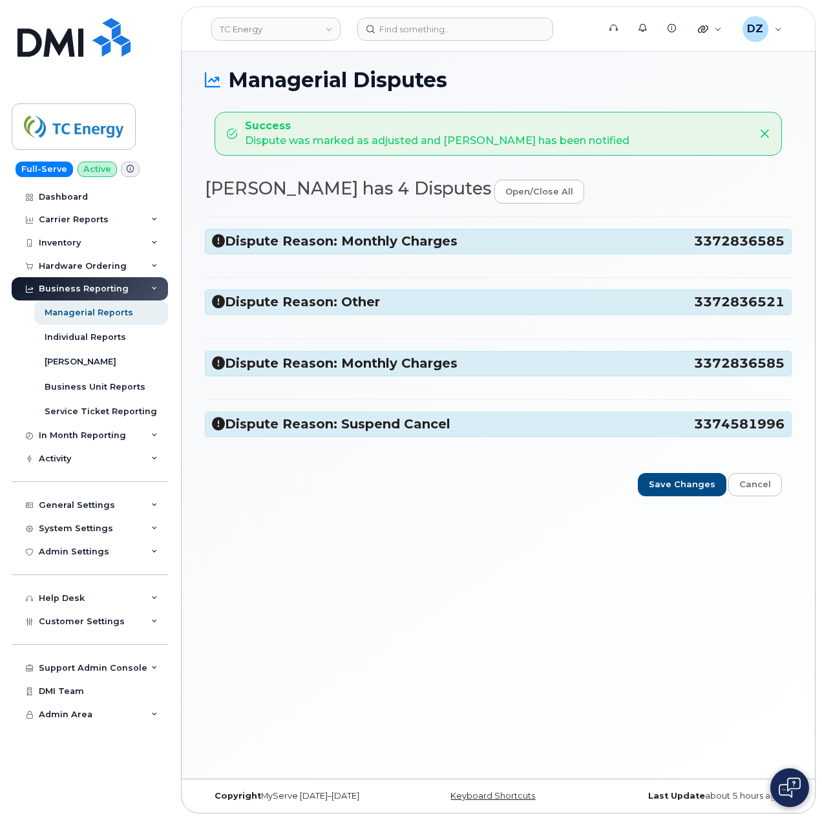
drag, startPoint x: 690, startPoint y: 425, endPoint x: 784, endPoint y: 429, distance: 93.2
click at [784, 429] on h3 "Dispute Reason: Suspend Cancel 3374581996" at bounding box center [498, 424] width 573 height 17
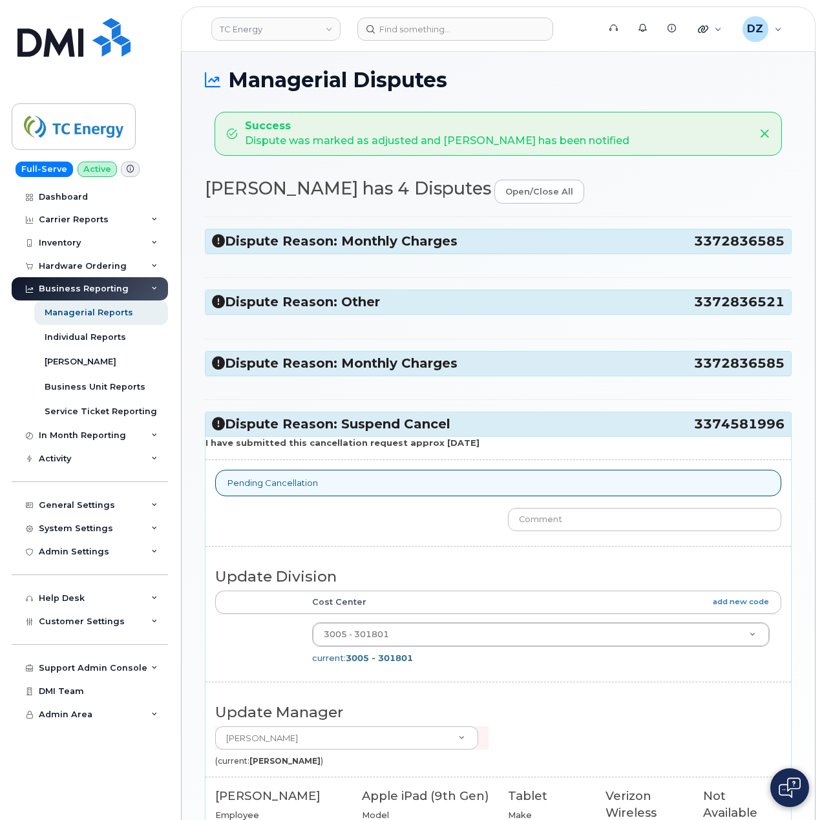
copy h3 "3374581996"
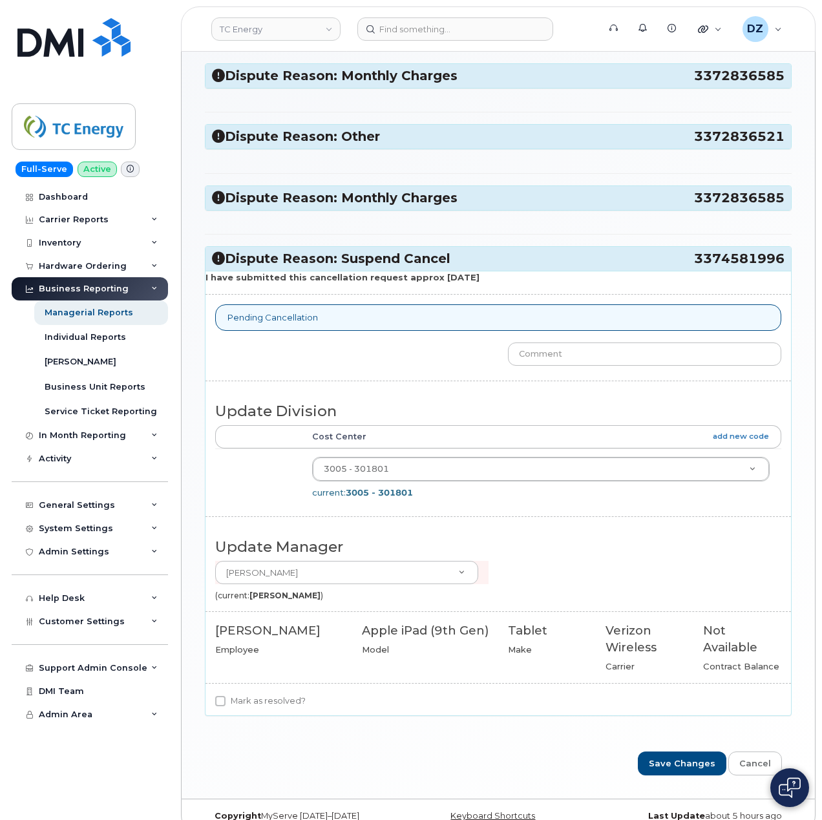
scroll to position [179, 0]
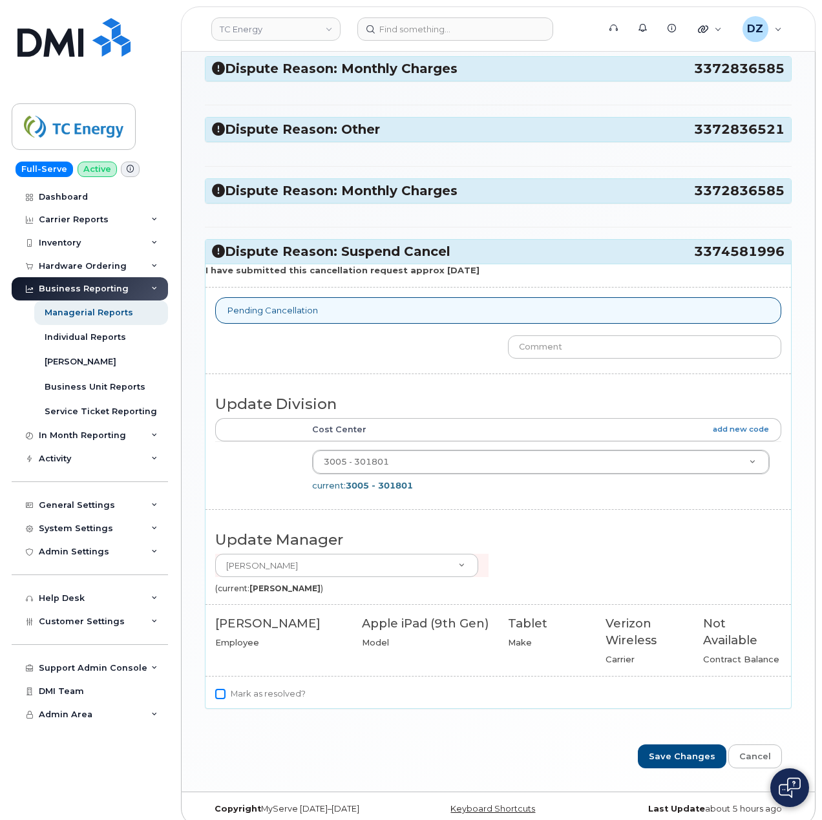
click at [221, 697] on input "Mark as resolved?" at bounding box center [220, 694] width 10 height 10
checkbox input "true"
click at [564, 349] on input "text" at bounding box center [644, 347] width 273 height 23
click at [551, 350] on input "confirm line no longer shows on TC Verizon account." at bounding box center [644, 347] width 273 height 23
click at [751, 350] on input "confirmed line no longer shows on TC Verizon account." at bounding box center [644, 347] width 273 height 23
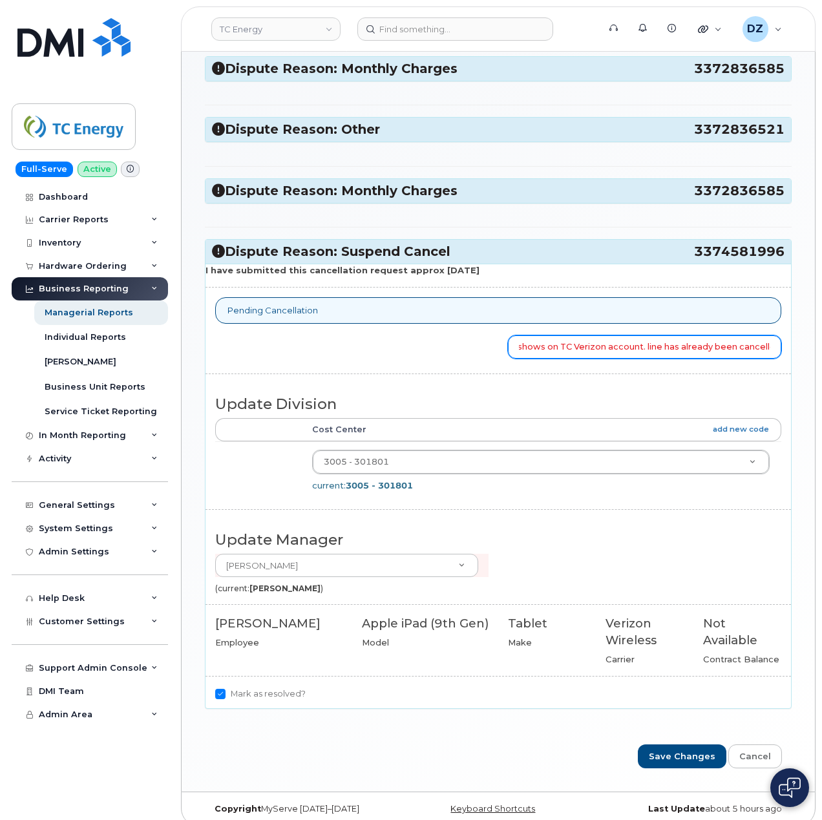
scroll to position [0, 112]
type input "confirmed line no longer shows on TC Verizon account. line has already been can…"
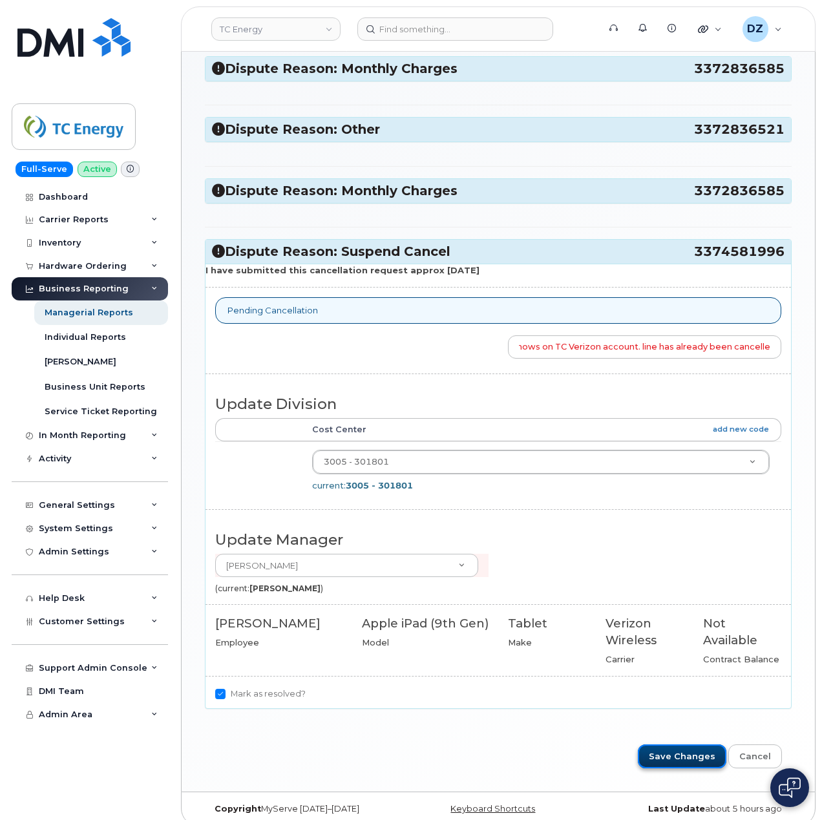
click at [693, 760] on input "Save Changes" at bounding box center [682, 757] width 89 height 24
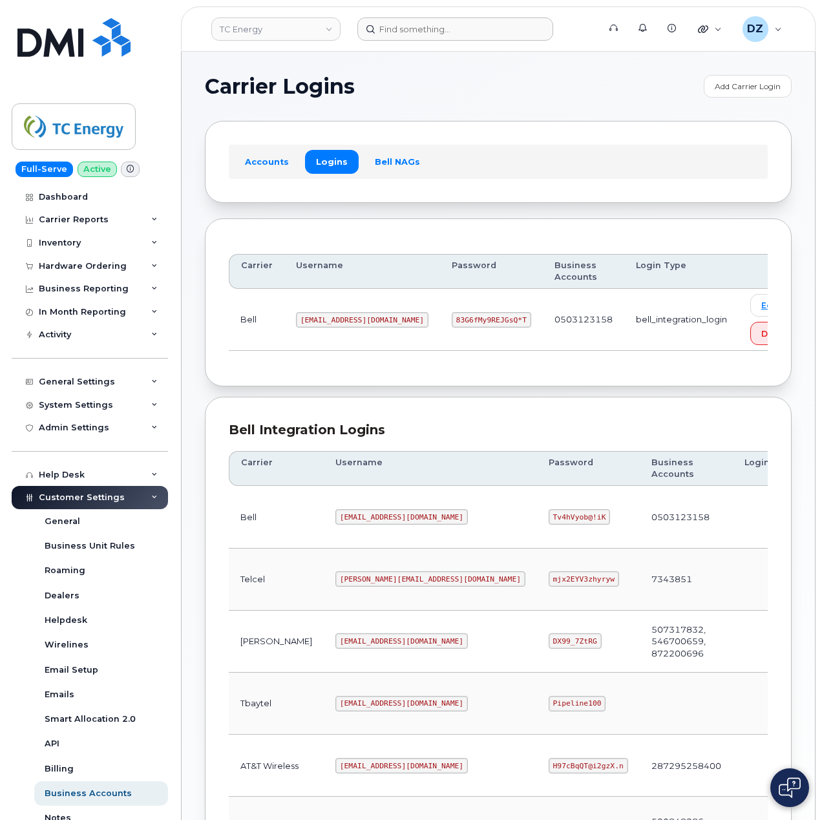
scroll to position [349, 0]
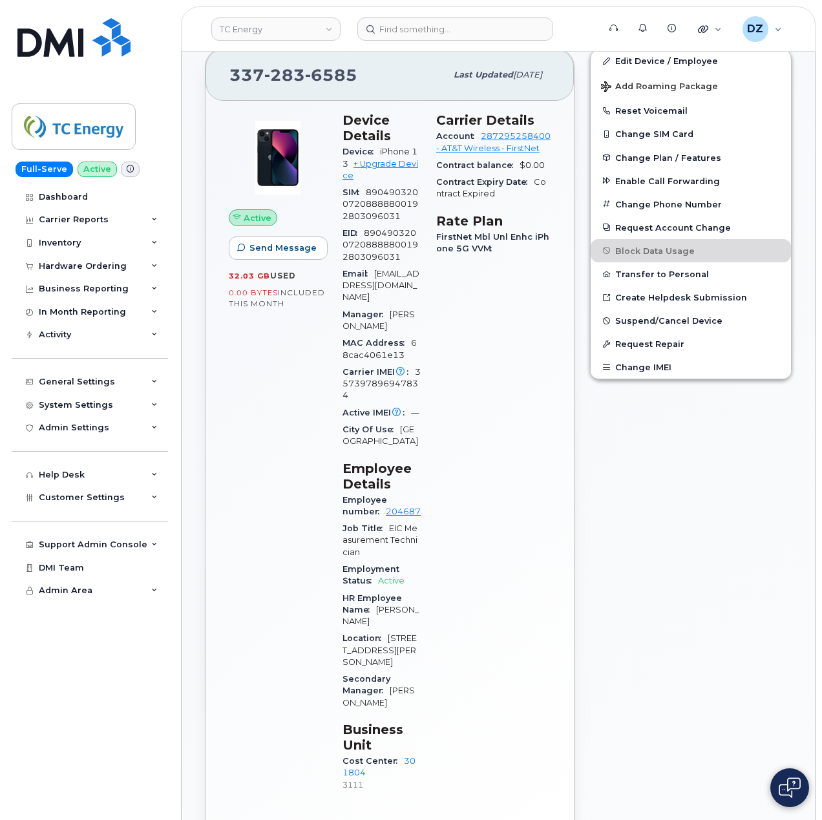
scroll to position [259, 0]
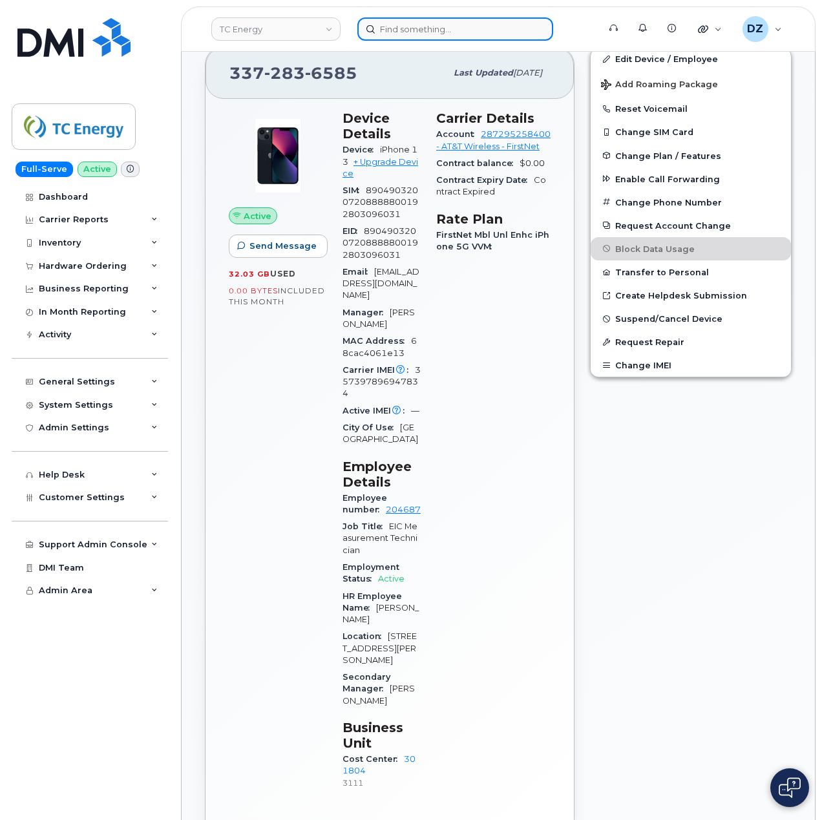
click at [430, 34] on input at bounding box center [456, 28] width 196 height 23
paste input "3372836521"
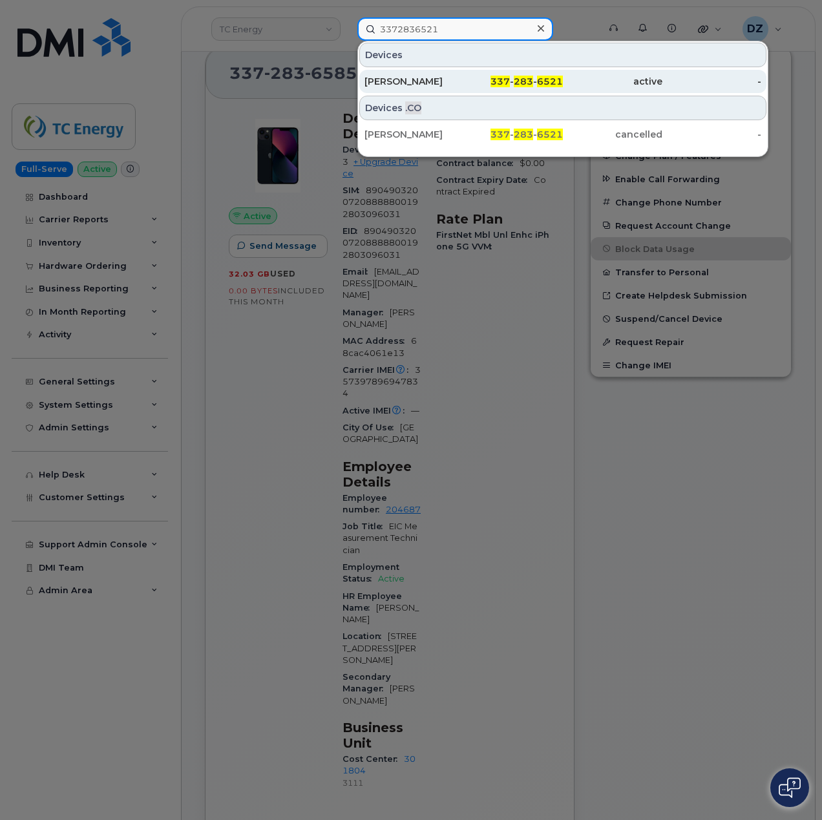
type input "3372836521"
click at [463, 85] on div "[PERSON_NAME]" at bounding box center [415, 81] width 100 height 13
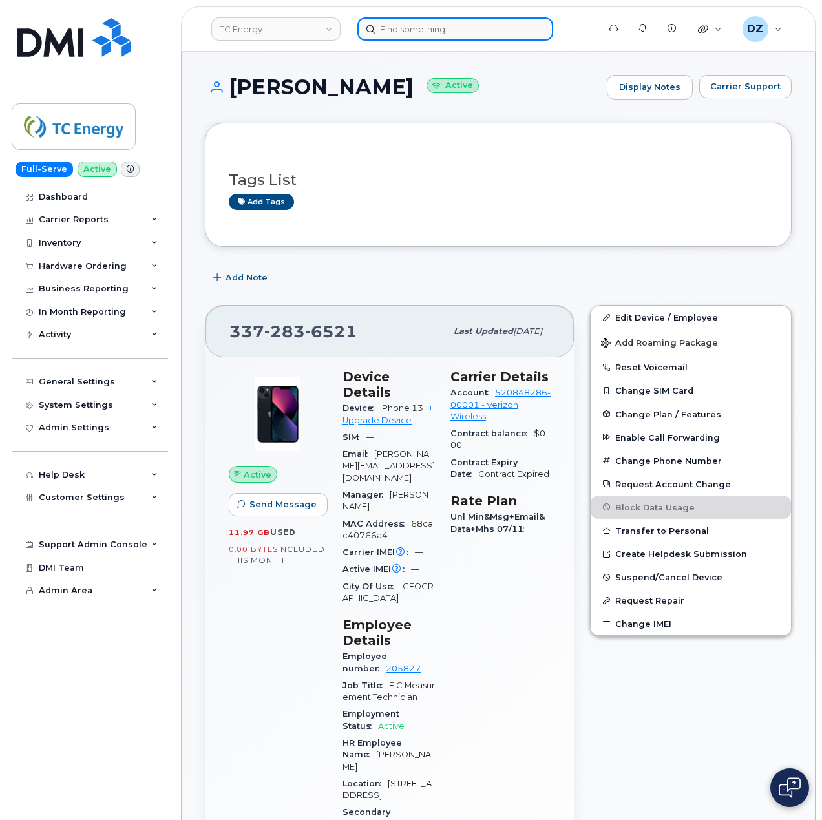
click at [384, 32] on input at bounding box center [456, 28] width 196 height 23
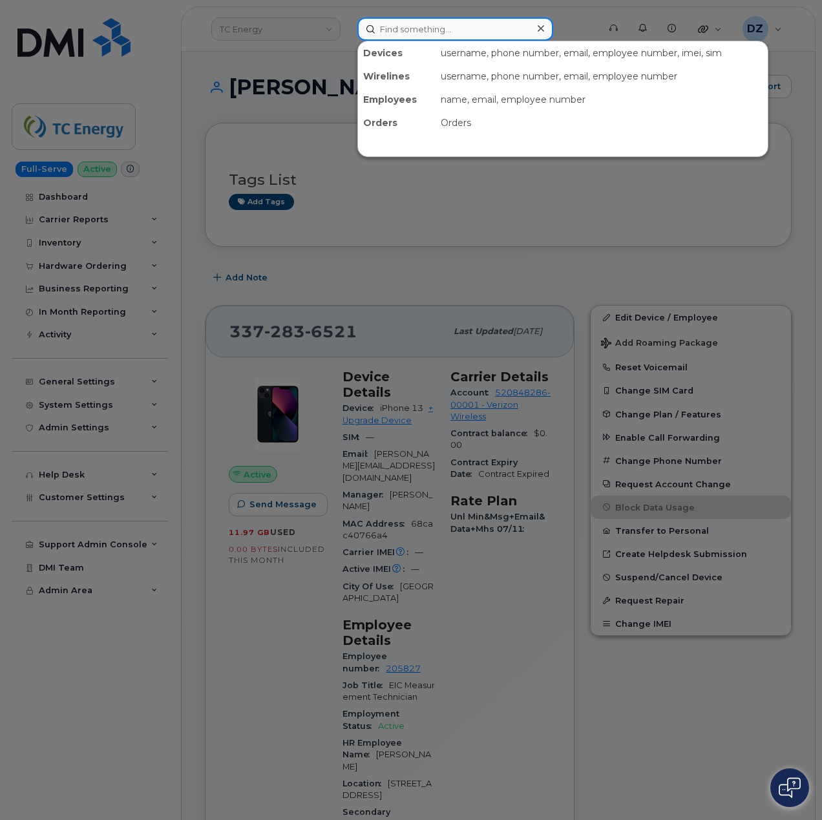
paste input "3372836585"
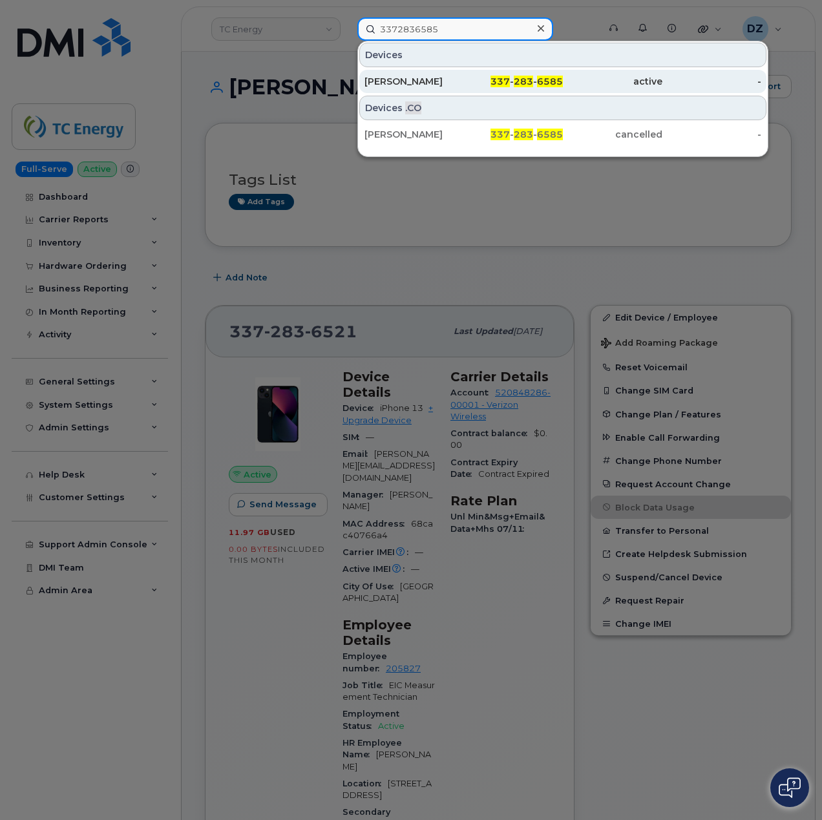
type input "3372836585"
click at [458, 83] on div "Dusty King" at bounding box center [415, 81] width 100 height 13
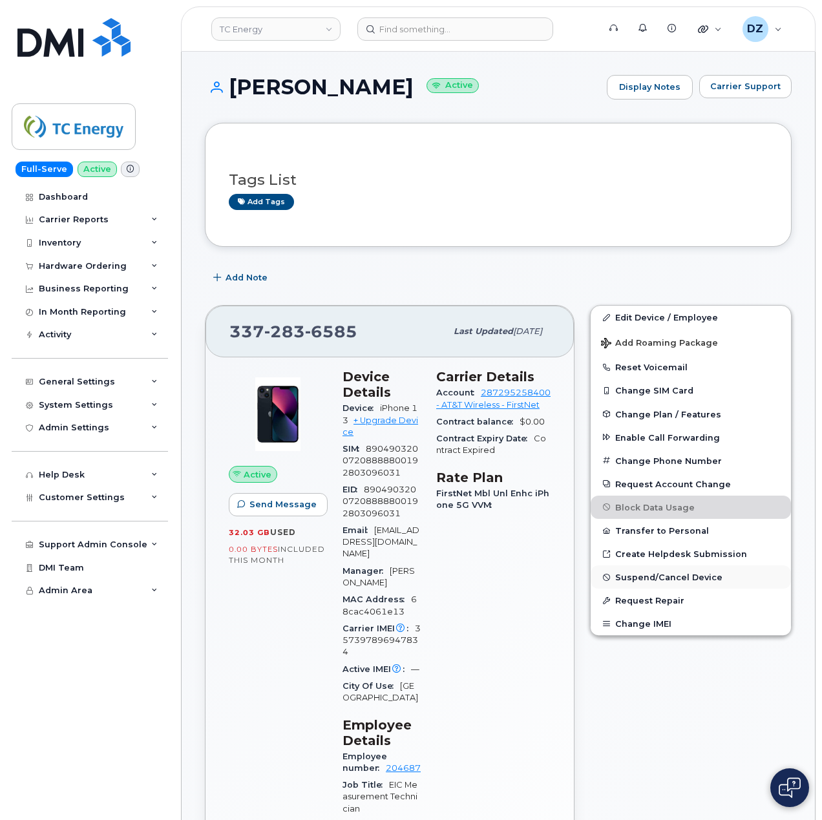
click at [663, 581] on span "Suspend/Cancel Device" at bounding box center [668, 578] width 107 height 10
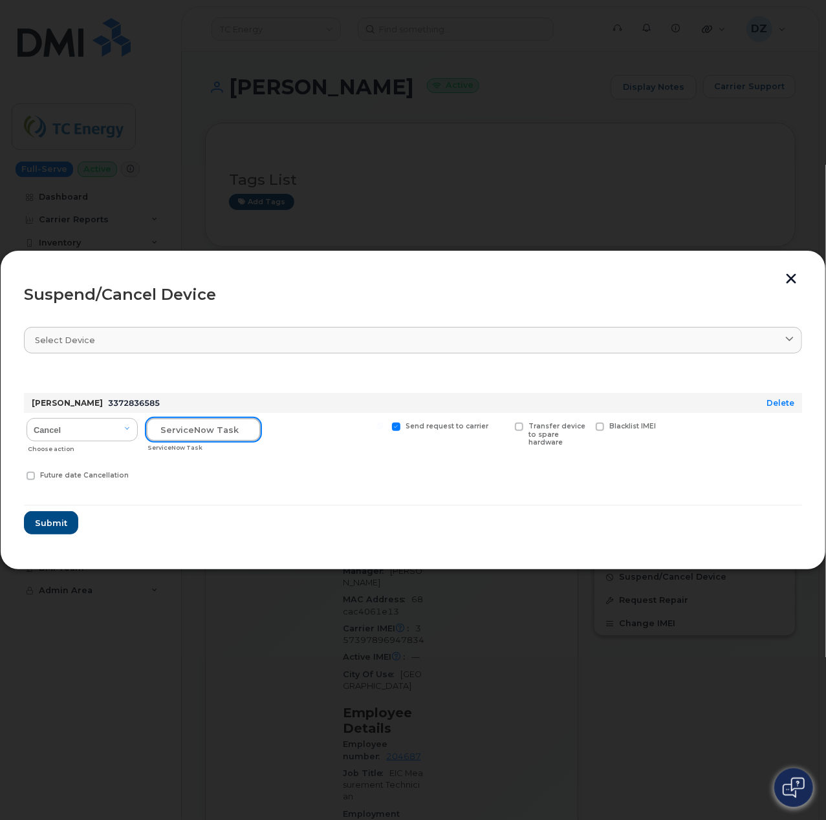
click at [178, 440] on input "text" at bounding box center [203, 429] width 114 height 23
type input "Managerial dispute"
click at [397, 425] on span at bounding box center [396, 427] width 8 height 8
click at [383, 425] on input "Send request to carrier" at bounding box center [379, 426] width 6 height 6
checkbox input "false"
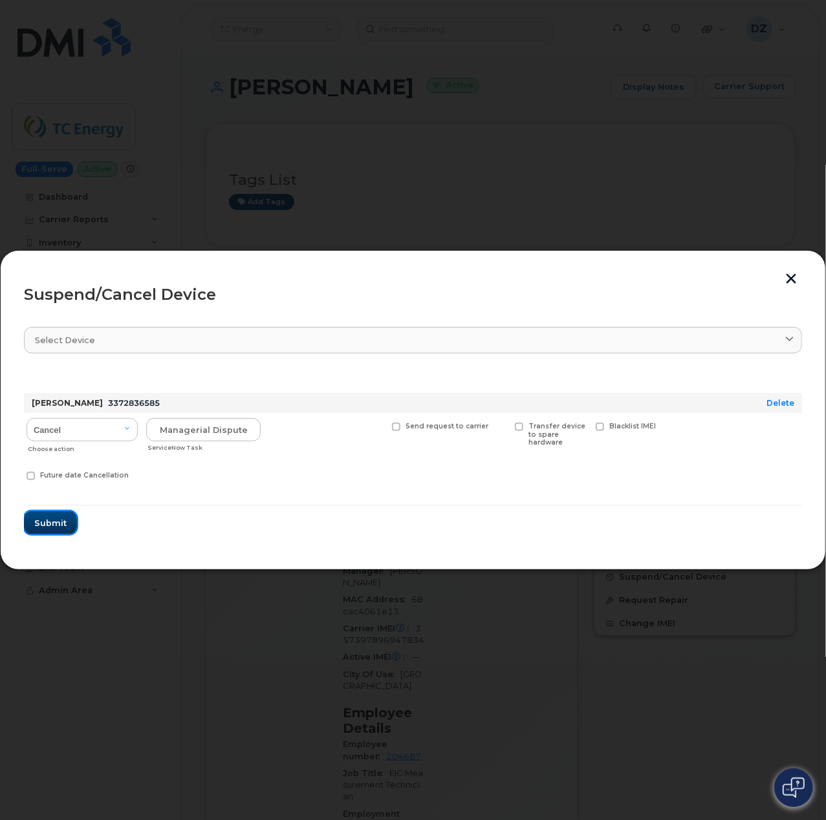
click at [59, 522] on span "Submit" at bounding box center [50, 523] width 32 height 12
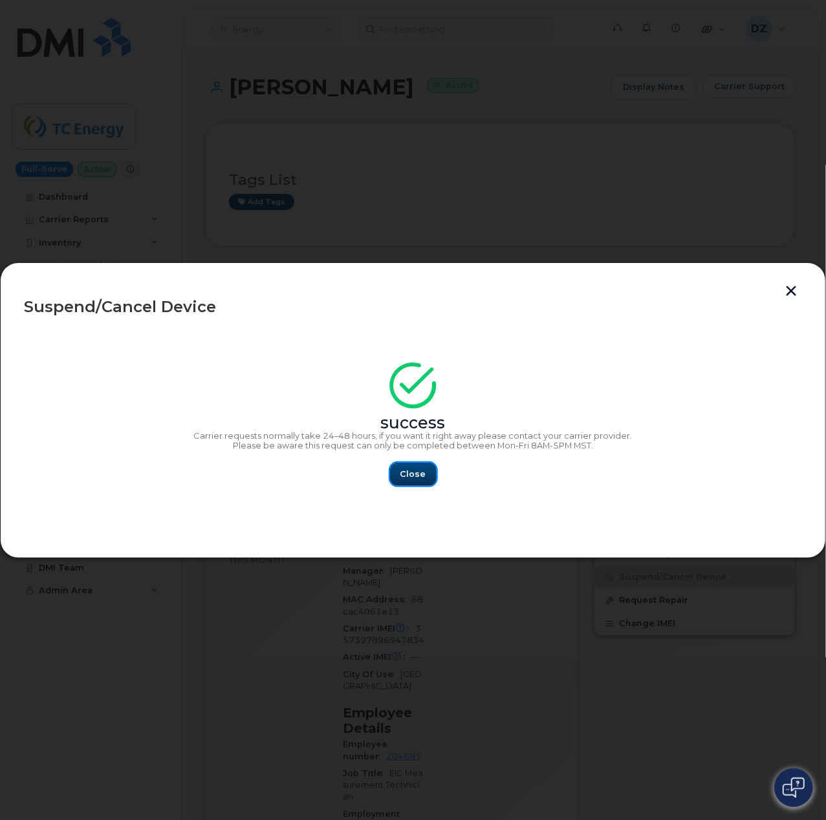
click at [396, 476] on button "Close" at bounding box center [413, 474] width 47 height 23
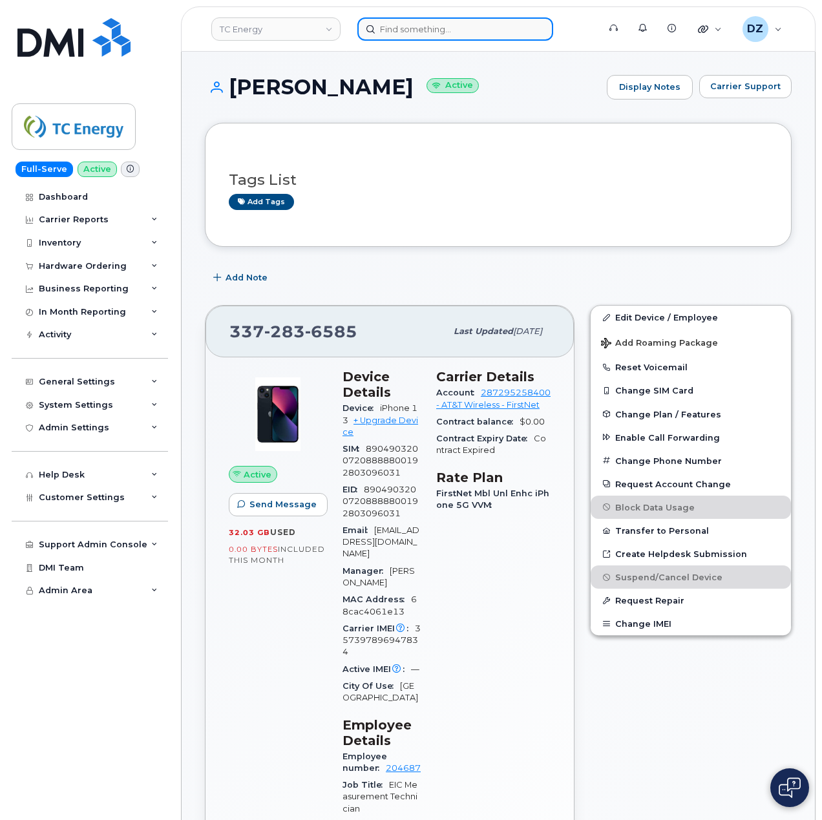
click at [464, 28] on input at bounding box center [456, 28] width 196 height 23
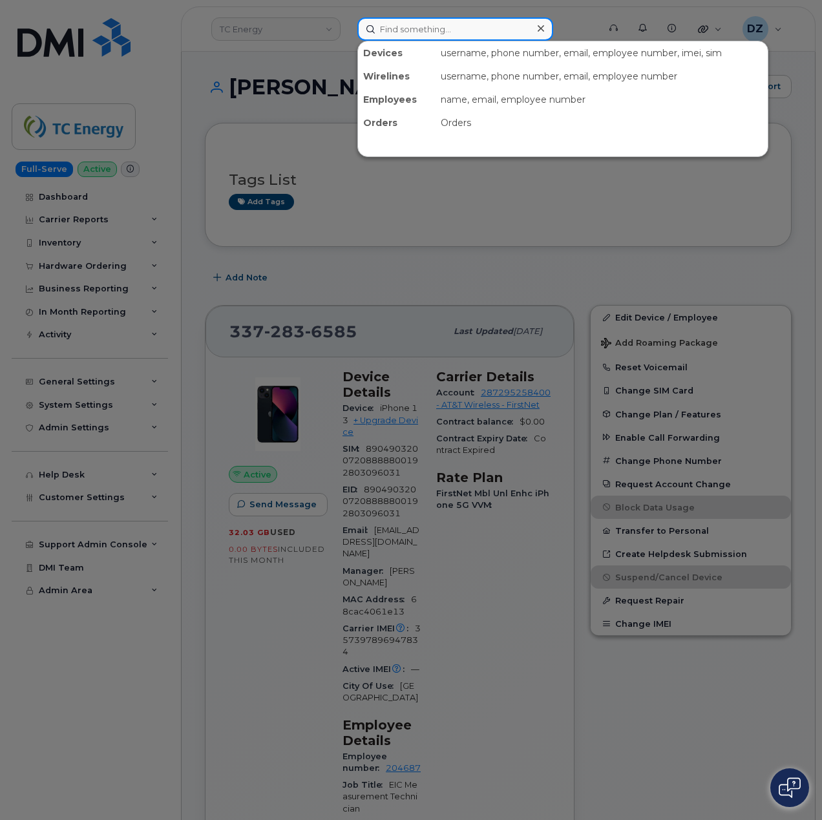
paste input "3374581996"
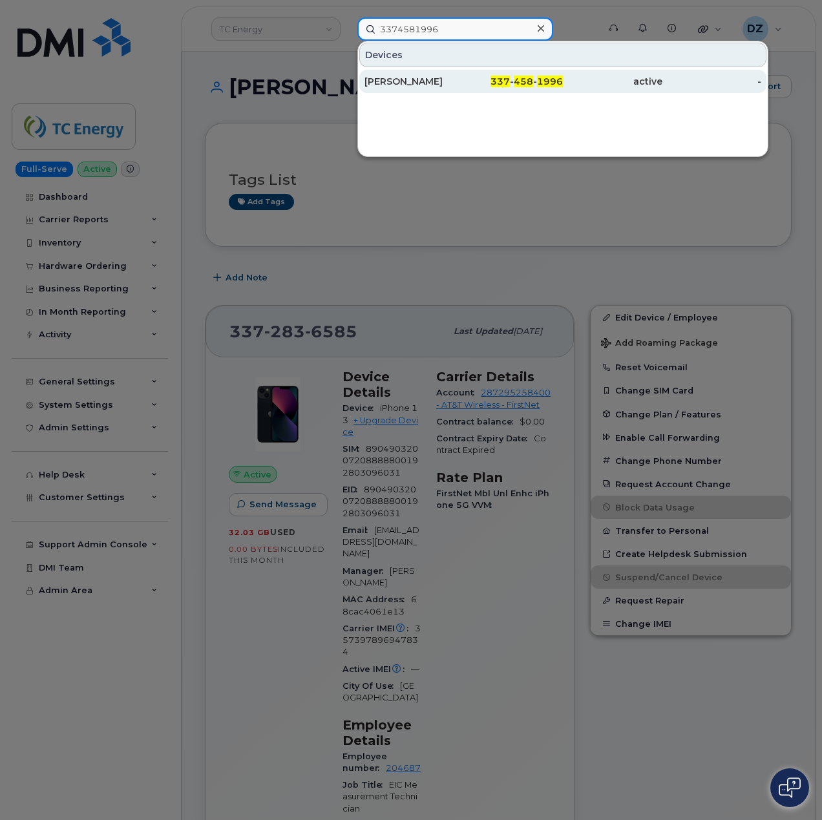
type input "3374581996"
click at [445, 83] on div "[PERSON_NAME]" at bounding box center [415, 81] width 100 height 13
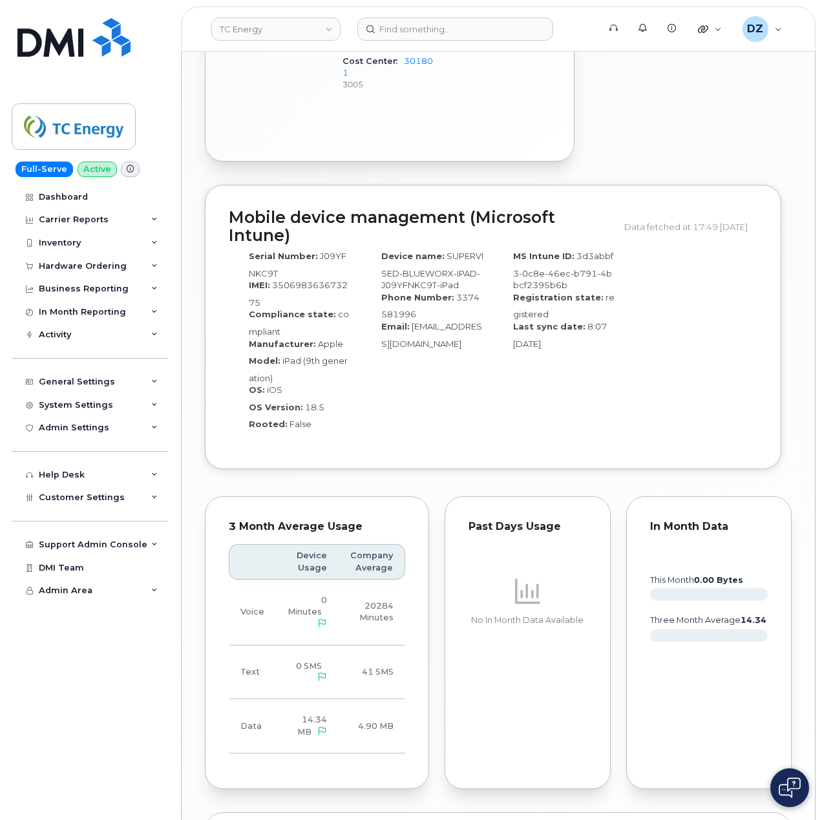
scroll to position [1120, 0]
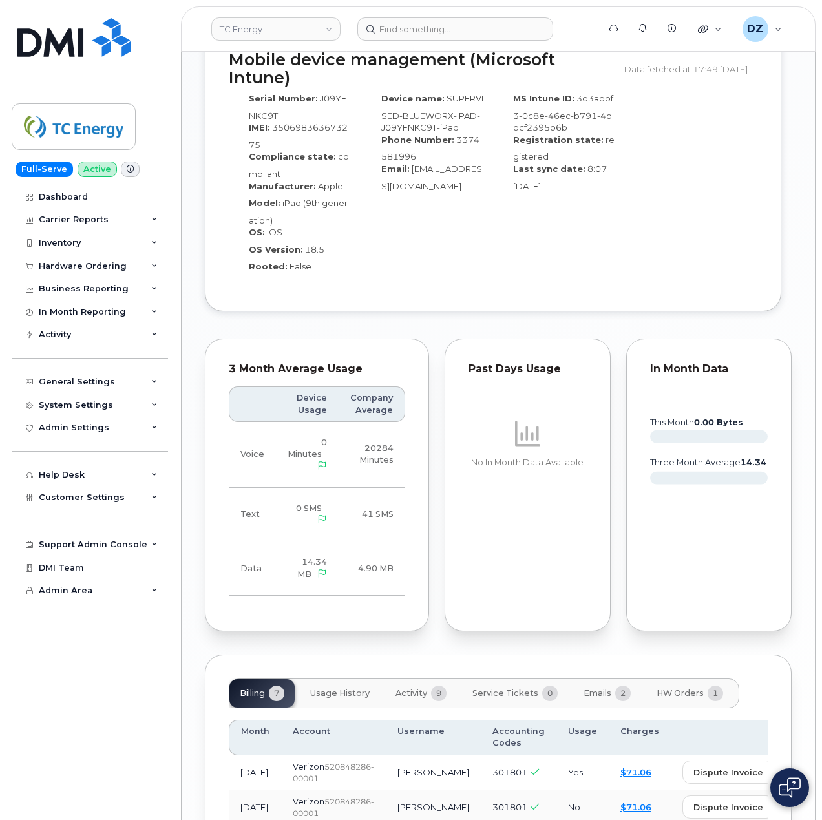
click at [600, 689] on span "Emails" at bounding box center [598, 694] width 28 height 10
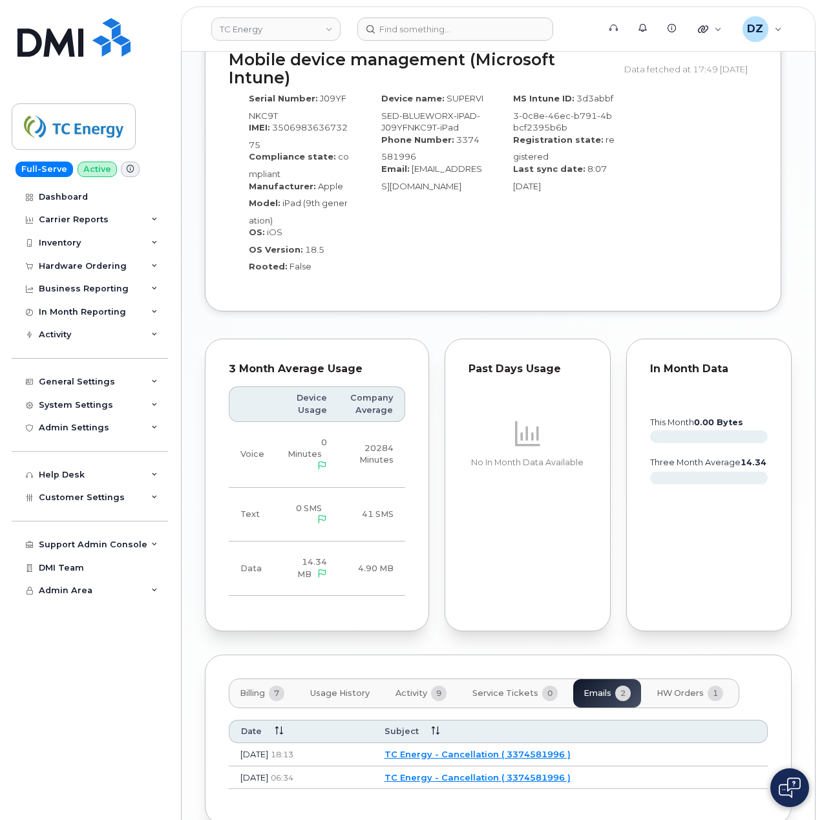
scroll to position [1121, 0]
click at [506, 743] on td "TC Energy - Cancellation ( 3374581996 )" at bounding box center [570, 754] width 395 height 23
click at [508, 749] on link "TC Energy - Cancellation ( 3374581996 )" at bounding box center [478, 754] width 186 height 10
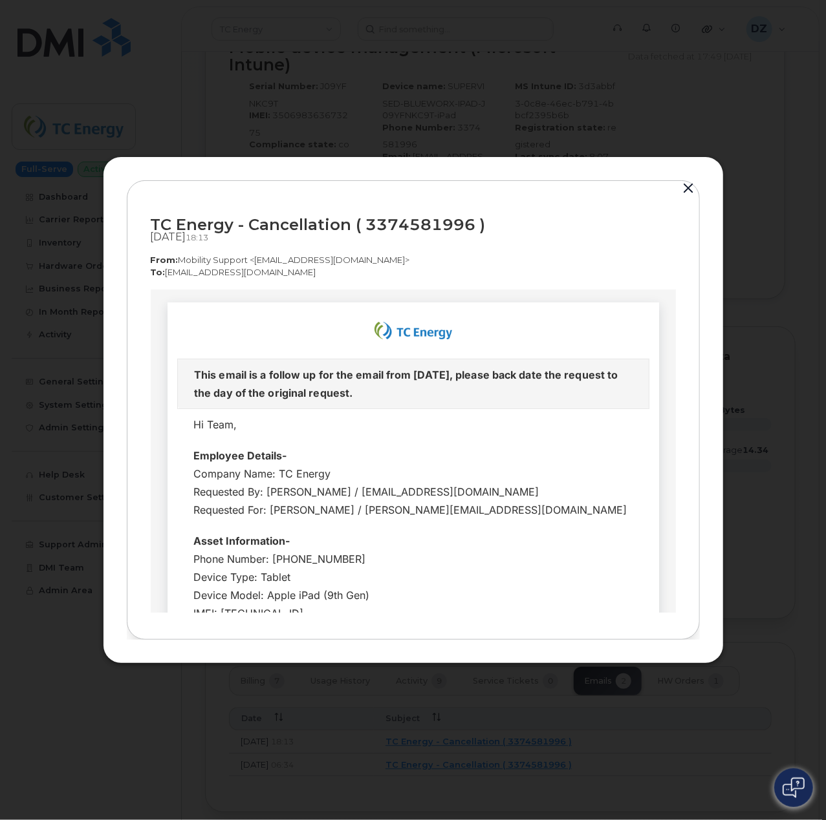
scroll to position [0, 0]
click at [684, 189] on button "button" at bounding box center [688, 189] width 19 height 18
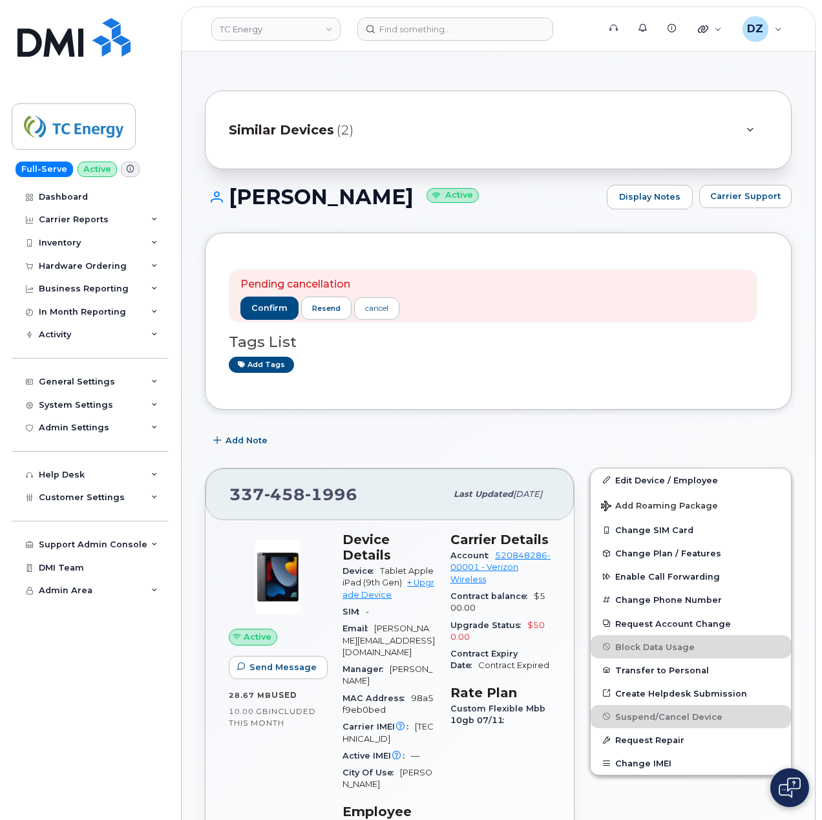
click at [246, 492] on span "[PHONE_NUMBER]" at bounding box center [294, 494] width 128 height 19
copy span "[PHONE_NUMBER]"
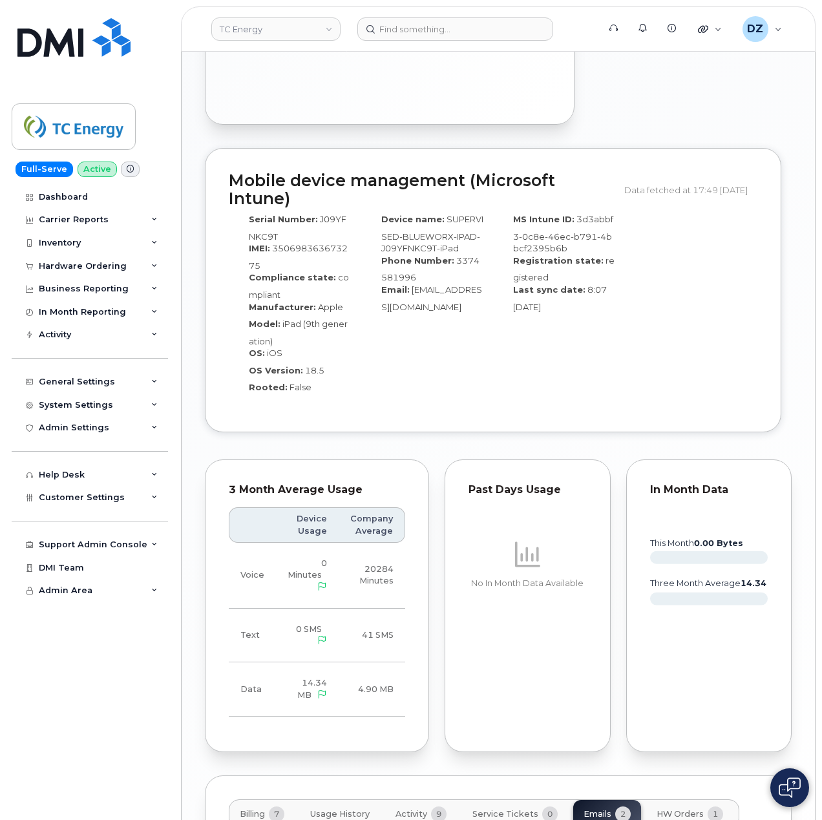
scroll to position [1121, 0]
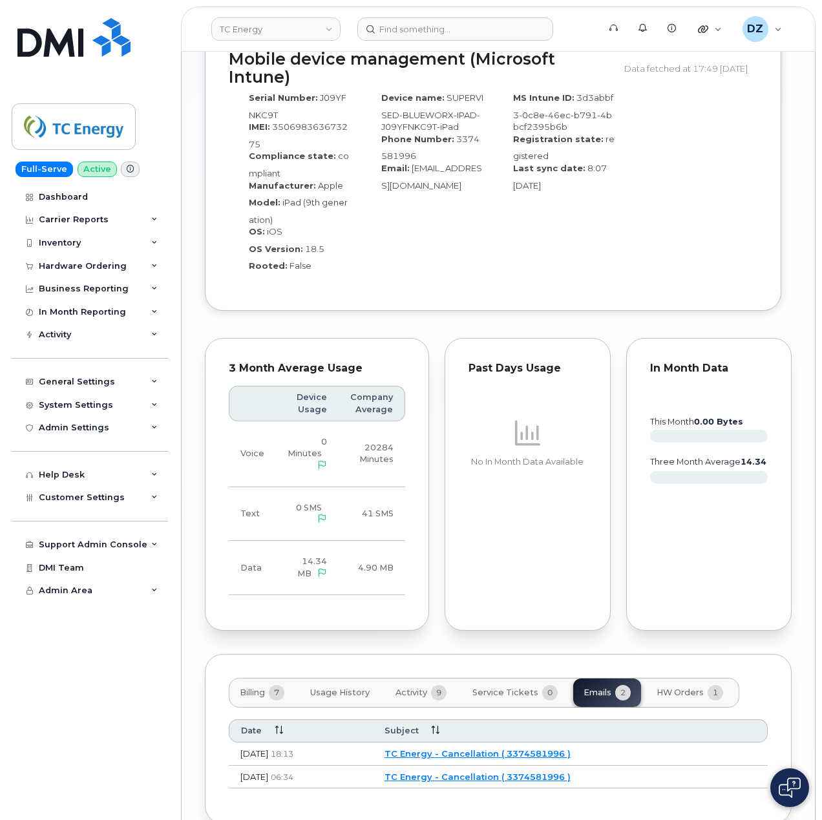
click at [246, 679] on button "Billing 7" at bounding box center [262, 693] width 65 height 28
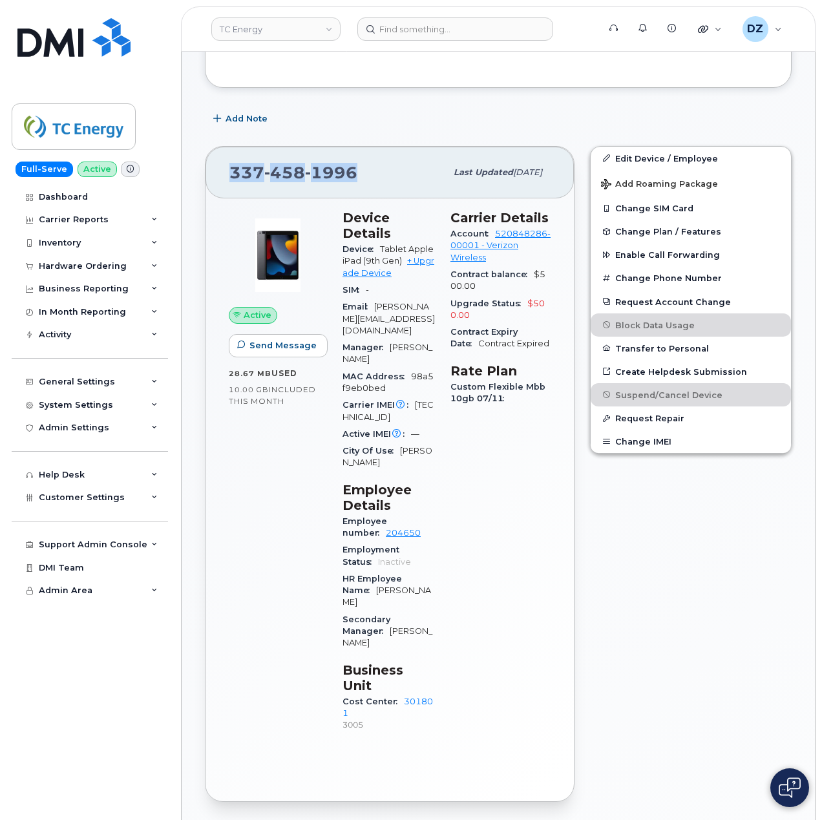
scroll to position [87, 0]
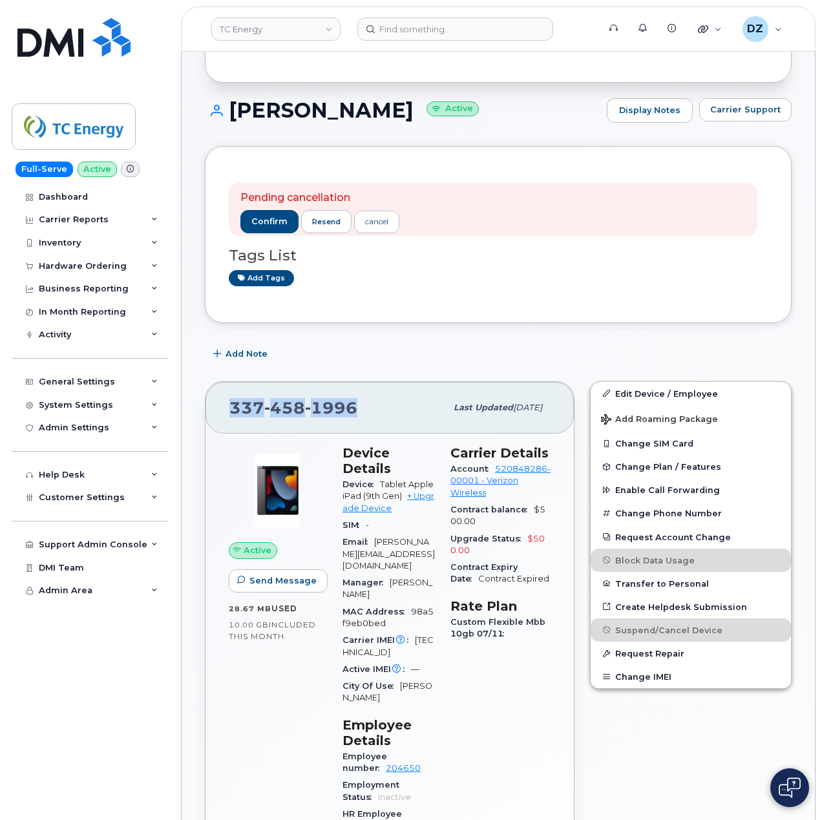
copy span "337 458 1996"
click at [279, 220] on span "confirm" at bounding box center [269, 222] width 36 height 12
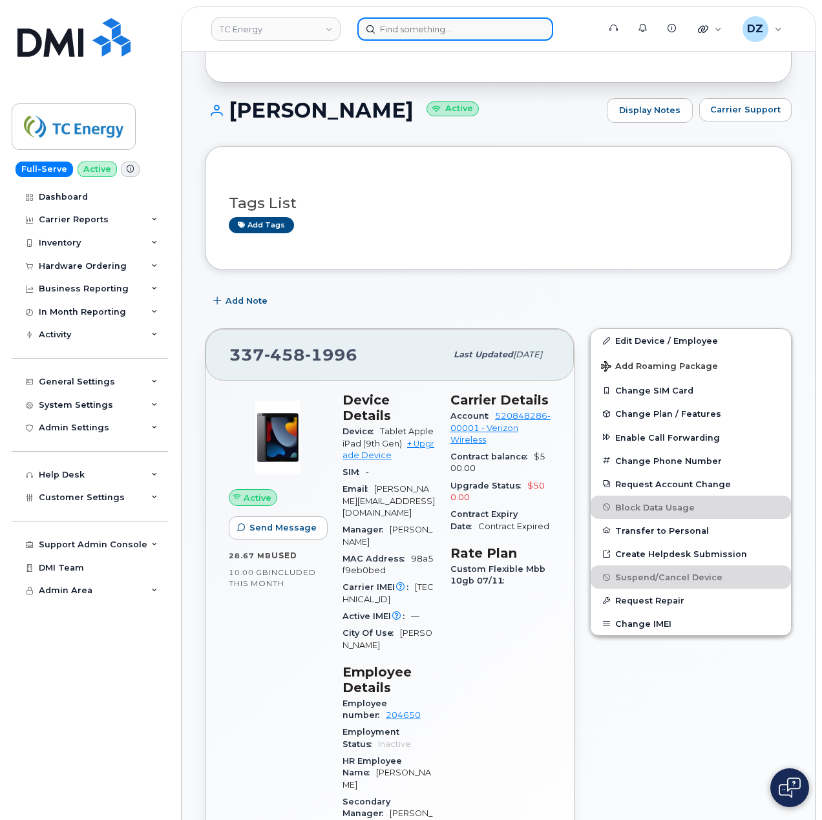
click at [419, 30] on input at bounding box center [456, 28] width 196 height 23
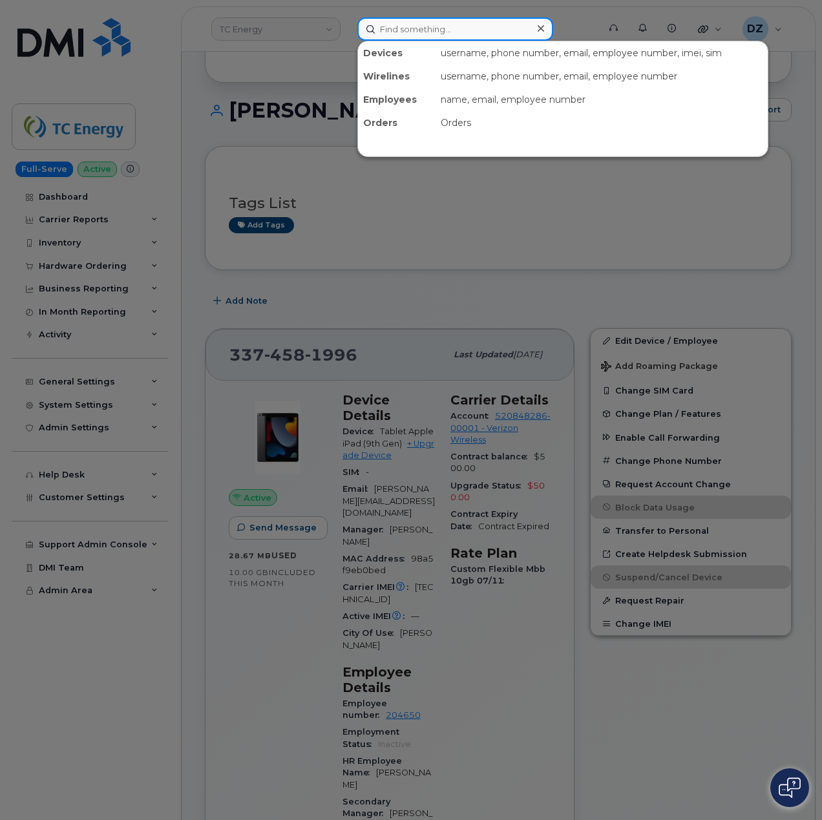
paste input "9898892175"
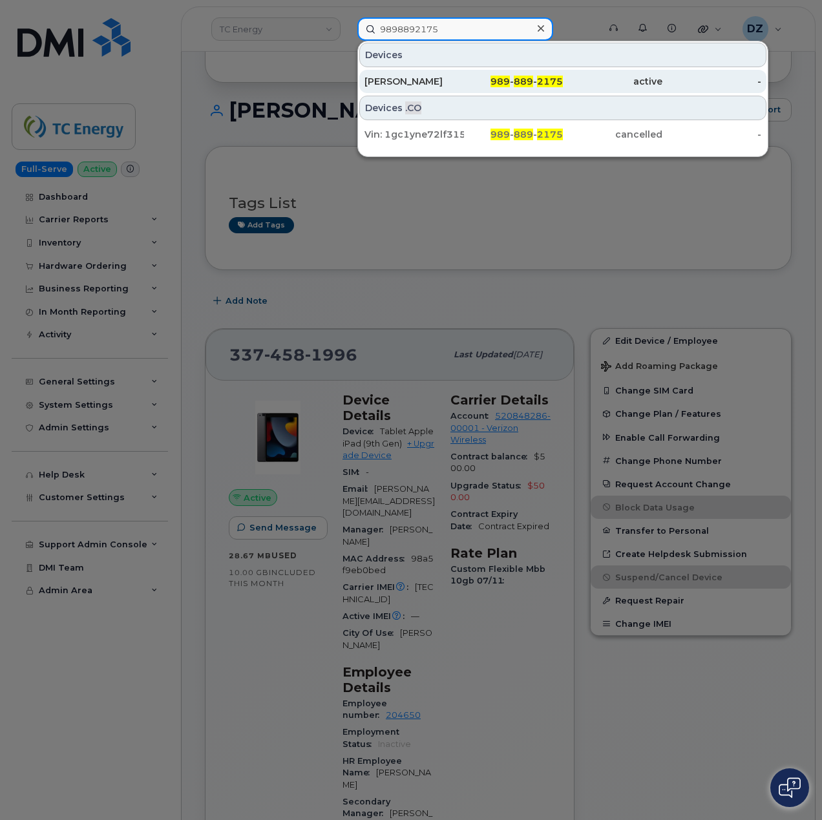
type input "9898892175"
click at [433, 80] on div "Allen Pierce" at bounding box center [415, 81] width 100 height 13
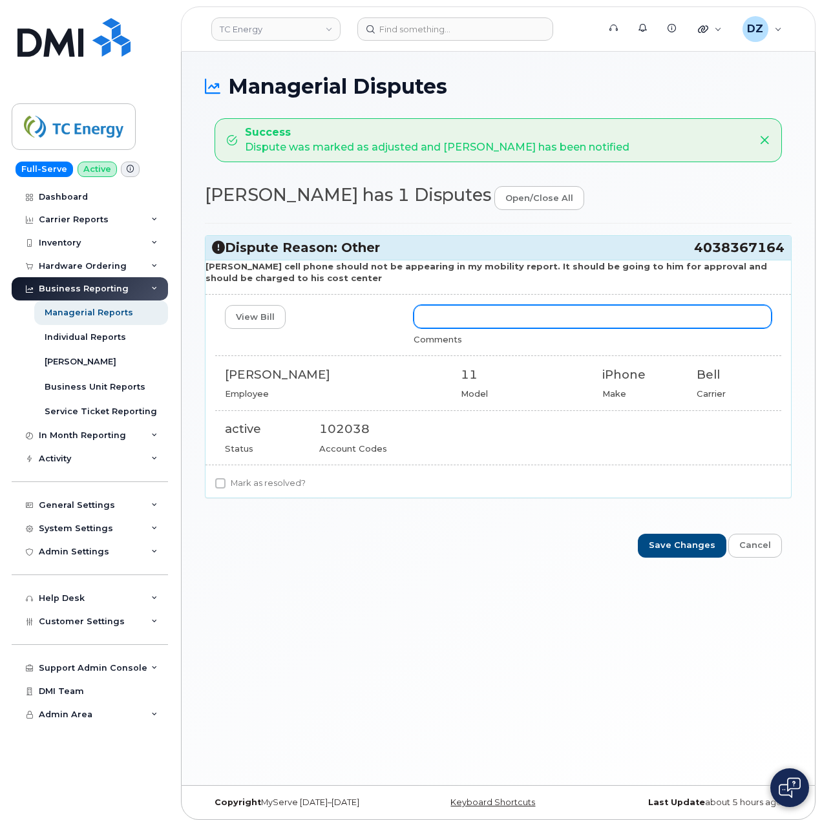
click at [494, 323] on input "text" at bounding box center [593, 316] width 358 height 23
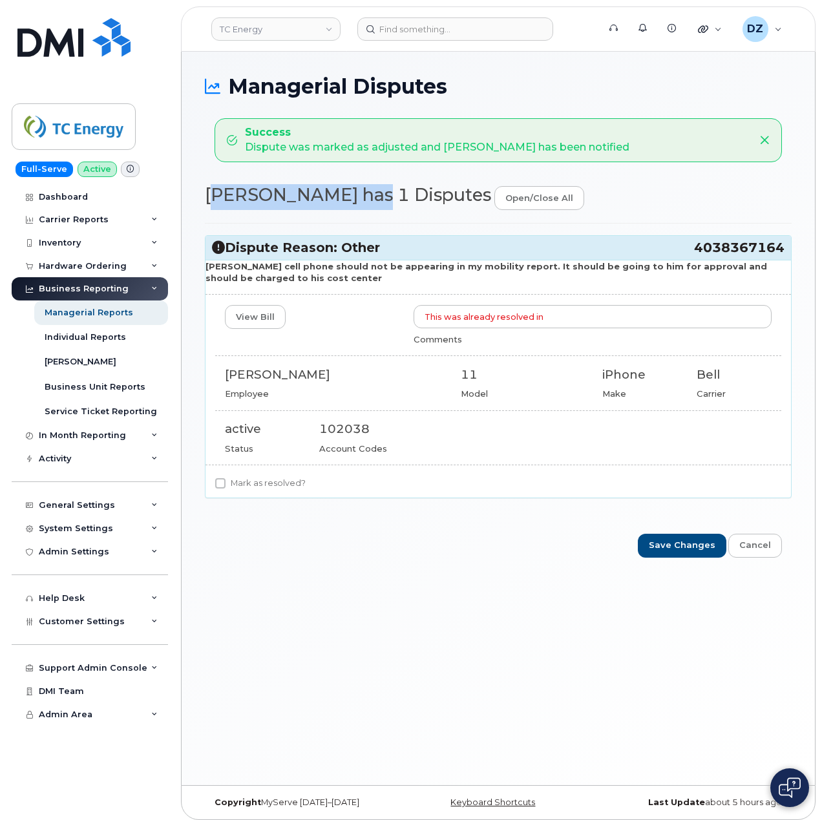
drag, startPoint x: 210, startPoint y: 197, endPoint x: 349, endPoint y: 199, distance: 139.0
click at [349, 199] on h2 "Camilla Williams has 1 Disputes open/close all" at bounding box center [498, 198] width 587 height 25
copy h2 "Camilla Williams"
drag, startPoint x: 228, startPoint y: 378, endPoint x: 296, endPoint y: 379, distance: 68.5
click at [296, 379] on div "[PERSON_NAME]" at bounding box center [333, 375] width 217 height 17
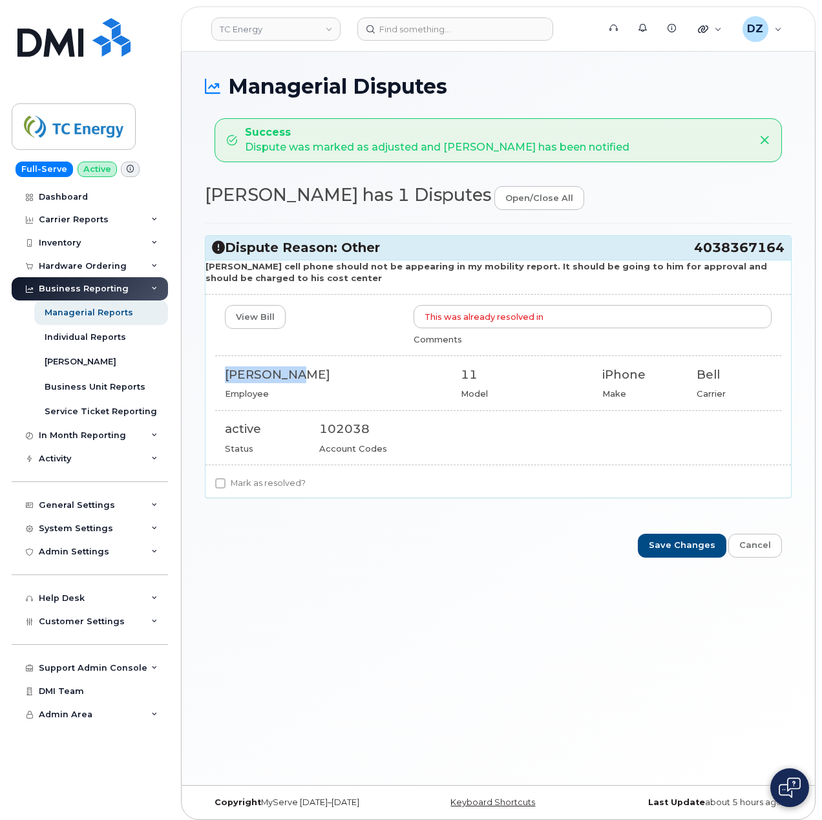
copy div "[PERSON_NAME]"
drag, startPoint x: 208, startPoint y: 194, endPoint x: 352, endPoint y: 206, distance: 144.0
click at [352, 206] on h2 "Camilla Williams has 1 Disputes open/close all" at bounding box center [498, 198] width 587 height 25
copy h2 "Camilla Williams"
click at [564, 321] on input "This was already resolved in" at bounding box center [593, 316] width 358 height 23
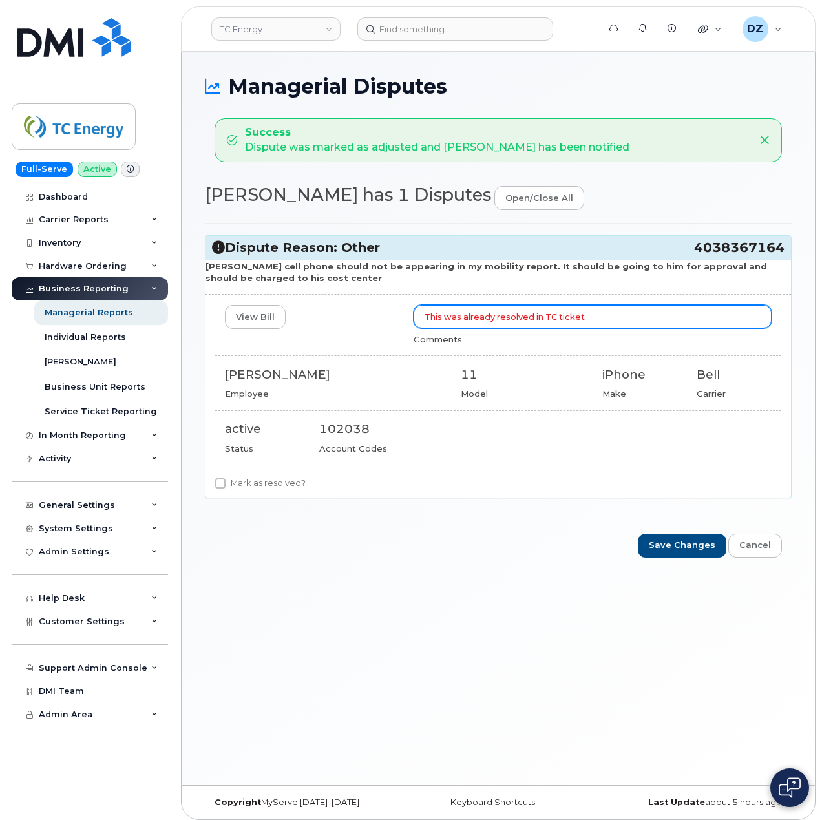
paste input "INC2944771"
type input "This was already resolved in TC ticket INC2944771"
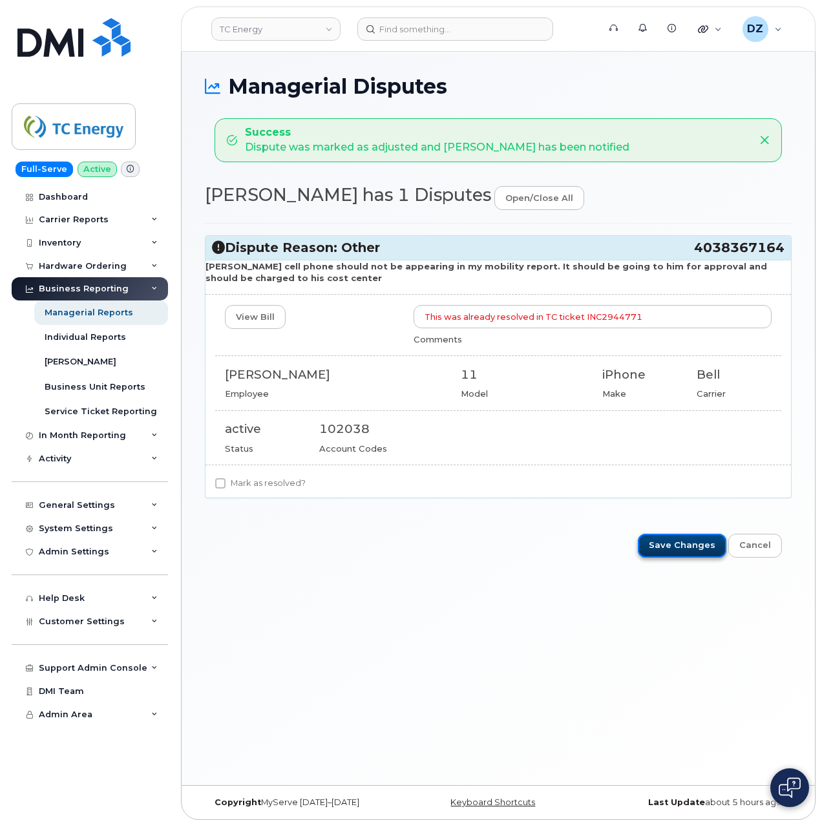
click at [686, 548] on input "Save Changes" at bounding box center [682, 546] width 89 height 24
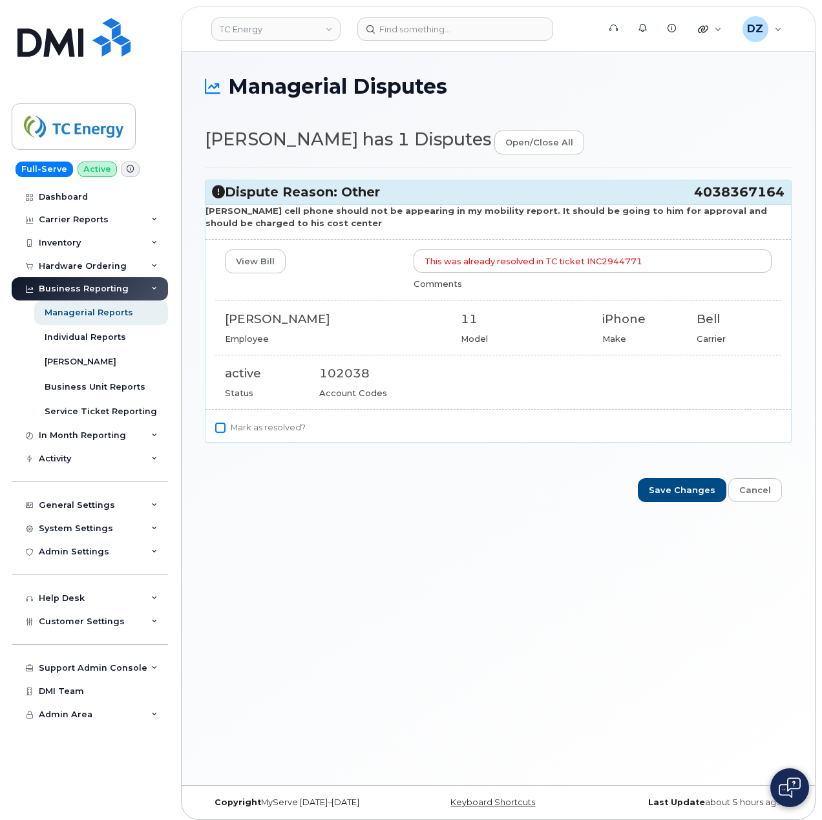
click at [223, 430] on input "Mark as resolved?" at bounding box center [220, 428] width 10 height 10
checkbox input "true"
click at [692, 490] on input "Save Changes" at bounding box center [682, 490] width 89 height 24
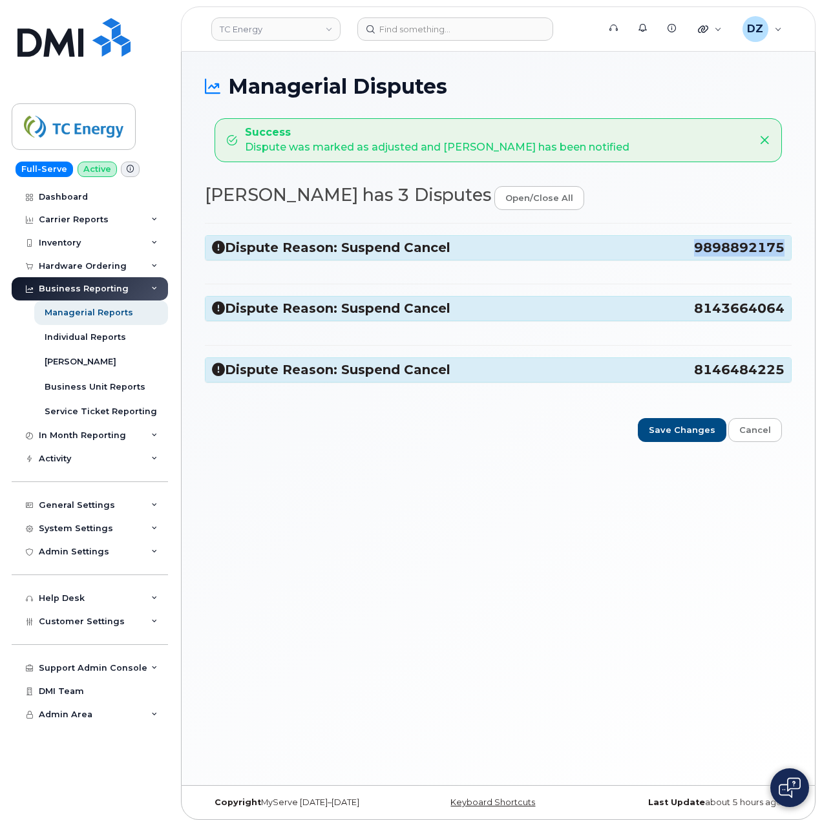
drag, startPoint x: 694, startPoint y: 248, endPoint x: 784, endPoint y: 251, distance: 89.3
click at [784, 251] on span "9898892175" at bounding box center [739, 247] width 91 height 17
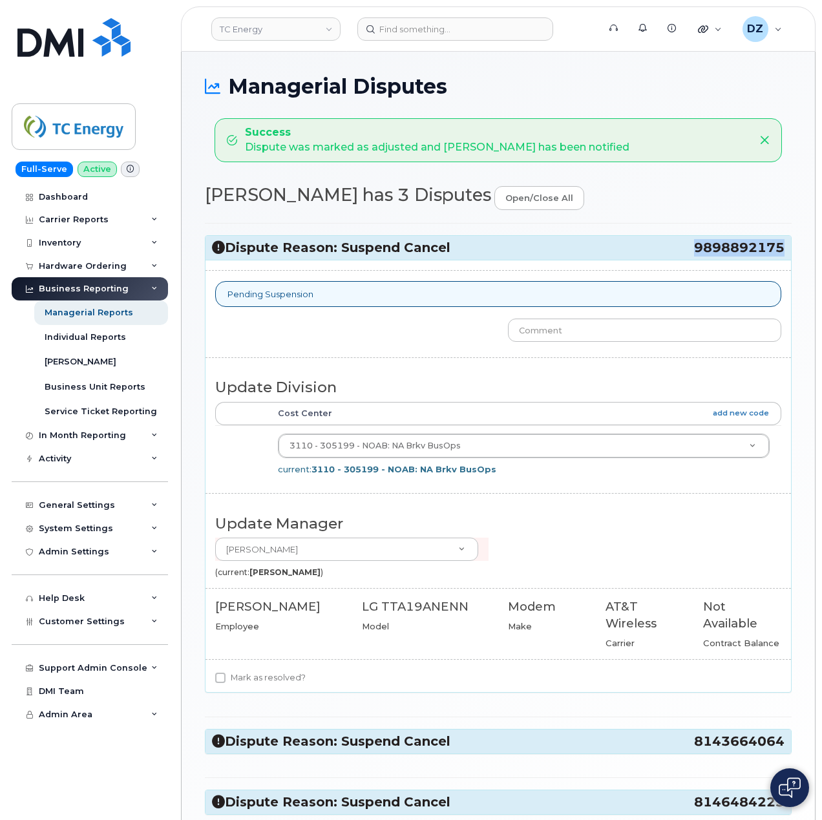
copy span "9898892175"
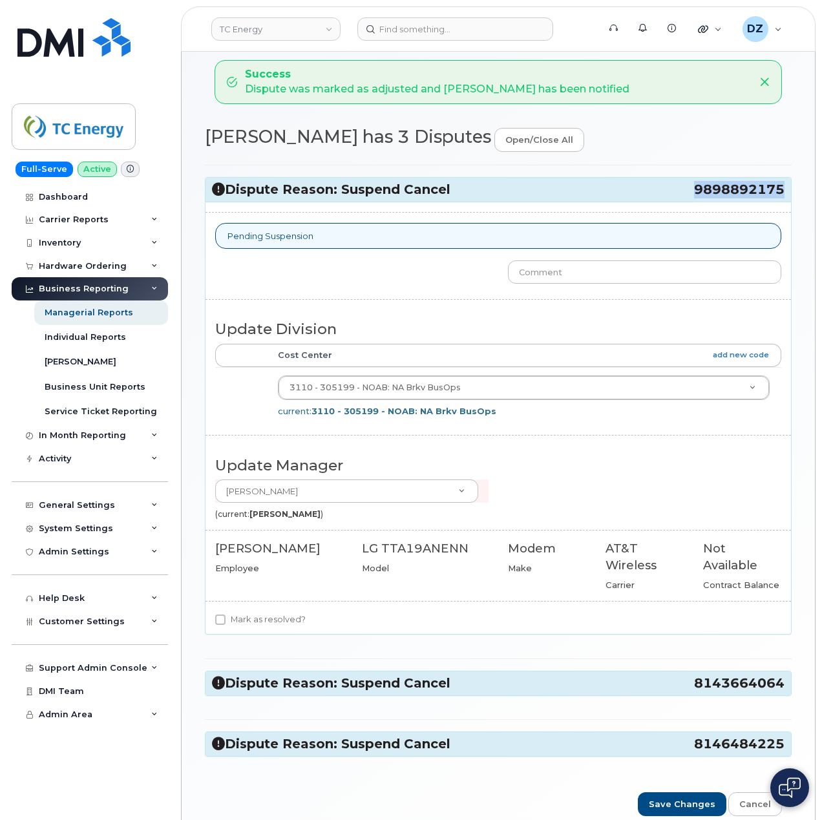
scroll to position [125, 0]
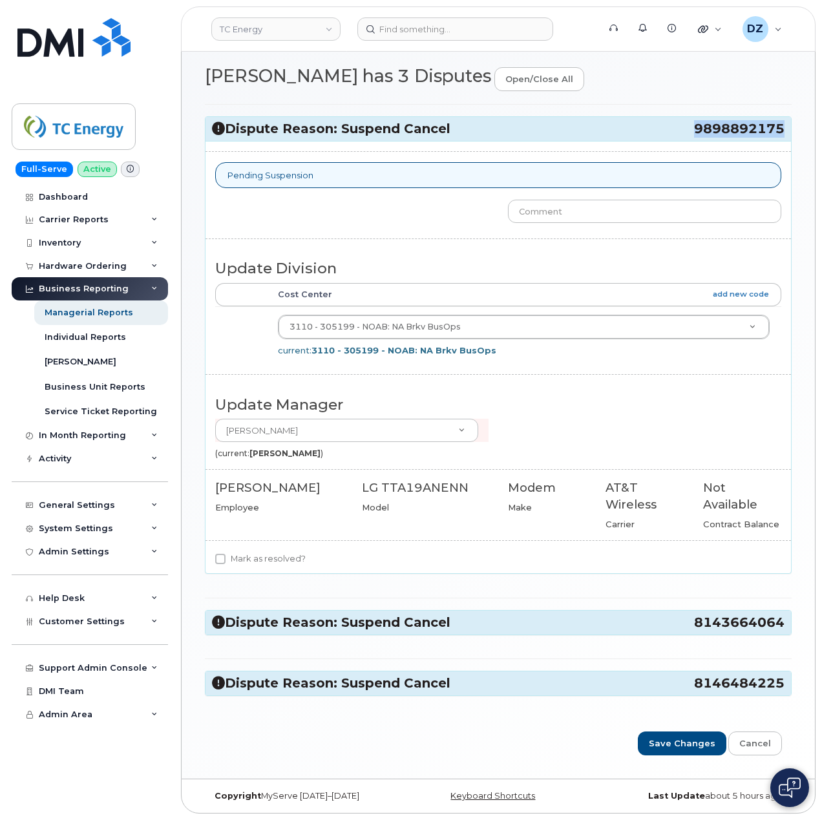
drag, startPoint x: 693, startPoint y: 619, endPoint x: 782, endPoint y: 627, distance: 89.6
click at [782, 627] on h3 "Dispute Reason: Suspend Cancel 8143664064" at bounding box center [498, 622] width 573 height 17
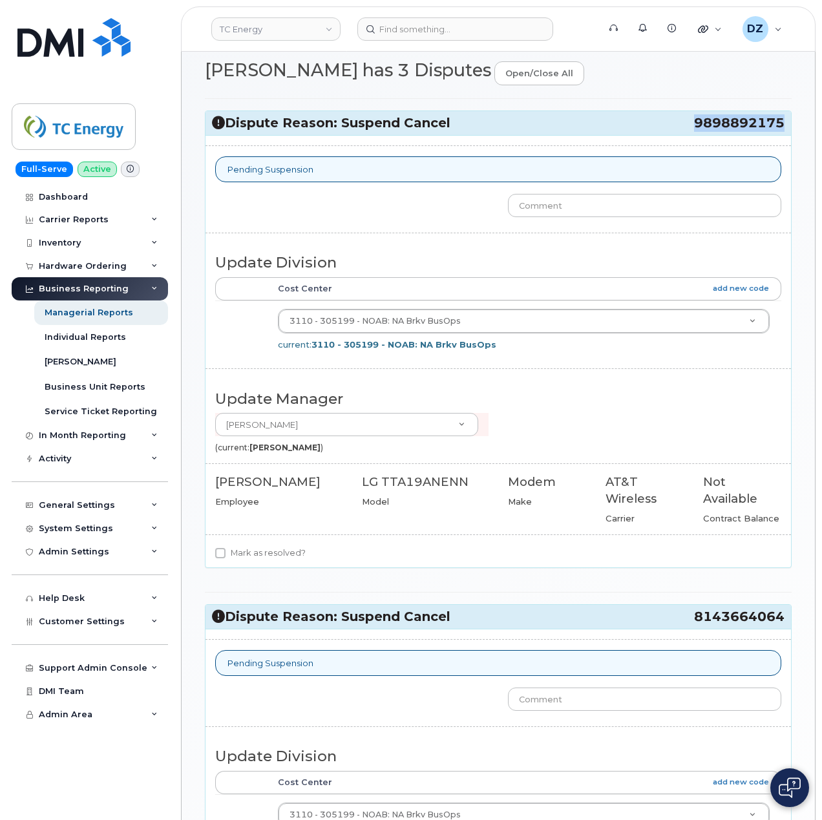
copy h3 "8143664064"
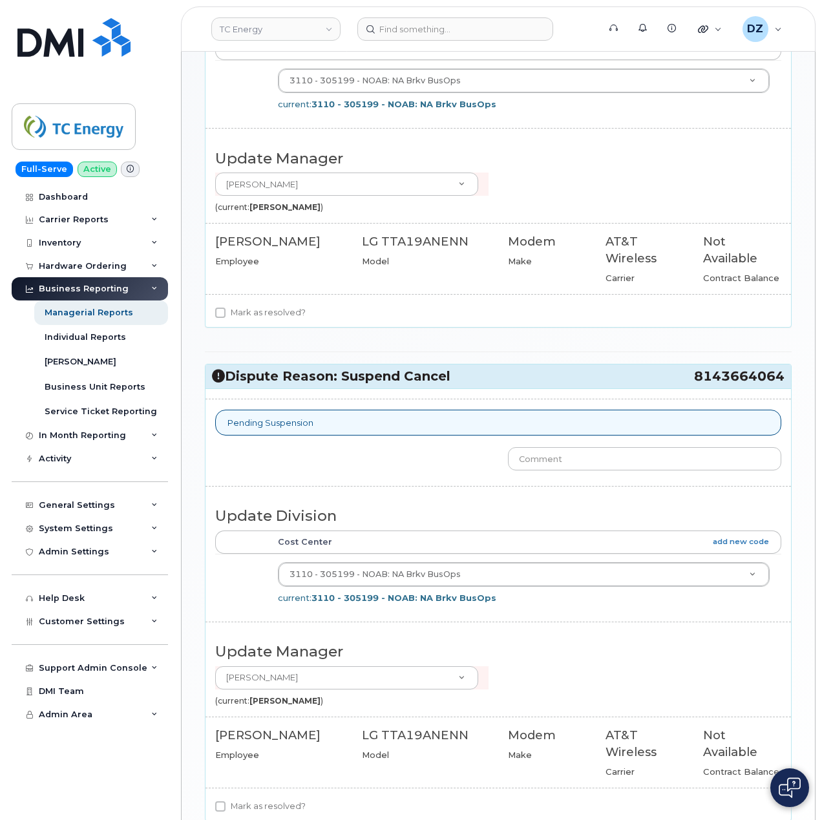
scroll to position [556, 0]
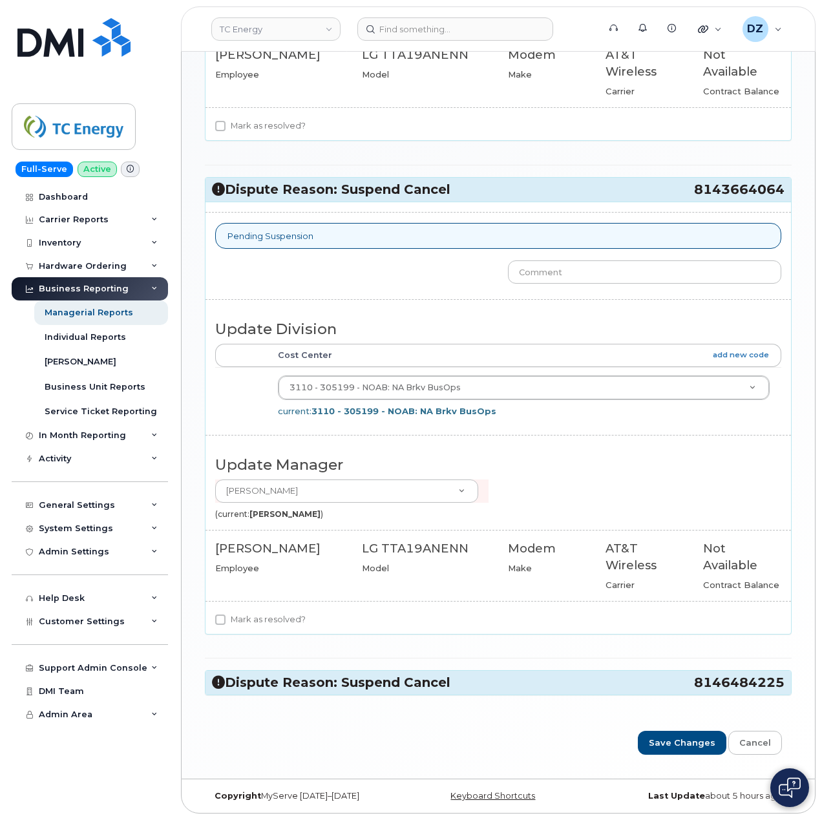
drag, startPoint x: 736, startPoint y: 694, endPoint x: 784, endPoint y: 694, distance: 47.8
click at [784, 692] on h3 "Dispute Reason: Suspend Cancel 8146484225" at bounding box center [498, 682] width 573 height 17
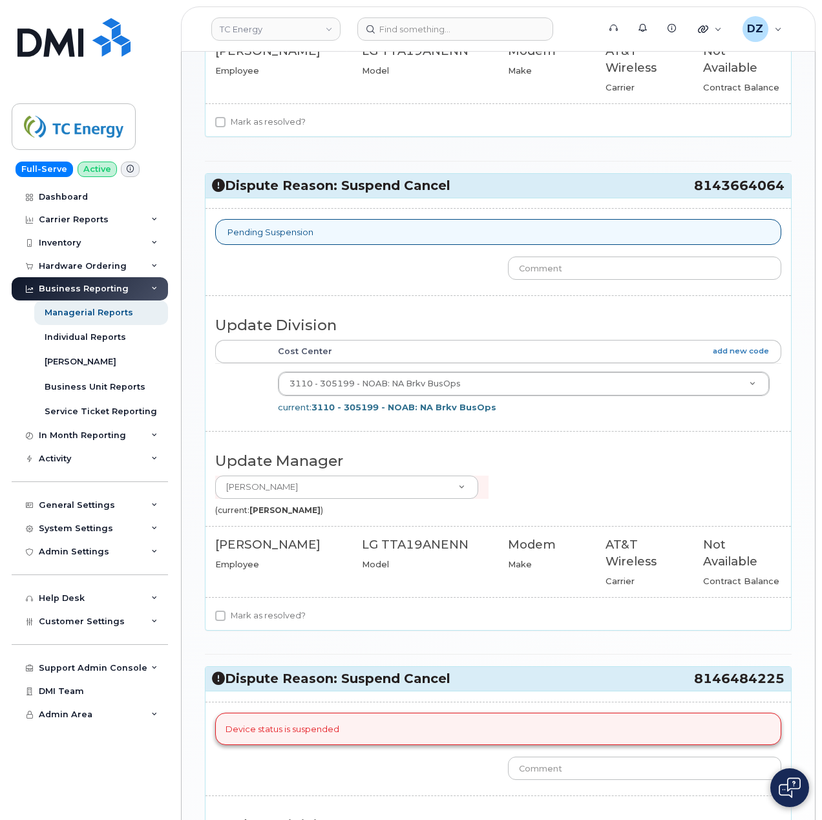
copy h3 "8146484225"
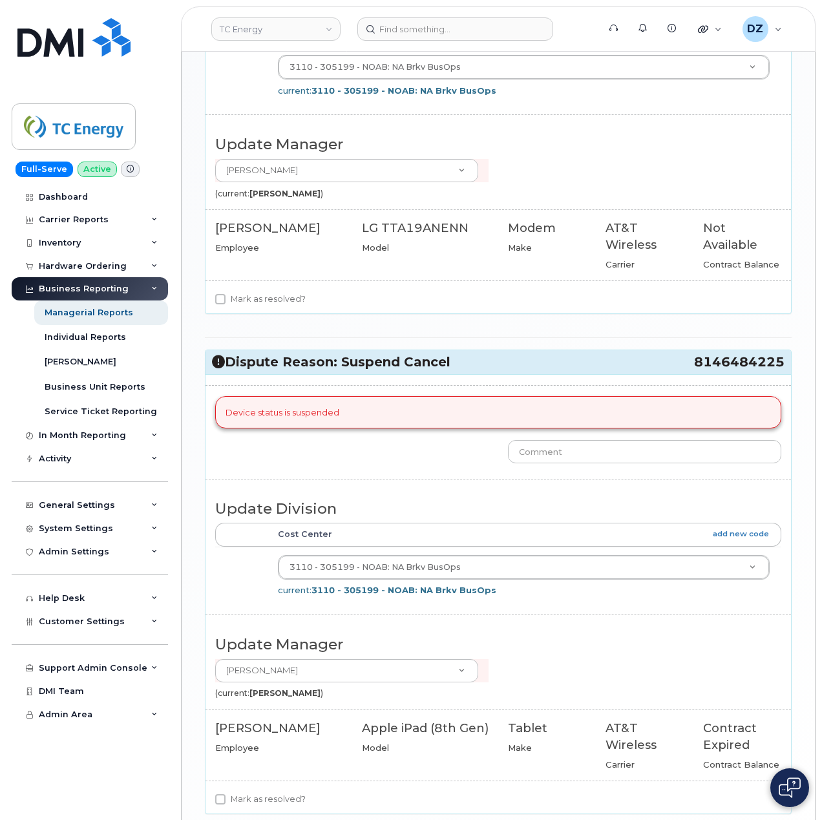
scroll to position [1002, 0]
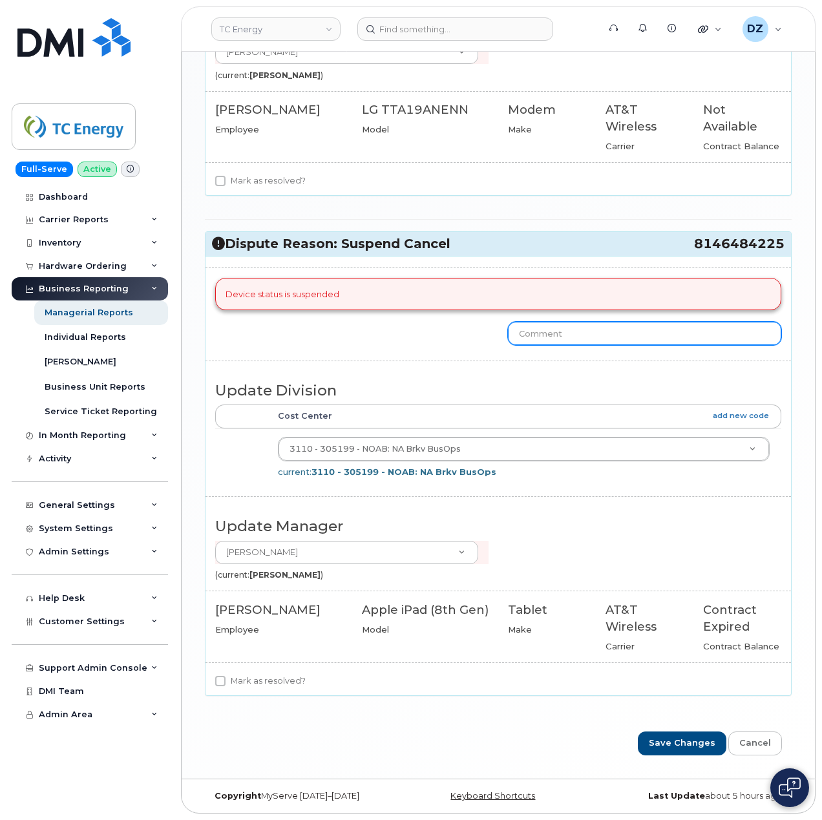
click at [626, 327] on input "text" at bounding box center [644, 333] width 273 height 23
type input "line already suspended with AT&T"
click at [220, 680] on input "Mark as resolved?" at bounding box center [220, 681] width 10 height 10
checkbox input "true"
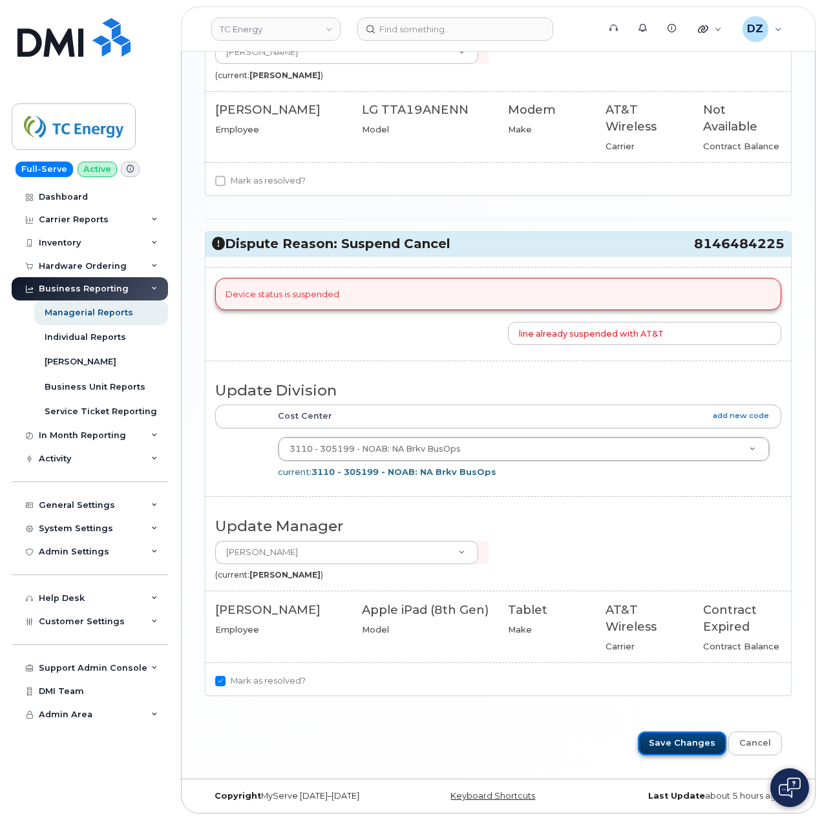
click at [683, 745] on input "Save Changes" at bounding box center [682, 744] width 89 height 24
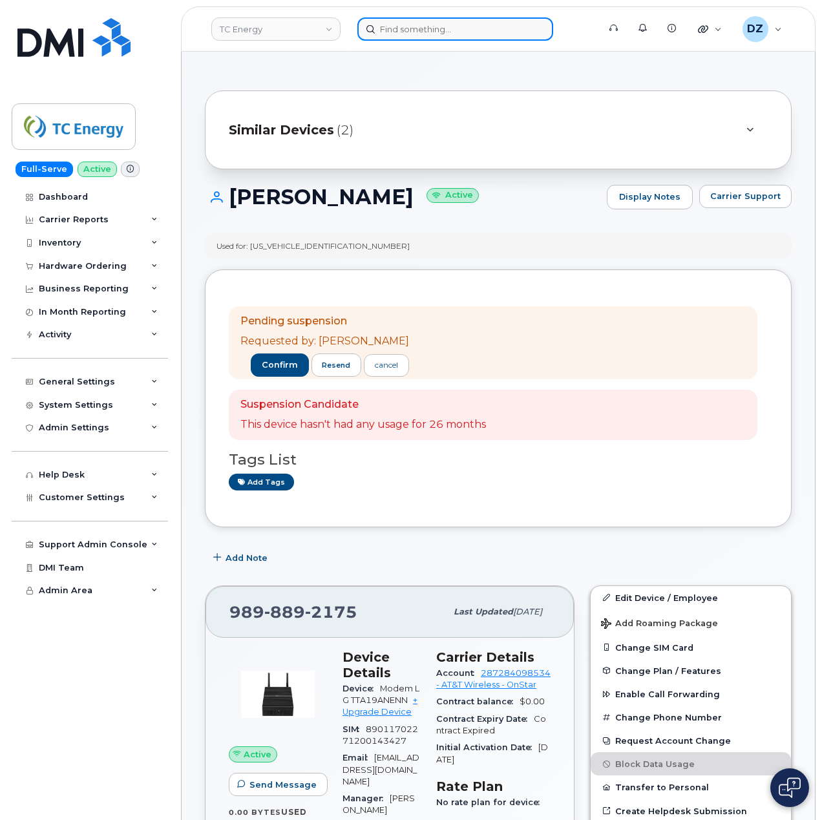
click at [383, 35] on input at bounding box center [456, 28] width 196 height 23
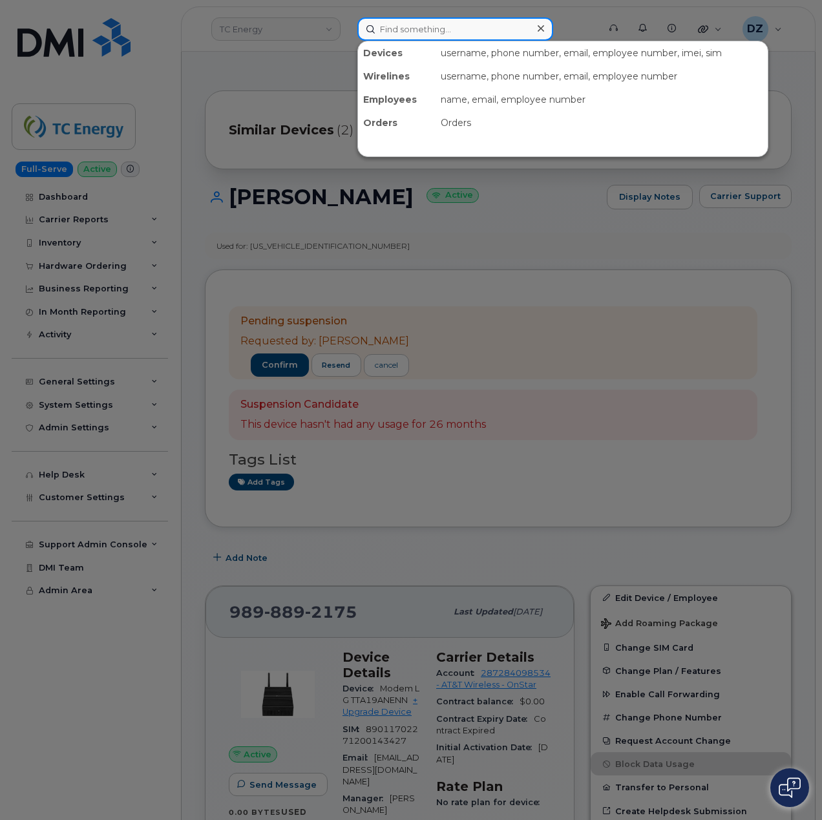
paste input "8143664064"
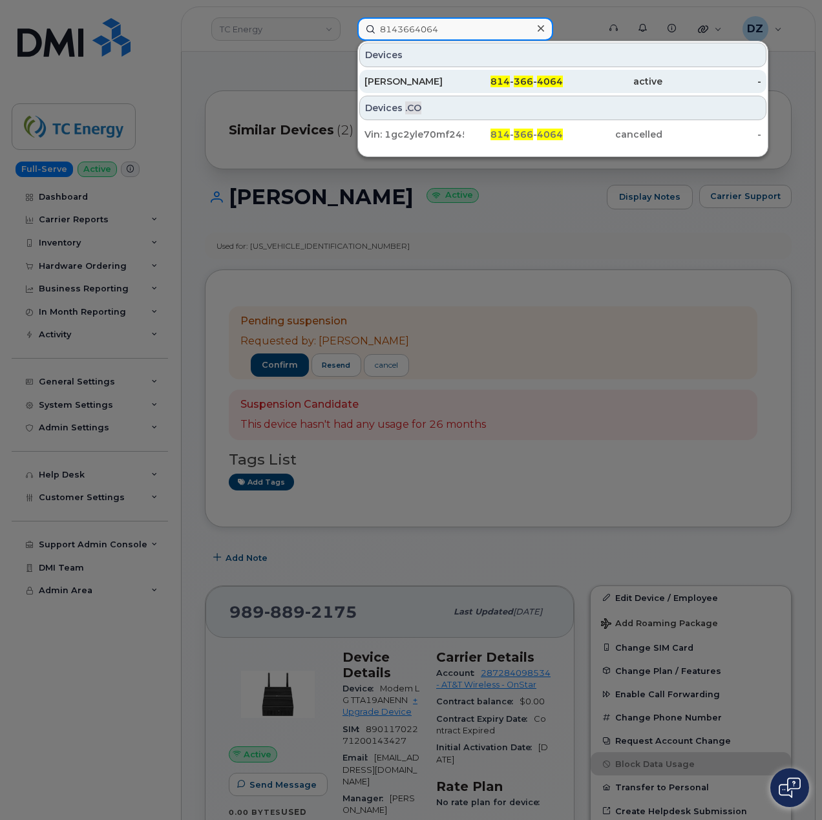
type input "8143664064"
click at [445, 85] on div "Andrew Olson" at bounding box center [415, 81] width 100 height 13
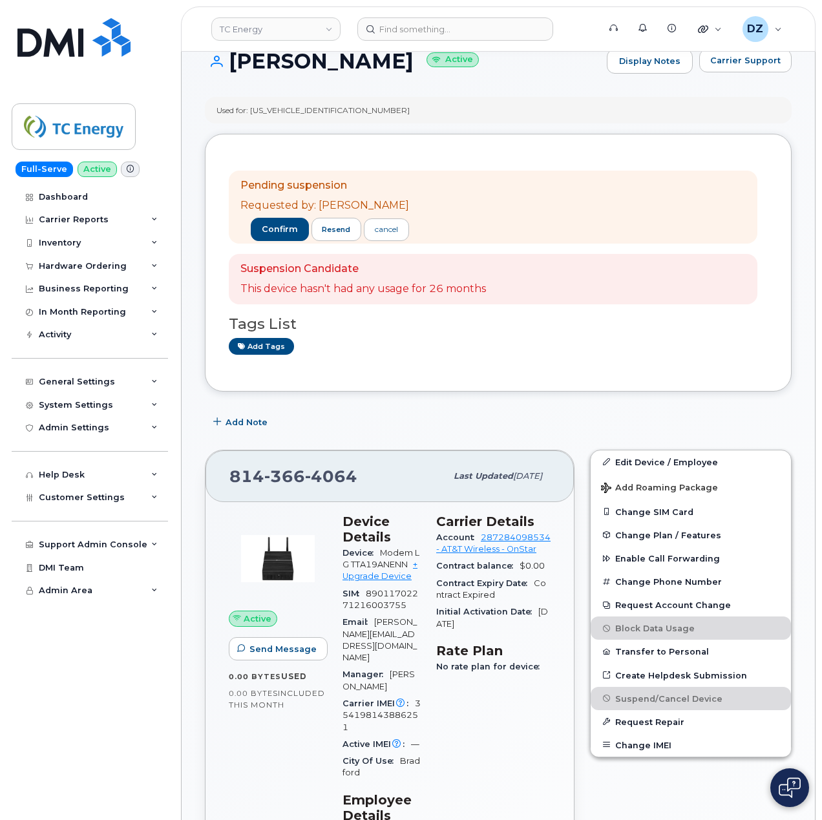
scroll to position [431, 0]
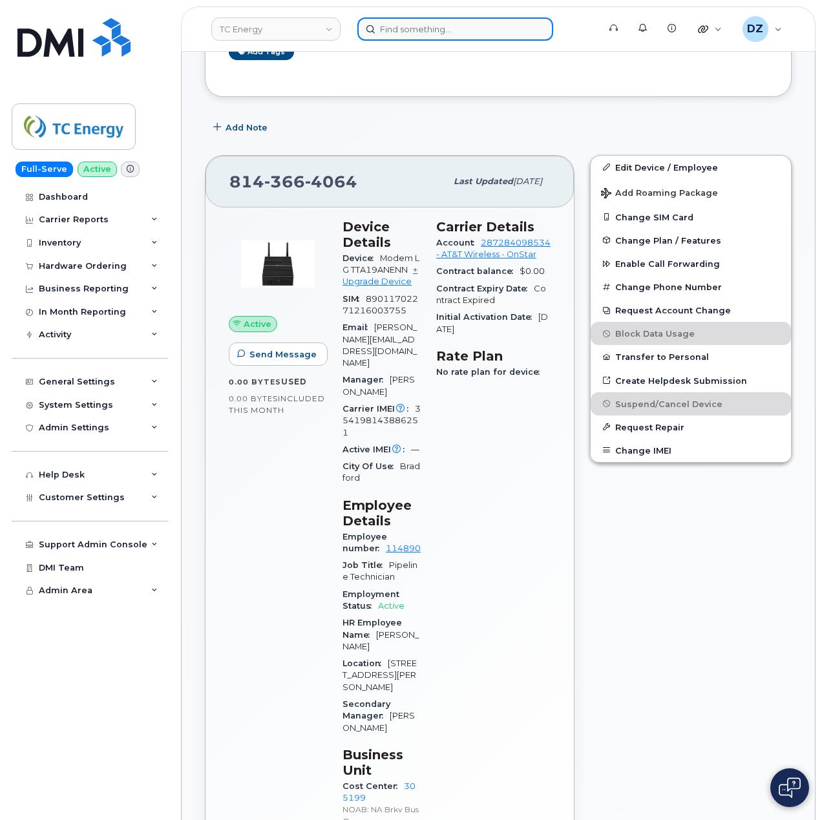
click at [427, 36] on input at bounding box center [456, 28] width 196 height 23
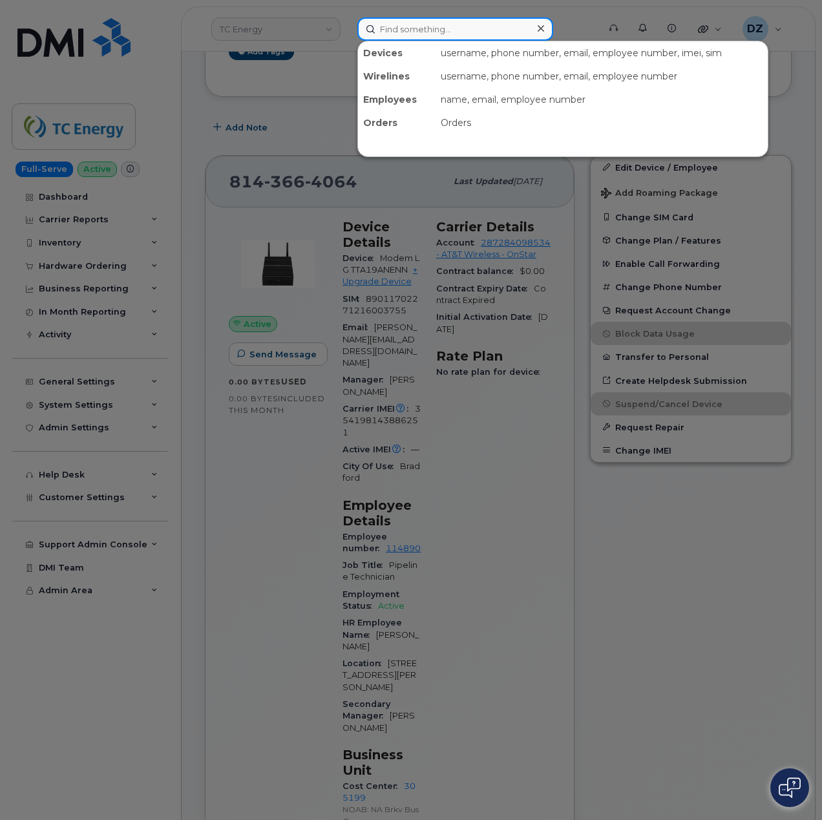
paste input "8146484225"
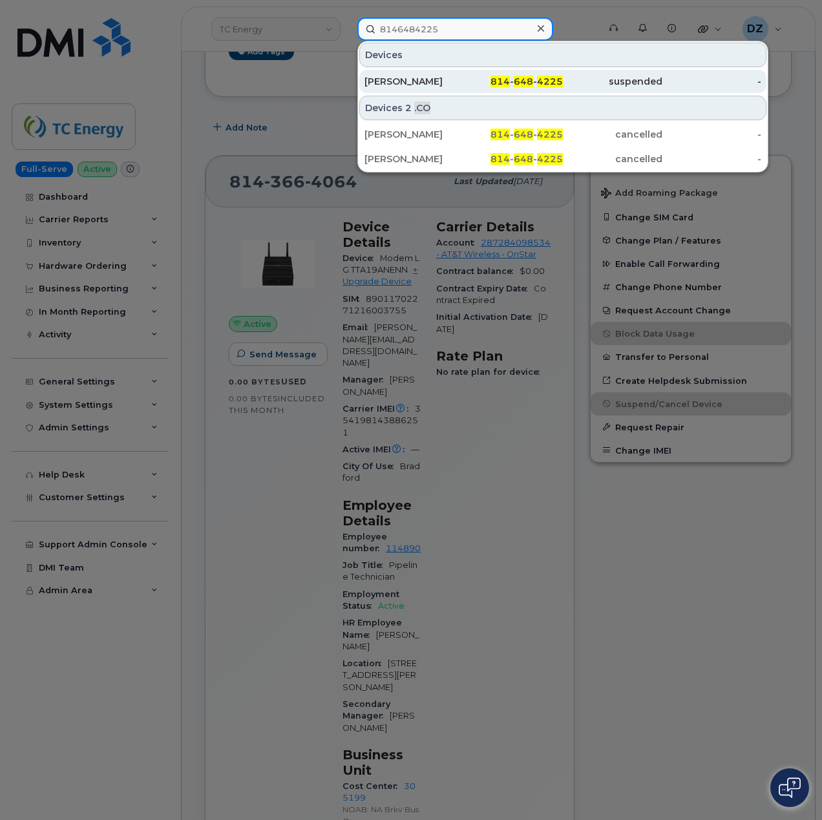
type input "8146484225"
click at [420, 78] on div "Ryan Procious" at bounding box center [415, 81] width 100 height 13
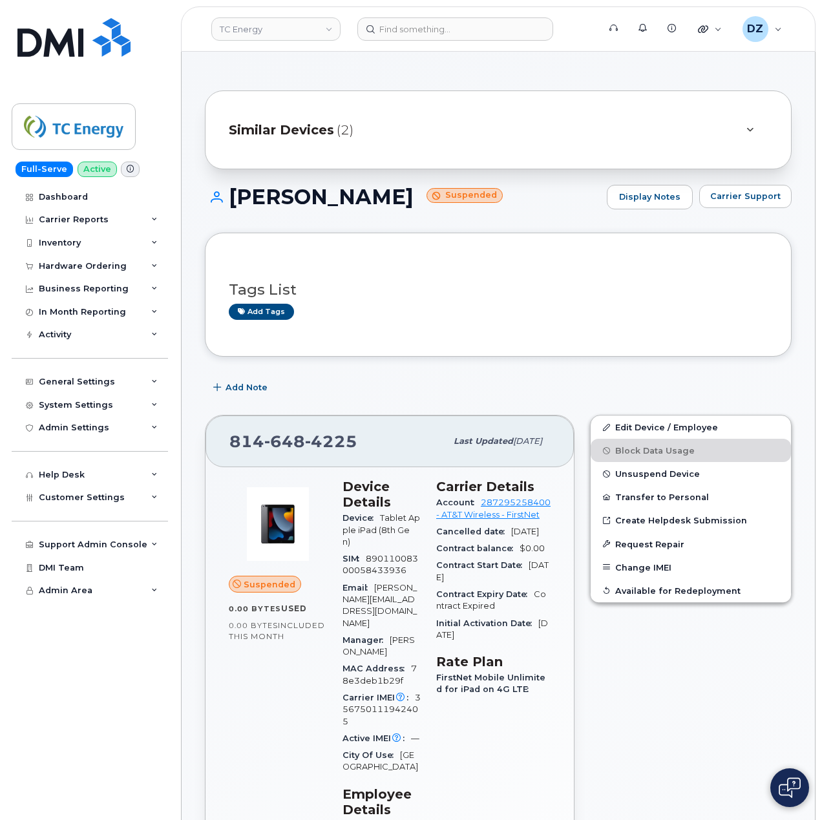
click at [246, 441] on span "[PHONE_NUMBER]" at bounding box center [294, 441] width 128 height 19
copy span "[PHONE_NUMBER]"
click at [440, 32] on input at bounding box center [456, 28] width 196 height 23
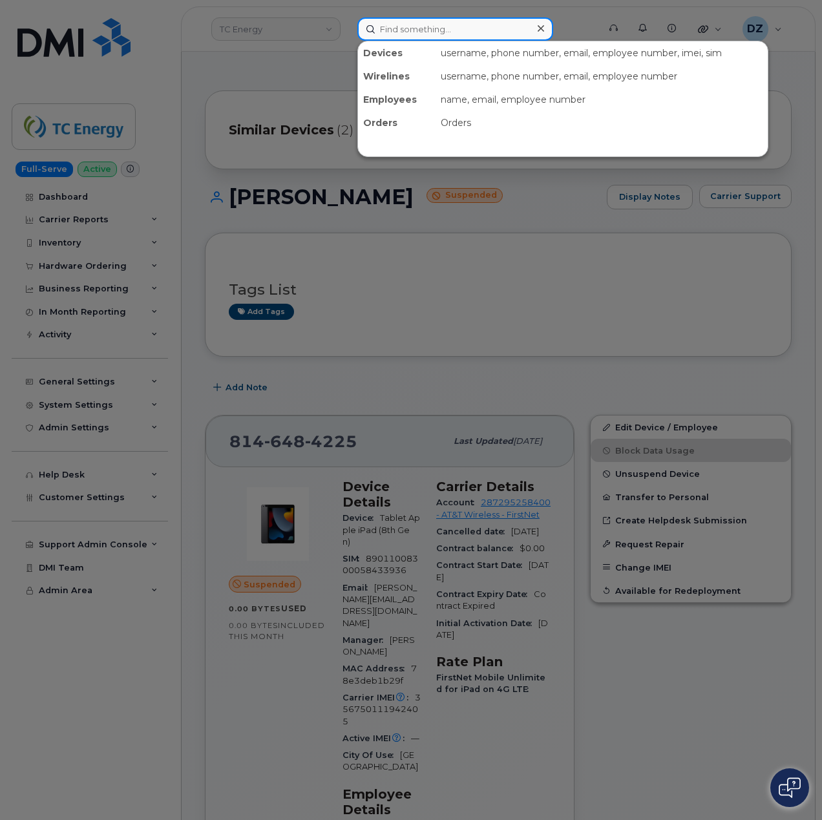
paste input "9032495844"
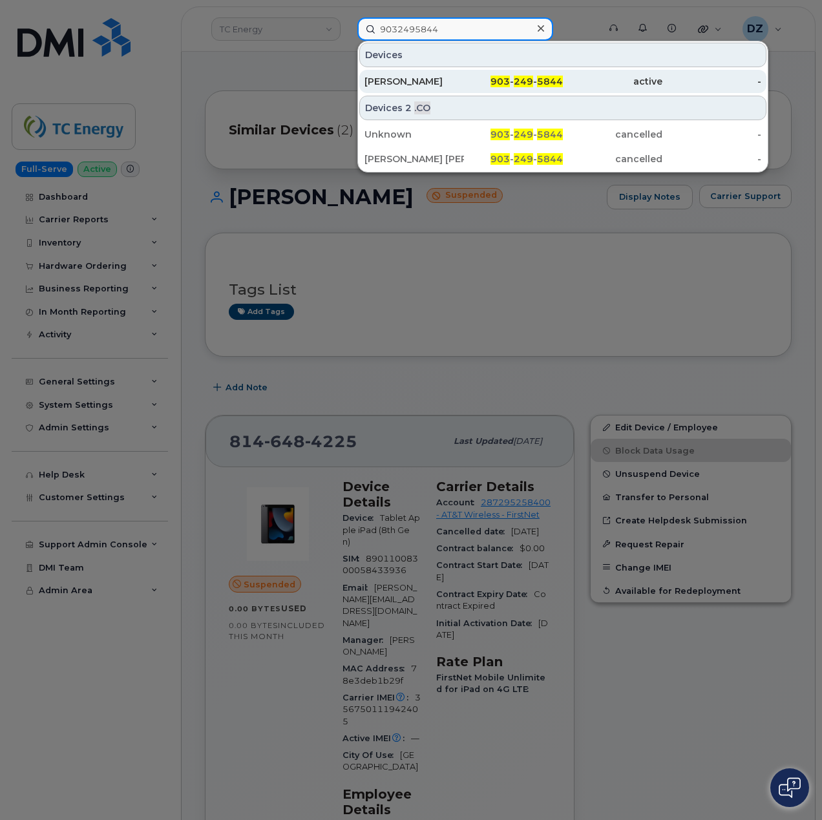
type input "9032495844"
click at [441, 83] on div "[PERSON_NAME]" at bounding box center [415, 81] width 100 height 13
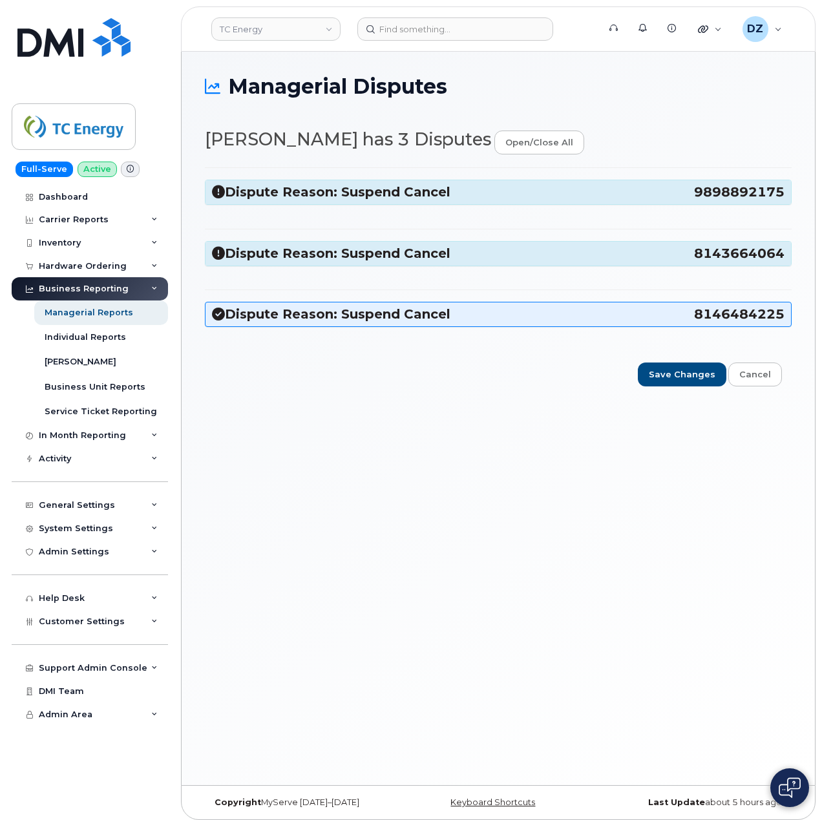
click at [308, 197] on h3 "Dispute Reason: Suspend Cancel 9898892175" at bounding box center [498, 192] width 573 height 17
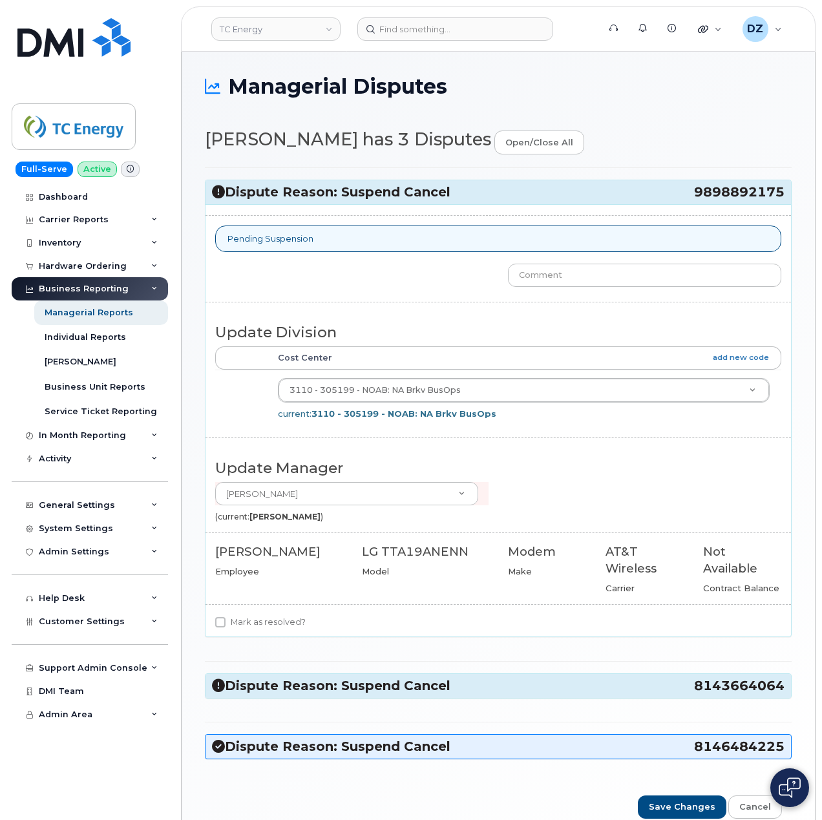
click at [353, 694] on h3 "Dispute Reason: Suspend Cancel 8143664064" at bounding box center [498, 686] width 573 height 17
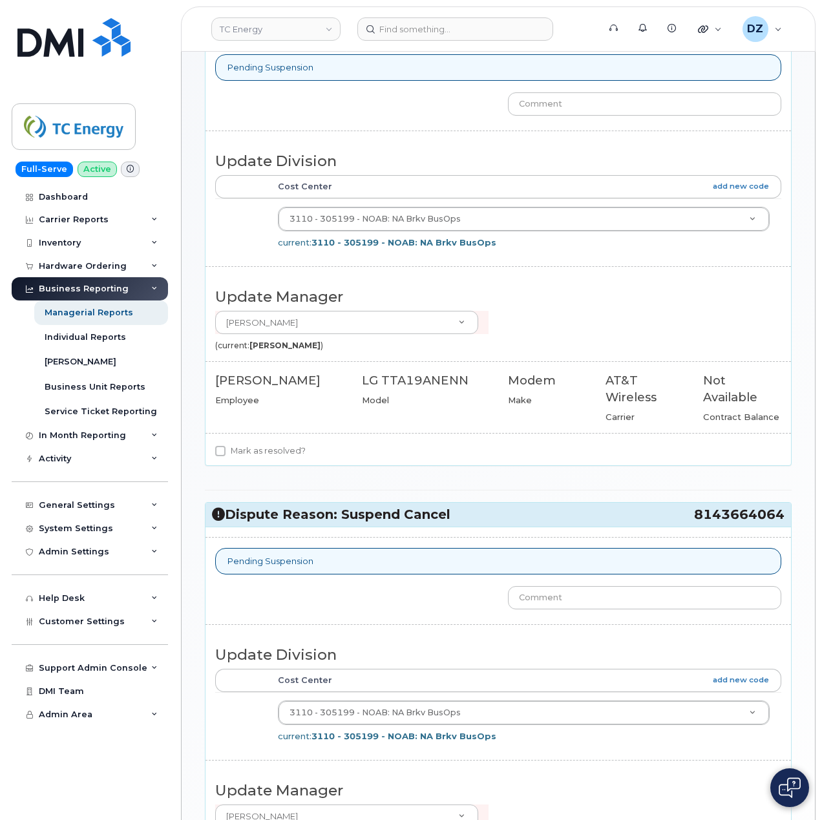
scroll to position [345, 0]
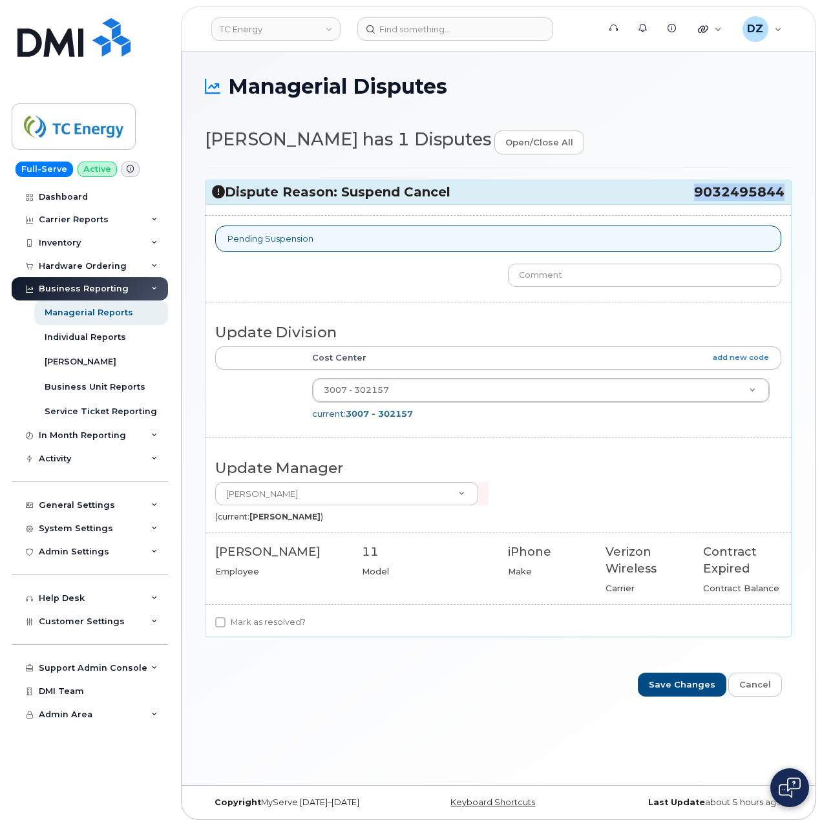
drag, startPoint x: 698, startPoint y: 194, endPoint x: 784, endPoint y: 198, distance: 85.4
click at [784, 198] on span "9032495844" at bounding box center [739, 192] width 91 height 17
copy span "9032495844"
click at [626, 278] on input "text" at bounding box center [644, 275] width 273 height 23
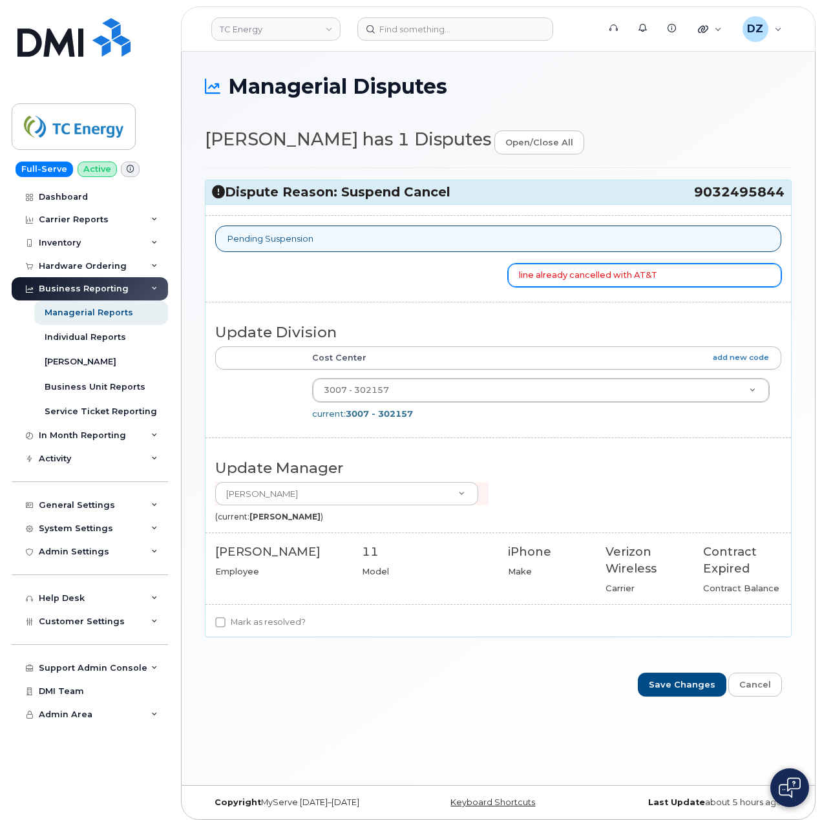
type input "line already cancelled with AT&T"
click at [265, 626] on label "Mark as resolved?" at bounding box center [260, 623] width 91 height 16
click at [226, 626] on input "Mark as resolved?" at bounding box center [220, 622] width 10 height 10
checkbox input "true"
click at [692, 688] on input "Save Changes" at bounding box center [682, 685] width 89 height 24
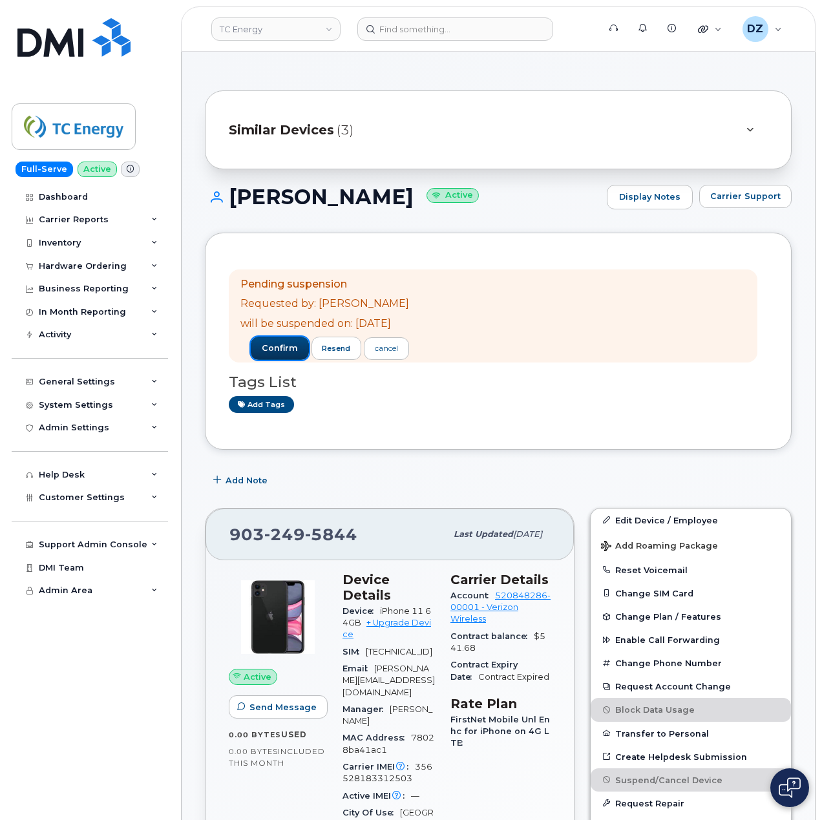
click at [293, 347] on span "confirm" at bounding box center [280, 349] width 36 height 12
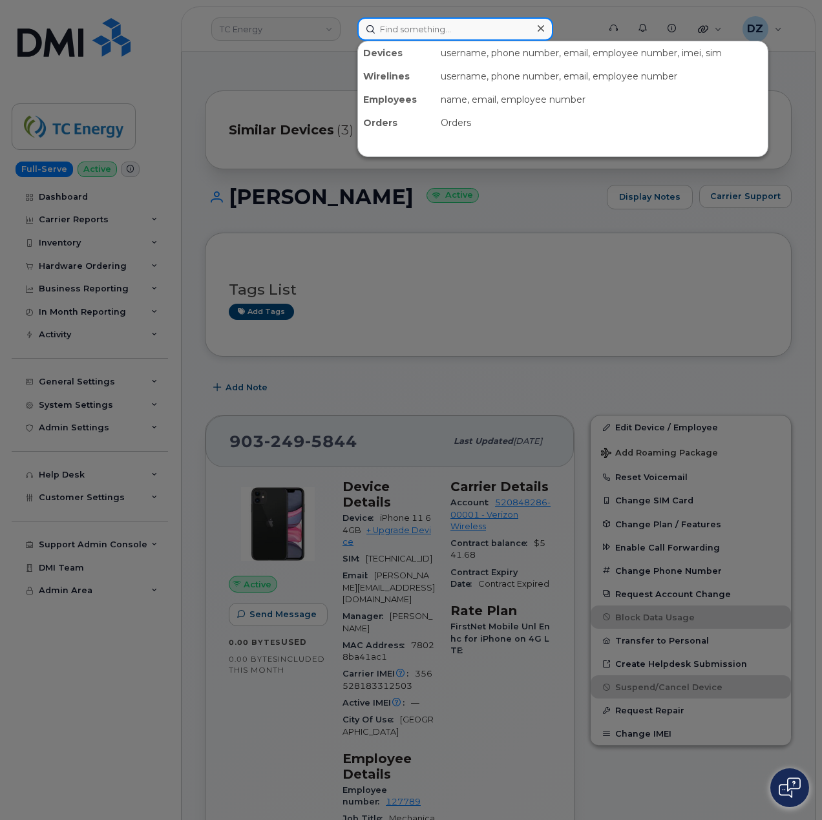
drag, startPoint x: 387, startPoint y: 25, endPoint x: 405, endPoint y: 34, distance: 20.5
click at [388, 25] on input at bounding box center [456, 28] width 196 height 23
paste input "3045437193"
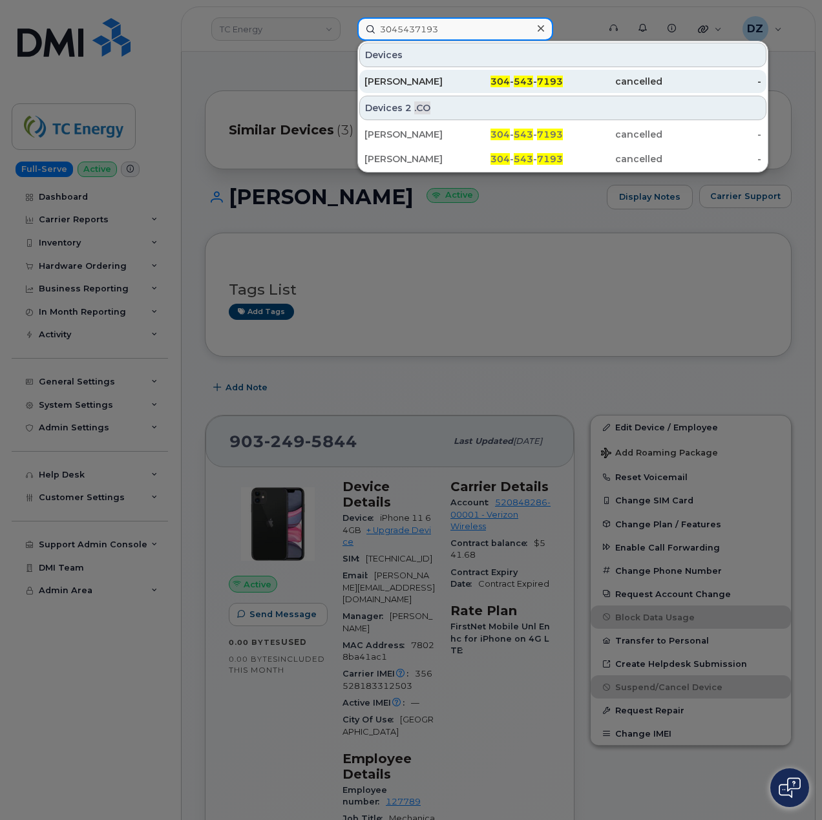
type input "3045437193"
click at [437, 83] on div "Jeffrey Smith" at bounding box center [415, 81] width 100 height 13
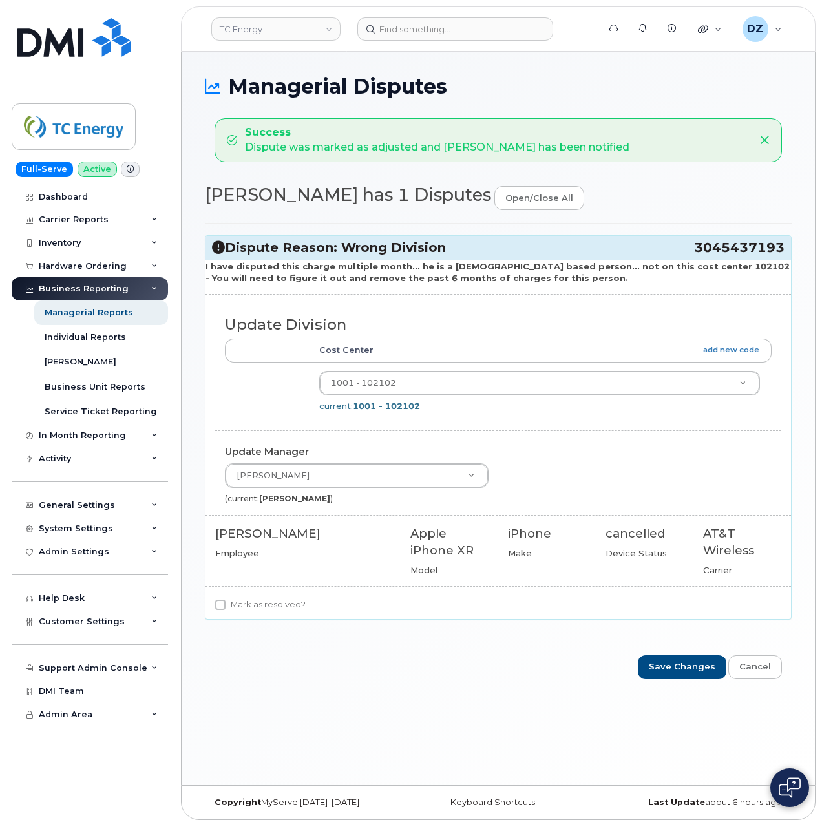
drag, startPoint x: 692, startPoint y: 250, endPoint x: 782, endPoint y: 246, distance: 90.6
click at [782, 246] on h3 "Dispute Reason: Wrong Division 3045437193" at bounding box center [498, 247] width 573 height 17
copy h3 "3045437193"
click at [225, 606] on input "Mark as resolved?" at bounding box center [220, 605] width 10 height 10
checkbox input "true"
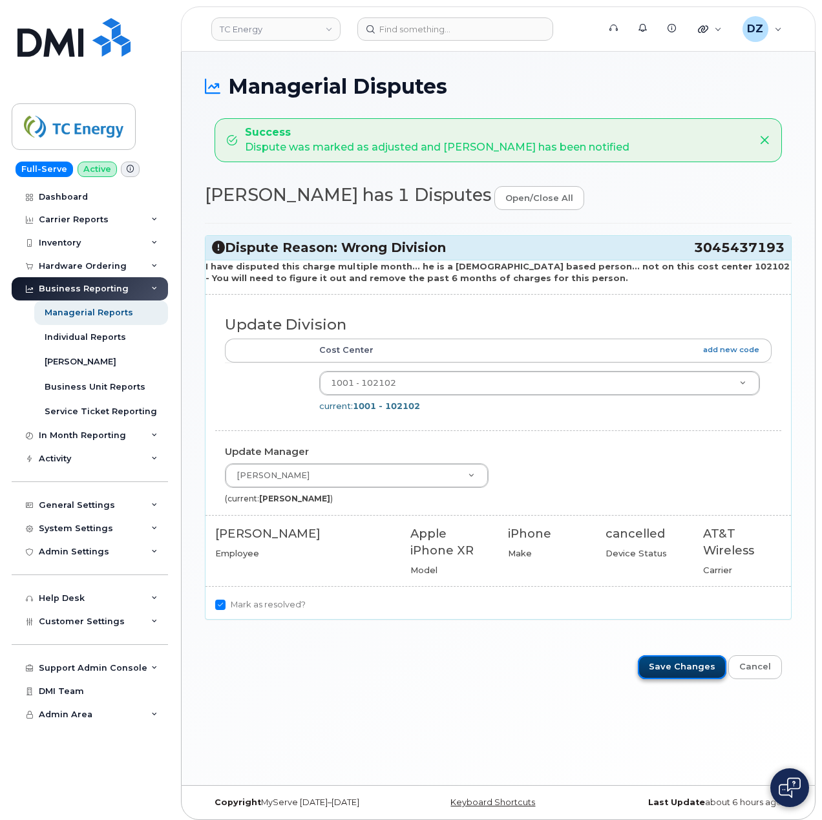
click at [680, 672] on input "Save Changes" at bounding box center [682, 668] width 89 height 24
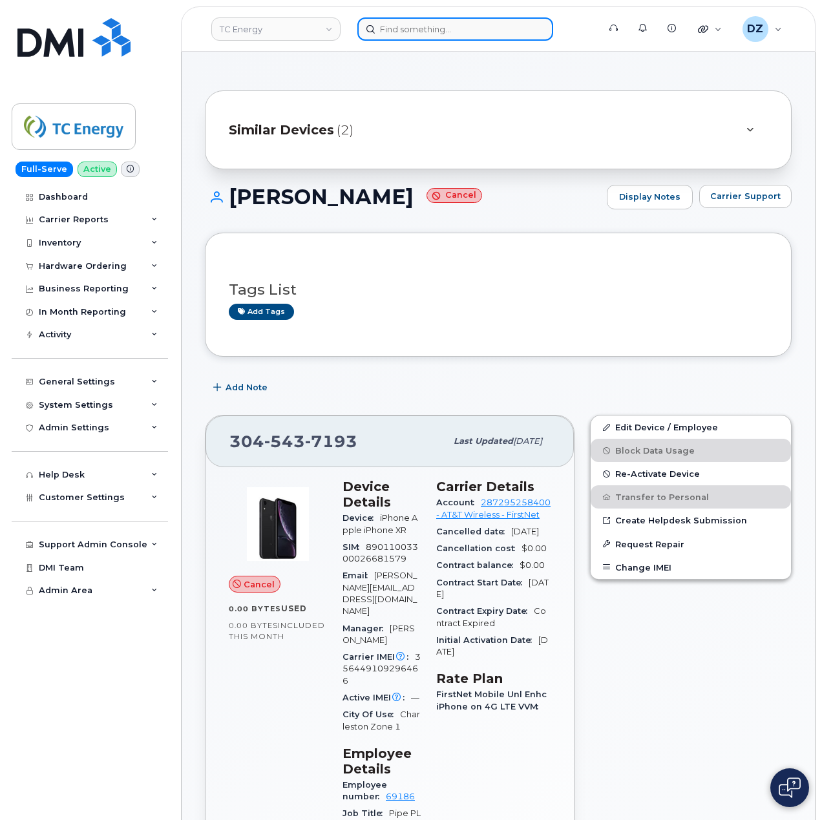
click at [407, 32] on input at bounding box center [456, 28] width 196 height 23
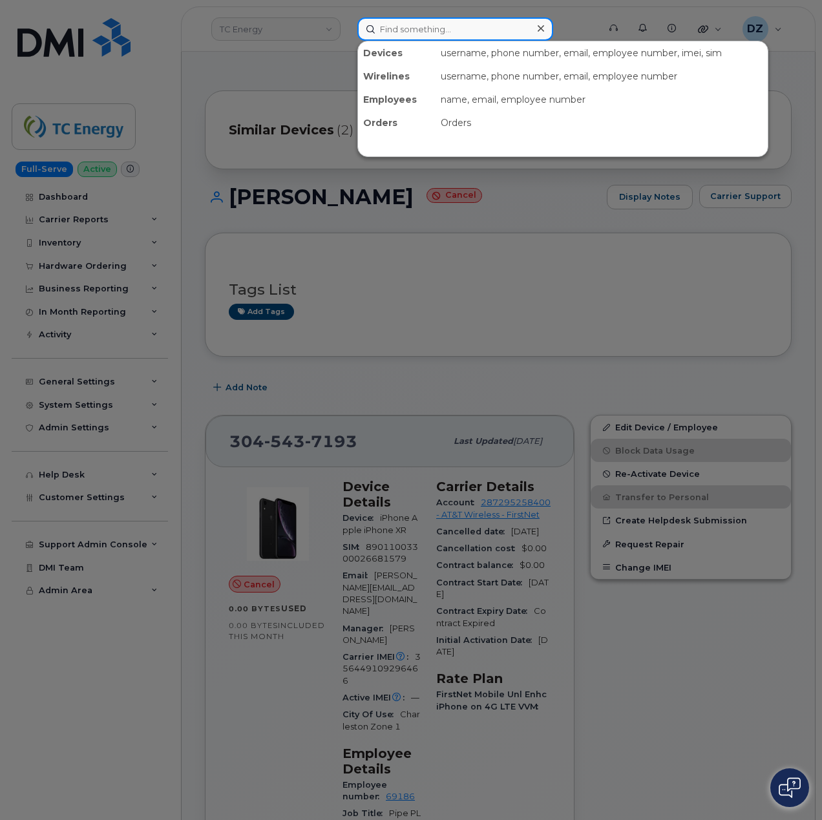
paste input "2204654672"
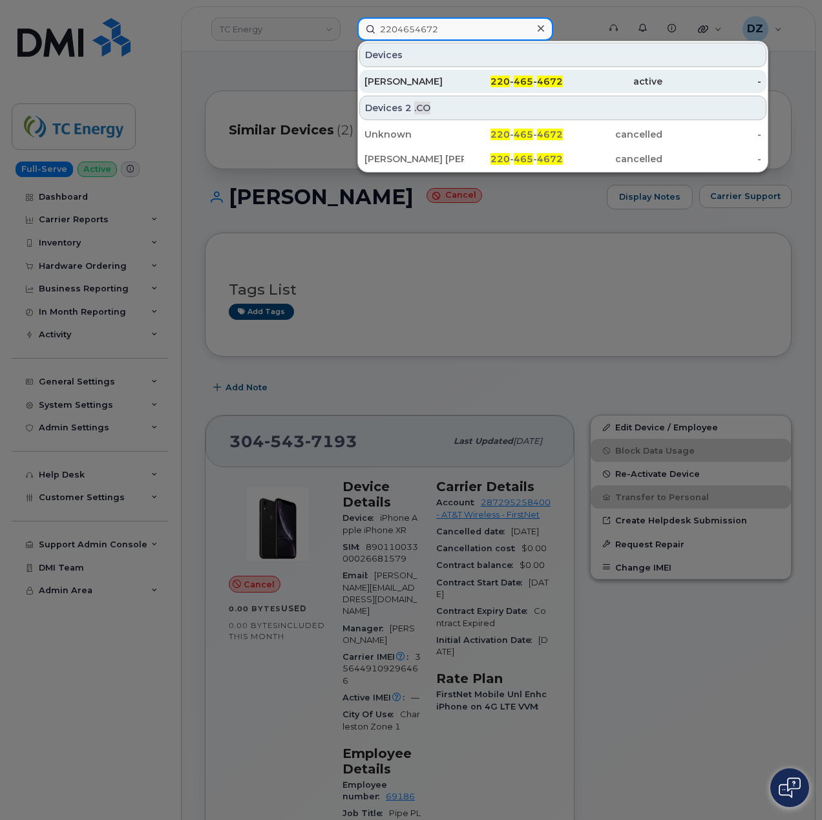
type input "2204654672"
click at [456, 81] on div "[PERSON_NAME]" at bounding box center [415, 81] width 100 height 13
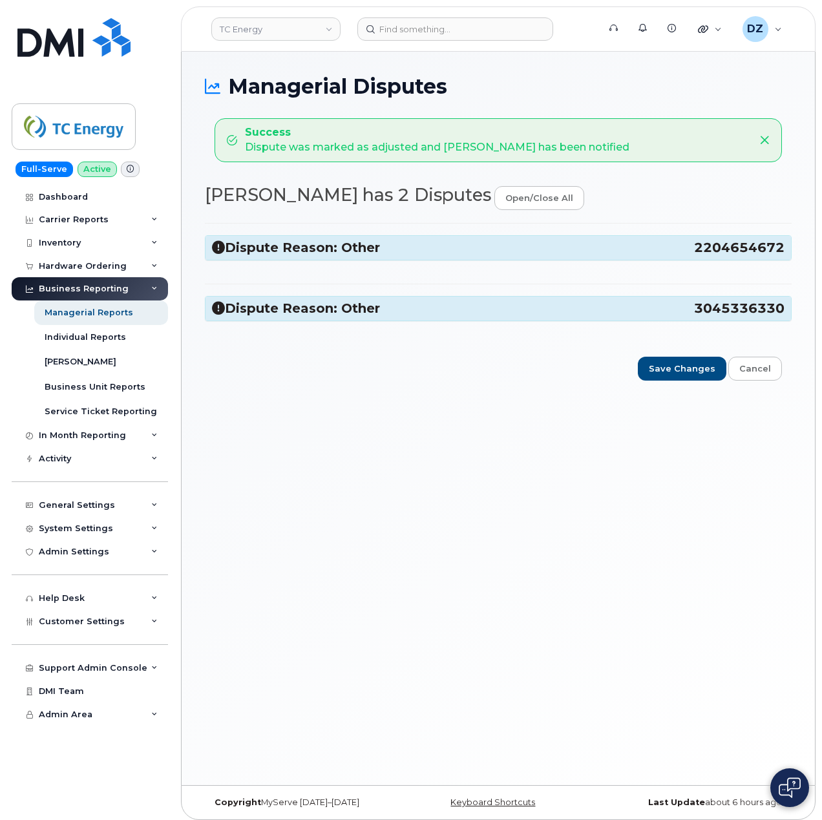
drag, startPoint x: 696, startPoint y: 249, endPoint x: 781, endPoint y: 250, distance: 84.7
click at [781, 250] on h3 "Dispute Reason: Other 2204654672" at bounding box center [498, 247] width 573 height 17
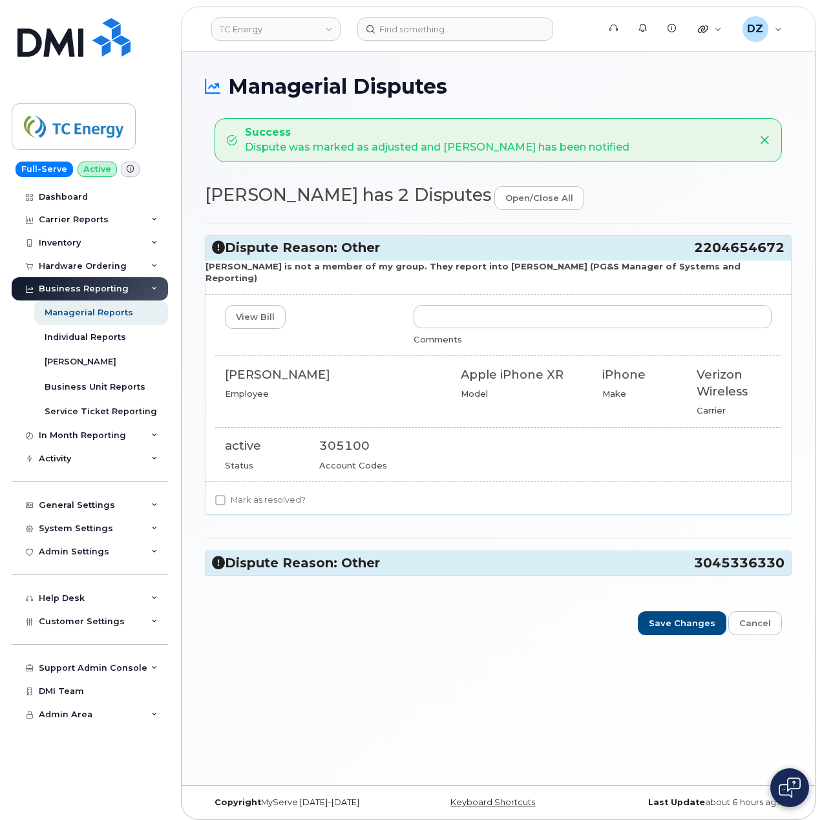
copy h3 "2204654672"
drag, startPoint x: 694, startPoint y: 559, endPoint x: 784, endPoint y: 559, distance: 89.2
click at [784, 559] on span "3045336330" at bounding box center [739, 563] width 91 height 17
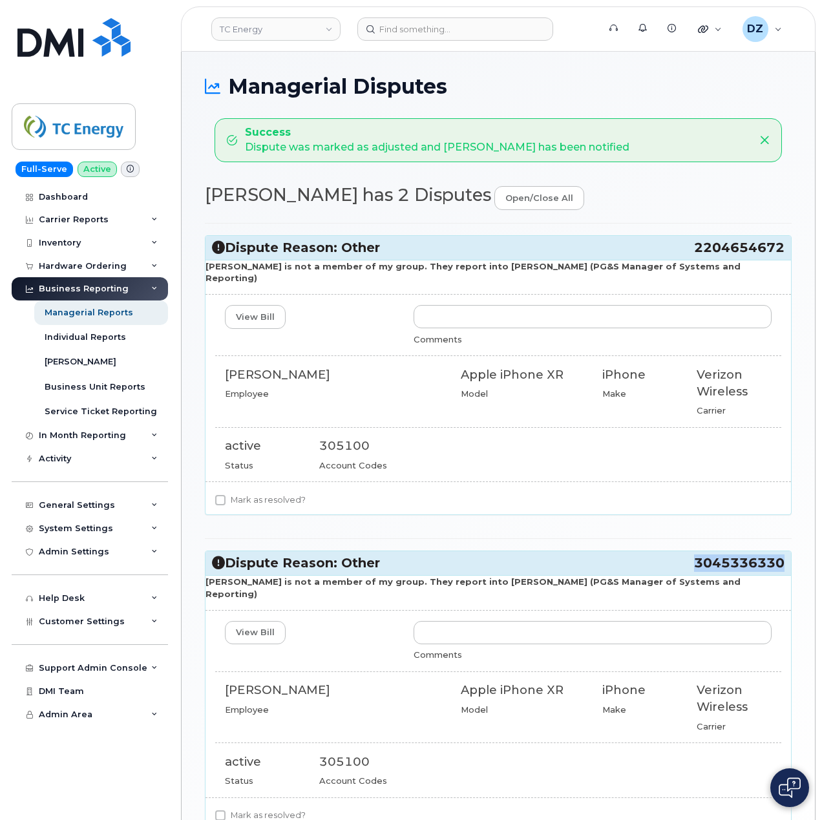
copy span "3045336330"
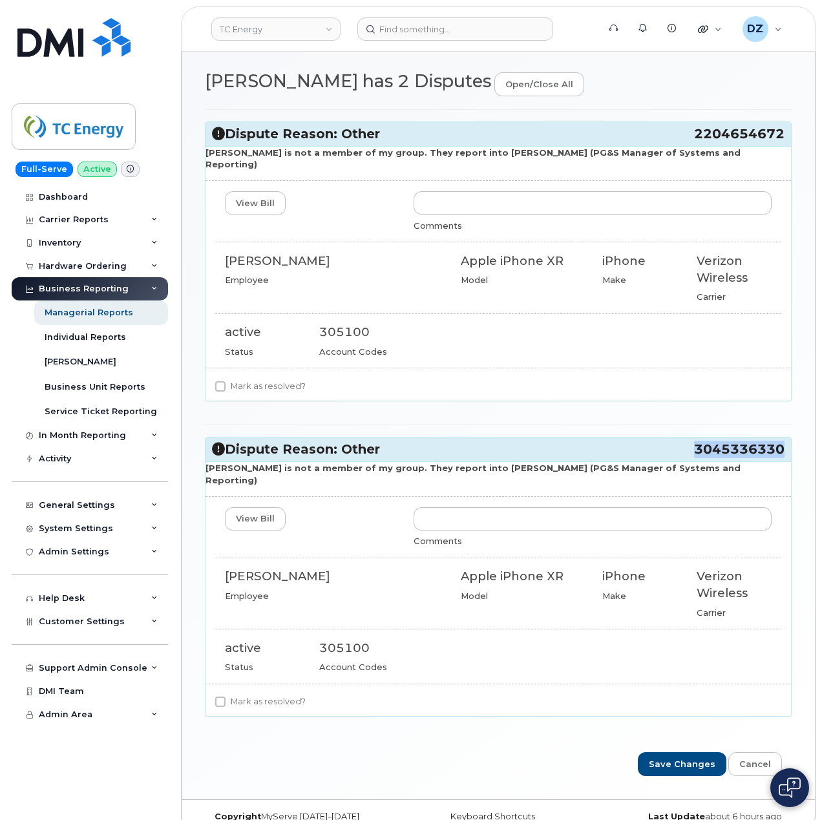
scroll to position [115, 0]
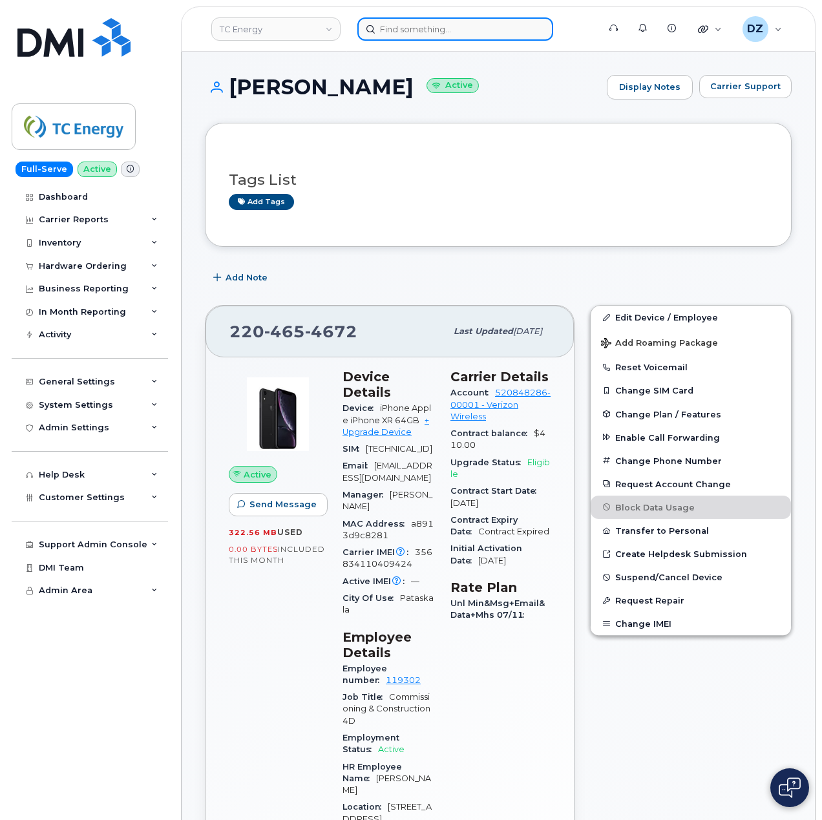
click at [431, 31] on input at bounding box center [456, 28] width 196 height 23
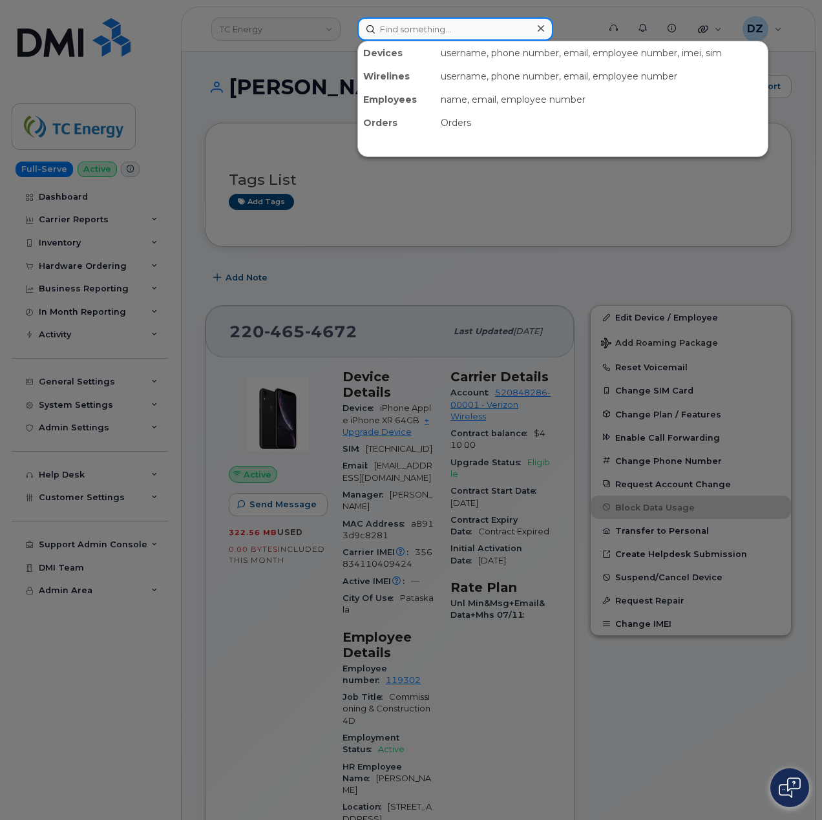
paste input "3045336330"
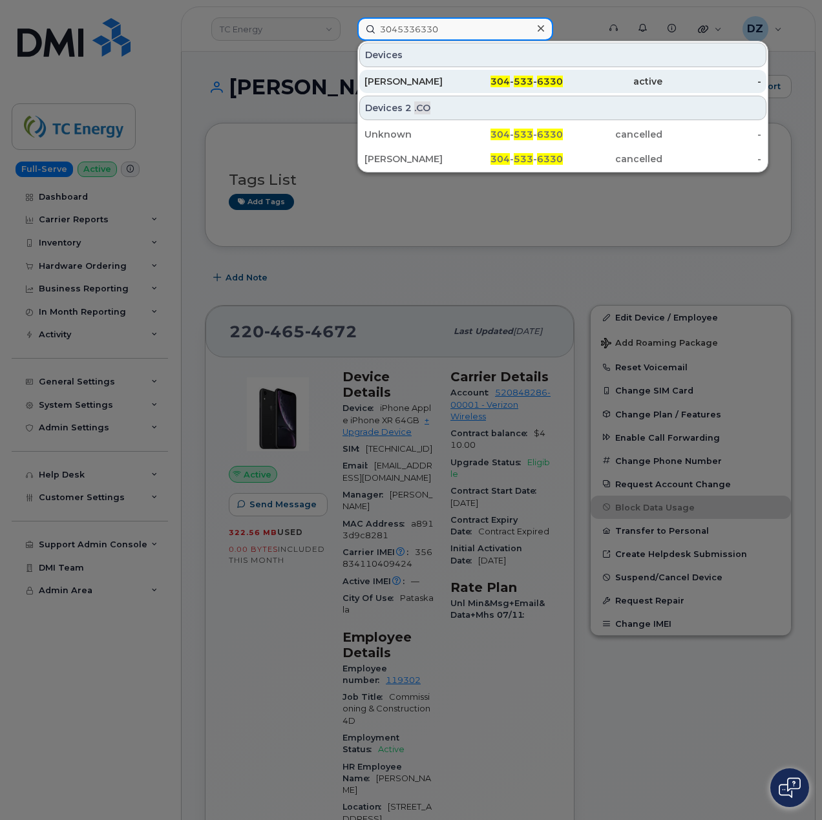
type input "3045336330"
click at [440, 83] on div "[PERSON_NAME]" at bounding box center [415, 81] width 100 height 13
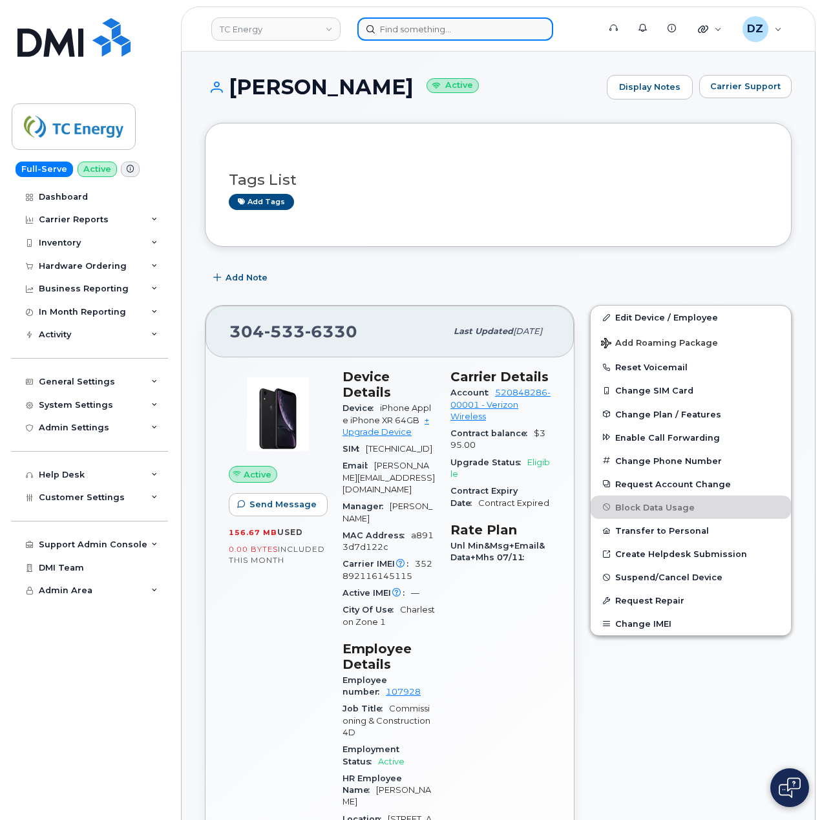
click at [414, 29] on input at bounding box center [456, 28] width 196 height 23
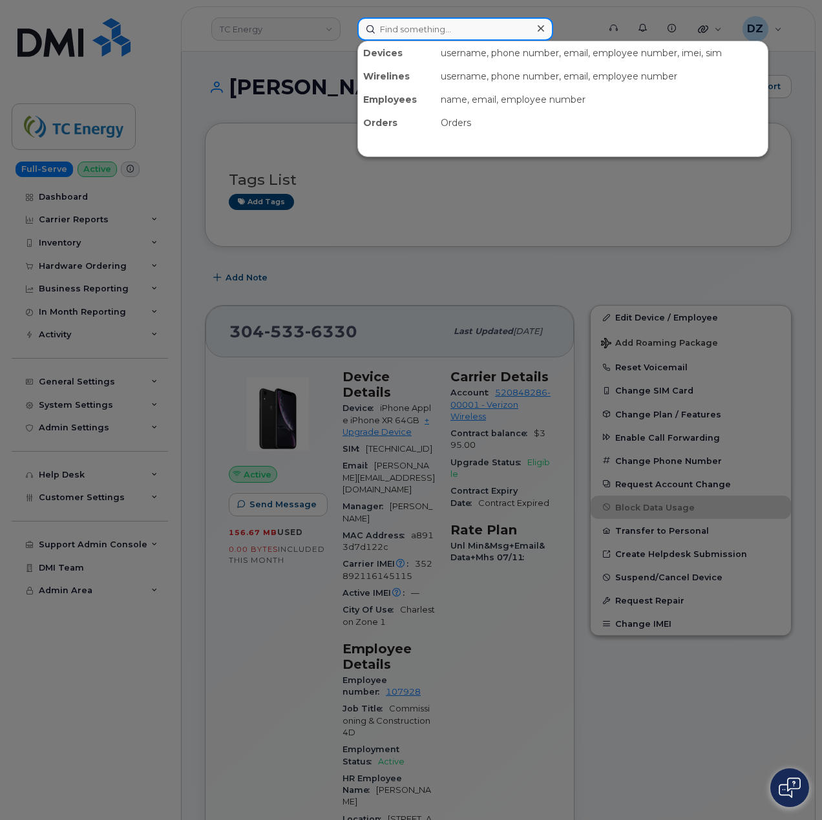
paste input "9475295044"
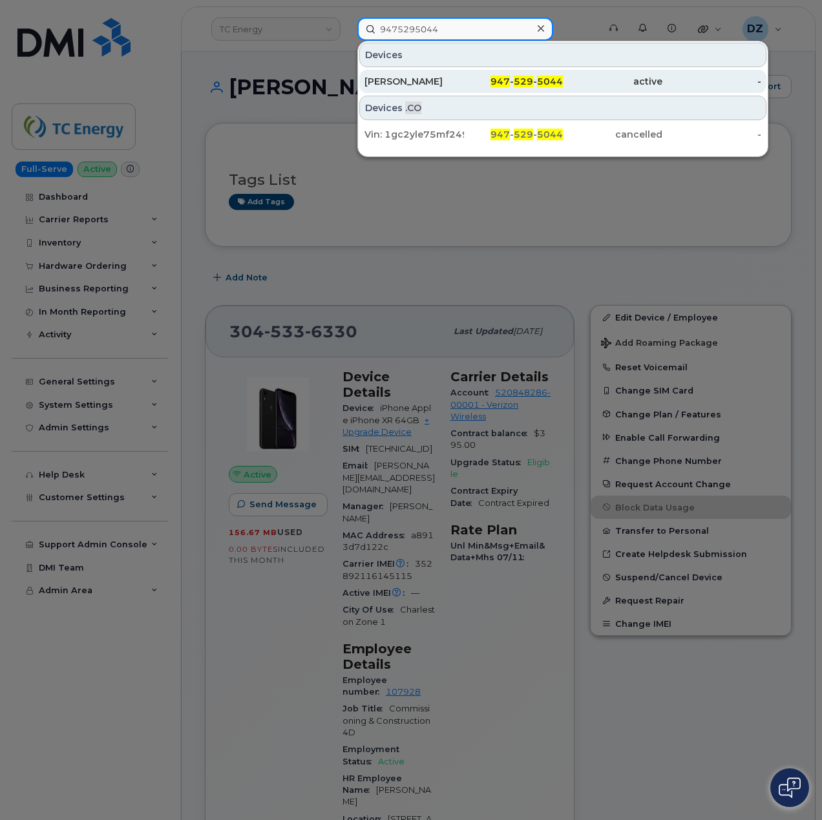
type input "9475295044"
click at [442, 80] on div "[PERSON_NAME]" at bounding box center [415, 81] width 100 height 13
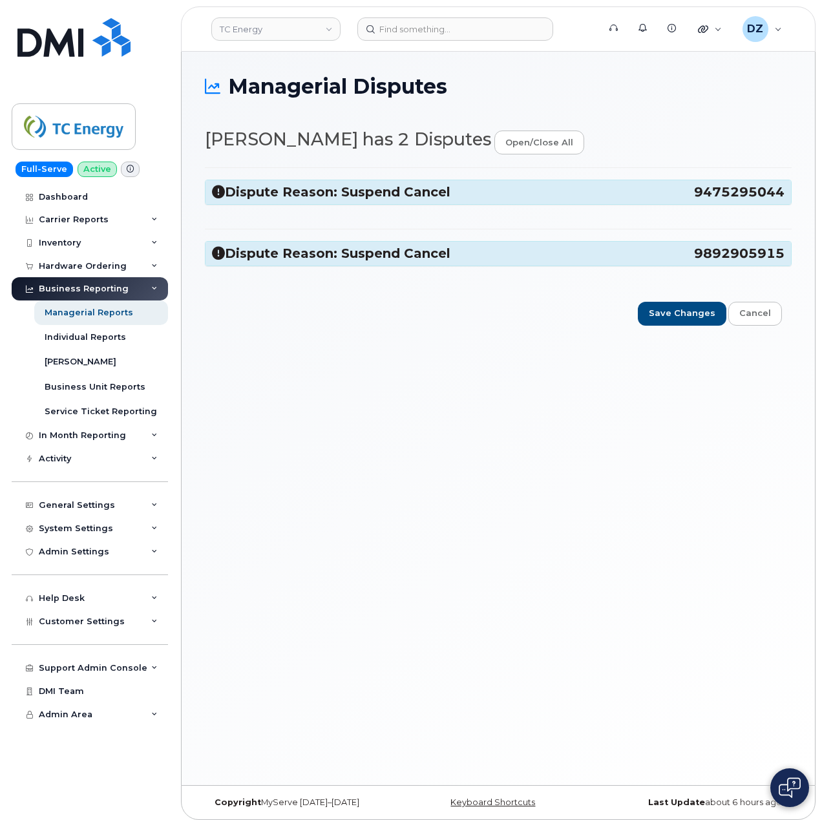
click at [723, 195] on span "9475295044" at bounding box center [739, 192] width 91 height 17
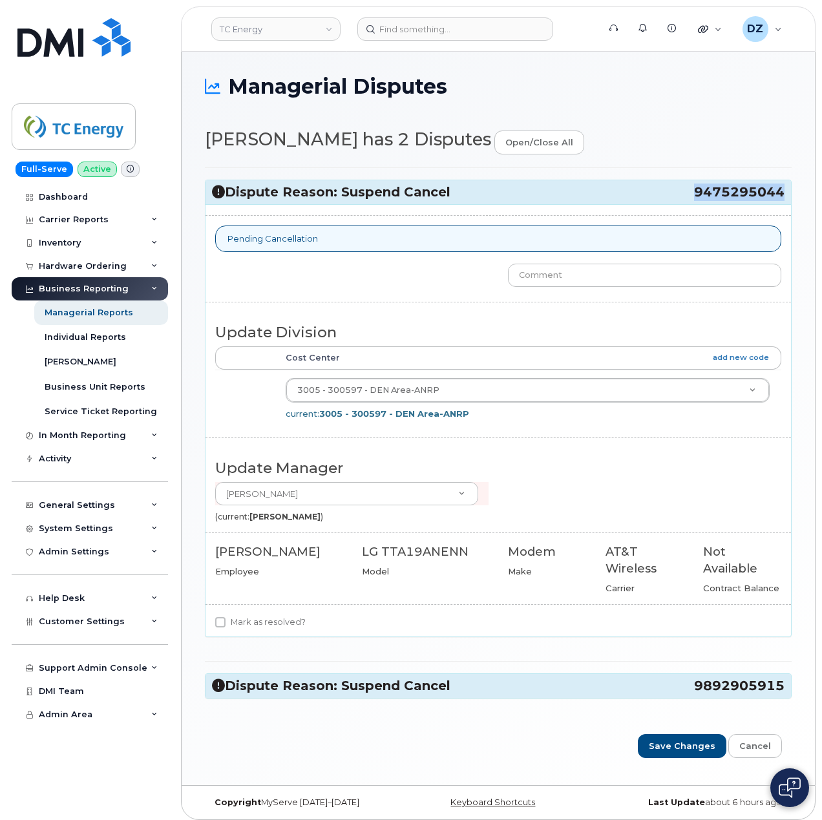
drag, startPoint x: 694, startPoint y: 195, endPoint x: 782, endPoint y: 197, distance: 87.3
click at [782, 197] on span "9475295044" at bounding box center [739, 192] width 91 height 17
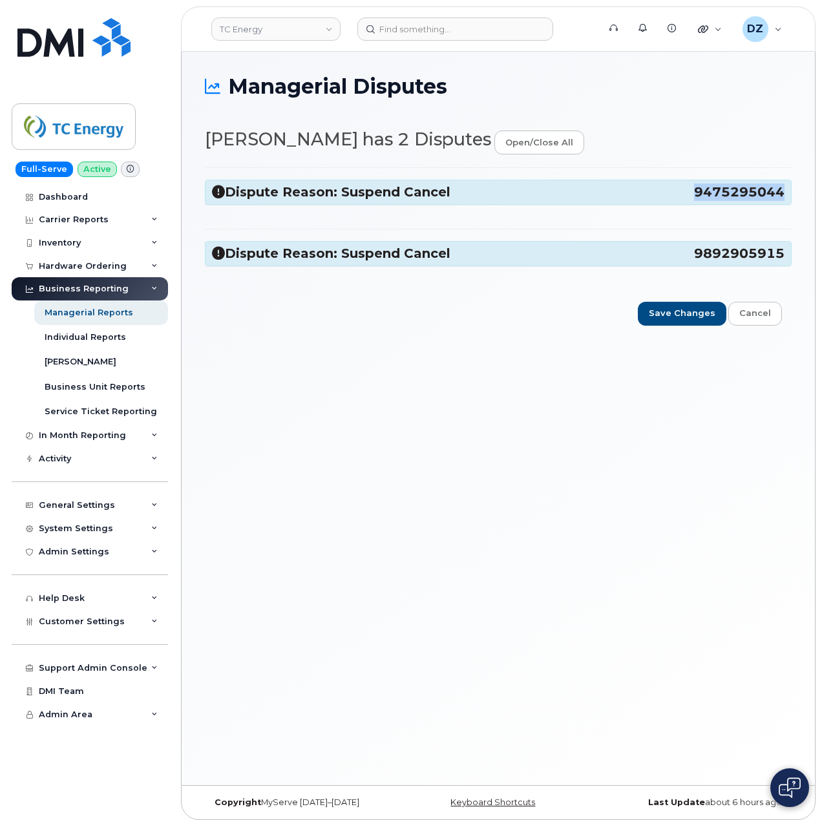
copy span "9475295044"
drag, startPoint x: 715, startPoint y: 251, endPoint x: 784, endPoint y: 256, distance: 68.7
click at [784, 256] on span "9892905915" at bounding box center [739, 253] width 91 height 17
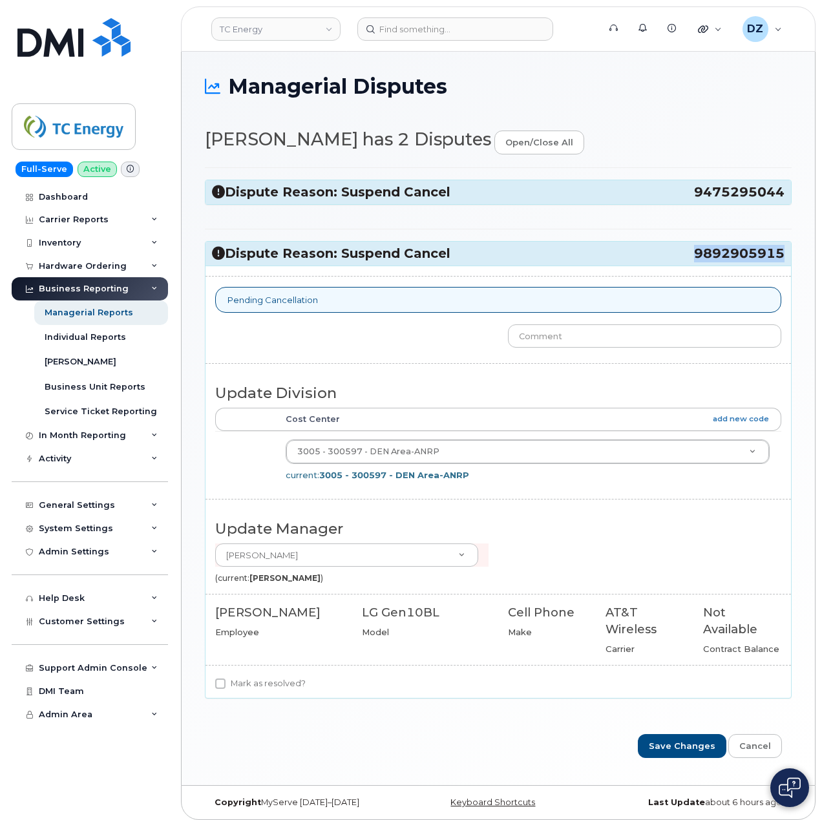
copy span "9892905915"
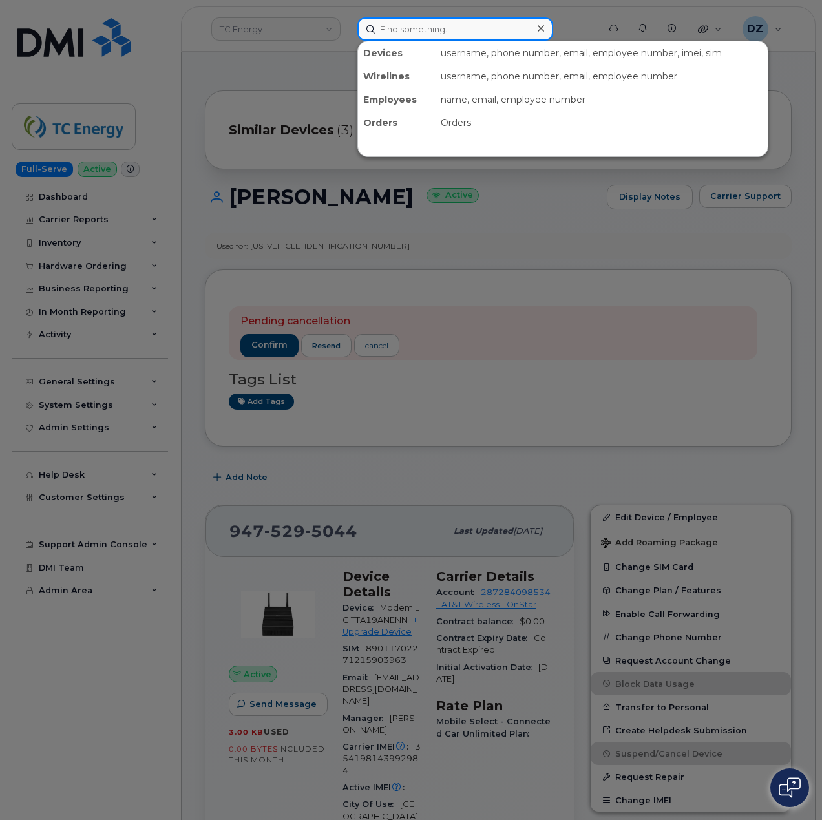
click at [412, 32] on input at bounding box center [456, 28] width 196 height 23
paste input "9892905915"
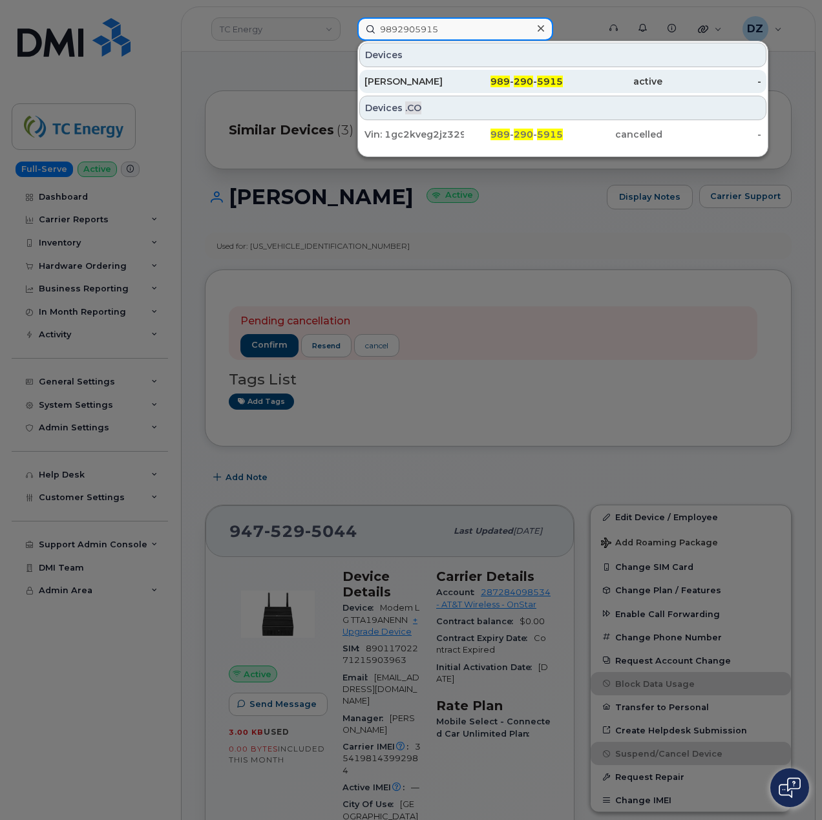
type input "9892905915"
click at [453, 79] on div "Todd Flory" at bounding box center [415, 81] width 100 height 13
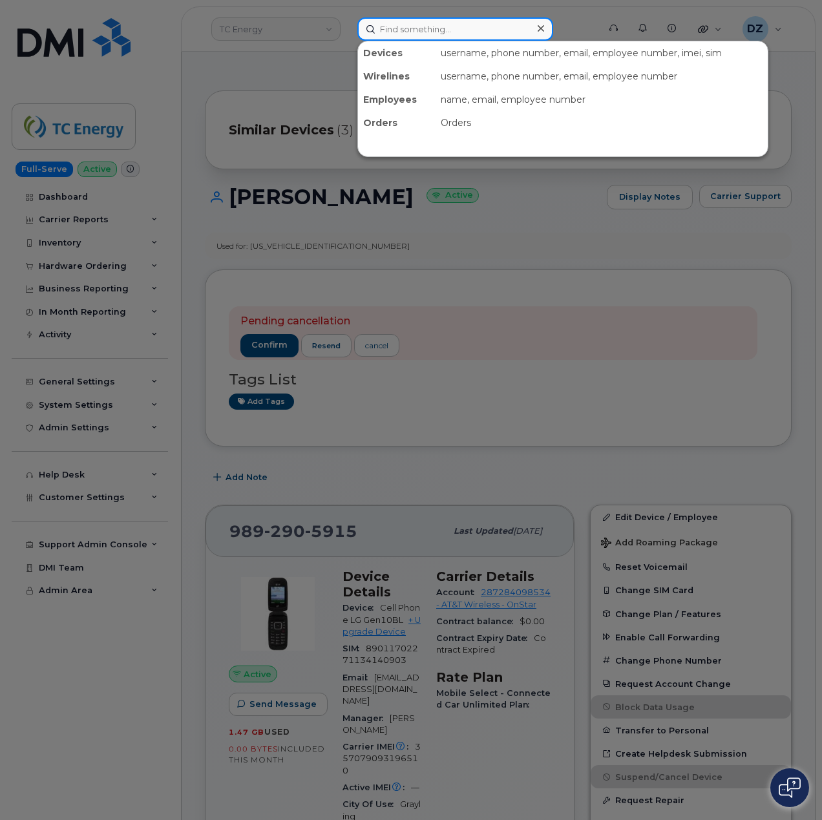
click at [410, 29] on input at bounding box center [456, 28] width 196 height 23
paste input "4849019792"
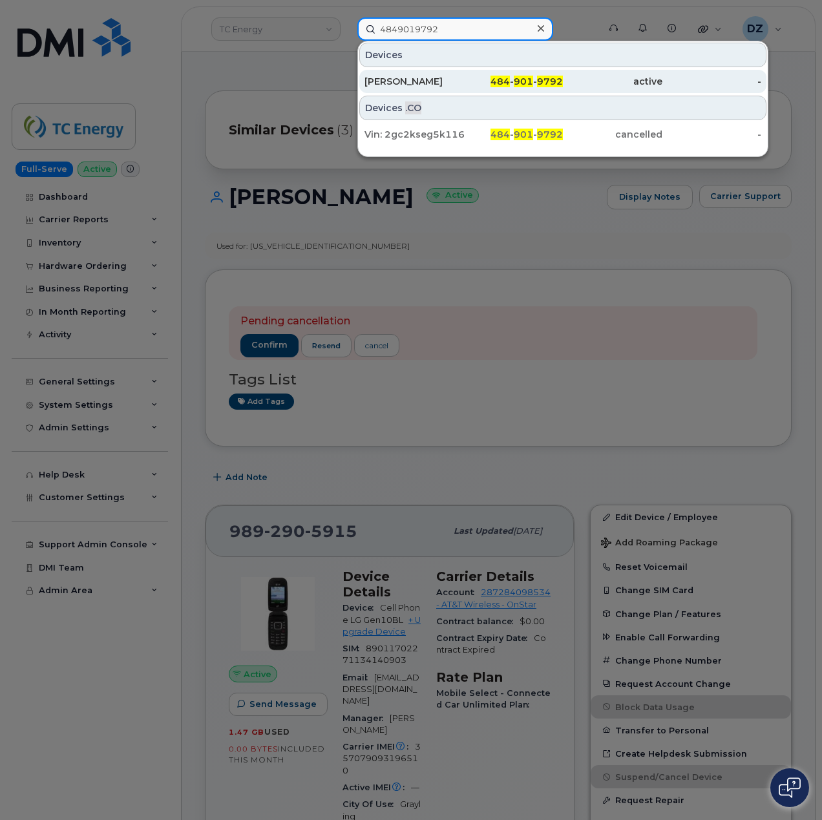
type input "4849019792"
click at [425, 81] on div "[PERSON_NAME]" at bounding box center [415, 81] width 100 height 13
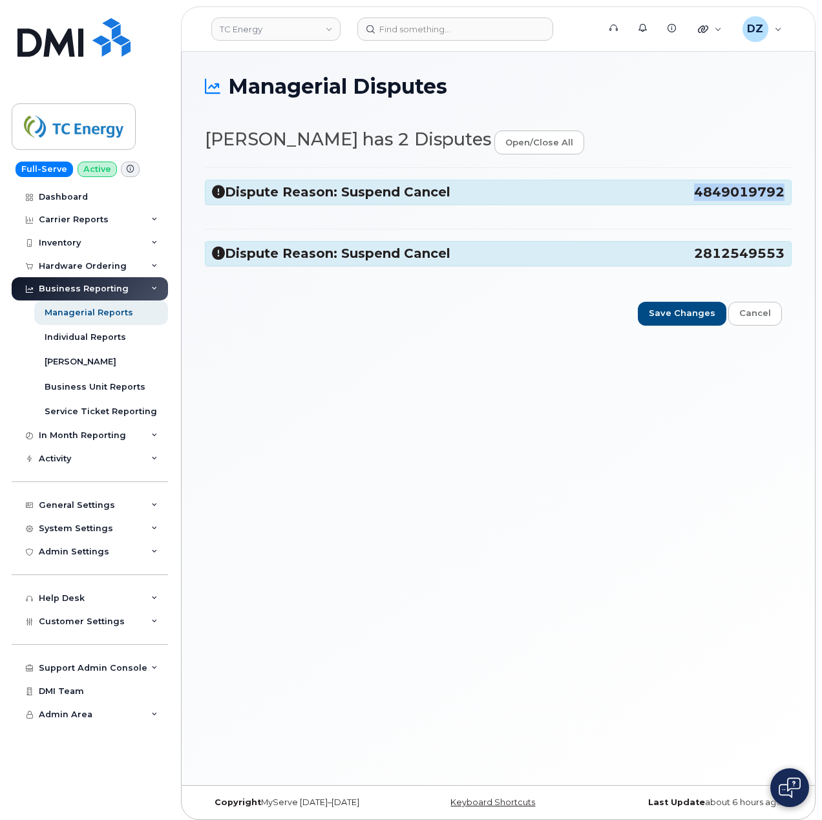
drag, startPoint x: 696, startPoint y: 194, endPoint x: 782, endPoint y: 195, distance: 86.0
click at [782, 195] on span "4849019792" at bounding box center [739, 192] width 91 height 17
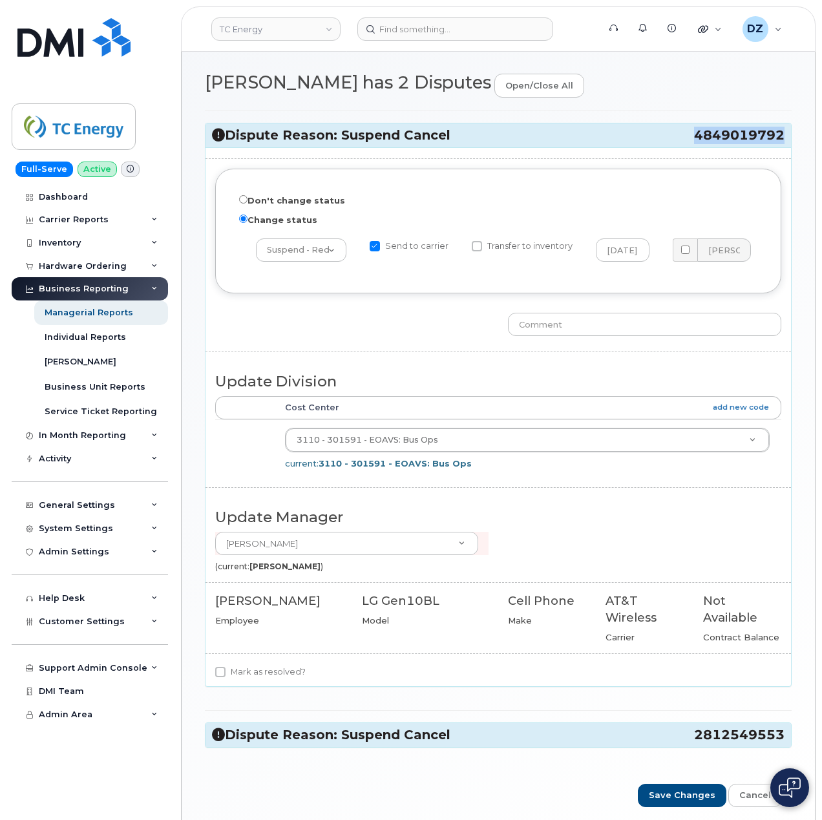
scroll to position [114, 0]
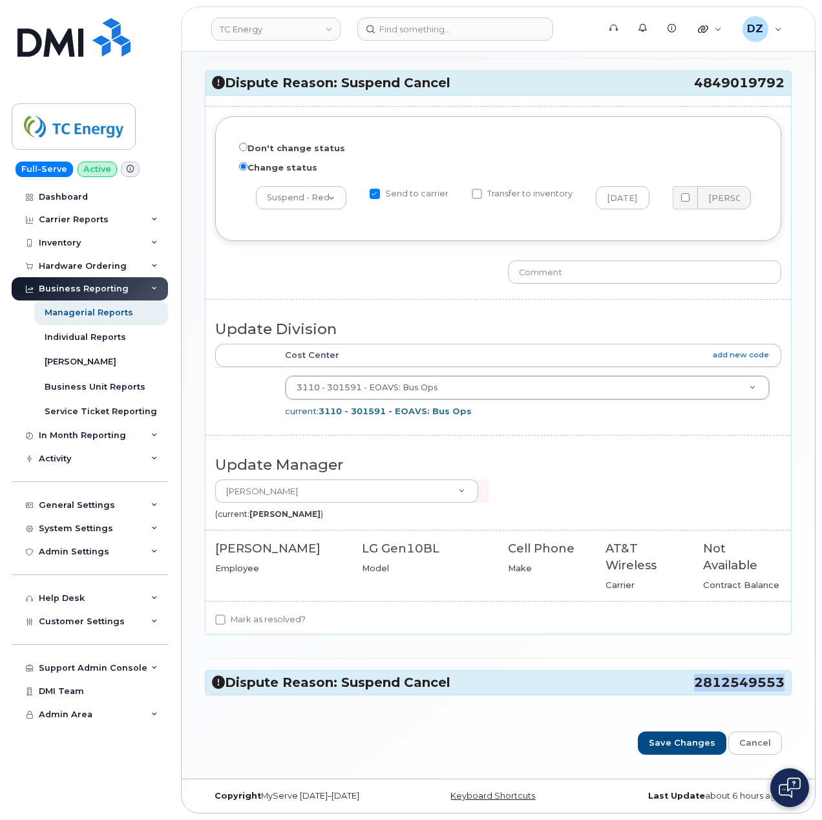
drag, startPoint x: 696, startPoint y: 681, endPoint x: 782, endPoint y: 683, distance: 85.4
click at [782, 683] on span "2812549553" at bounding box center [739, 682] width 91 height 17
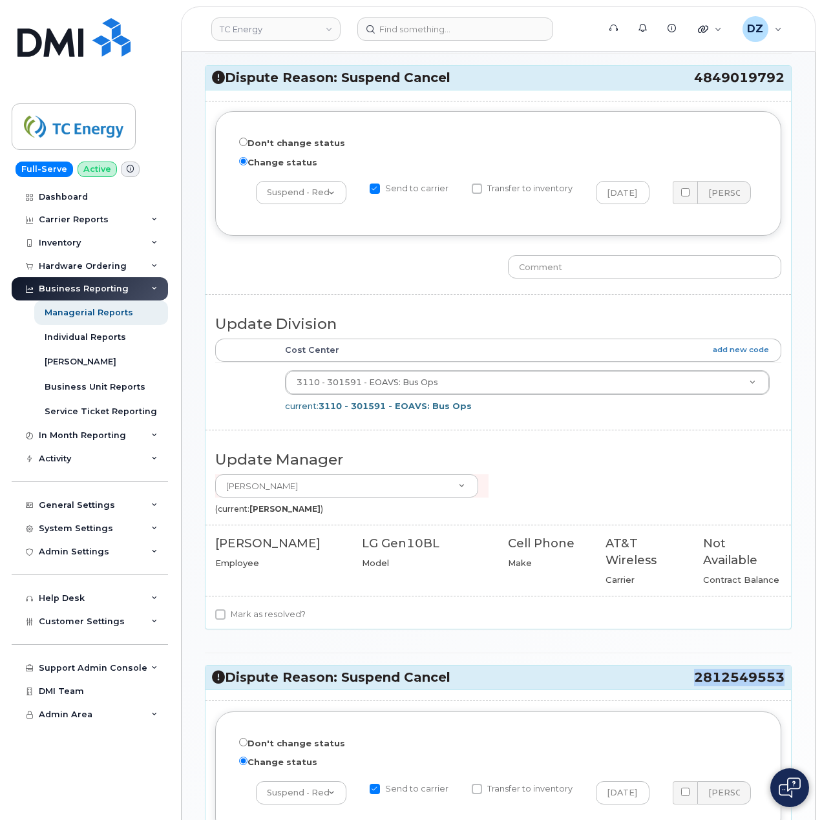
copy span "2812549553"
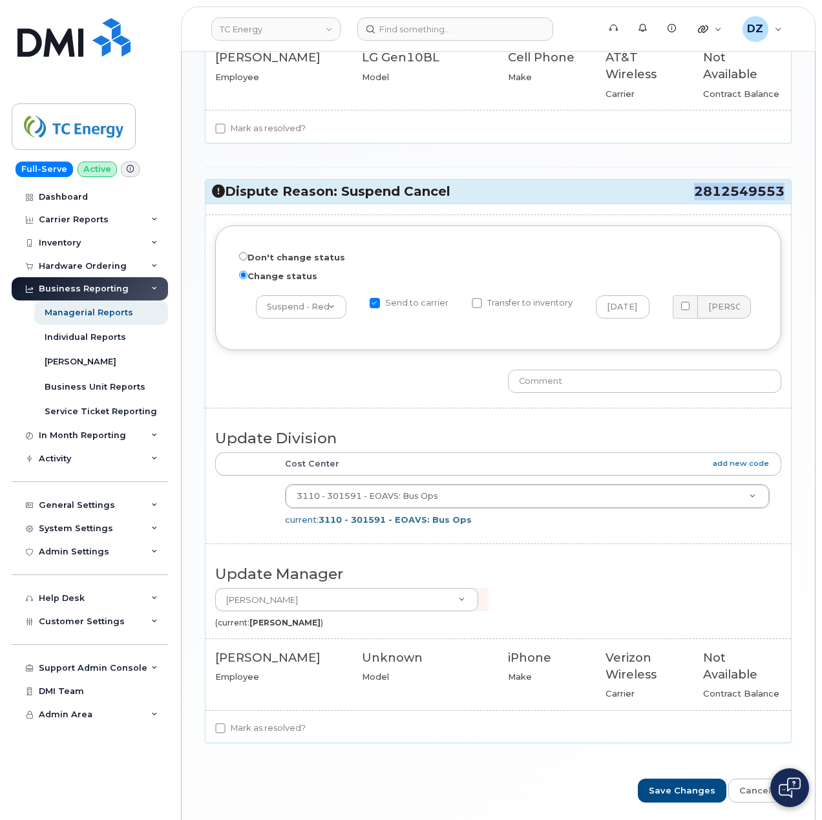
scroll to position [632, 0]
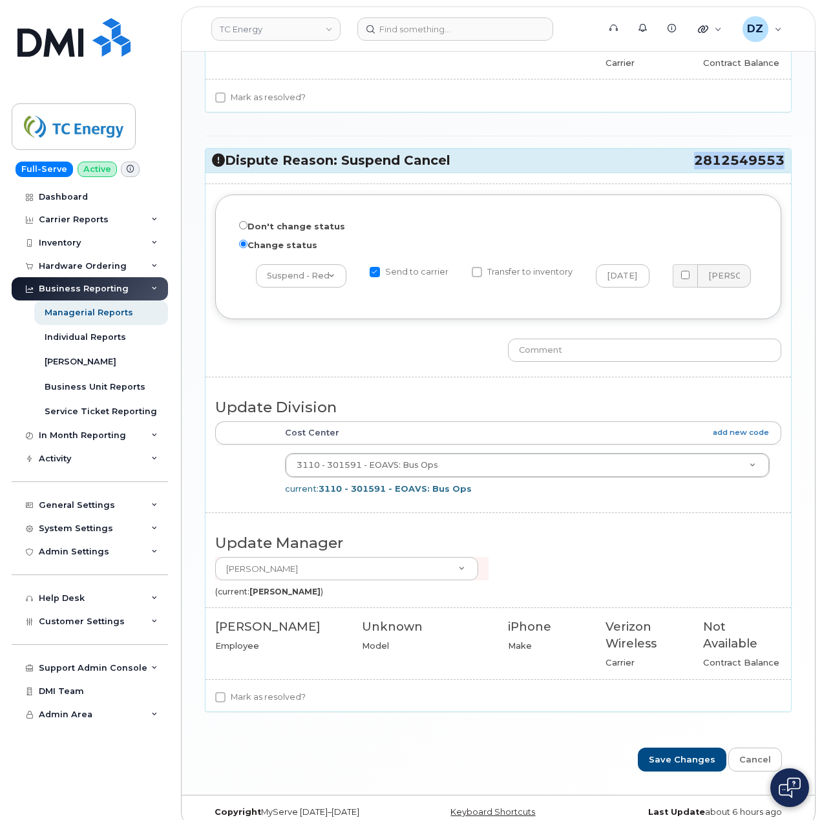
click at [380, 277] on input "Send to carrier" at bounding box center [375, 272] width 10 height 10
checkbox input "false"
copy span "2812549553"
click at [552, 350] on input "text" at bounding box center [644, 350] width 273 height 23
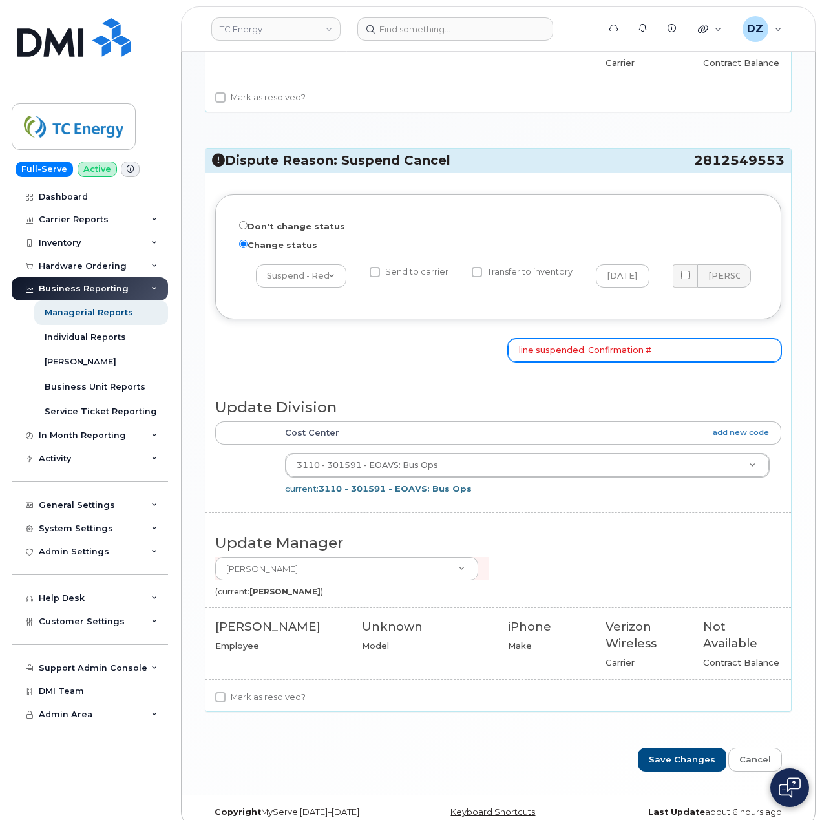
click at [702, 355] on input "line suspended. Confirmation #" at bounding box center [644, 350] width 273 height 23
paste input "3639421051"
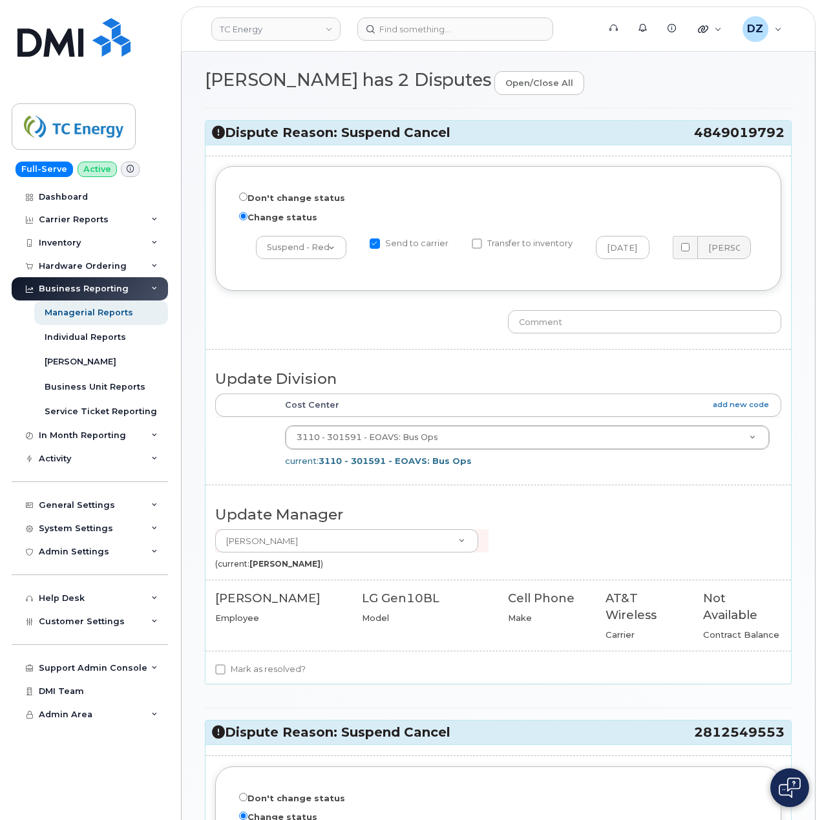
scroll to position [28, 0]
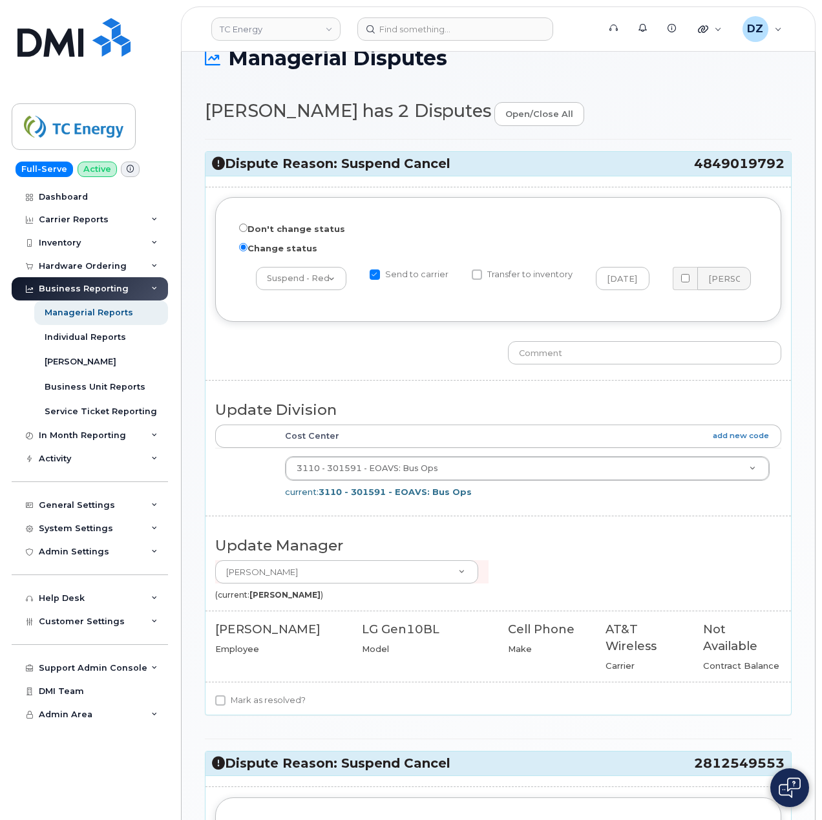
type input "line suspended. Confirmation # 3639421051"
click at [657, 168] on h3 "Dispute Reason: Suspend Cancel 4849019792" at bounding box center [498, 163] width 573 height 17
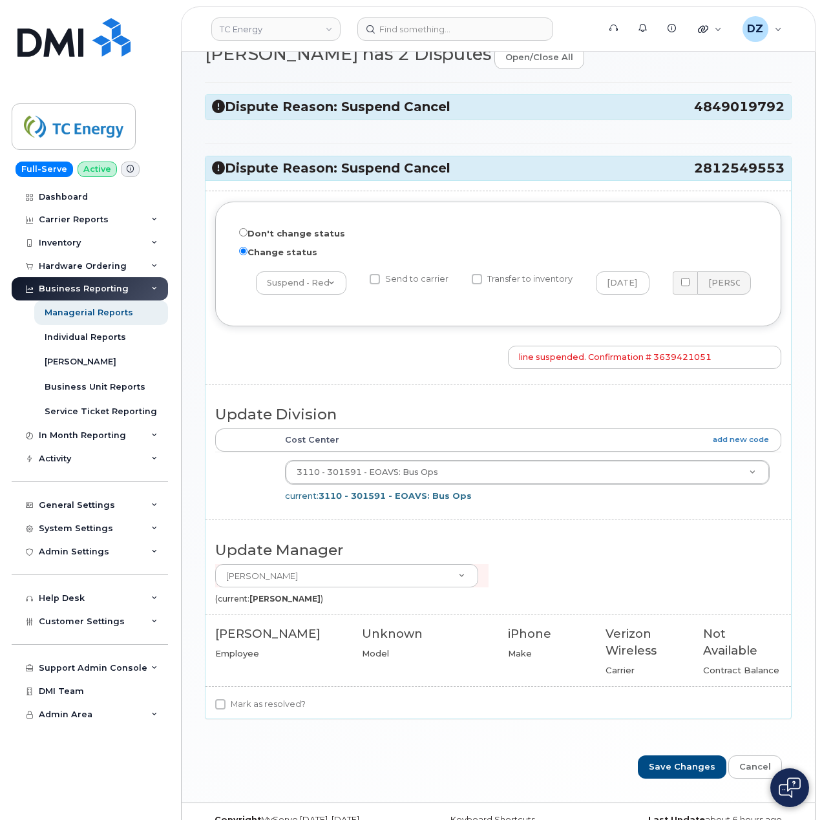
scroll to position [114, 0]
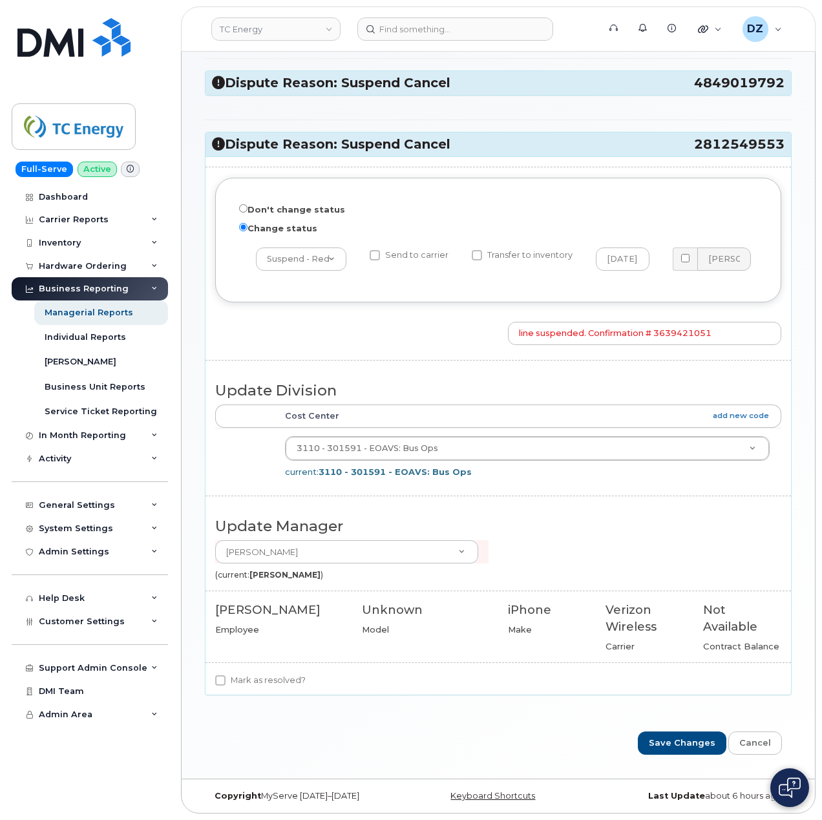
click at [215, 679] on div "Mark as resolved?" at bounding box center [499, 684] width 586 height 22
click at [219, 681] on input "Mark as resolved?" at bounding box center [220, 681] width 10 height 10
checkbox input "true"
click at [684, 746] on input "Save Changes" at bounding box center [682, 744] width 89 height 24
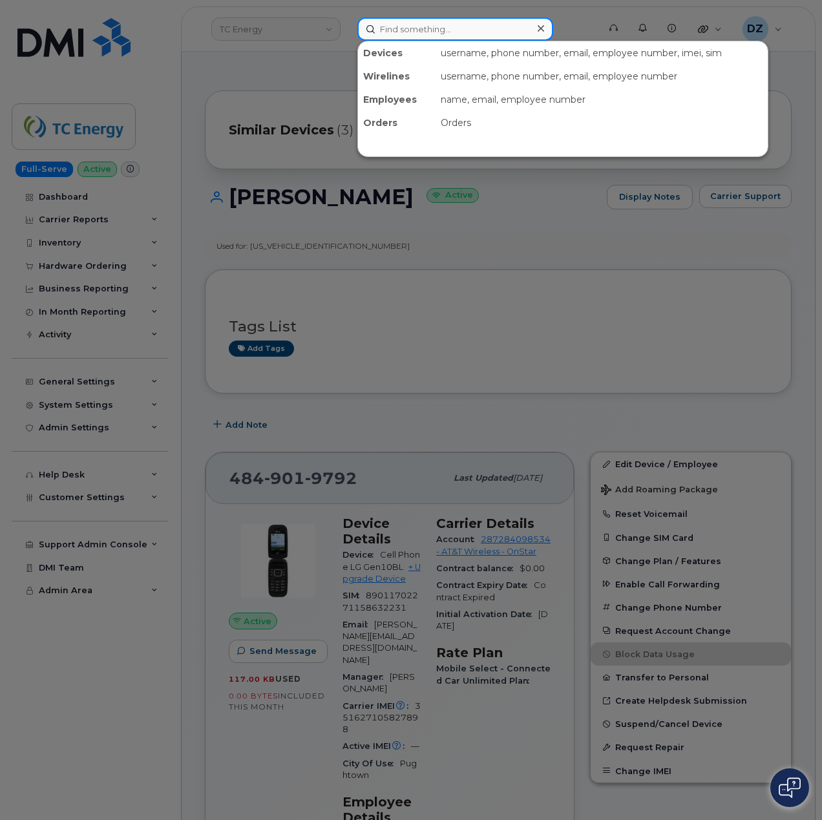
click at [397, 39] on input at bounding box center [456, 28] width 196 height 23
paste input "2812549553"
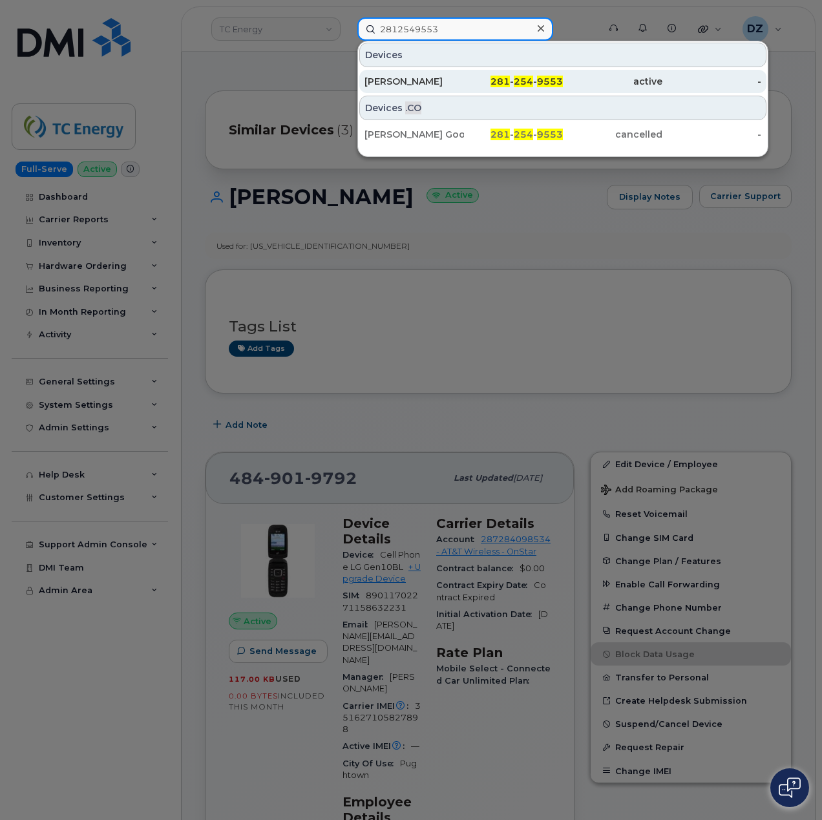
type input "2812549553"
click at [428, 83] on div "WALTER HOLDSWORTH" at bounding box center [415, 81] width 100 height 13
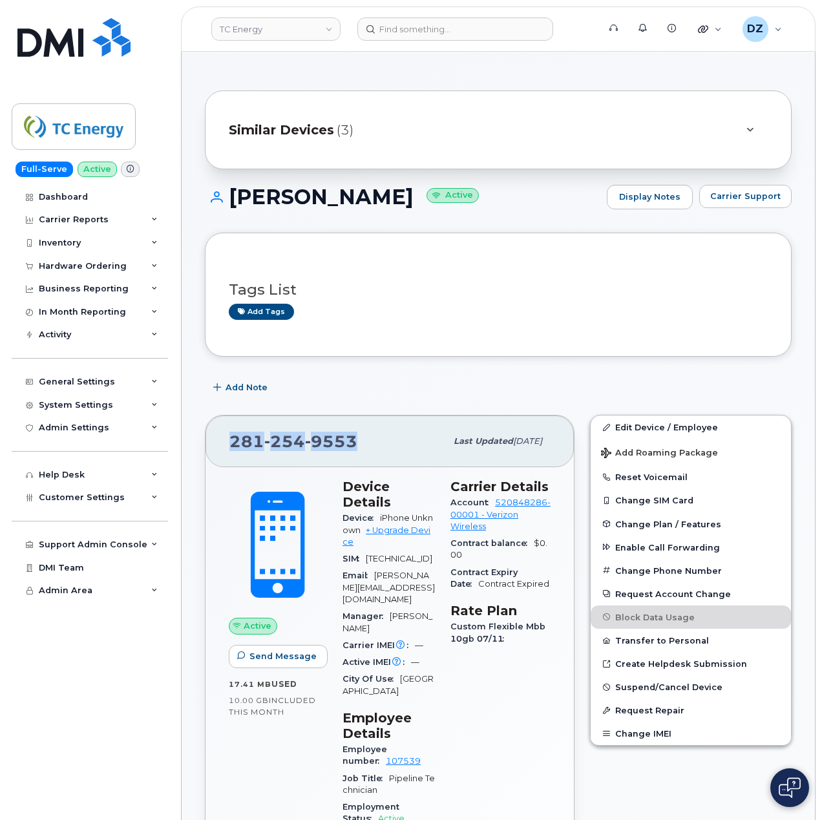
drag, startPoint x: 355, startPoint y: 444, endPoint x: 228, endPoint y: 441, distance: 126.7
click at [228, 441] on div "281 254 9553 Last updated Jul 27, 2025" at bounding box center [390, 442] width 369 height 52
copy span "281 254 9553"
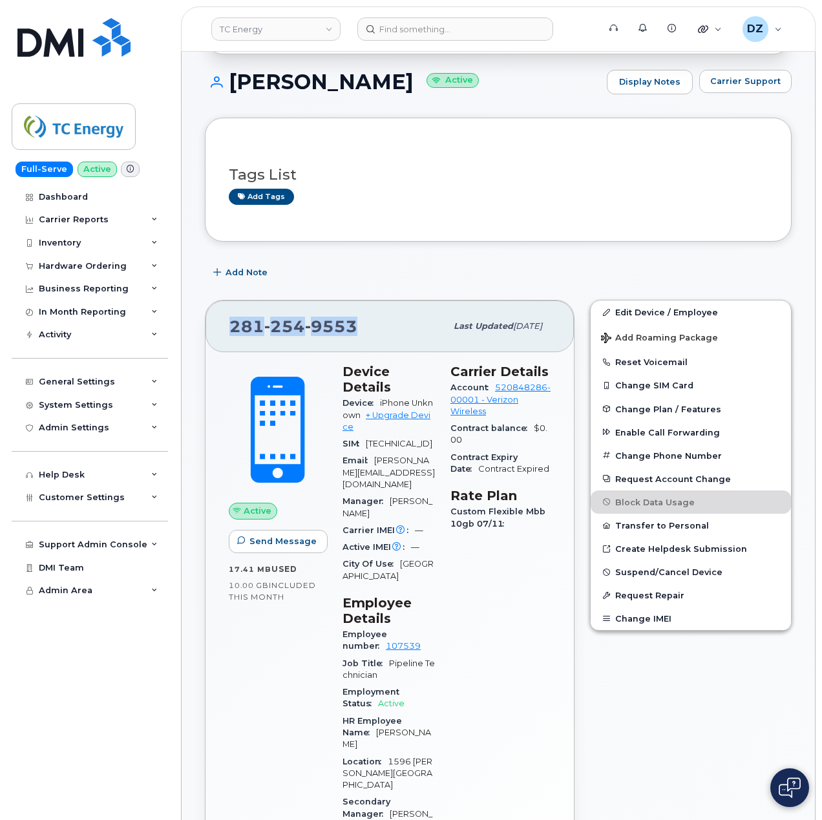
scroll to position [172, 0]
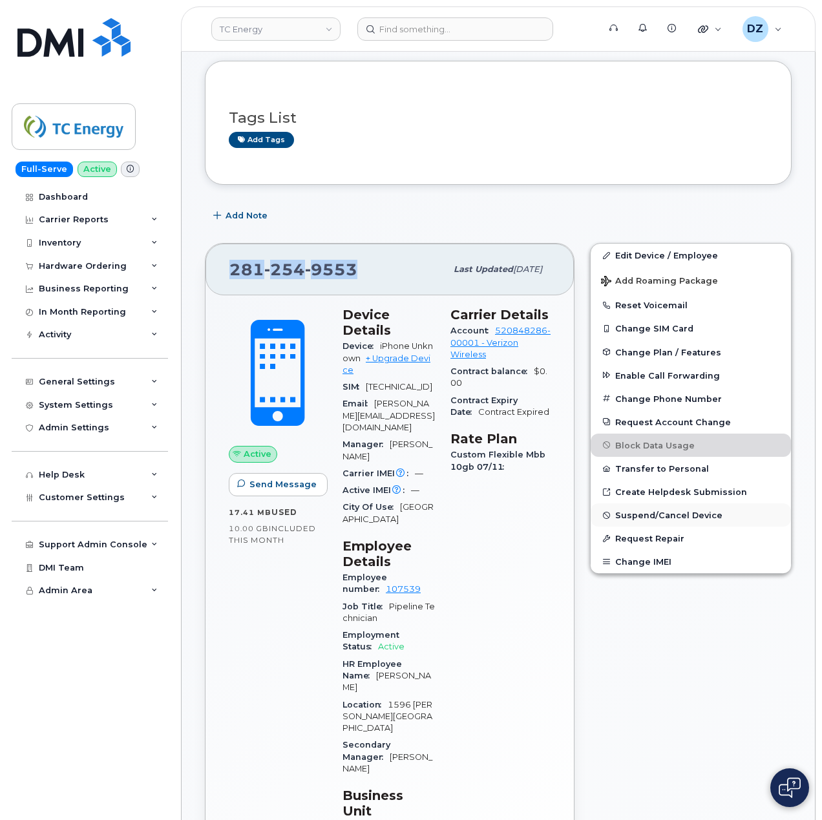
click at [678, 520] on span "Suspend/Cancel Device" at bounding box center [668, 516] width 107 height 10
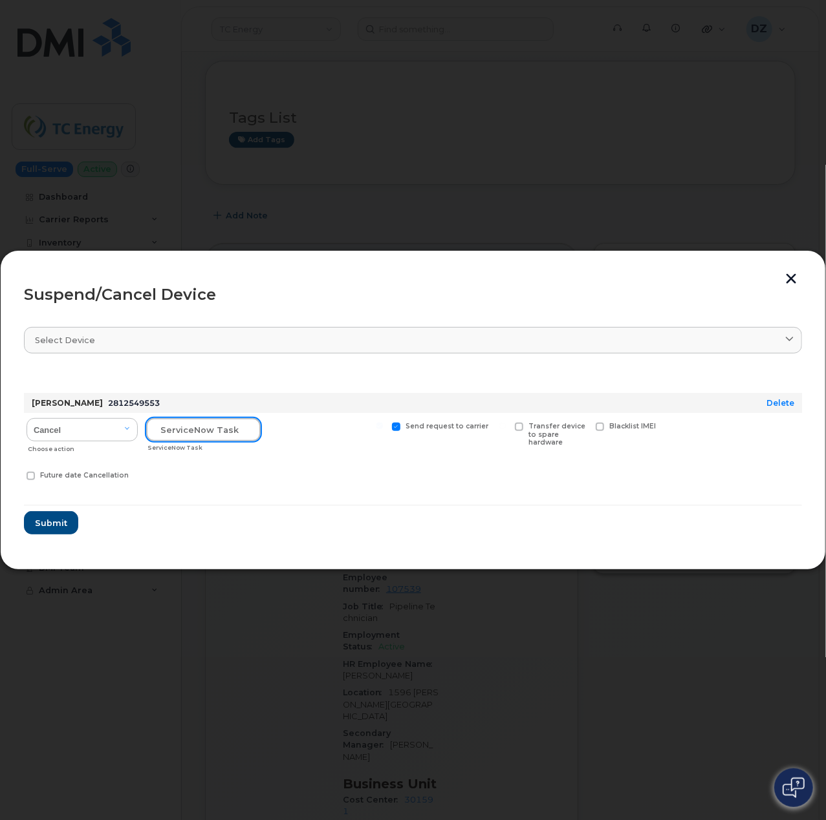
click at [208, 427] on input "text" at bounding box center [203, 429] width 114 height 23
type input "managerial dispute"
click at [394, 425] on span at bounding box center [396, 427] width 8 height 8
click at [383, 425] on input "Send request to carrier" at bounding box center [379, 426] width 6 height 6
checkbox input "false"
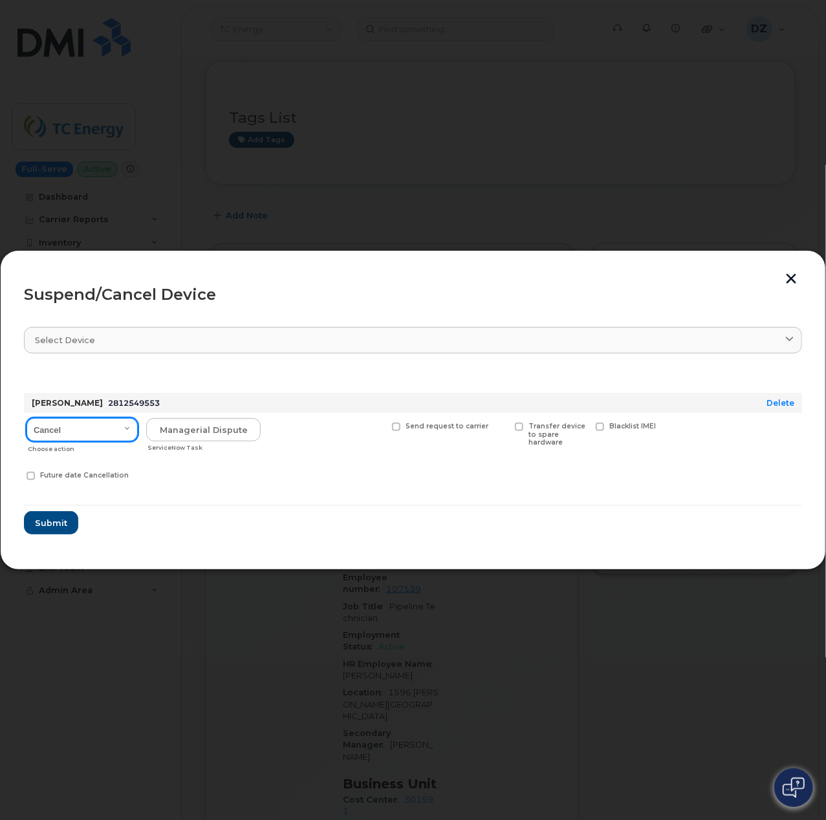
click at [74, 427] on select "Cancel Suspend - Reduced Rate Suspend - Full Rate Suspend - Lost Device/Stolen …" at bounding box center [82, 429] width 111 height 23
select select "[object Object]"
click at [27, 418] on select "Cancel Suspend - Reduced Rate Suspend - Full Rate Suspend - Lost Device/Stolen …" at bounding box center [82, 429] width 111 height 23
click at [61, 520] on span "Submit" at bounding box center [50, 523] width 32 height 12
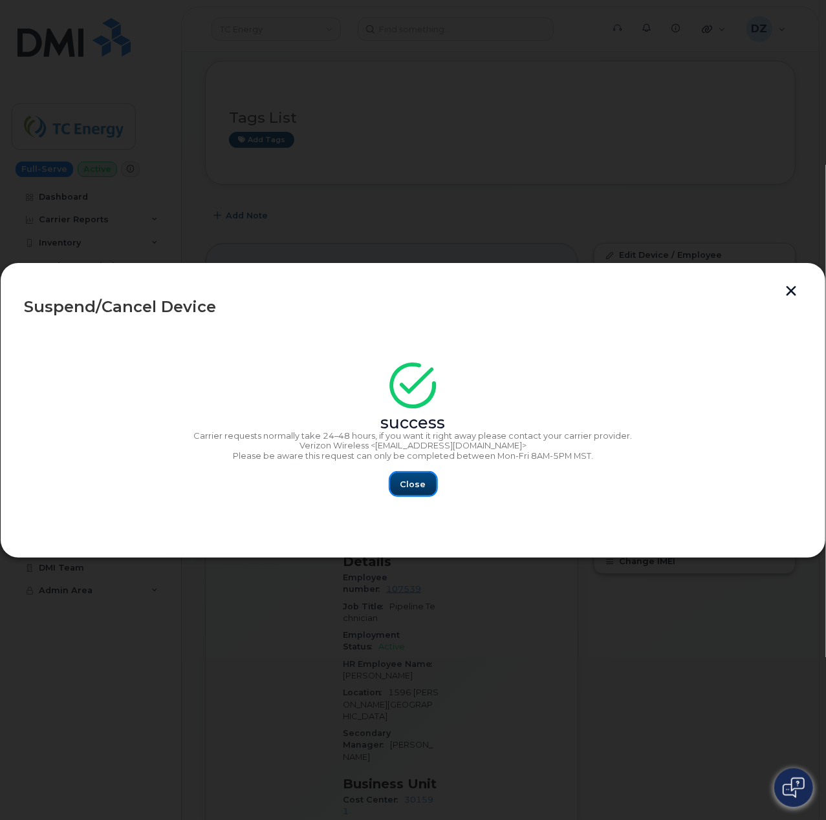
click at [396, 492] on button "Close" at bounding box center [413, 484] width 47 height 23
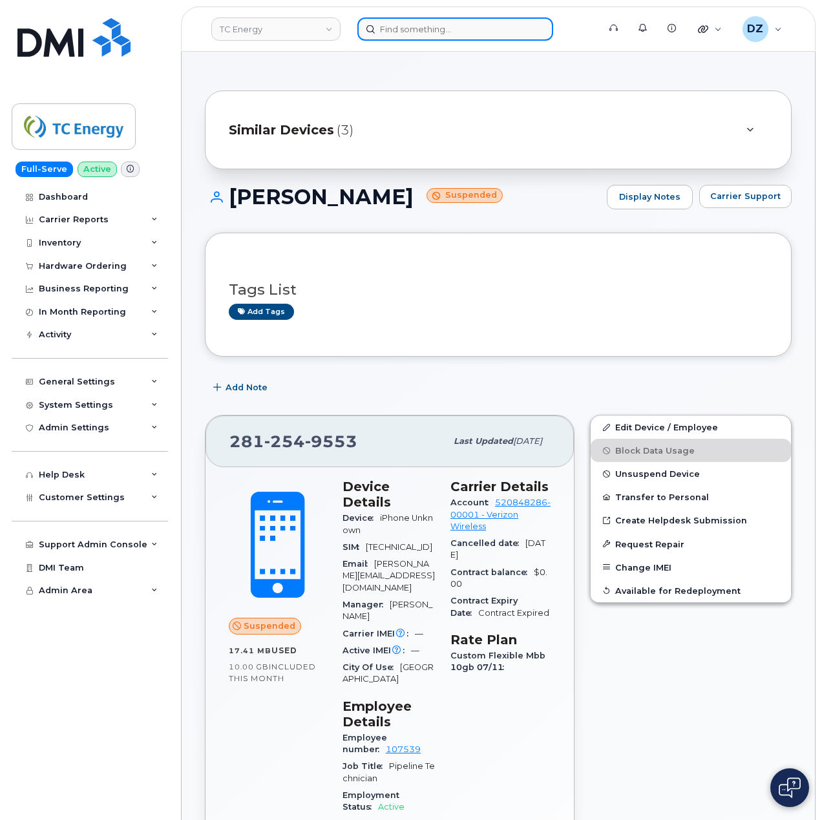
click at [418, 23] on input at bounding box center [456, 28] width 196 height 23
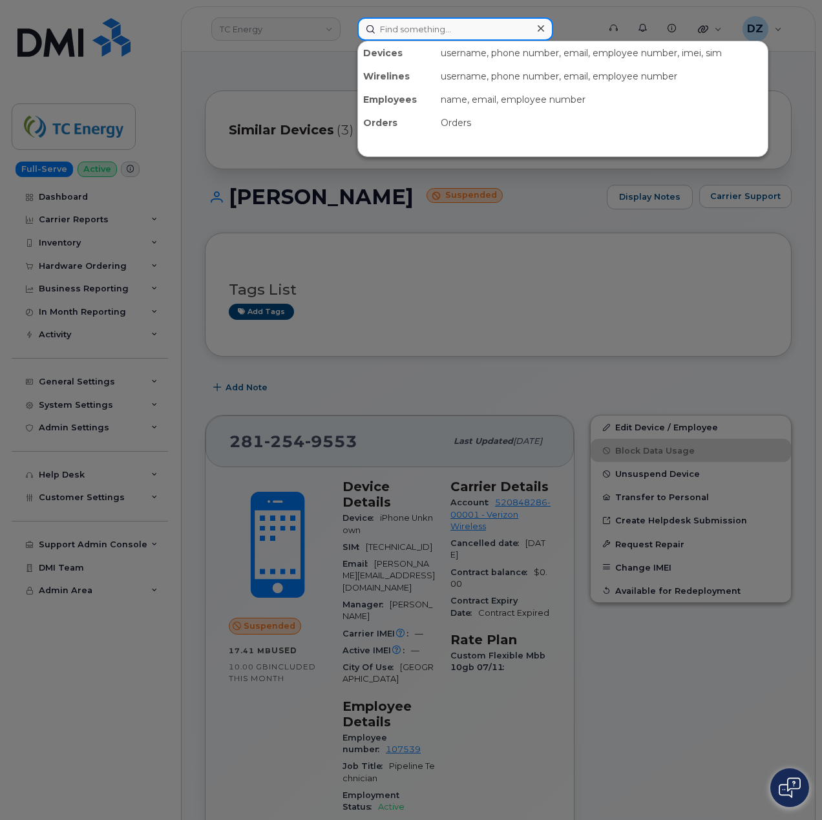
paste input "9034951176"
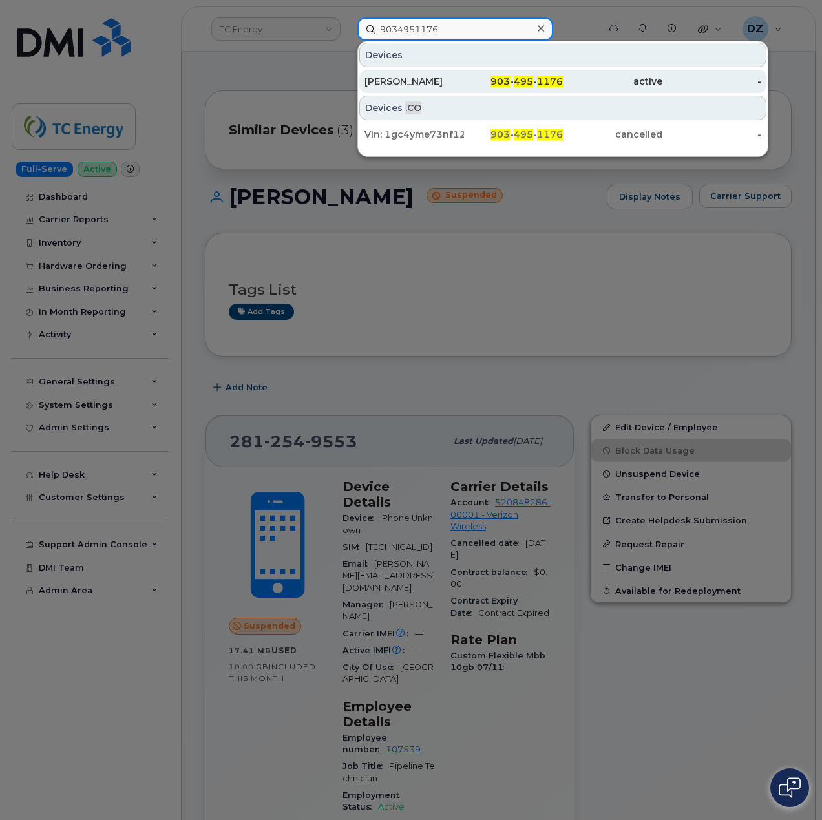
type input "9034951176"
click at [438, 84] on div "Jason Crabb" at bounding box center [415, 81] width 100 height 13
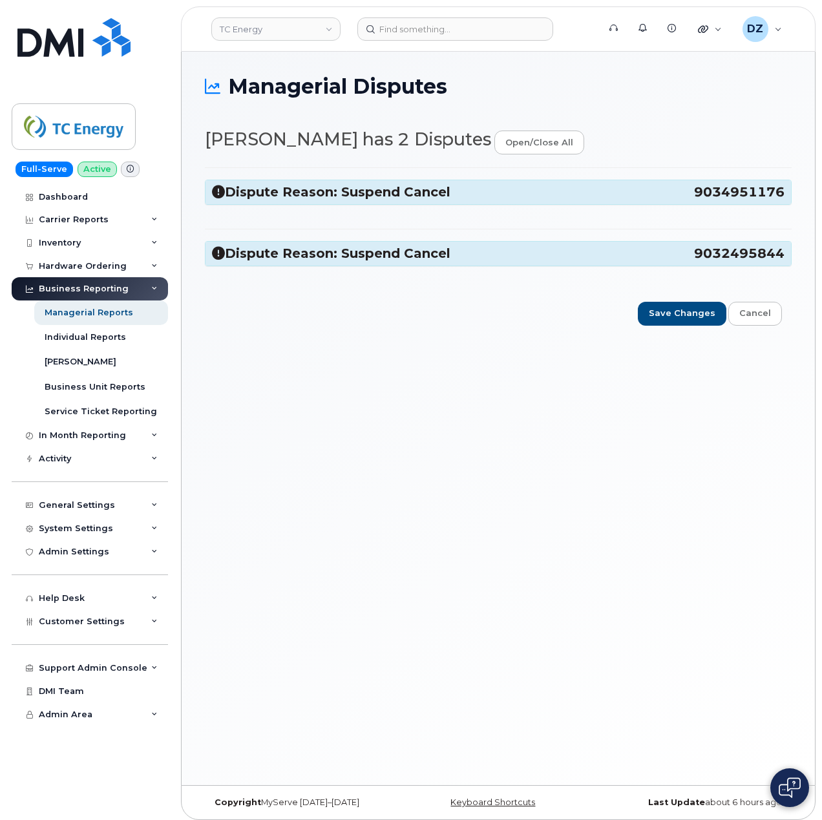
click at [676, 193] on h3 "Dispute Reason: Suspend Cancel 9034951176" at bounding box center [498, 192] width 573 height 17
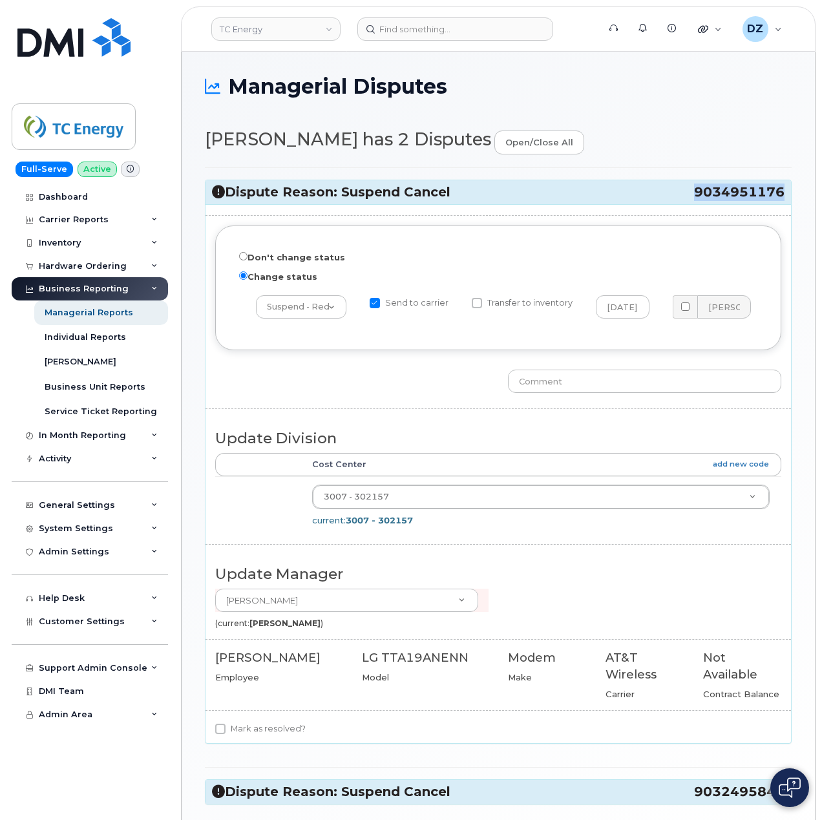
drag, startPoint x: 723, startPoint y: 191, endPoint x: 780, endPoint y: 194, distance: 57.0
click at [780, 194] on span "9034951176" at bounding box center [739, 192] width 91 height 17
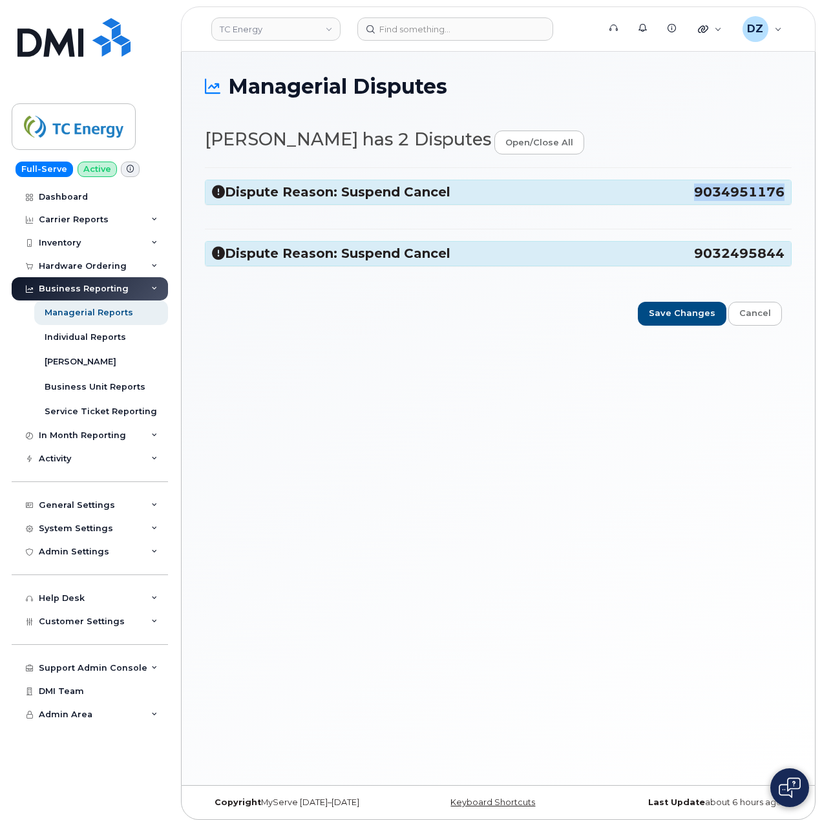
copy span "9034951176"
drag, startPoint x: 712, startPoint y: 252, endPoint x: 780, endPoint y: 255, distance: 67.3
click at [780, 255] on span "9032495844" at bounding box center [739, 253] width 91 height 17
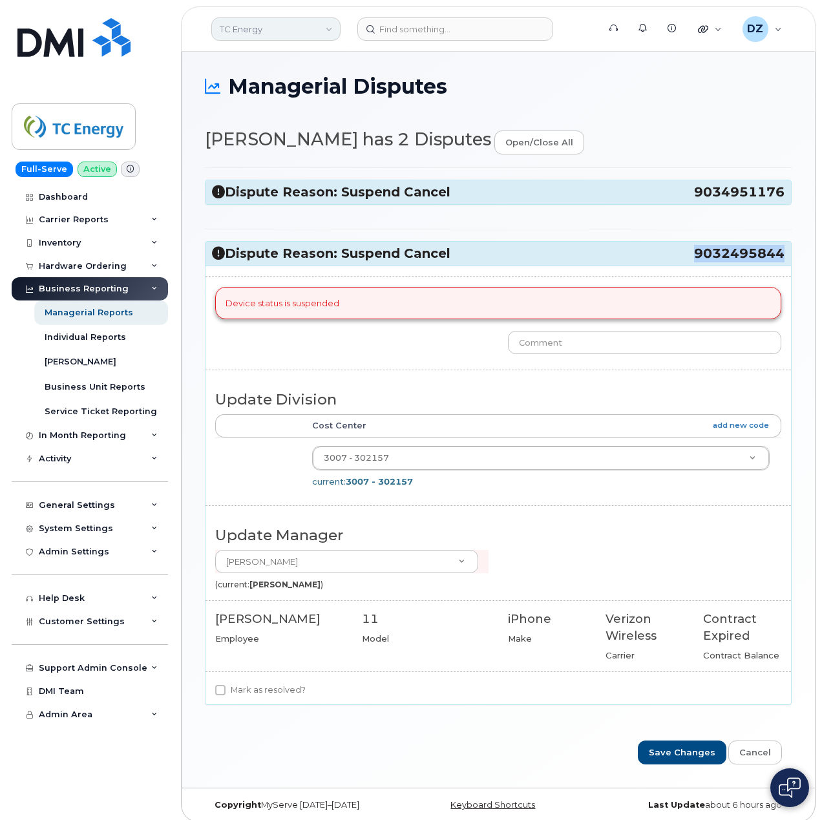
copy span "9032495844"
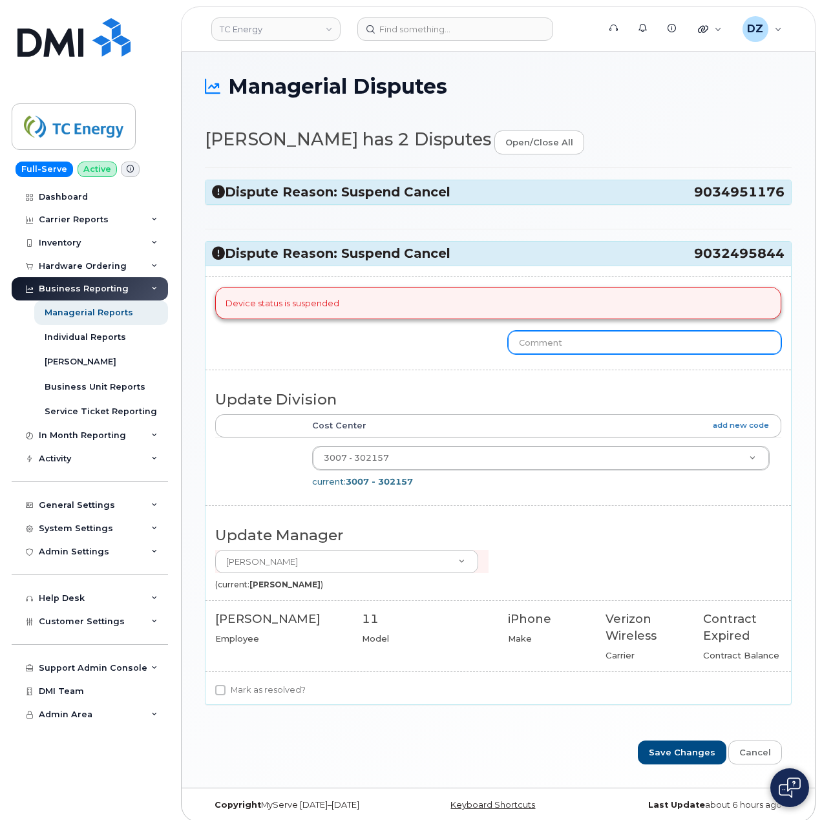
click at [570, 344] on input "text" at bounding box center [644, 342] width 273 height 23
type input "line already cancelled with carrier"
click at [224, 692] on input "Mark as resolved?" at bounding box center [220, 690] width 10 height 10
checkbox input "true"
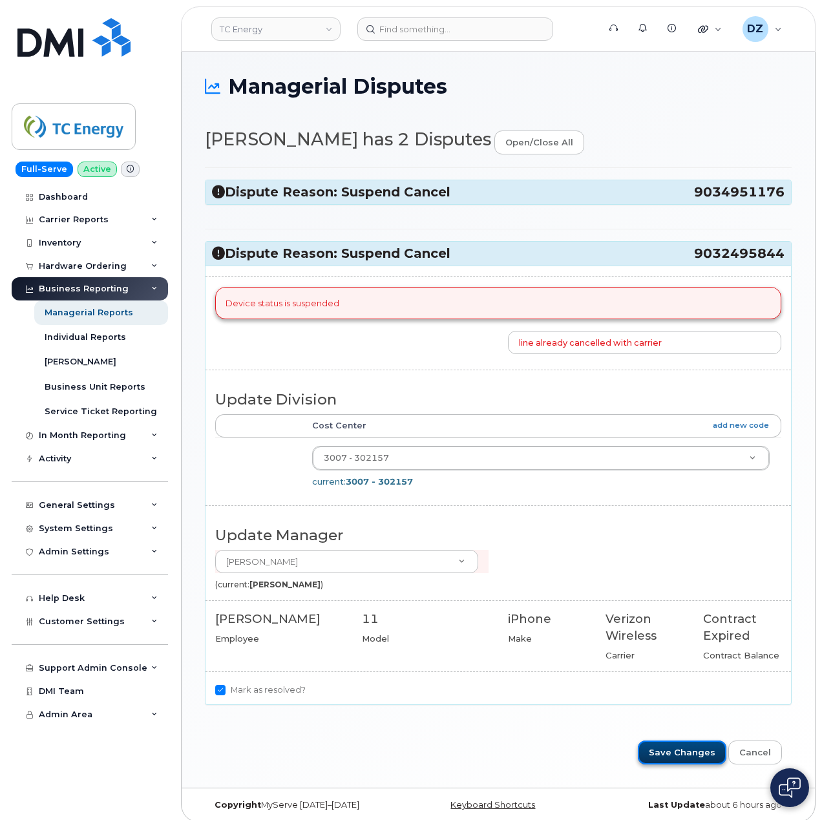
click at [681, 755] on input "Save Changes" at bounding box center [682, 753] width 89 height 24
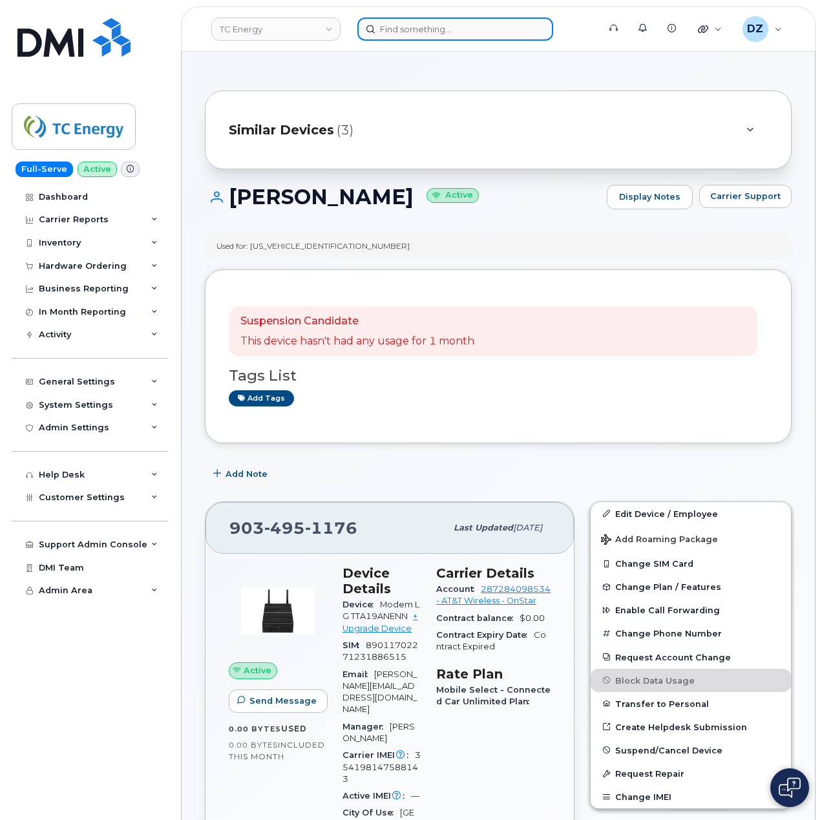
click at [417, 34] on input at bounding box center [456, 28] width 196 height 23
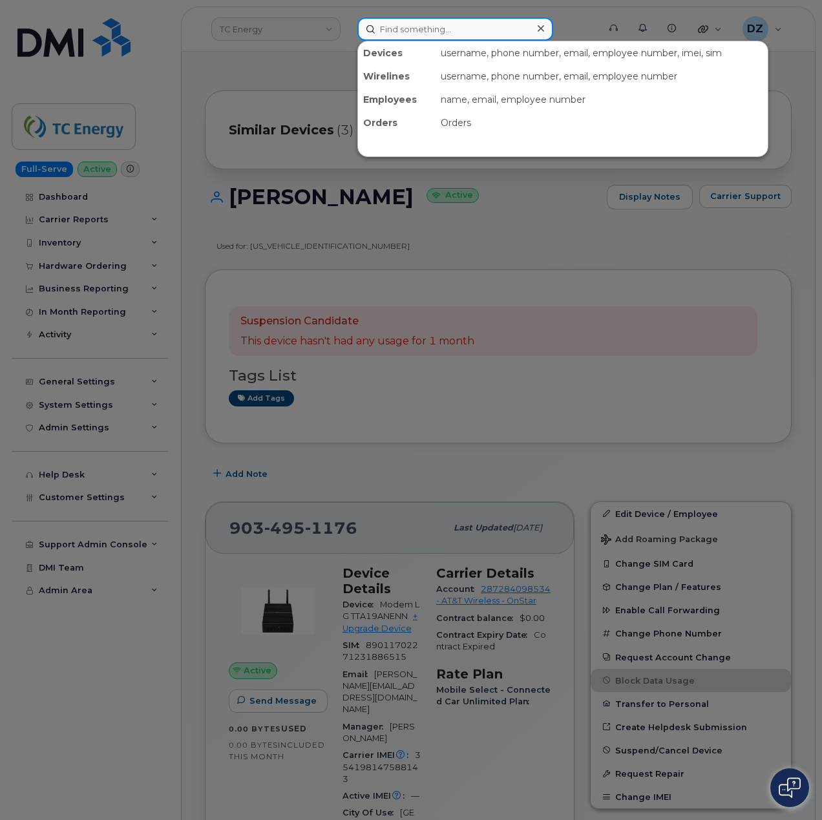
paste input "9032495844"
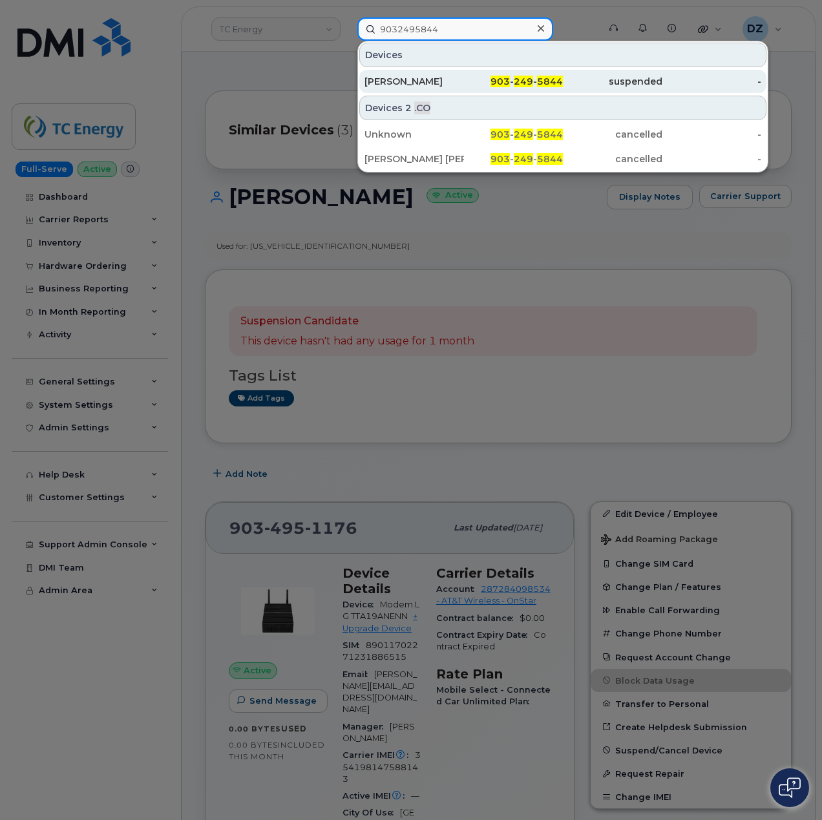
type input "9032495844"
click at [459, 76] on div "[PERSON_NAME]" at bounding box center [415, 81] width 100 height 13
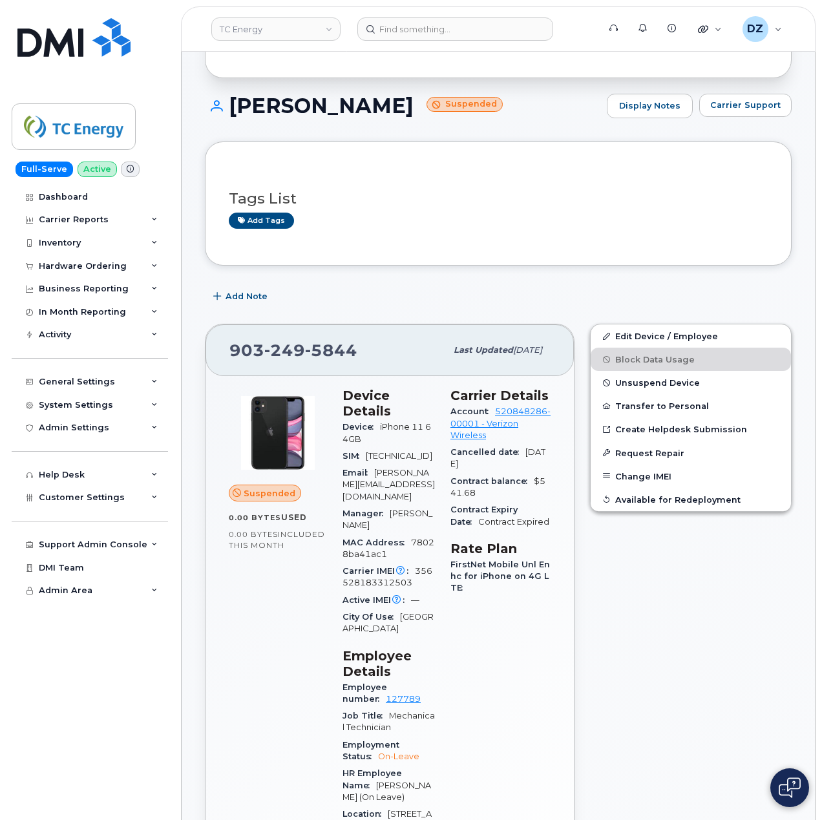
scroll to position [259, 0]
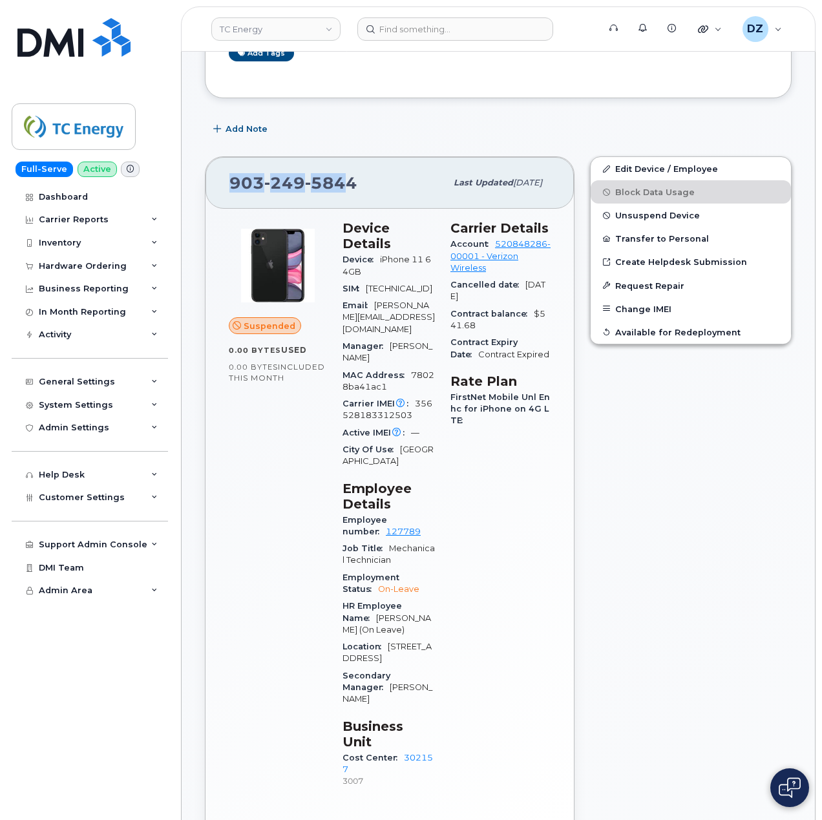
drag, startPoint x: 350, startPoint y: 184, endPoint x: 190, endPoint y: 179, distance: 159.8
click at [391, 202] on div "[PHONE_NUMBER] Last updated [DATE]" at bounding box center [390, 183] width 369 height 52
drag, startPoint x: 355, startPoint y: 187, endPoint x: 233, endPoint y: 179, distance: 121.8
click at [233, 179] on span "[PHONE_NUMBER]" at bounding box center [294, 182] width 128 height 19
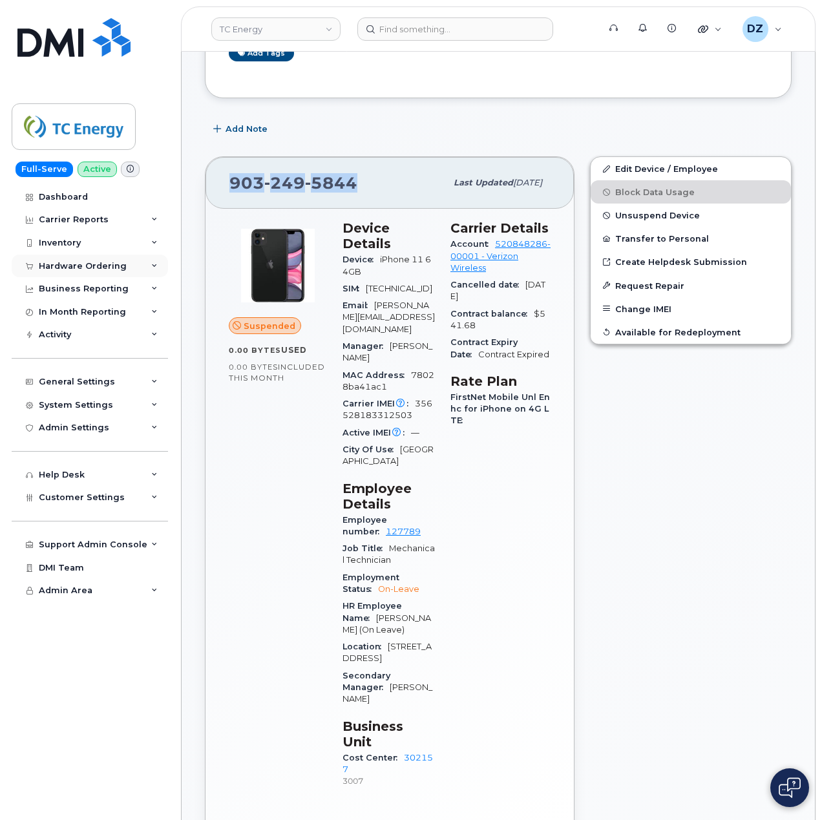
copy span "[PHONE_NUMBER]"
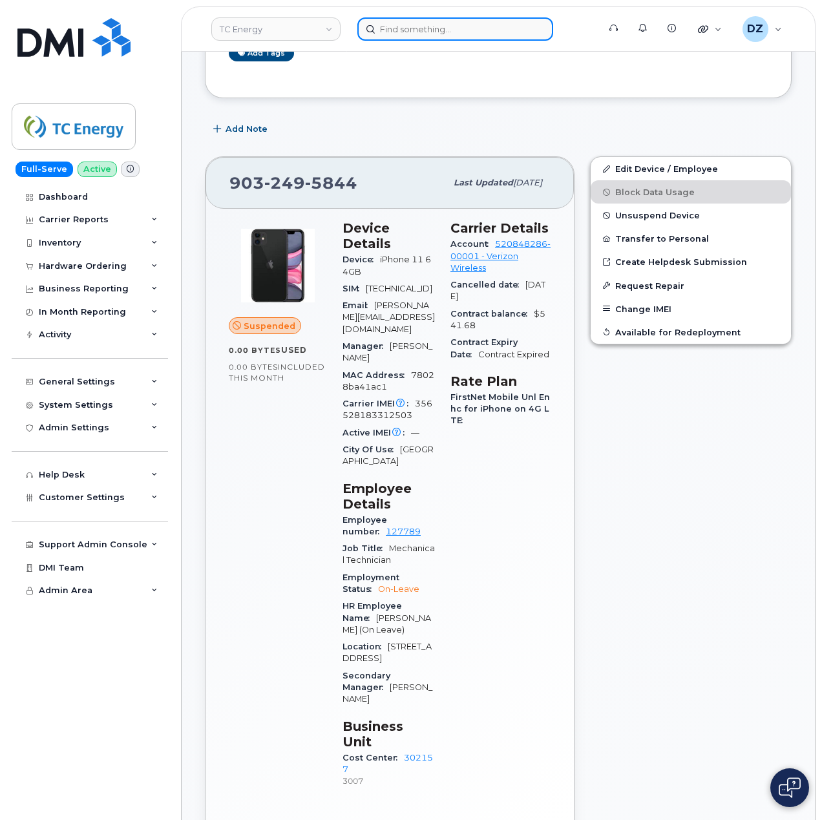
click at [419, 30] on input at bounding box center [456, 28] width 196 height 23
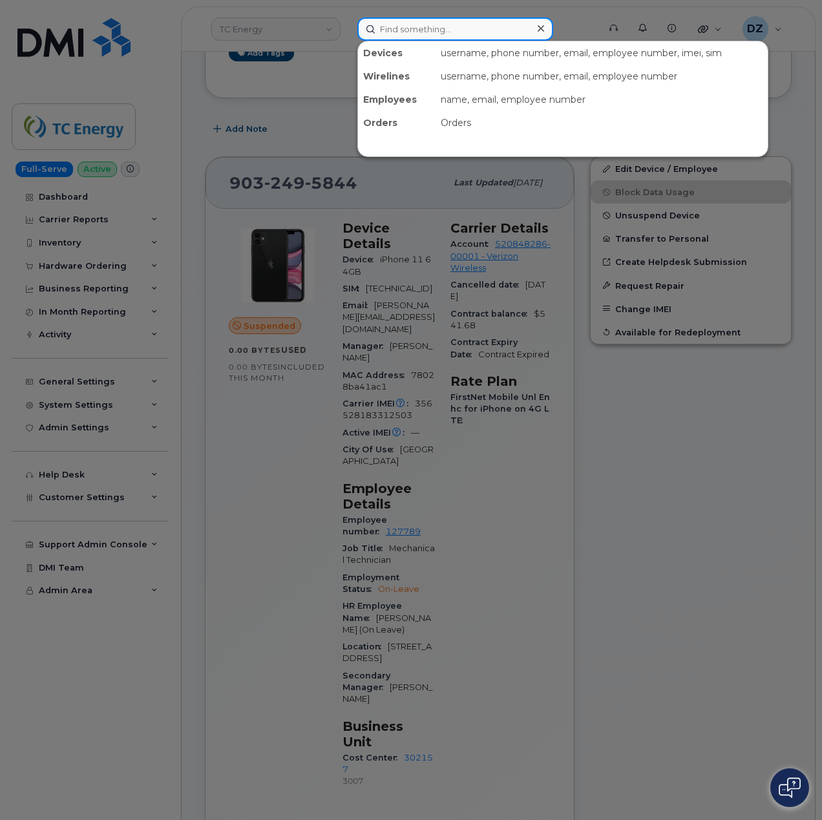
paste input "9898892175"
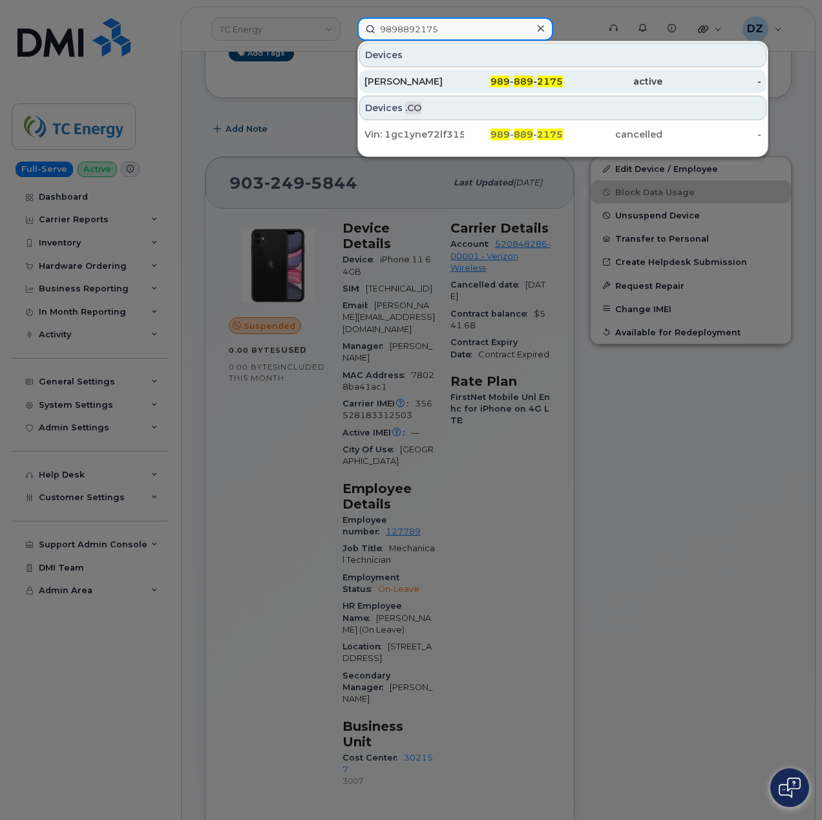
type input "9898892175"
click at [502, 83] on span "989" at bounding box center [500, 82] width 19 height 12
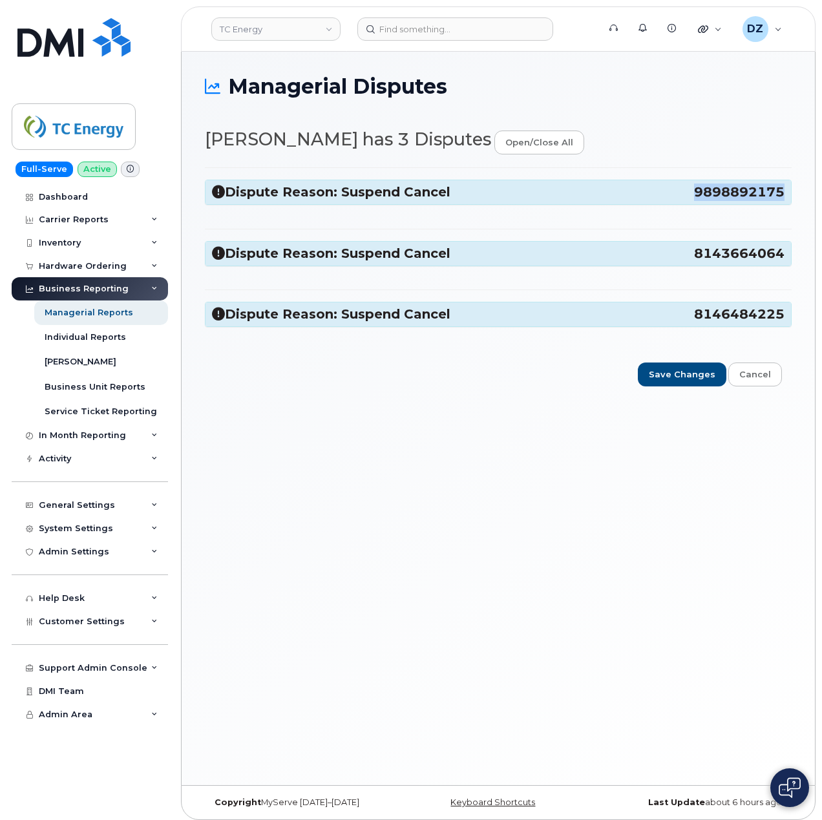
drag, startPoint x: 694, startPoint y: 192, endPoint x: 780, endPoint y: 197, distance: 86.1
click at [780, 197] on span "9898892175" at bounding box center [739, 192] width 91 height 17
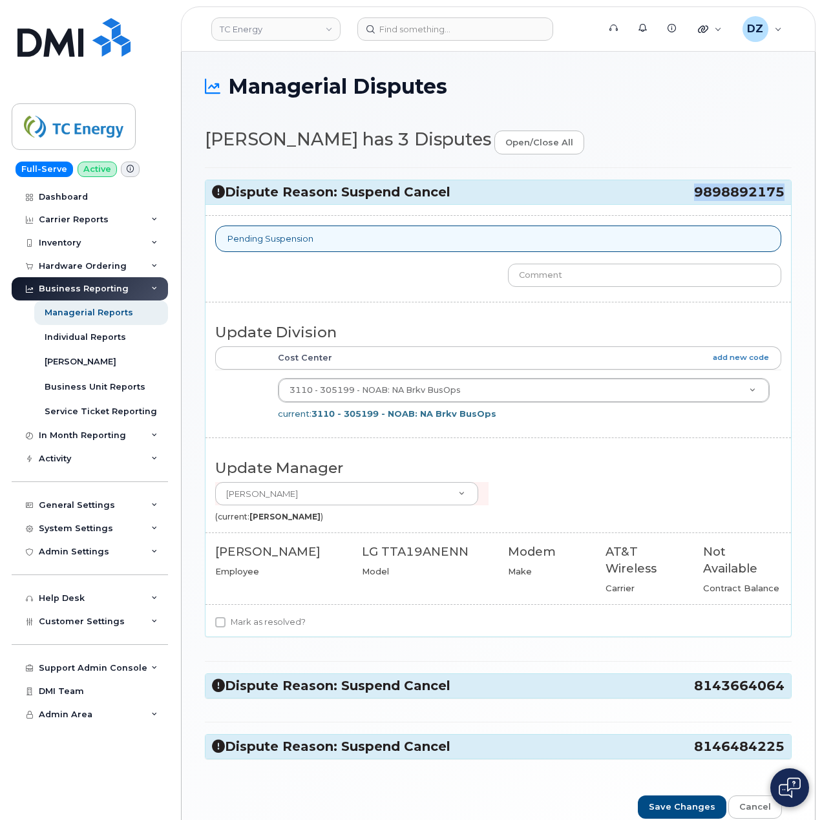
copy span "9898892175"
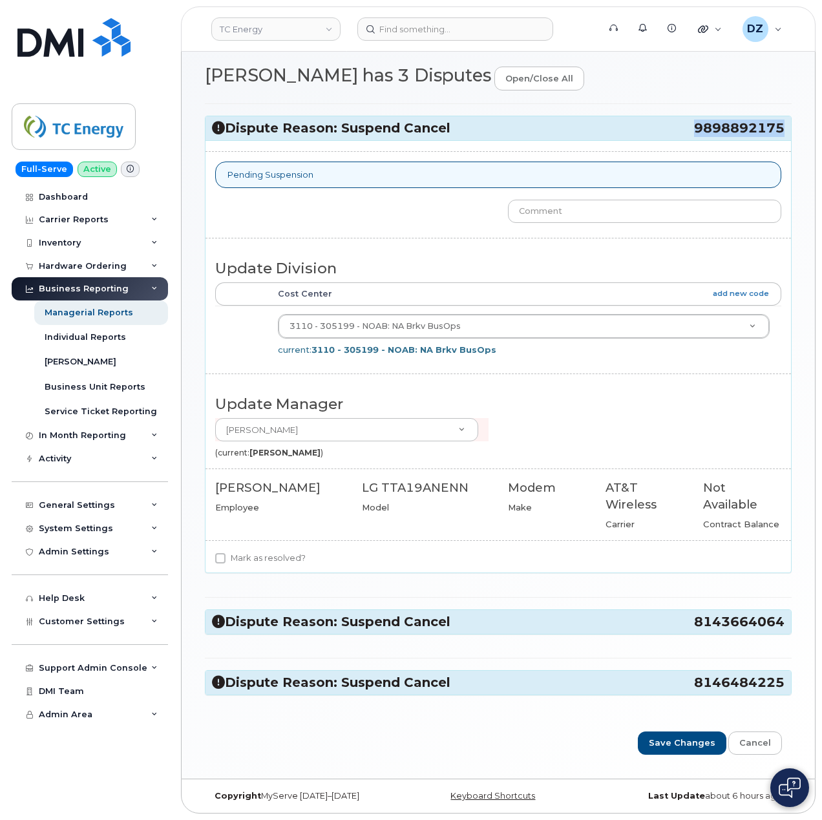
scroll to position [69, 0]
drag, startPoint x: 696, startPoint y: 621, endPoint x: 782, endPoint y: 619, distance: 86.7
click at [782, 619] on span "8143664064" at bounding box center [739, 622] width 91 height 17
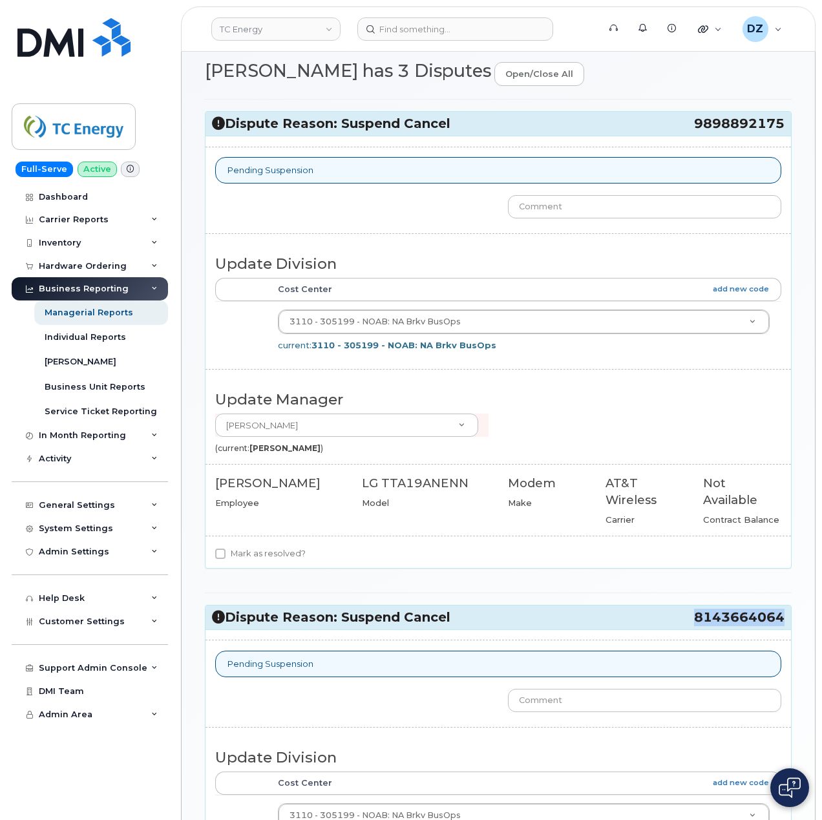
copy span "8143664064"
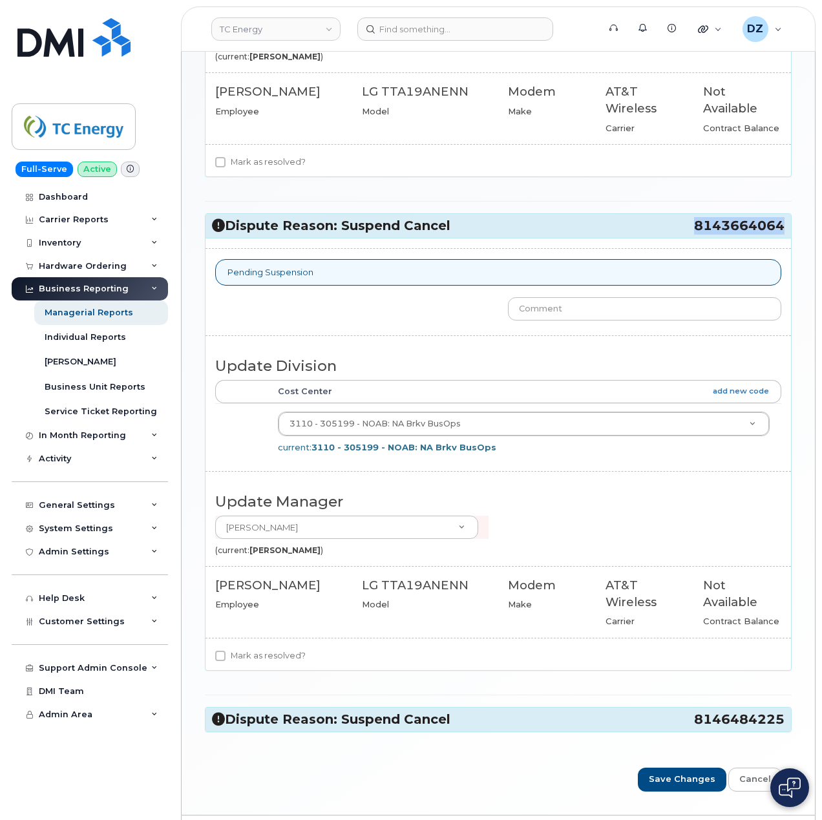
scroll to position [504, 0]
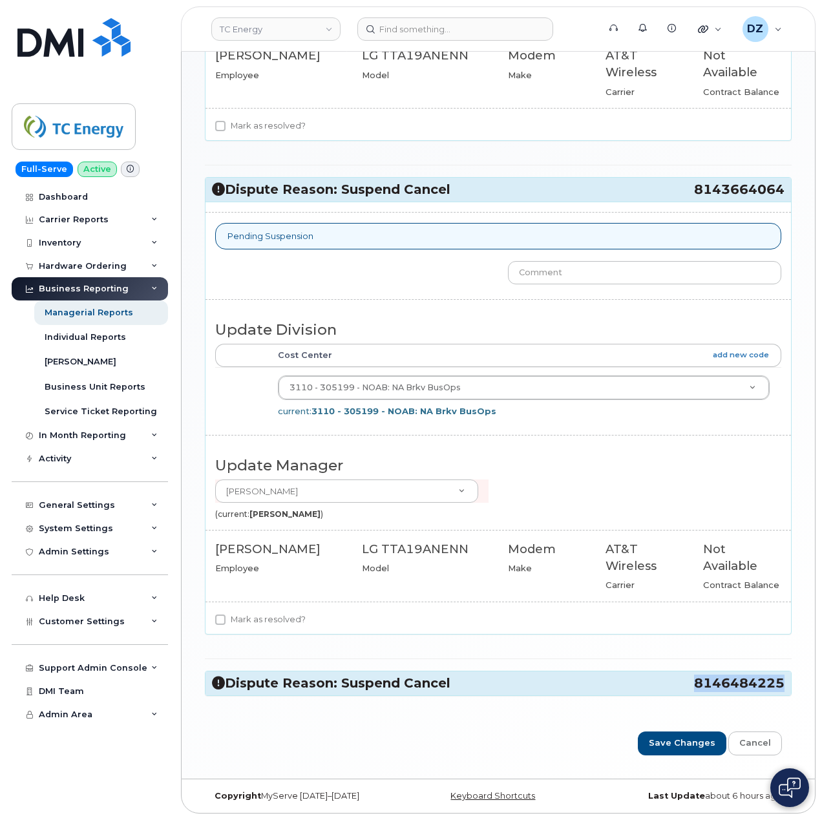
drag, startPoint x: 694, startPoint y: 681, endPoint x: 784, endPoint y: 688, distance: 89.5
click at [784, 688] on span "8146484225" at bounding box center [739, 683] width 91 height 17
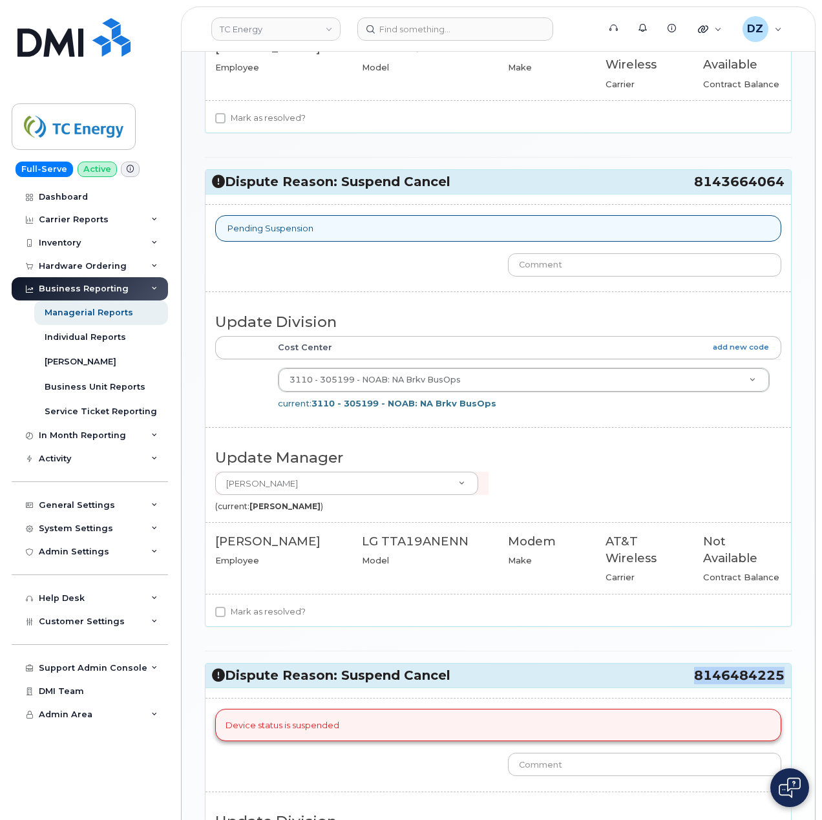
copy span "8146484225"
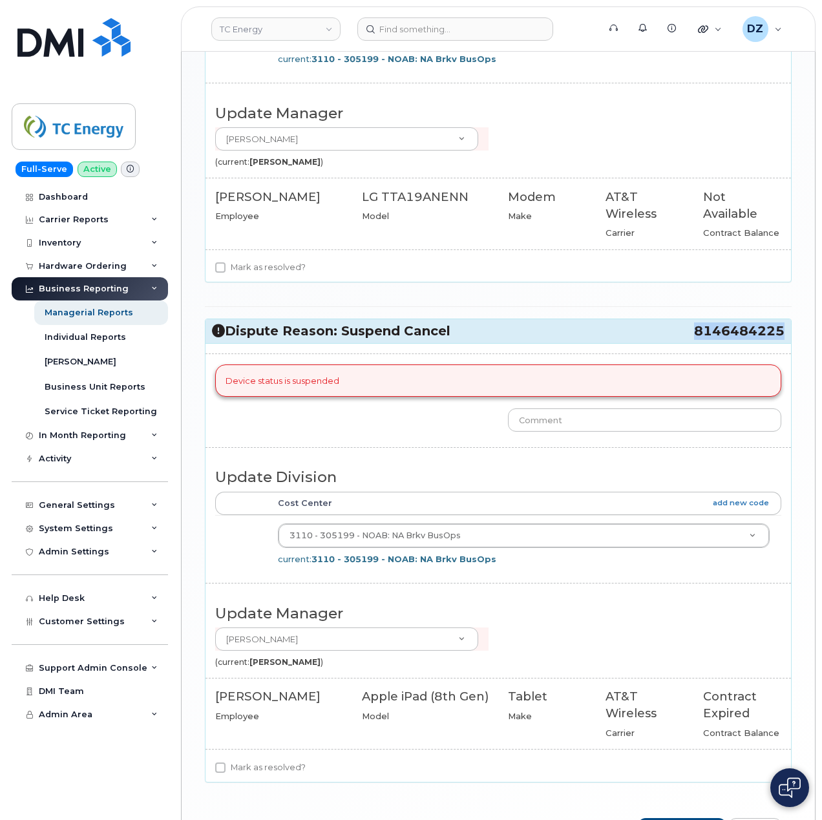
copy span "8146484225"
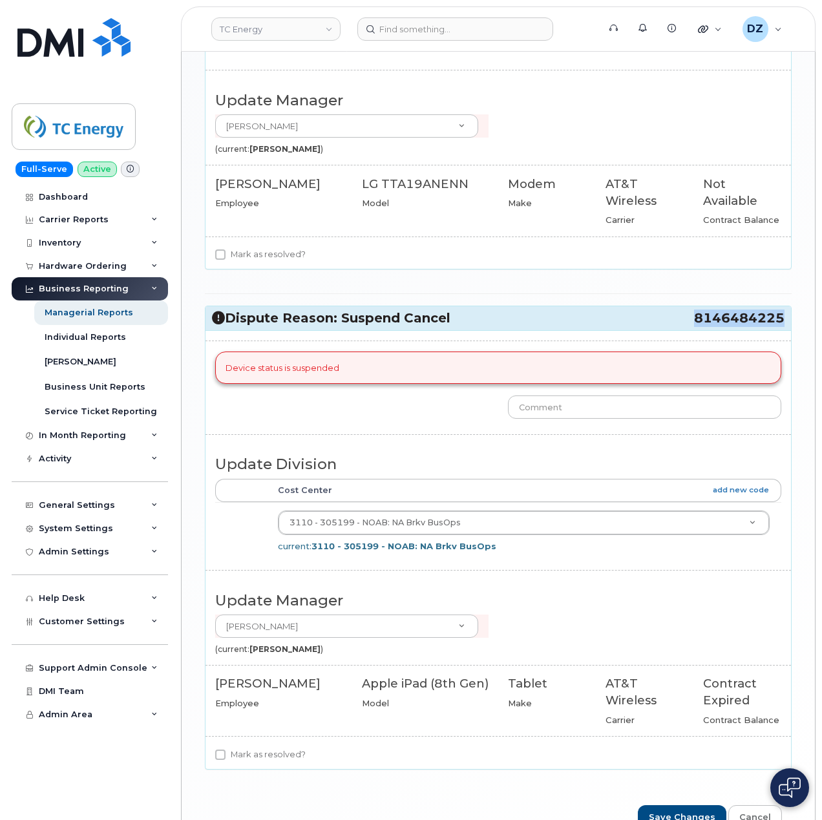
scroll to position [946, 0]
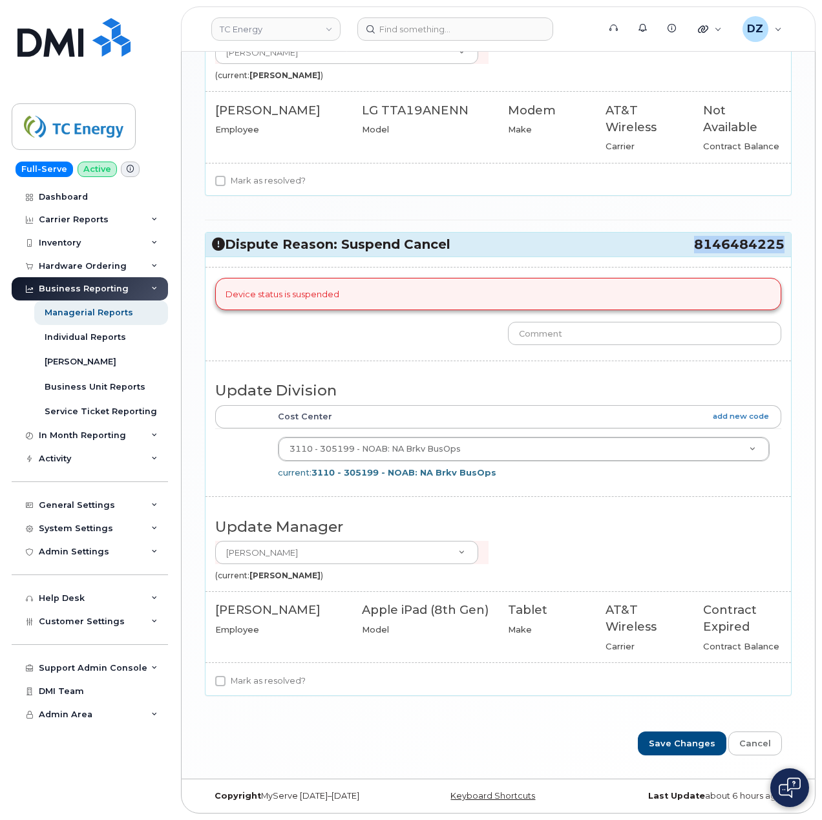
copy span "8146484225"
click at [577, 329] on input "text" at bounding box center [644, 333] width 273 height 23
type input "line already suspended with AT&T"
click at [215, 684] on div "Mark as resolved?" at bounding box center [499, 685] width 586 height 22
click at [220, 683] on input "Mark as resolved?" at bounding box center [220, 681] width 10 height 10
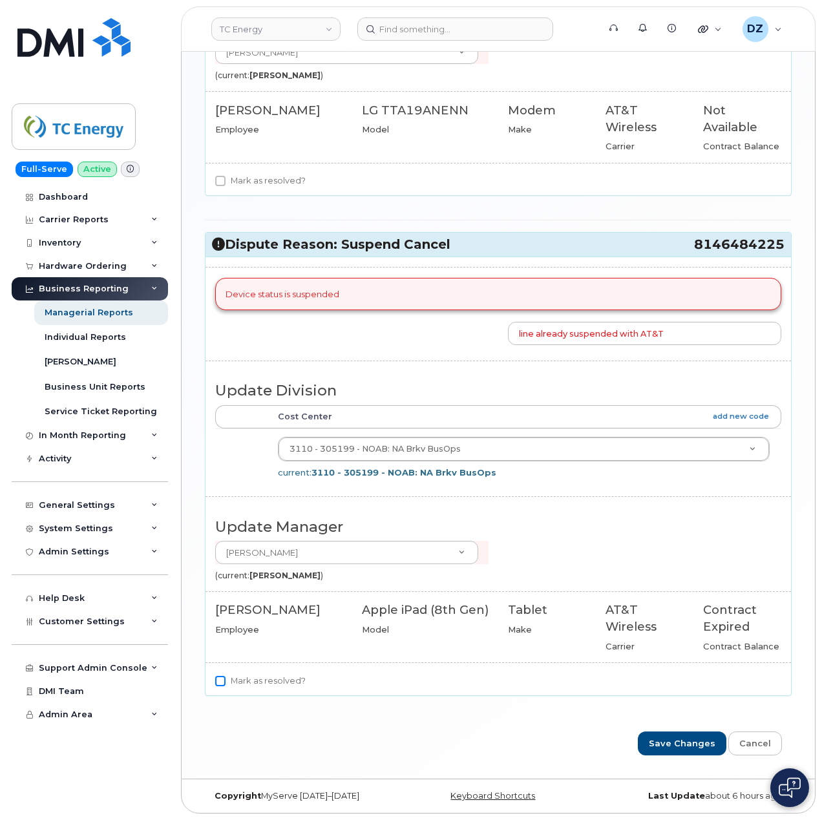
checkbox input "true"
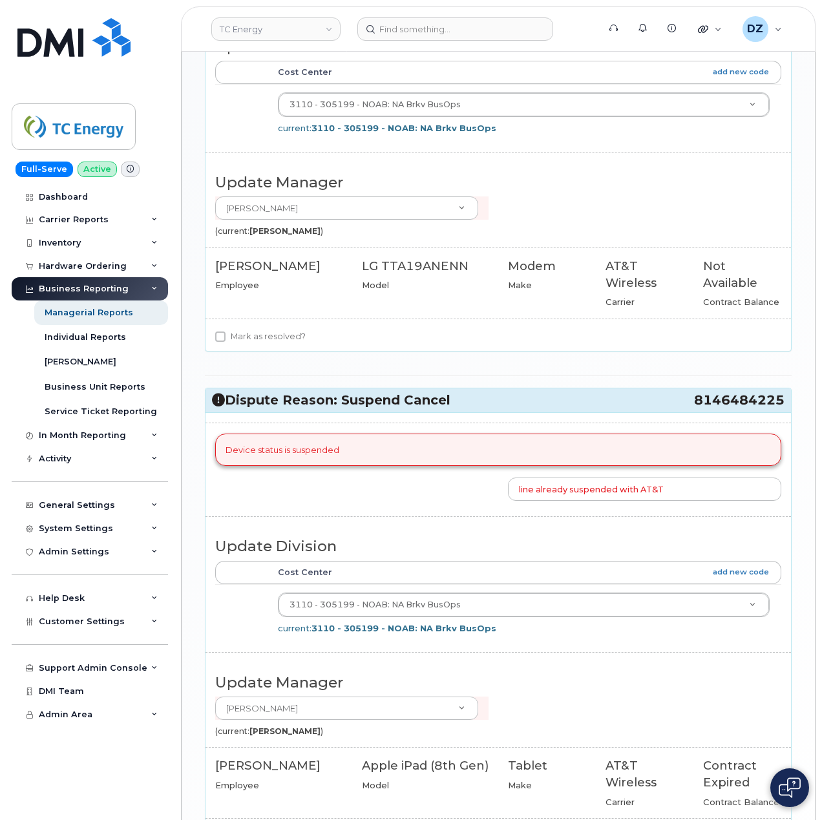
scroll to position [515, 0]
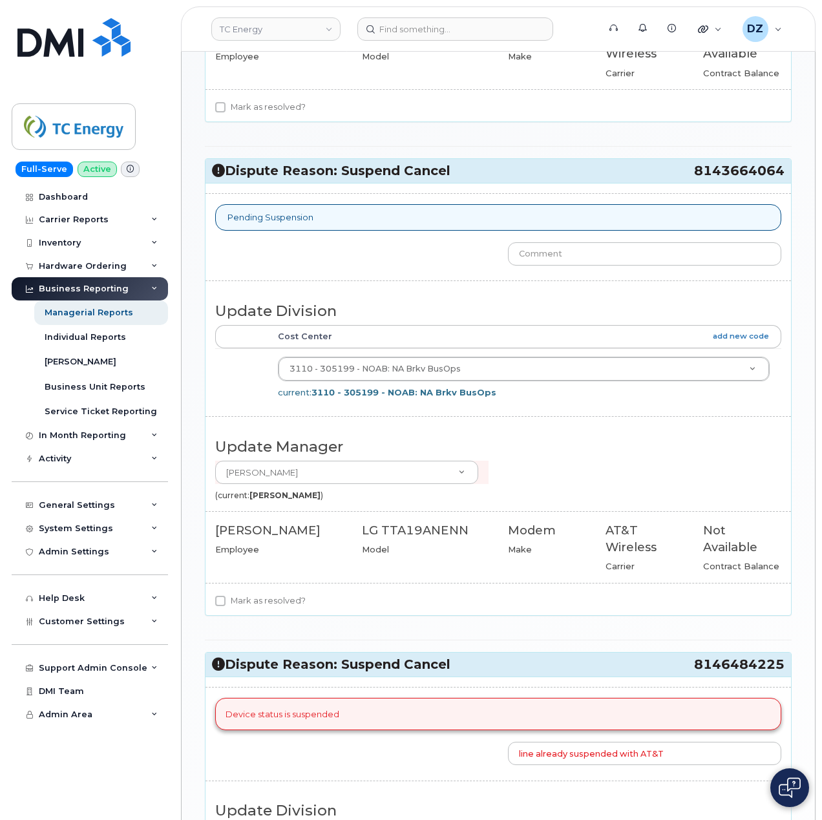
click at [672, 171] on h3 "Dispute Reason: Suspend Cancel 8143664064" at bounding box center [498, 170] width 573 height 17
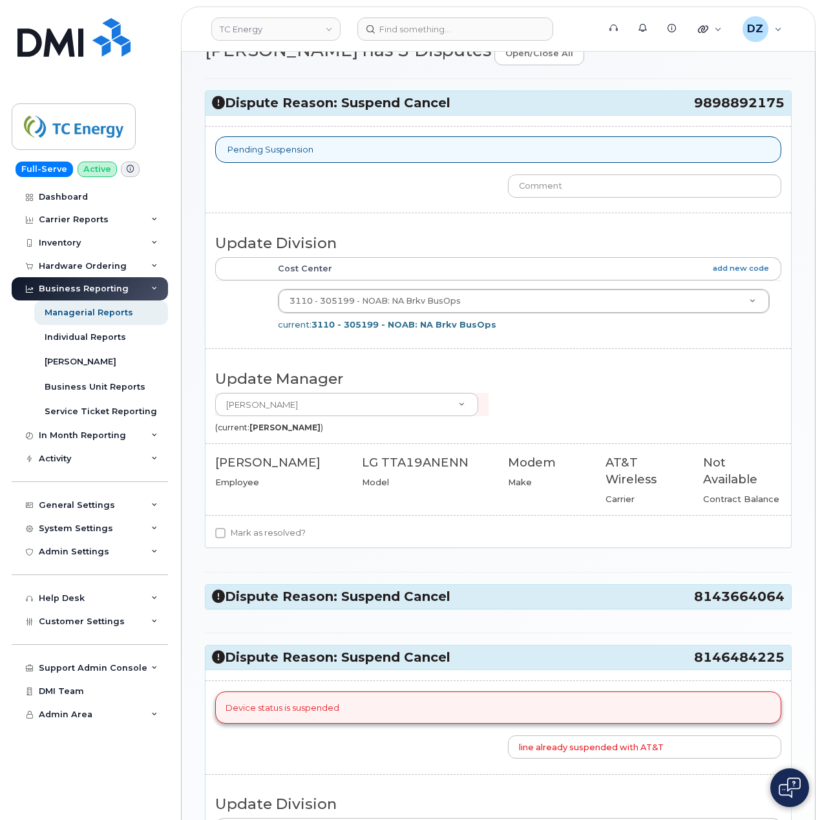
scroll to position [0, 0]
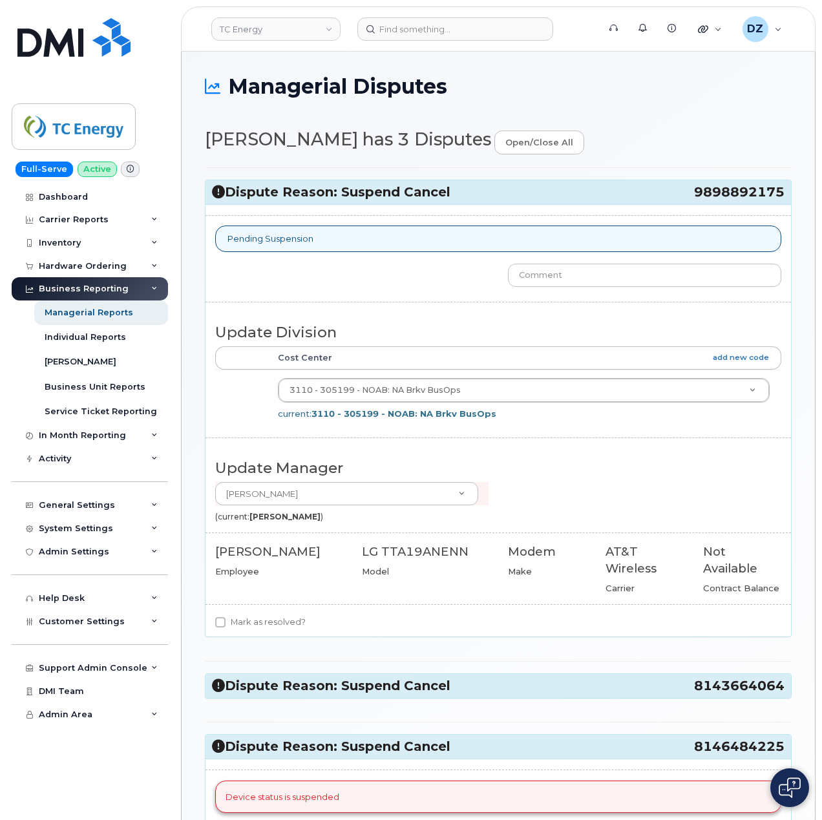
click at [653, 189] on h3 "Dispute Reason: Suspend Cancel 9898892175" at bounding box center [498, 192] width 573 height 17
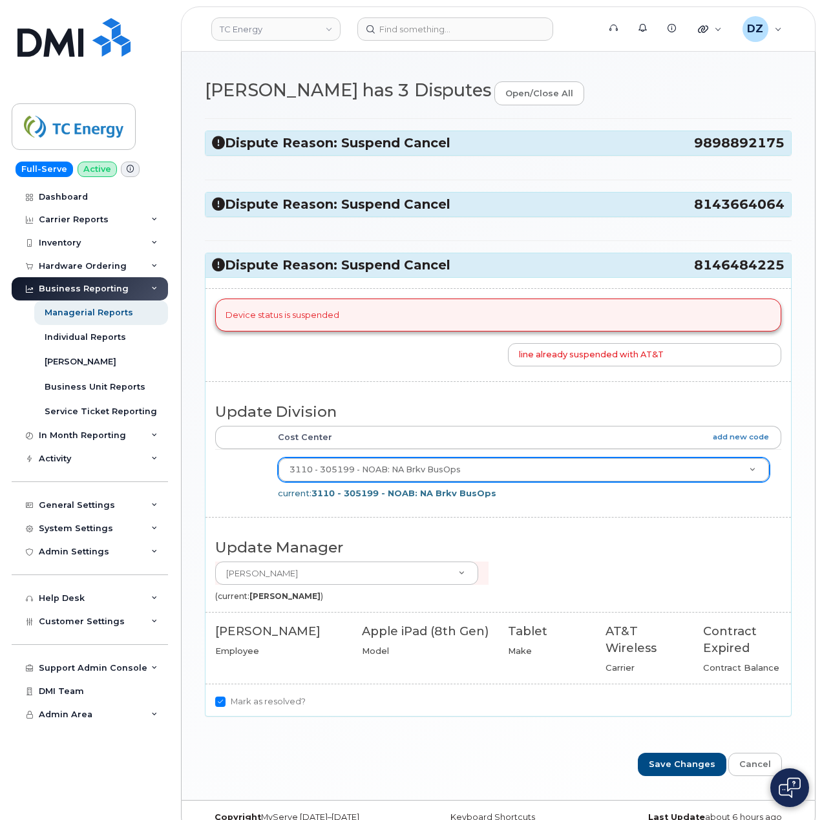
scroll to position [76, 0]
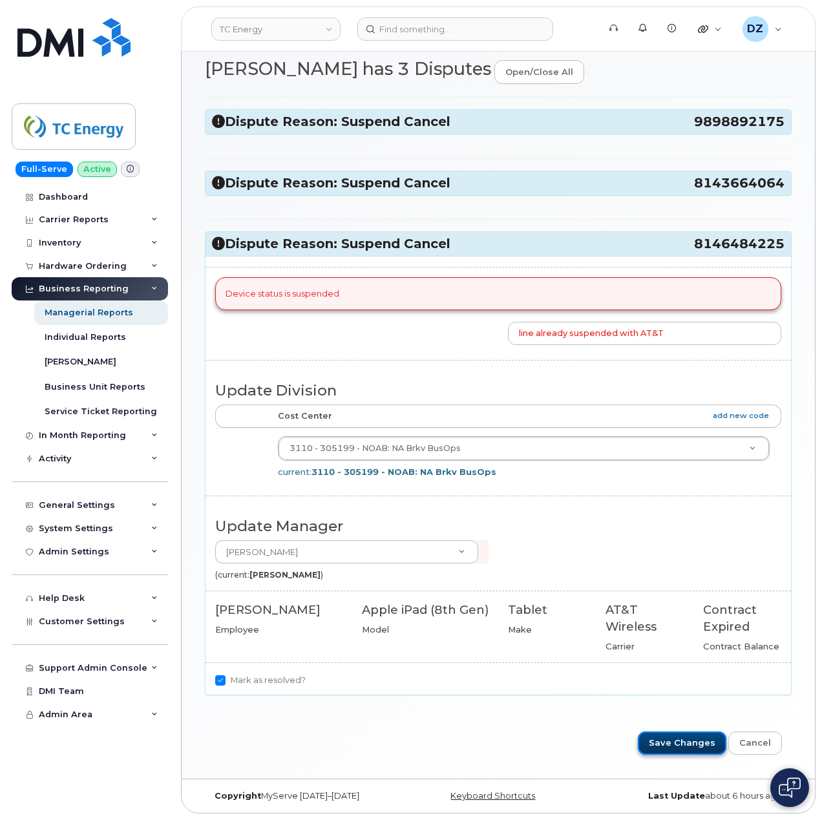
click at [683, 735] on input "Save Changes" at bounding box center [682, 744] width 89 height 24
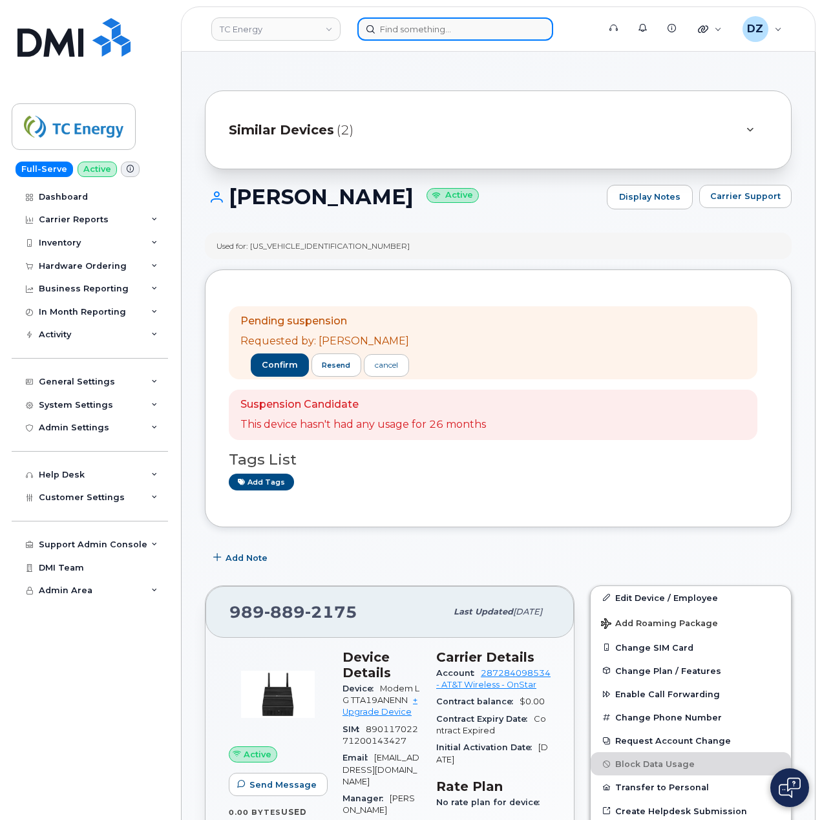
click at [432, 32] on input at bounding box center [456, 28] width 196 height 23
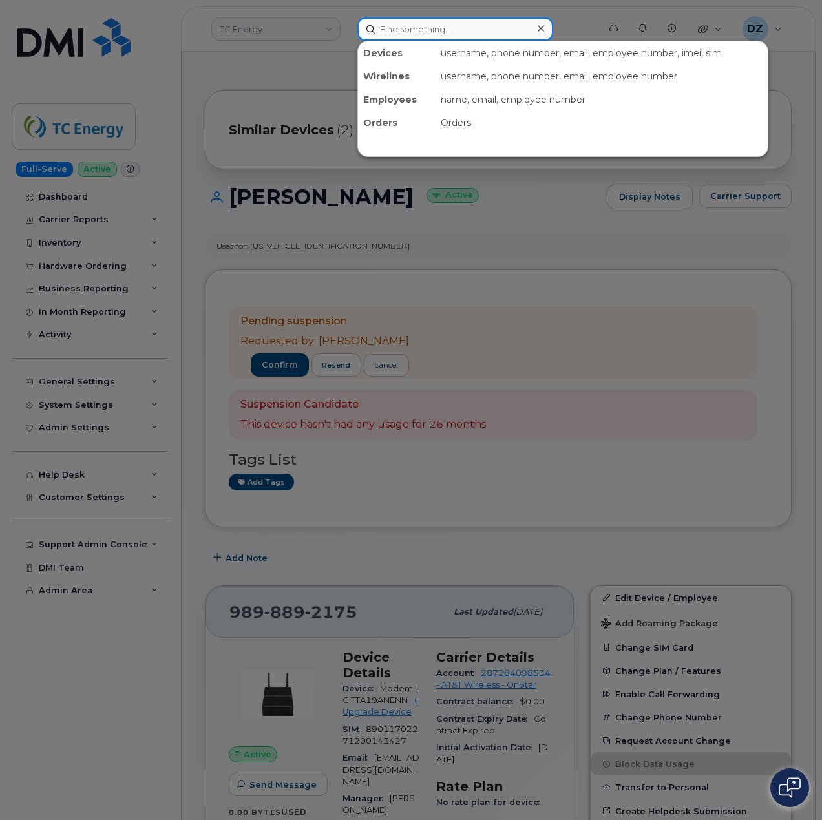
paste input "8143664064"
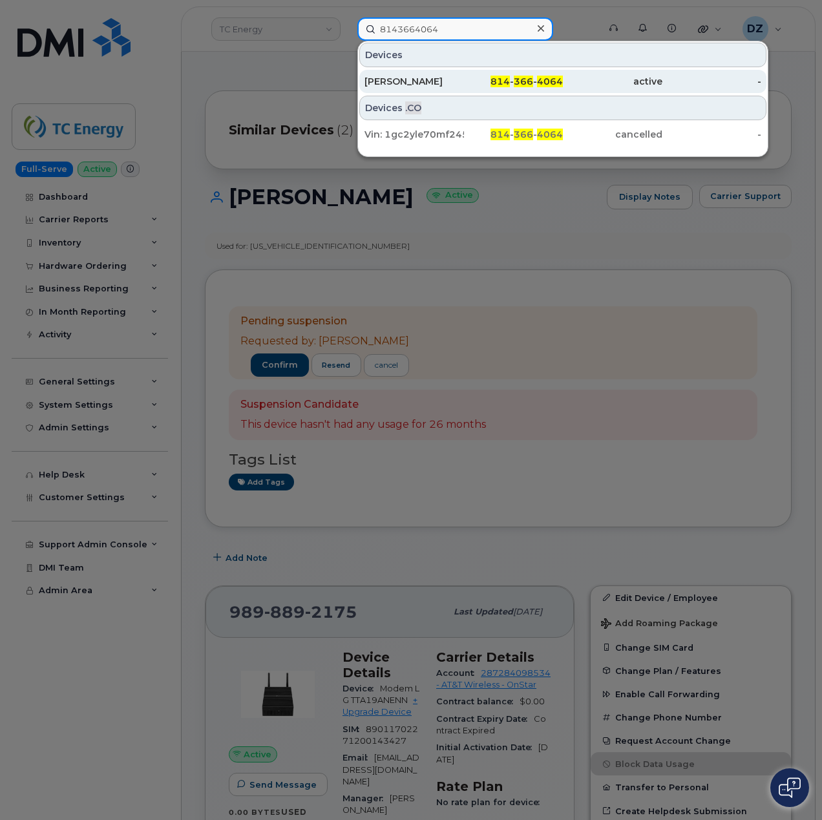
type input "8143664064"
click at [563, 89] on div "814 - 366 - 4064" at bounding box center [613, 81] width 100 height 23
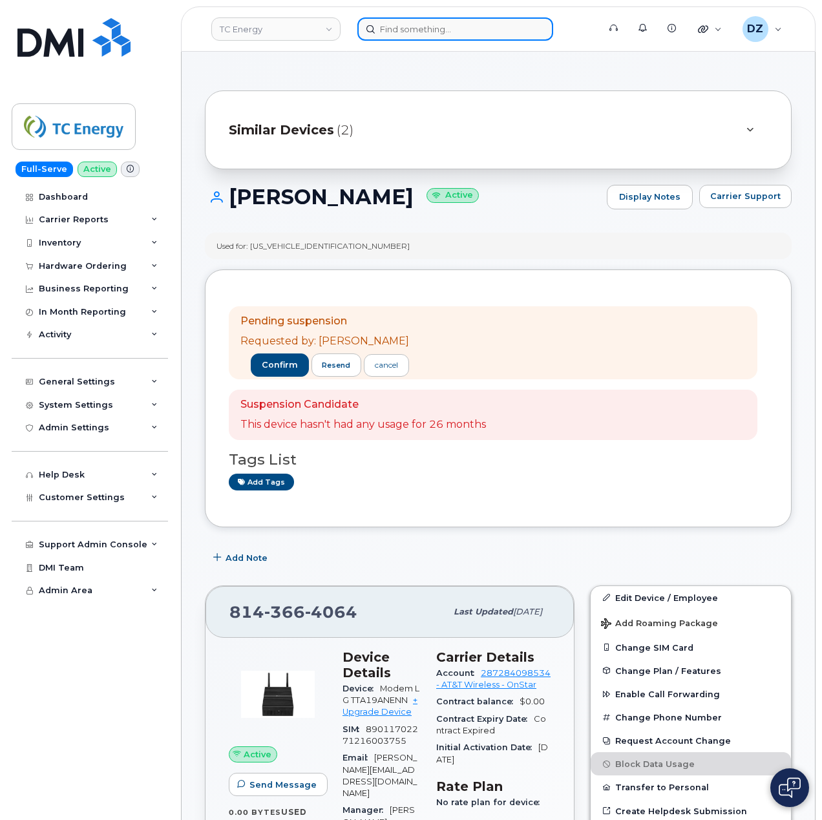
click at [430, 27] on input at bounding box center [456, 28] width 196 height 23
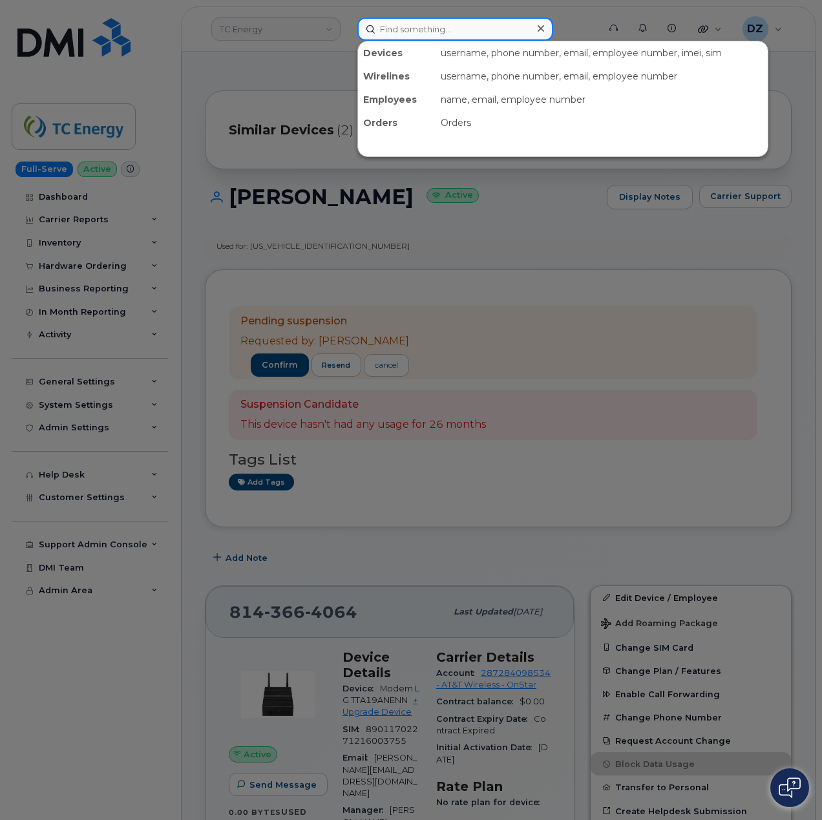
paste input "8146484225"
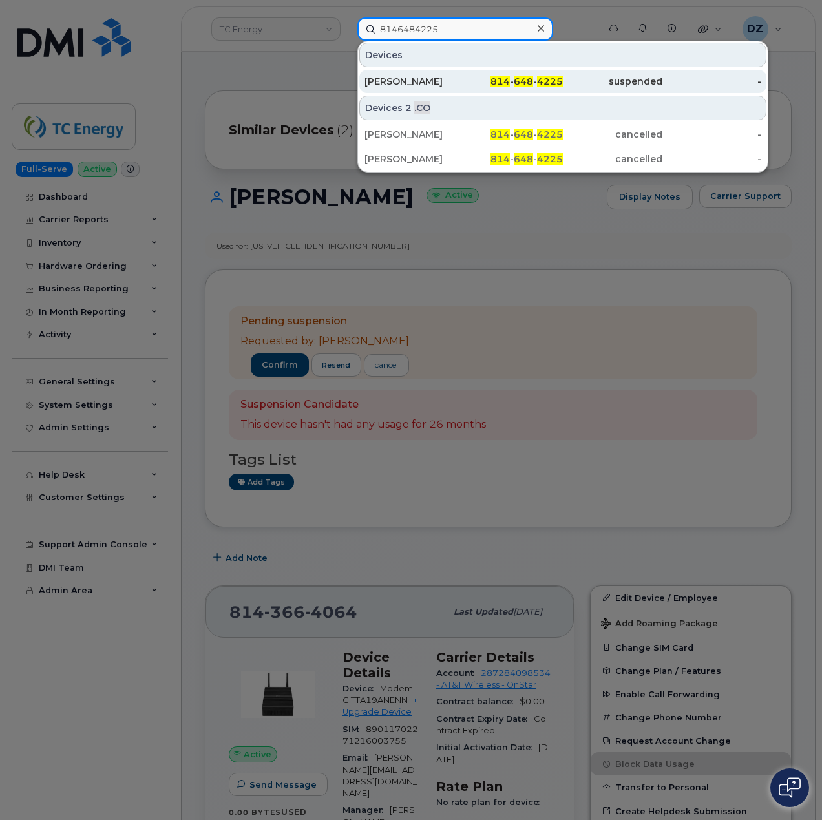
type input "8146484225"
click at [494, 87] on span "814" at bounding box center [500, 82] width 19 height 12
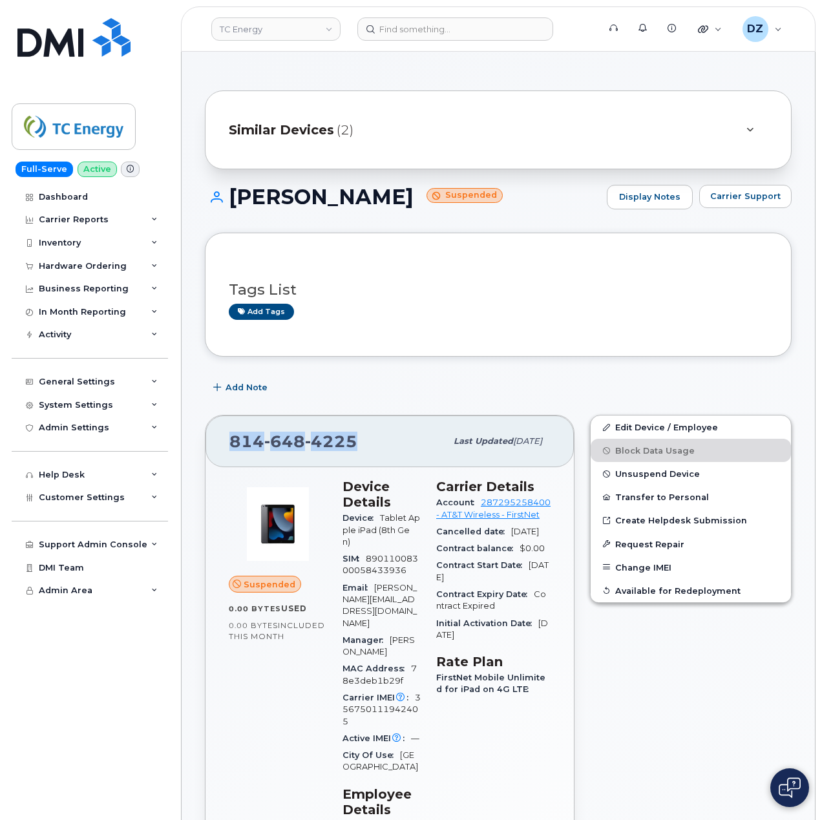
drag, startPoint x: 231, startPoint y: 440, endPoint x: 352, endPoint y: 448, distance: 120.5
click at [352, 448] on span "[PHONE_NUMBER]" at bounding box center [294, 441] width 128 height 19
click at [244, 22] on link "TC Energy" at bounding box center [275, 28] width 129 height 23
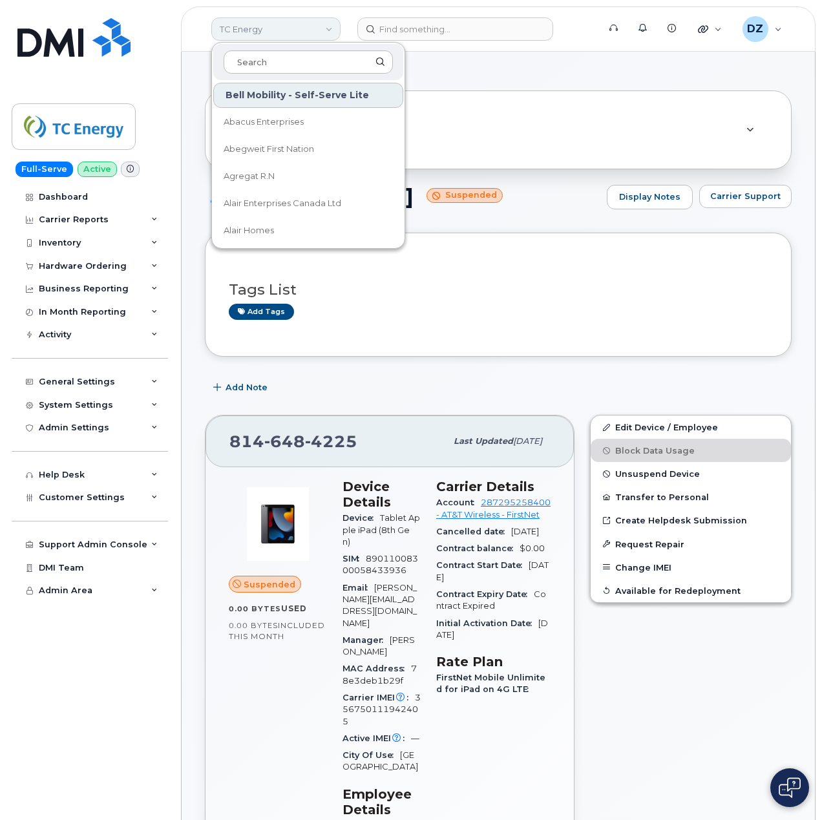
click at [299, 29] on link "TC Energy" at bounding box center [275, 28] width 129 height 23
click at [427, 34] on input at bounding box center [456, 28] width 196 height 23
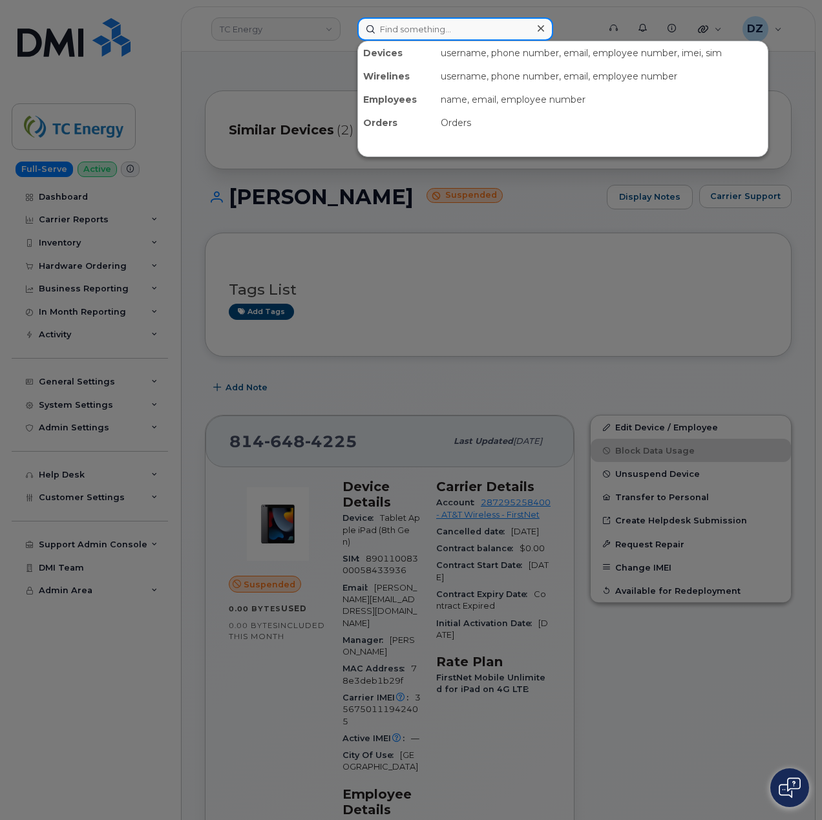
paste input "8257360758"
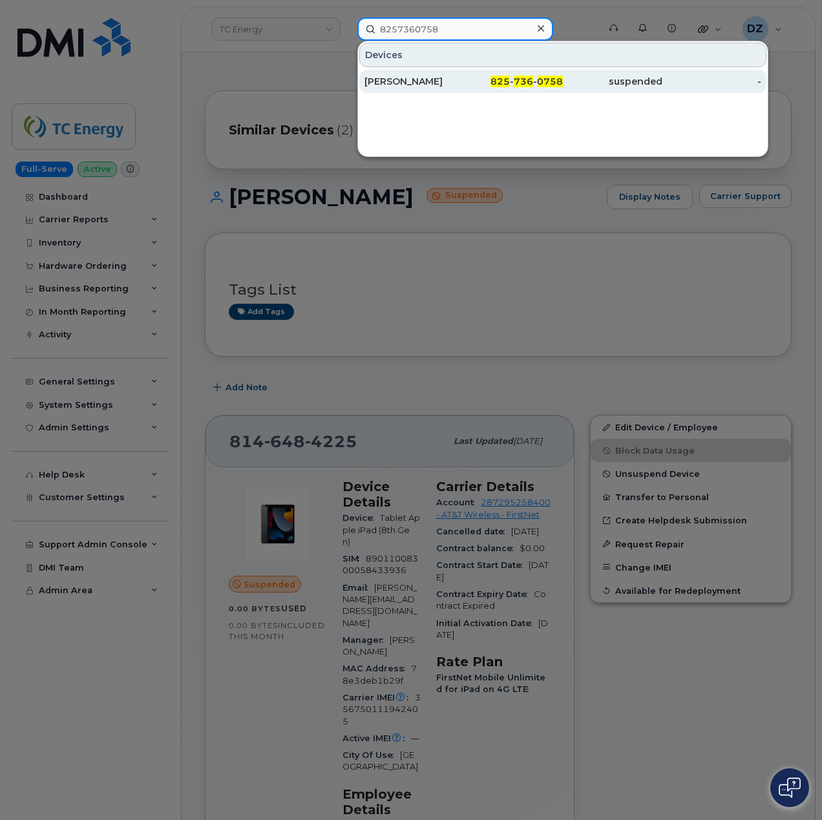
type input "8257360758"
click at [472, 79] on div "825 - 736 - 0758" at bounding box center [514, 81] width 100 height 13
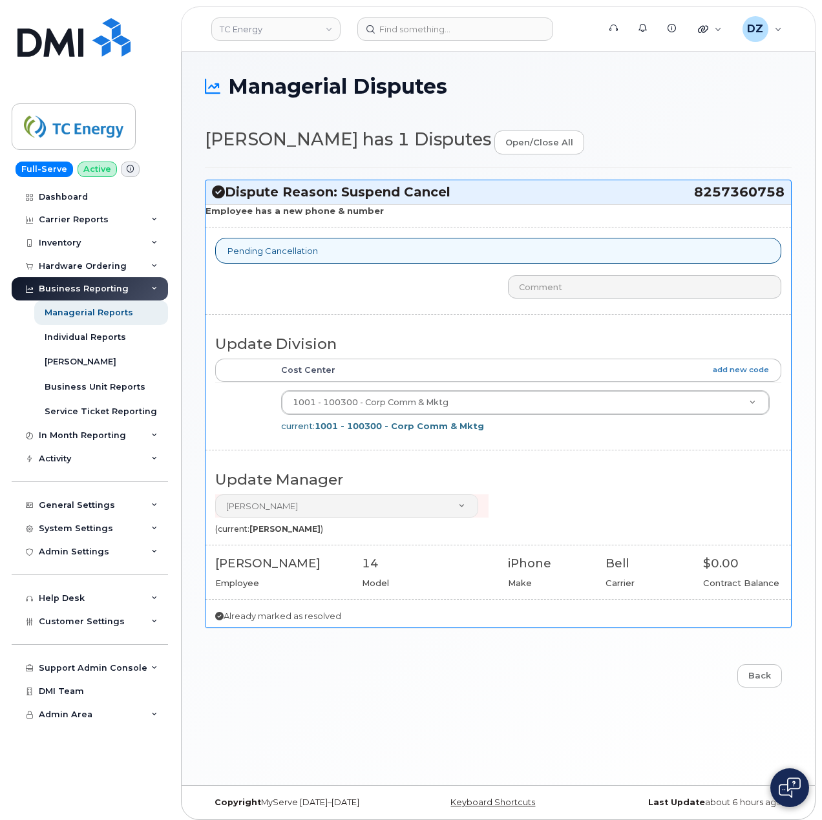
drag, startPoint x: 702, startPoint y: 193, endPoint x: 681, endPoint y: 194, distance: 20.7
click at [681, 194] on h3 "Dispute Reason: Suspend Cancel 8257360758" at bounding box center [498, 192] width 573 height 17
click at [681, 202] on div "Dispute Reason: Suspend Cancel 8257360758" at bounding box center [499, 192] width 586 height 24
drag, startPoint x: 688, startPoint y: 193, endPoint x: 782, endPoint y: 197, distance: 93.8
click at [782, 197] on h3 "Dispute Reason: Suspend Cancel 8257360758" at bounding box center [498, 192] width 573 height 17
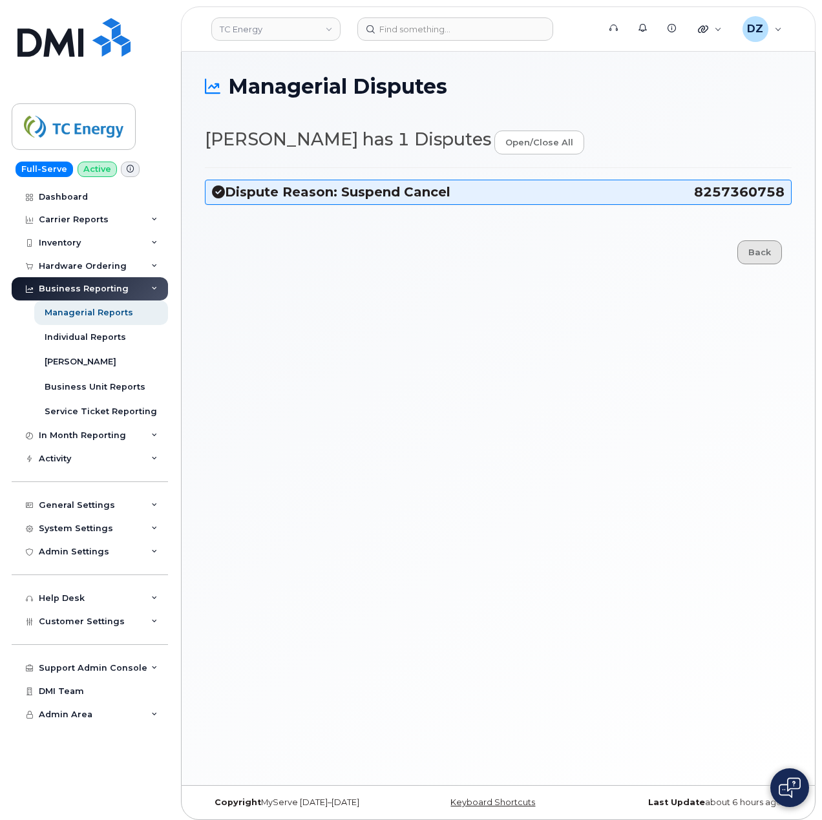
copy h3 "8257360758"
click at [531, 181] on div "Dispute Reason: Suspend Cancel 8257360758" at bounding box center [499, 192] width 586 height 24
click at [540, 189] on h3 "Dispute Reason: Suspend Cancel 8257360758" at bounding box center [498, 192] width 573 height 17
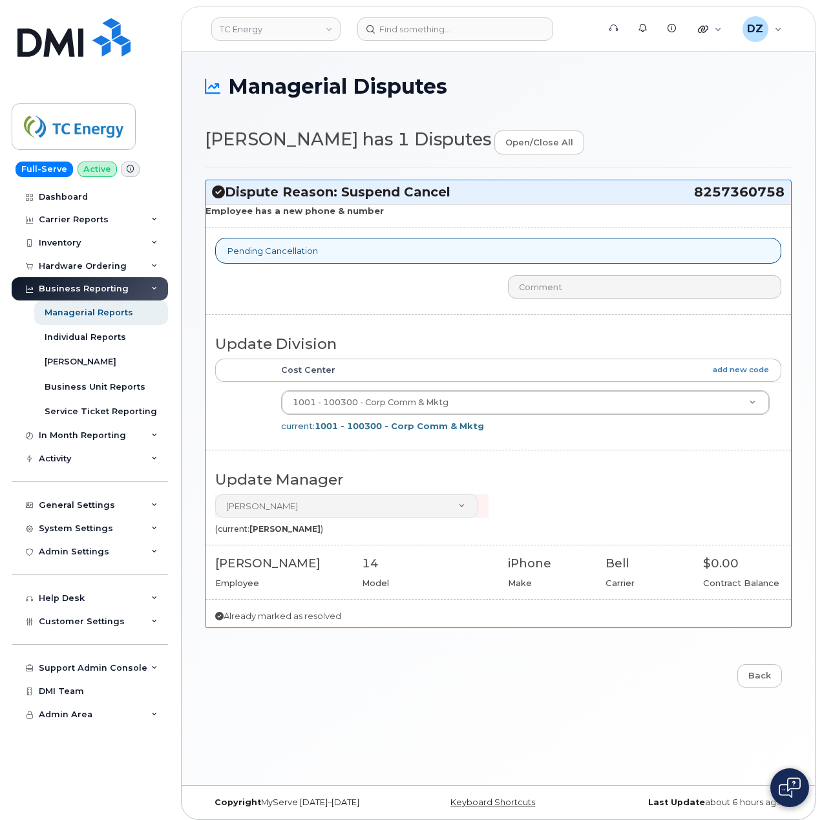
drag, startPoint x: 694, startPoint y: 193, endPoint x: 787, endPoint y: 202, distance: 93.6
click at [787, 202] on div "Dispute Reason: Suspend Cancel 8257360758" at bounding box center [499, 192] width 586 height 24
click at [745, 133] on h2 "Lisa Huston has 1 Disputes open/close all" at bounding box center [498, 142] width 587 height 25
drag, startPoint x: 694, startPoint y: 189, endPoint x: 782, endPoint y: 194, distance: 87.4
click at [782, 194] on span "8257360758" at bounding box center [739, 192] width 91 height 17
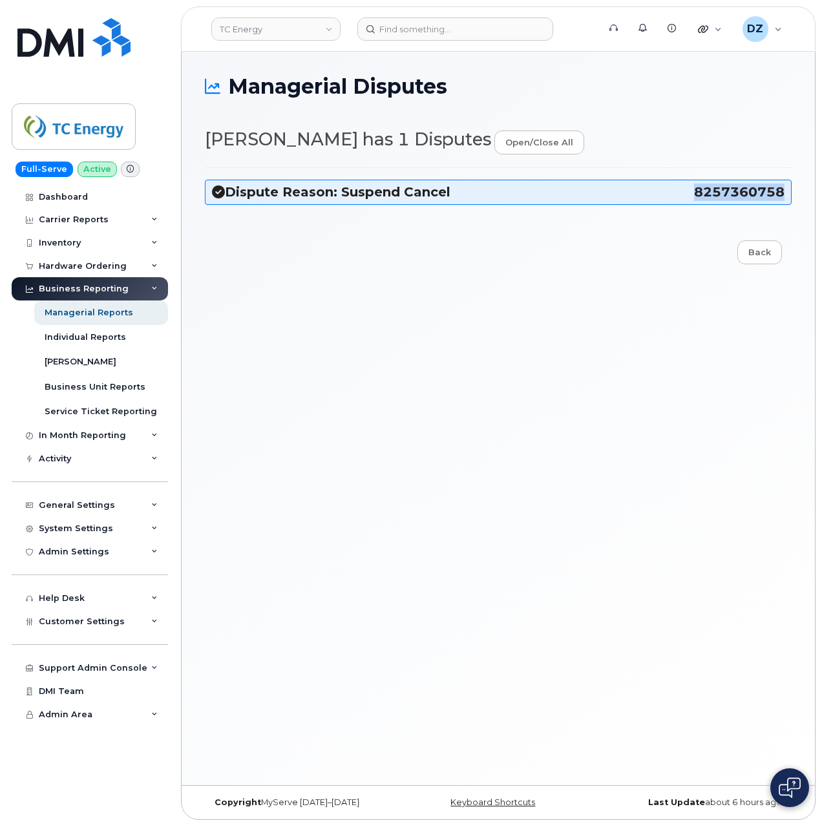
copy span "8257360758"
click at [438, 191] on h3 "Dispute Reason: Suspend Cancel 8257360758" at bounding box center [498, 192] width 573 height 17
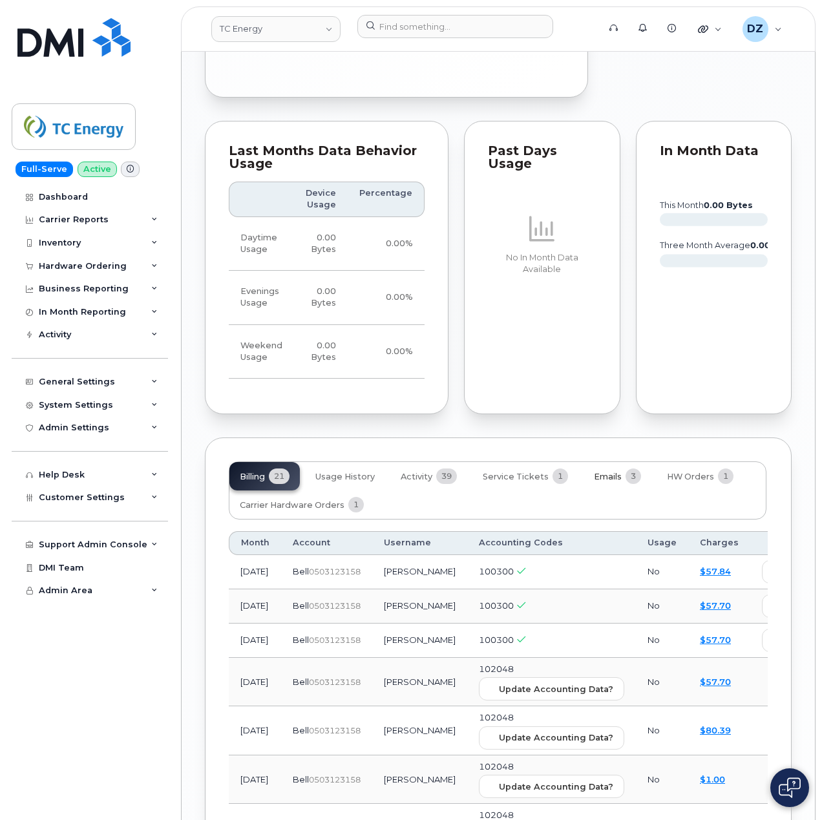
click at [606, 472] on span "Emails" at bounding box center [608, 477] width 28 height 10
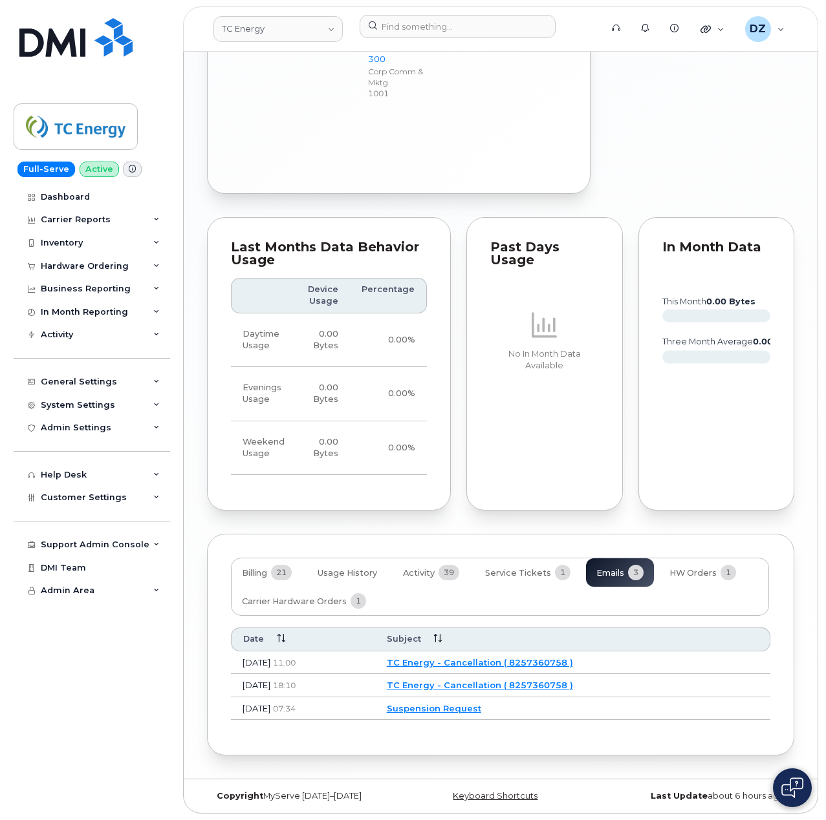
scroll to position [1437, 0]
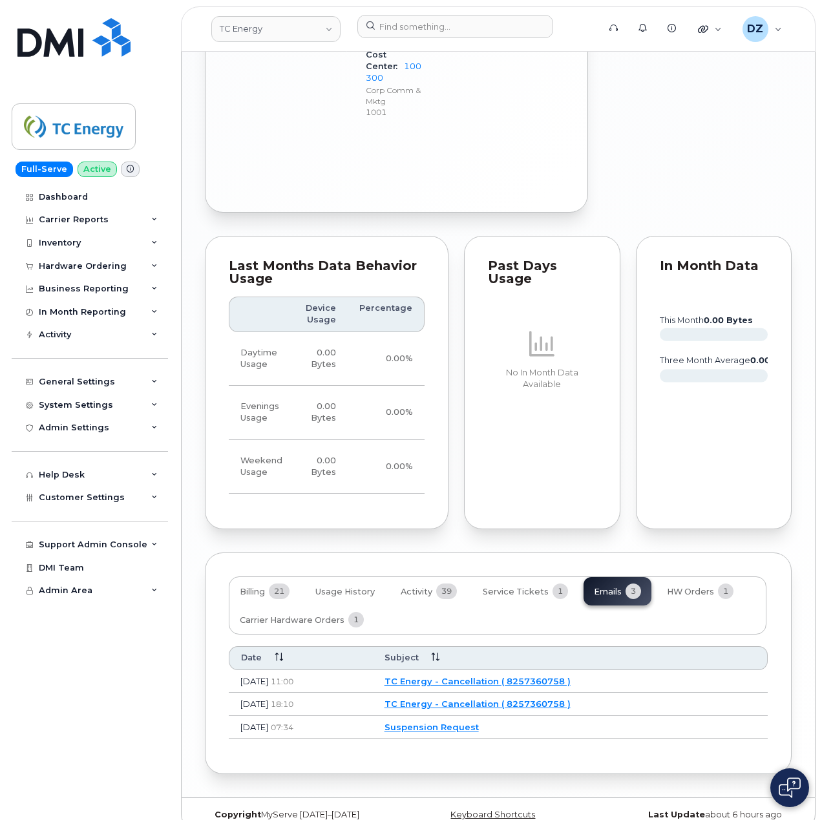
click at [504, 676] on link "TC Energy - Cancellation ( 8257360758 )" at bounding box center [478, 681] width 186 height 10
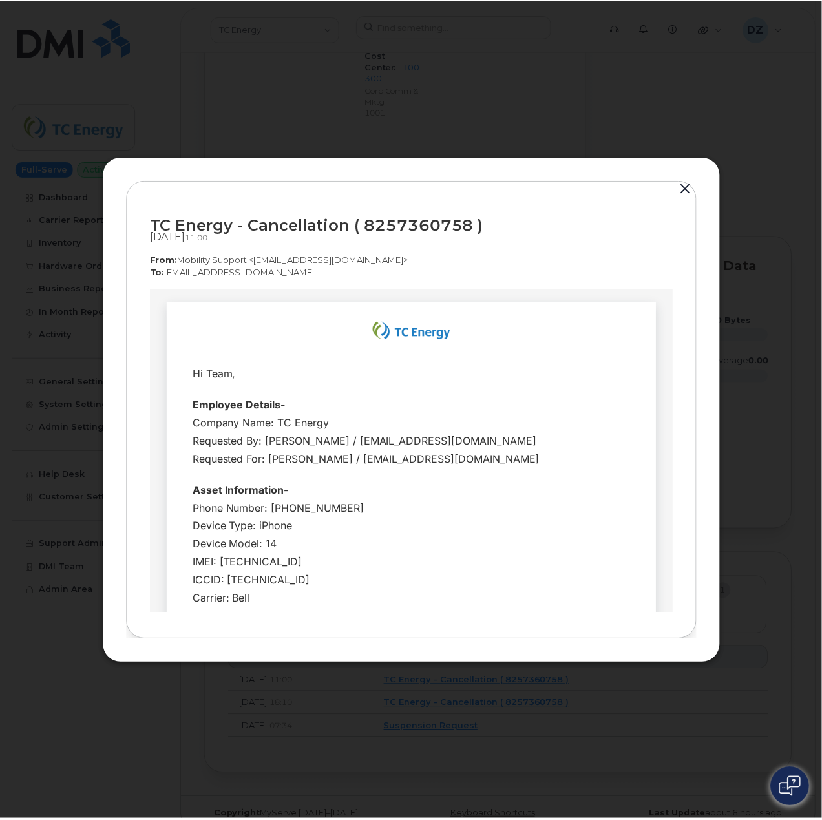
scroll to position [0, 0]
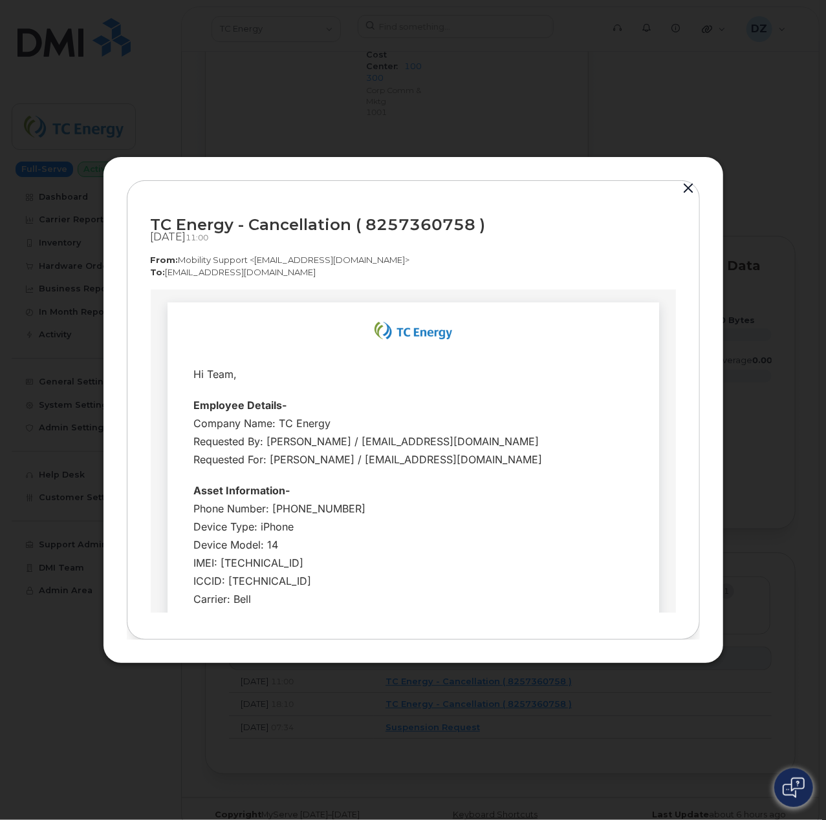
click at [684, 190] on button "button" at bounding box center [688, 189] width 19 height 18
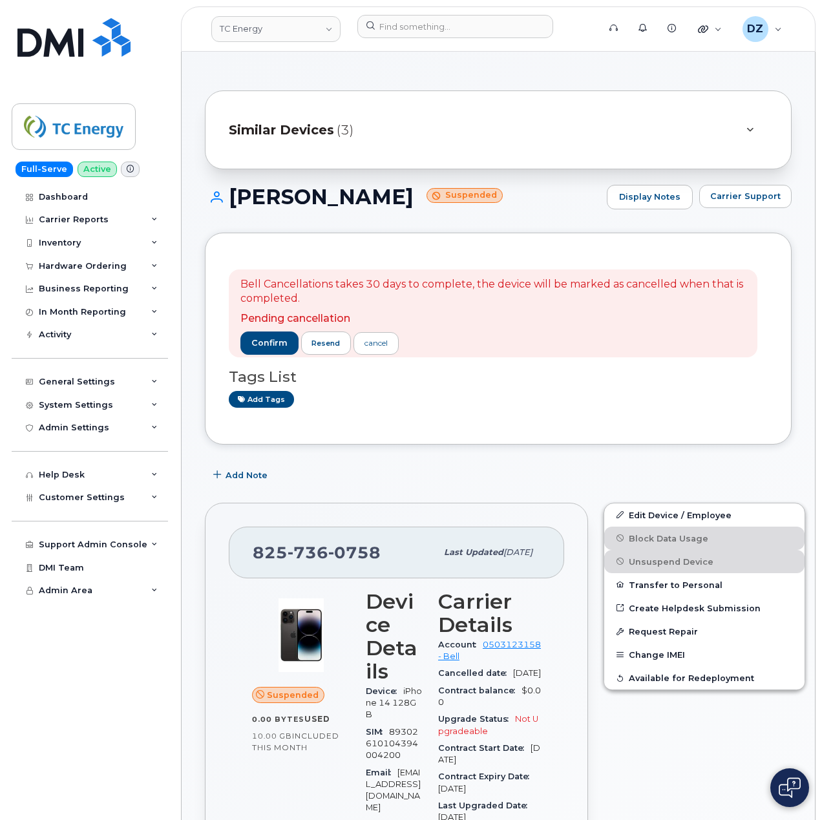
click at [270, 551] on span "[PHONE_NUMBER]" at bounding box center [317, 552] width 128 height 19
copy span "[PHONE_NUMBER]"
click at [417, 25] on input at bounding box center [456, 26] width 196 height 23
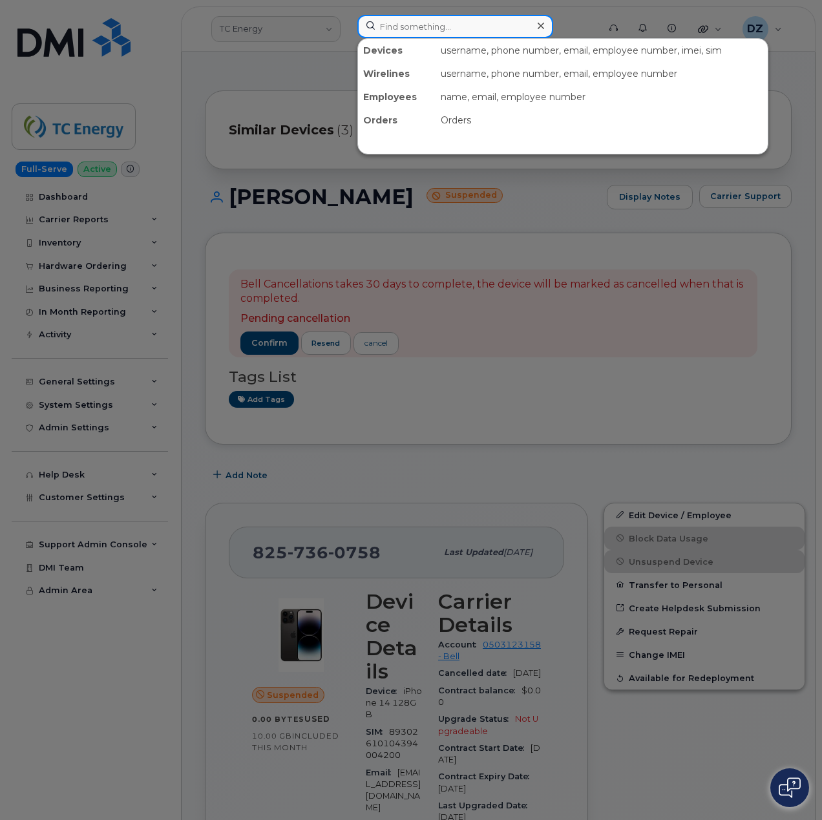
paste input "4034651381"
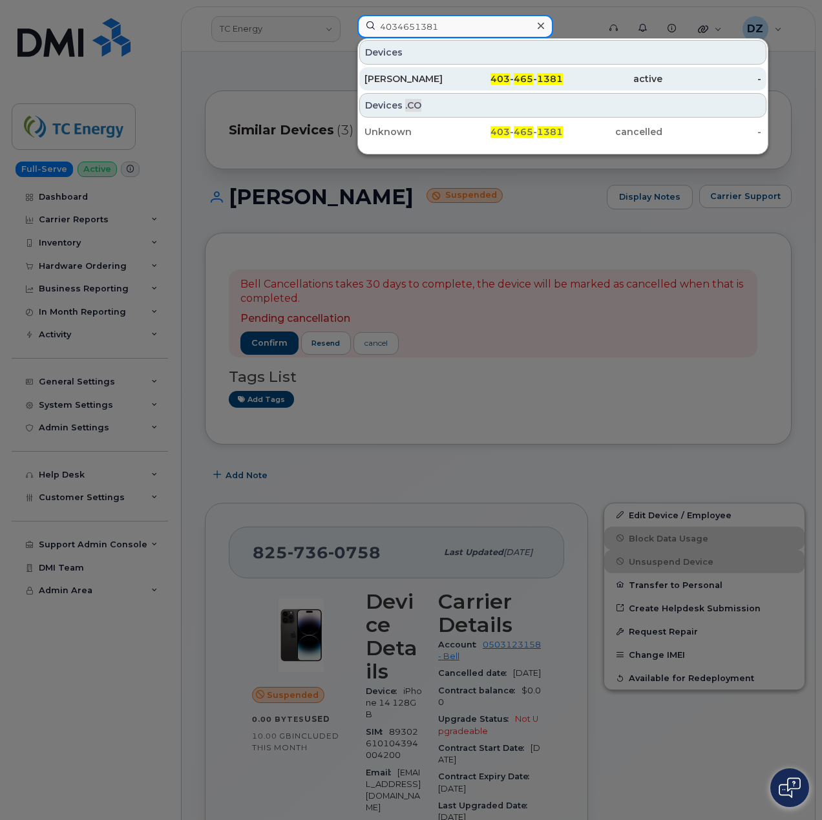
type input "4034651381"
click at [446, 79] on div "[PERSON_NAME]" at bounding box center [415, 78] width 100 height 13
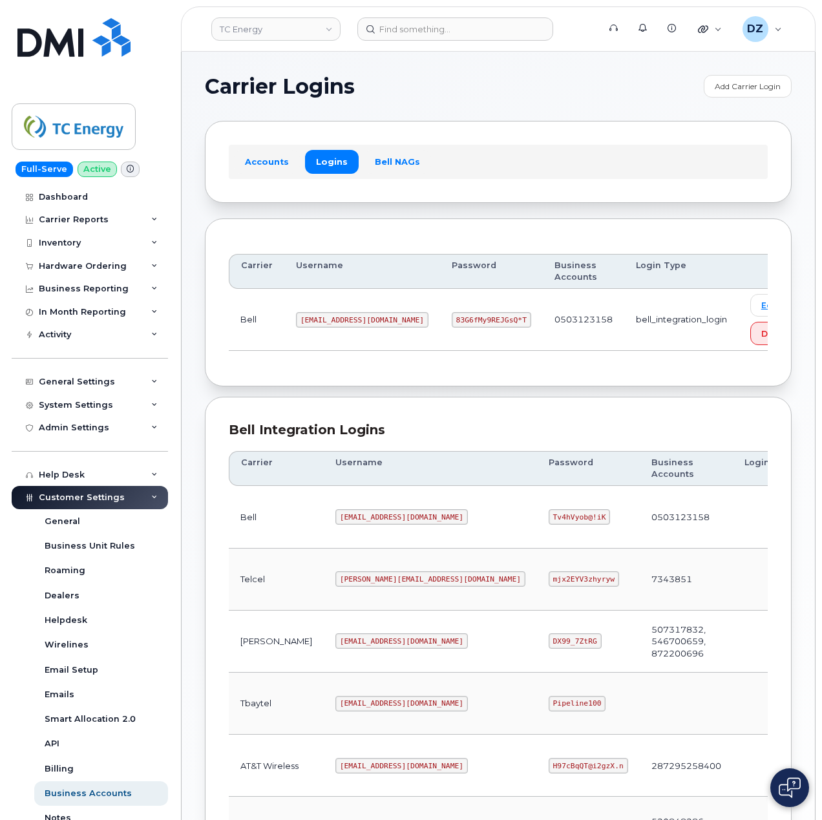
scroll to position [349, 0]
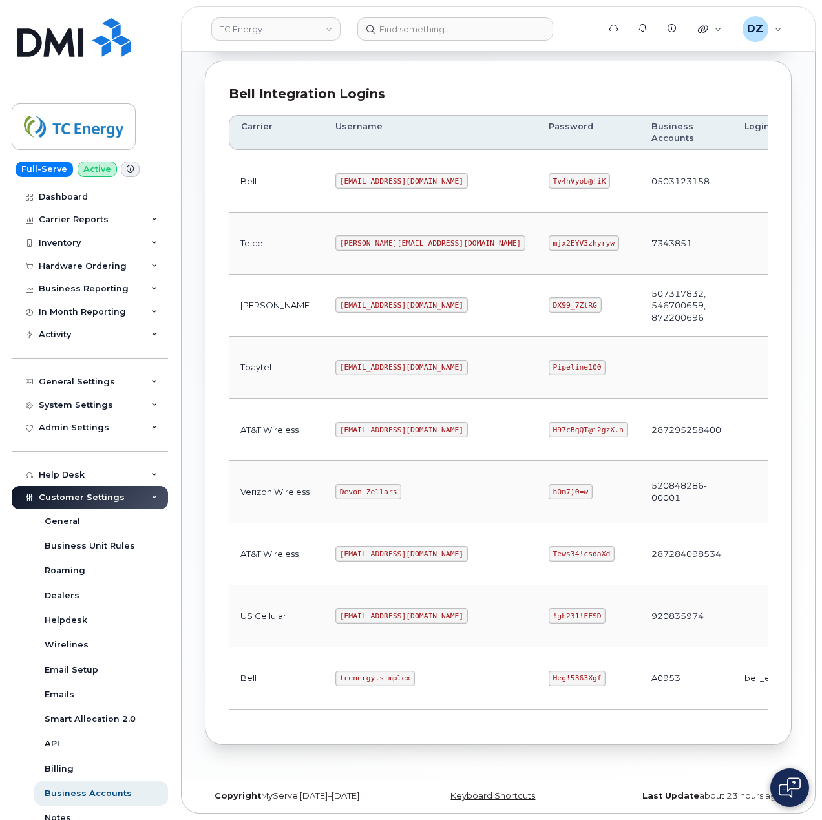
click at [336, 671] on code "tcenergy.simplex" at bounding box center [376, 679] width 80 height 16
click at [357, 675] on code "tcenergy.simplex" at bounding box center [376, 679] width 80 height 16
copy code "tcenergy.simplex"
click at [549, 673] on code "Heg!5363Xgf" at bounding box center [578, 679] width 58 height 16
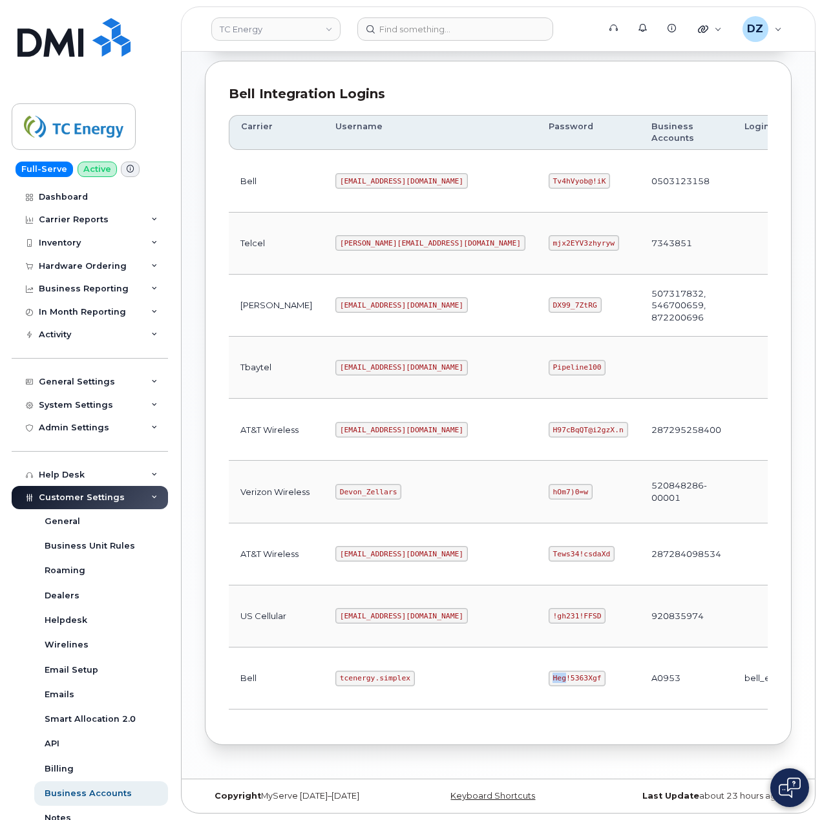
click at [549, 673] on code "Heg!5363Xgf" at bounding box center [578, 679] width 58 height 16
click at [549, 672] on code "Heg!5363Xgf" at bounding box center [578, 679] width 58 height 16
copy code "Heg!5363Xgf"
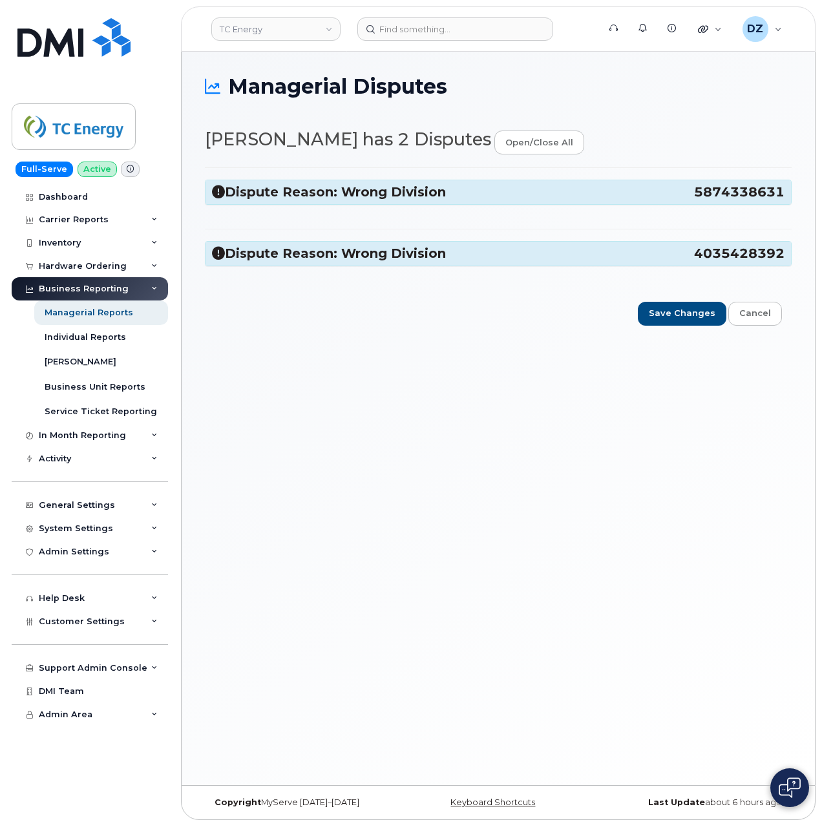
click at [734, 194] on span "5874338631" at bounding box center [739, 192] width 91 height 17
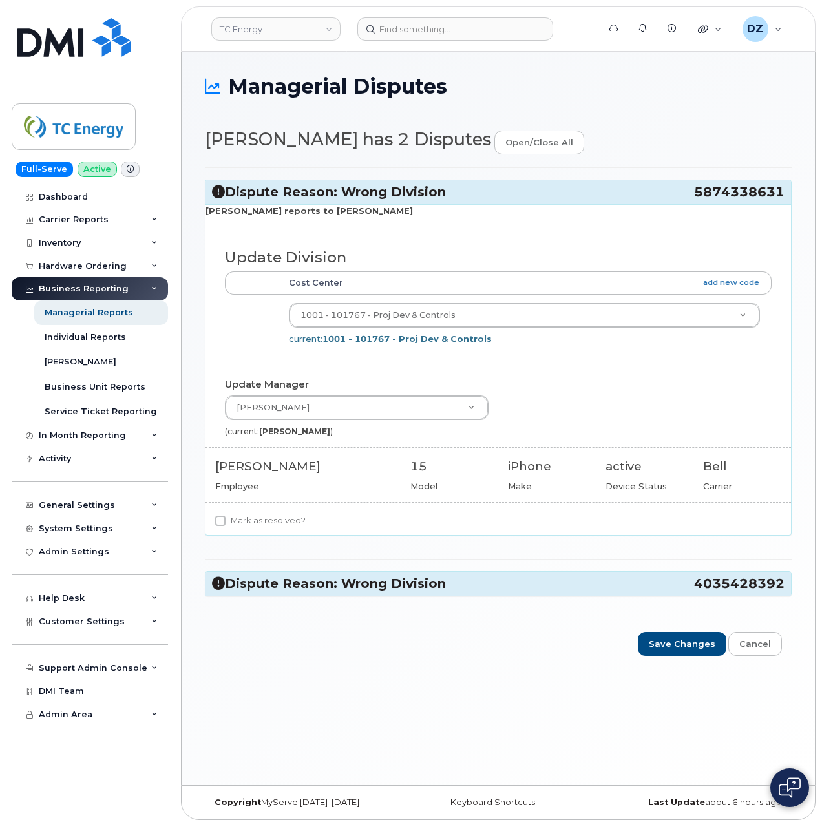
click at [712, 588] on span "4035428392" at bounding box center [739, 583] width 91 height 17
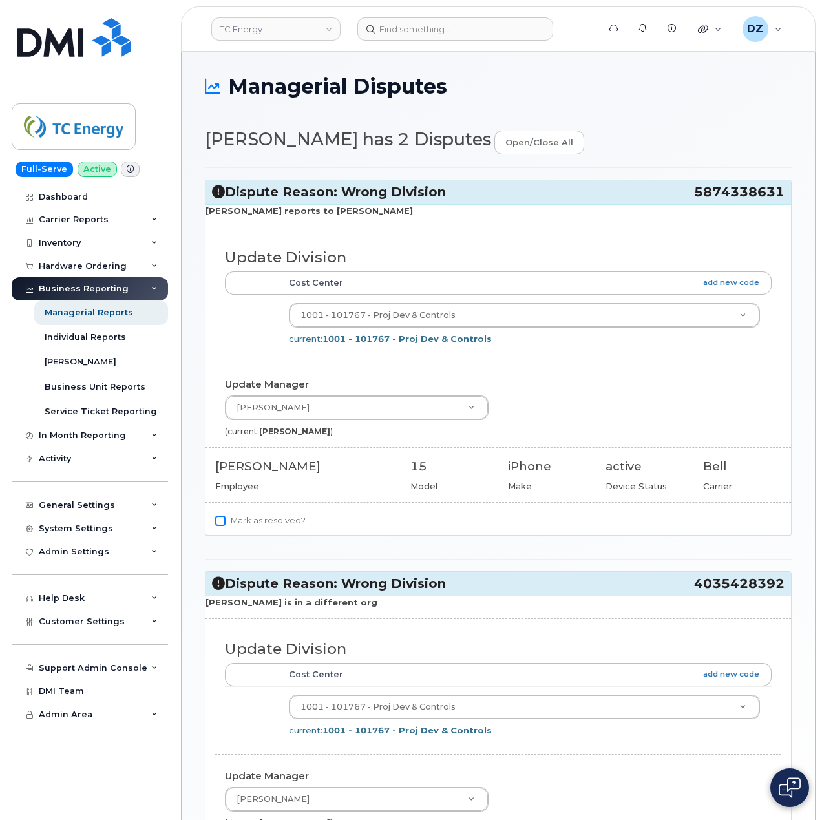
click at [223, 523] on input "Mark as resolved?" at bounding box center [220, 521] width 10 height 10
checkbox input "true"
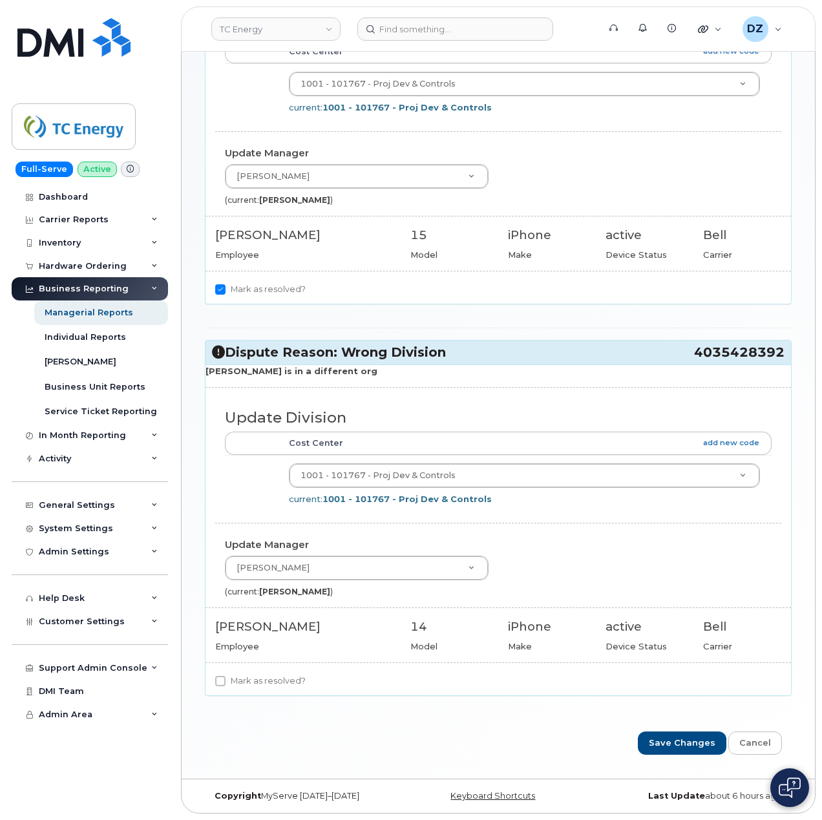
scroll to position [238, 0]
click at [216, 680] on input "Mark as resolved?" at bounding box center [220, 681] width 10 height 10
checkbox input "true"
click at [689, 743] on input "Save Changes" at bounding box center [682, 744] width 89 height 24
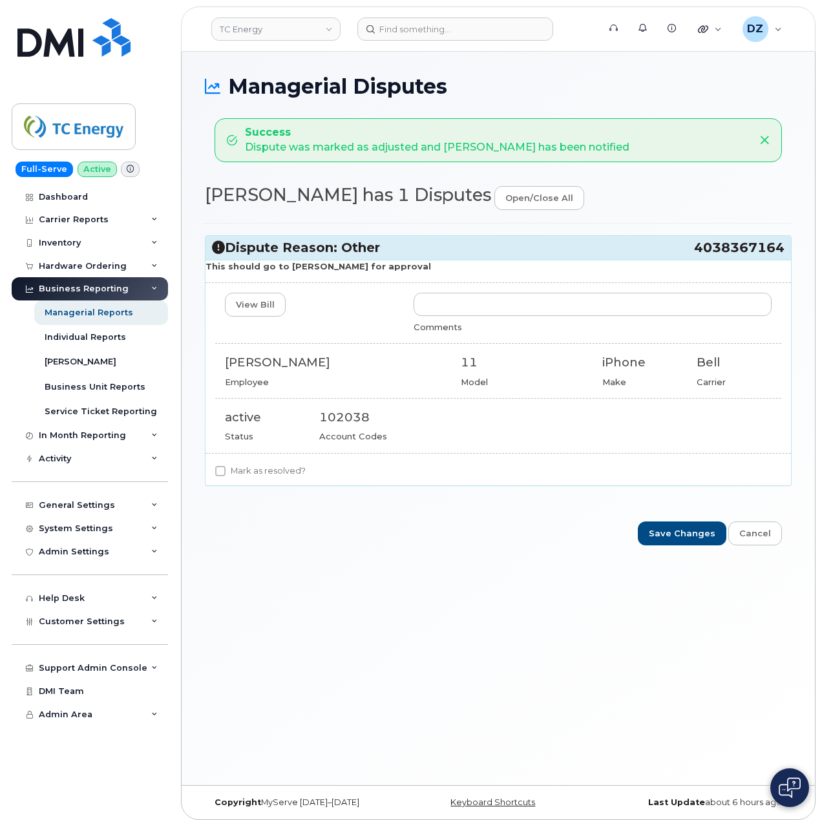
click at [621, 67] on div "Managerial Disputes Success Dispute was marked as adjusted and Brodie Pattenden…" at bounding box center [499, 419] width 634 height 734
click at [487, 309] on input "text" at bounding box center [593, 304] width 358 height 23
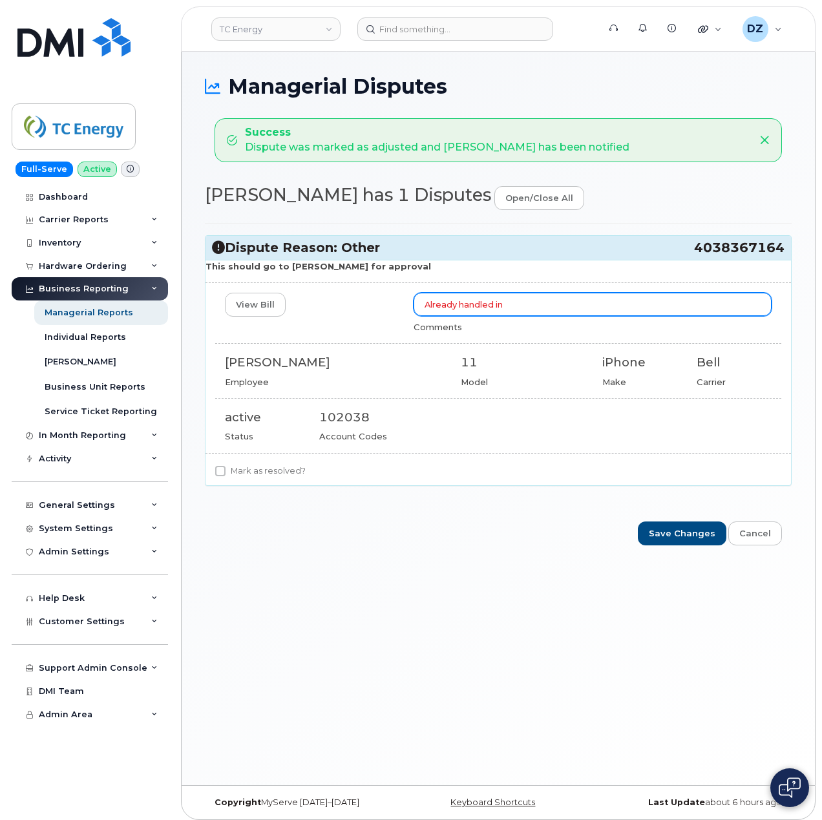
paste input "INC2944771"
type input "Already handled in TC SNOW ticket INC2944771"
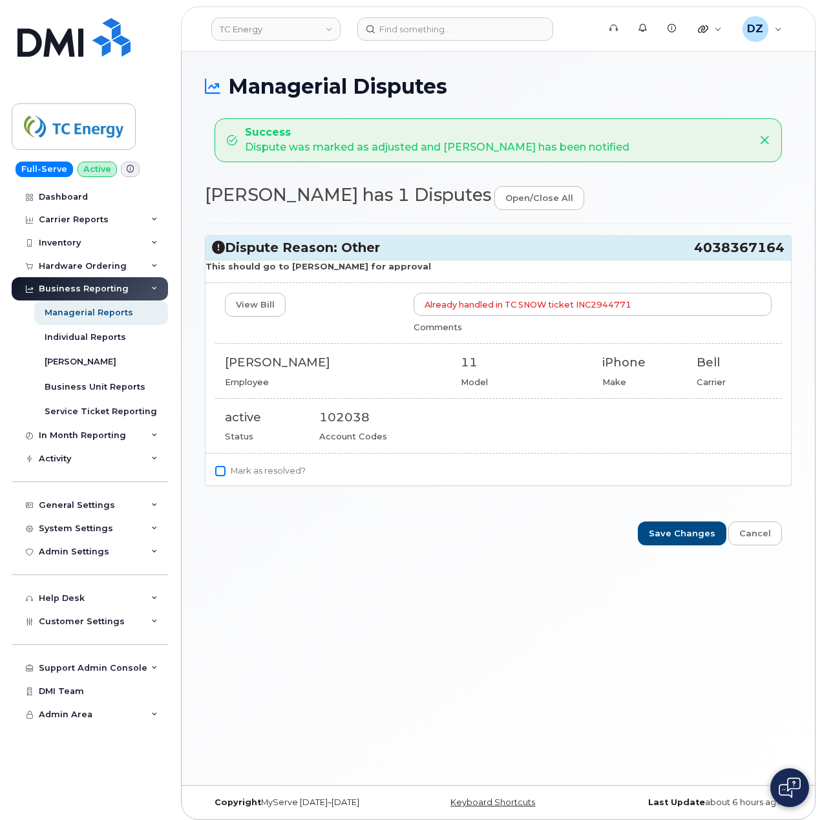
click at [224, 474] on input "Mark as resolved?" at bounding box center [220, 471] width 10 height 10
checkbox input "true"
click at [683, 536] on input "Save Changes" at bounding box center [682, 534] width 89 height 24
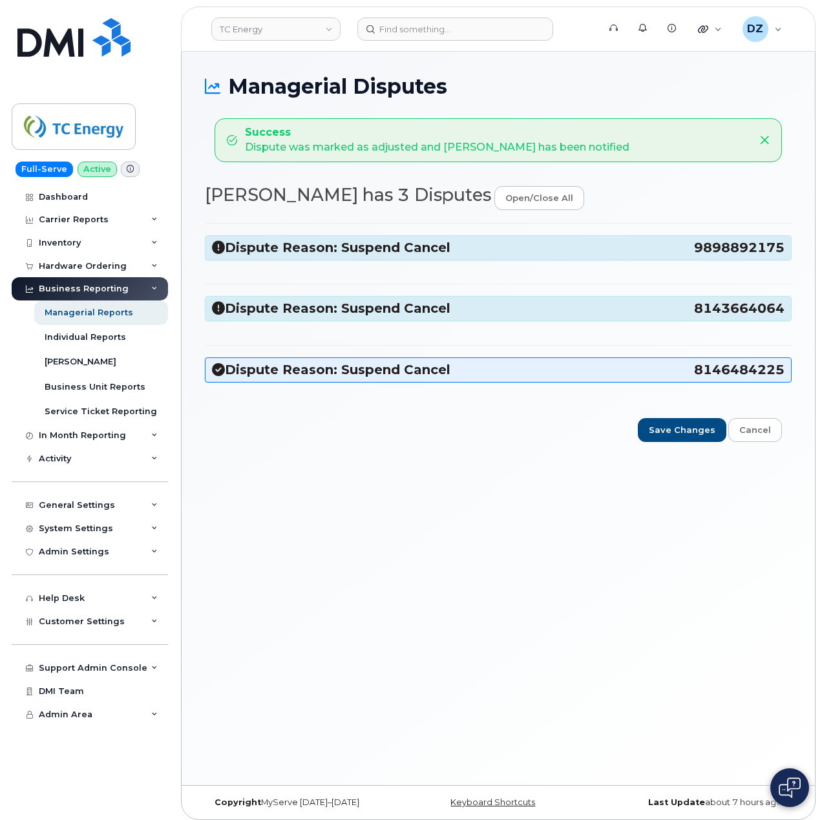
click at [705, 244] on span "9898892175" at bounding box center [739, 247] width 91 height 17
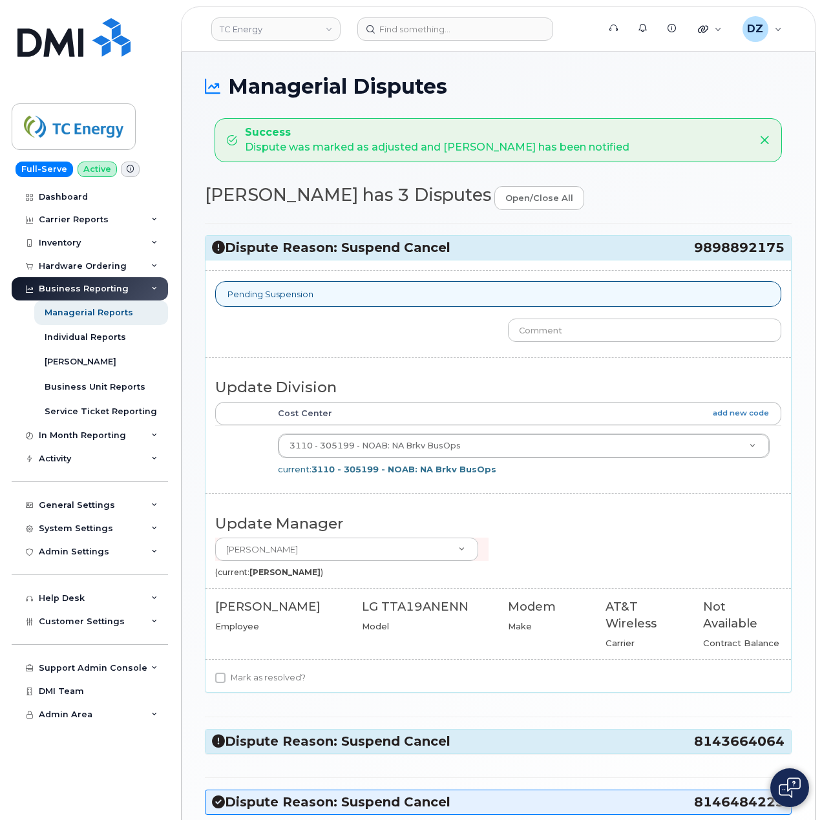
click at [709, 741] on span "8143664064" at bounding box center [739, 741] width 91 height 17
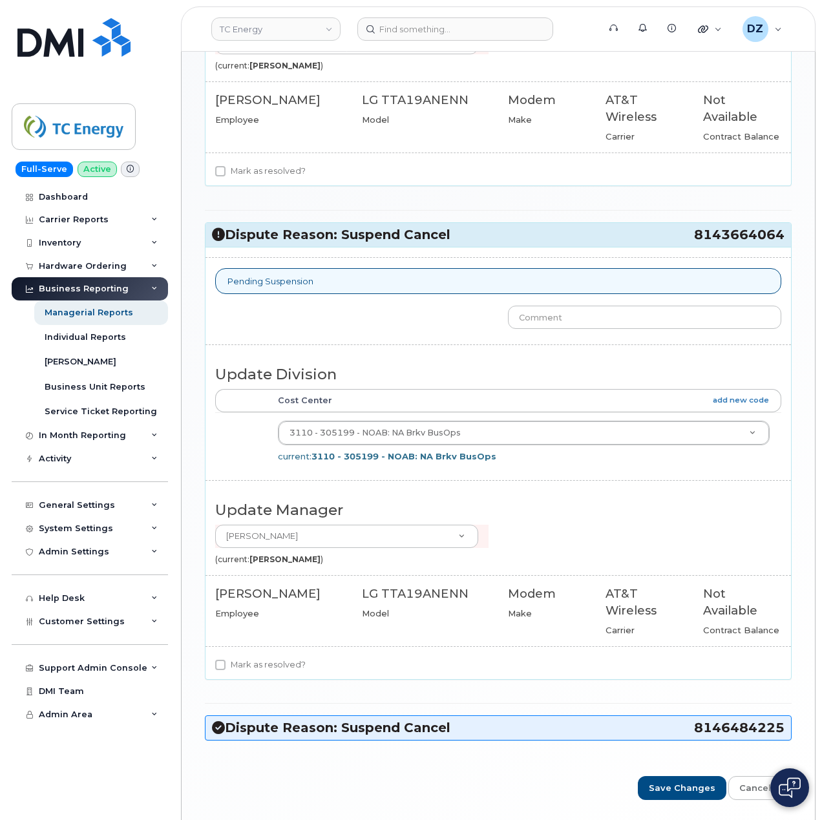
scroll to position [517, 0]
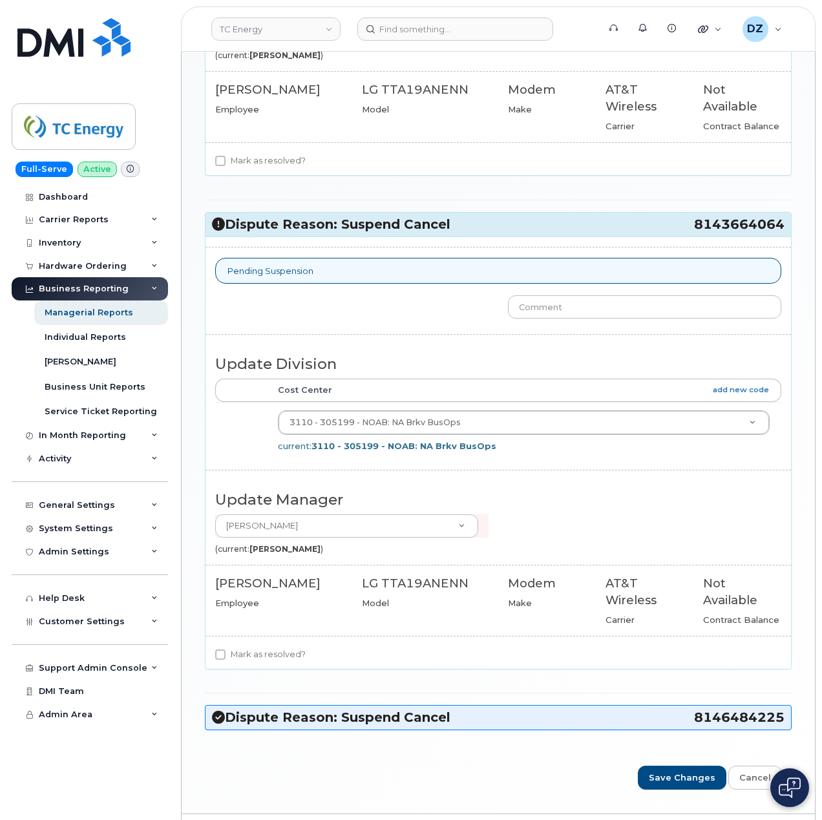
click at [727, 727] on span "8146484225" at bounding box center [739, 717] width 91 height 17
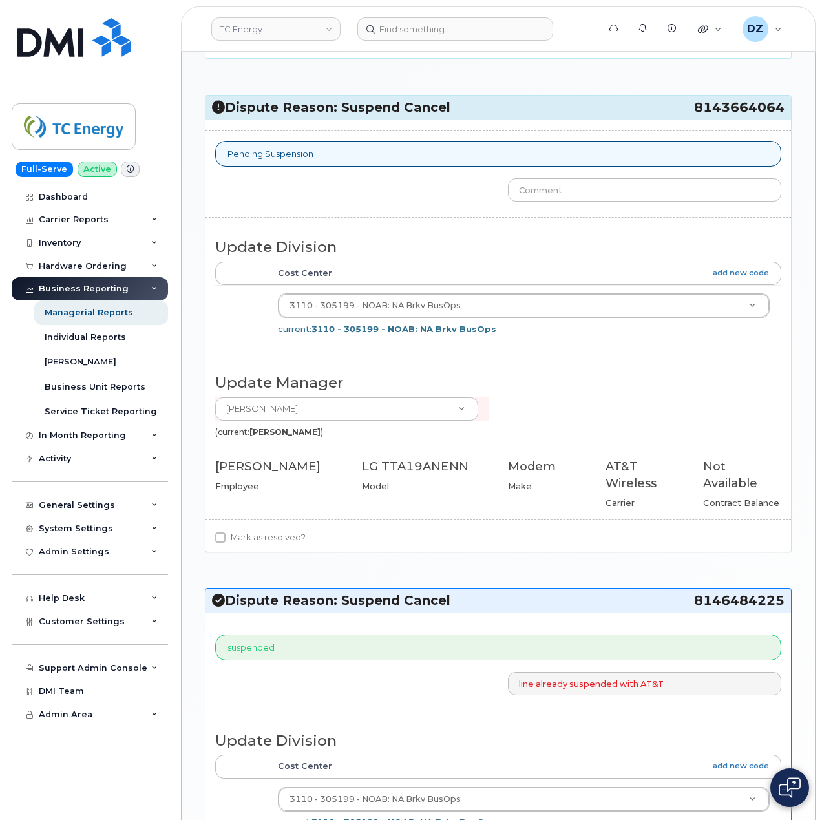
scroll to position [603, 0]
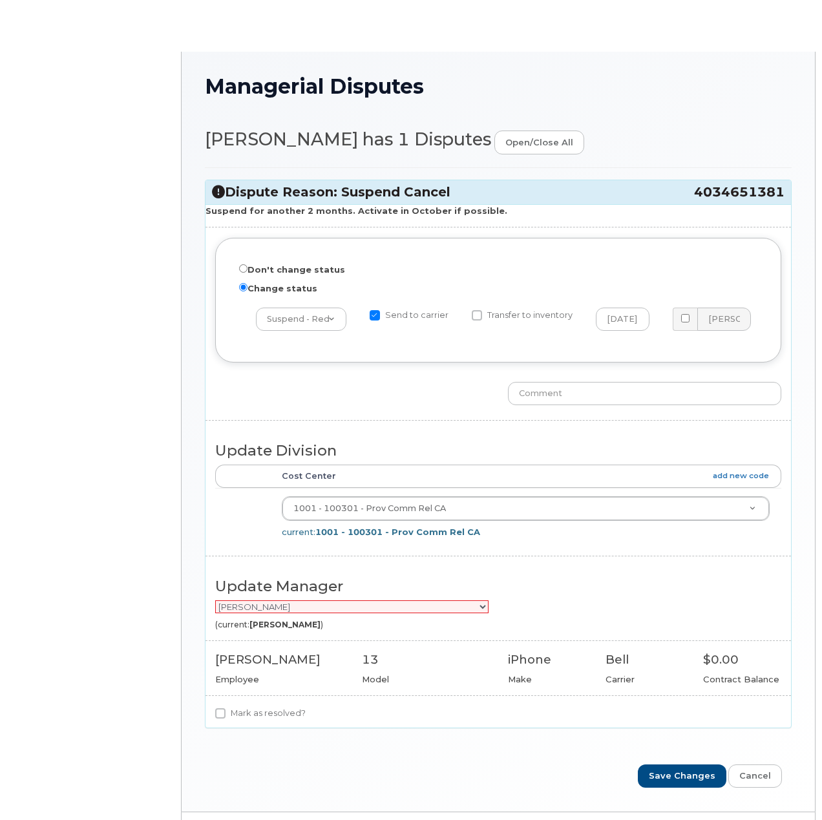
radio input "true"
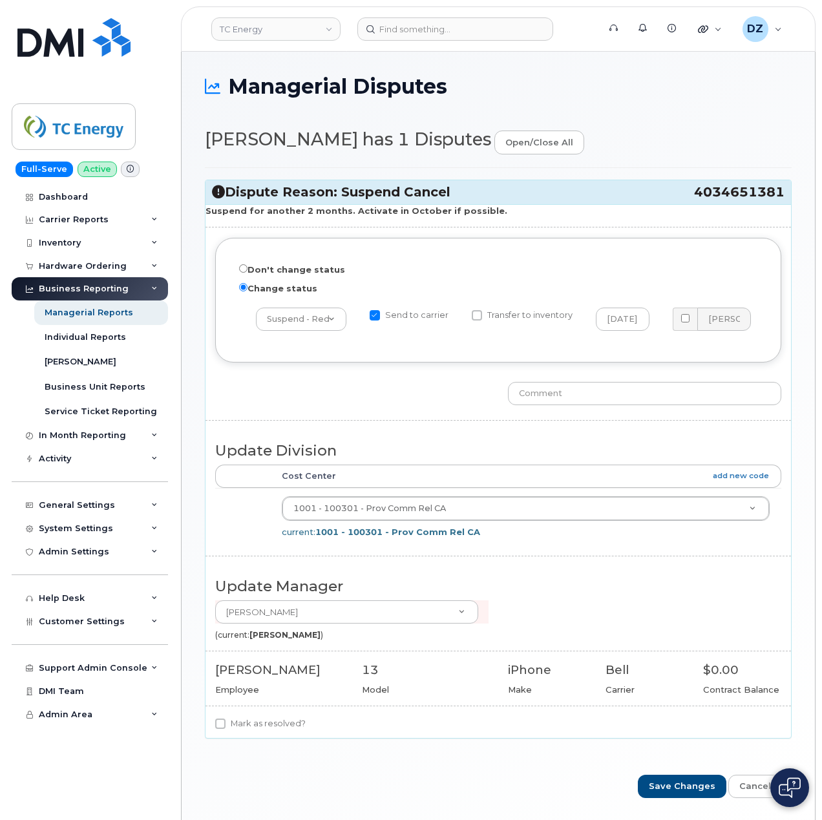
drag, startPoint x: 700, startPoint y: 191, endPoint x: 782, endPoint y: 197, distance: 82.9
click at [782, 197] on h3 "Dispute Reason: Suspend Cancel 4034651381" at bounding box center [498, 192] width 573 height 17
click at [565, 394] on input "text" at bounding box center [644, 393] width 273 height 23
type input "Suspension submitted to carrier. Submit activation request in October when read…"
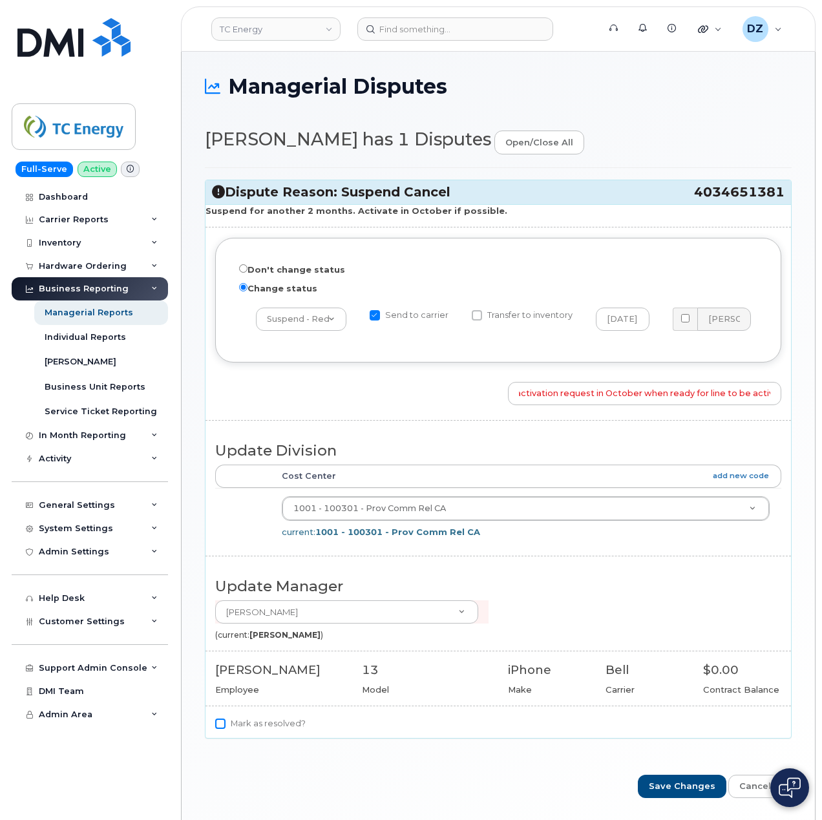
click at [221, 729] on input "Mark as resolved?" at bounding box center [220, 724] width 10 height 10
checkbox input "true"
click at [692, 790] on input "Save Changes" at bounding box center [682, 787] width 89 height 24
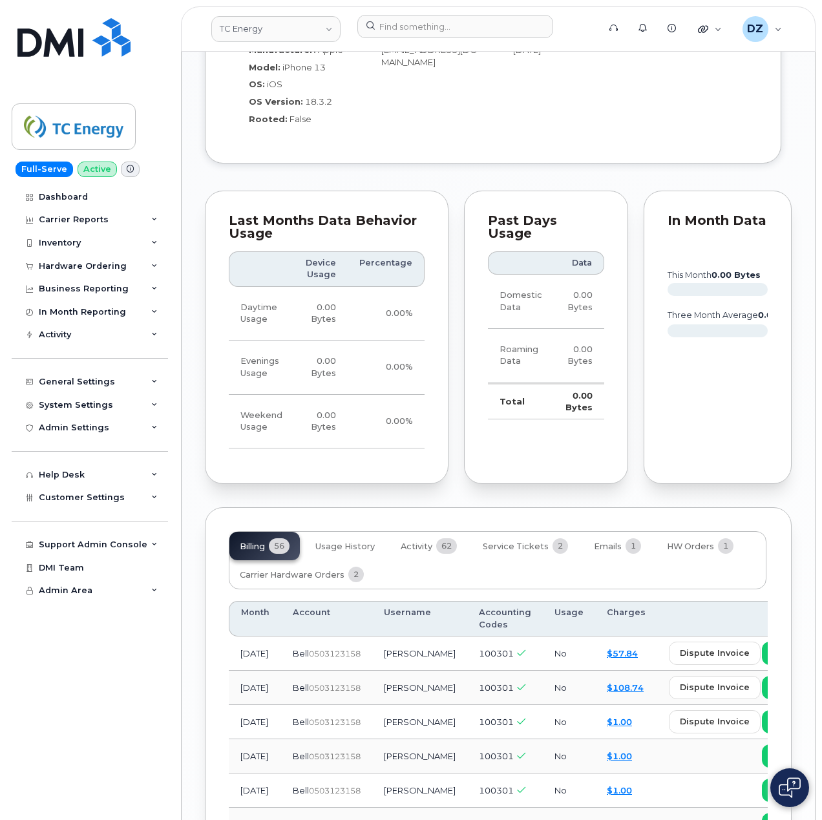
scroll to position [1724, 0]
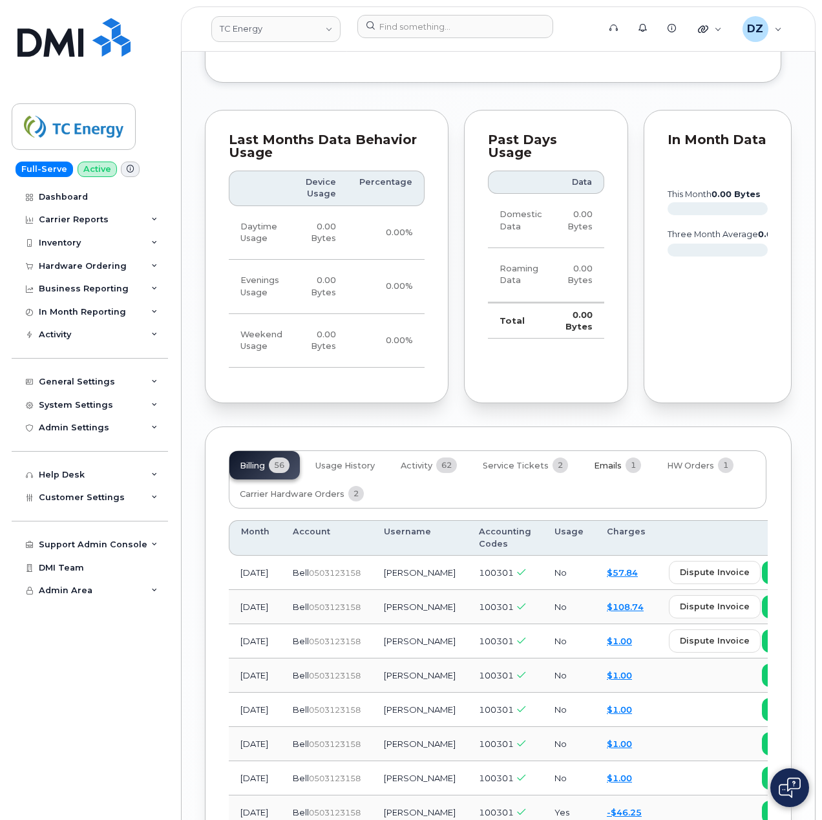
click at [612, 461] on span "Emails" at bounding box center [608, 466] width 28 height 10
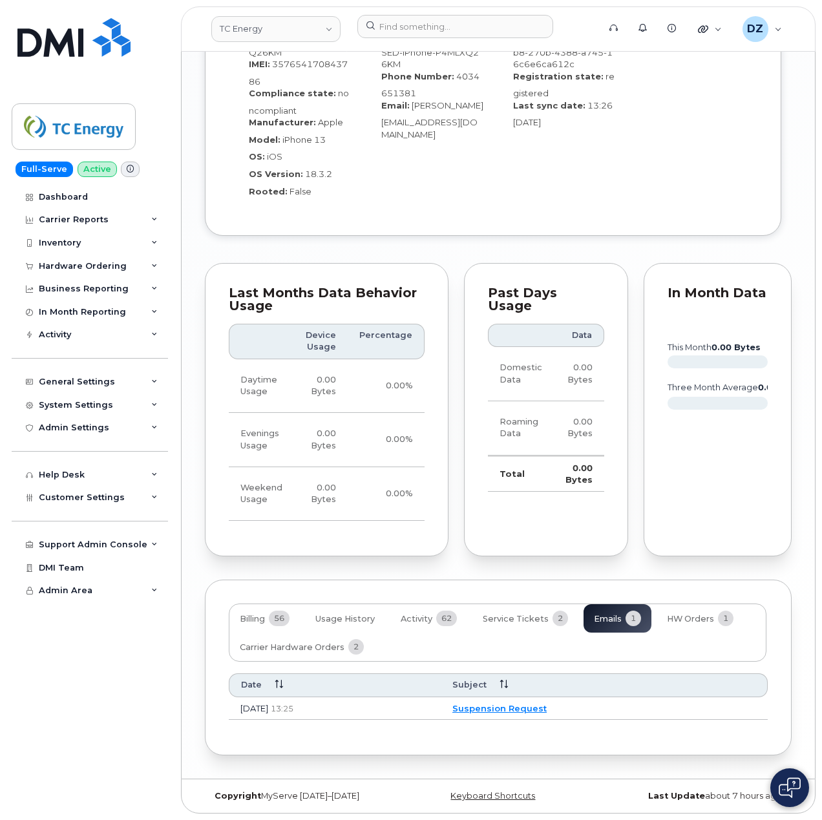
scroll to position [1528, 0]
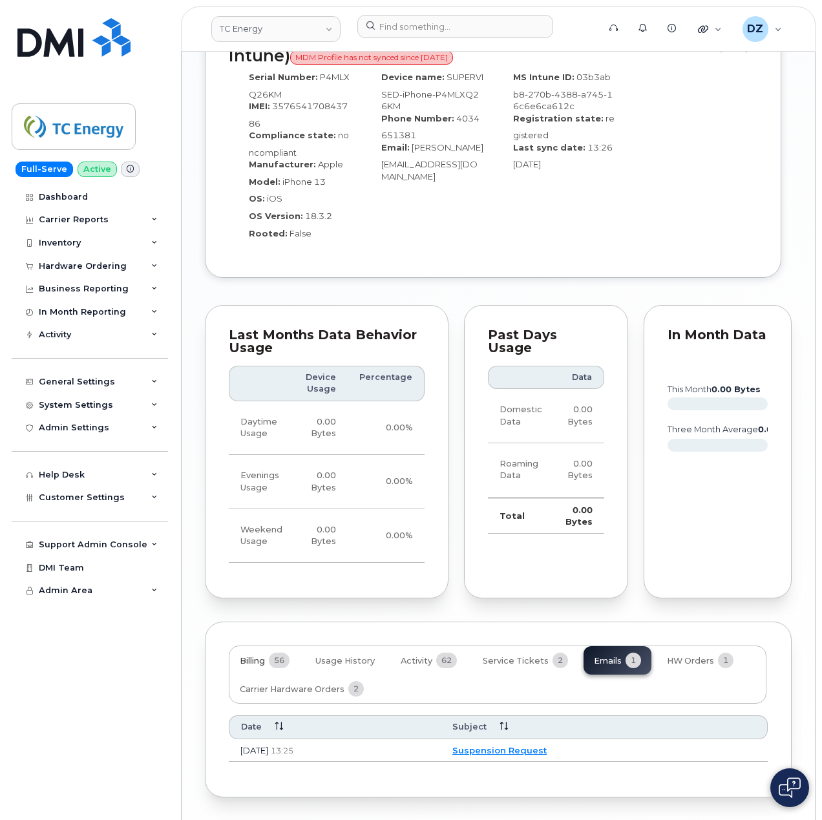
click at [270, 647] on button "Billing 56" at bounding box center [265, 661] width 70 height 28
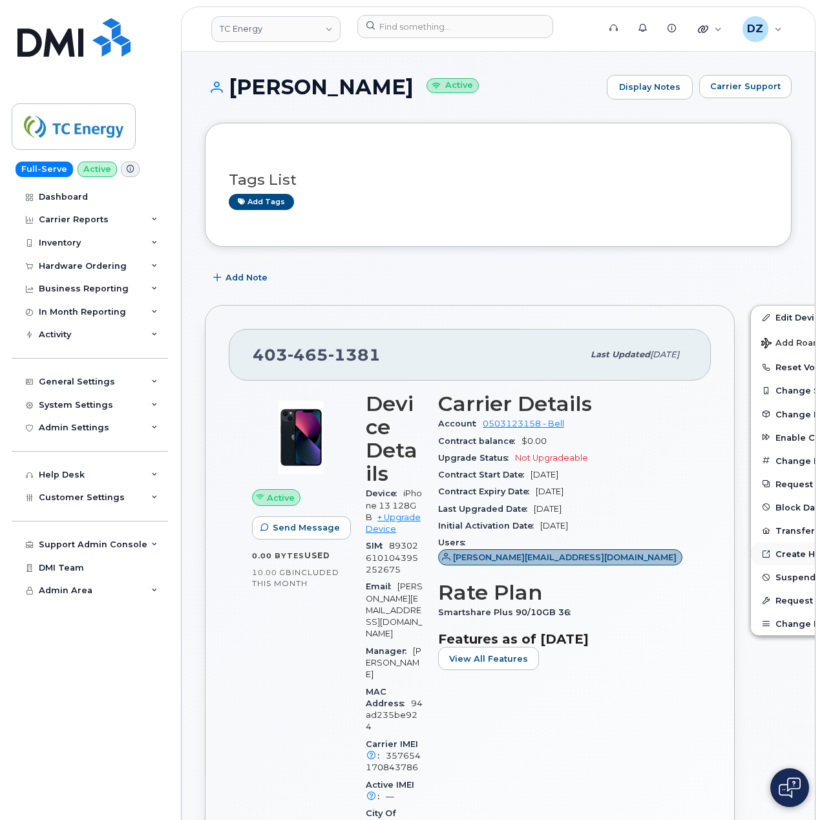
scroll to position [86, 0]
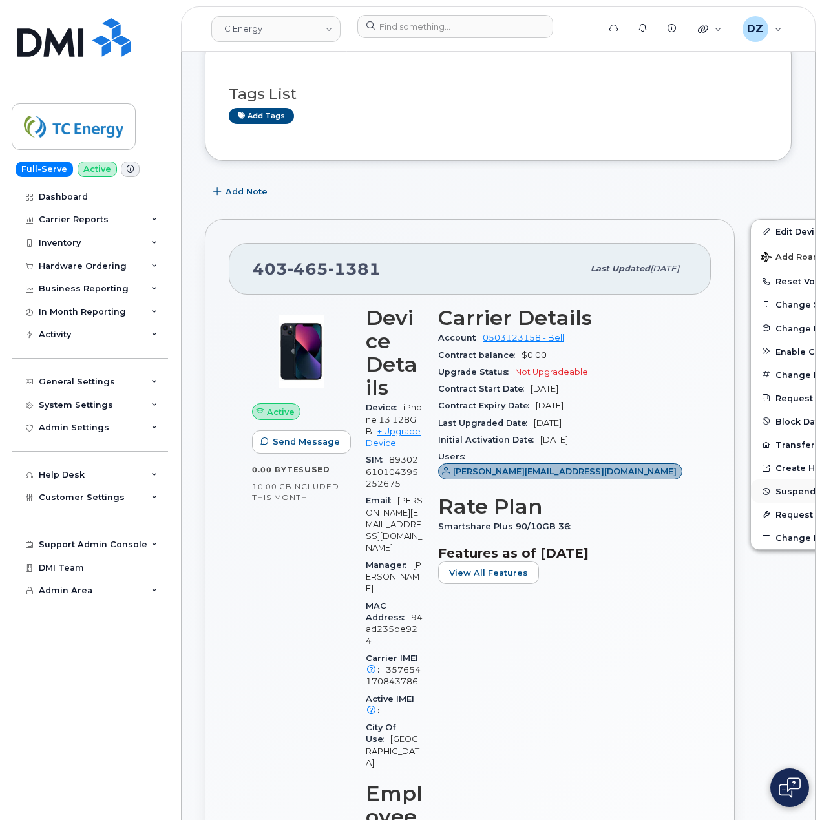
click at [776, 493] on span "Suspend/Cancel Device" at bounding box center [829, 492] width 107 height 10
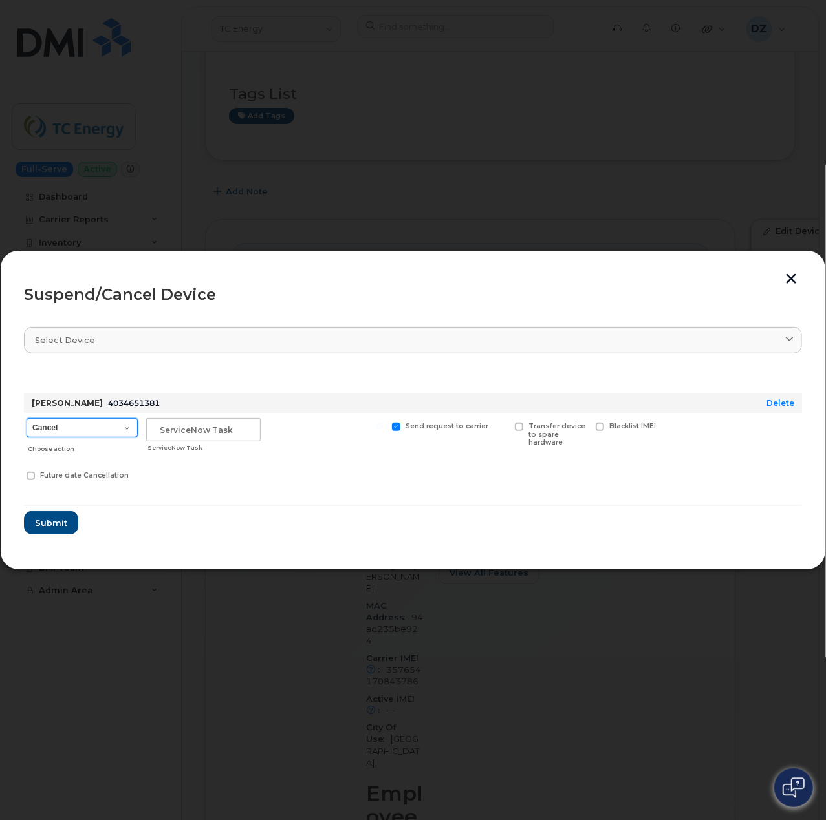
click at [93, 430] on select "Cancel Suspend - Extend Suspension Suspend - Reduced Rate Suspend - Full Rate S…" at bounding box center [82, 427] width 111 height 19
select select "[object Object]"
click at [27, 418] on select "Cancel Suspend - Extend Suspension Suspend - Reduced Rate Suspend - Full Rate S…" at bounding box center [82, 427] width 111 height 19
click at [207, 434] on input "text" at bounding box center [203, 429] width 114 height 23
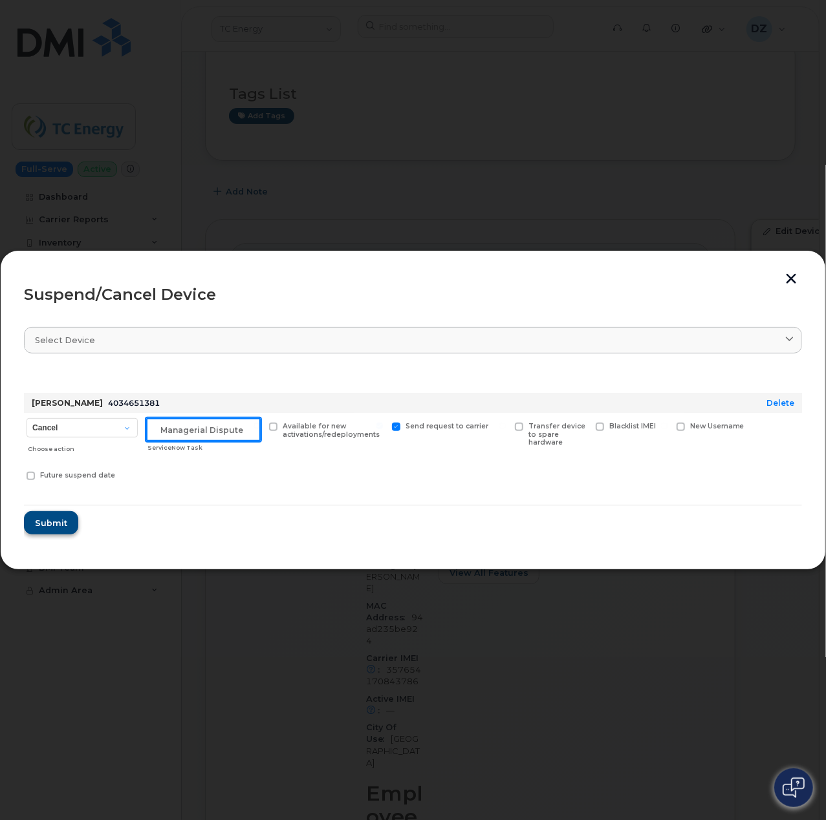
type input "Managerial Dispute"
click at [58, 524] on span "Submit" at bounding box center [50, 523] width 32 height 12
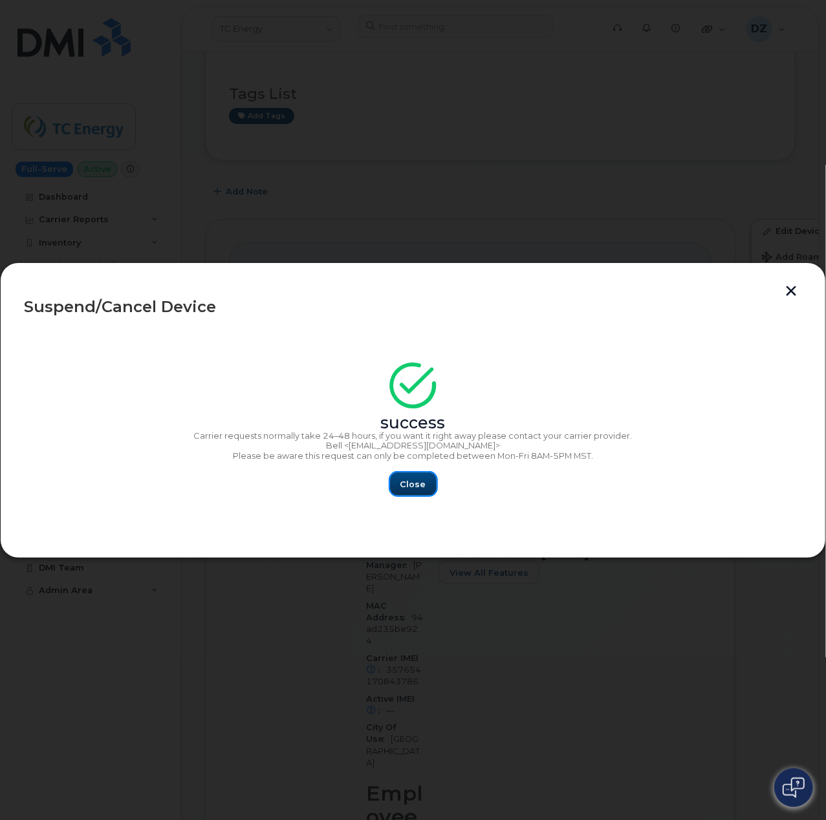
click at [422, 489] on span "Close" at bounding box center [413, 484] width 26 height 12
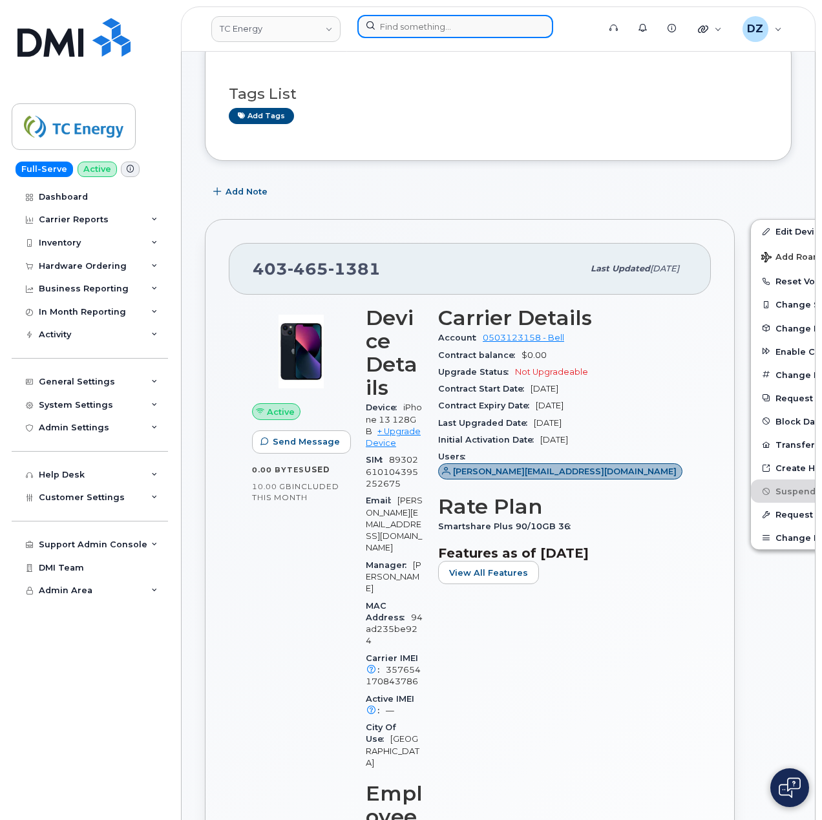
click at [423, 24] on input at bounding box center [456, 26] width 196 height 23
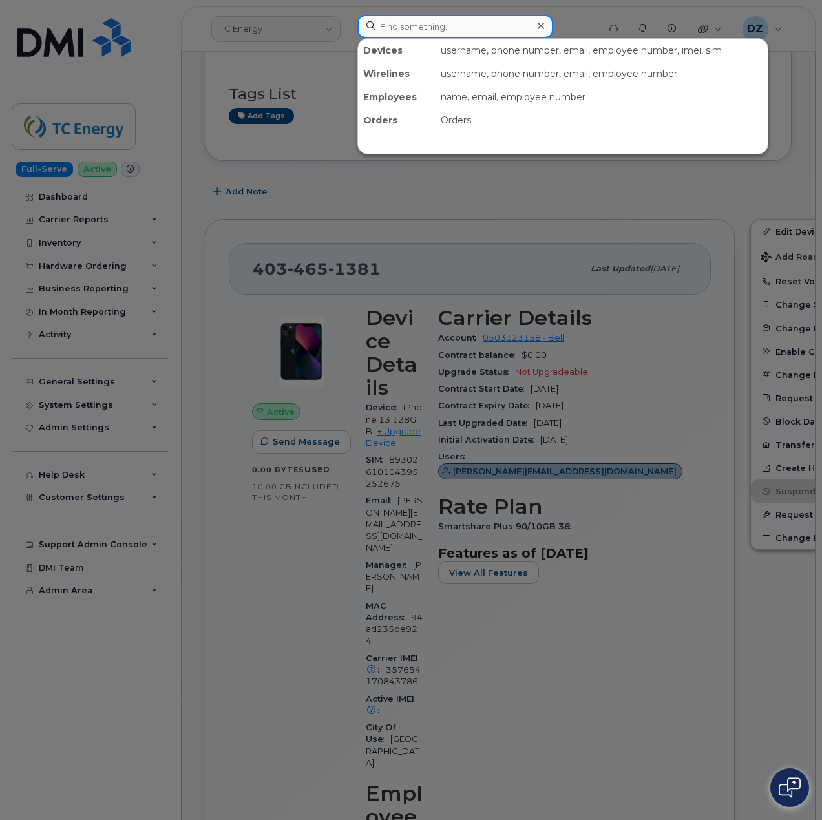
paste input "4035425249"
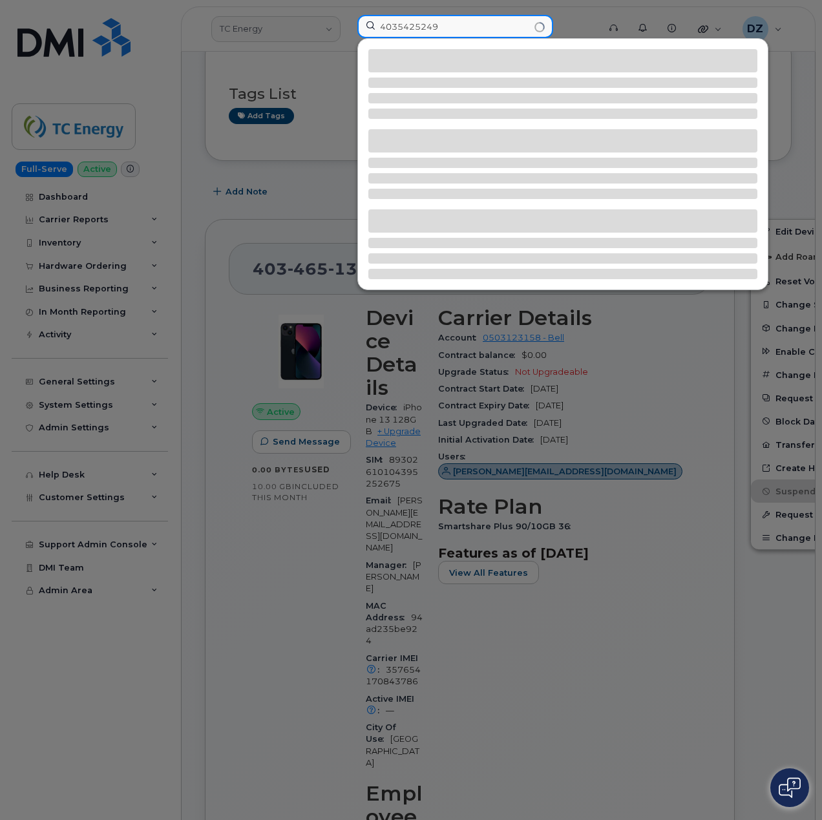
type input "4035425249"
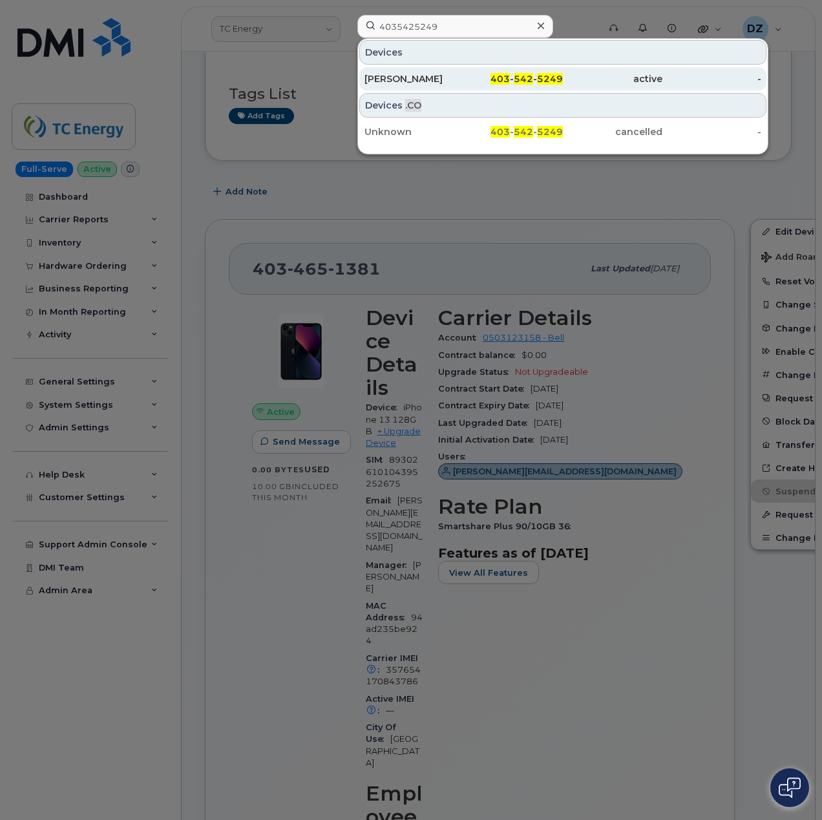
click at [435, 76] on div "[PERSON_NAME]" at bounding box center [415, 78] width 100 height 13
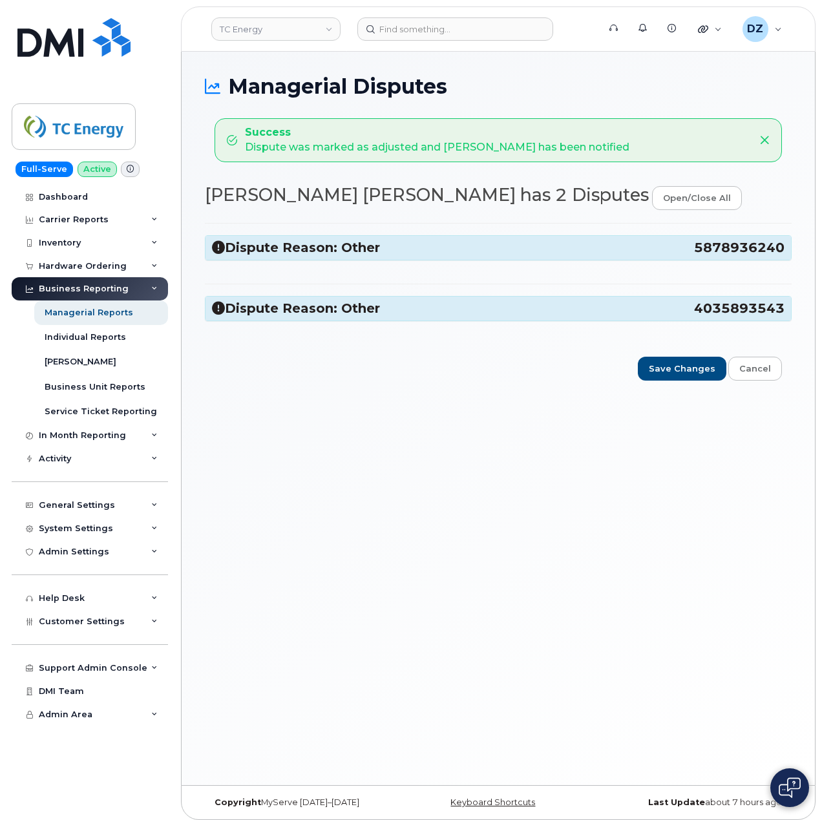
click at [645, 241] on h3 "Dispute Reason: Other 5878936240" at bounding box center [498, 247] width 573 height 17
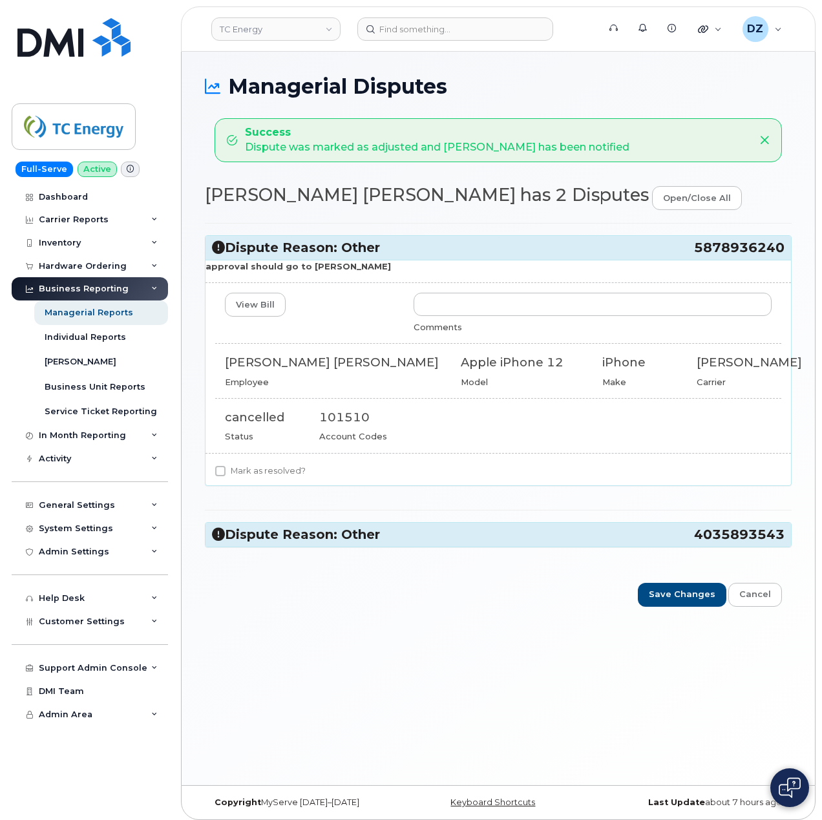
click at [675, 539] on h3 "Dispute Reason: Other 4035893543" at bounding box center [498, 534] width 573 height 17
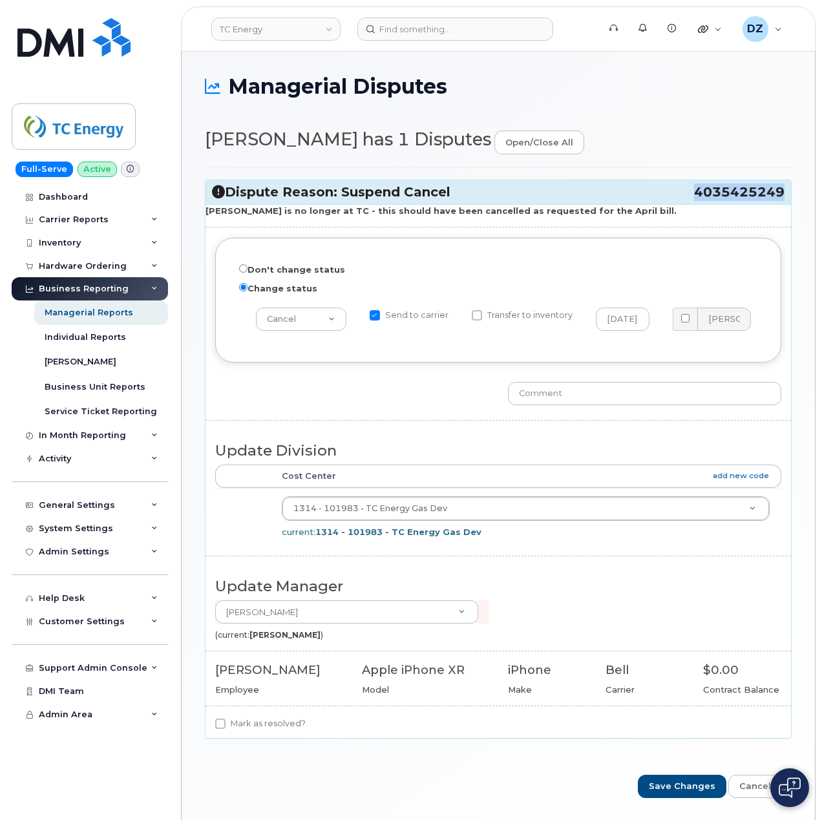
drag, startPoint x: 696, startPoint y: 190, endPoint x: 784, endPoint y: 194, distance: 88.0
click at [784, 194] on span "4035425249" at bounding box center [739, 192] width 91 height 17
copy span "4035425249"
click at [588, 394] on input "text" at bounding box center [644, 393] width 273 height 23
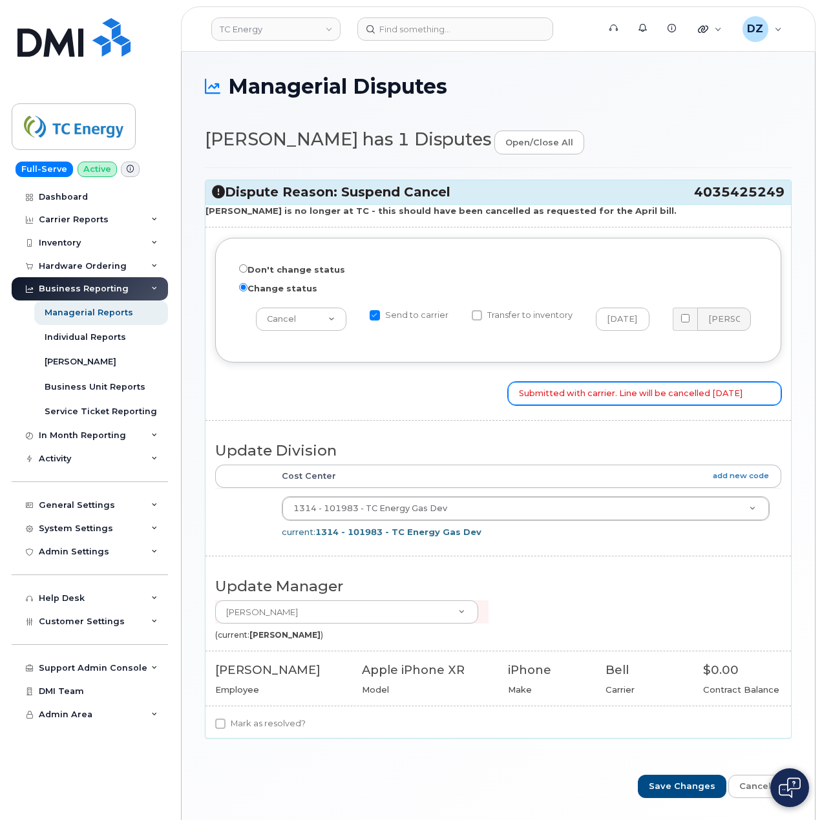
scroll to position [0, 3]
type input "Submitted with carrier. Line will be cancelled [DATE]"
click at [238, 732] on label "Mark as resolved?" at bounding box center [260, 724] width 91 height 16
click at [226, 729] on input "Mark as resolved?" at bounding box center [220, 724] width 10 height 10
checkbox input "true"
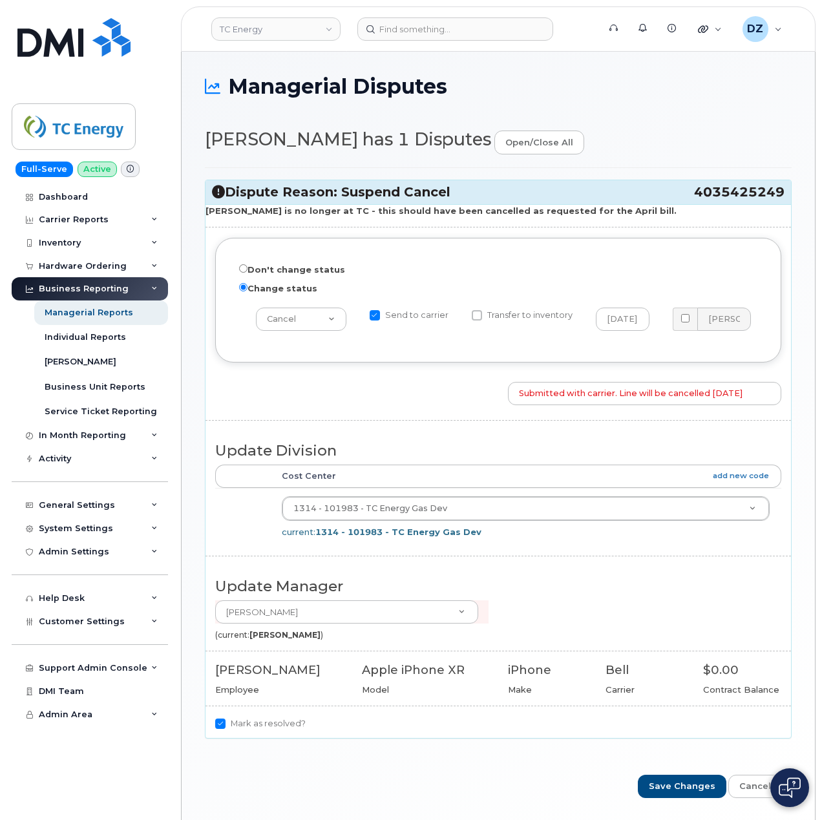
scroll to position [0, 0]
click at [693, 791] on input "Save Changes" at bounding box center [682, 787] width 89 height 24
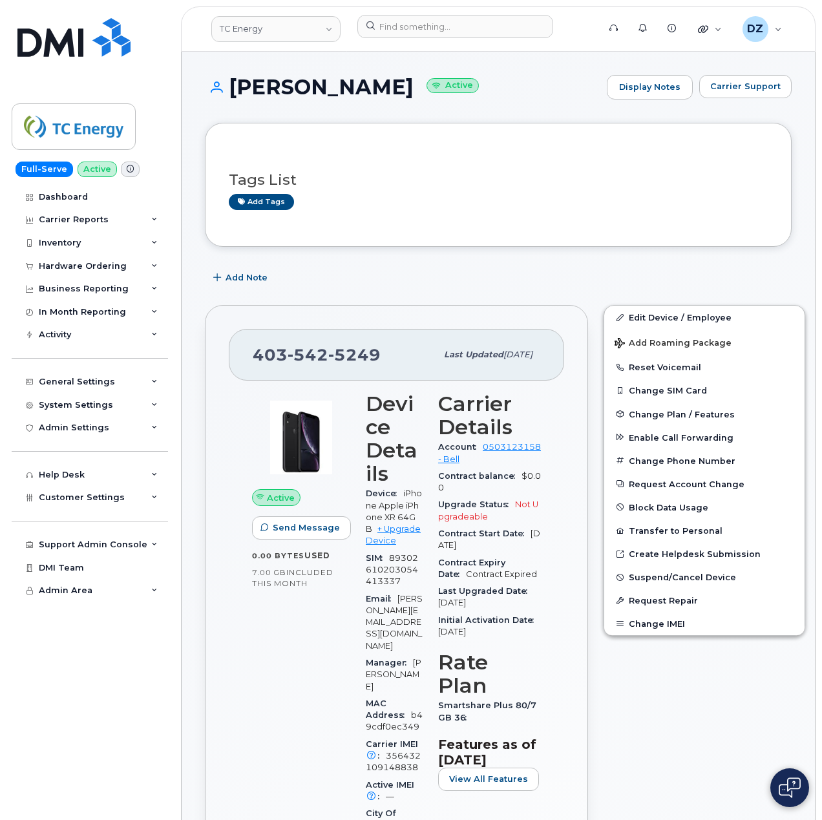
click at [270, 358] on span "[PHONE_NUMBER]" at bounding box center [317, 354] width 128 height 19
copy span "[PHONE_NUMBER]"
click at [659, 581] on span "Suspend/Cancel Device" at bounding box center [682, 578] width 107 height 10
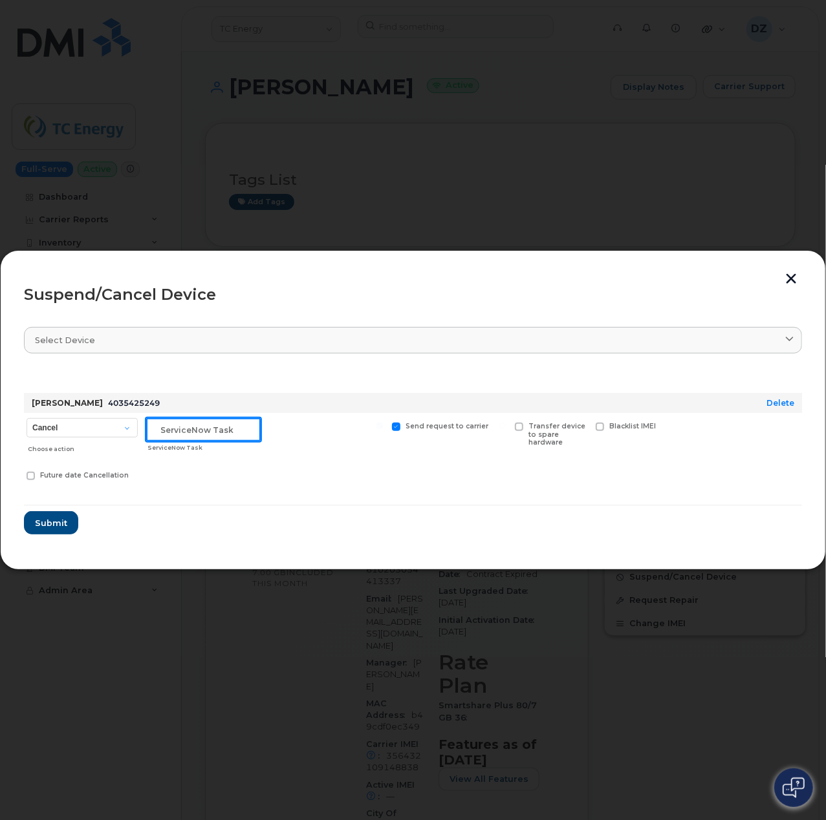
click at [235, 427] on input "text" at bounding box center [203, 429] width 114 height 23
type input "Managerial Dispute"
click at [57, 523] on span "Submit" at bounding box center [50, 523] width 32 height 12
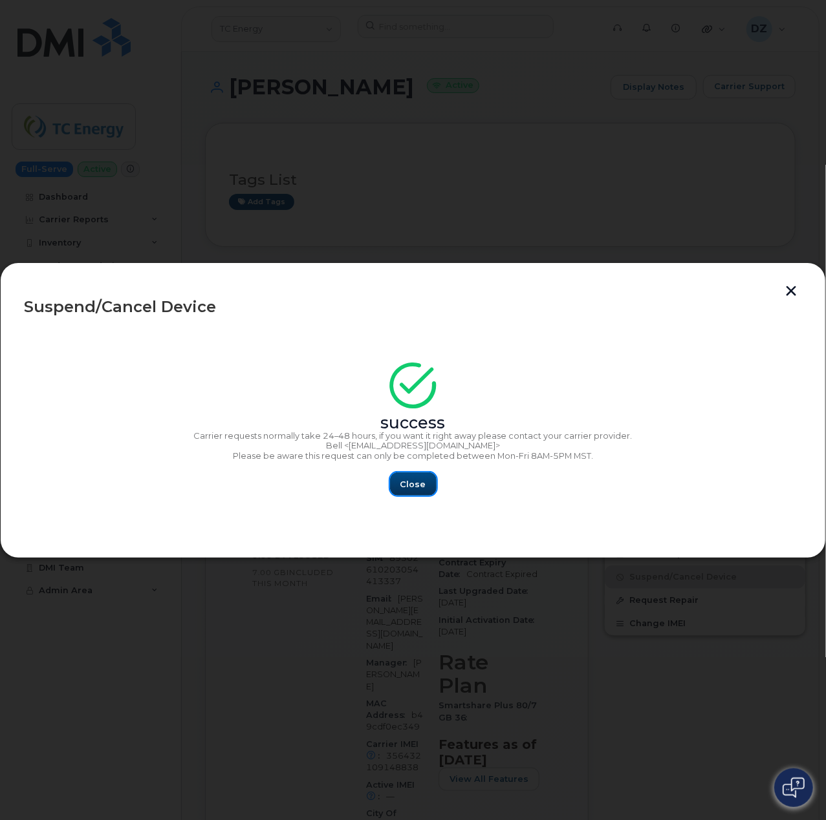
click at [411, 484] on span "Close" at bounding box center [413, 484] width 26 height 12
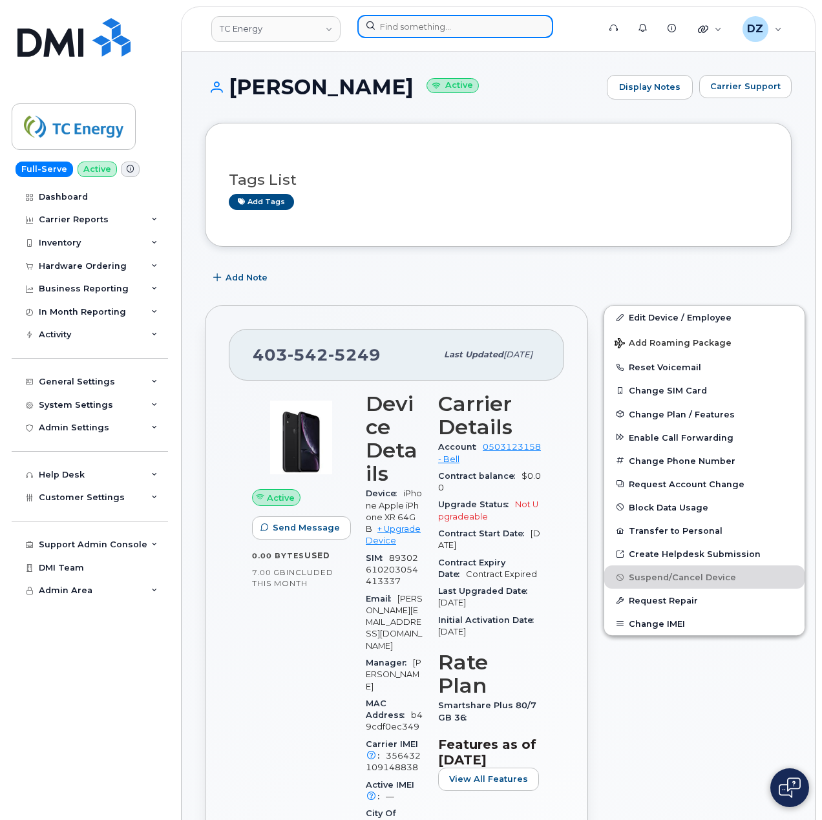
click at [403, 22] on input at bounding box center [456, 26] width 196 height 23
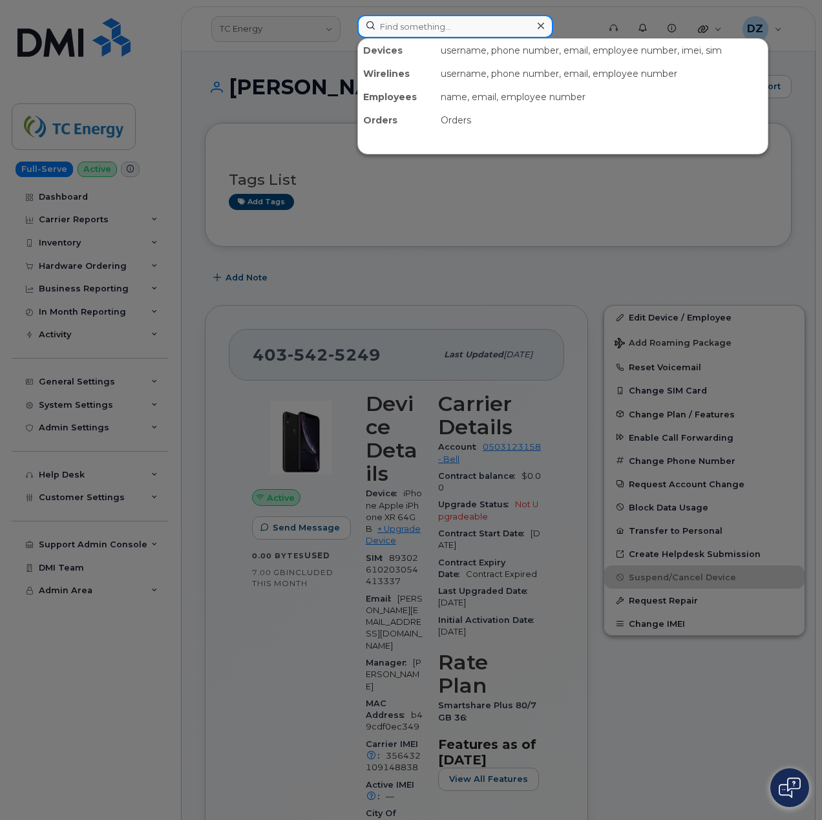
paste input "4038292675"
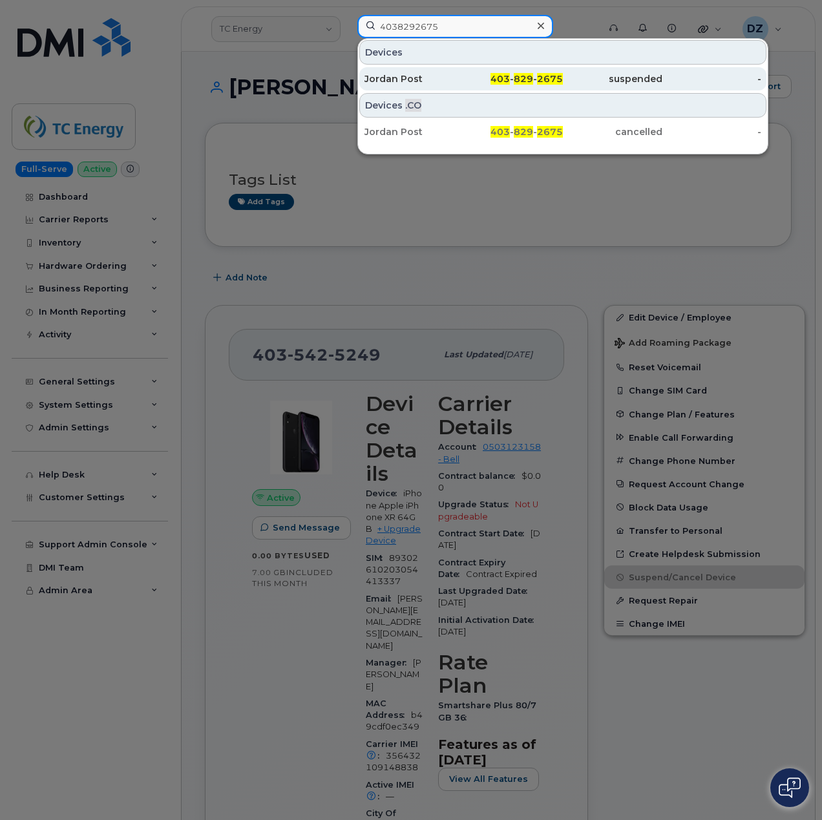
type input "4038292675"
click at [432, 80] on div "Jordan Post" at bounding box center [415, 78] width 100 height 13
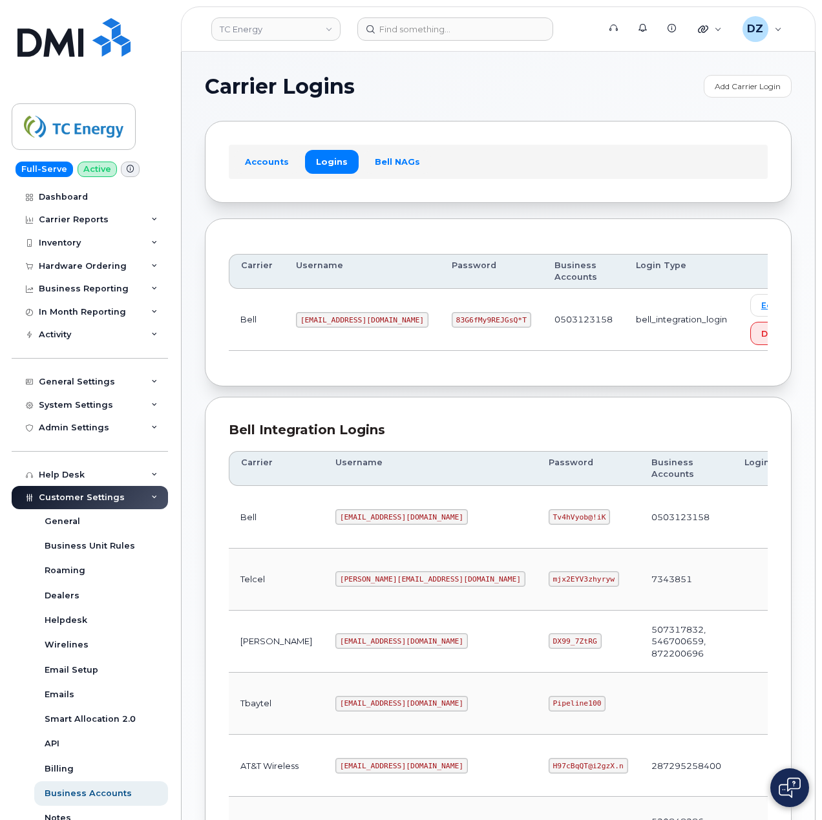
scroll to position [349, 0]
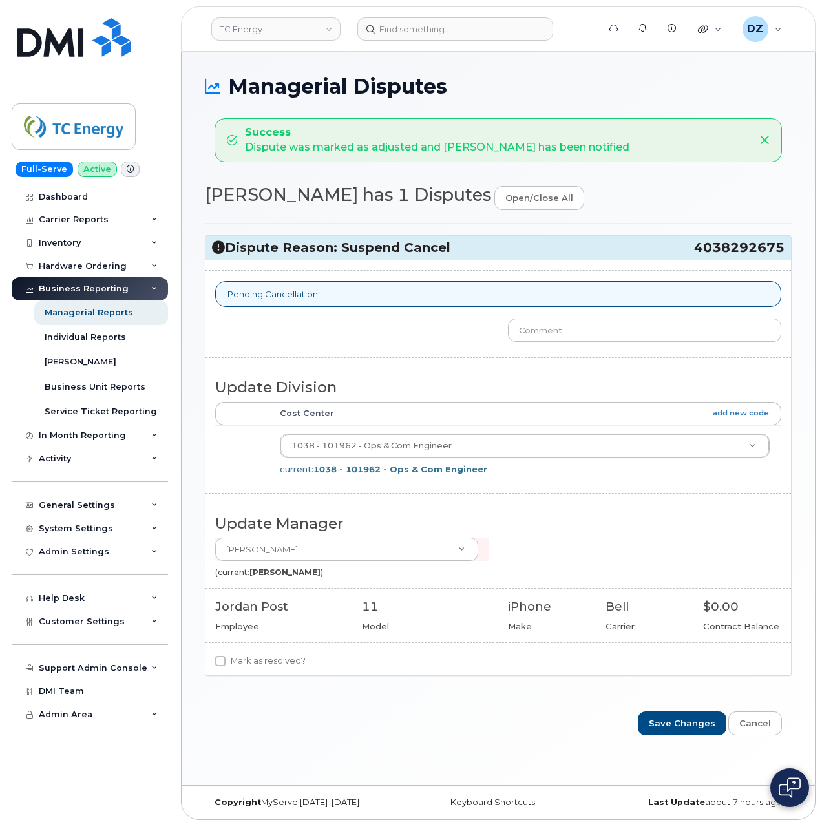
drag, startPoint x: 696, startPoint y: 249, endPoint x: 782, endPoint y: 251, distance: 86.0
click at [782, 251] on h3 "Dispute Reason: Suspend Cancel 4038292675" at bounding box center [498, 247] width 573 height 17
click at [614, 339] on input "text" at bounding box center [644, 330] width 273 height 23
type input "Cancellatrion"
type input "Cancellation already submitted with carrier"
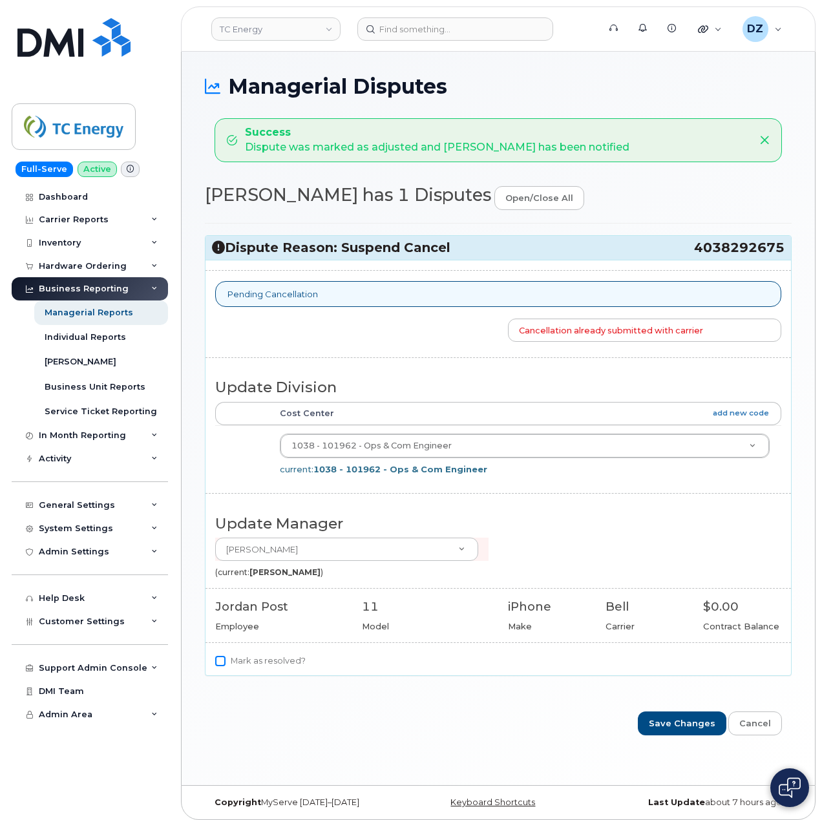
click at [221, 665] on input "Mark as resolved?" at bounding box center [220, 661] width 10 height 10
checkbox input "true"
click at [698, 723] on input "Save Changes" at bounding box center [682, 724] width 89 height 24
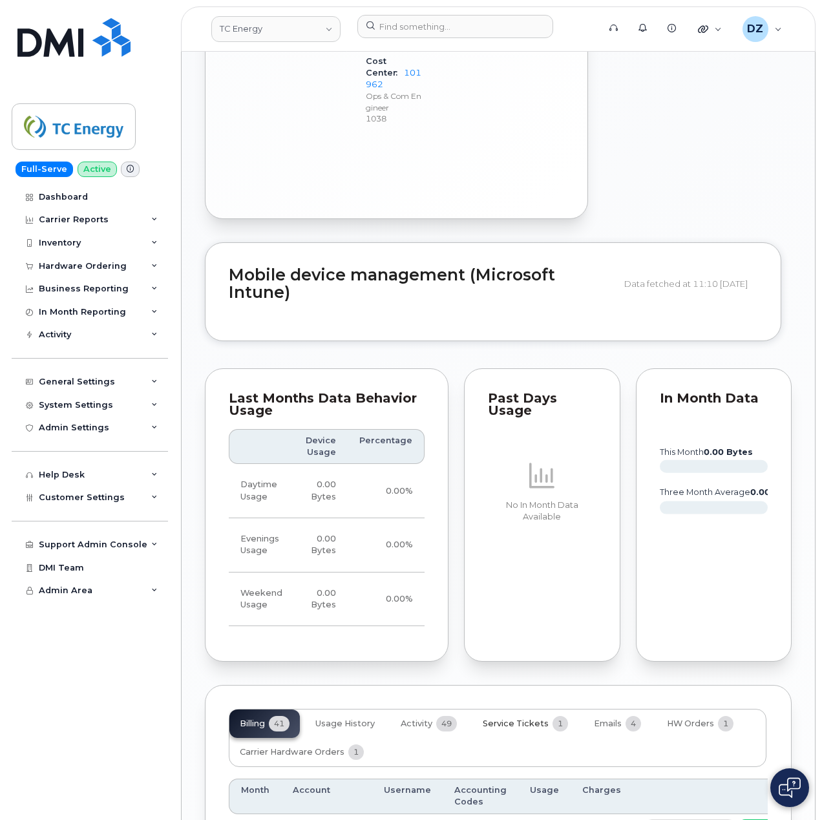
scroll to position [1552, 0]
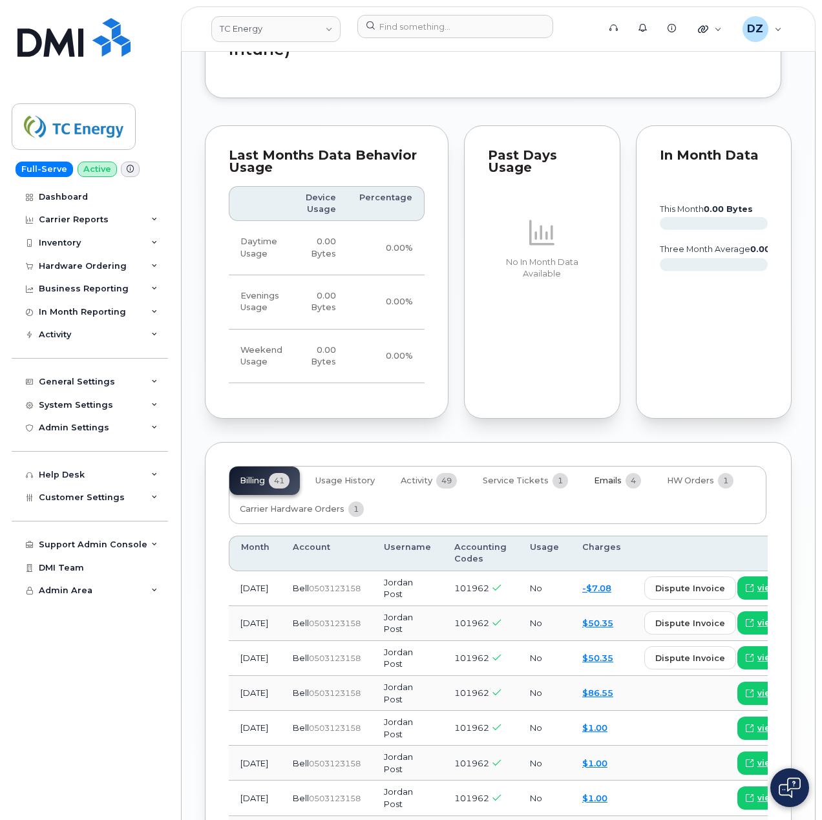
click at [603, 476] on span "Emails" at bounding box center [608, 481] width 28 height 10
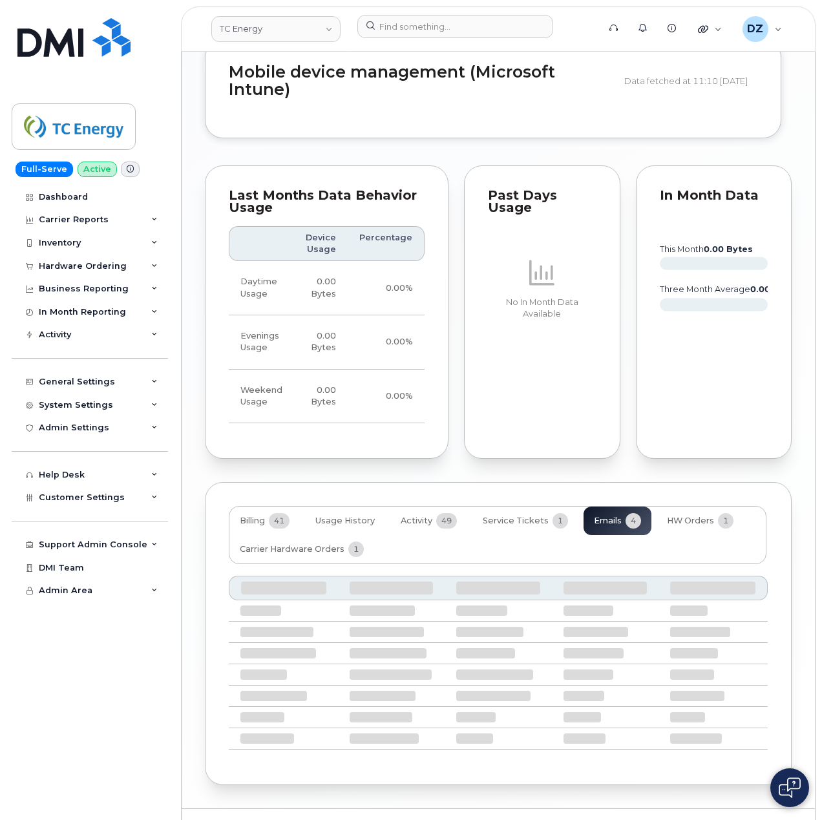
scroll to position [1453, 0]
